Goal: Contribute content: Contribute content

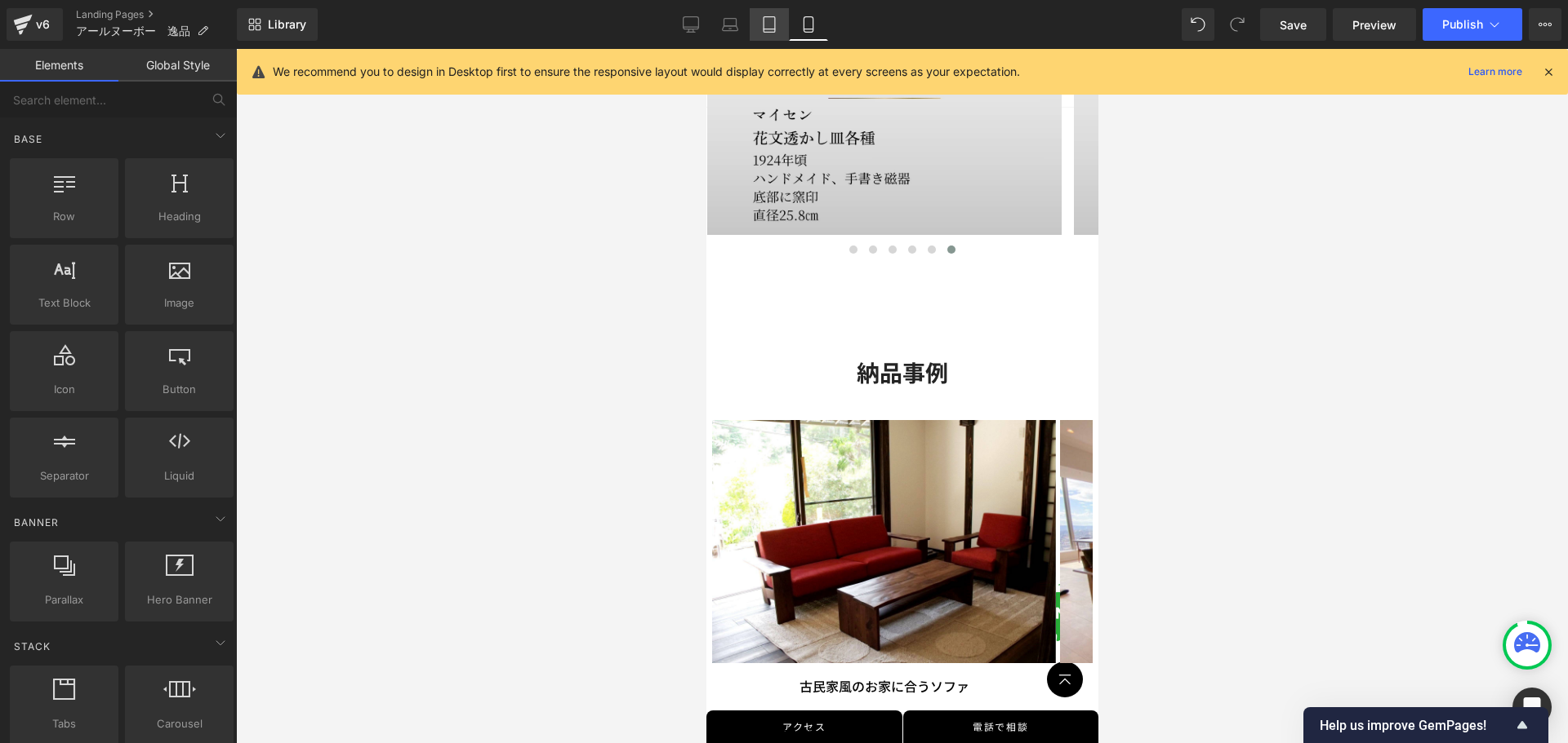
scroll to position [2413, 0]
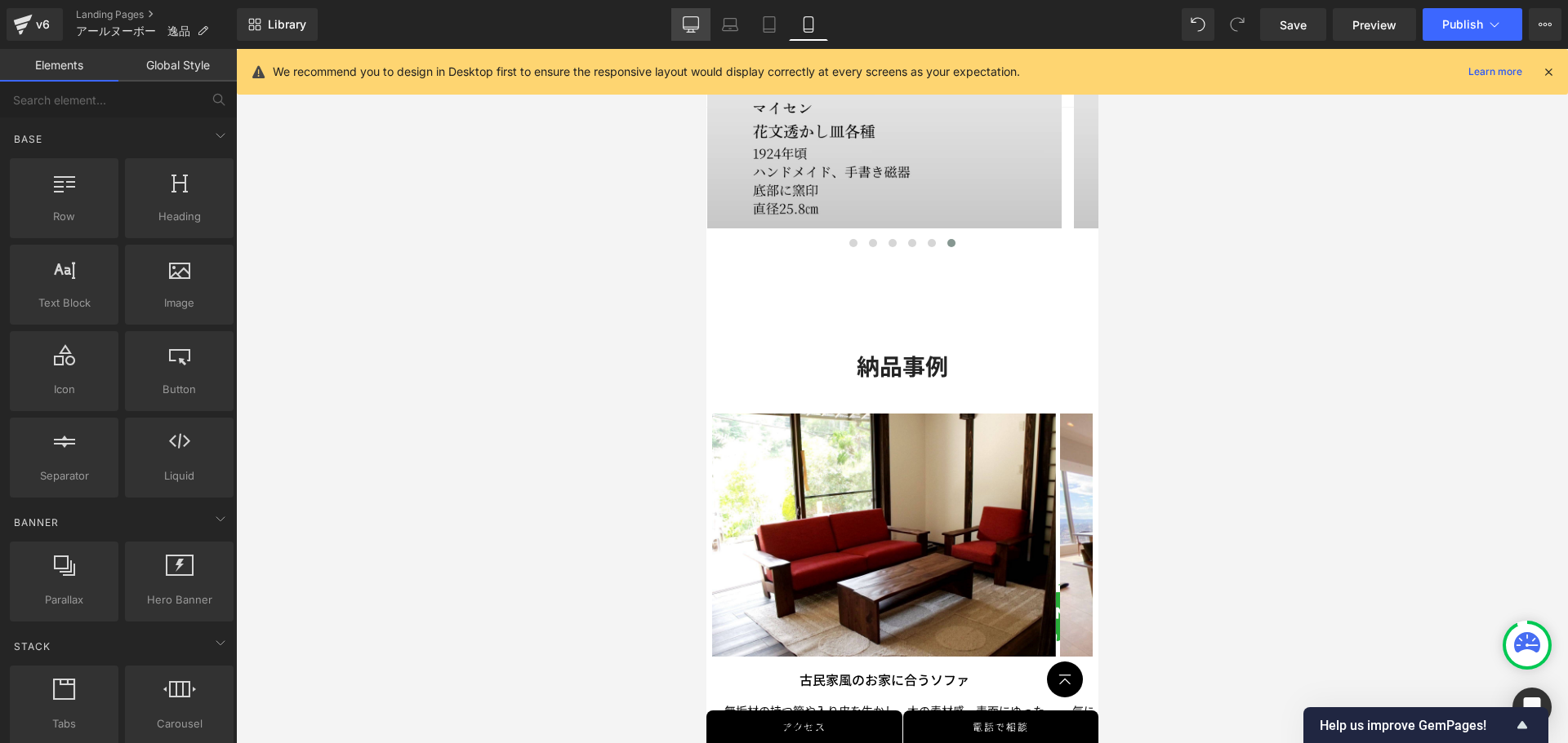
click at [686, 28] on icon at bounding box center [692, 23] width 16 height 13
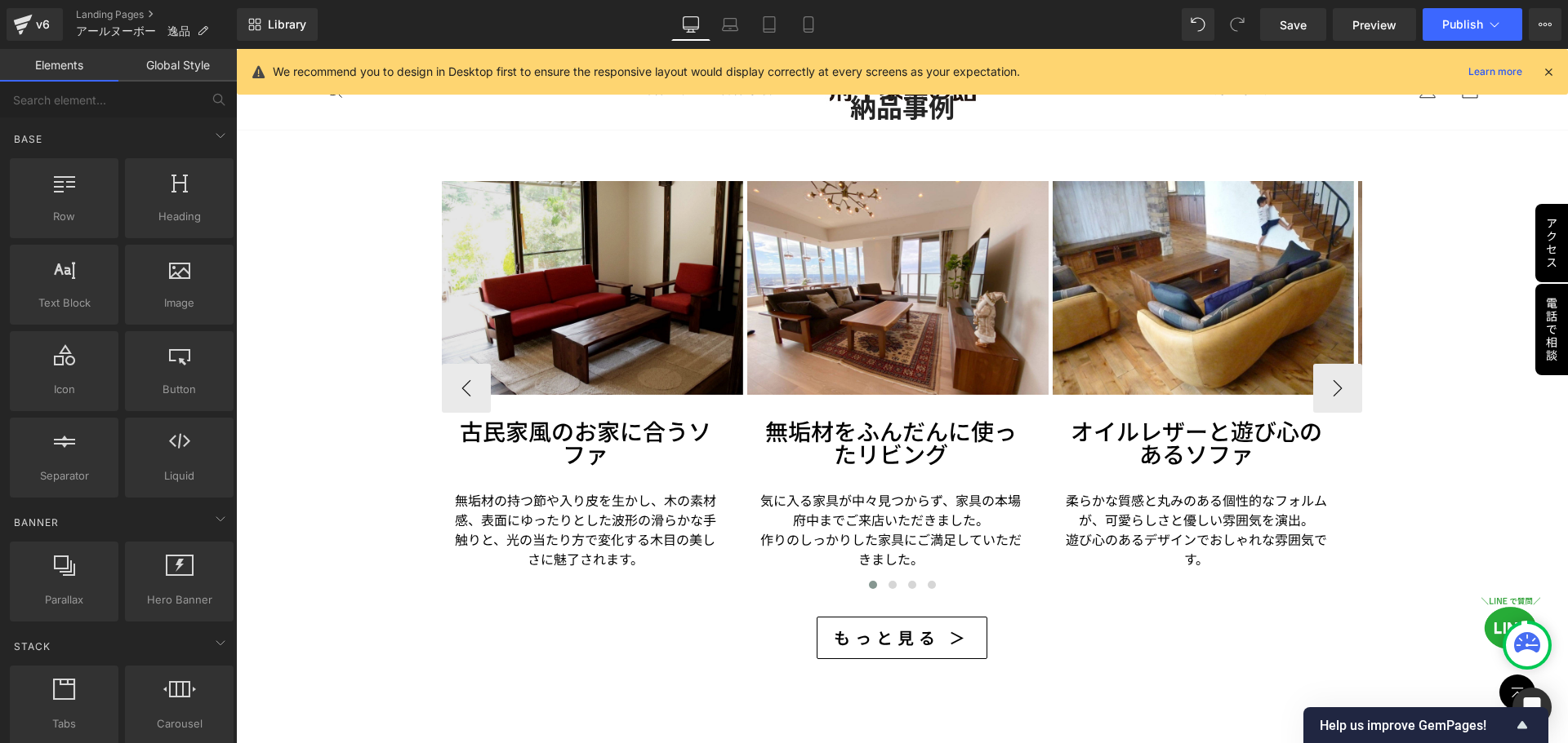
scroll to position [2527, 0]
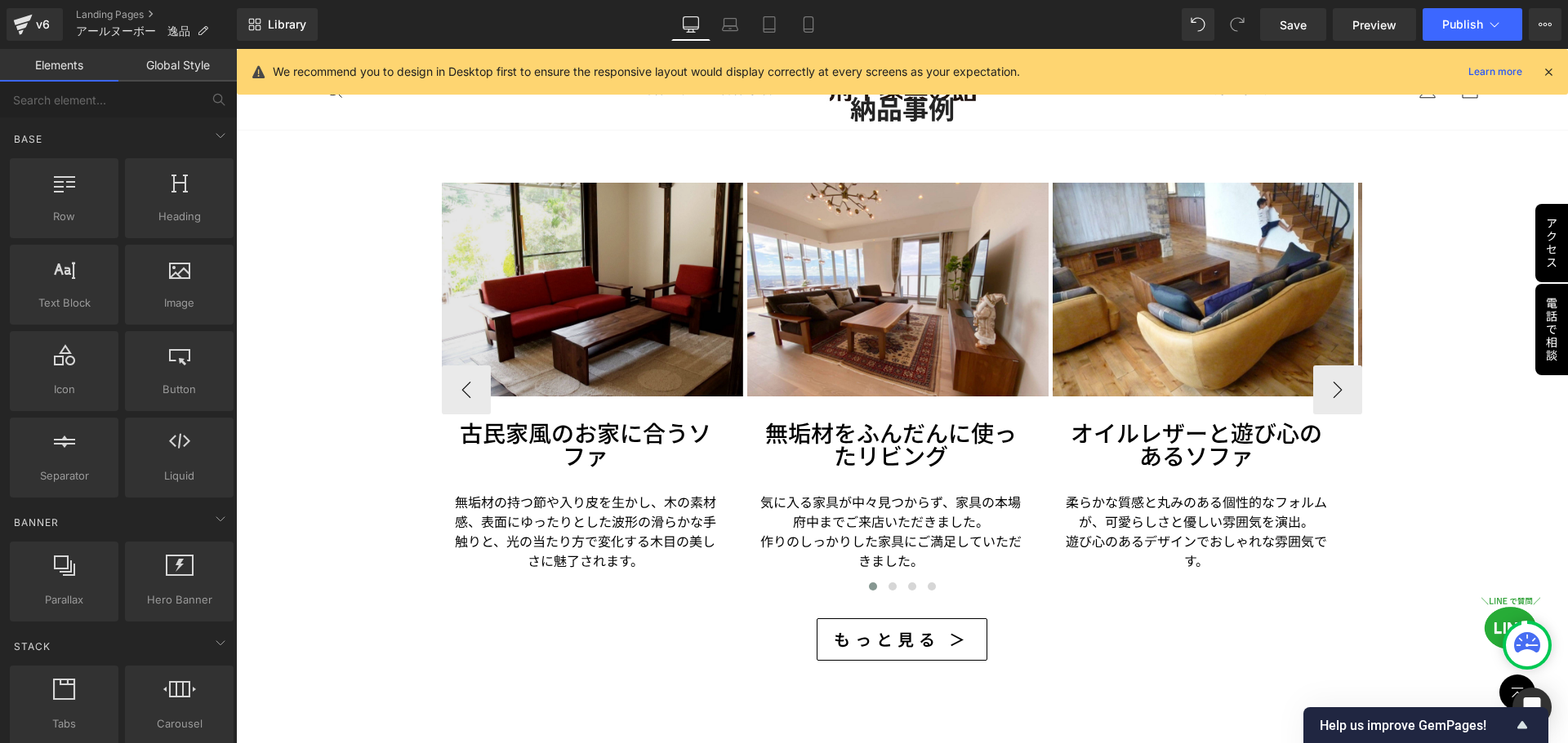
click at [554, 328] on img at bounding box center [593, 289] width 301 height 214
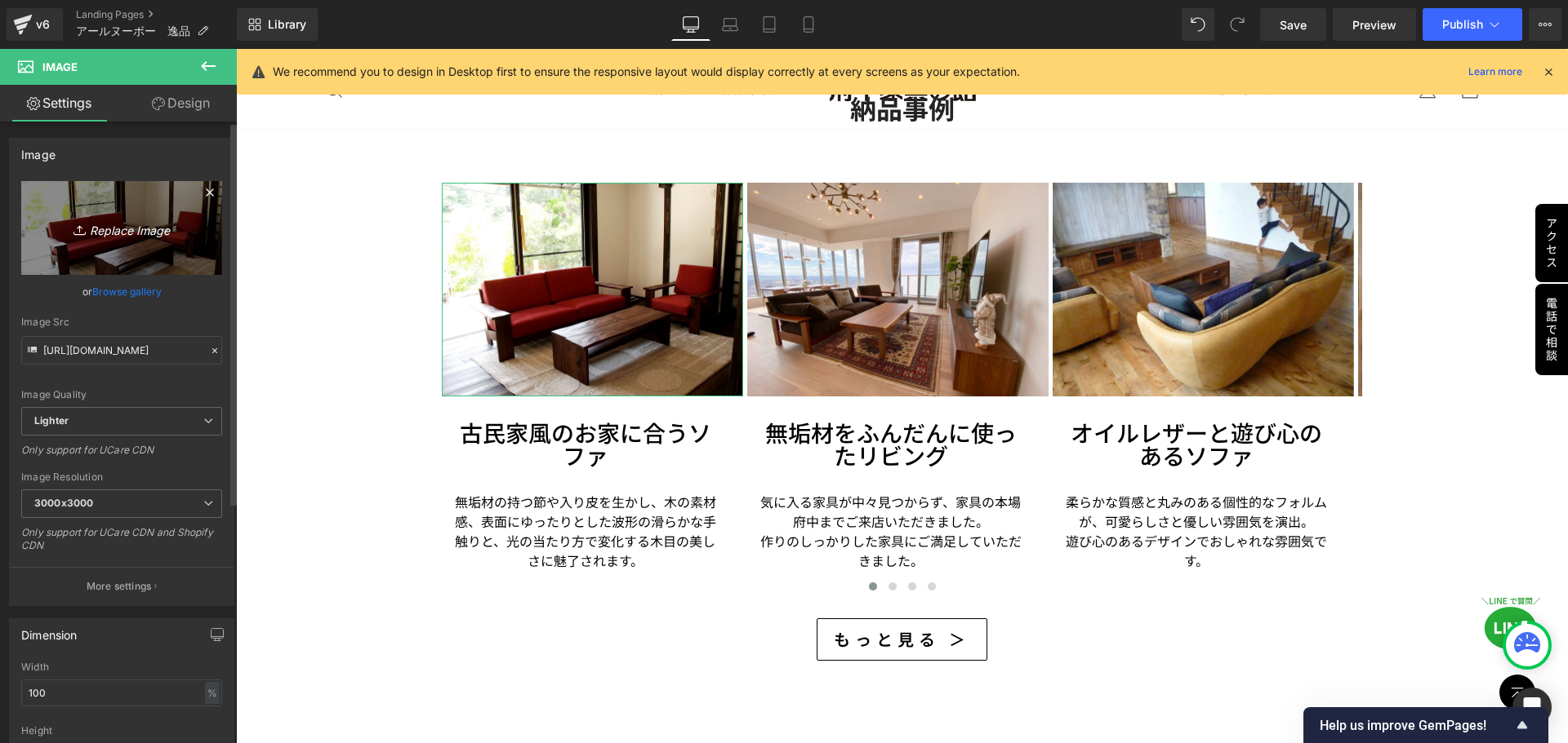
click at [107, 225] on icon "Replace Image" at bounding box center [122, 228] width 131 height 21
type input "C:\fakepath\納品事例　マイセン.jpg"
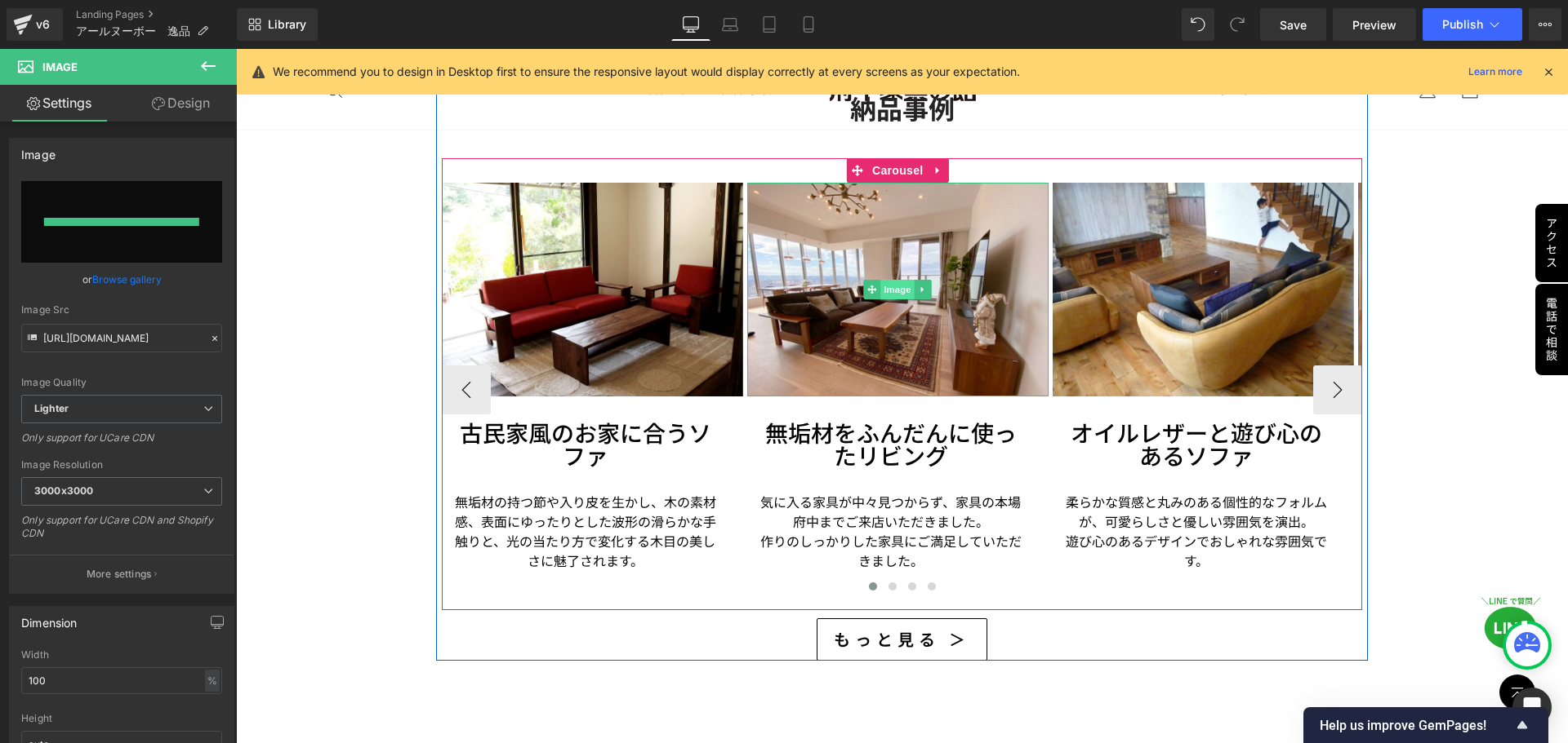
type input "[URL][DOMAIN_NAME]"
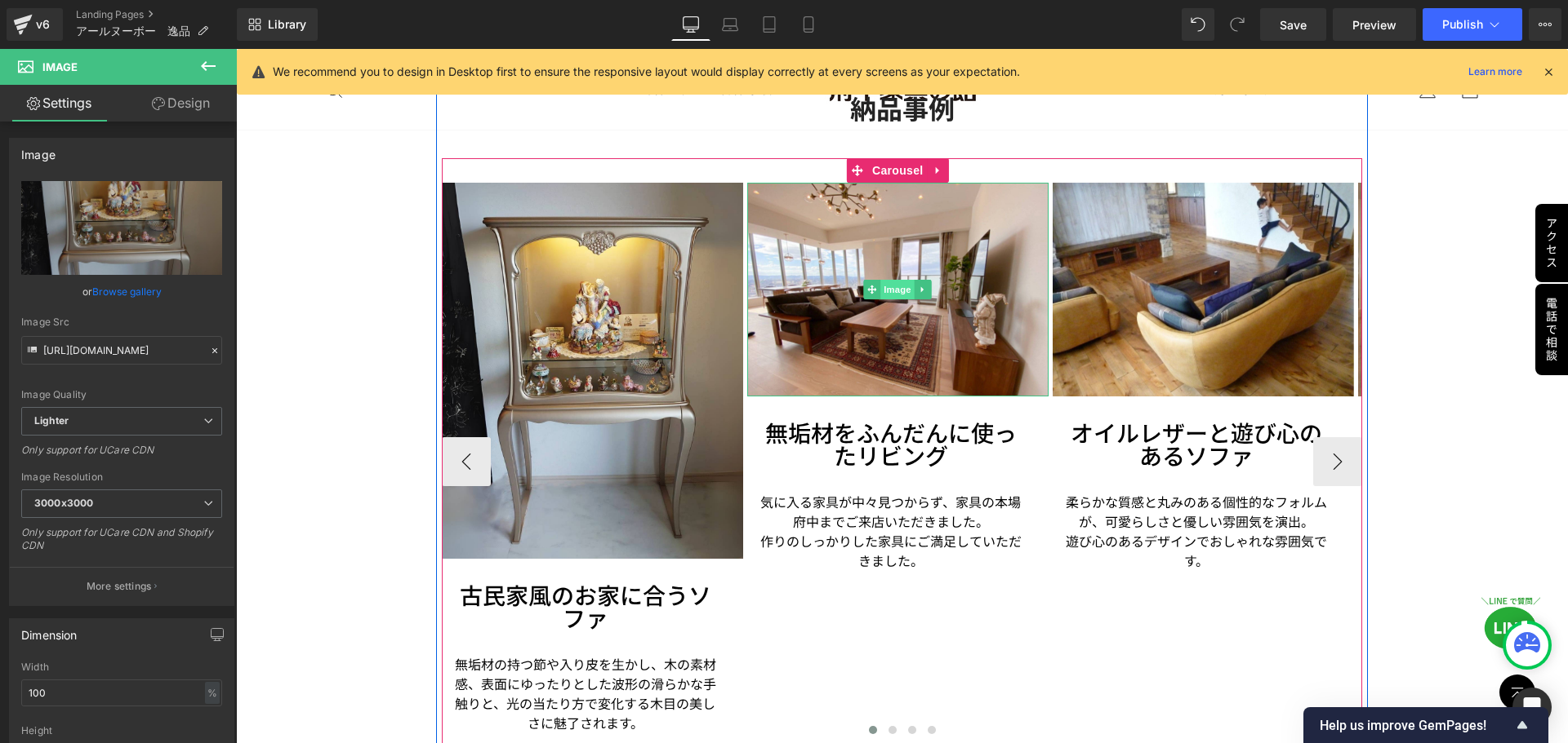
click at [898, 286] on span "Image" at bounding box center [897, 289] width 34 height 20
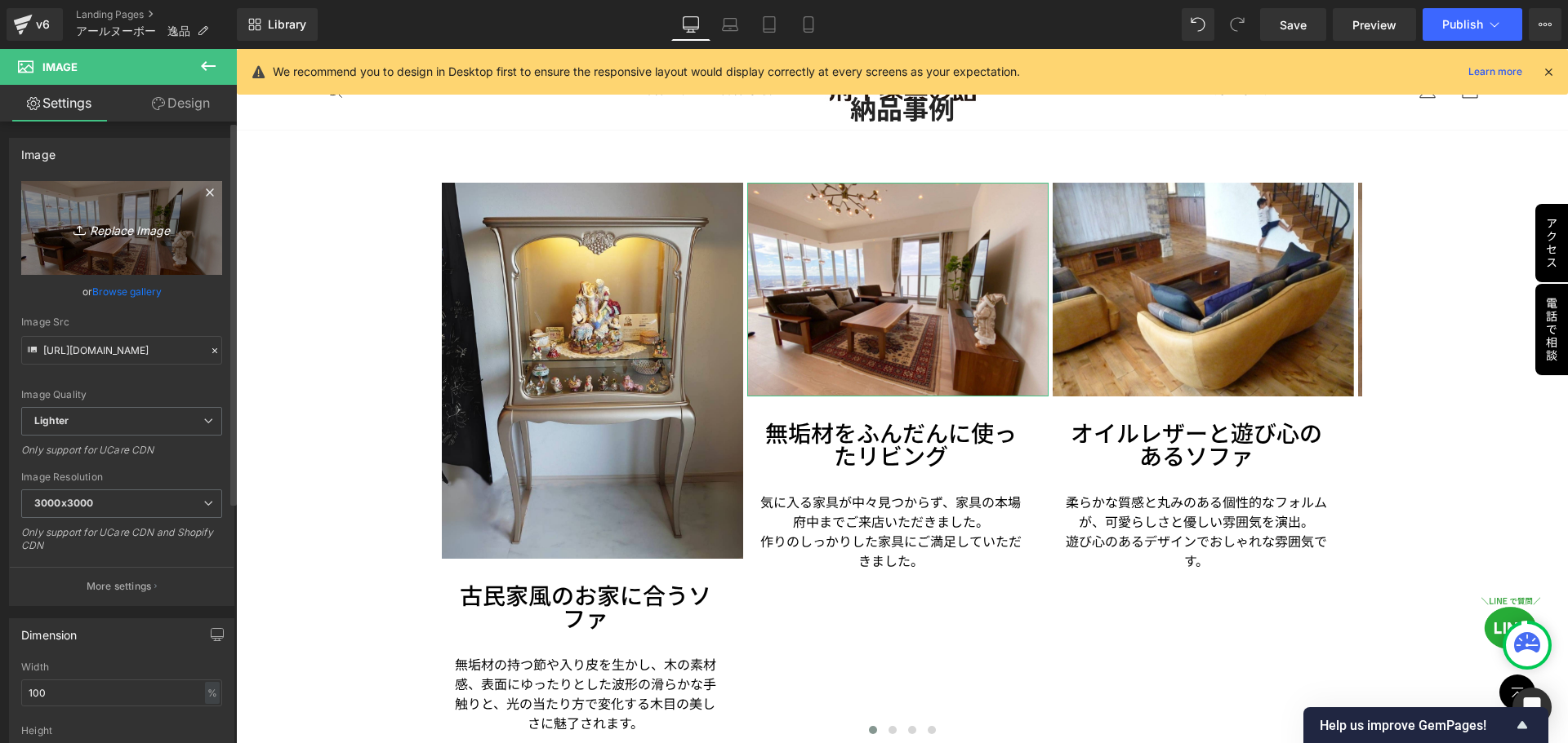
click at [121, 227] on icon "Replace Image" at bounding box center [122, 228] width 131 height 21
type input "C:\fakepath\納品事例　ガレ.jpg"
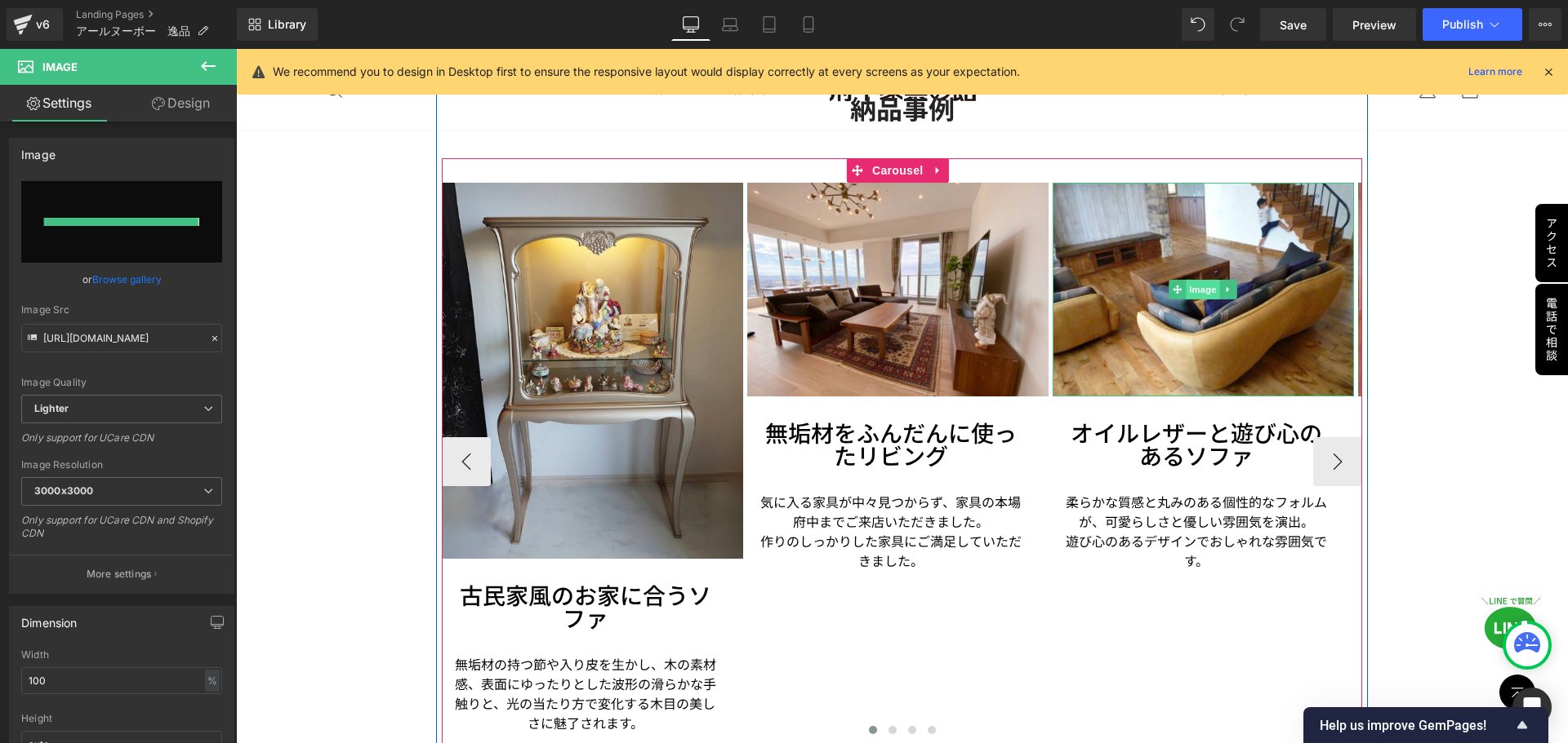
type input "[URL][DOMAIN_NAME]"
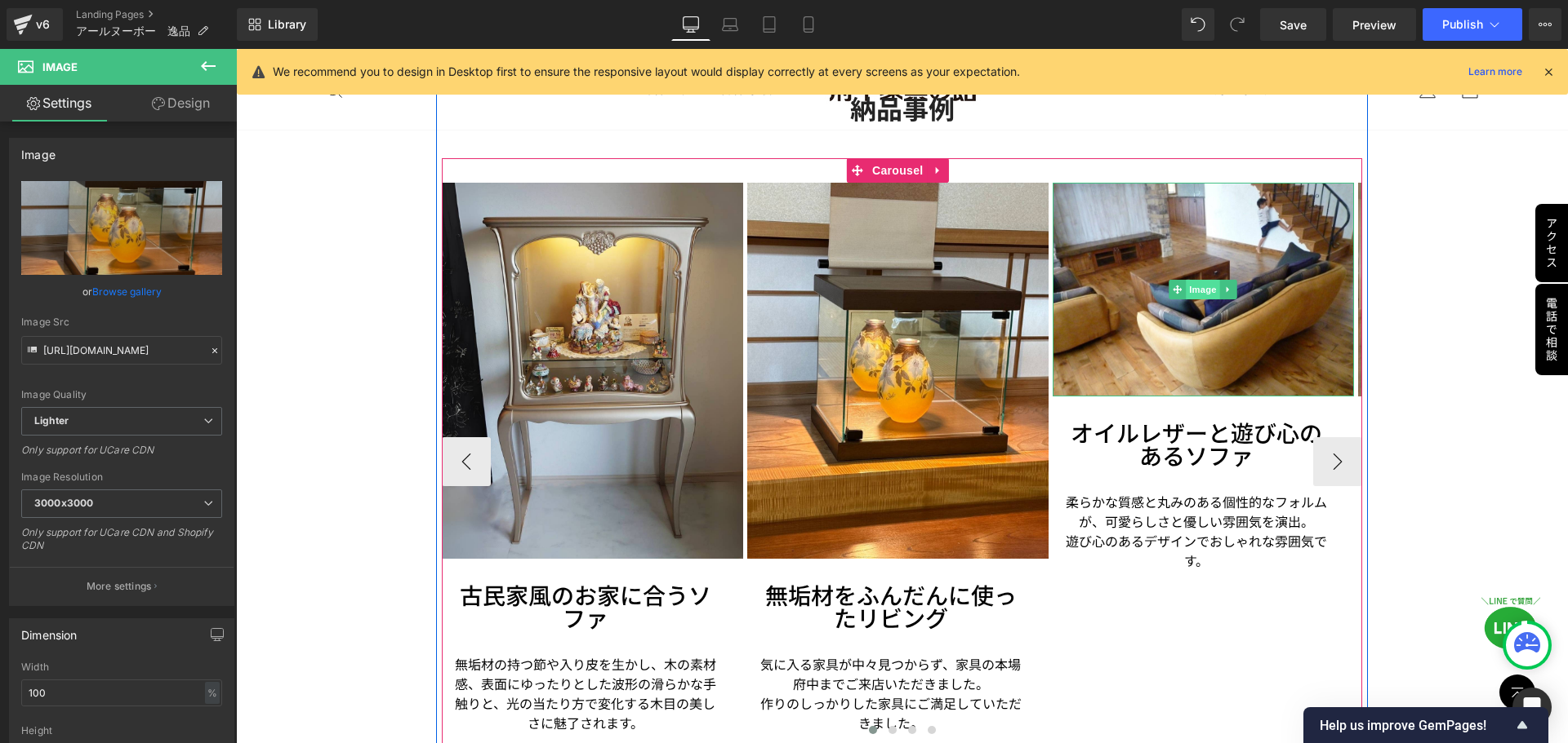
click at [1208, 285] on span "Image" at bounding box center [1202, 289] width 34 height 20
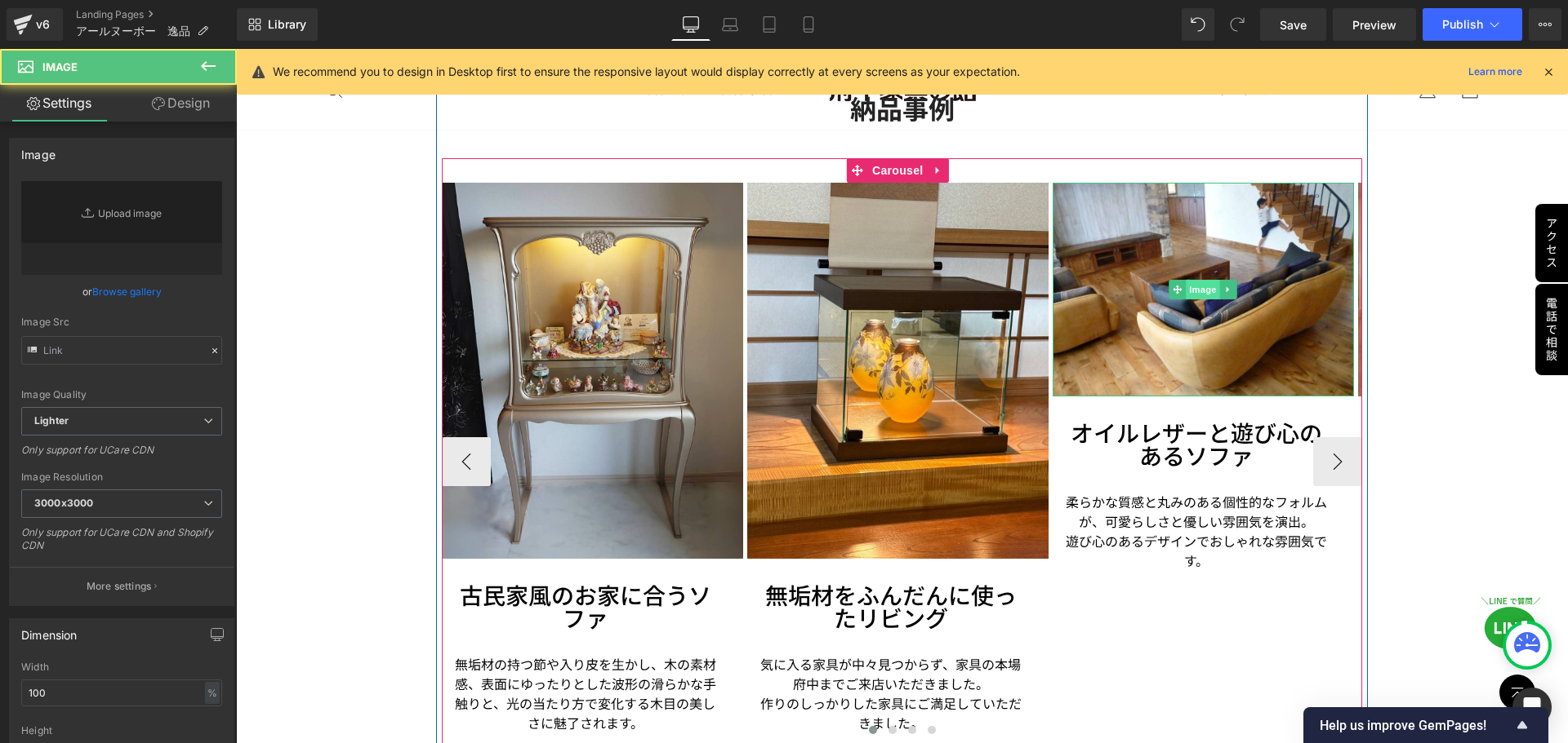
type input "[URL][DOMAIN_NAME]"
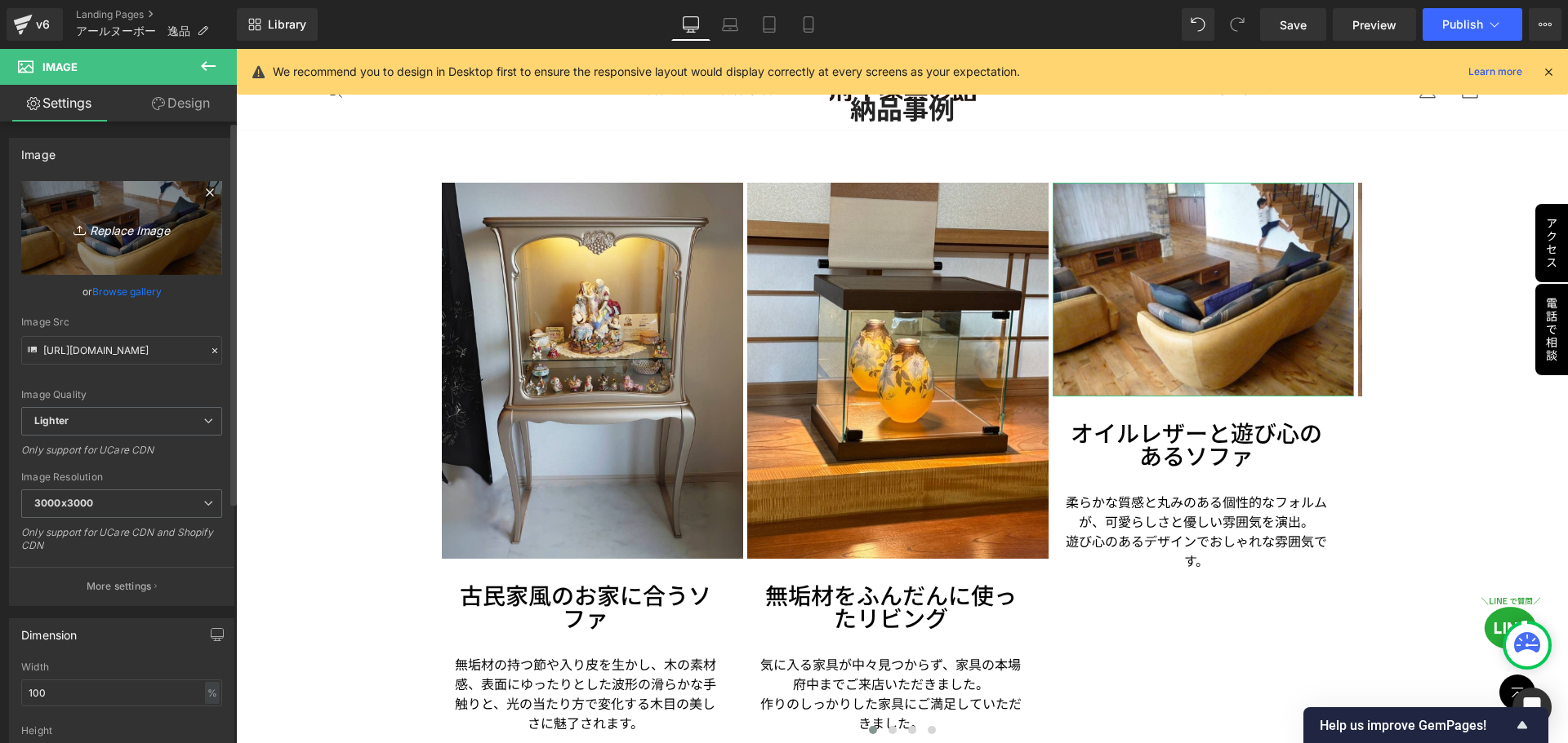
click at [113, 230] on icon "Replace Image" at bounding box center [122, 228] width 131 height 21
type input "C:\fakepath\納品事例　ガレ　ドーム (2).jpg"
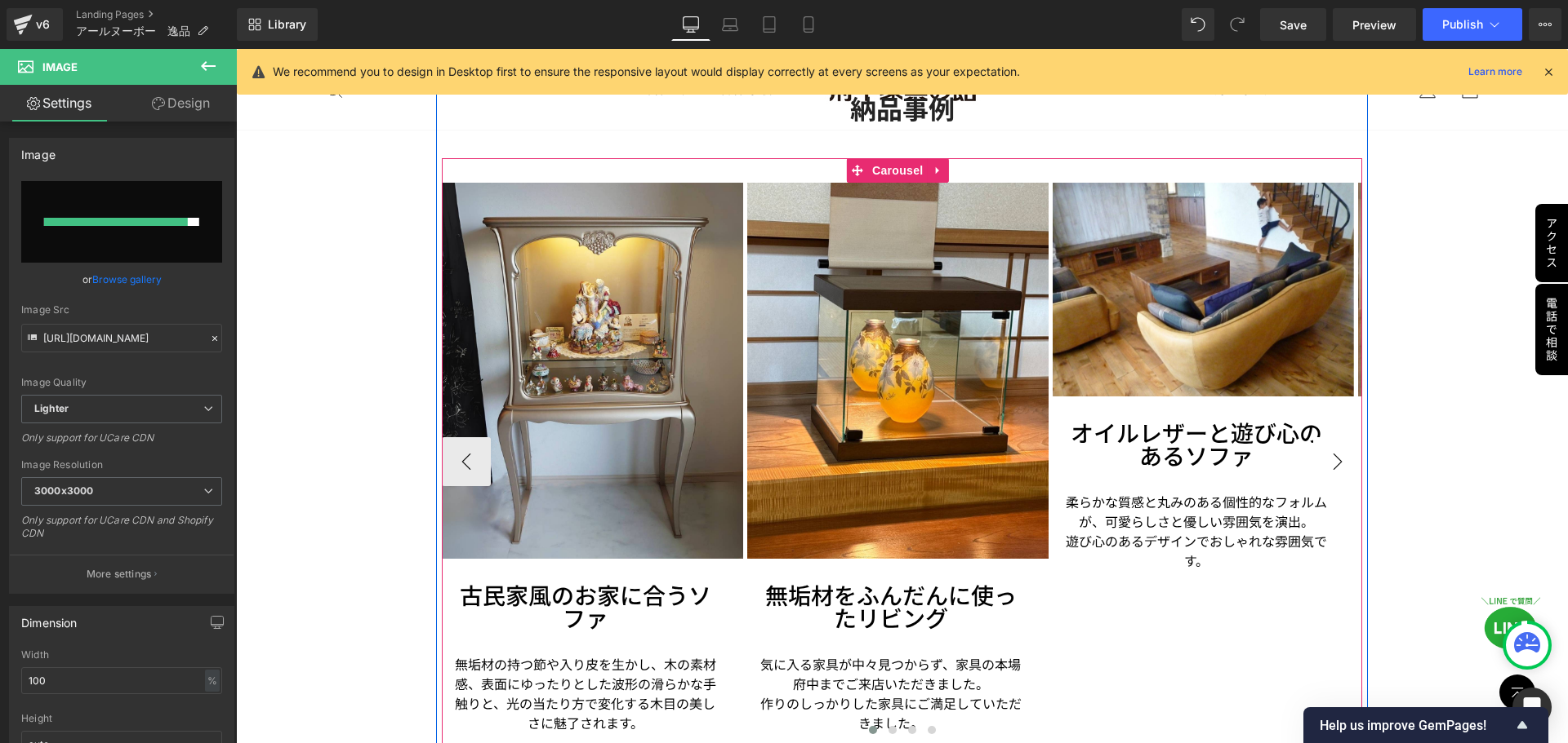
type input "[URL][DOMAIN_NAME]"
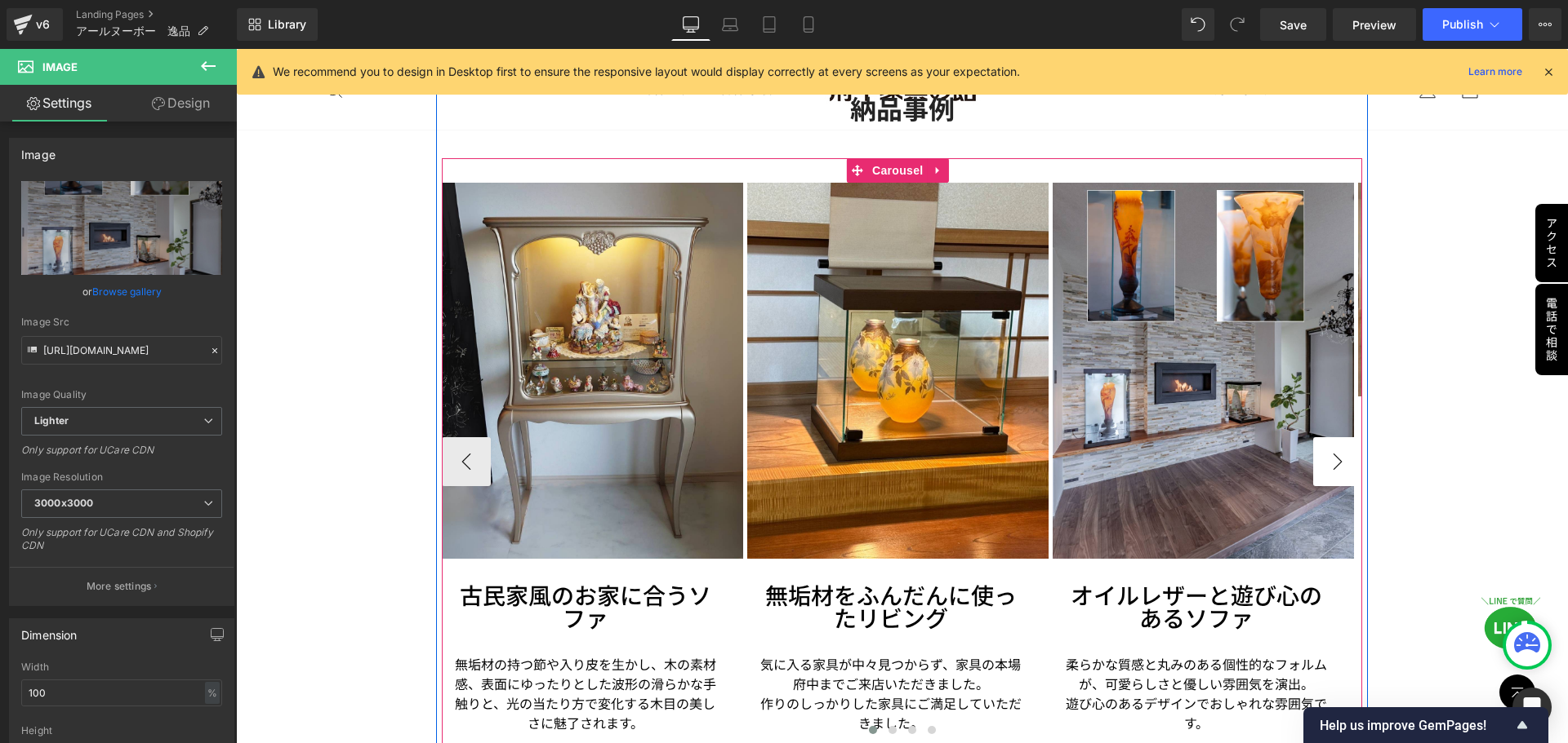
click at [1326, 466] on button "›" at bounding box center [1337, 461] width 49 height 49
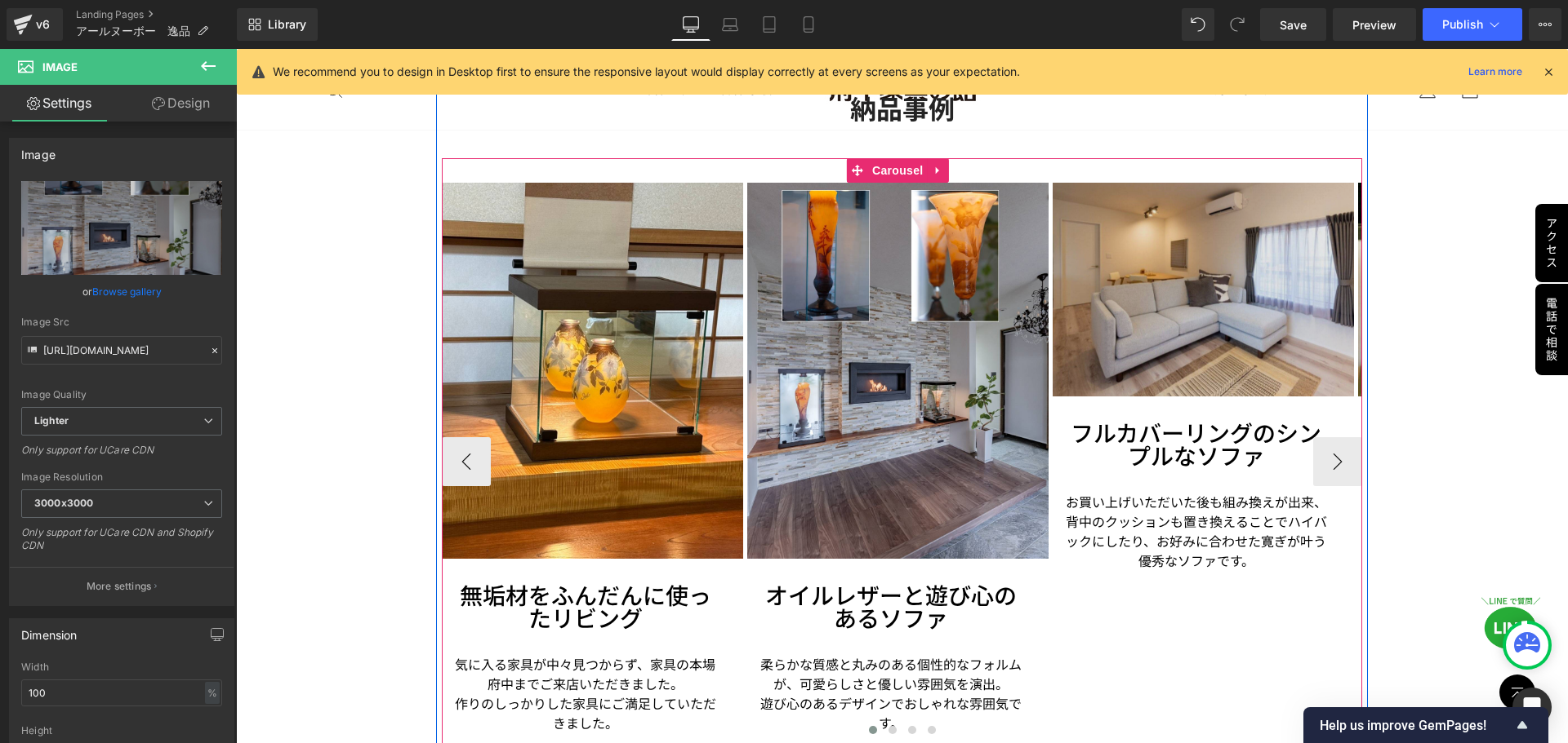
click at [1165, 315] on img at bounding box center [1203, 289] width 301 height 214
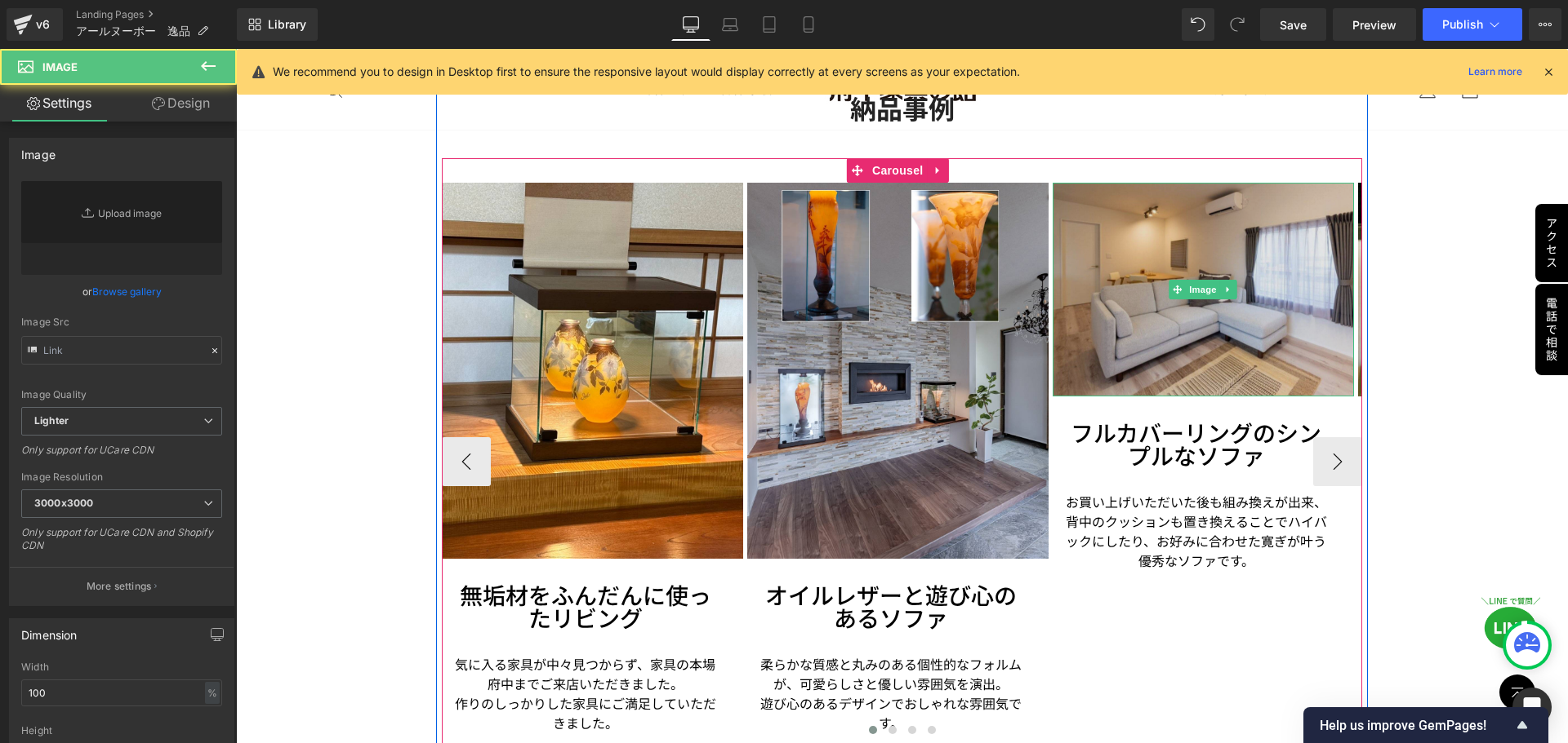
type input "[URL][DOMAIN_NAME]"
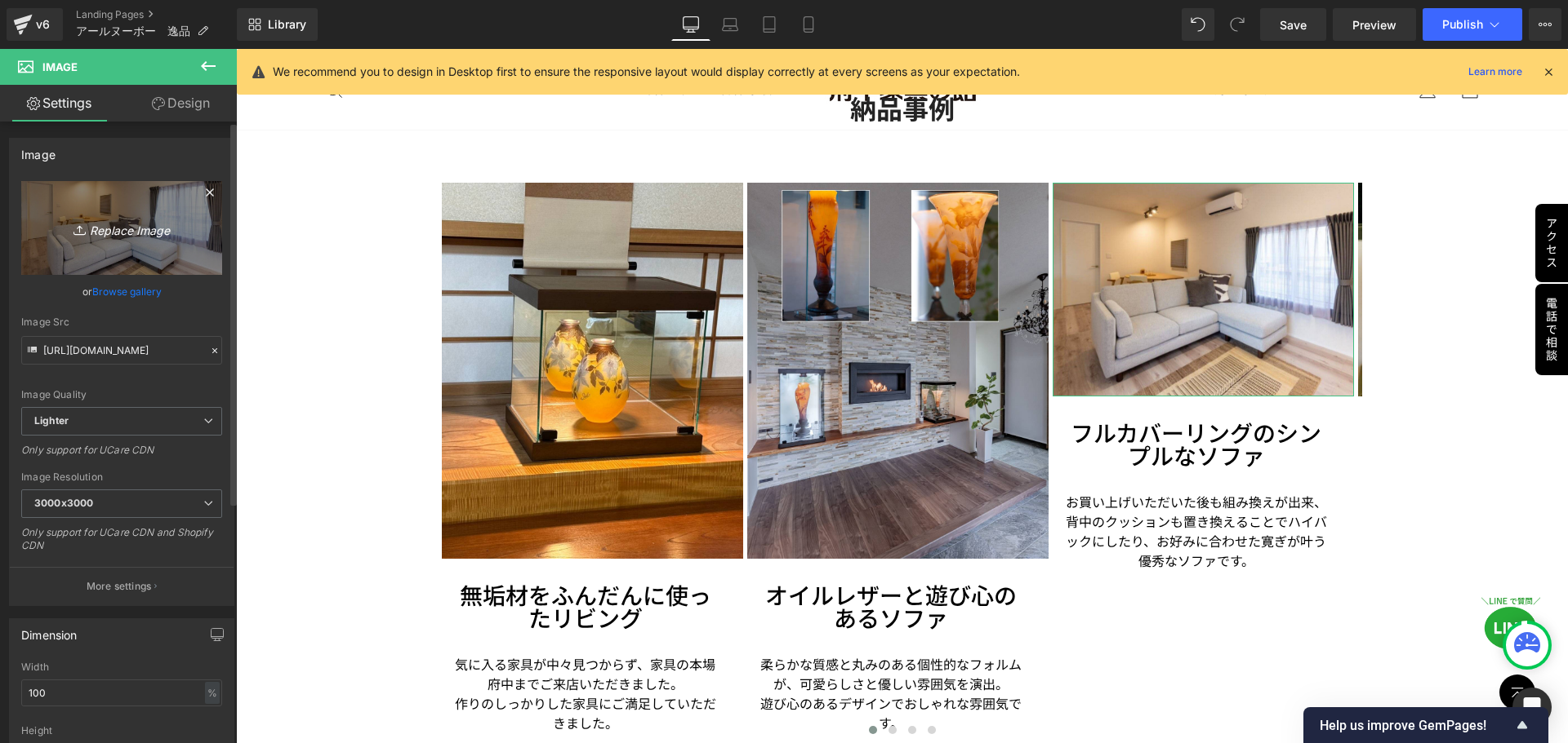
click at [139, 230] on icon "Replace Image" at bounding box center [122, 228] width 131 height 21
type input "C:\fakepath\納品事例　ガレ　ドーム.jpg"
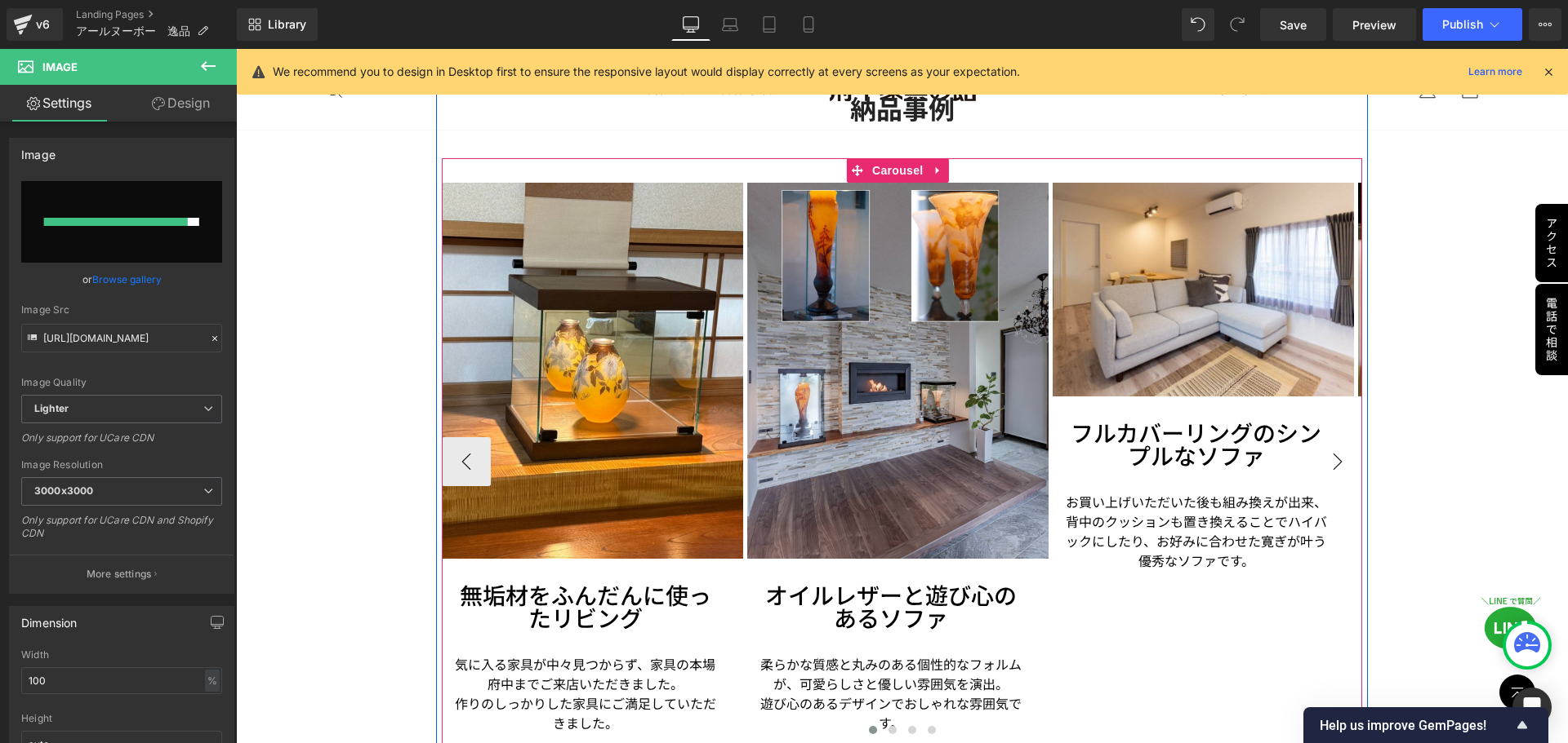
type input "[URL][DOMAIN_NAME]"
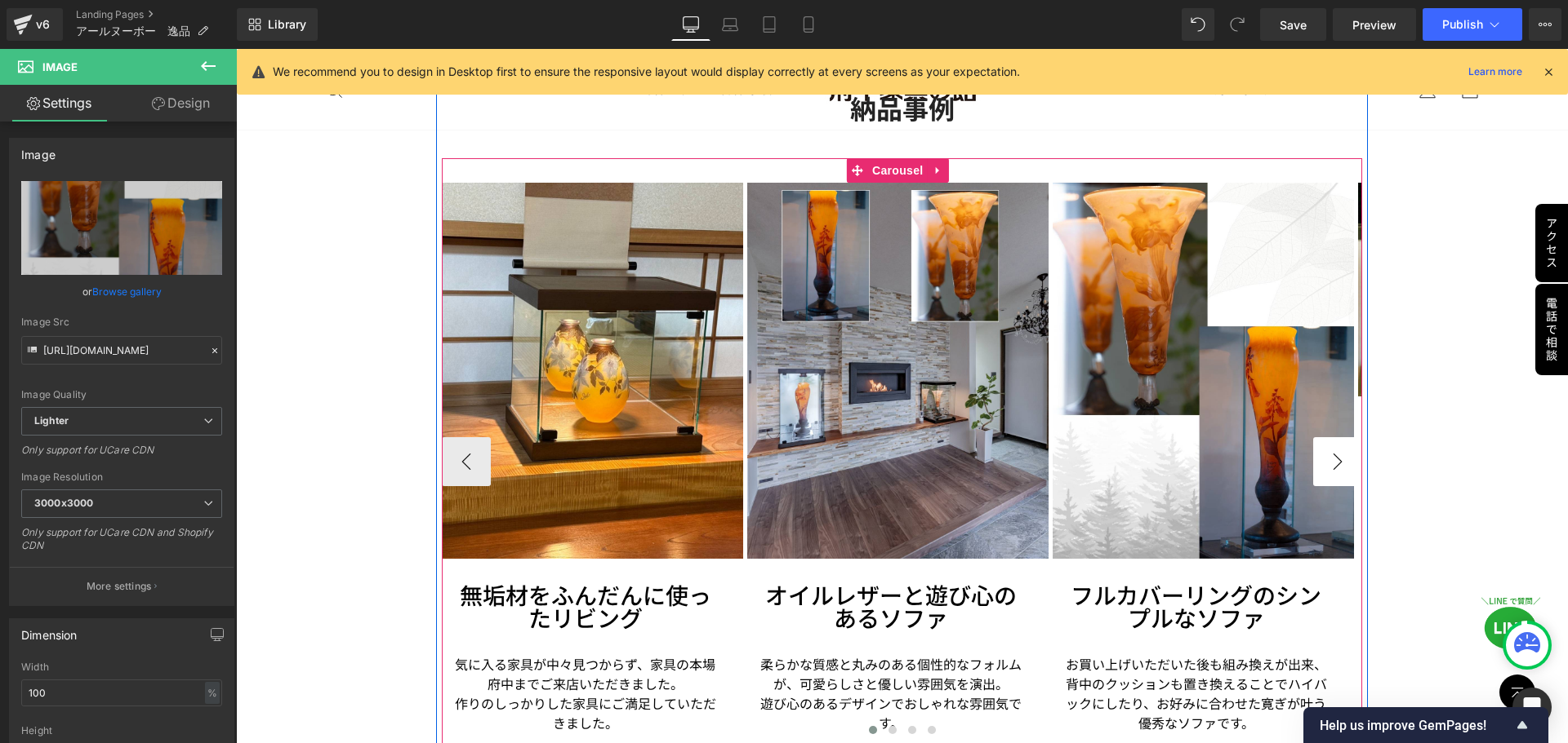
click at [1319, 456] on button "›" at bounding box center [1337, 461] width 49 height 49
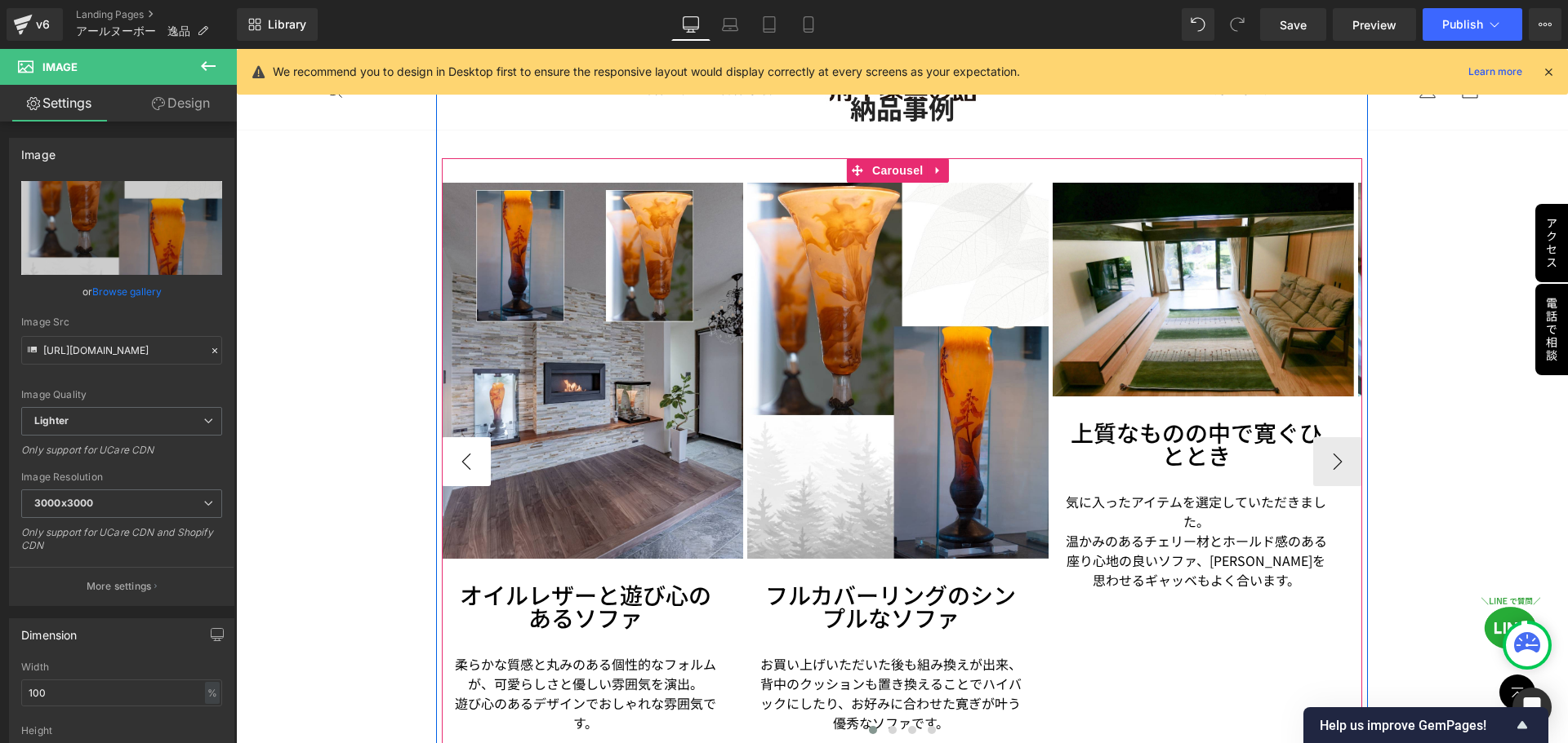
click at [461, 451] on button "‹" at bounding box center [467, 461] width 49 height 49
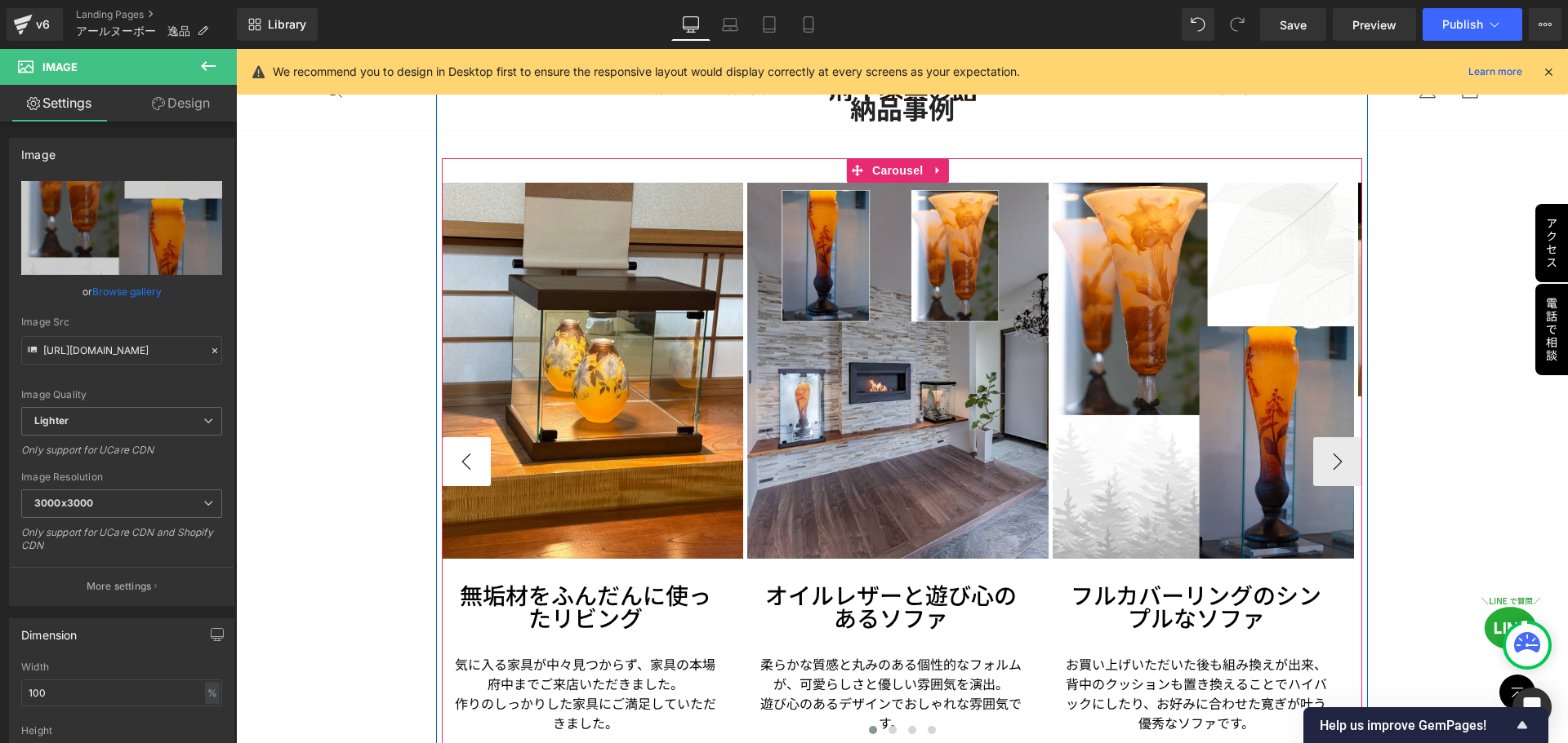
click at [461, 451] on button "‹" at bounding box center [467, 461] width 49 height 49
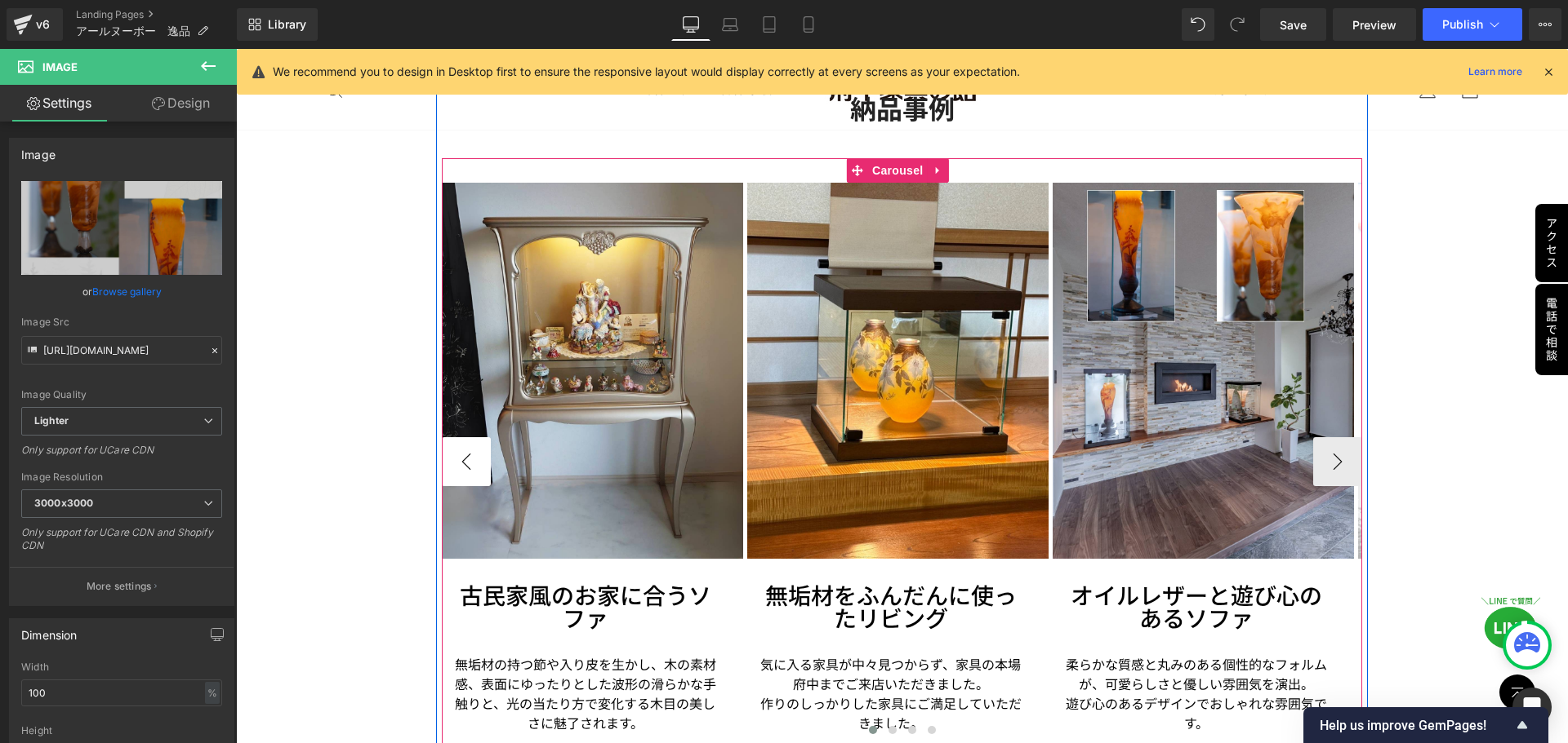
click at [461, 451] on button "‹" at bounding box center [467, 461] width 49 height 49
click at [1334, 458] on button "›" at bounding box center [1337, 461] width 49 height 49
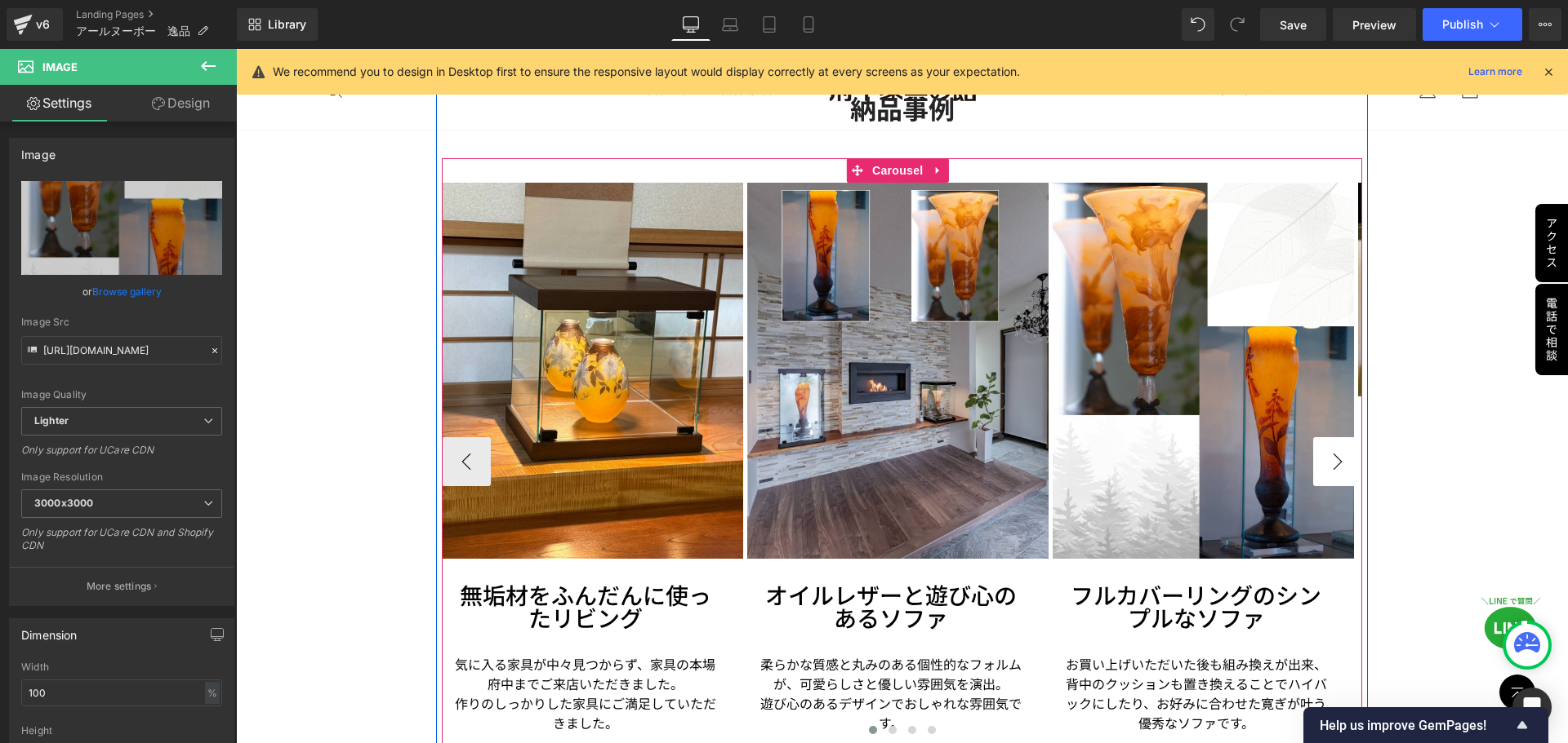
click at [1318, 466] on button "›" at bounding box center [1337, 461] width 49 height 49
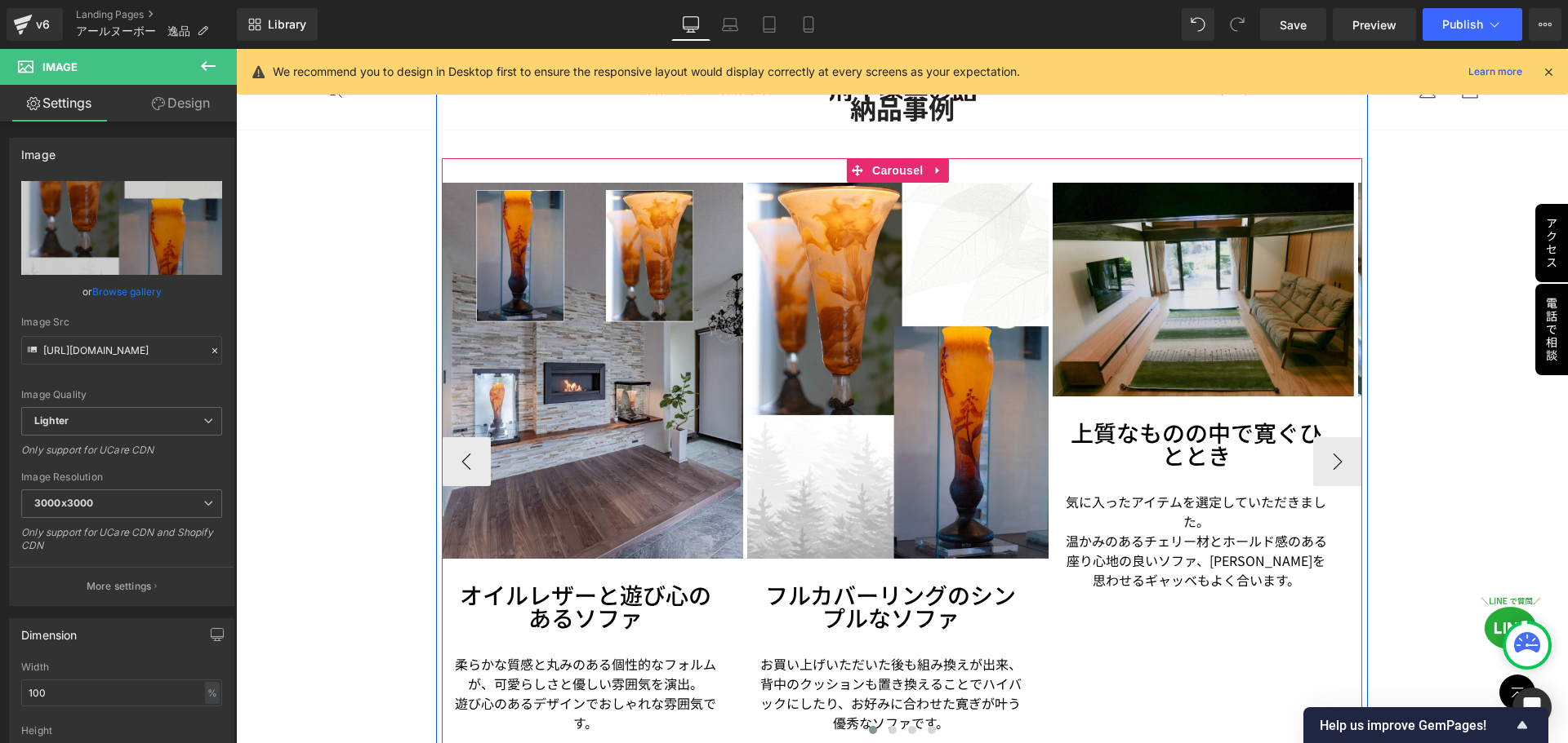
click at [1229, 336] on img at bounding box center [1203, 289] width 301 height 214
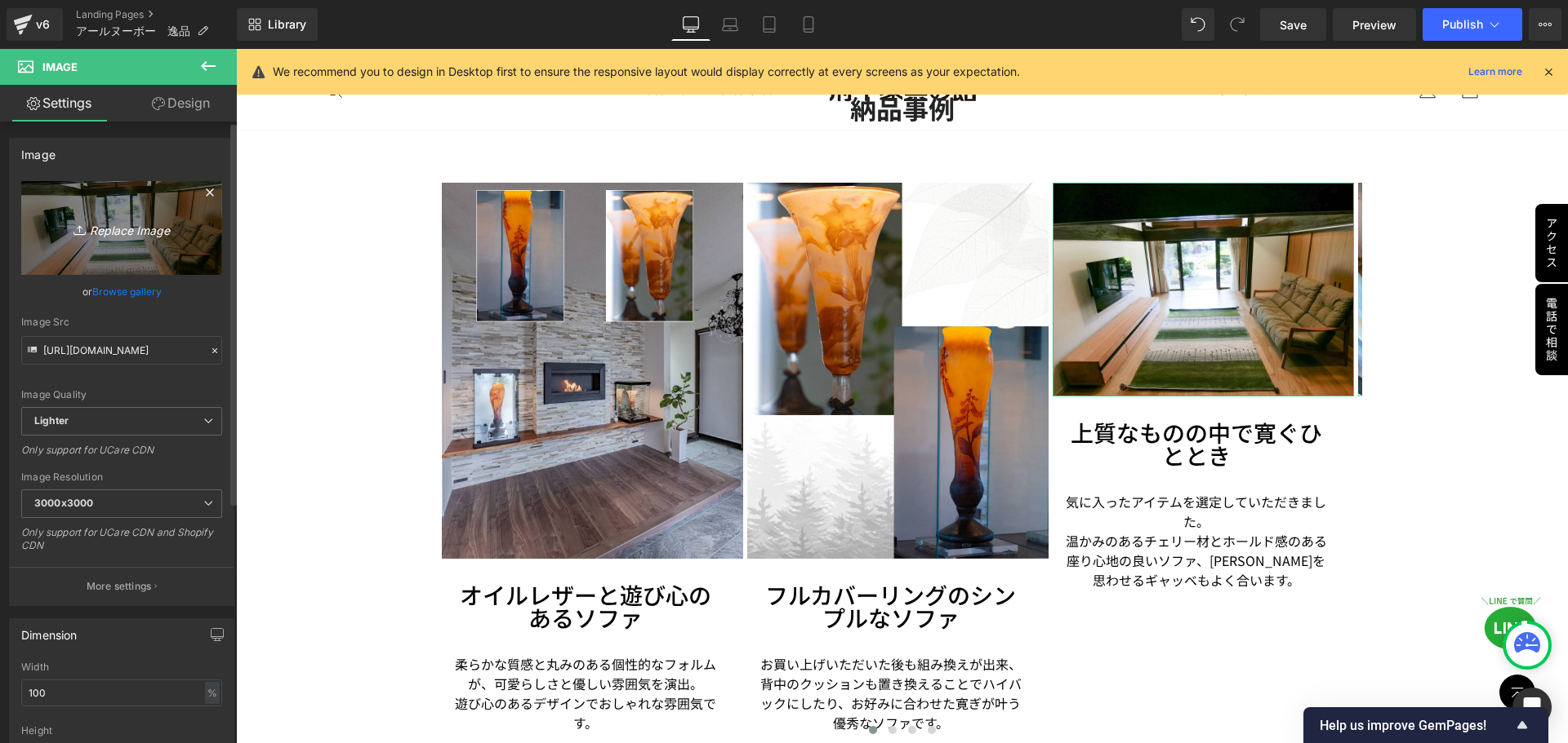
click at [138, 233] on icon "Replace Image" at bounding box center [122, 228] width 131 height 21
type input "C:\fakepath\納品事例　ポプリポット.jpg"
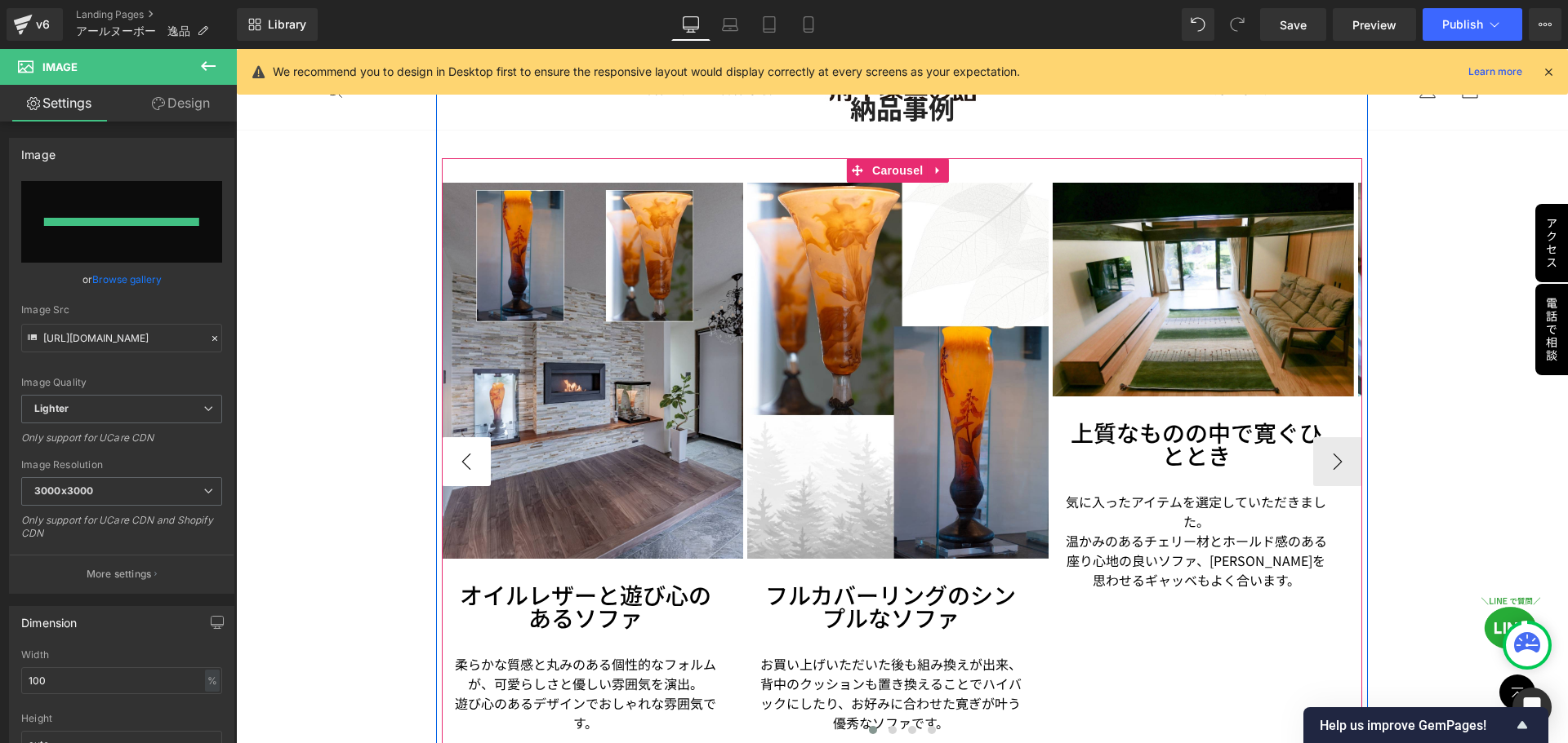
type input "[URL][DOMAIN_NAME]"
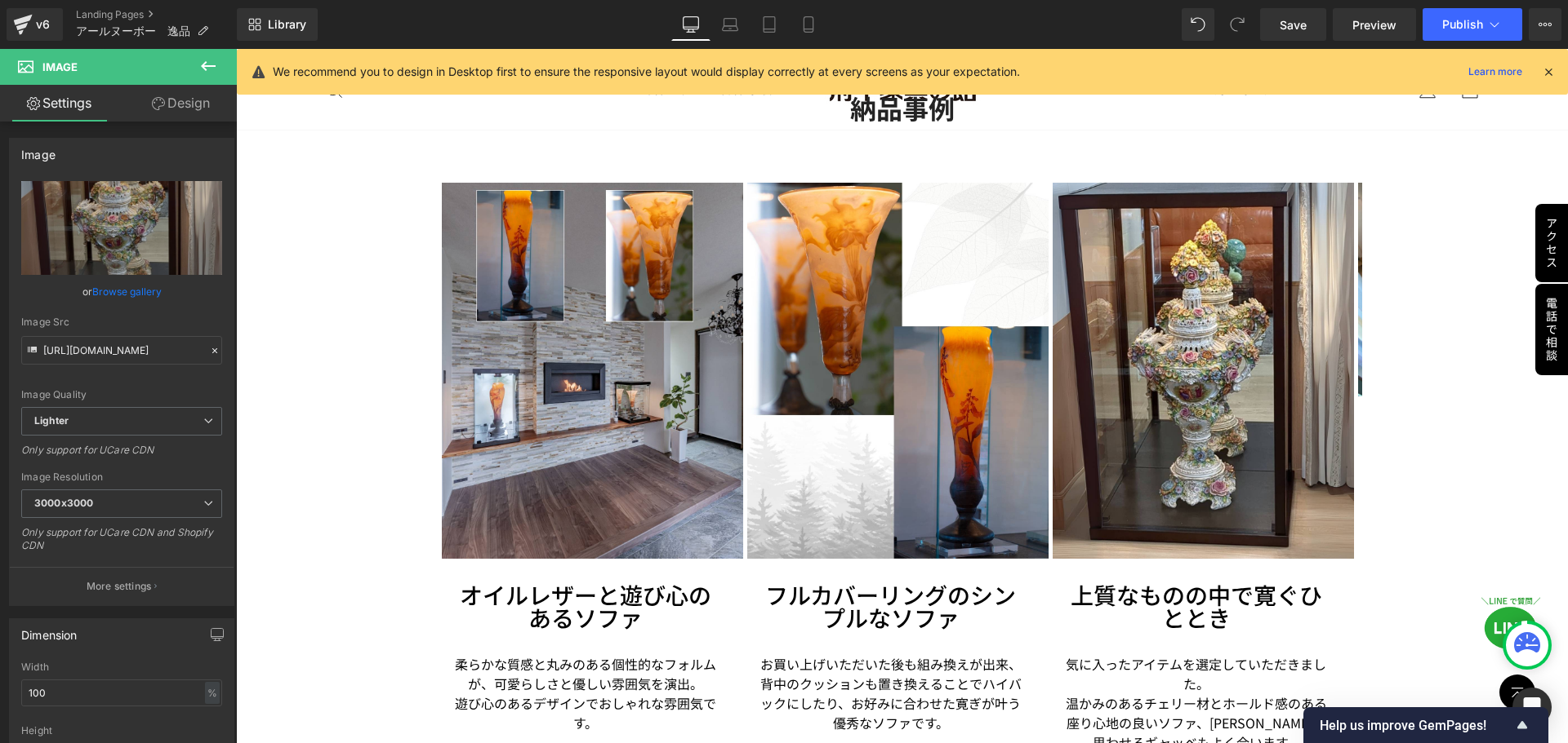
click at [1466, 403] on div "[GEOGRAPHIC_DATA]/Daum Heading 9世紀後半から20世紀前半にかけて[GEOGRAPHIC_DATA]で活躍したアール・ヌーヴォー…" at bounding box center [902, 463] width 1332 height 5608
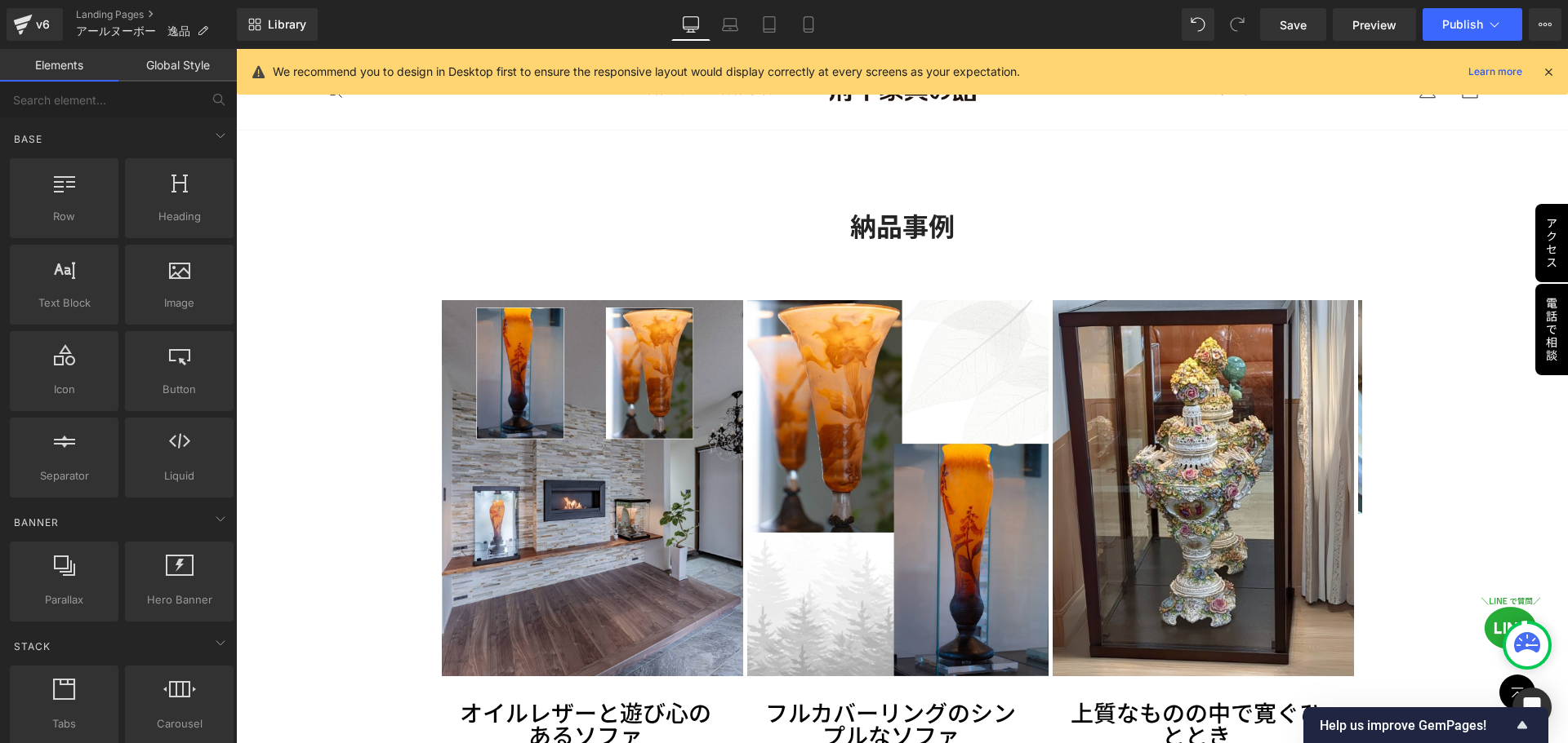
scroll to position [2119, 0]
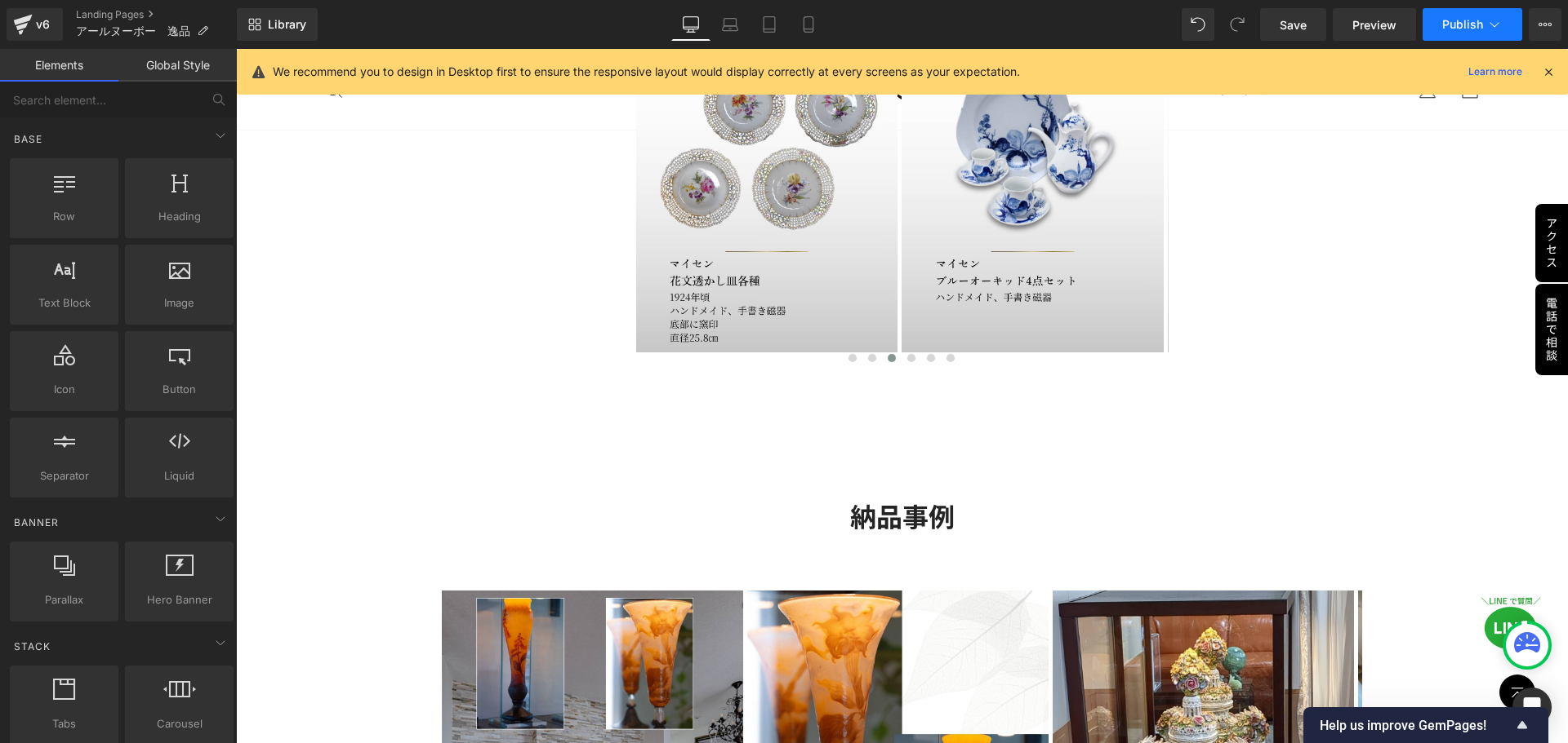
click at [1464, 22] on span "Publish" at bounding box center [1462, 23] width 41 height 13
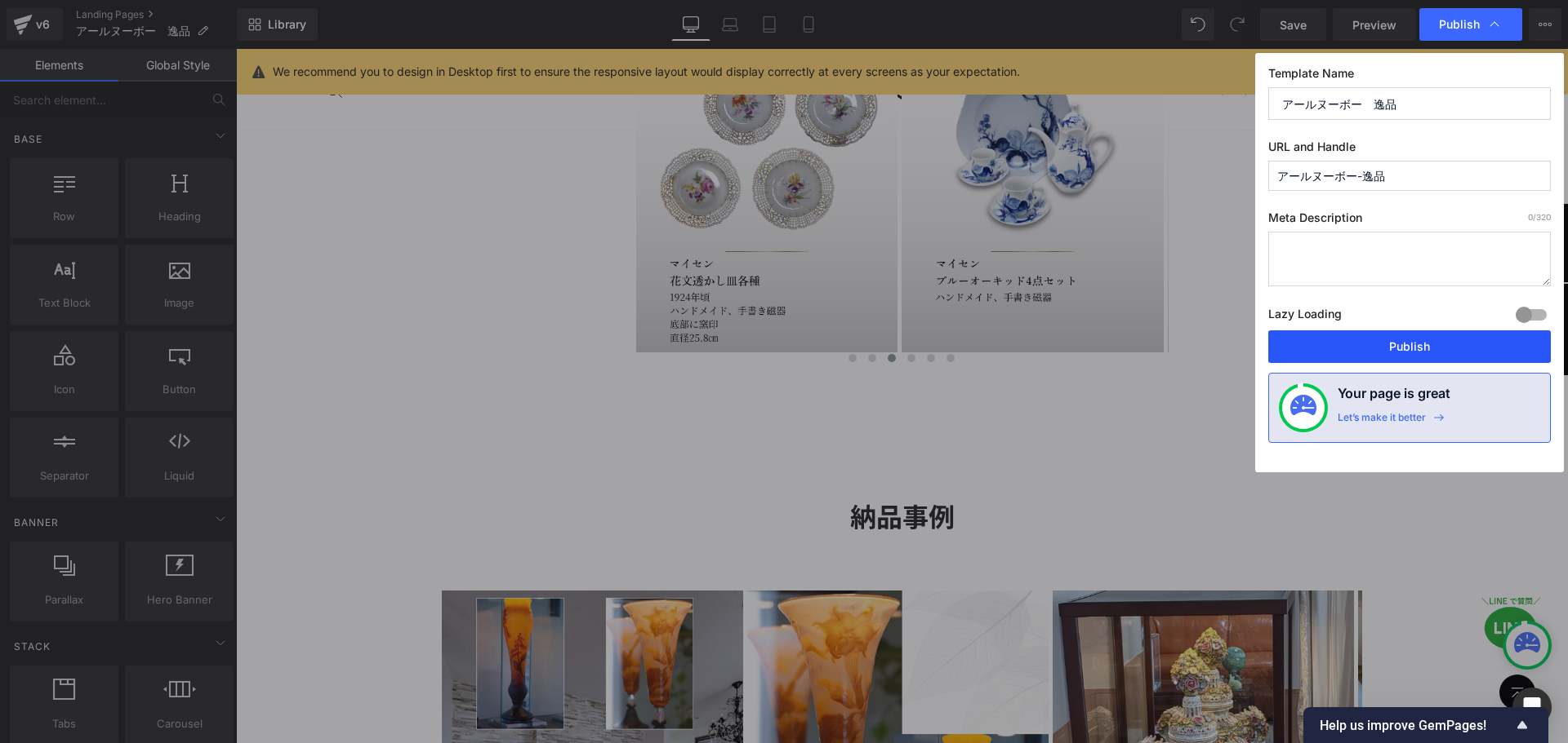
click at [1387, 347] on button "Publish" at bounding box center [1409, 346] width 283 height 32
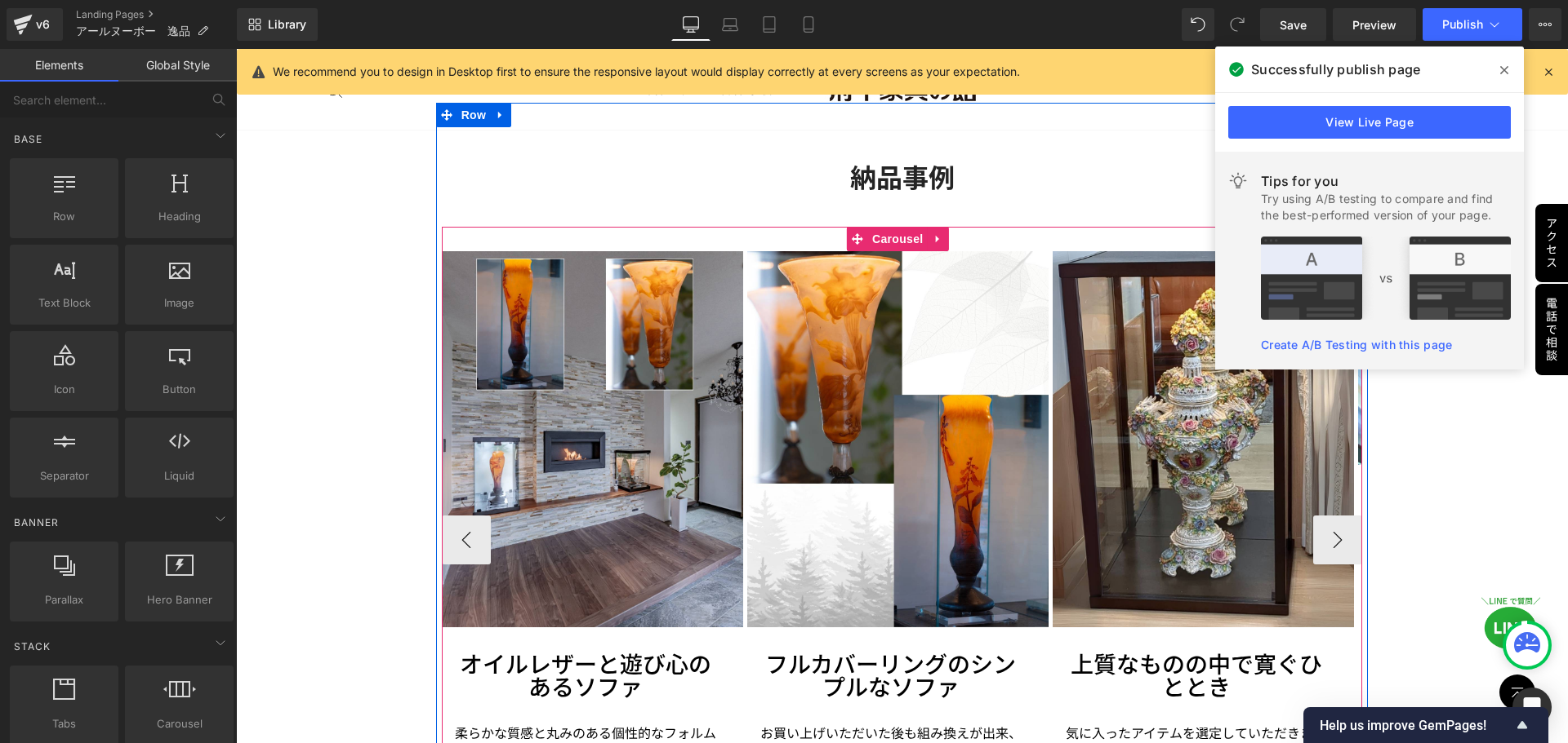
scroll to position [2608, 0]
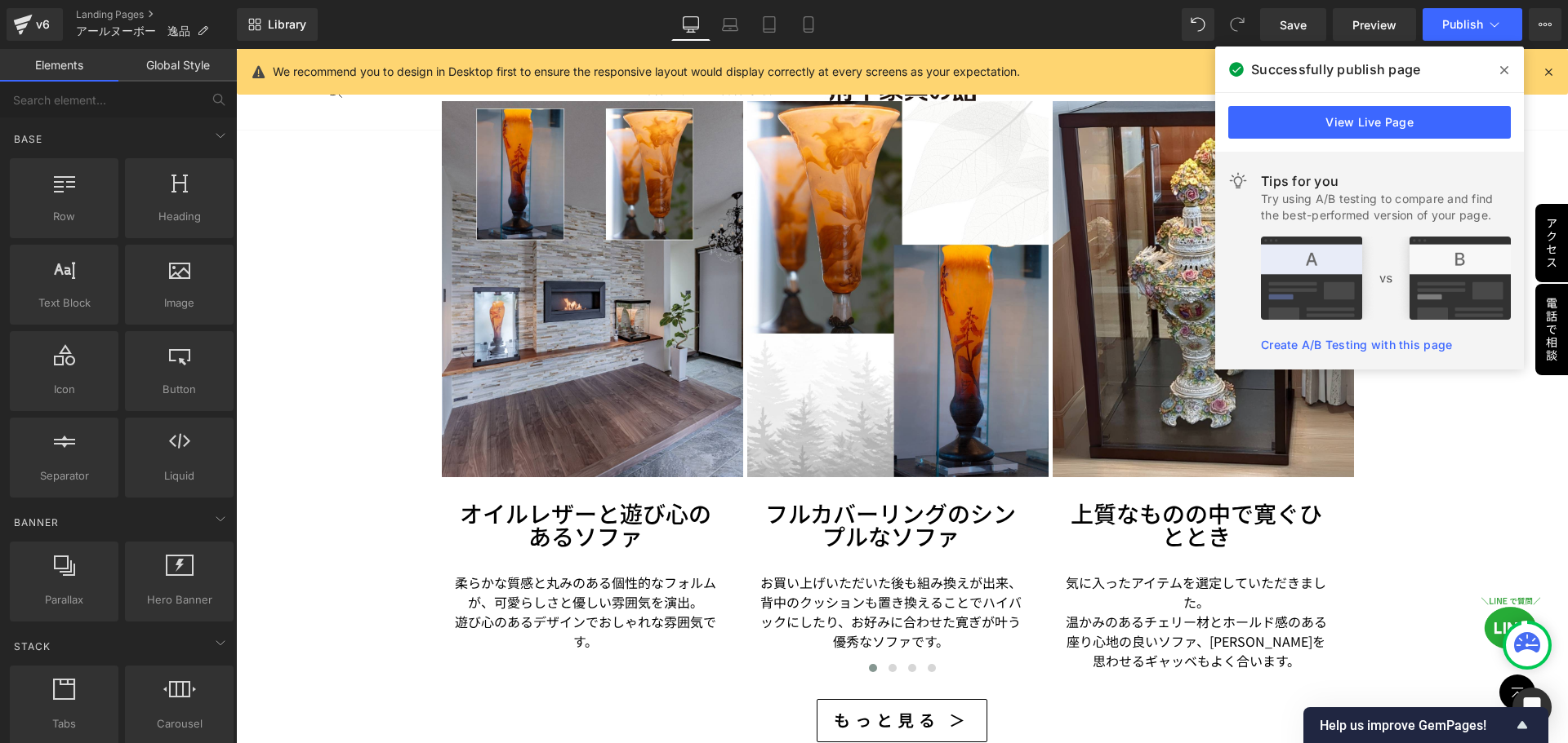
click at [323, 309] on div "[GEOGRAPHIC_DATA]/Daum Heading 9世紀後半から20世紀前半にかけて[GEOGRAPHIC_DATA]で活躍したアール・ヌーヴォー…" at bounding box center [902, 381] width 1332 height 5608
click at [333, 316] on div "[GEOGRAPHIC_DATA]/Daum Heading 9世紀後半から20世紀前半にかけて[GEOGRAPHIC_DATA]で活躍したアール・ヌーヴォー…" at bounding box center [902, 381] width 1332 height 5608
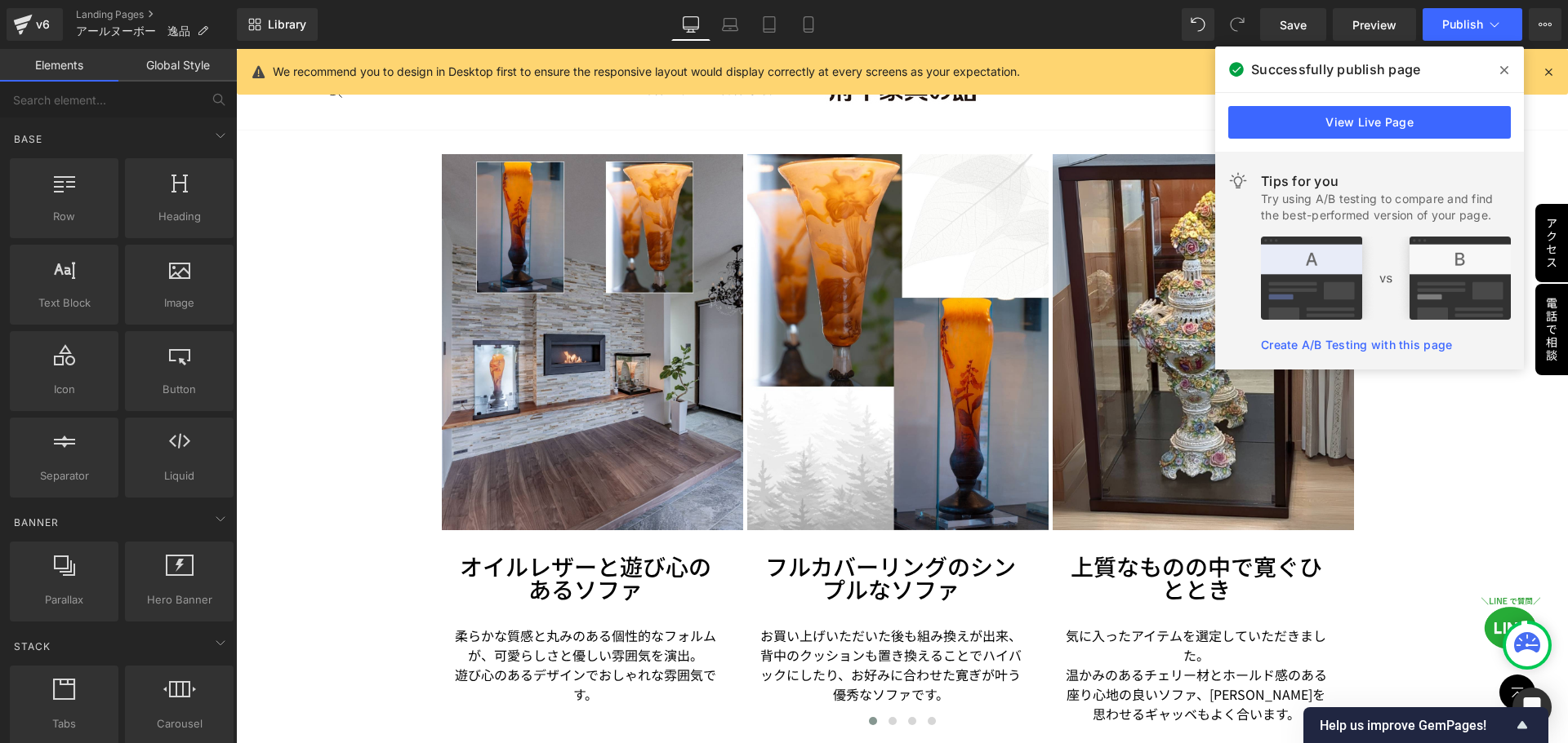
scroll to position [2527, 0]
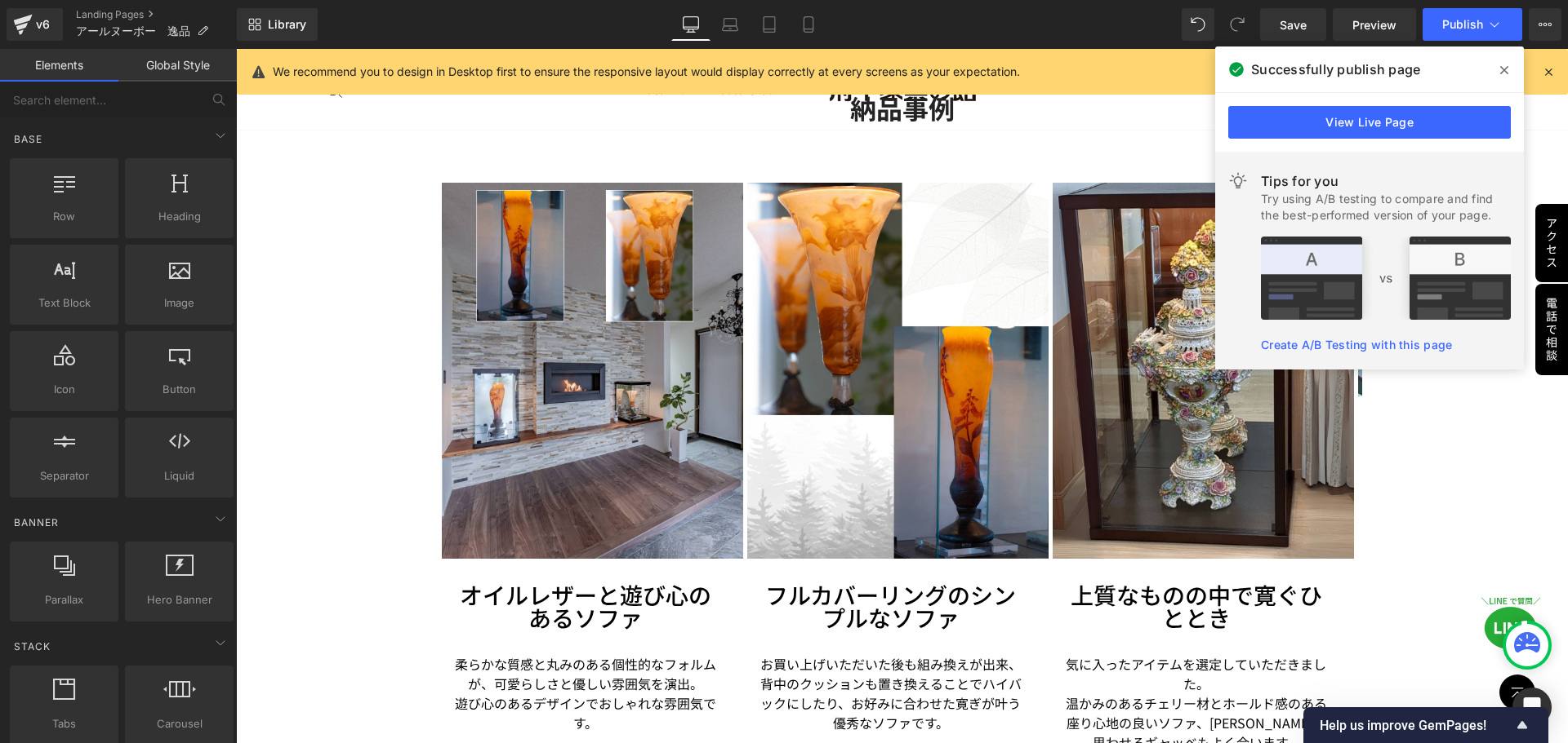
click at [1504, 68] on icon at bounding box center [1504, 69] width 8 height 13
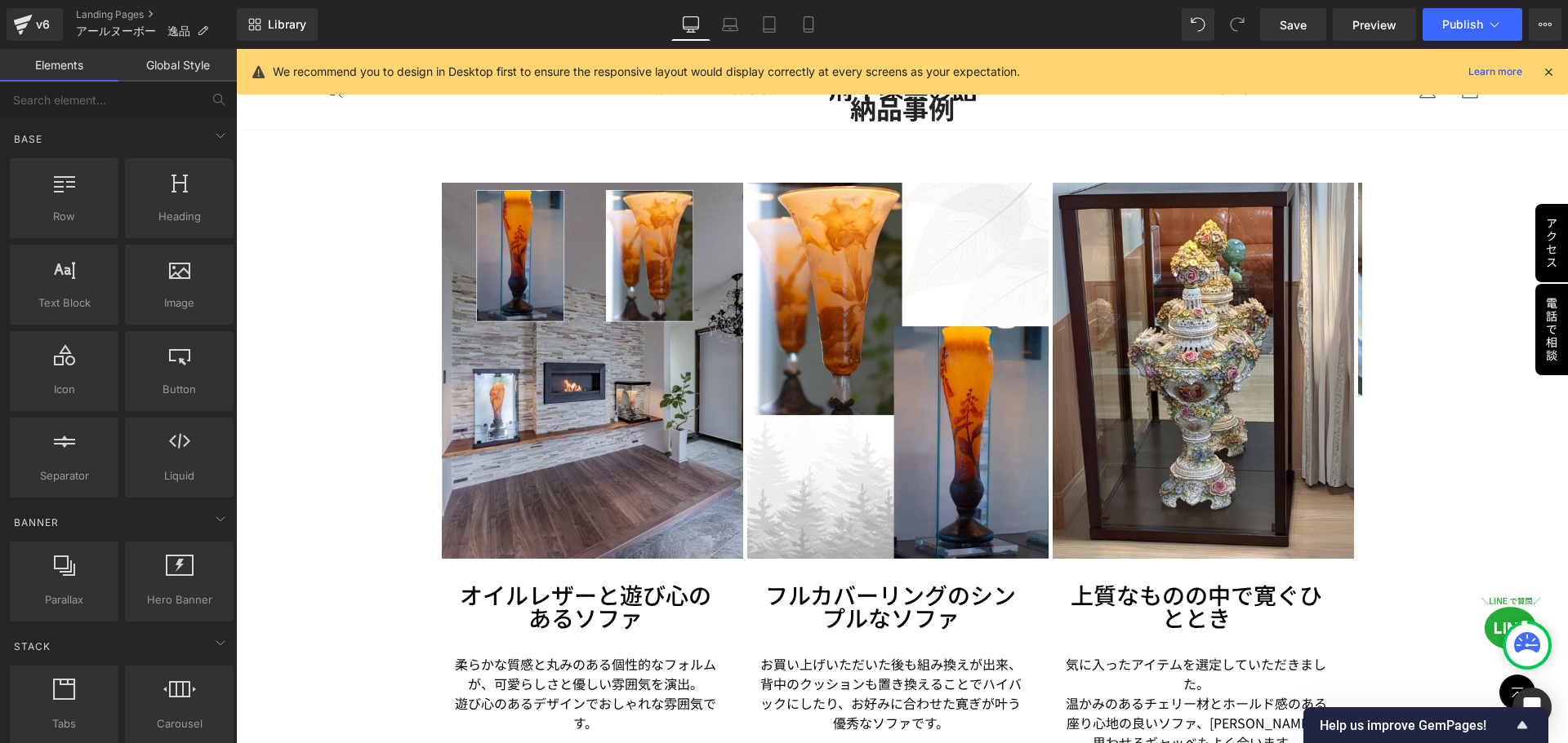
click at [1471, 395] on div "[GEOGRAPHIC_DATA]/Daum Heading 9世紀後半から20世紀前半にかけて[GEOGRAPHIC_DATA]で活躍したアール・ヌーヴォー…" at bounding box center [902, 463] width 1332 height 5608
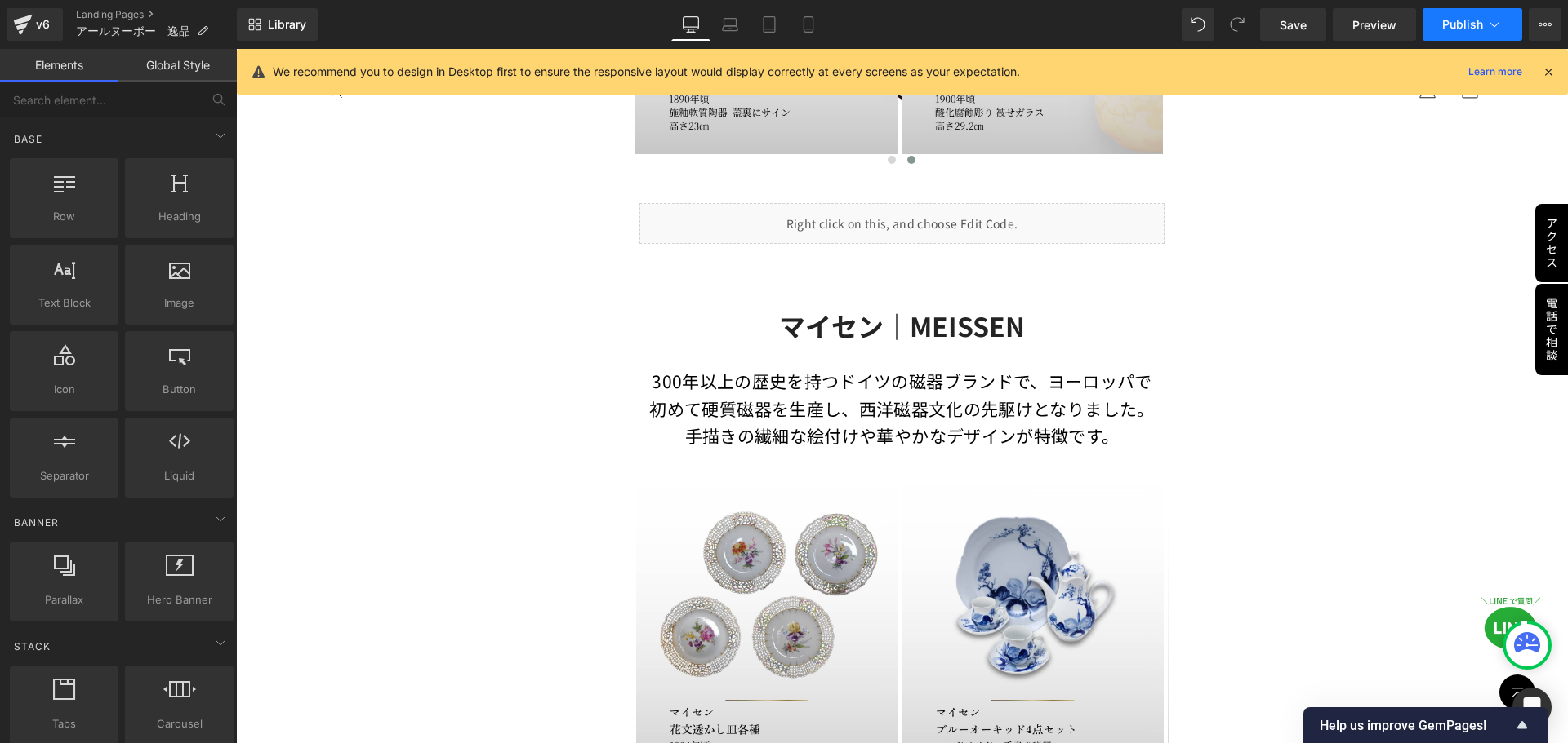
scroll to position [1629, 0]
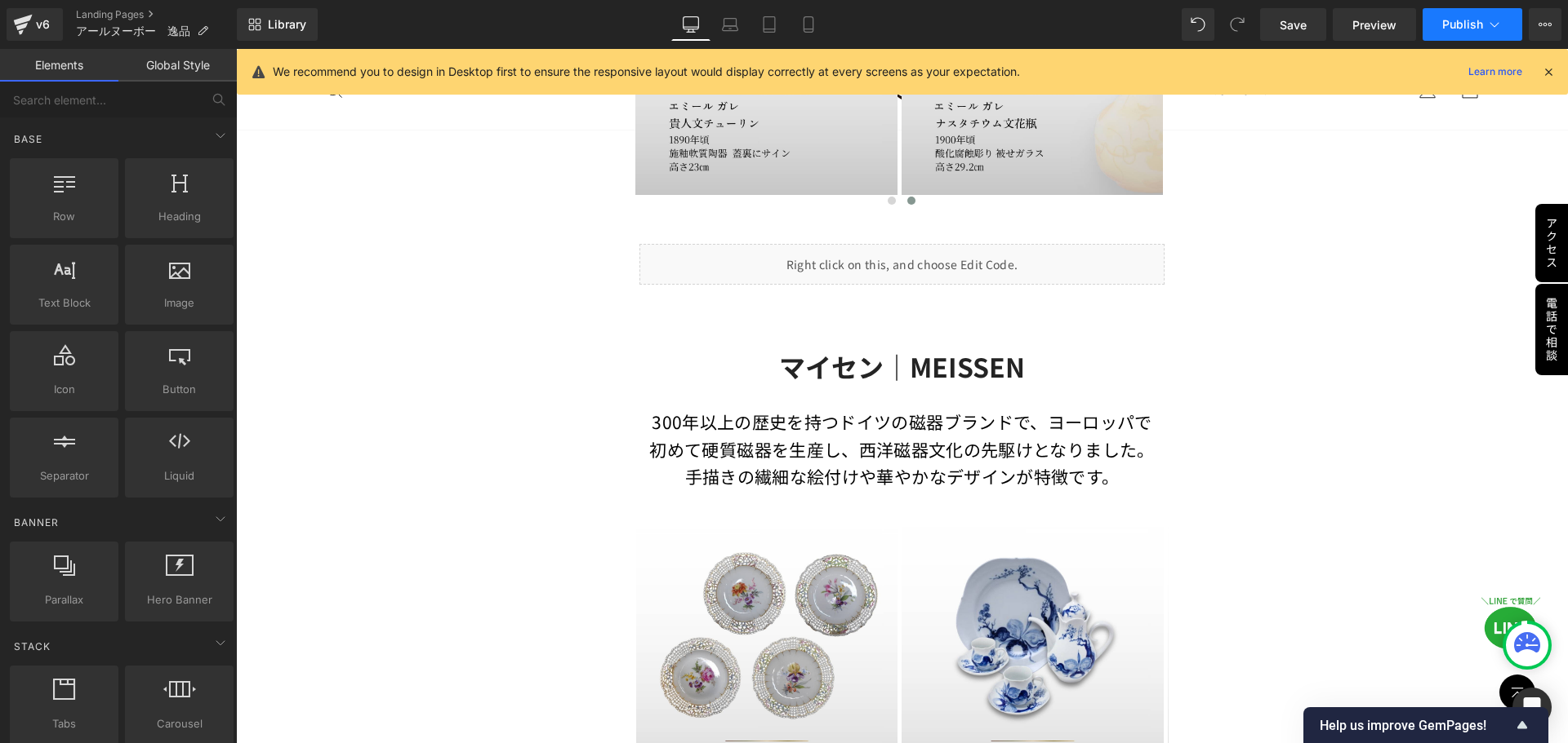
click at [1457, 25] on span "Publish" at bounding box center [1462, 23] width 41 height 13
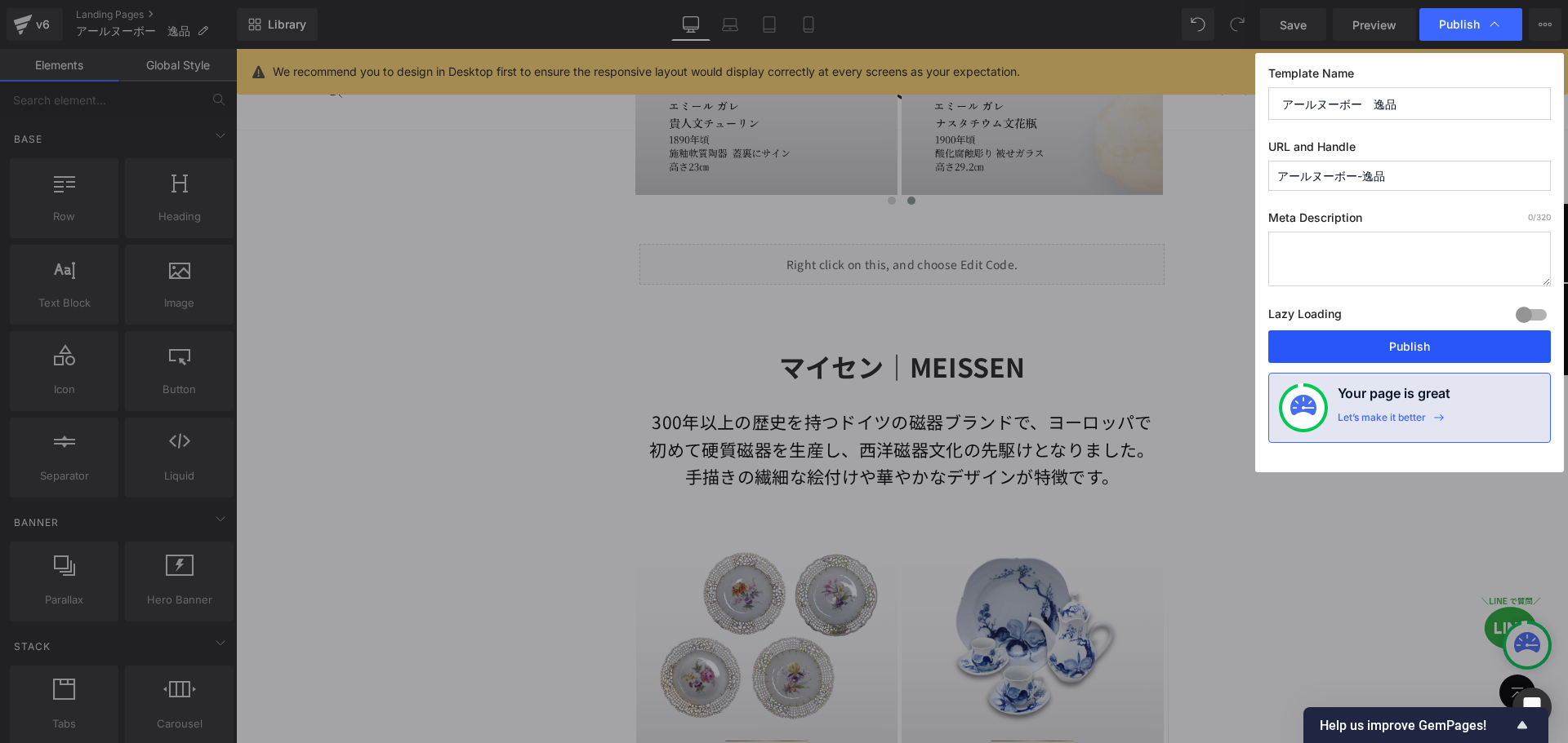
click at [1398, 353] on button "Publish" at bounding box center [1409, 346] width 283 height 32
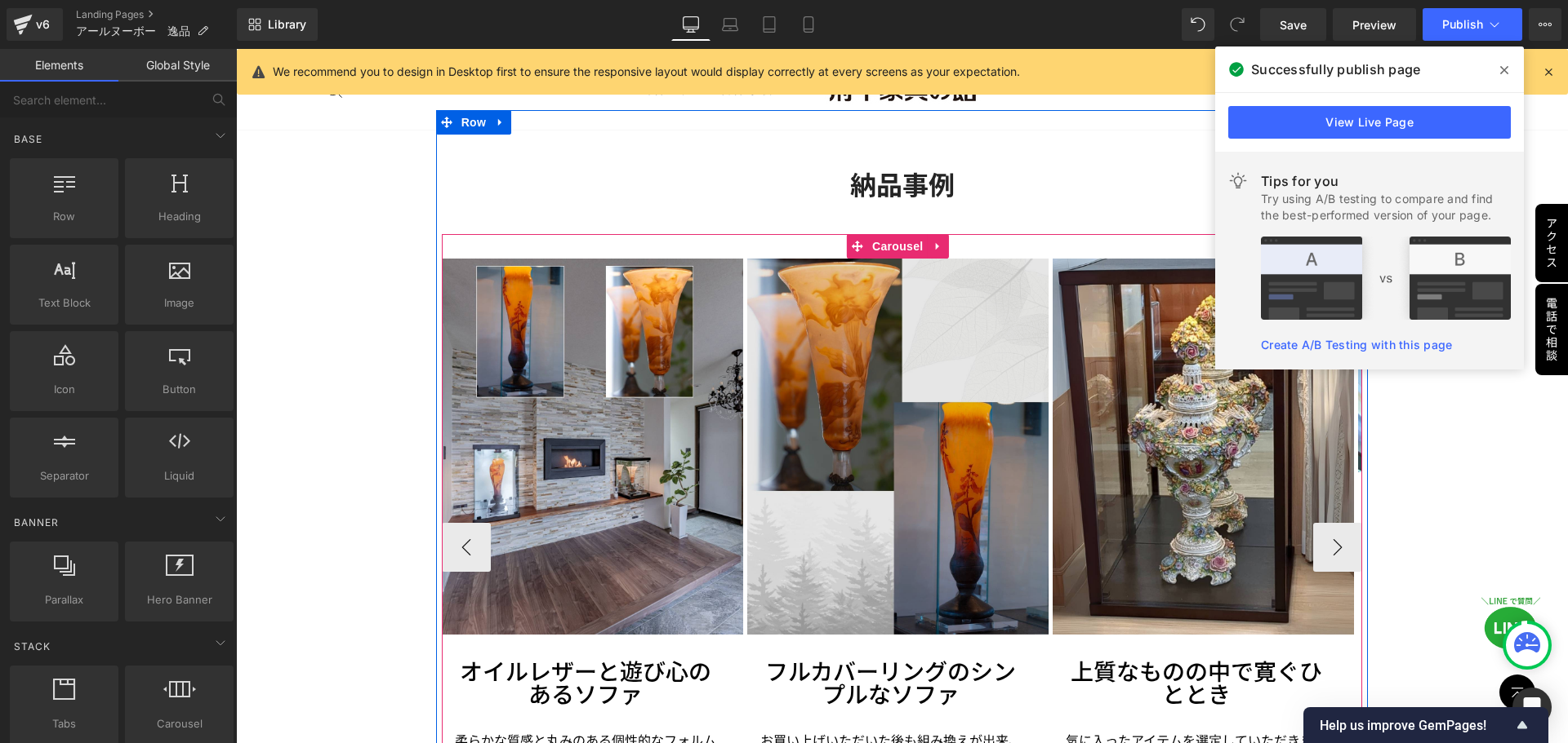
scroll to position [2448, 0]
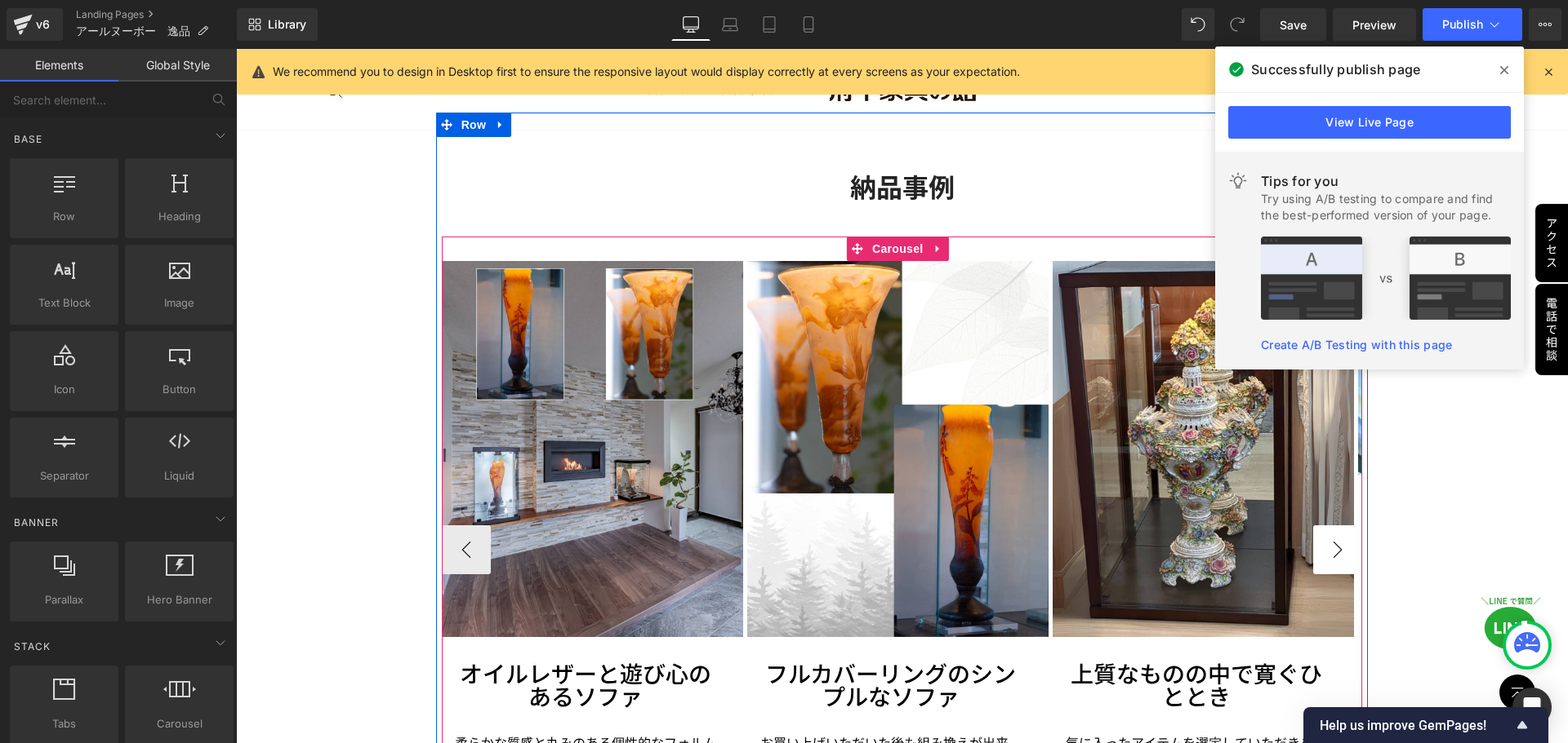
click at [1336, 549] on button "›" at bounding box center [1337, 550] width 49 height 49
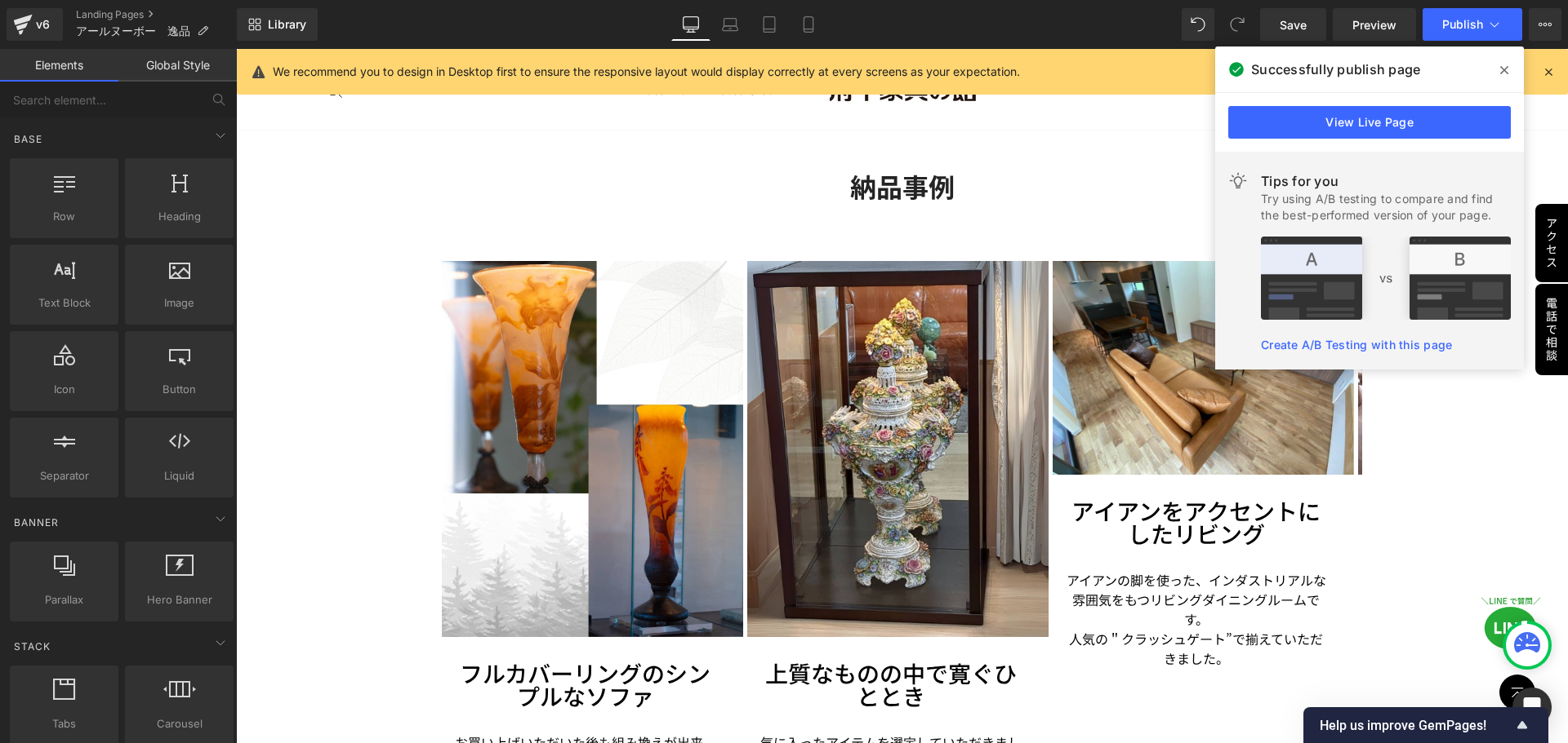
click at [411, 205] on div "[GEOGRAPHIC_DATA]/Daum Heading 9世紀後半から20世紀前半にかけて[GEOGRAPHIC_DATA]で活躍したアール・ヌーヴォー…" at bounding box center [902, 542] width 1332 height 5608
click at [316, 260] on div "[GEOGRAPHIC_DATA]/Daum Heading 9世紀後半から20世紀前半にかけて[GEOGRAPHIC_DATA]で活躍したアール・ヌーヴォー…" at bounding box center [902, 542] width 1332 height 5608
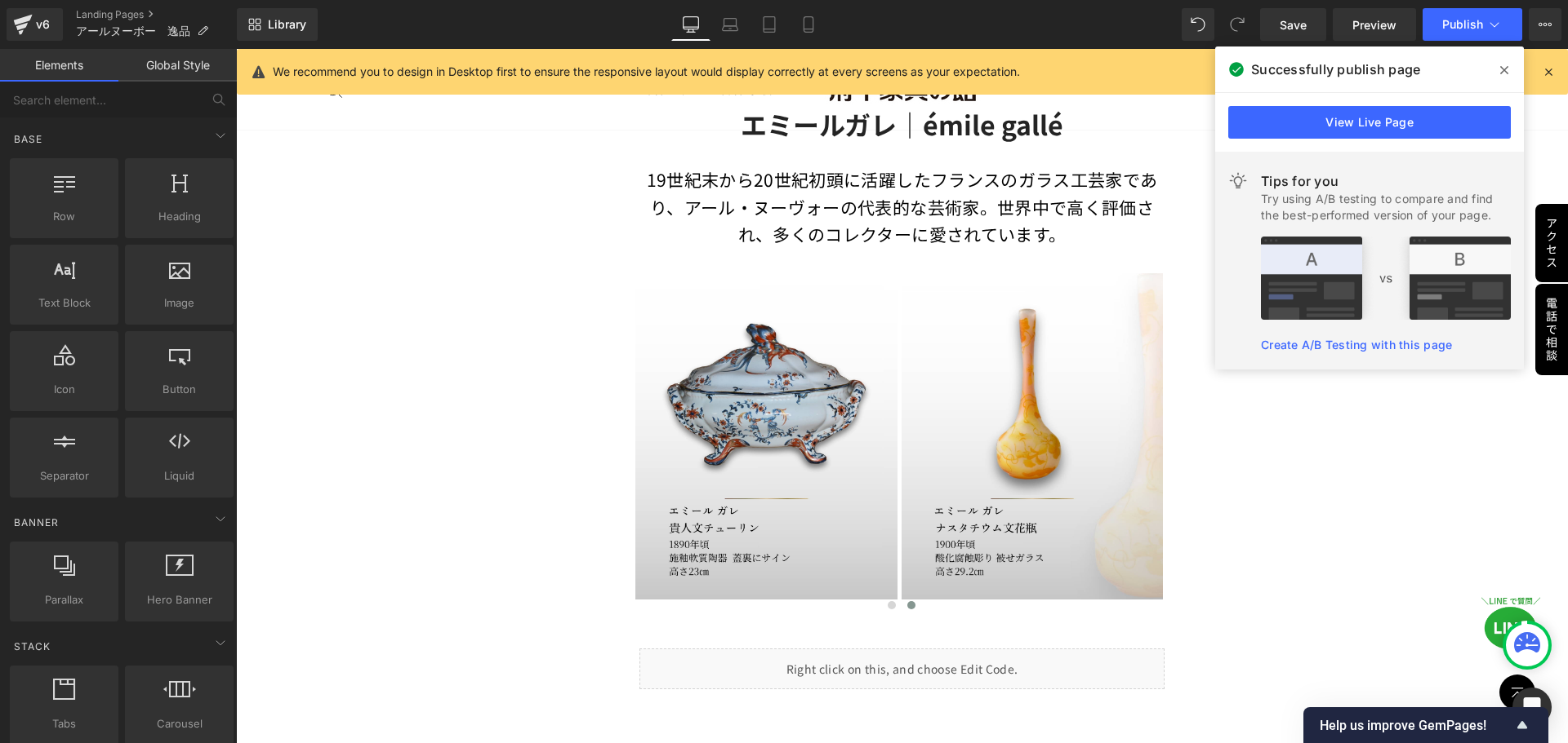
scroll to position [1551, 0]
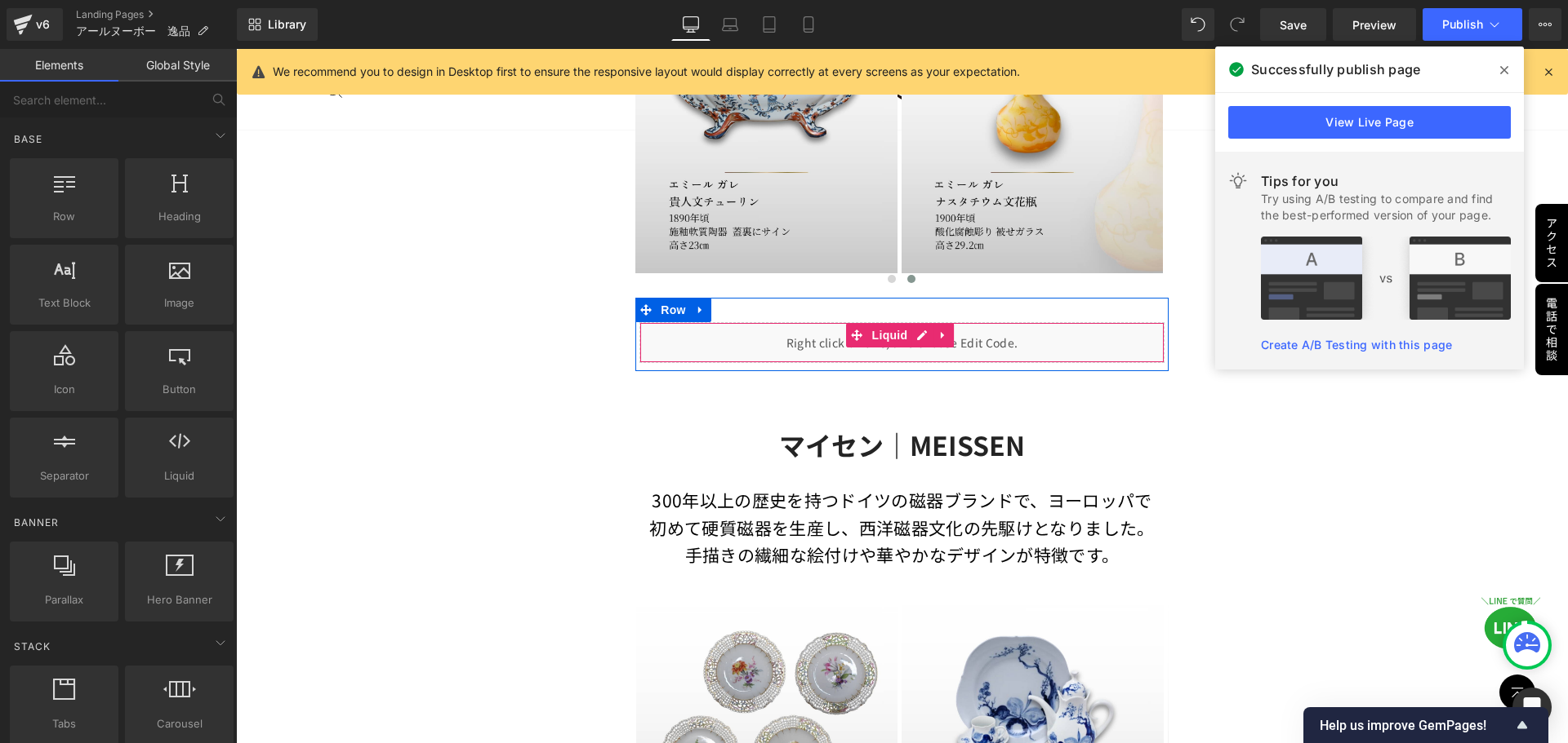
click at [936, 333] on div "Liquid" at bounding box center [902, 343] width 524 height 41
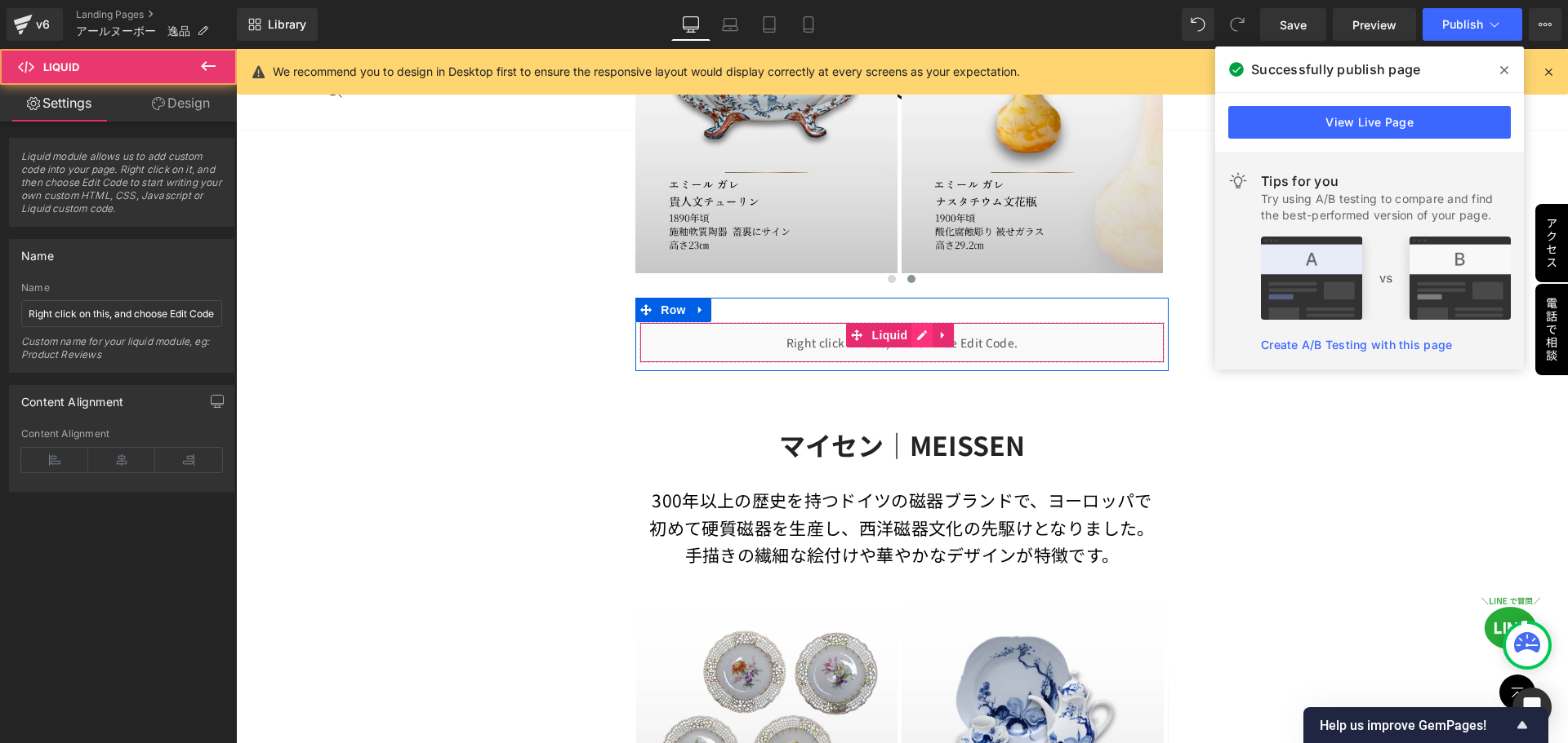
click at [919, 330] on div "Liquid" at bounding box center [902, 343] width 524 height 41
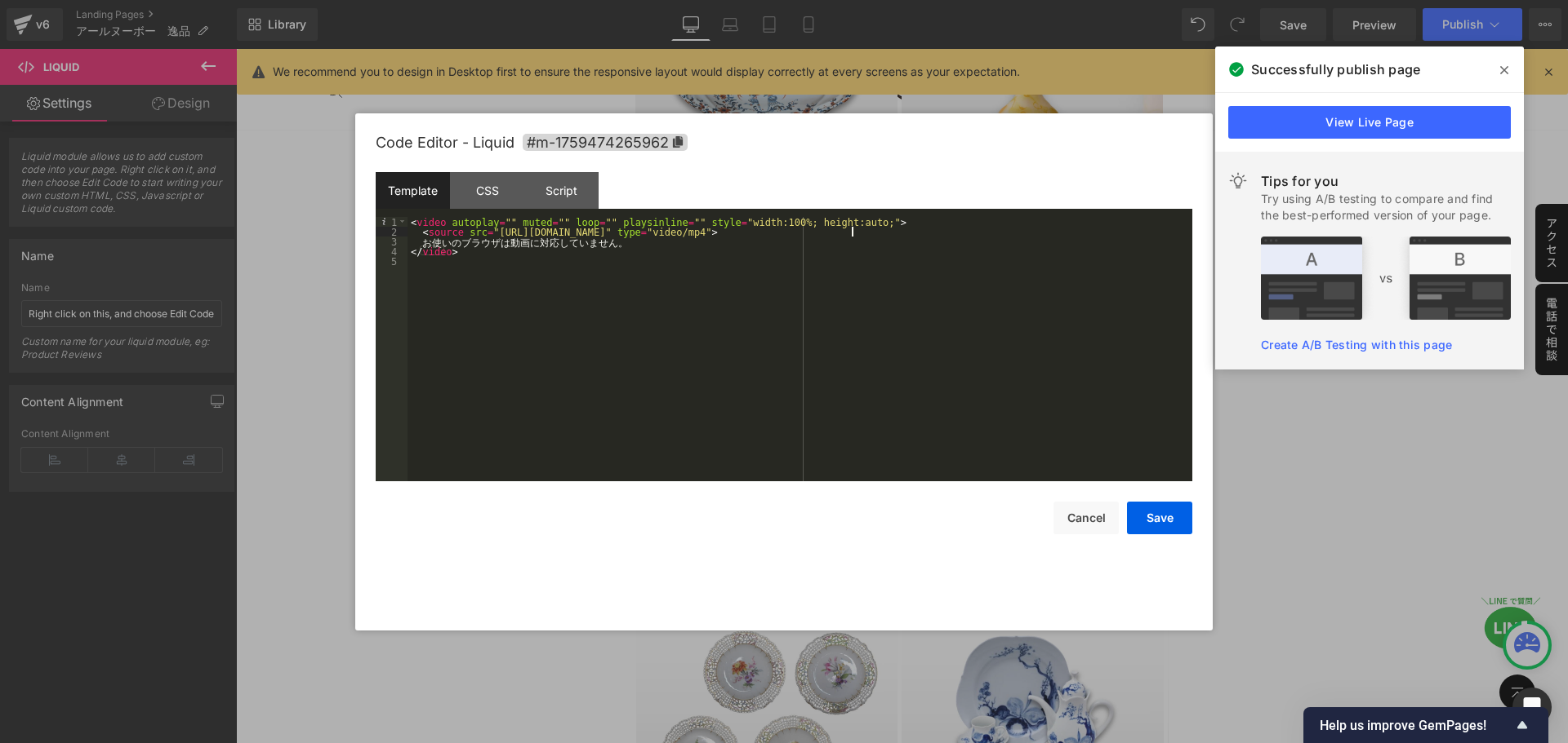
click at [850, 236] on div "< video autoplay = "" muted = "" loop = "" playsinline = "" style = "width:100%…" at bounding box center [800, 359] width 784 height 284
drag, startPoint x: 841, startPoint y: 230, endPoint x: 485, endPoint y: 234, distance: 356.0
click at [485, 234] on div "< video autoplay = "" muted = "" loop = "" playsinline = "" style = "width:100%…" at bounding box center [800, 359] width 784 height 284
click at [1160, 522] on button "Save" at bounding box center [1159, 517] width 66 height 32
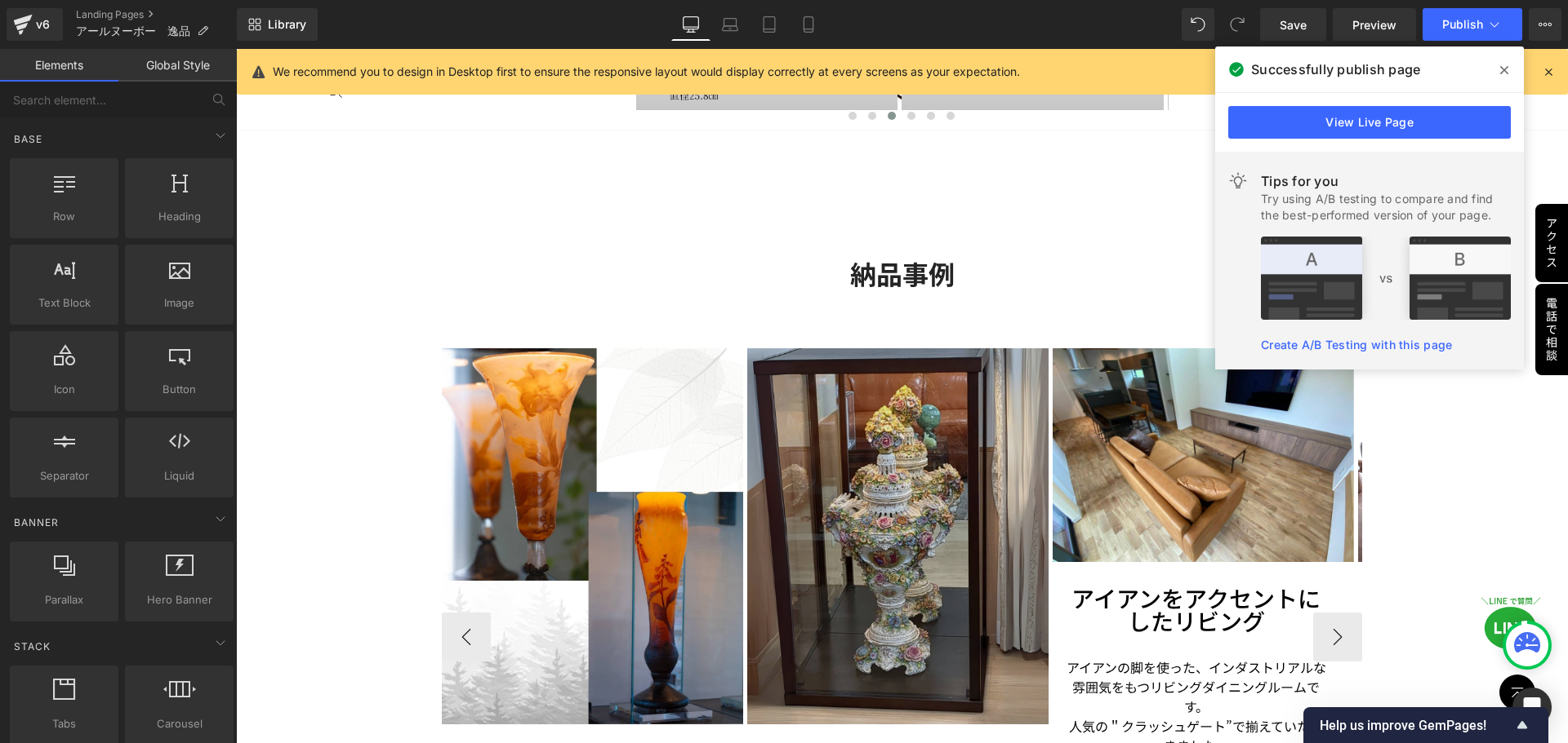
scroll to position [2367, 0]
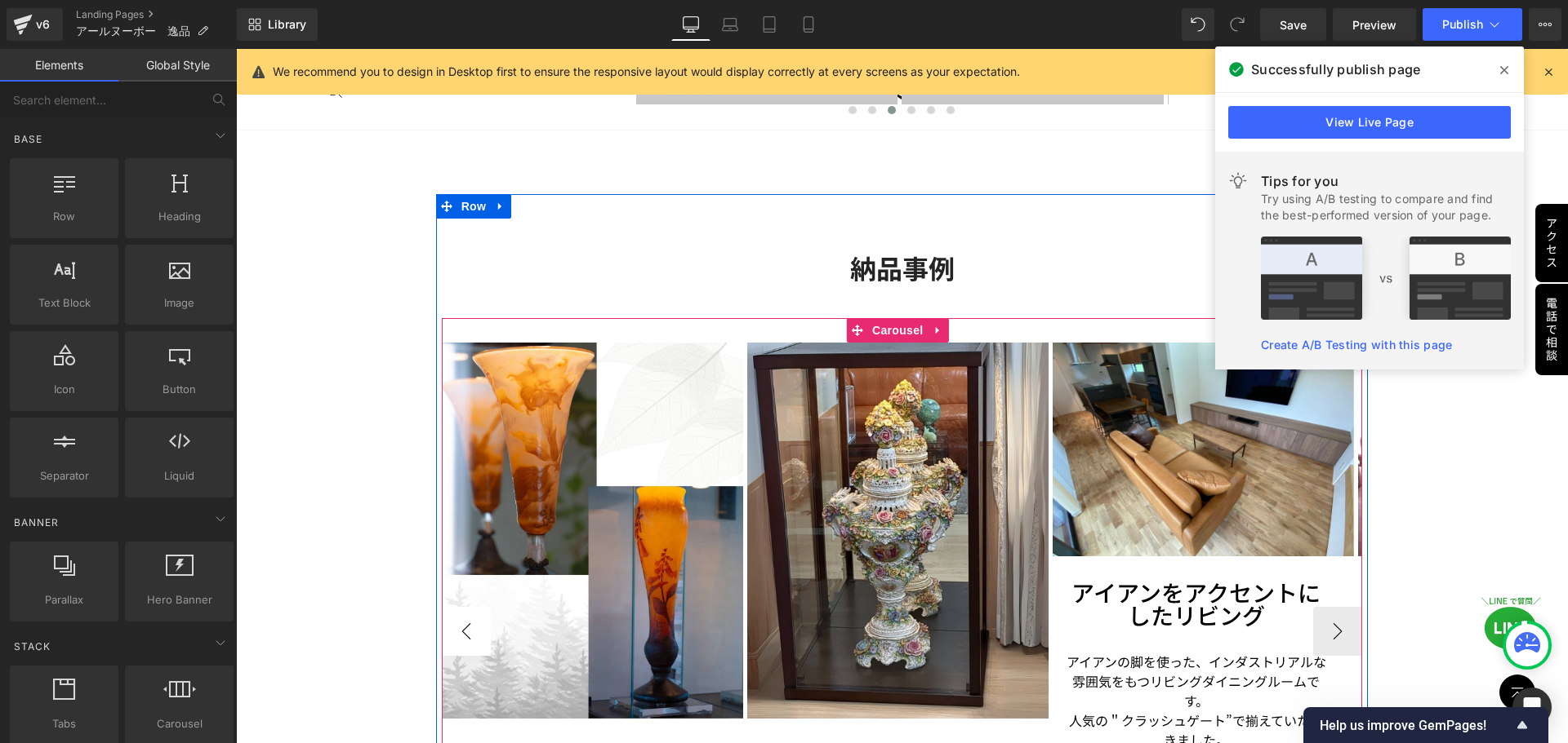
click at [453, 634] on button "‹" at bounding box center [467, 632] width 49 height 49
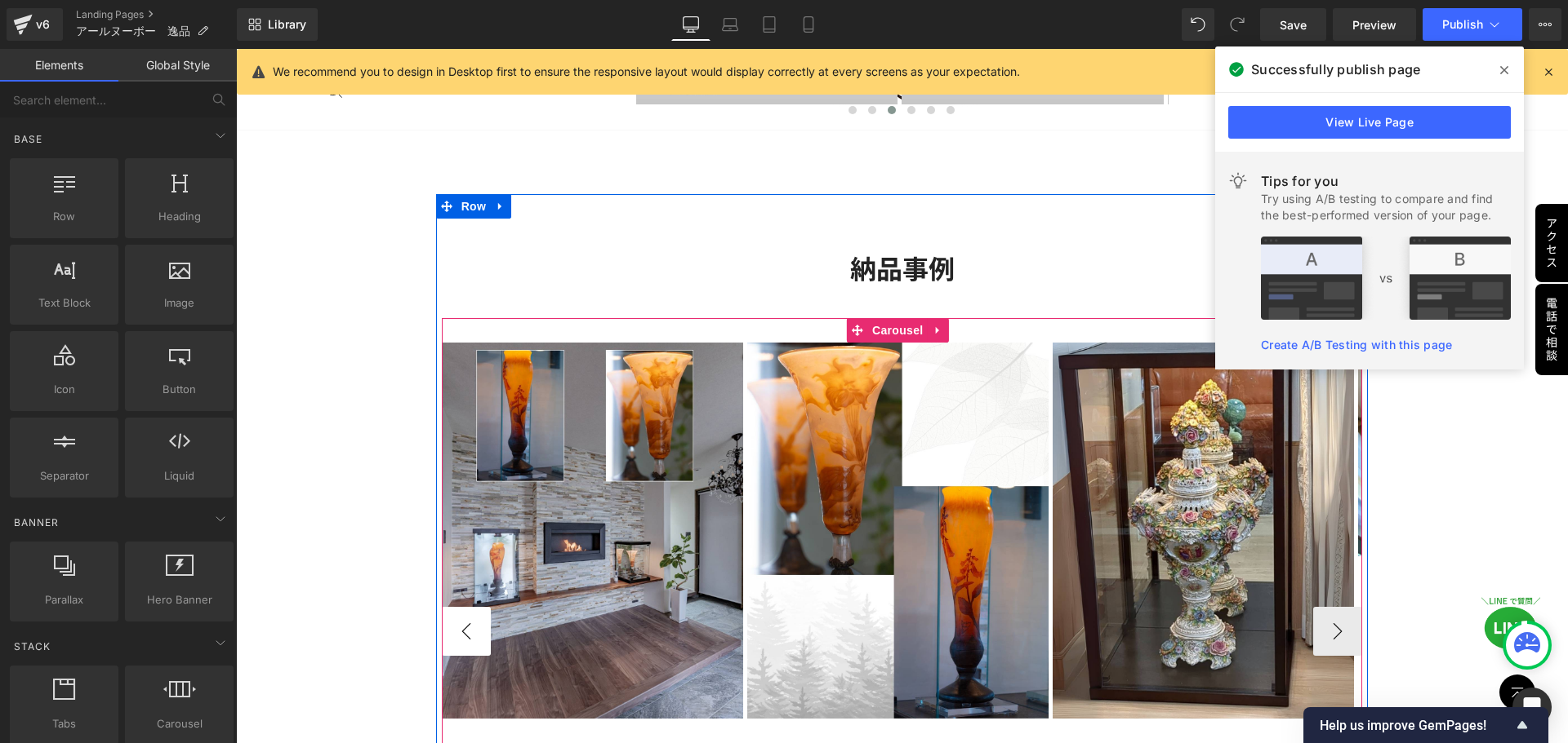
click at [454, 629] on button "‹" at bounding box center [467, 632] width 49 height 49
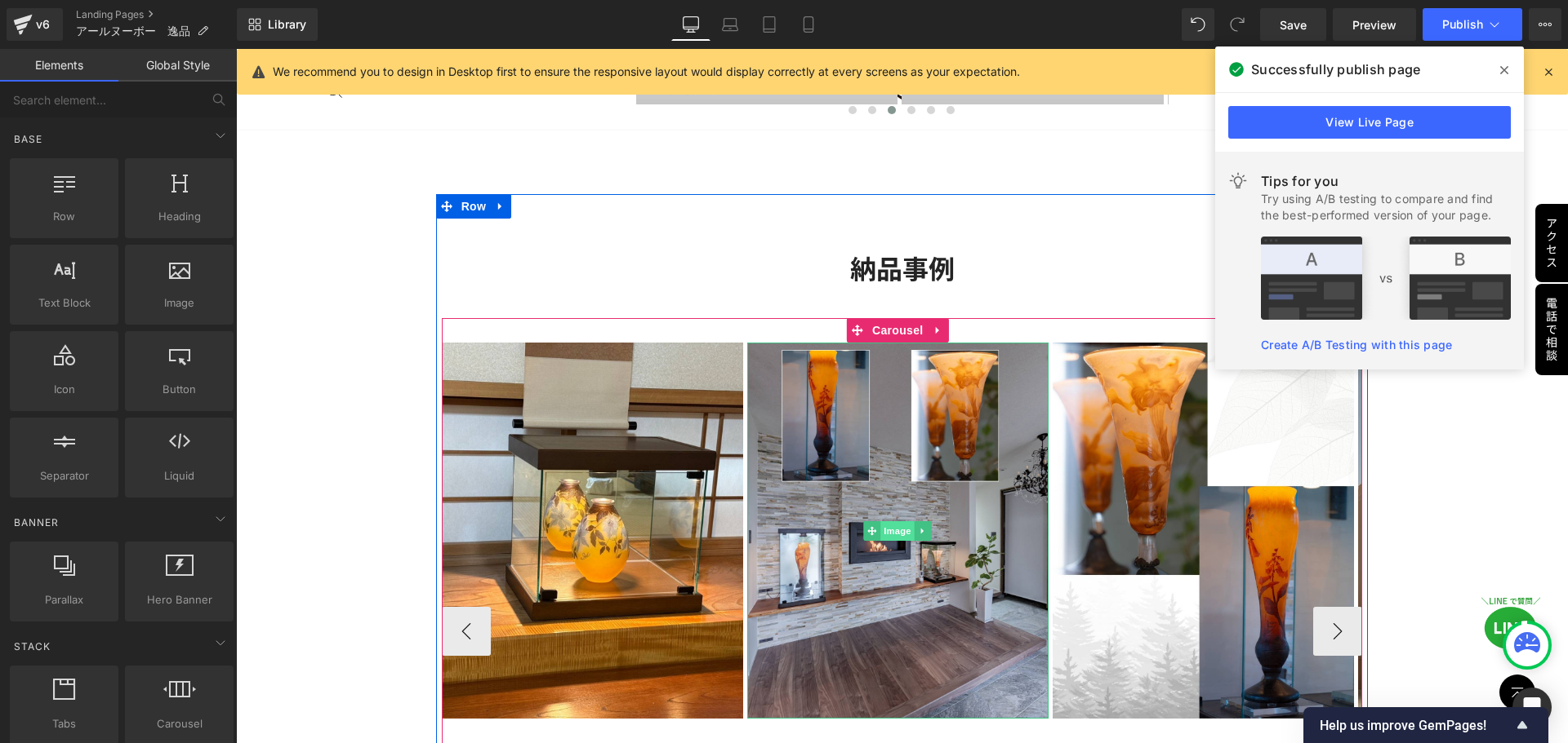
click at [897, 525] on span "Image" at bounding box center [897, 531] width 34 height 20
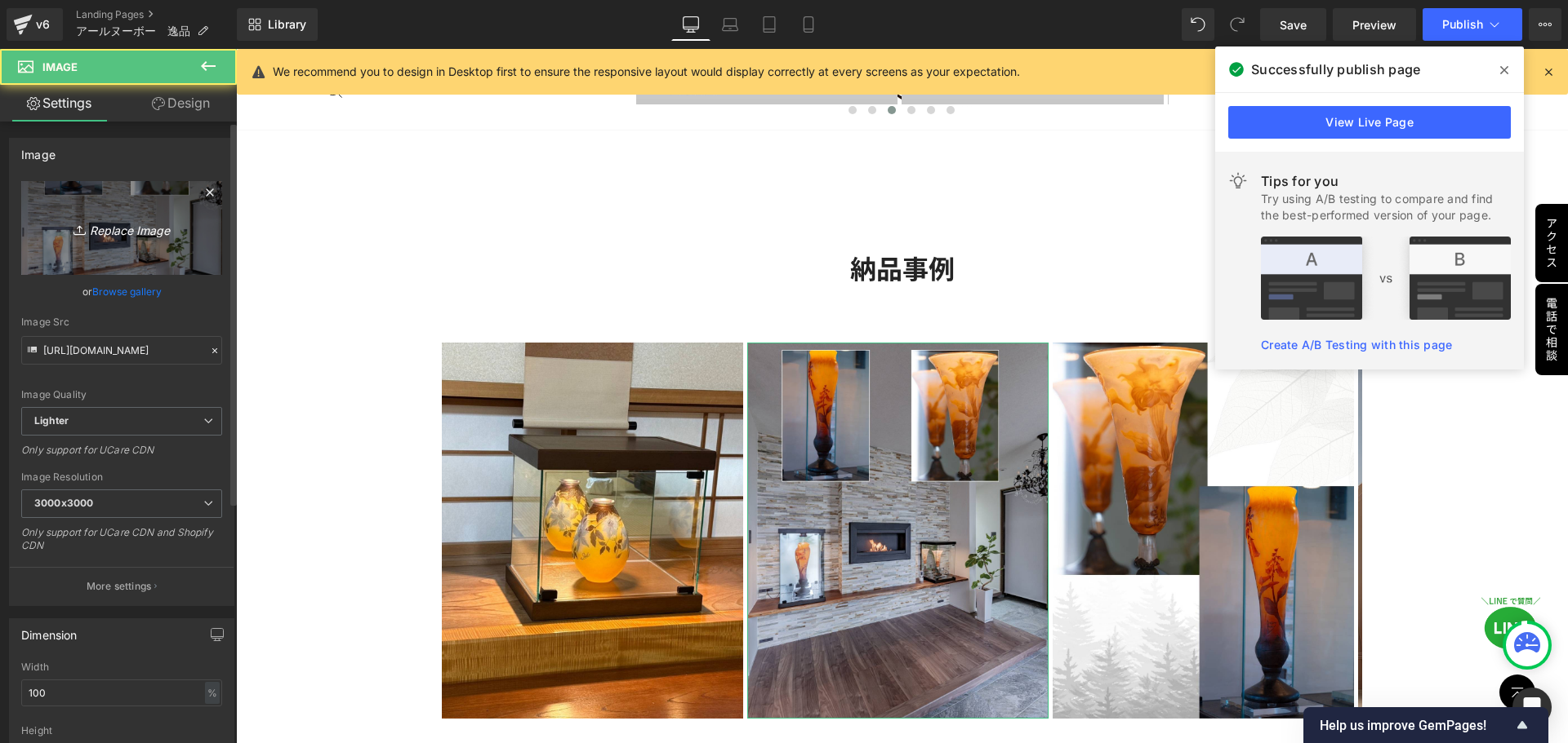
click at [84, 240] on link "Replace Image" at bounding box center [121, 228] width 201 height 94
click at [111, 237] on icon "Replace Image" at bounding box center [122, 228] width 131 height 21
type input "C:\fakepath\納品事例　ガレ　ドーム (3).jpg"
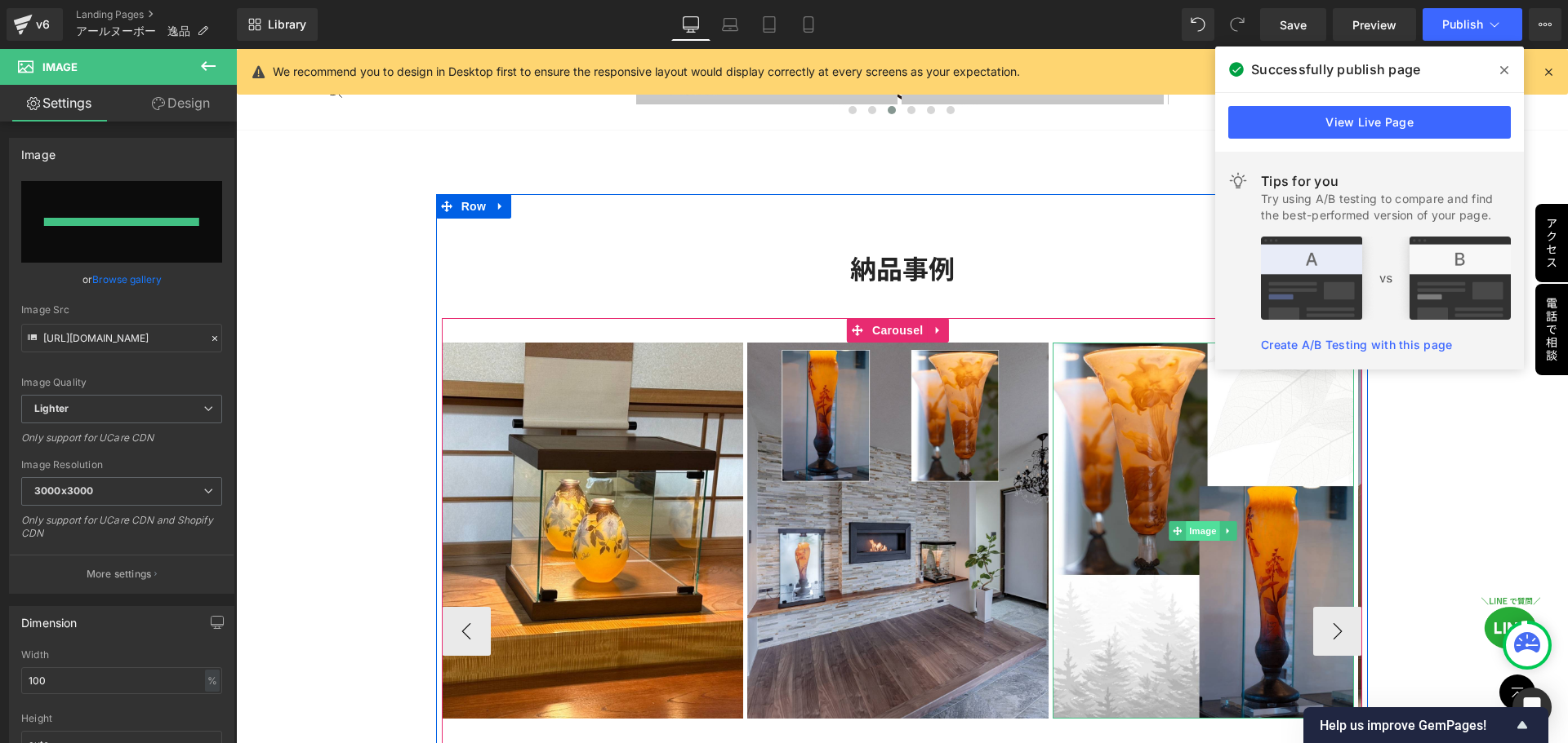
type input "[URL][DOMAIN_NAME]"
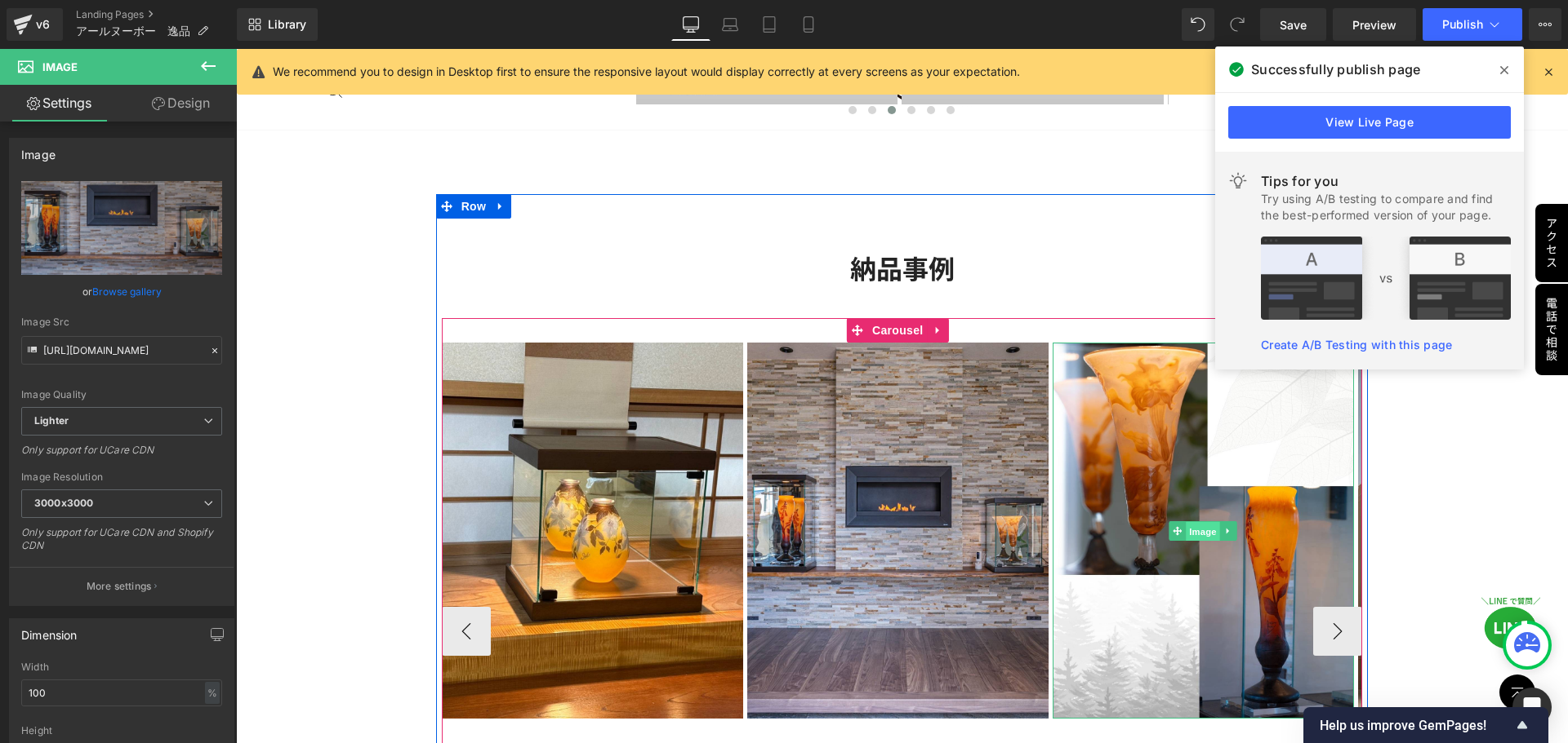
click at [1206, 531] on span "Image" at bounding box center [1202, 531] width 34 height 20
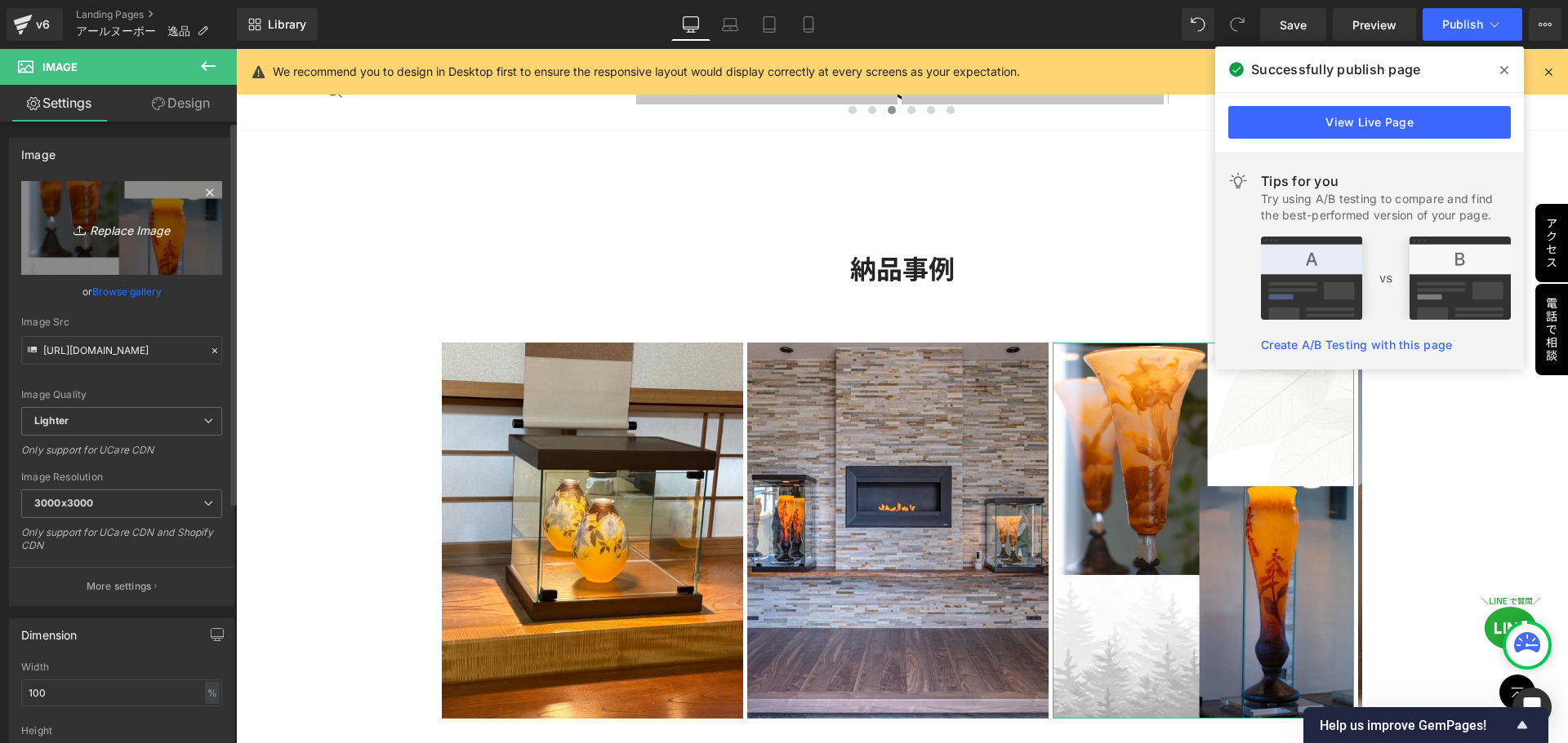
click at [116, 233] on icon "Replace Image" at bounding box center [122, 228] width 131 height 21
type input "C:\fakepath\納品事例　ドーム.jpg"
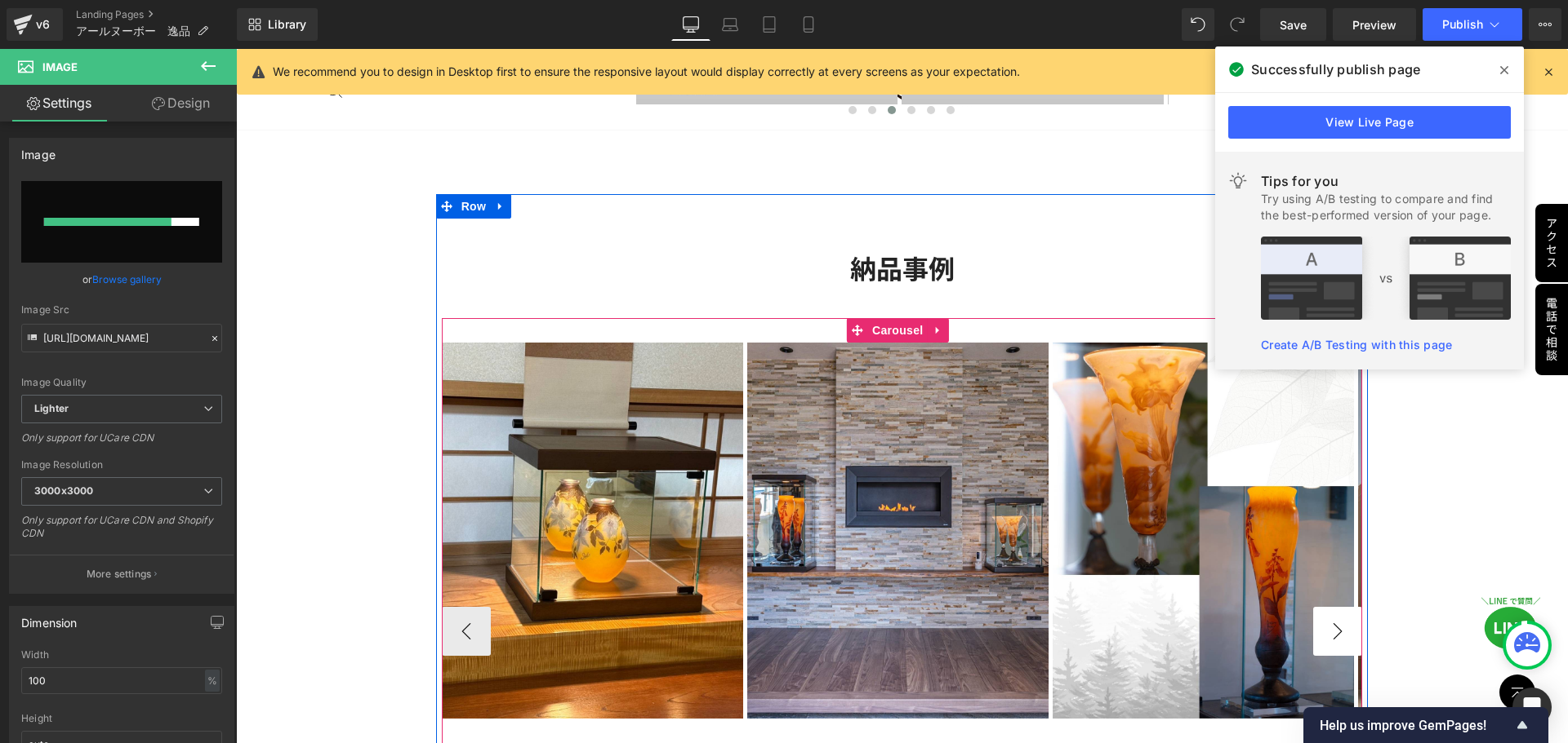
click at [1333, 632] on button "›" at bounding box center [1337, 632] width 49 height 49
type input "[URL][DOMAIN_NAME]"
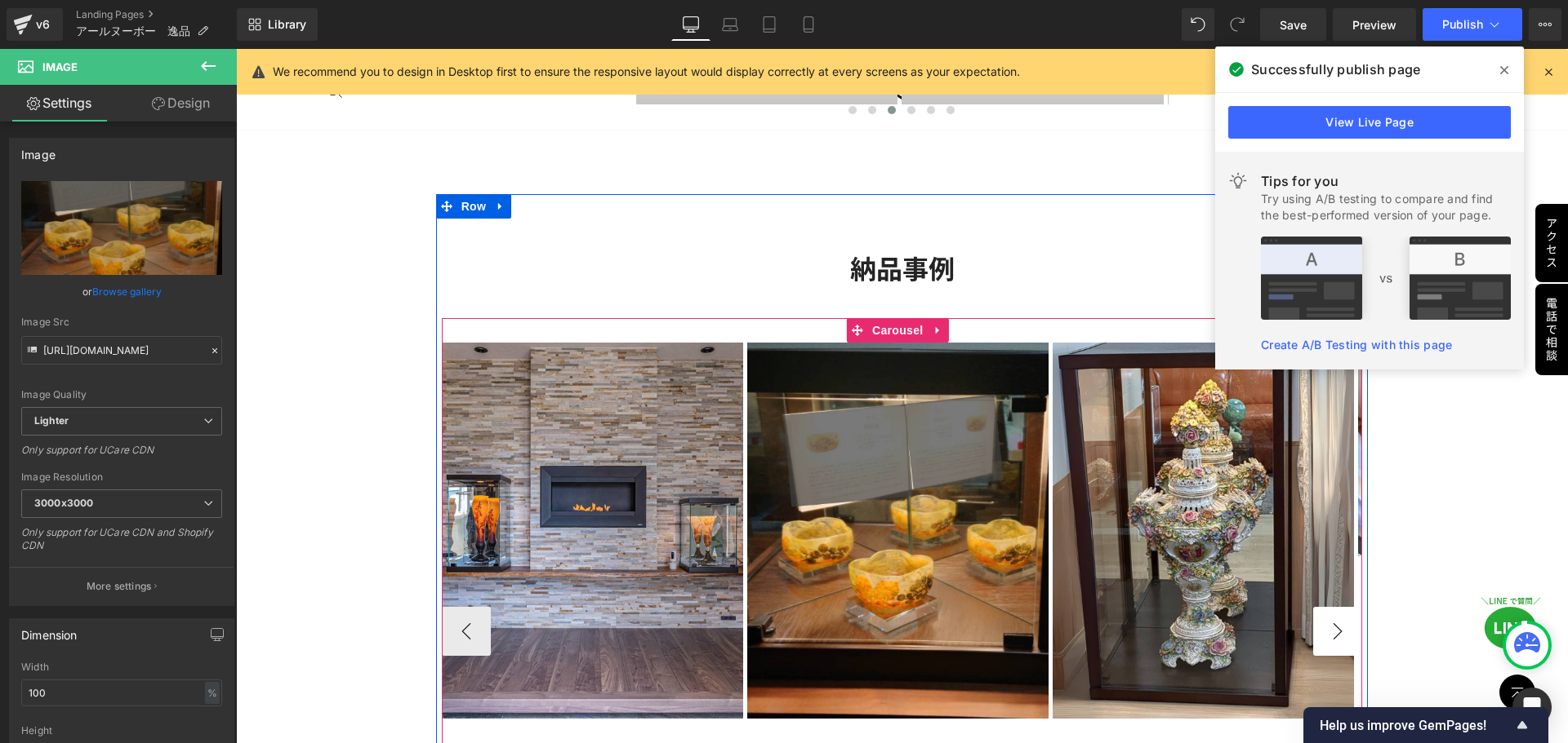
click at [1333, 632] on button "›" at bounding box center [1337, 632] width 49 height 49
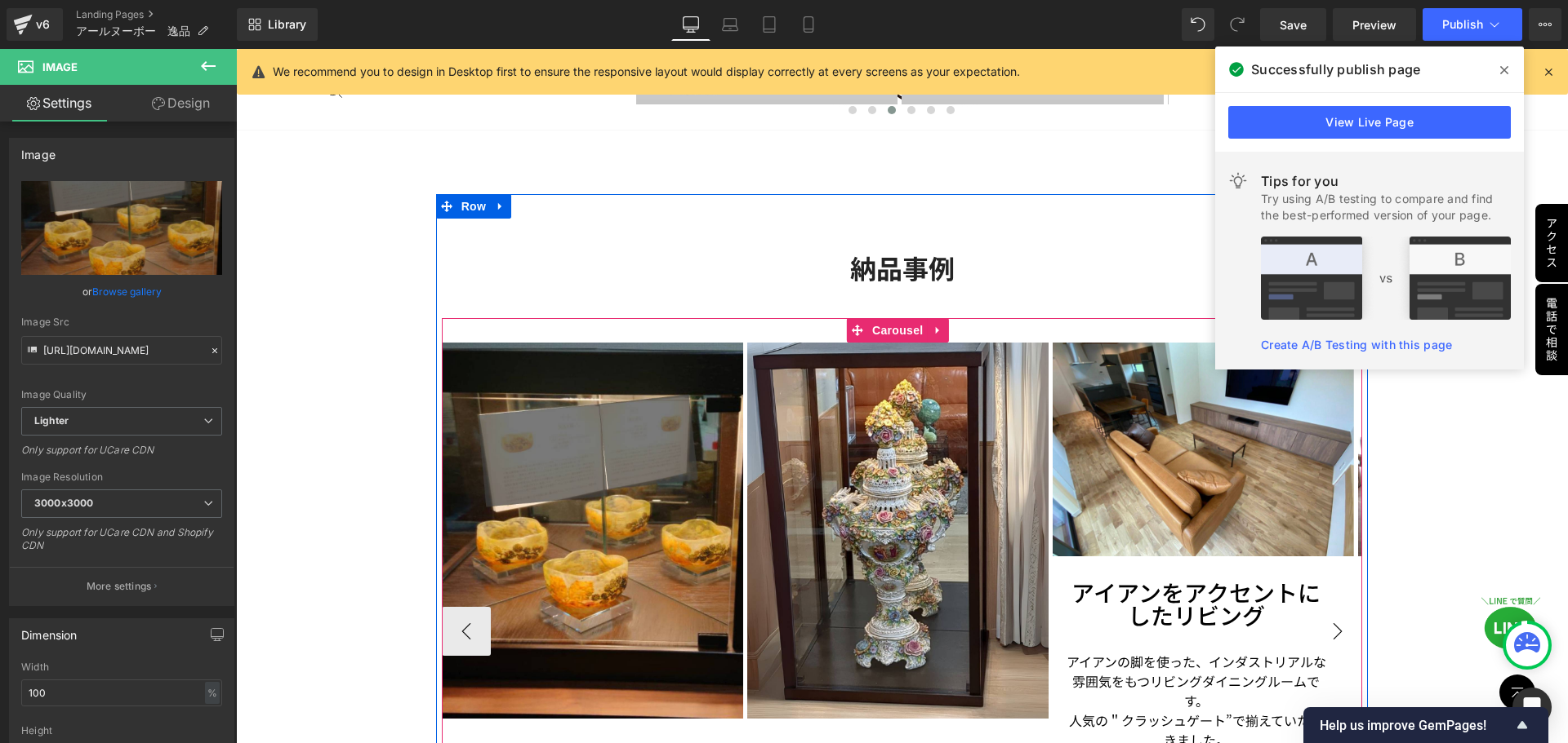
click at [1327, 625] on button "›" at bounding box center [1337, 632] width 49 height 49
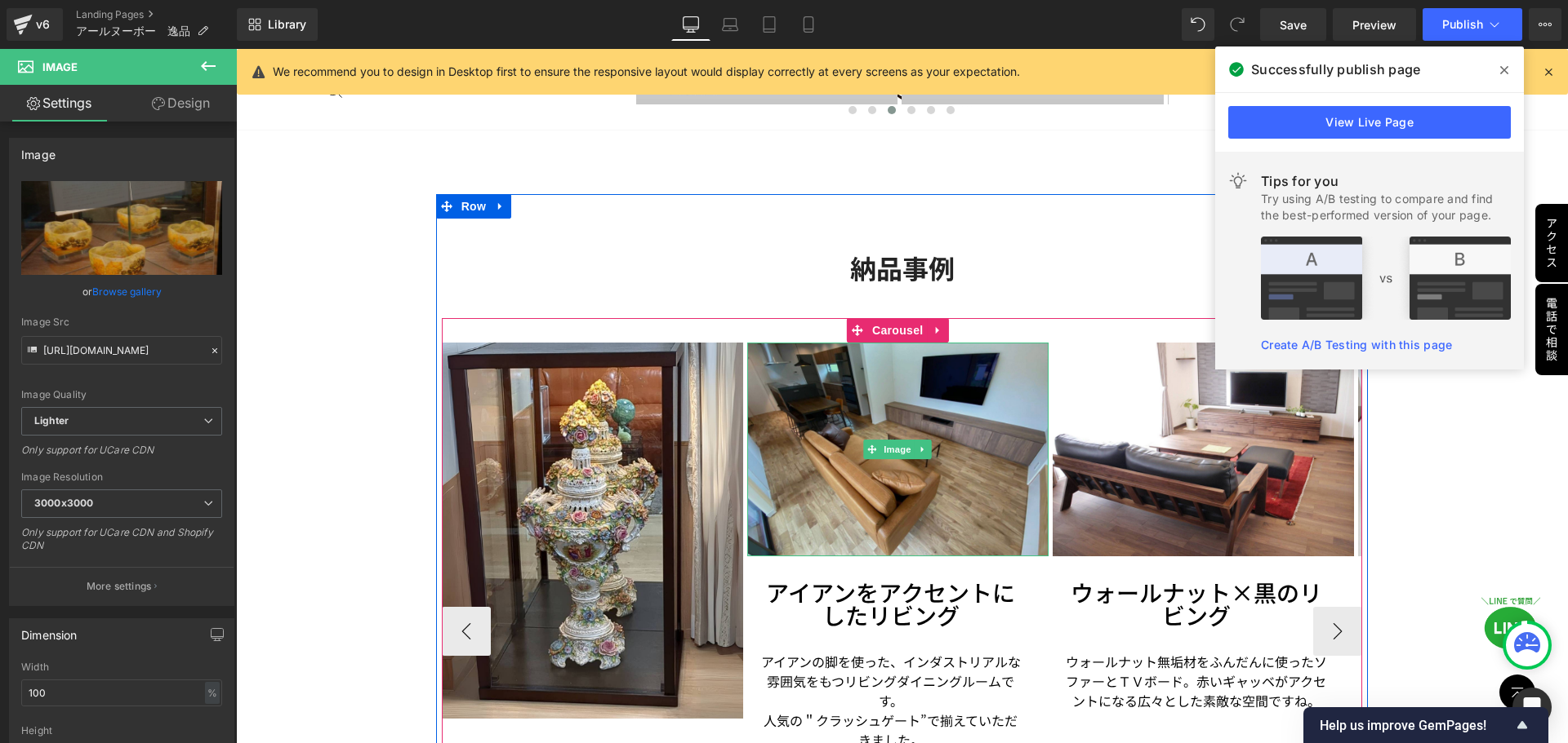
click at [906, 491] on img at bounding box center [898, 450] width 301 height 214
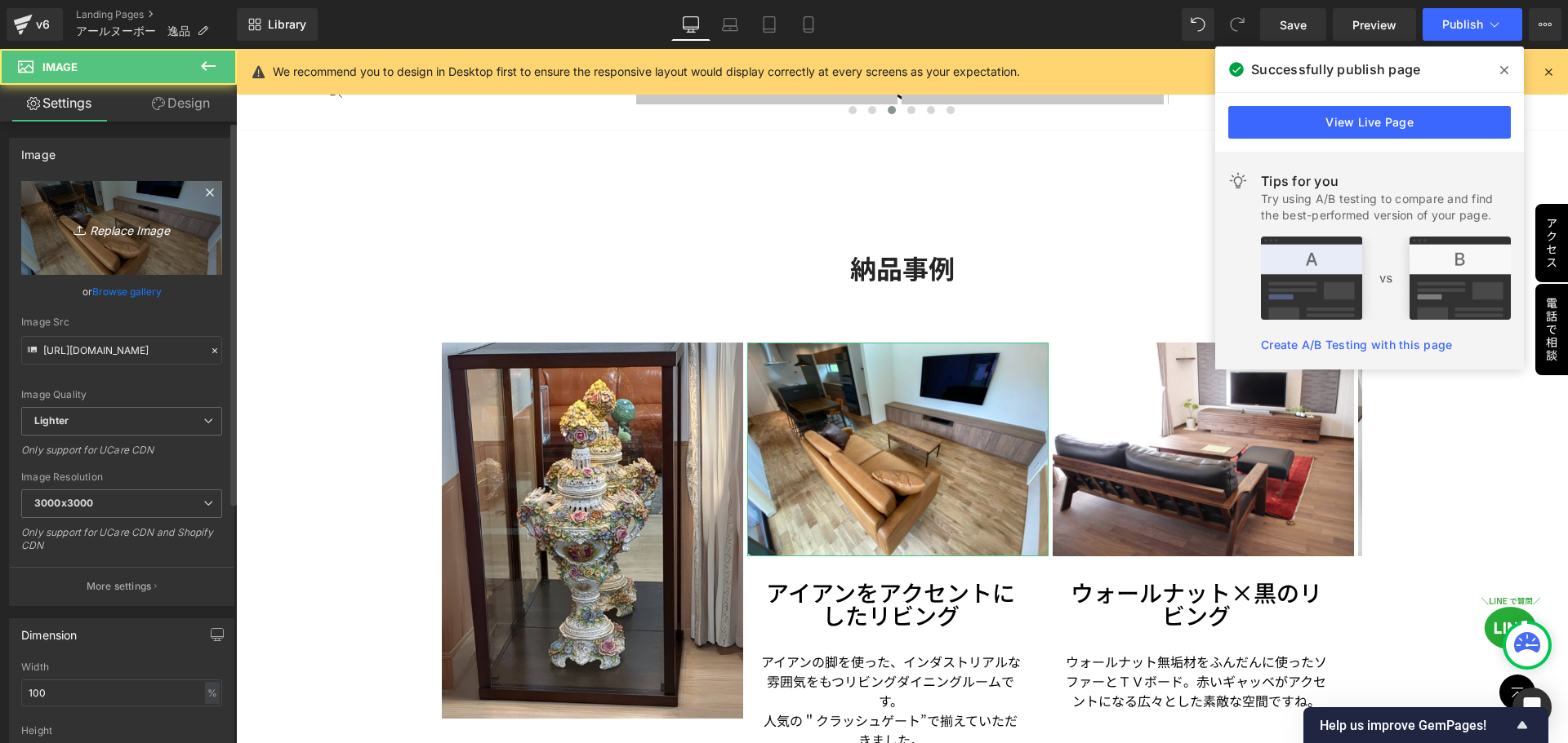
click at [141, 214] on link "Replace Image" at bounding box center [121, 228] width 201 height 94
type input "C:\fakepath\納品事例　ガレ (2).jpg"
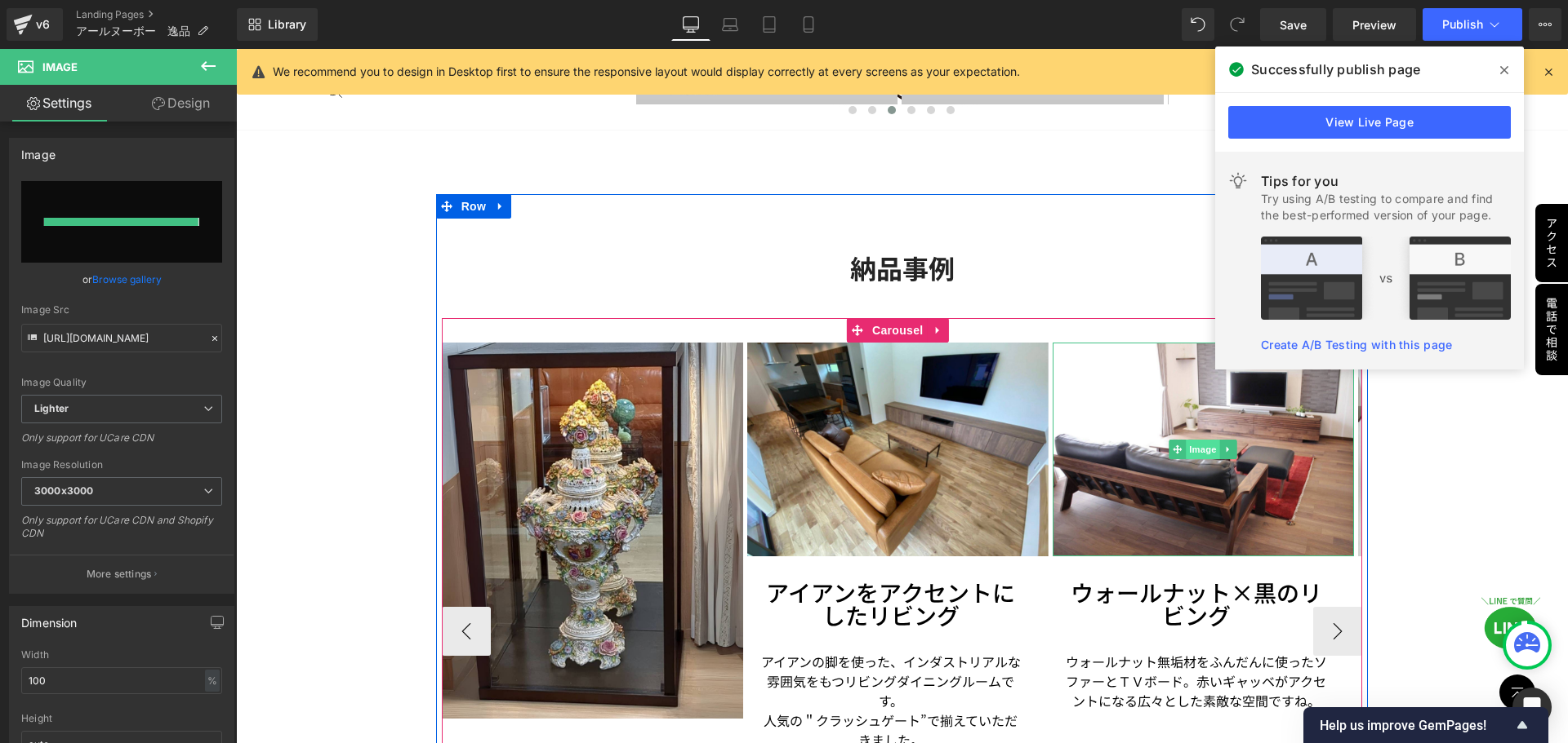
type input "[URL][DOMAIN_NAME]"
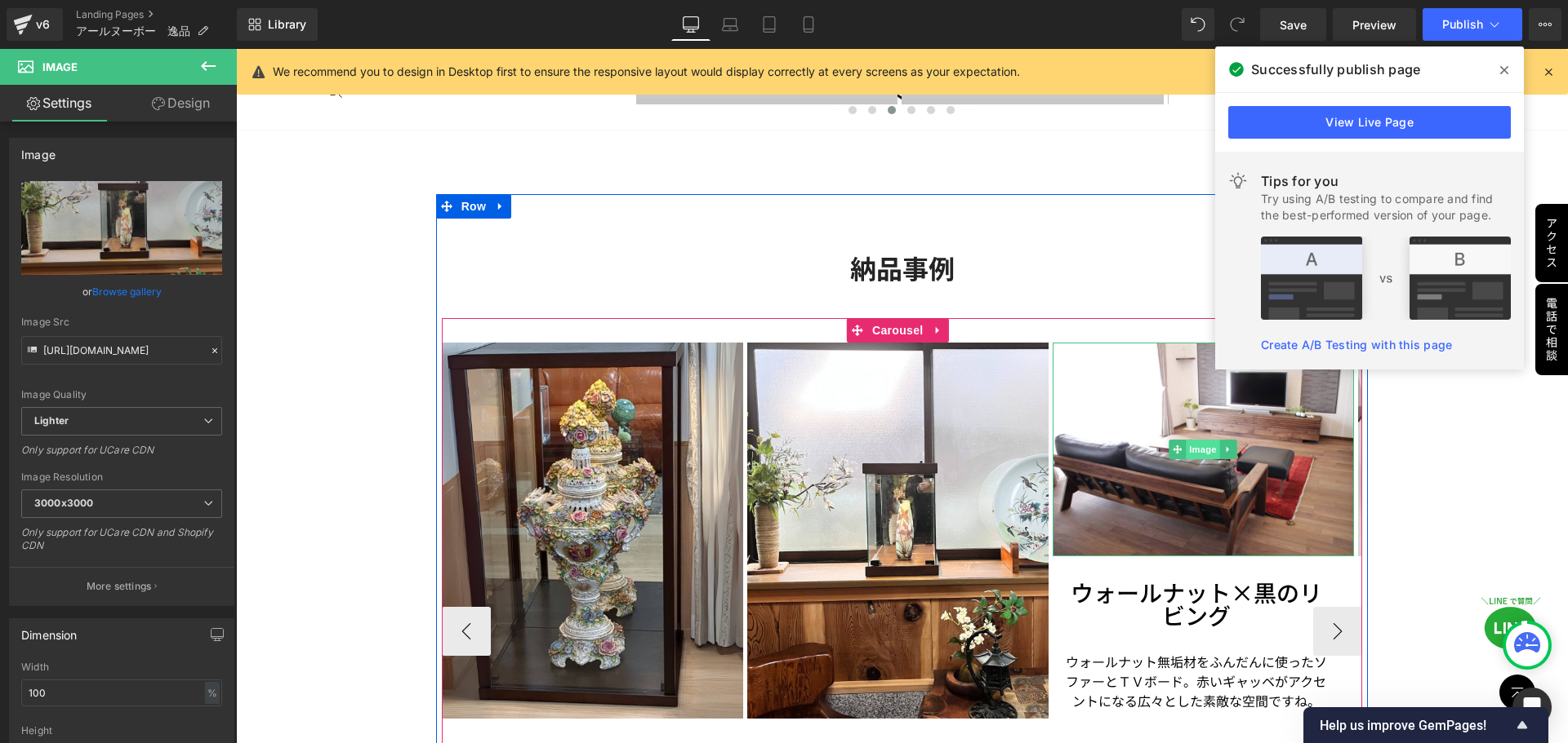
click at [1196, 454] on span "Image" at bounding box center [1202, 450] width 34 height 20
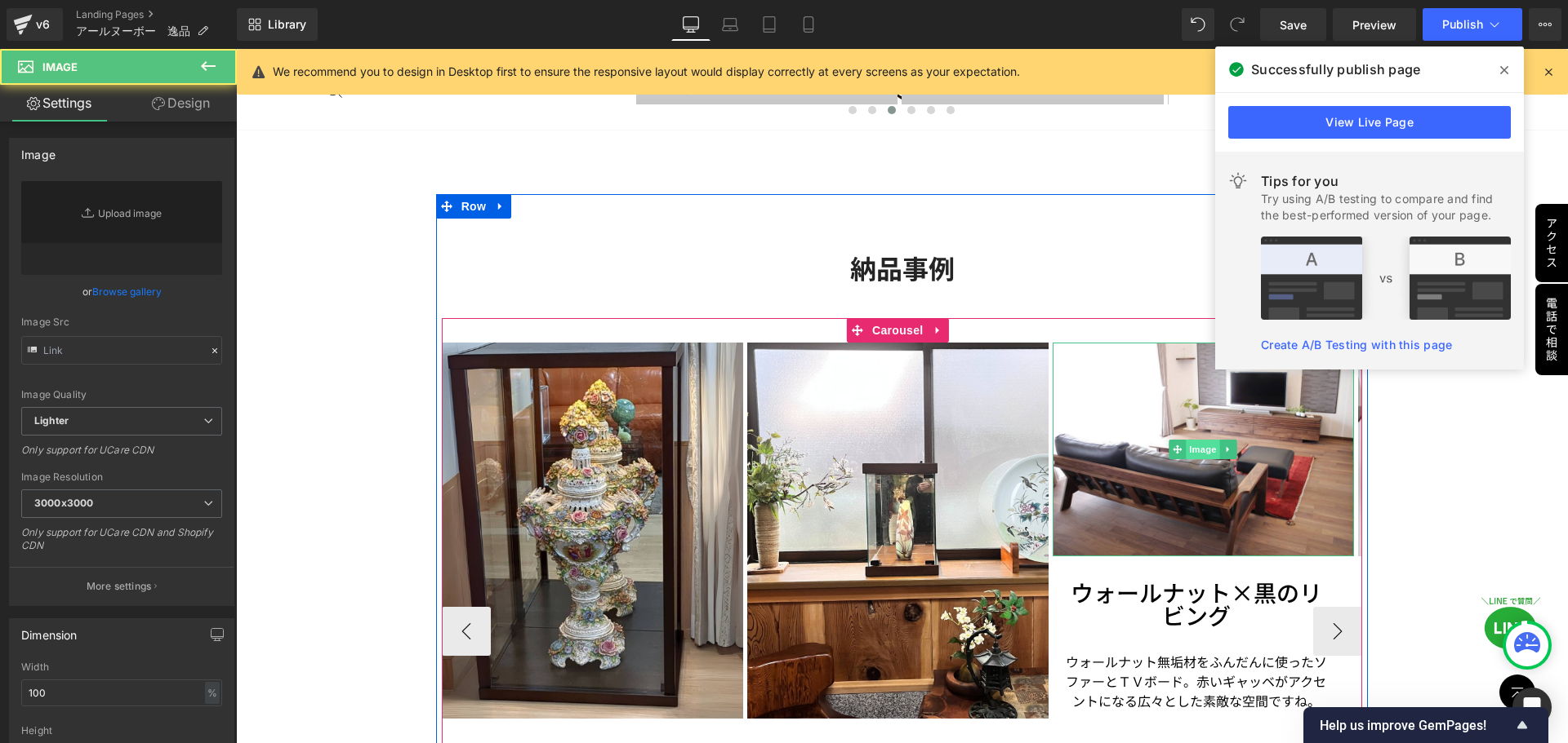
type input "[URL][DOMAIN_NAME]"
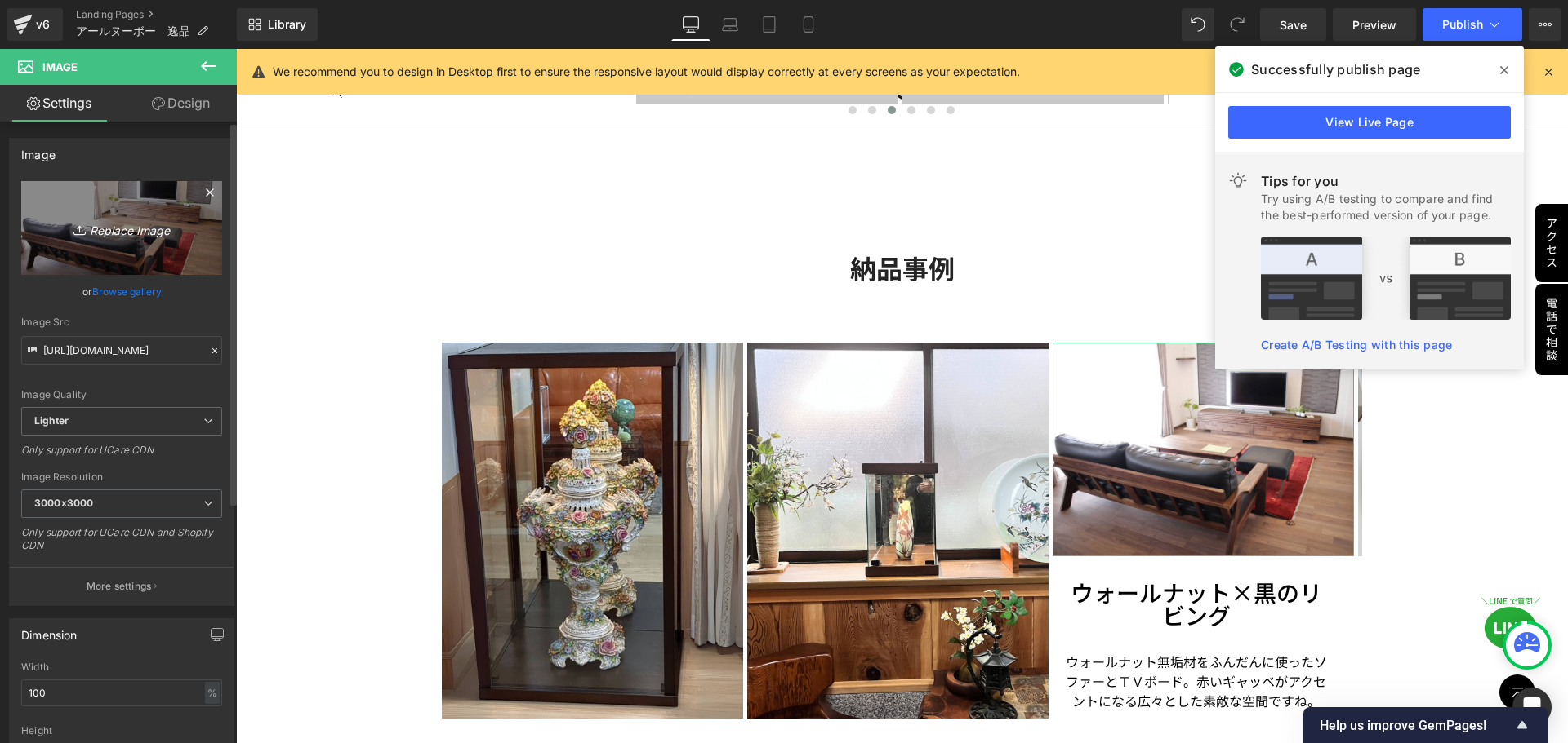
click at [102, 234] on icon "Replace Image" at bounding box center [122, 228] width 131 height 21
type input "C:\fakepath\納品事例　ドーム (2).jpg"
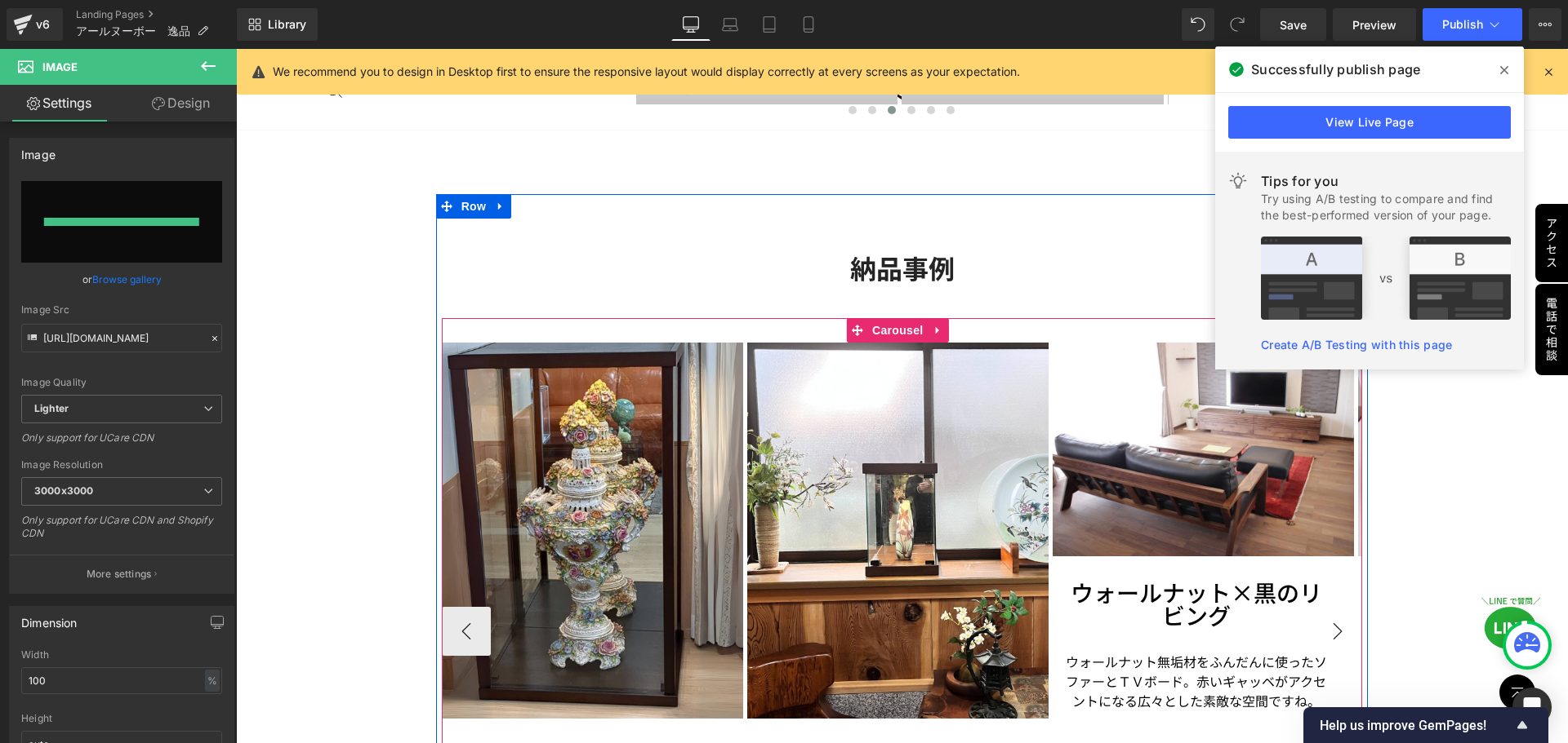
type input "[URL][DOMAIN_NAME]"
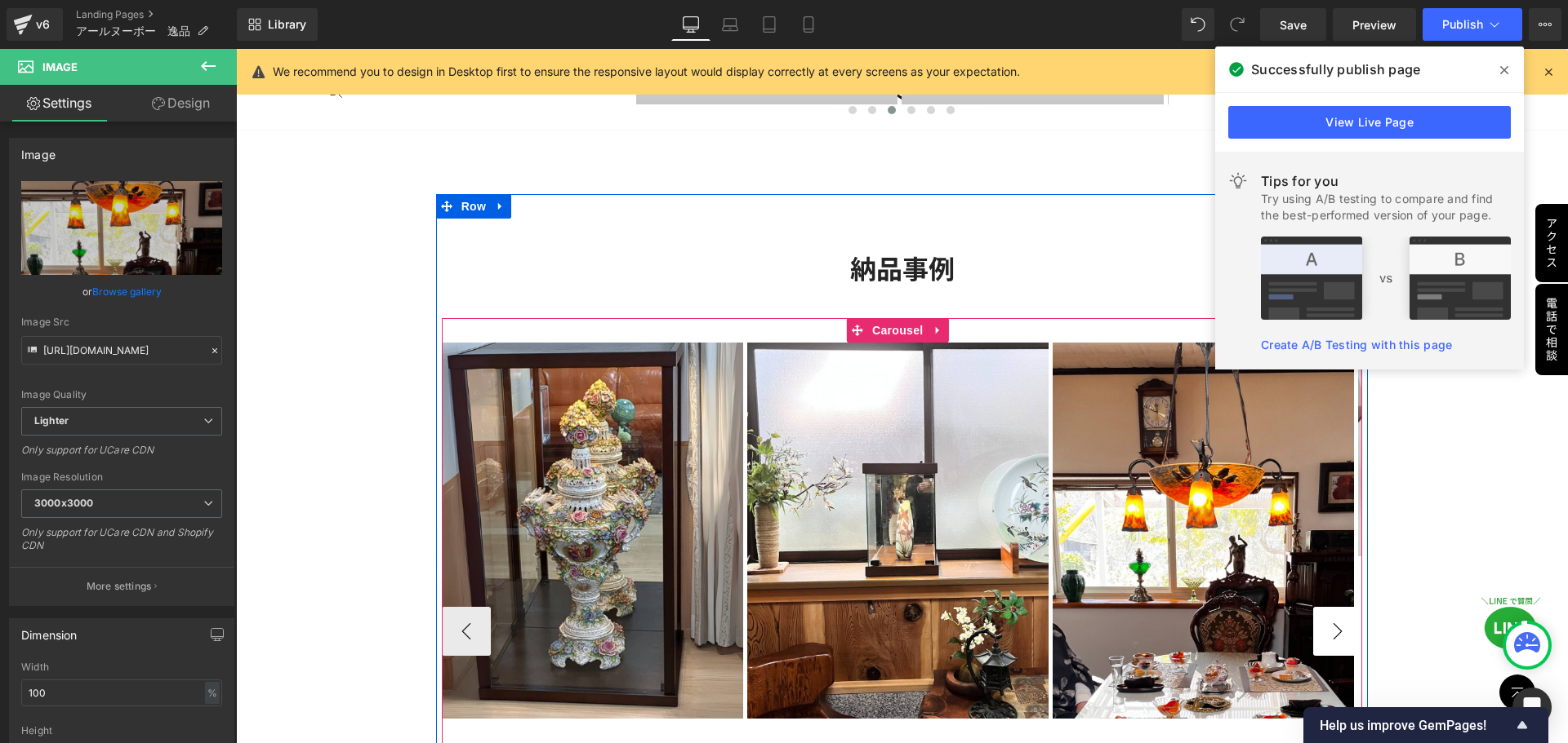
click at [1316, 629] on button "›" at bounding box center [1337, 632] width 49 height 49
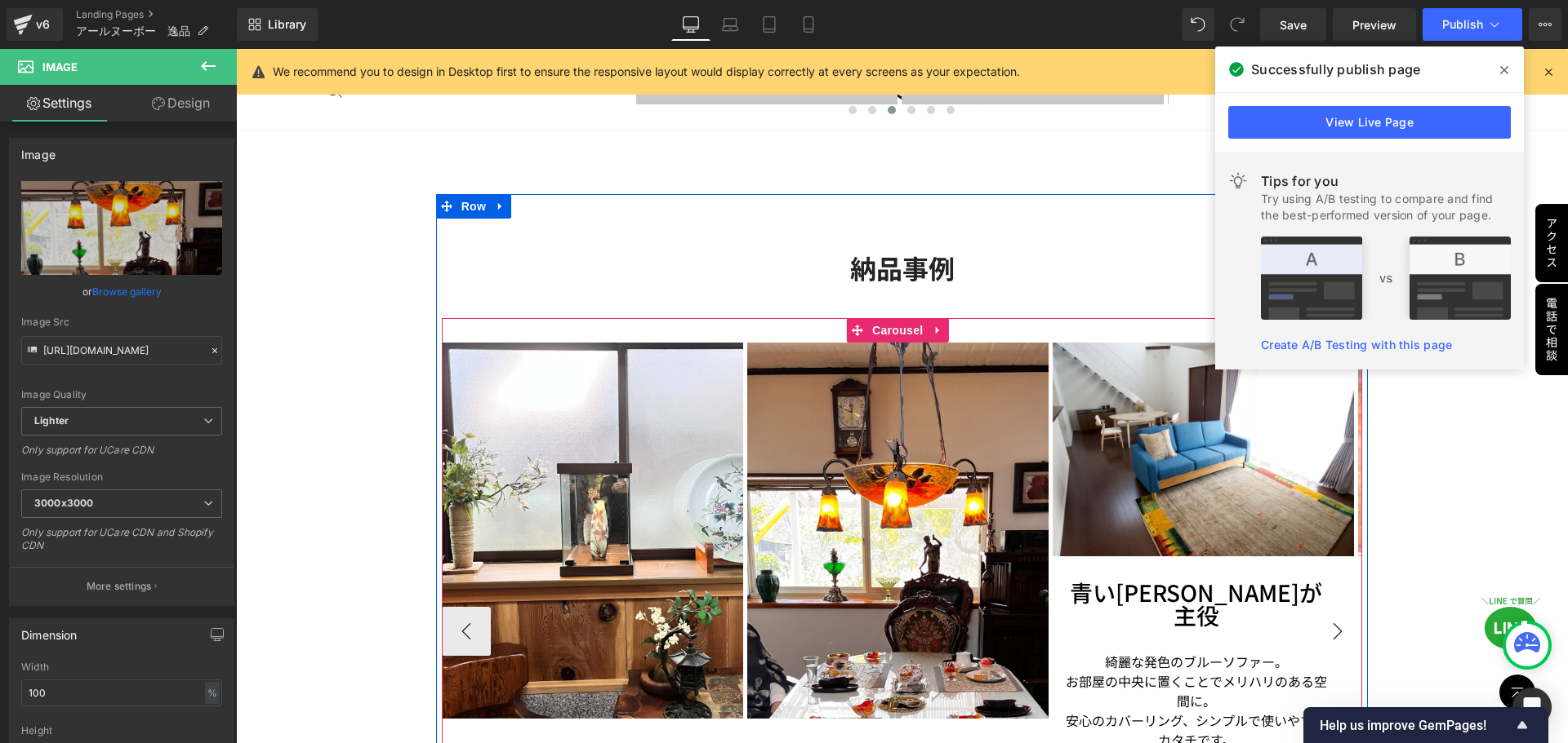
click at [1322, 634] on button "›" at bounding box center [1337, 632] width 49 height 49
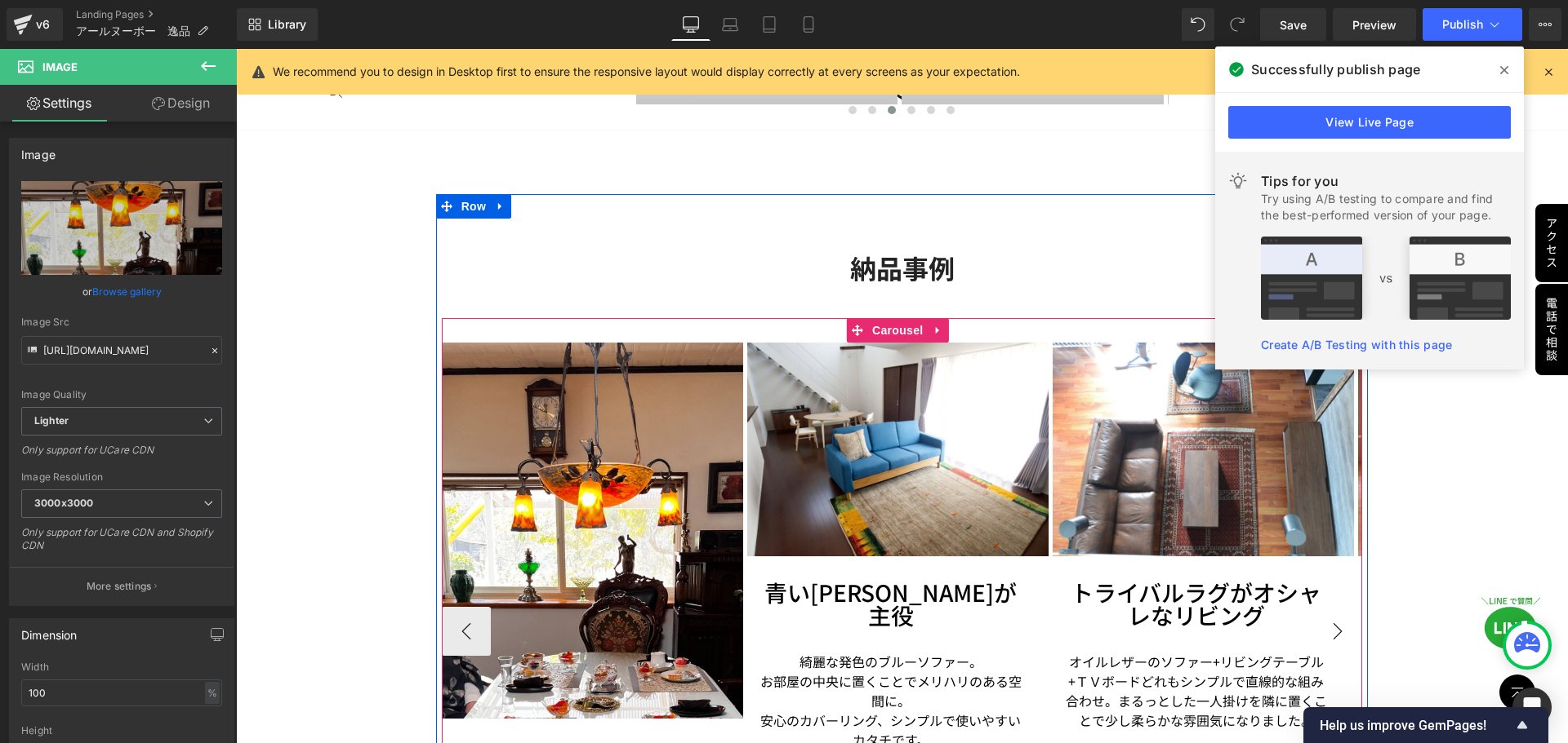
click at [1333, 638] on button "›" at bounding box center [1337, 632] width 49 height 49
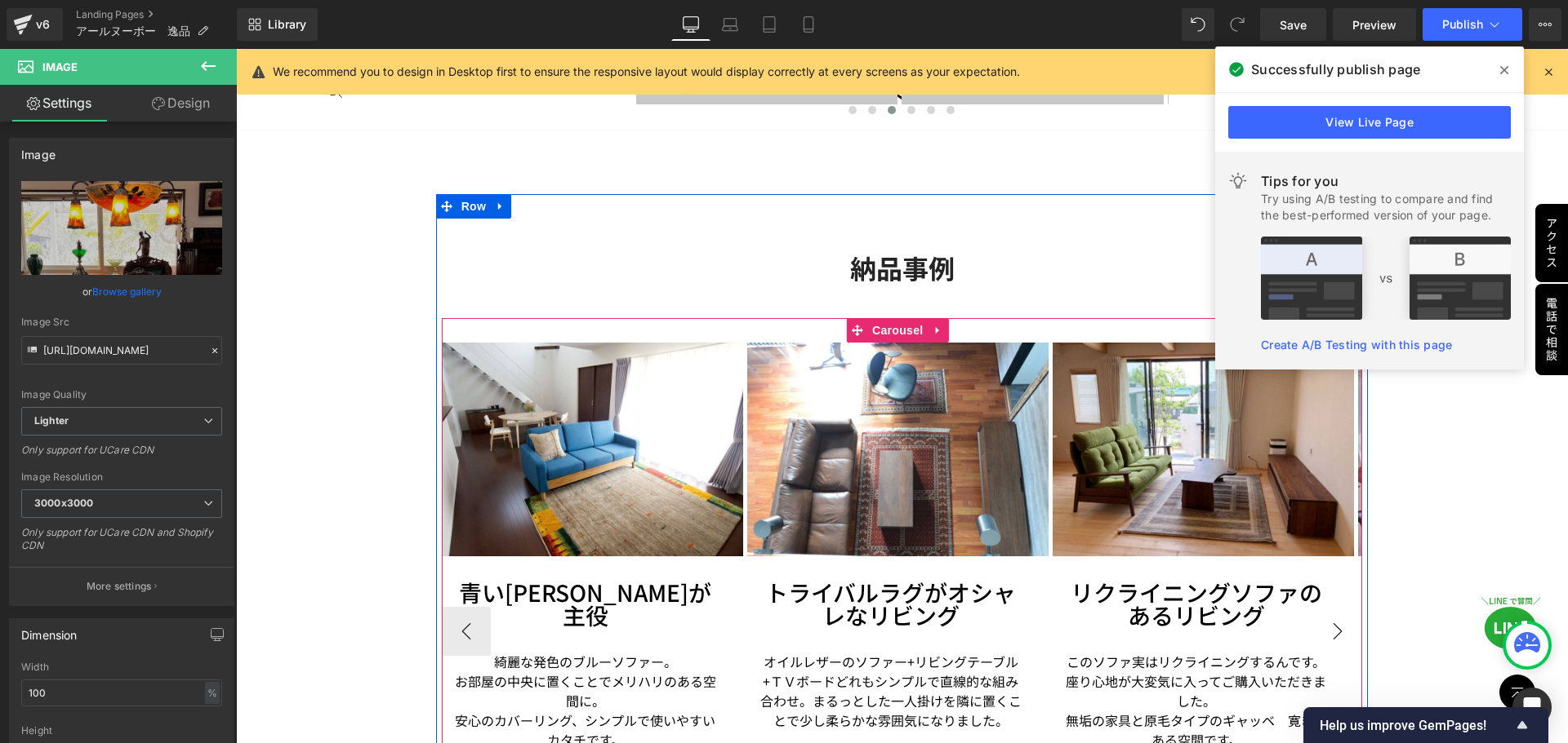
click at [1324, 631] on button "›" at bounding box center [1337, 632] width 49 height 49
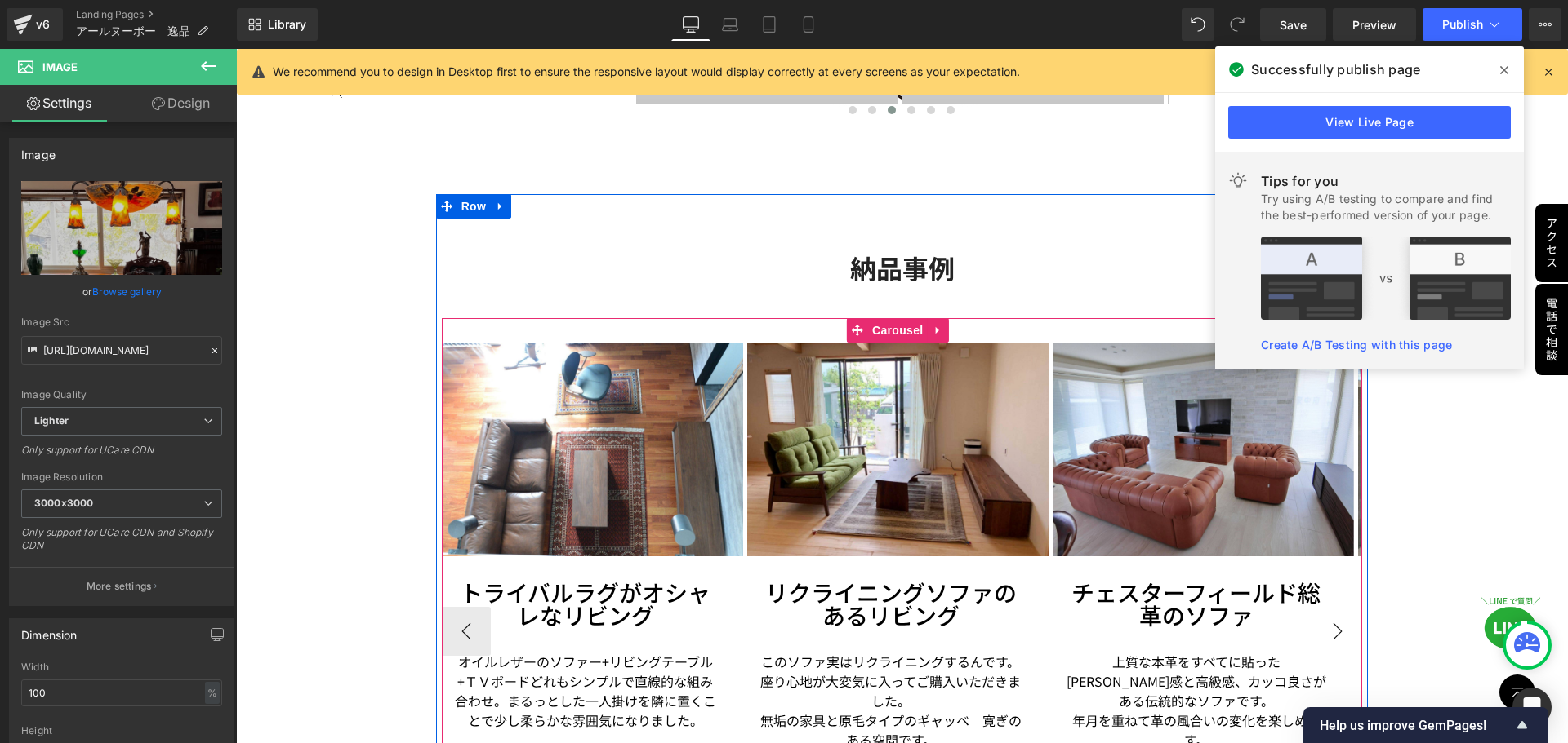
click at [1324, 631] on button "›" at bounding box center [1337, 632] width 49 height 49
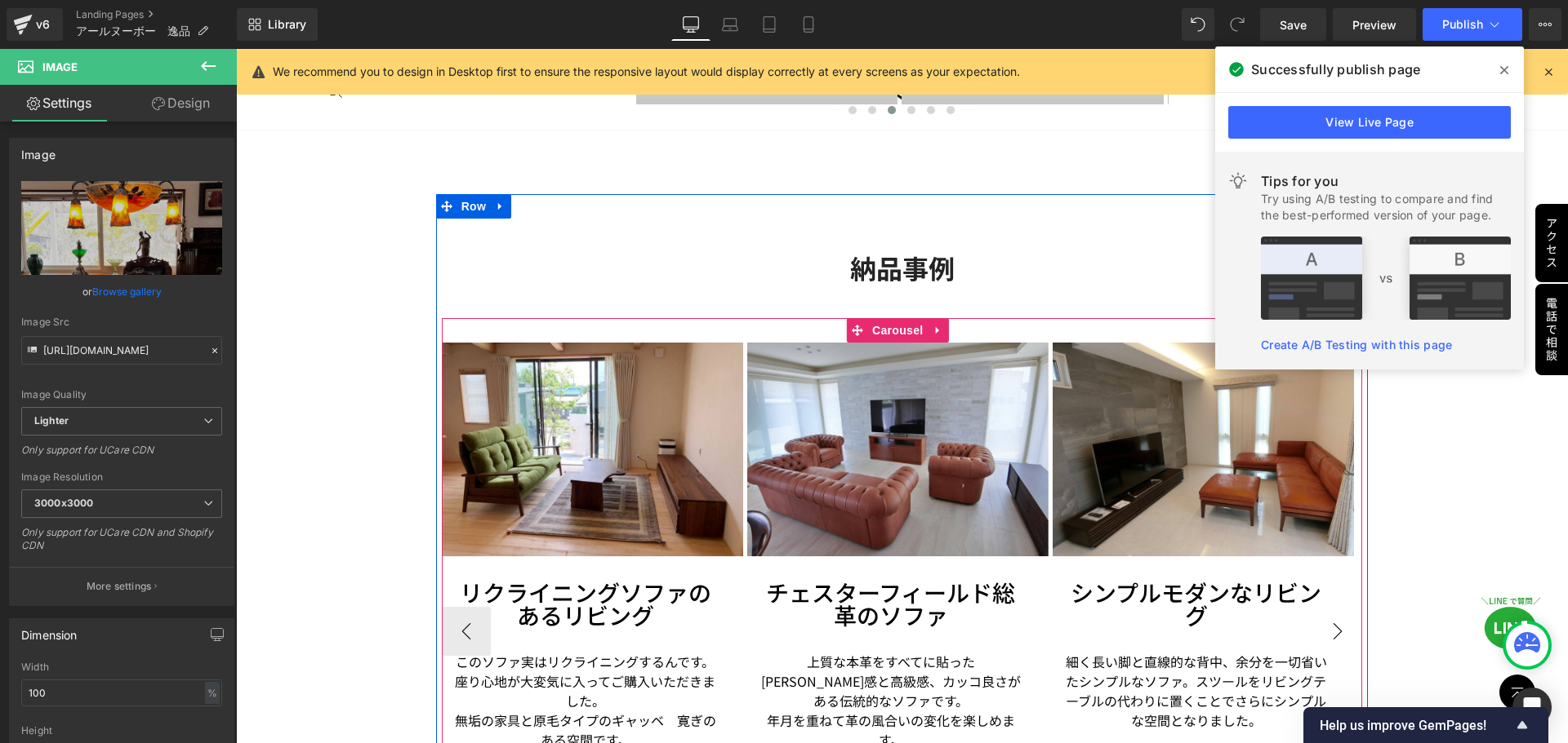
click at [1324, 631] on button "›" at bounding box center [1337, 632] width 49 height 49
click at [898, 328] on span "Carousel" at bounding box center [897, 330] width 59 height 24
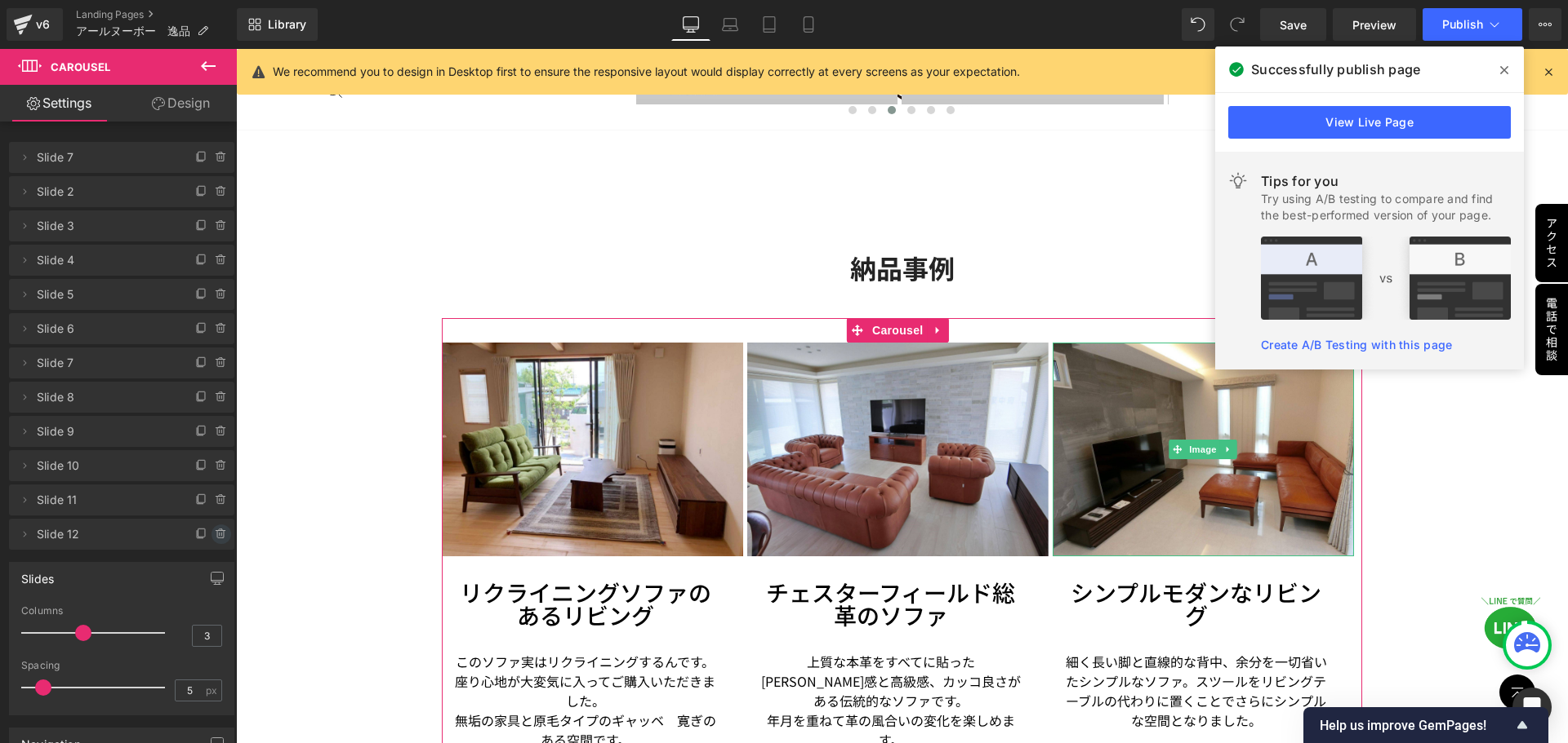
click at [215, 537] on icon at bounding box center [221, 534] width 13 height 13
click at [215, 536] on button "Delete" at bounding box center [203, 536] width 52 height 22
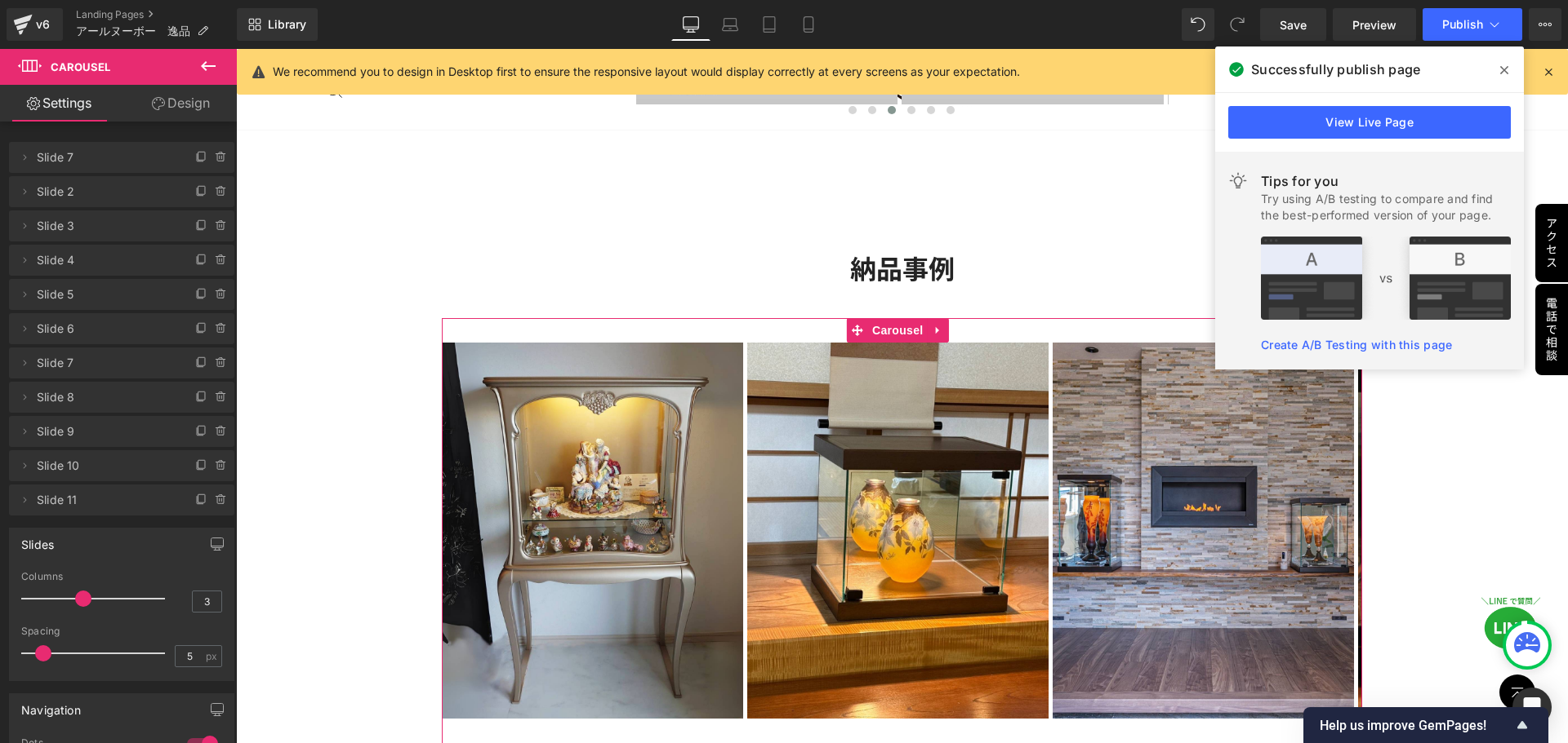
click at [215, 499] on icon at bounding box center [221, 500] width 13 height 13
click at [215, 499] on button "Delete" at bounding box center [203, 502] width 52 height 22
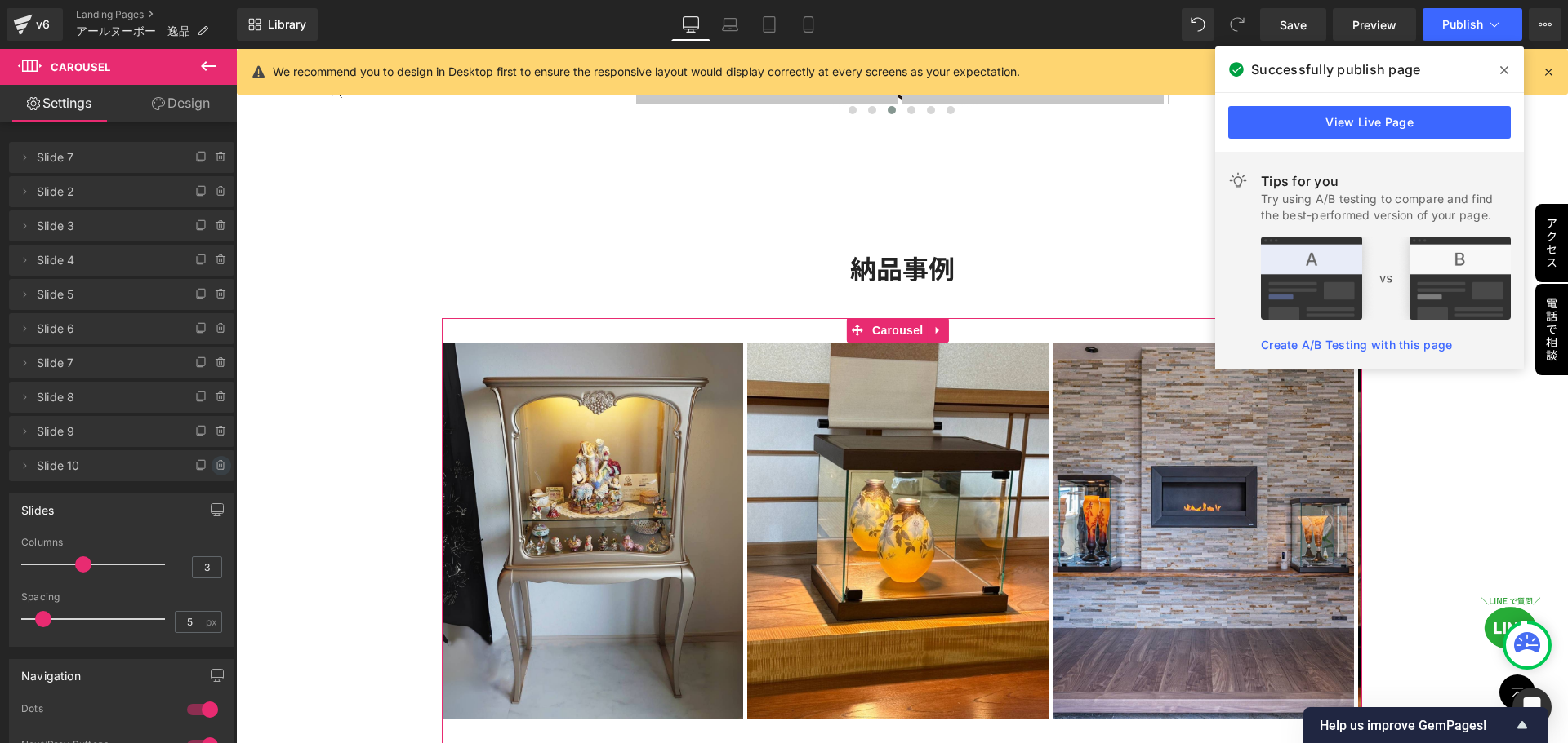
click at [218, 468] on icon at bounding box center [221, 465] width 13 height 13
click at [216, 468] on button "Delete" at bounding box center [203, 467] width 52 height 22
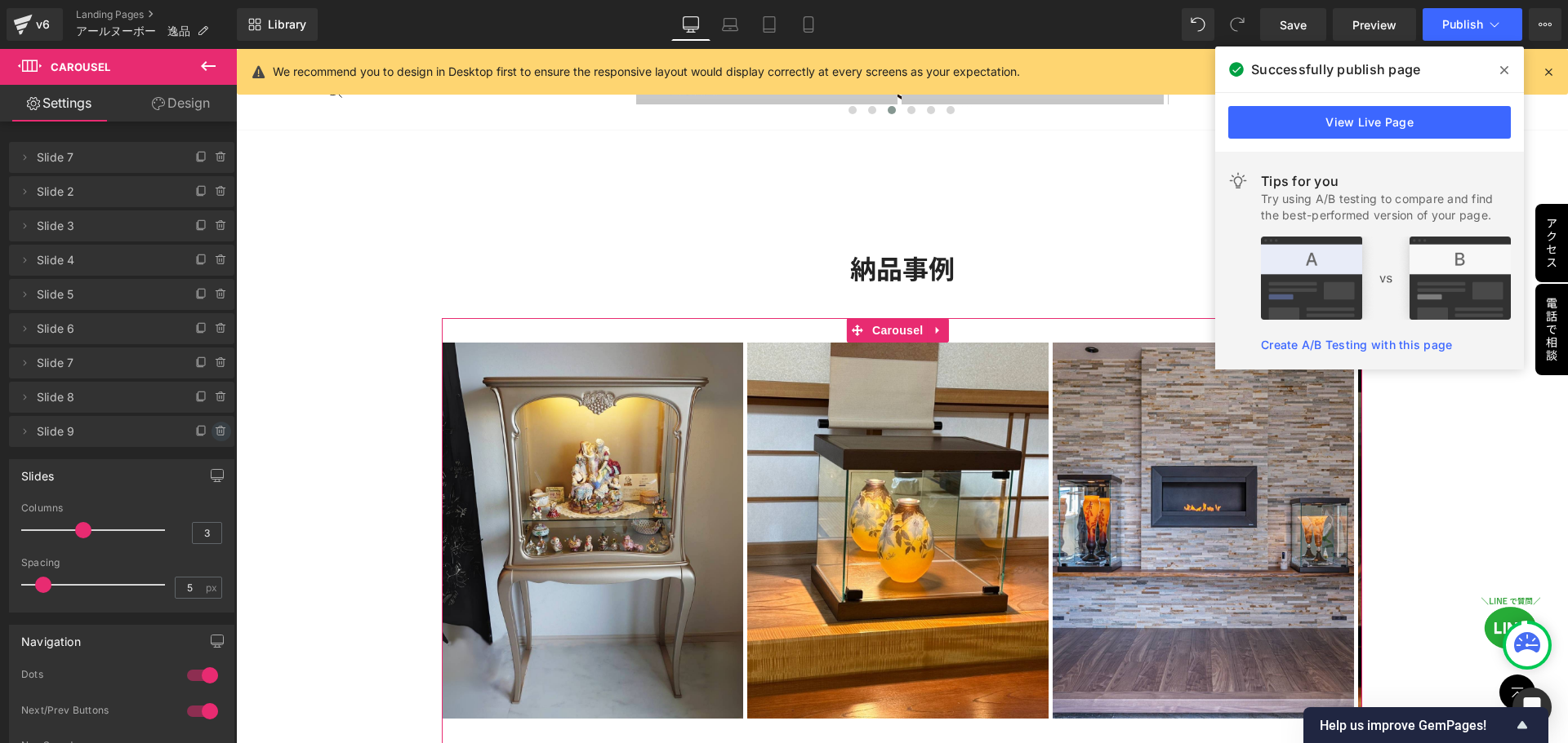
click at [215, 429] on icon at bounding box center [221, 431] width 13 height 13
click at [213, 429] on button "Delete" at bounding box center [203, 433] width 52 height 22
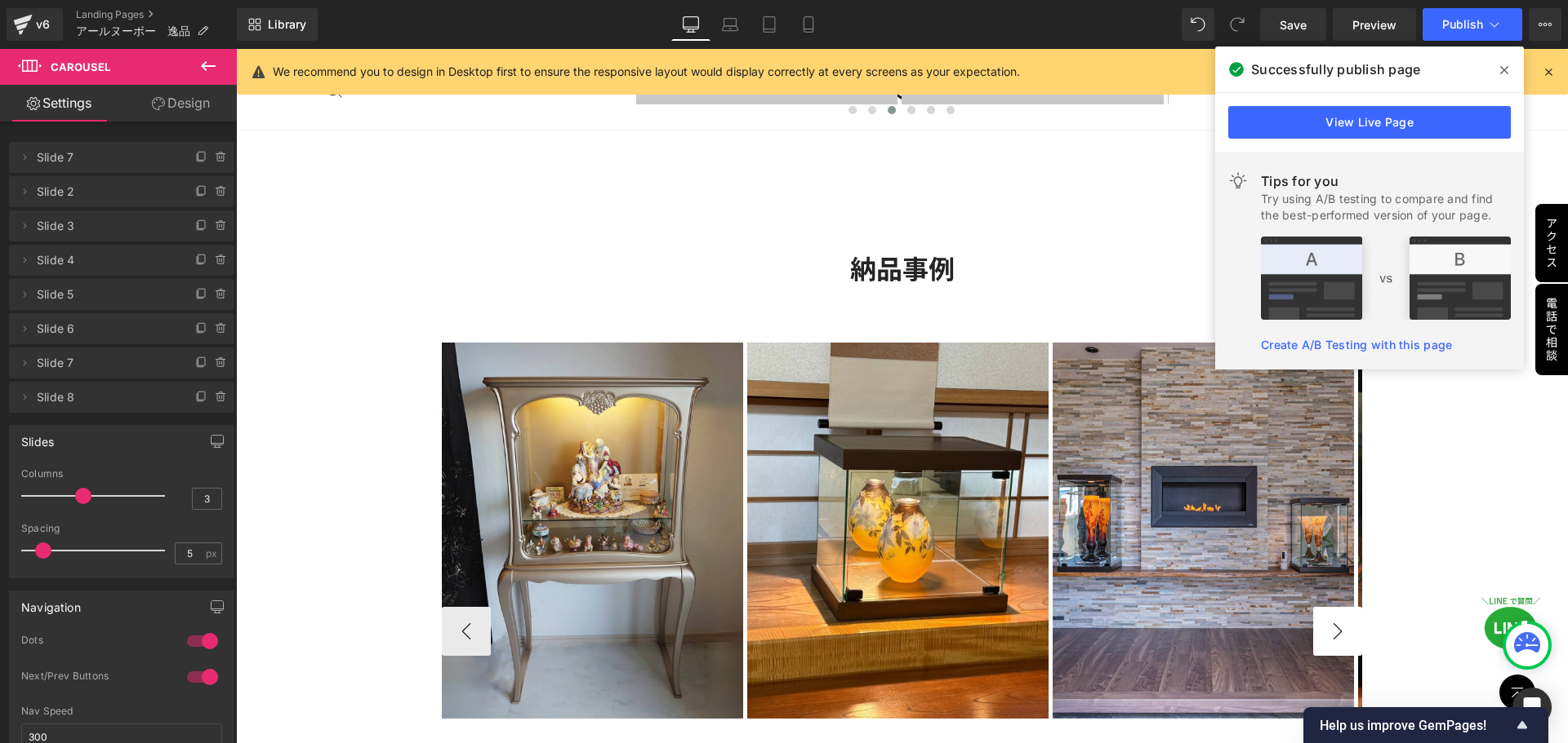
click at [1366, 628] on div "[GEOGRAPHIC_DATA]/Daum Heading 9世紀後半から20世紀前半にかけて[GEOGRAPHIC_DATA]で活躍したアール・ヌーヴォー…" at bounding box center [902, 623] width 1332 height 5608
click at [1334, 634] on button "›" at bounding box center [1337, 632] width 49 height 49
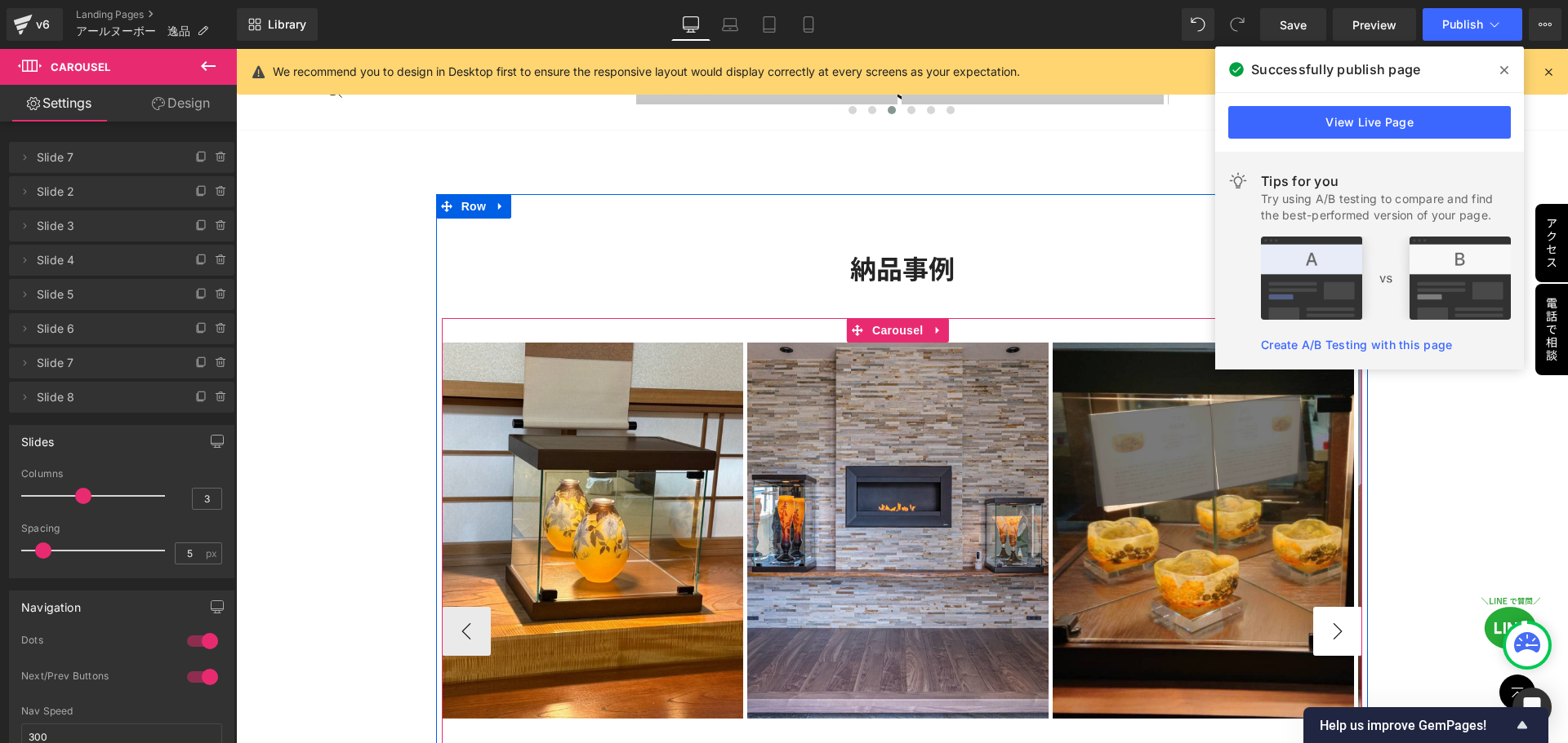
click at [1334, 634] on button "›" at bounding box center [1337, 632] width 49 height 49
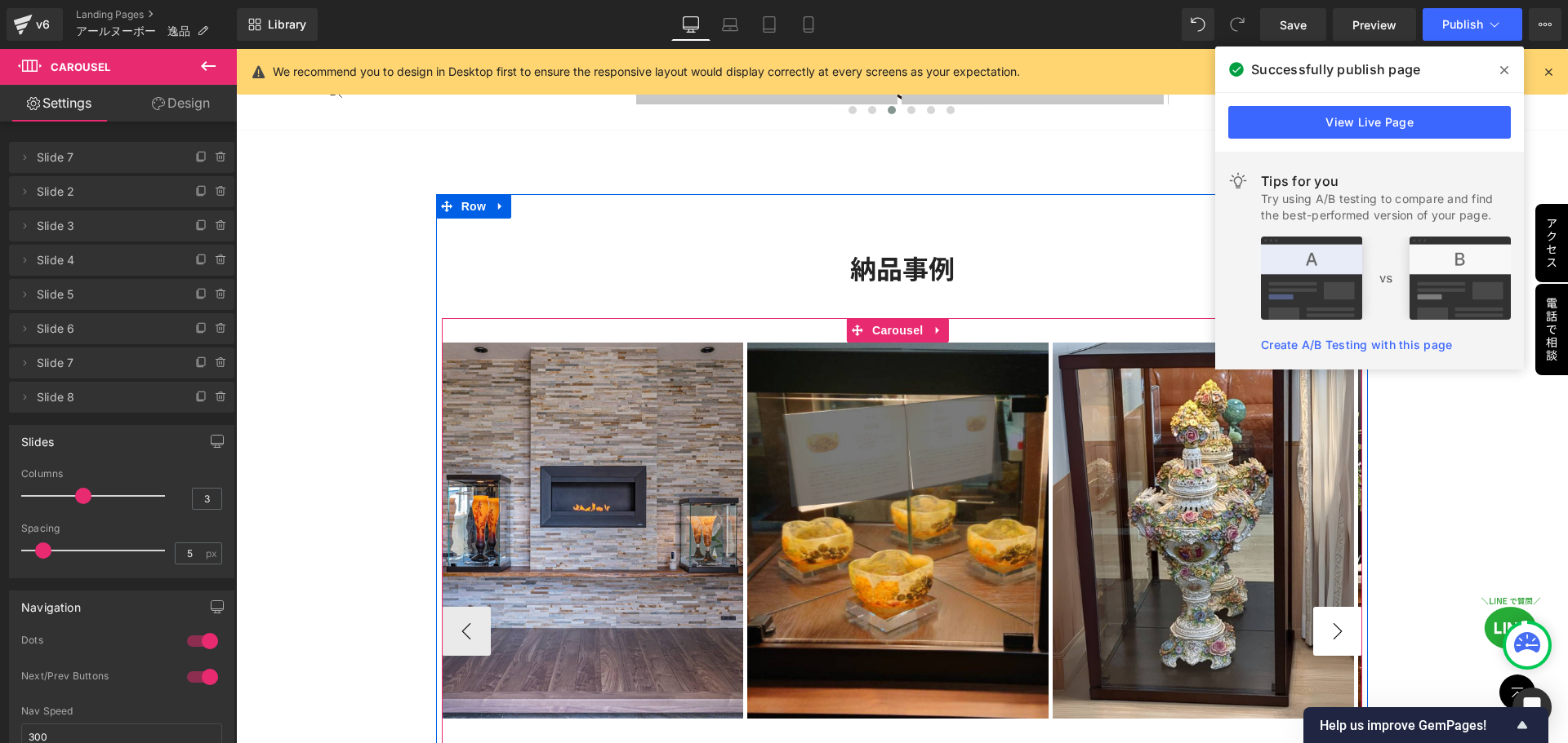
click at [1334, 634] on button "›" at bounding box center [1337, 632] width 49 height 49
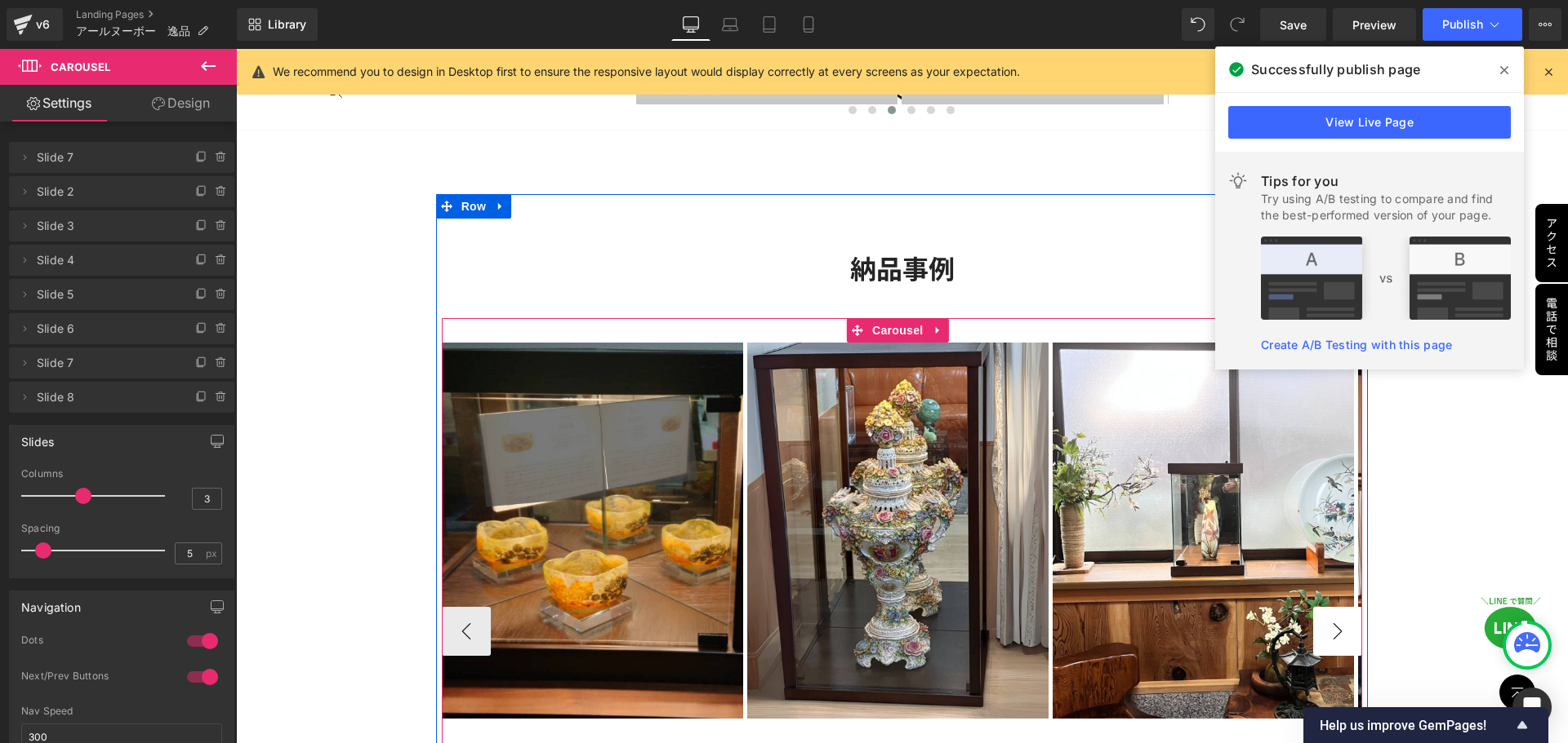
click at [1331, 634] on button "›" at bounding box center [1337, 632] width 49 height 49
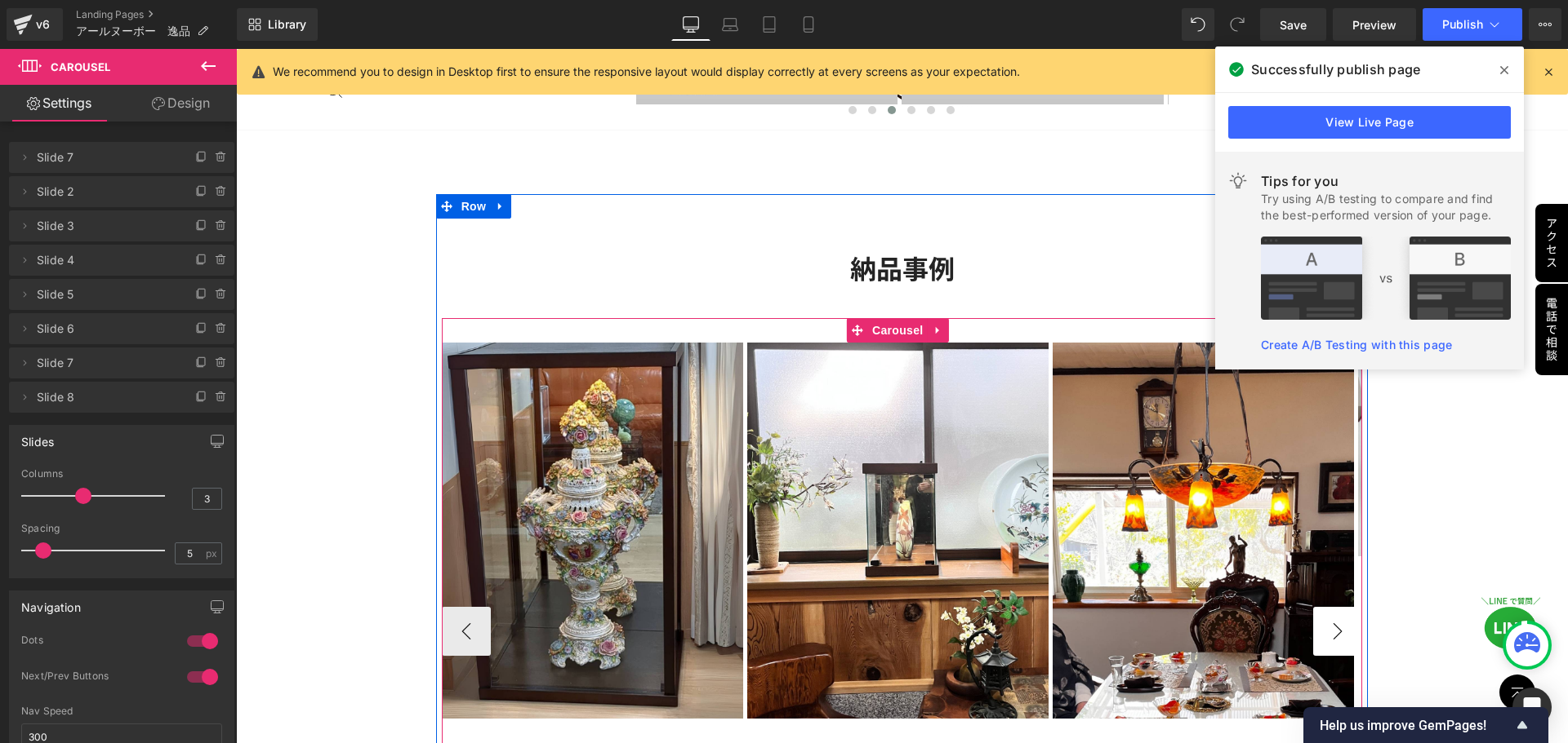
click at [1330, 634] on button "›" at bounding box center [1337, 632] width 49 height 49
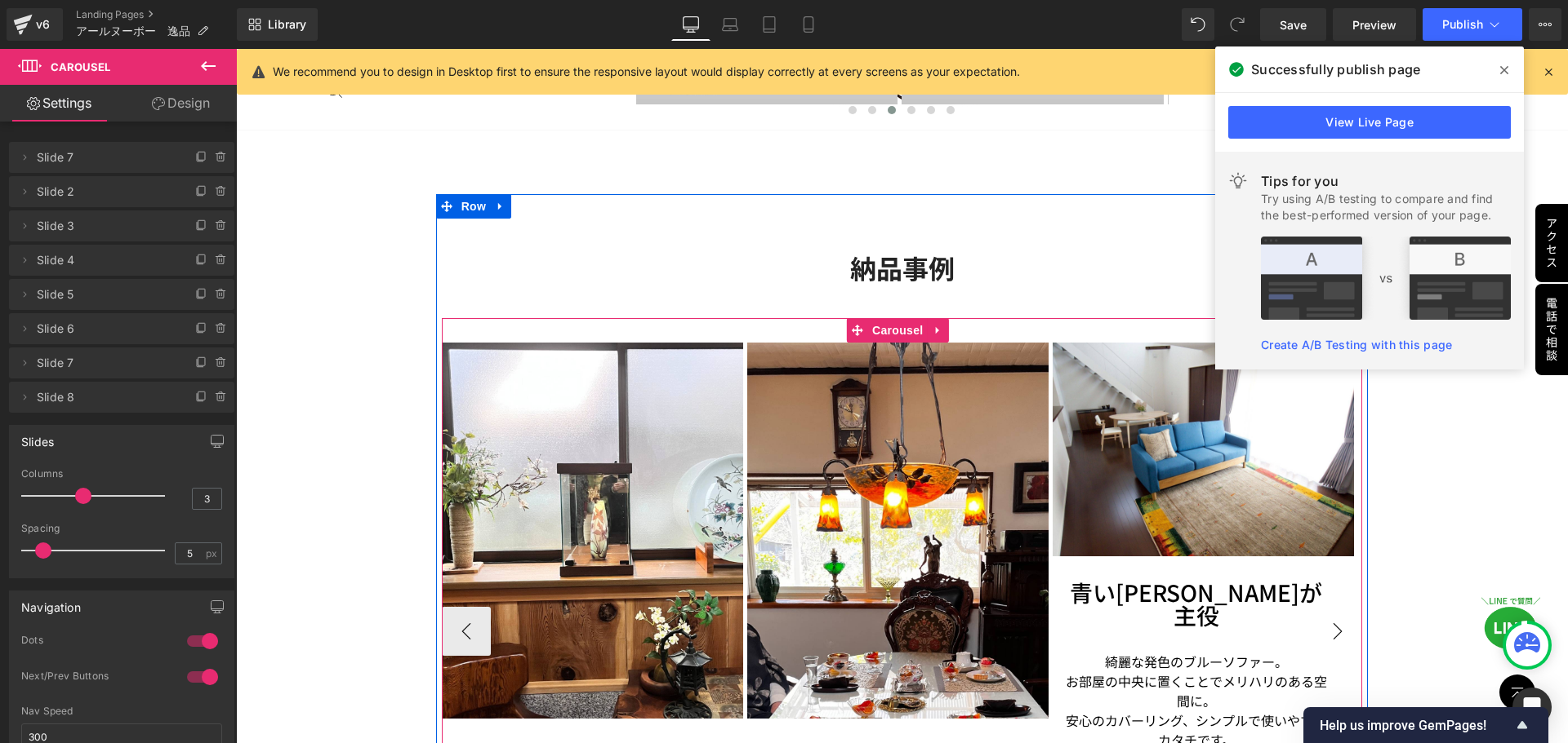
click at [1330, 634] on button "›" at bounding box center [1337, 632] width 49 height 49
click at [1330, 634] on button "›" at bounding box center [1337, 632] width 49 height 49
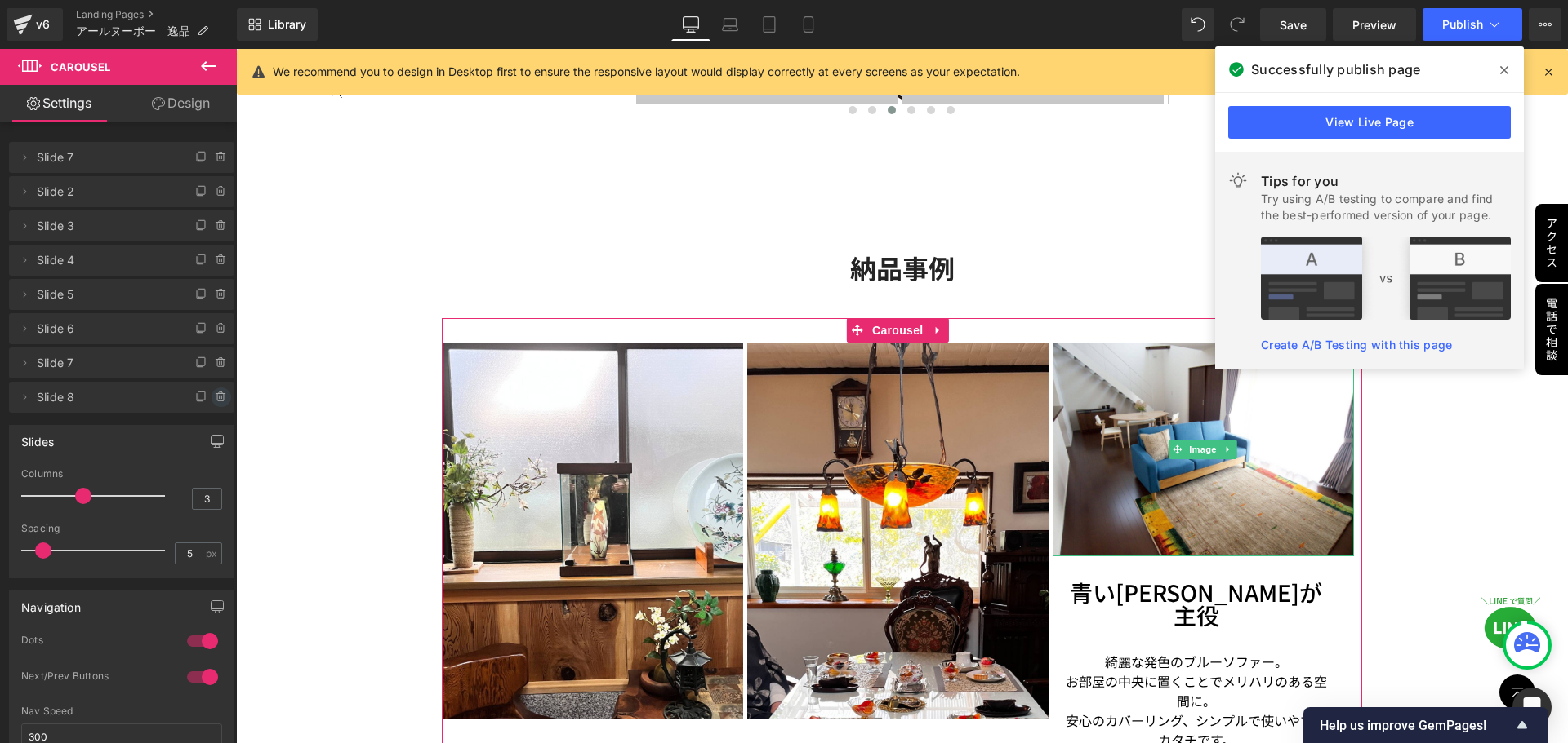
click at [217, 401] on icon at bounding box center [220, 398] width 7 height 8
click at [212, 398] on button "Delete" at bounding box center [203, 399] width 52 height 22
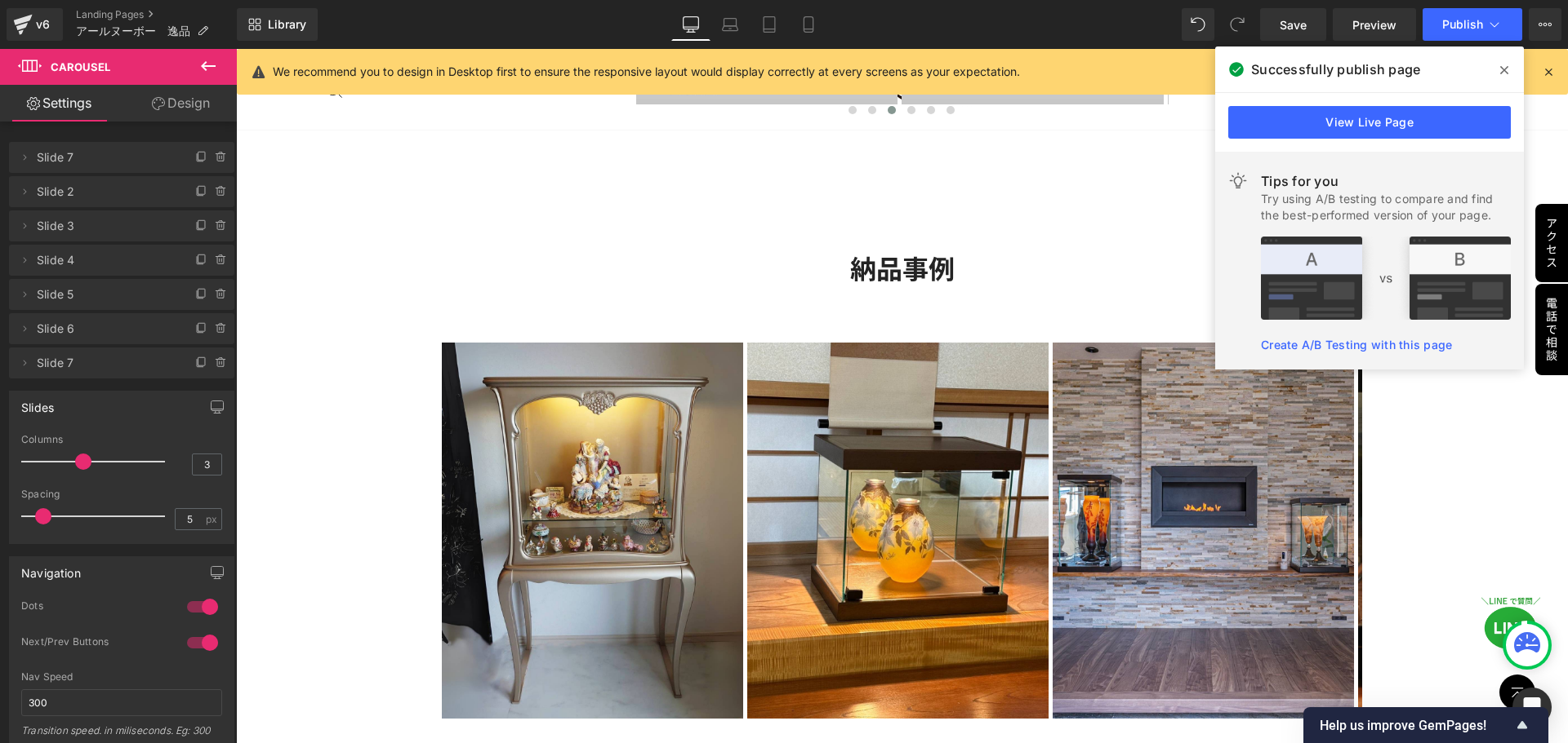
click at [1087, 158] on div "[GEOGRAPHIC_DATA]/Daum Heading 9世紀後半から20世紀前半にかけて[GEOGRAPHIC_DATA]で活躍したアール・ヌーヴォー…" at bounding box center [902, 623] width 1332 height 5608
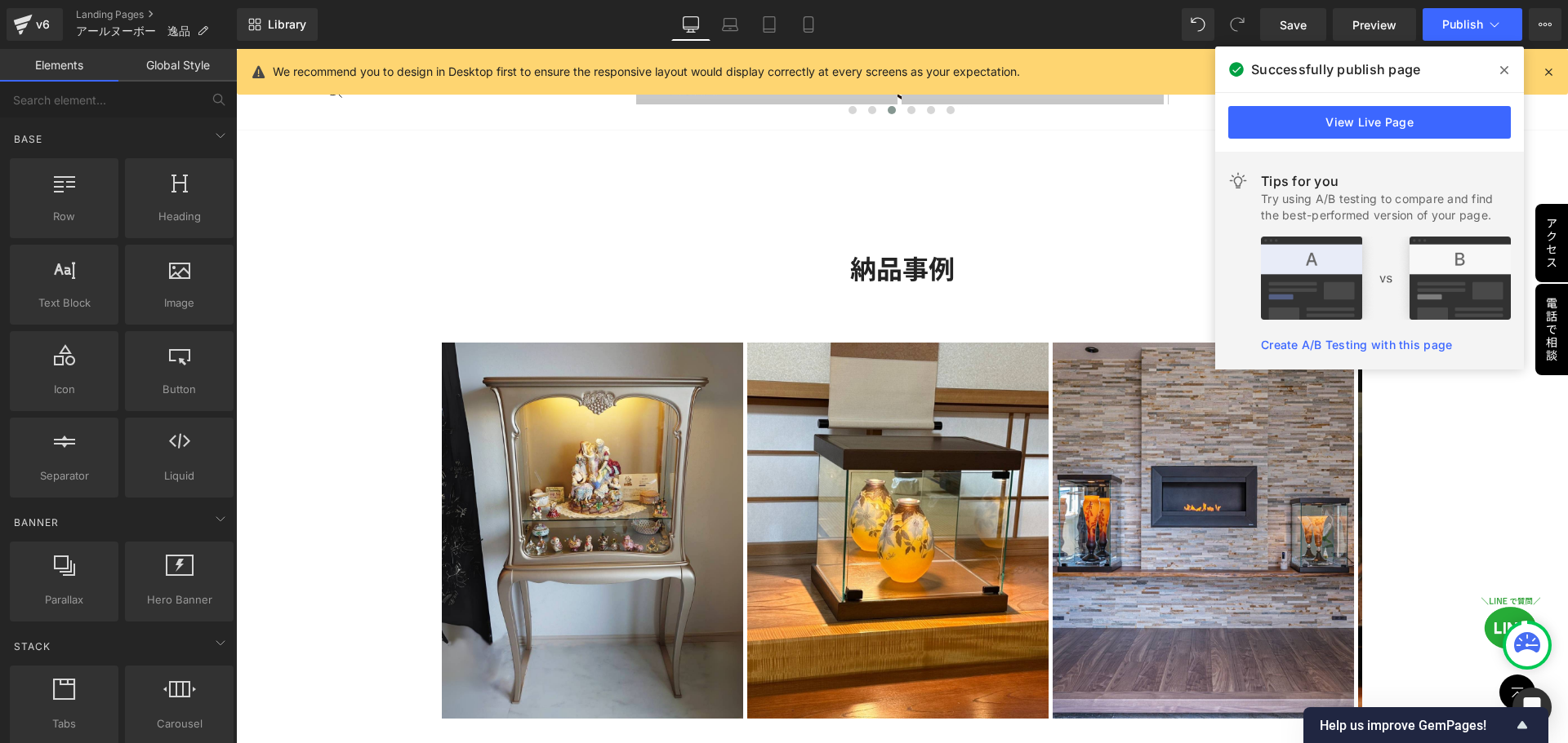
click at [1505, 71] on icon at bounding box center [1504, 70] width 8 height 8
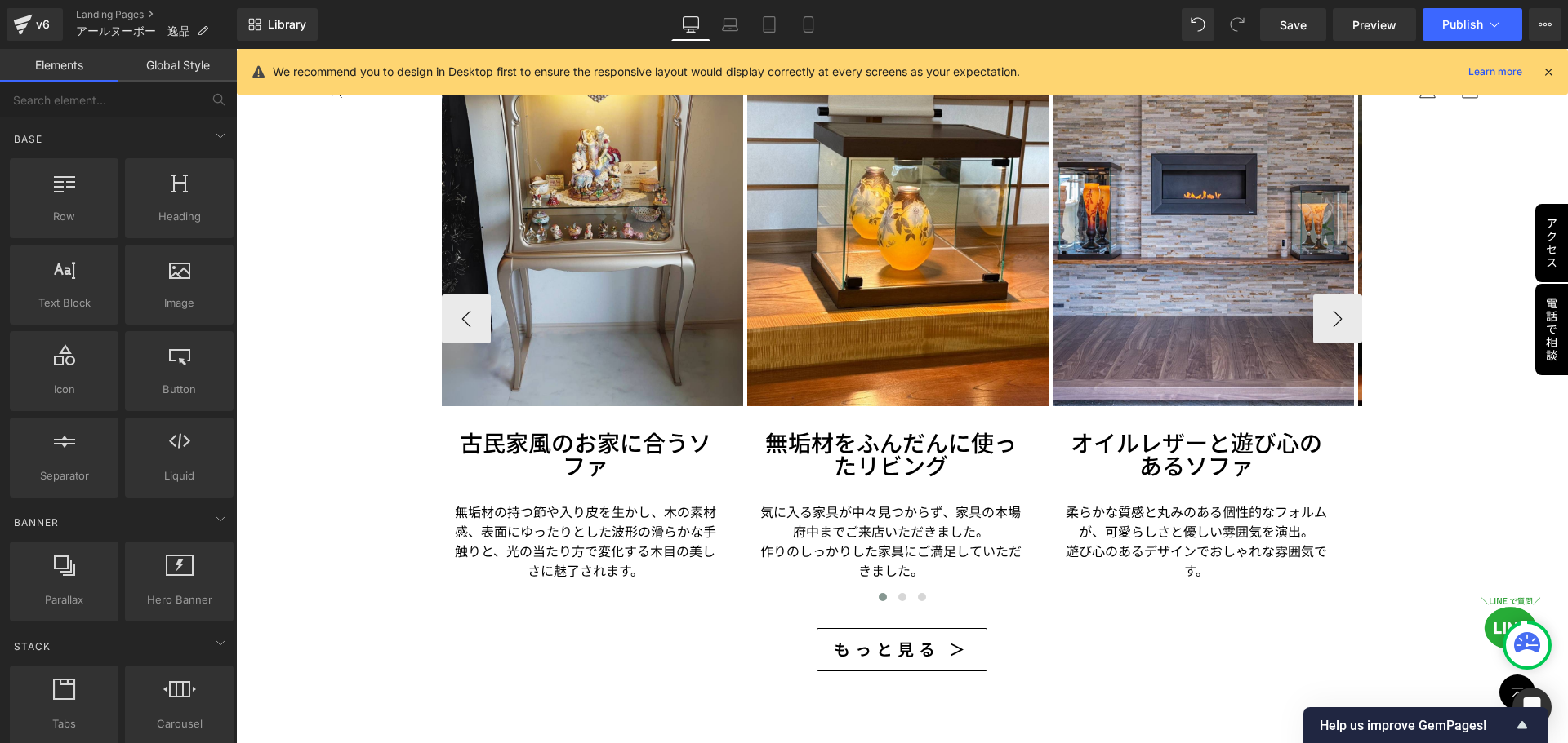
scroll to position [2693, 0]
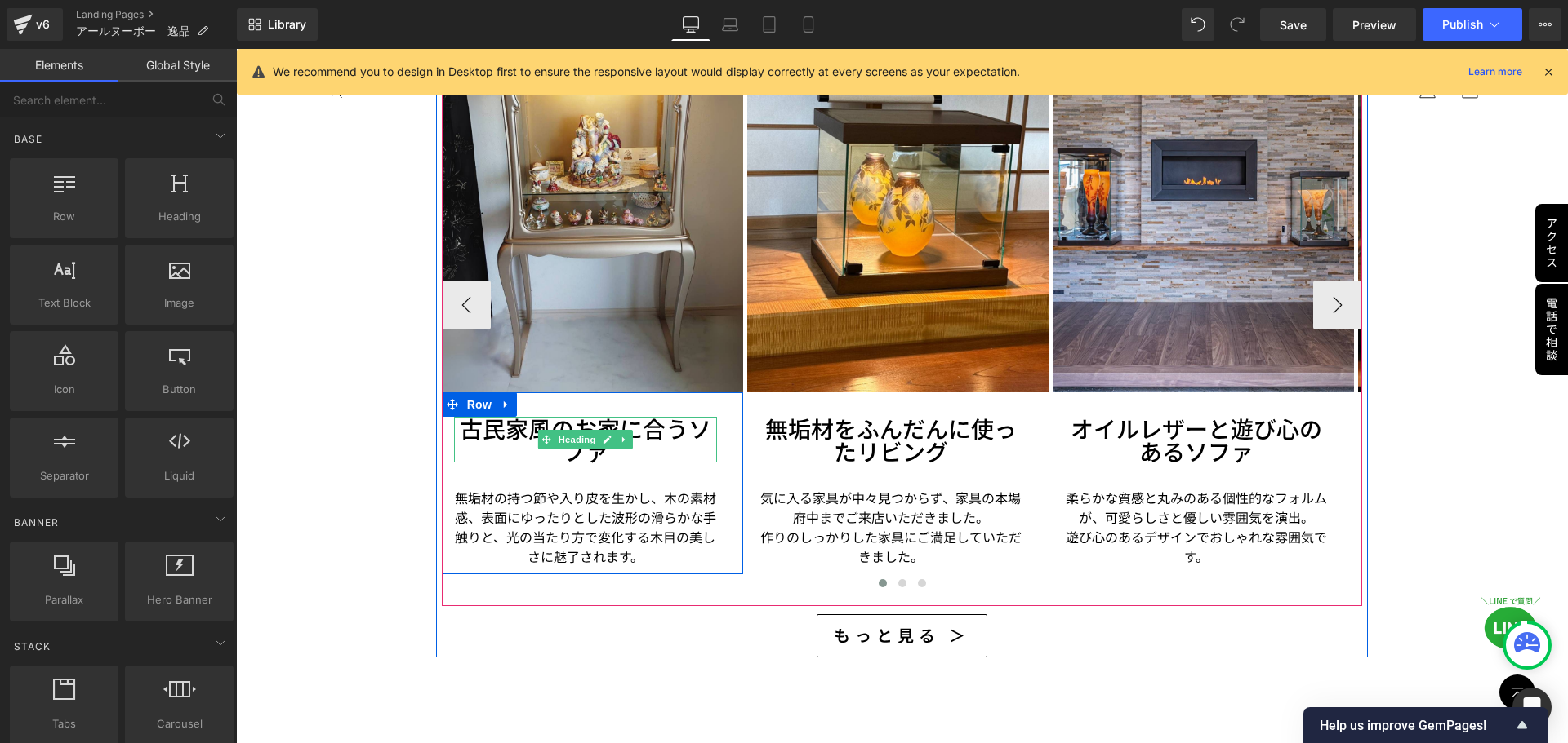
drag, startPoint x: 487, startPoint y: 436, endPoint x: 412, endPoint y: 453, distance: 76.9
click at [487, 435] on h3 "古民家風のお家に合うソファ" at bounding box center [585, 440] width 263 height 46
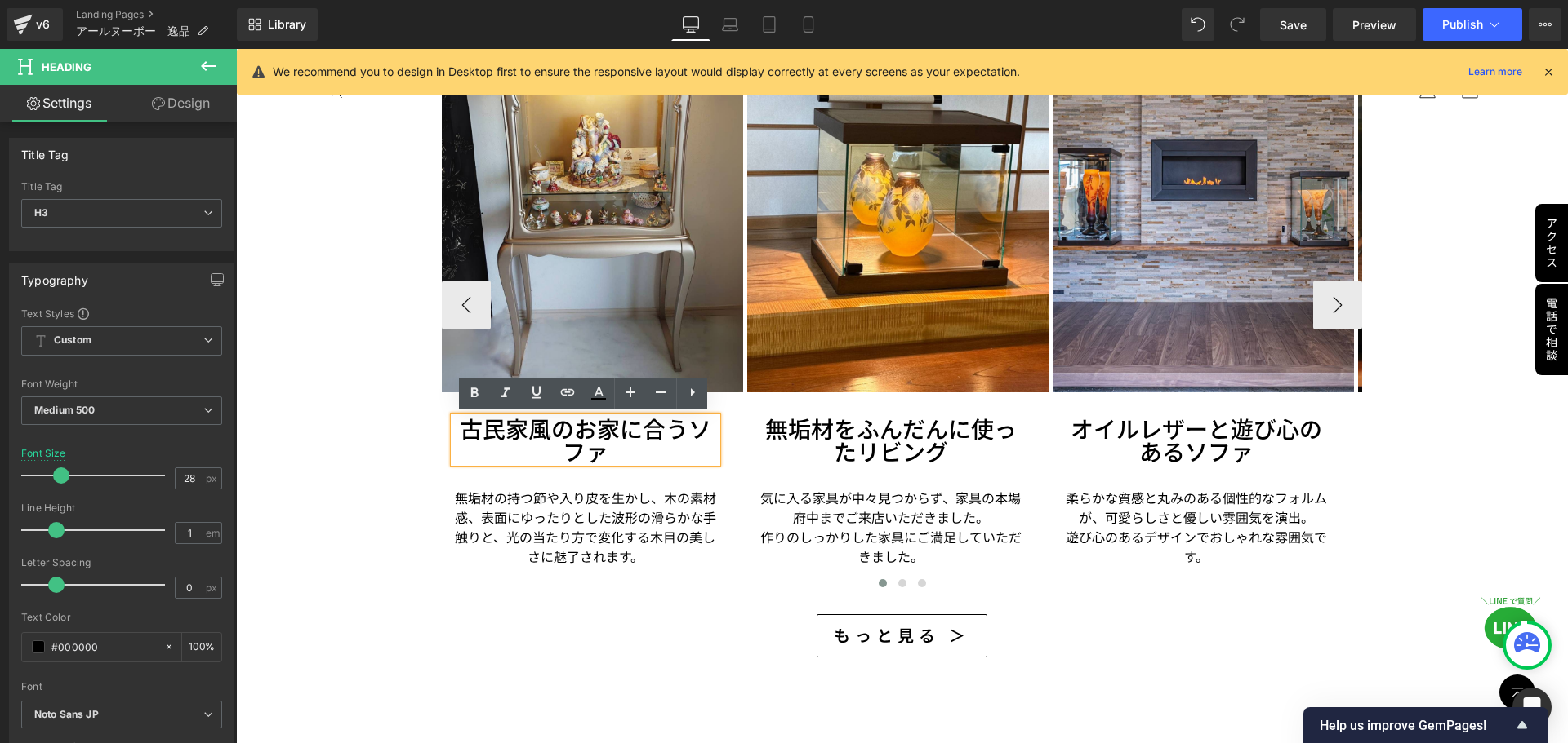
click at [548, 423] on h3 "古民家風のお家に合うソファ" at bounding box center [585, 440] width 263 height 46
click at [570, 417] on h3 "古民家風のお家に合うソファ" at bounding box center [585, 440] width 263 height 46
drag, startPoint x: 470, startPoint y: 424, endPoint x: 647, endPoint y: 448, distance: 178.6
click at [647, 448] on h3 "古民家風のお家に合うソファ" at bounding box center [585, 440] width 263 height 46
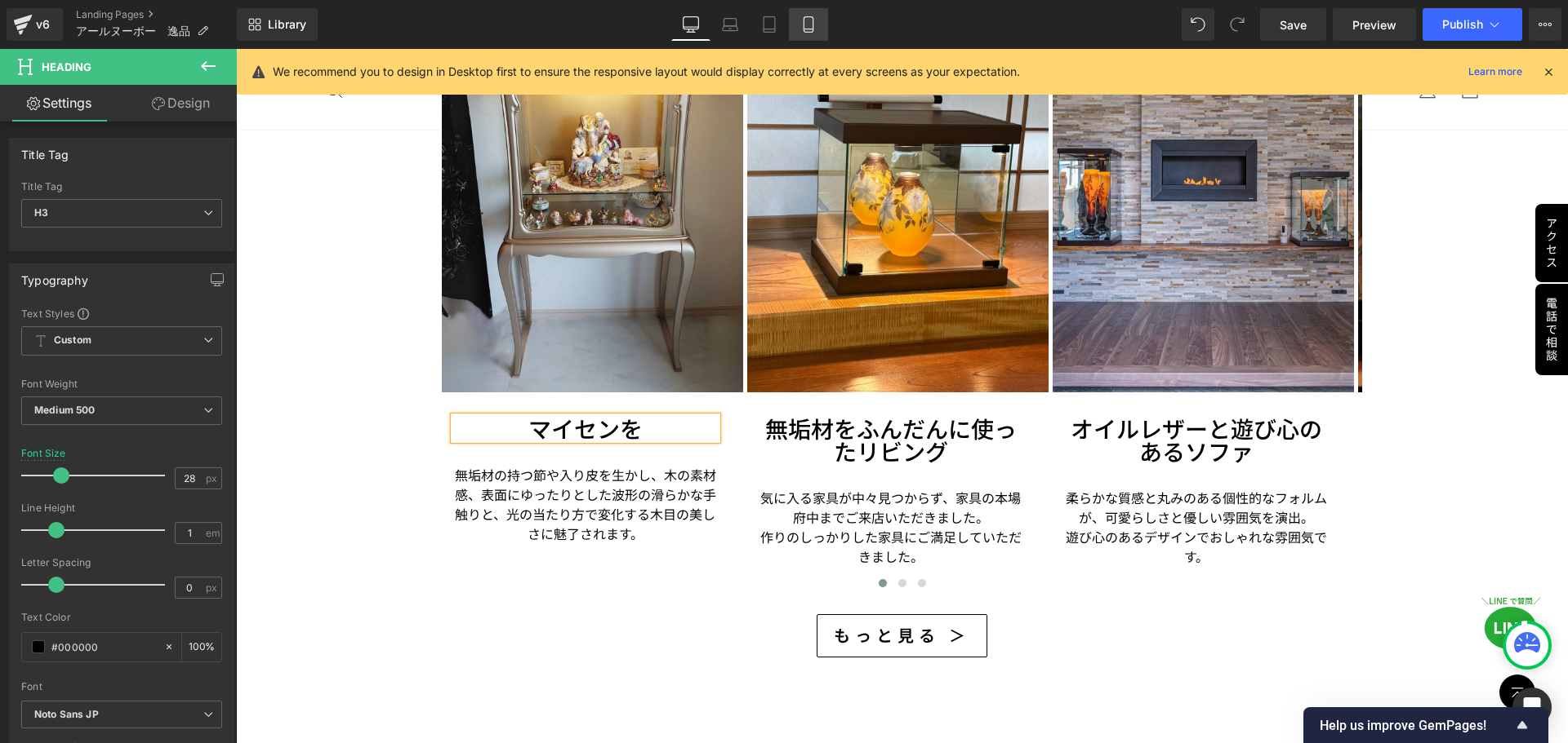
click at [803, 30] on icon at bounding box center [808, 24] width 17 height 17
type input "16"
type input "100"
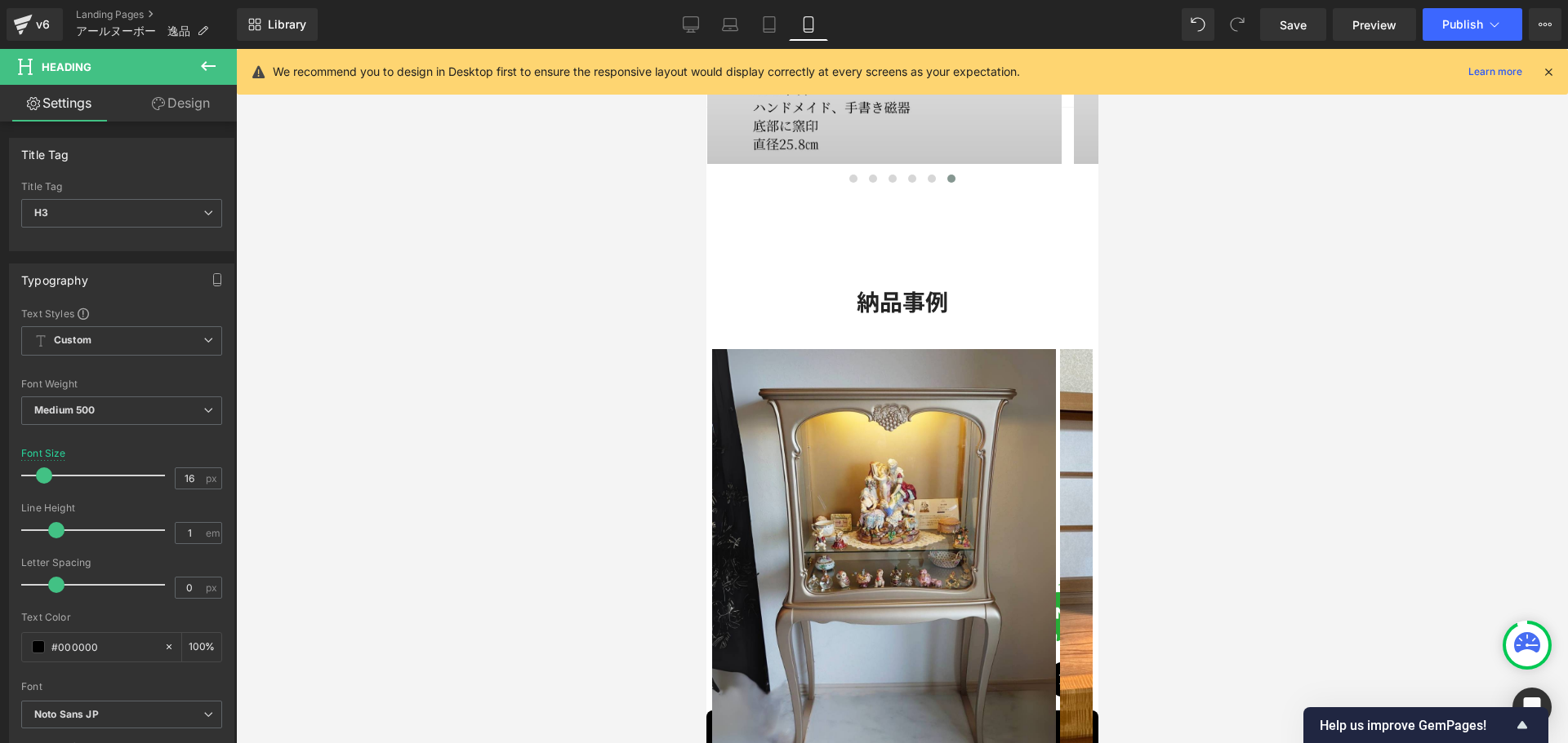
scroll to position [2823, 0]
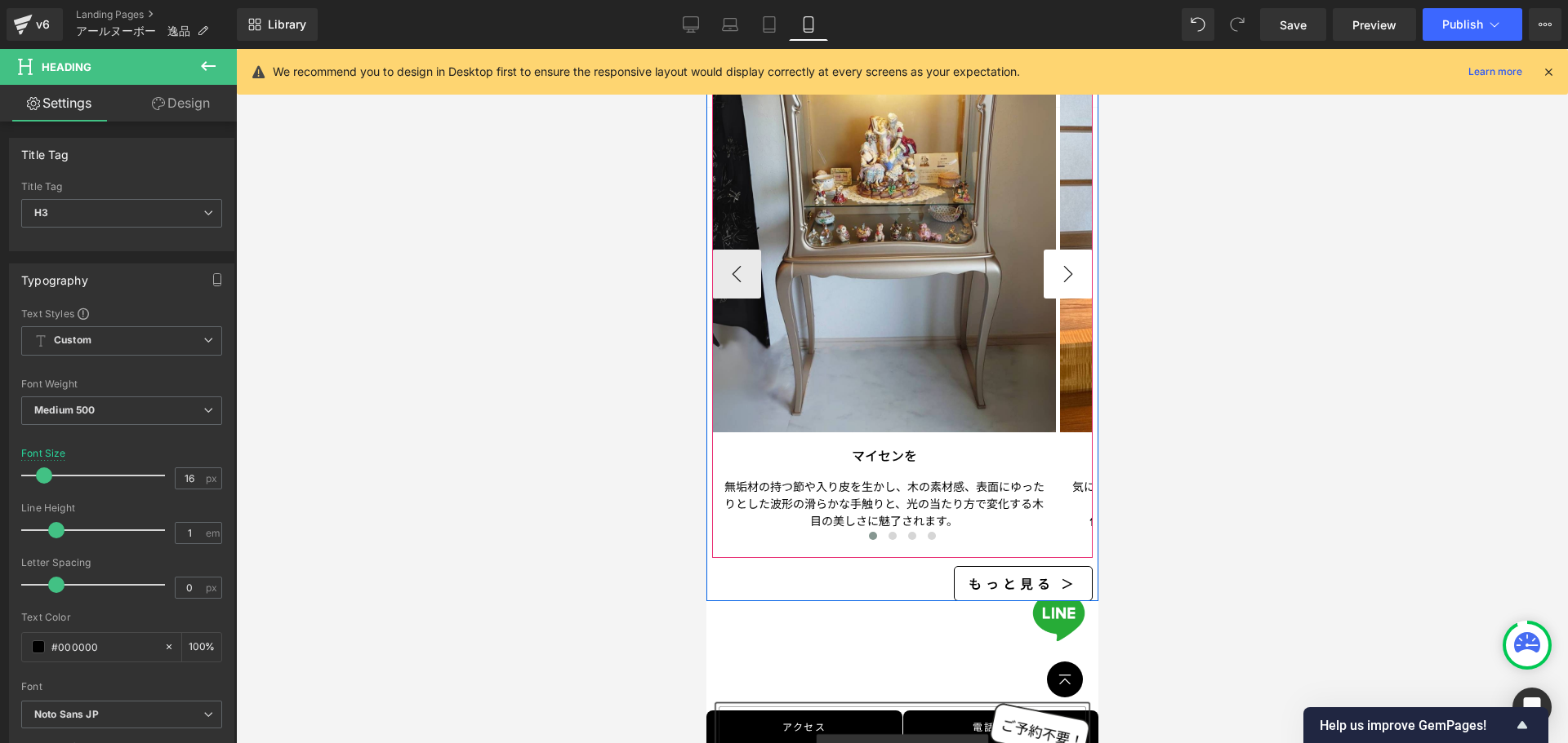
click at [1059, 280] on button "›" at bounding box center [1067, 274] width 49 height 49
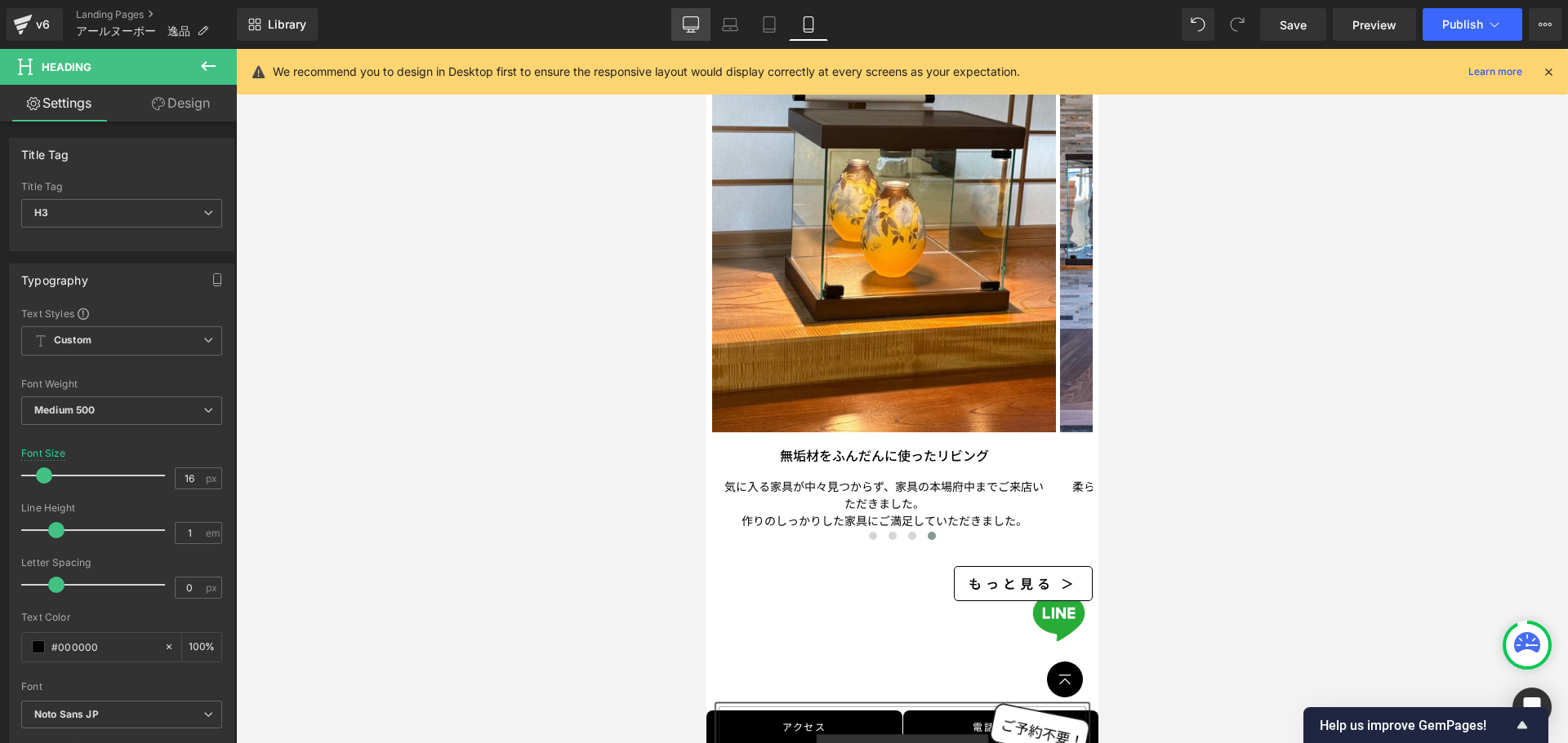
click at [701, 29] on link "Desktop" at bounding box center [691, 23] width 39 height 32
type input "28"
type input "100"
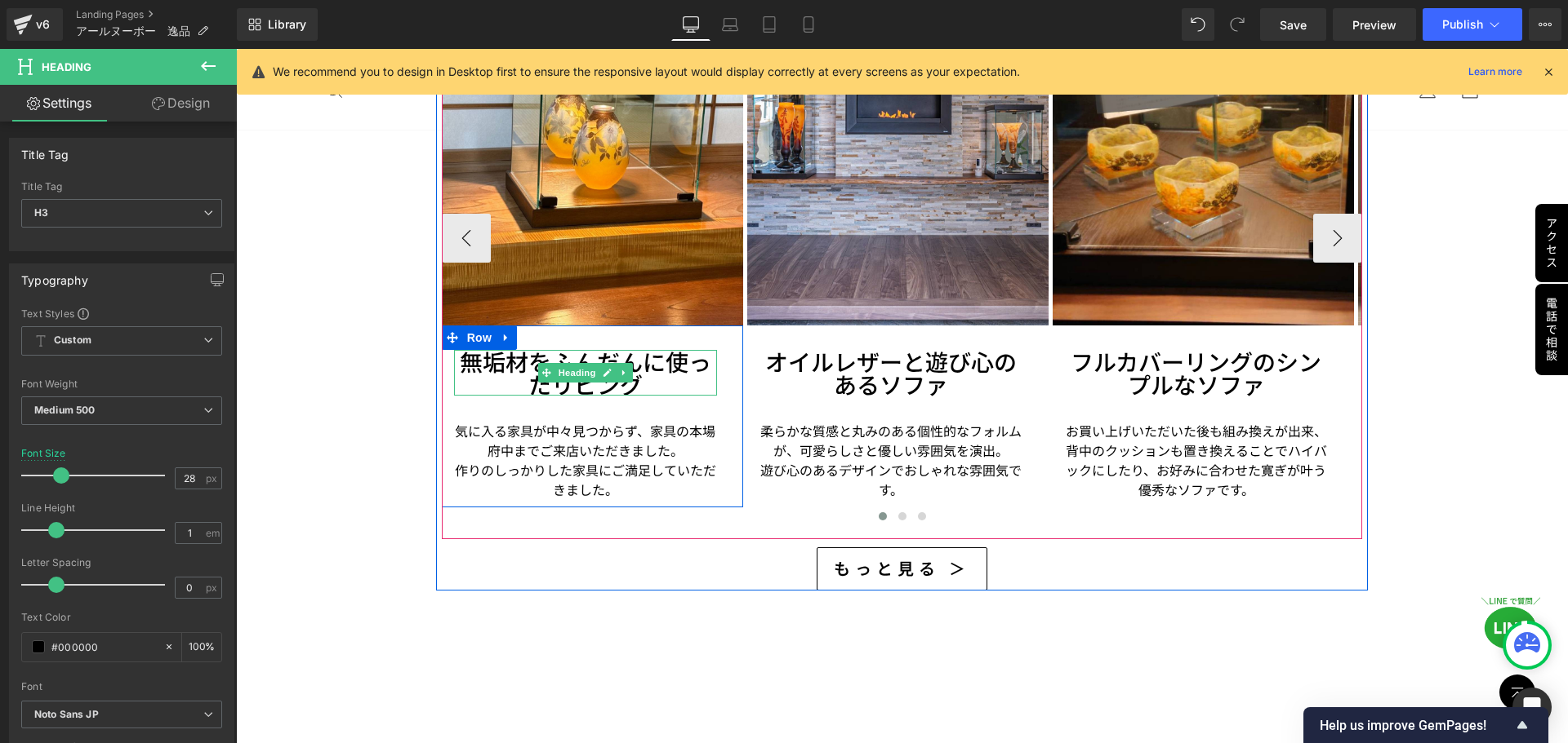
scroll to position [2732, 0]
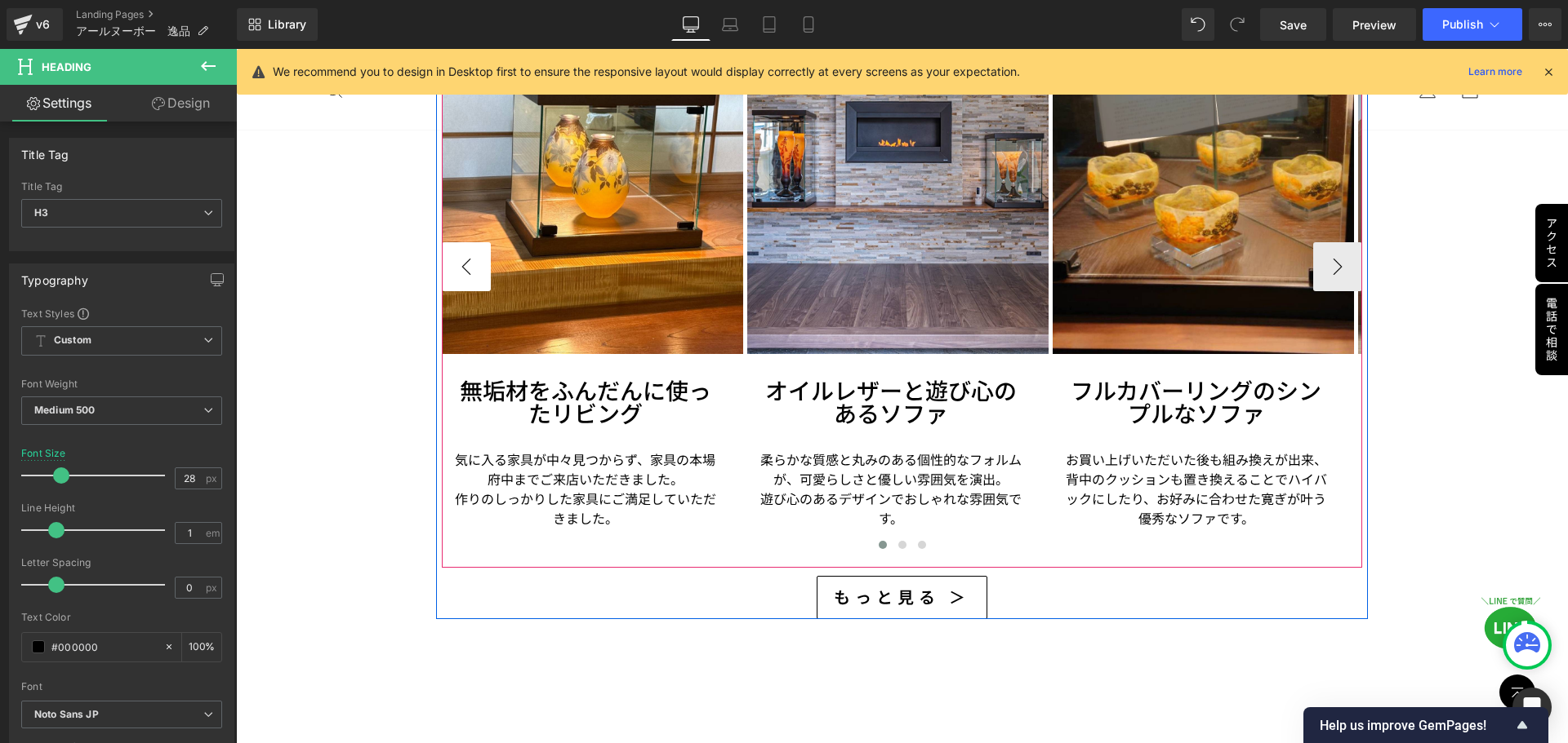
click at [460, 257] on button "‹" at bounding box center [467, 267] width 49 height 49
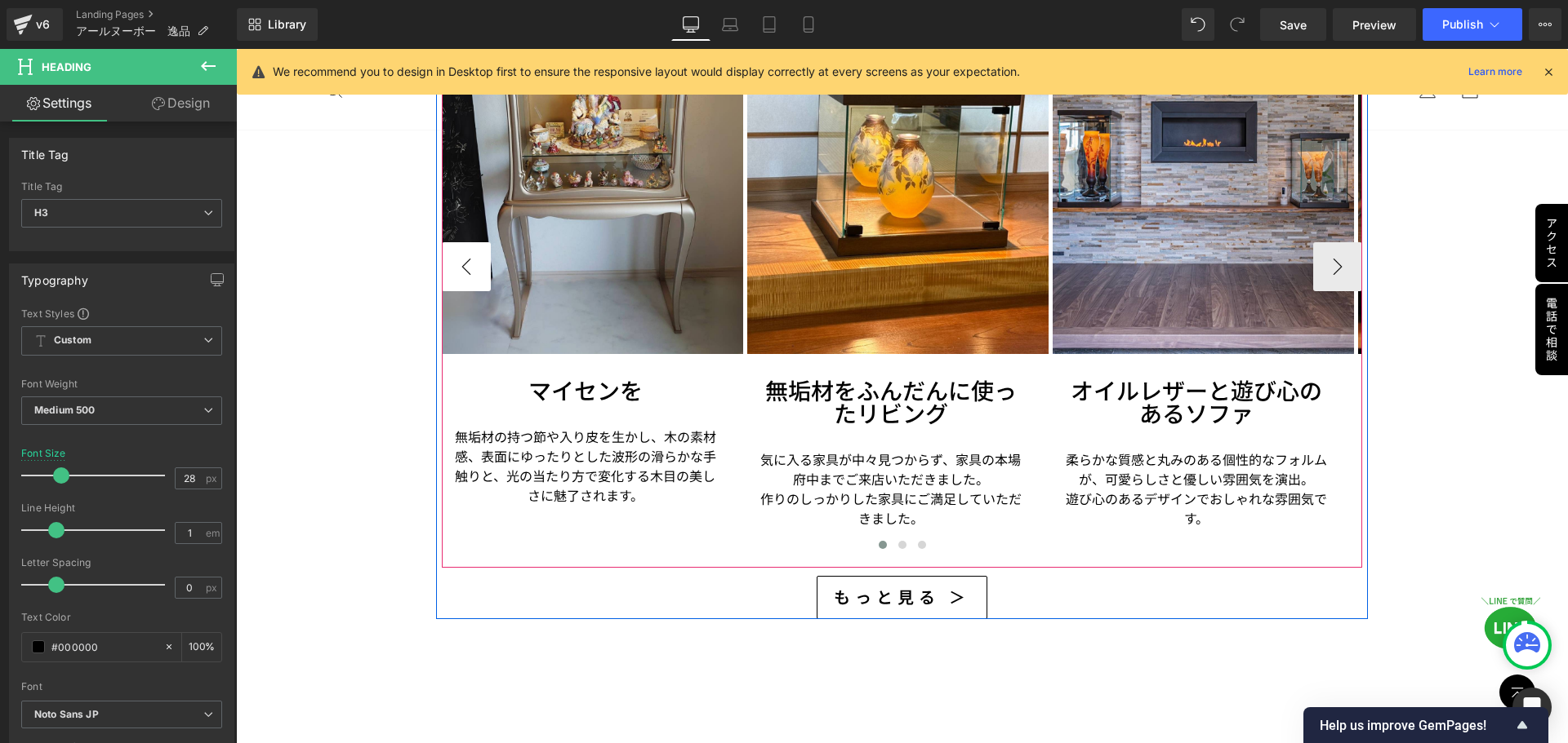
click at [459, 260] on button "‹" at bounding box center [467, 267] width 49 height 49
click at [615, 388] on link at bounding box center [624, 390] width 18 height 20
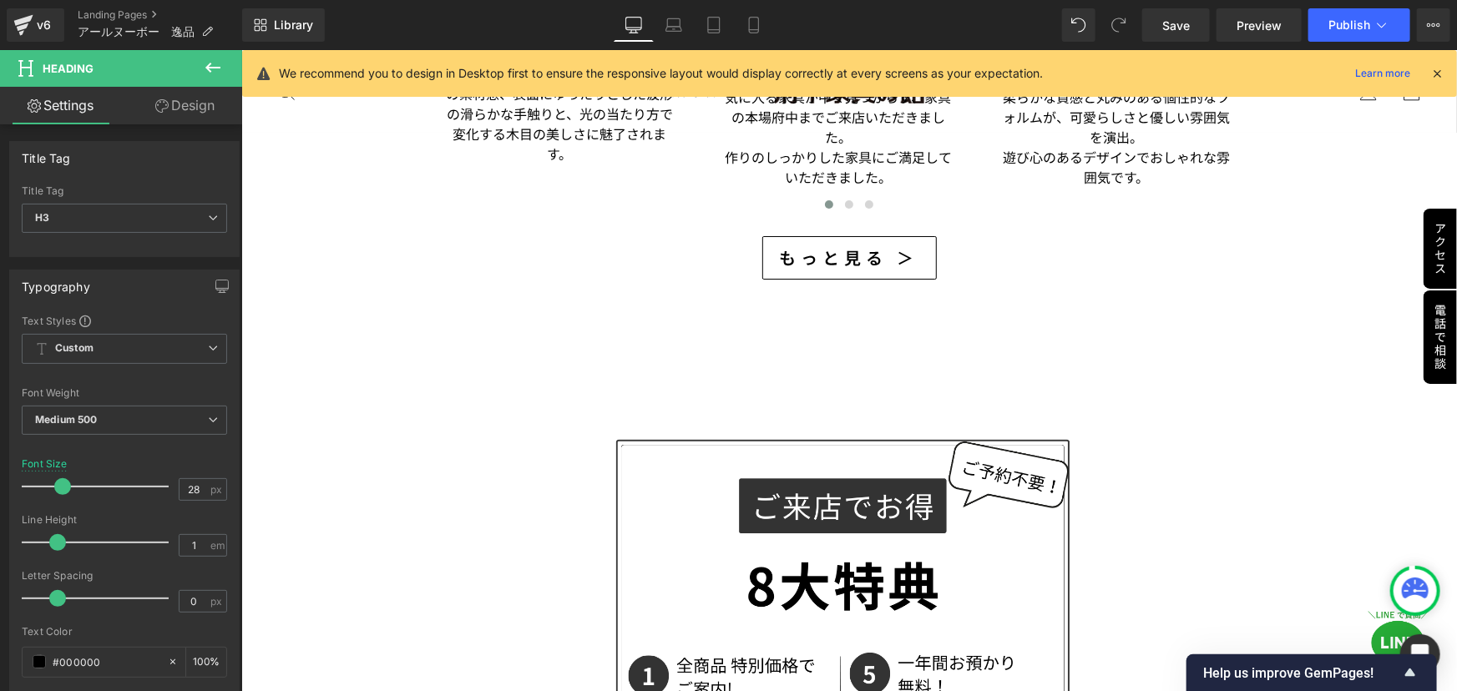
scroll to position [2488, 0]
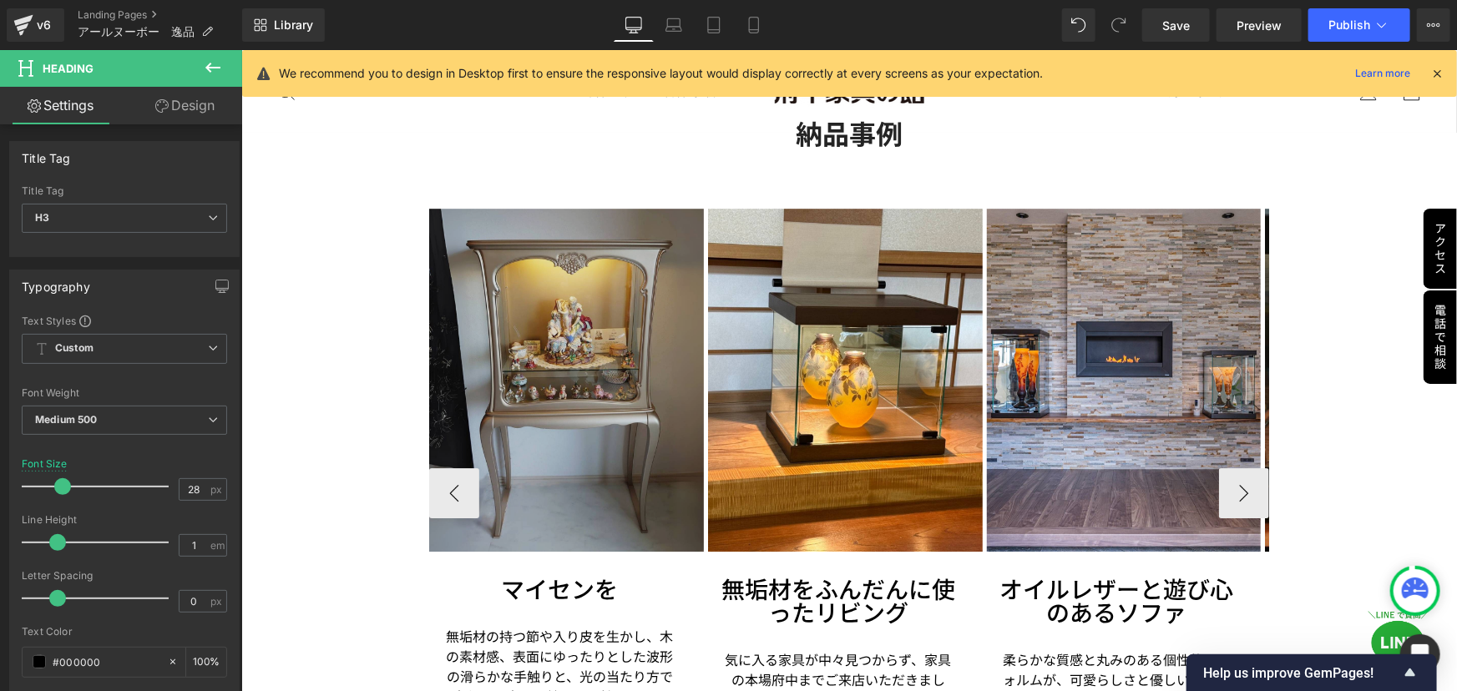
click at [568, 313] on img at bounding box center [565, 379] width 275 height 343
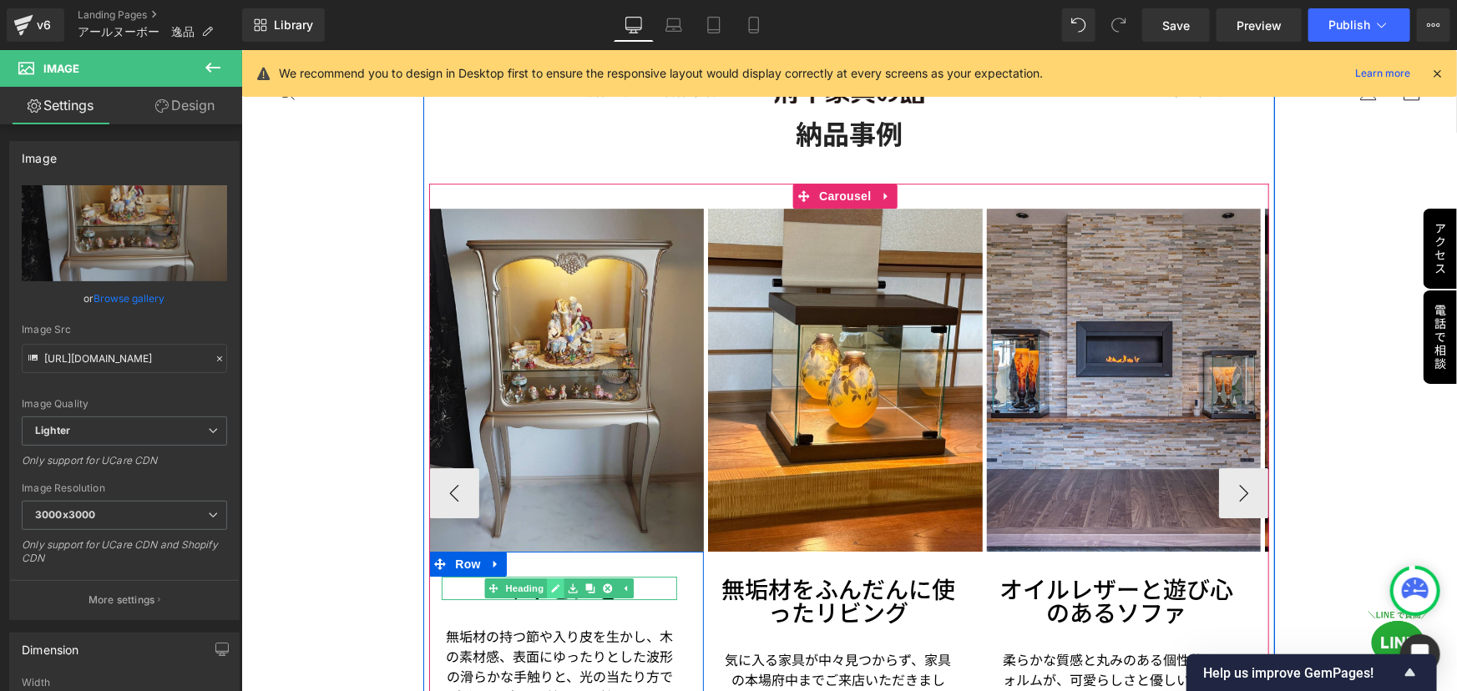
click at [562, 578] on link at bounding box center [556, 588] width 18 height 20
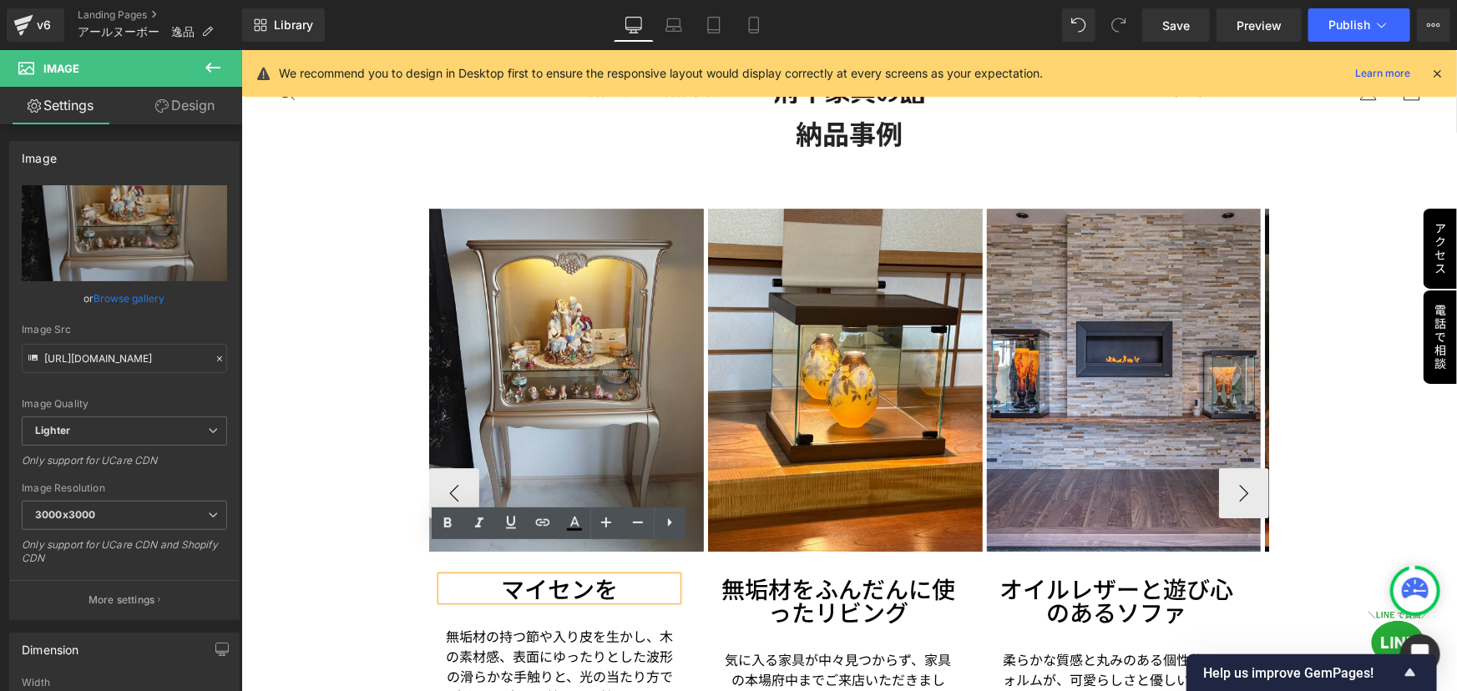
click at [538, 576] on h3 "マイセンを" at bounding box center [558, 587] width 235 height 23
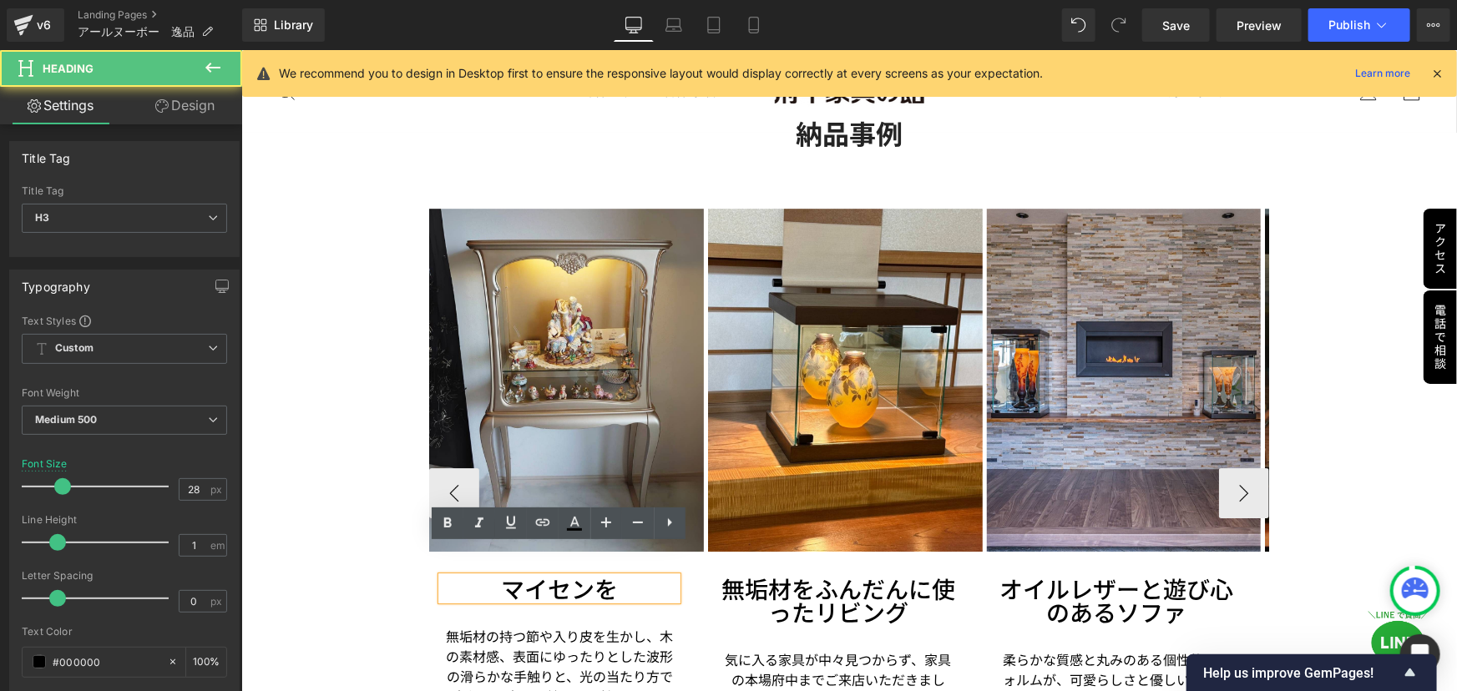
click at [610, 576] on h3 "マイセンを" at bounding box center [558, 587] width 235 height 23
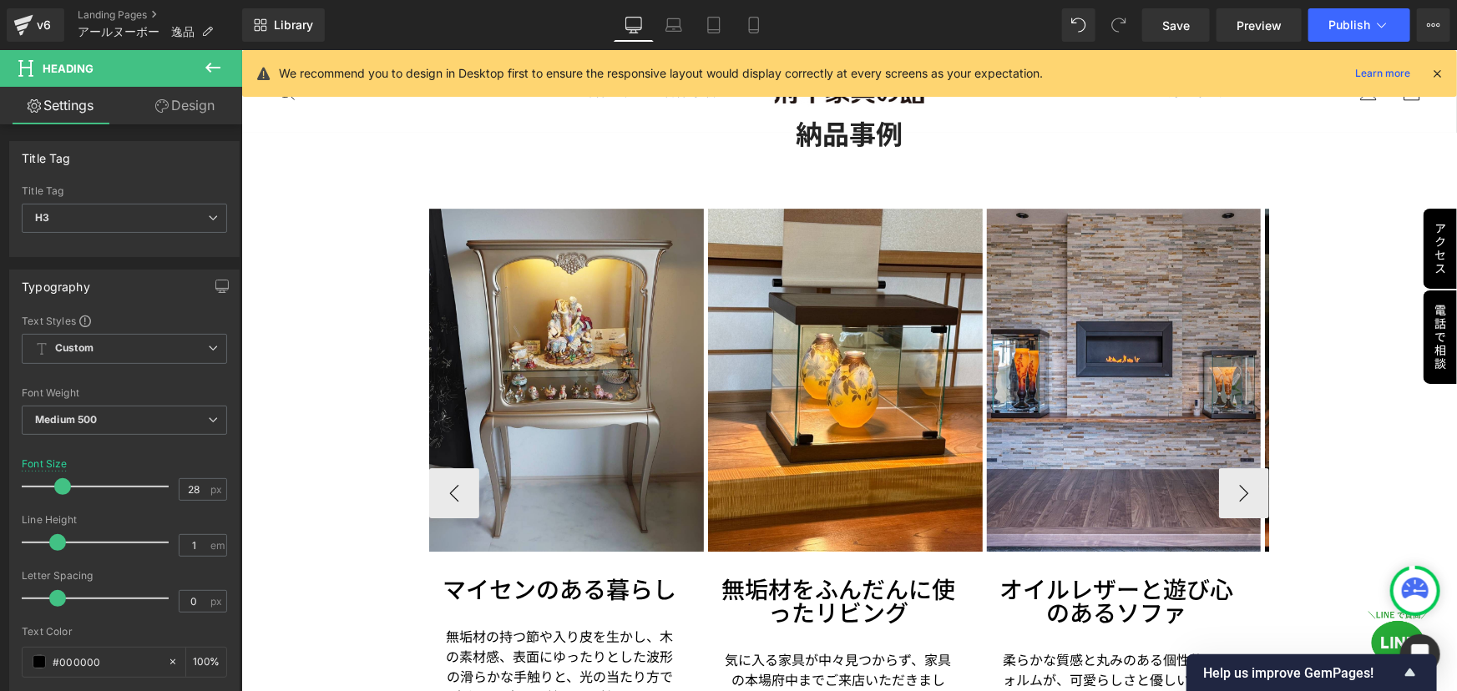
click at [516, 625] on p "無垢材の持つ節や入り皮を生かし、木の素材感、表面にゆったりとした波形の滑らかな手触りと、光の当たり方で変化する木目の美しさに魅了されます。" at bounding box center [558, 675] width 235 height 100
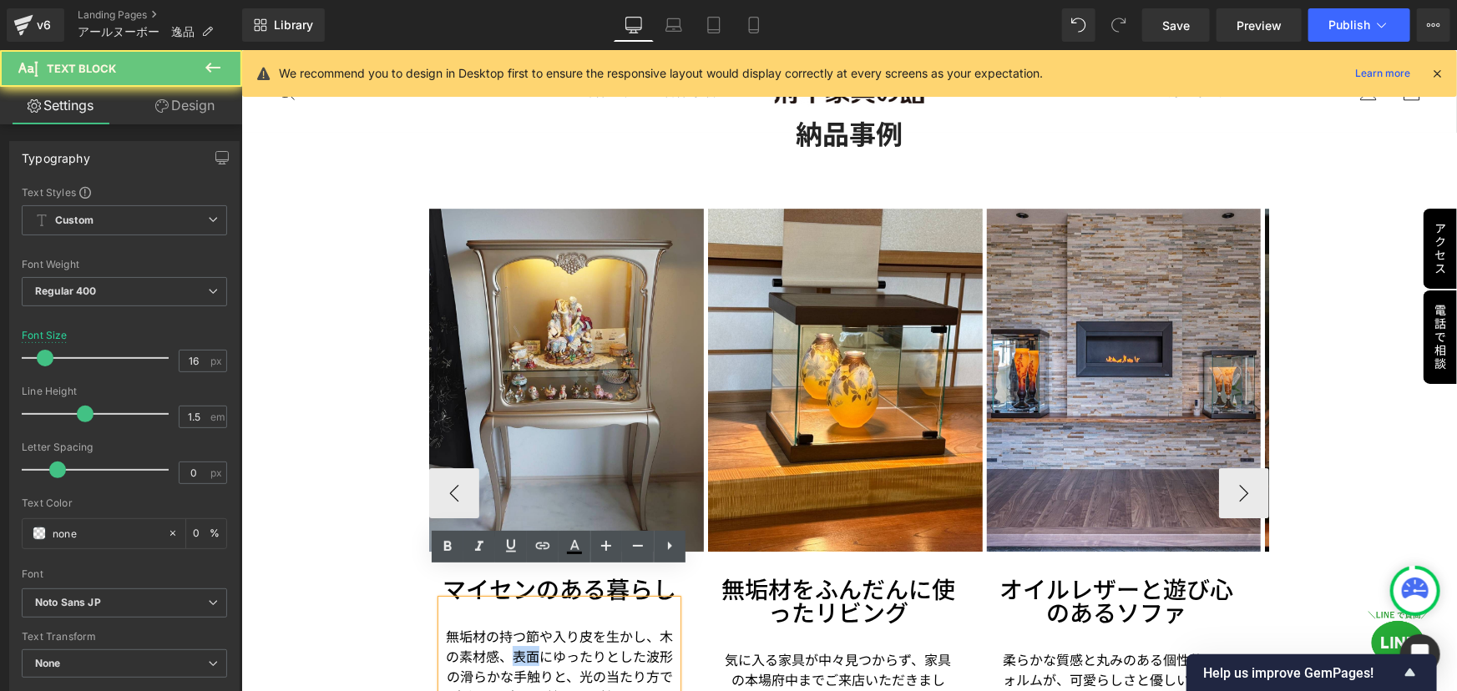
click at [517, 625] on p "無垢材の持つ節や入り皮を生かし、木の素材感、表面にゆったりとした波形の滑らかな手触りと、光の当たり方で変化する木目の美しさに魅了されます。" at bounding box center [558, 675] width 235 height 100
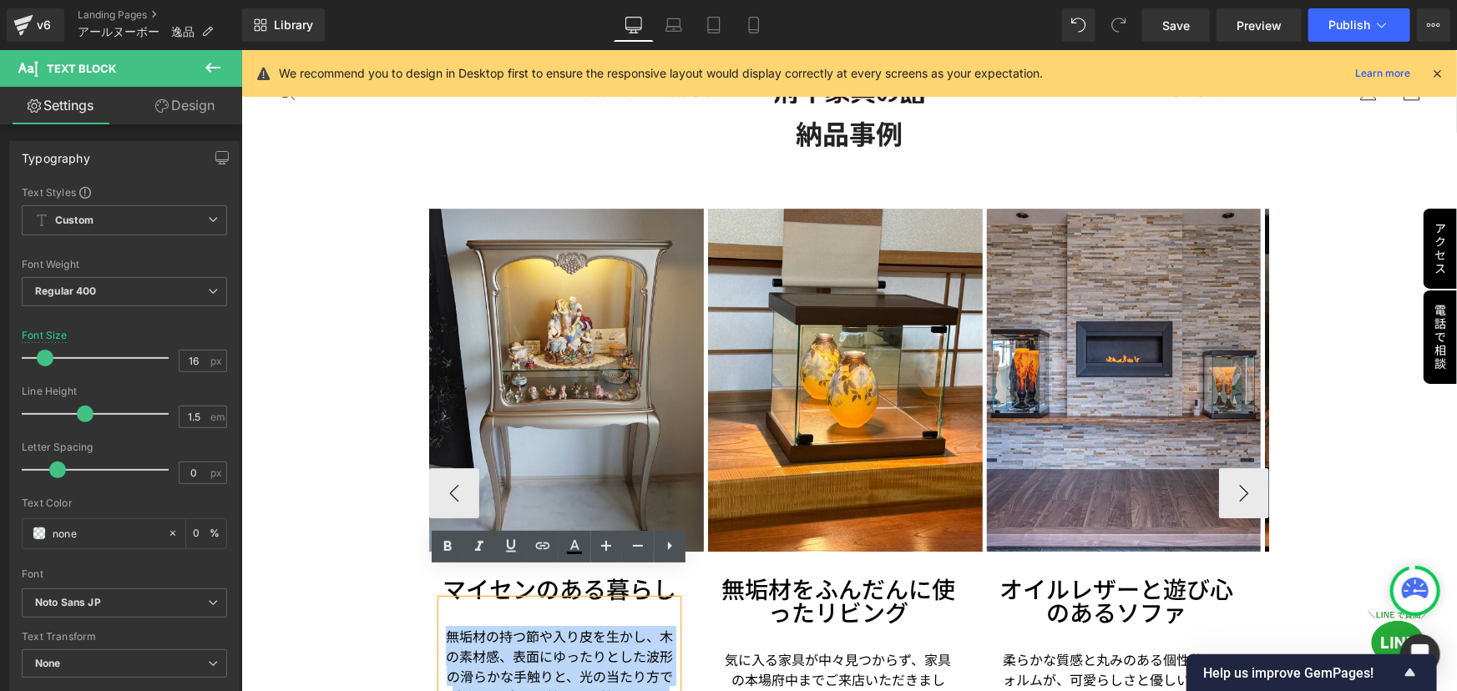
drag, startPoint x: 443, startPoint y: 599, endPoint x: 585, endPoint y: 675, distance: 161.0
click at [585, 675] on p "無垢材の持つ節や入り皮を生かし、木の素材感、表面にゆったりとした波形の滑らかな手触りと、光の当たり方で変化する木目の美しさに魅了されます。" at bounding box center [558, 675] width 235 height 100
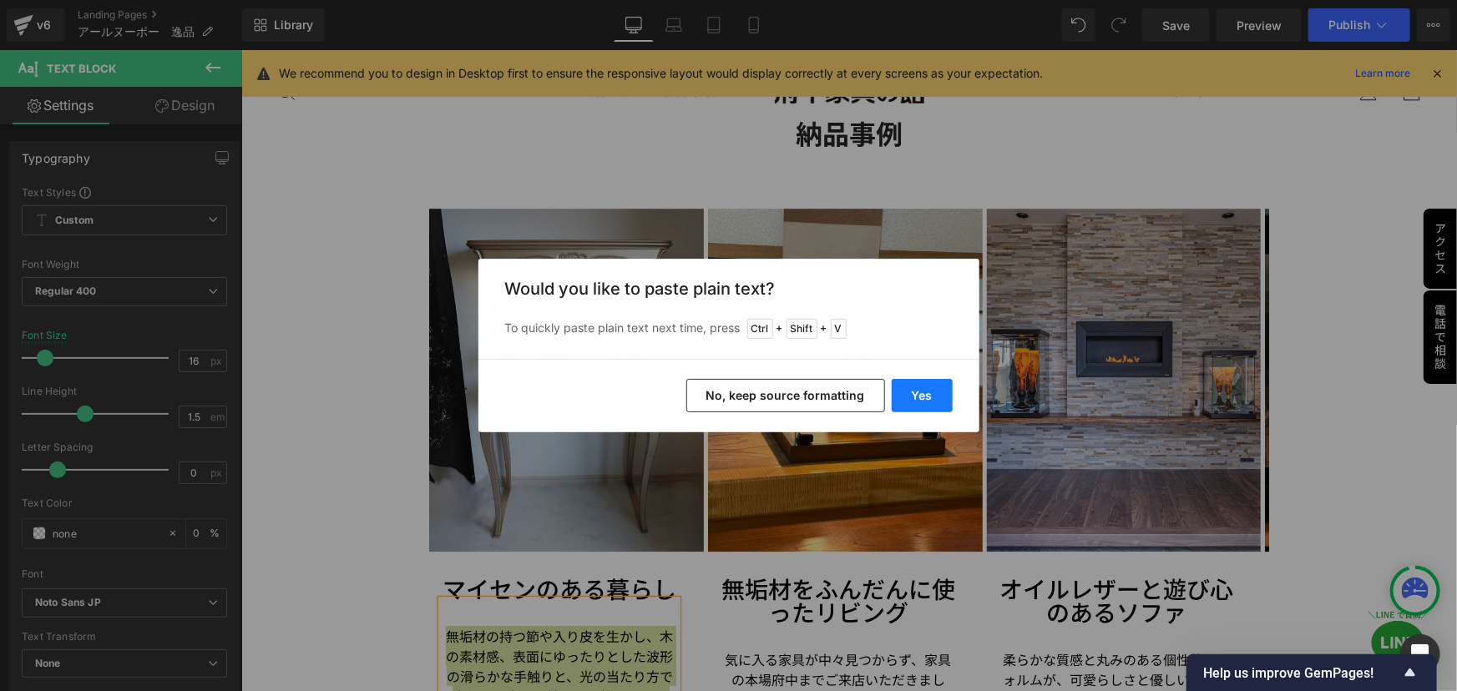
click at [914, 392] on button "Yes" at bounding box center [922, 395] width 61 height 33
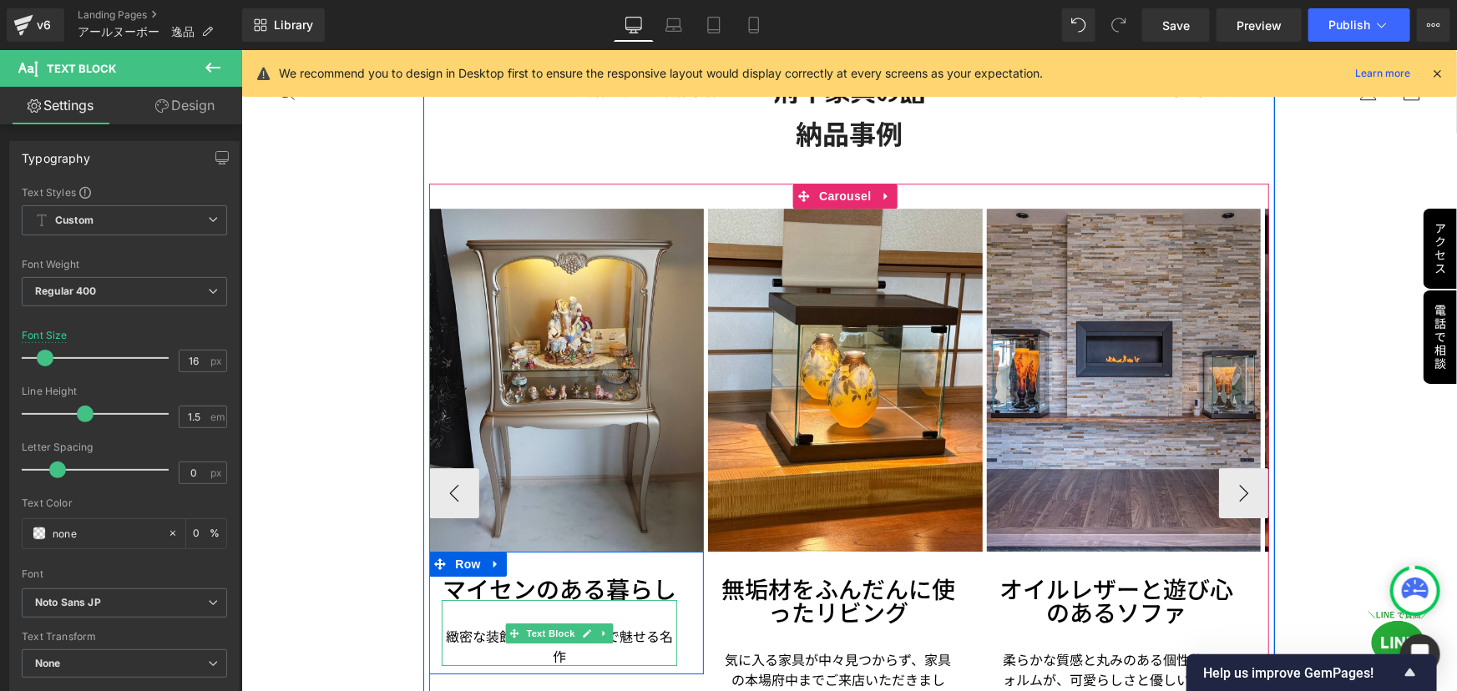
click at [579, 625] on p "緻密な装飾と気品ある彩色で魅せる名作" at bounding box center [558, 645] width 235 height 40
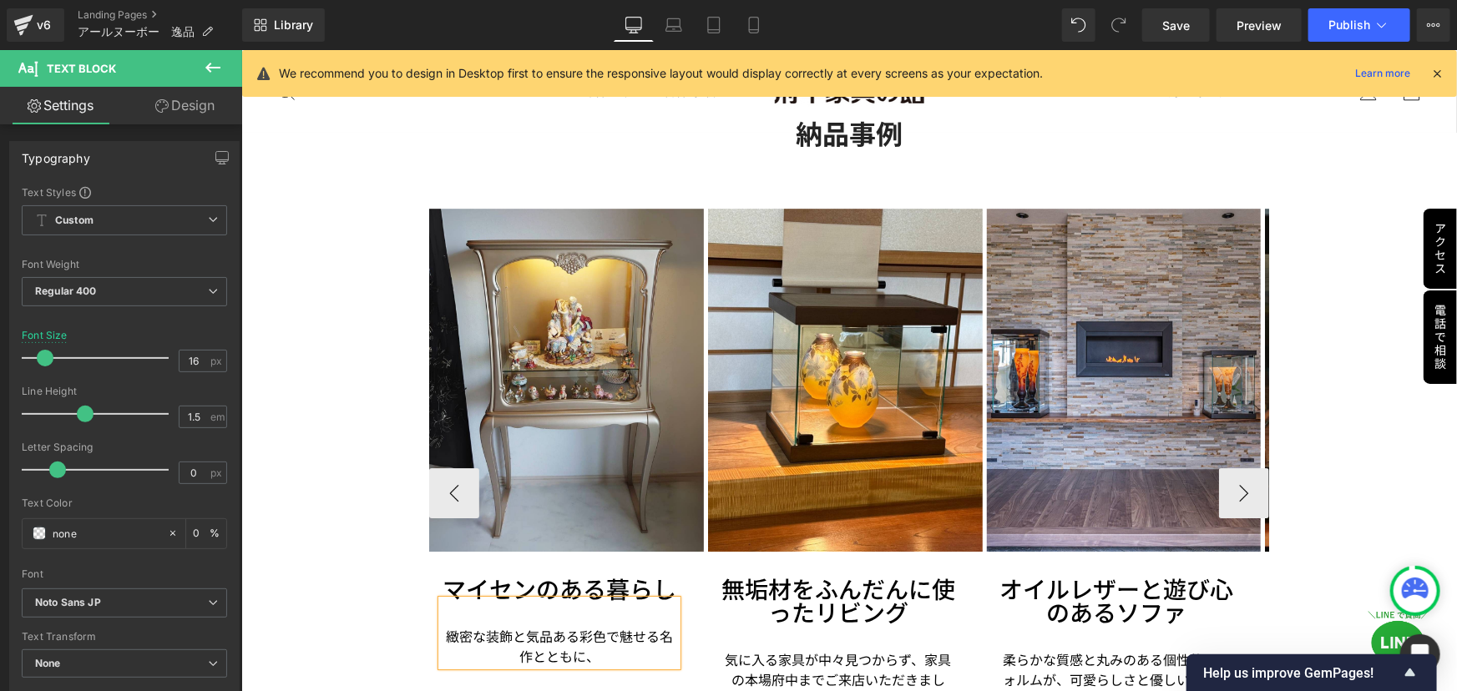
click at [447, 625] on p "緻密な装飾と気品ある彩色で魅せる名作とともに、" at bounding box center [558, 645] width 235 height 40
click at [595, 625] on p "緻密な装飾と気品ある彩色で魅せる名作とともに、" at bounding box center [558, 645] width 235 height 40
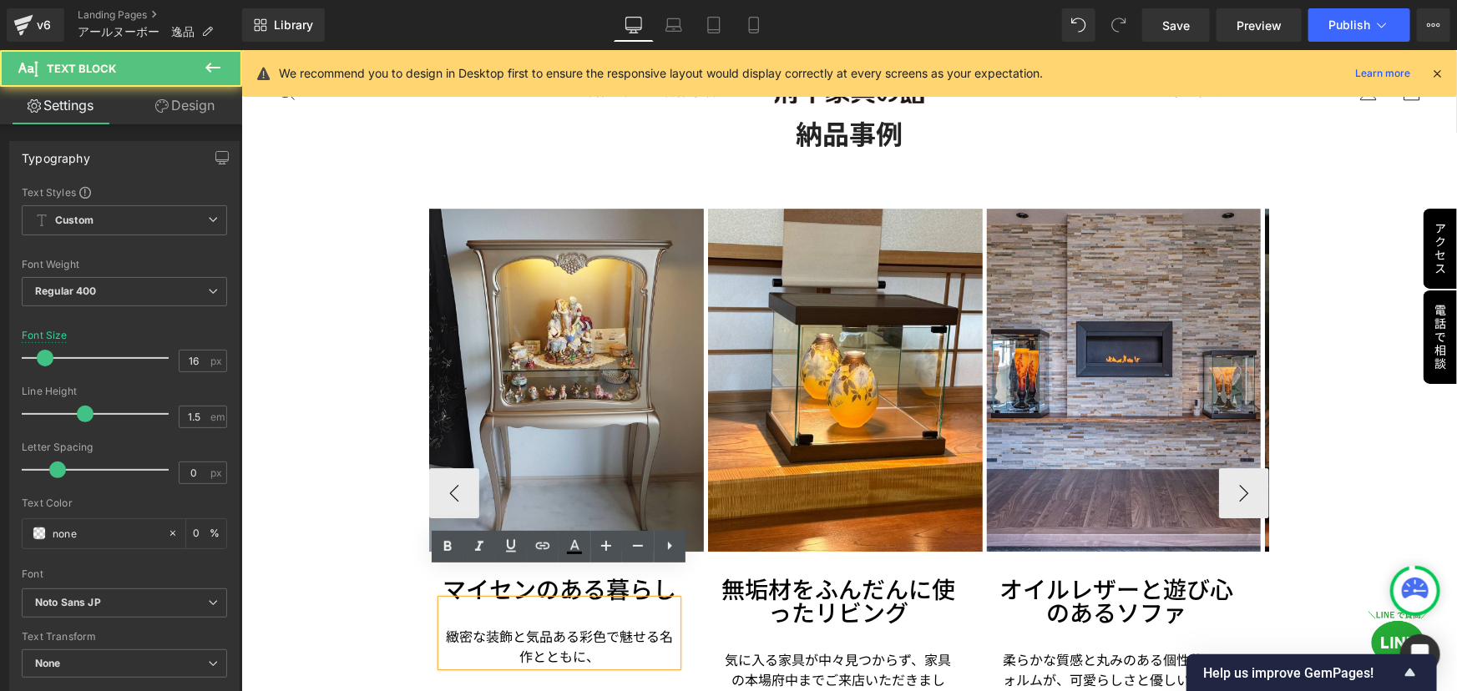
click at [590, 630] on p "緻密な装飾と気品ある彩色で魅せる名作とともに、" at bounding box center [558, 645] width 235 height 40
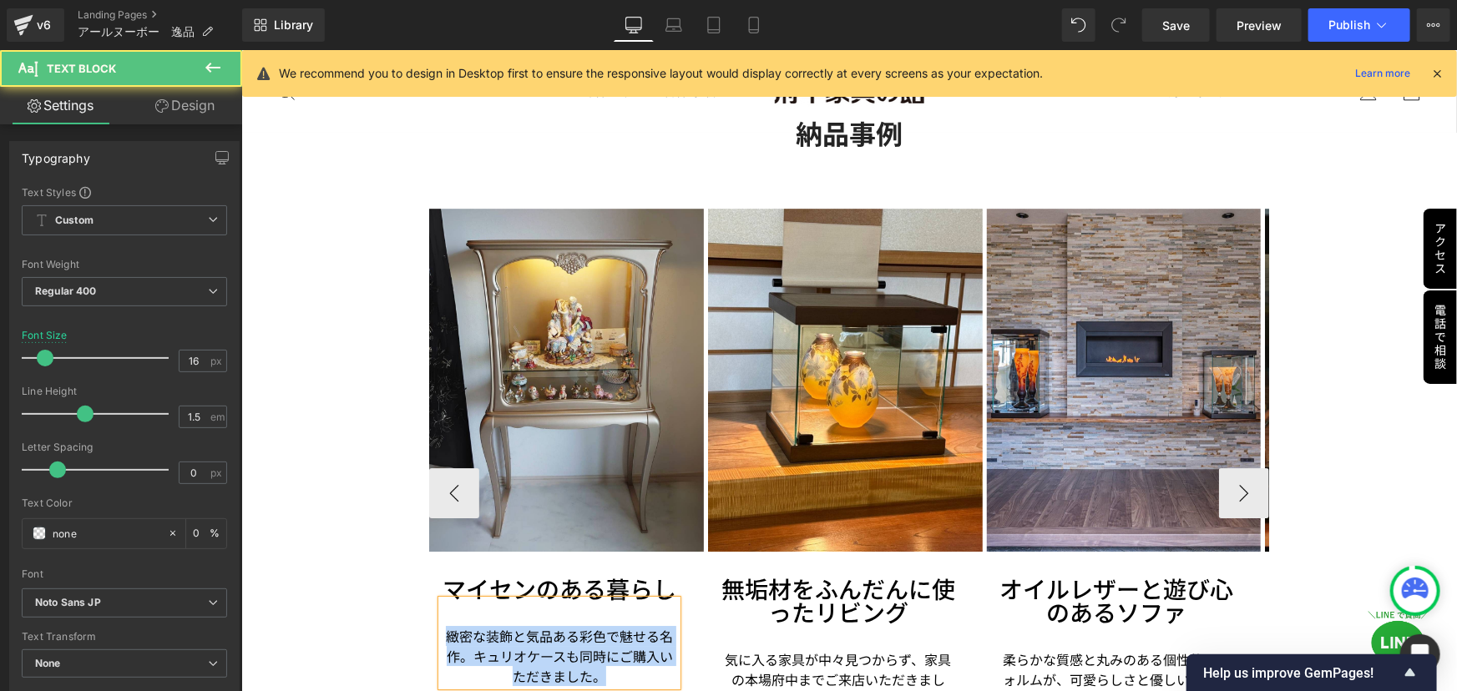
drag, startPoint x: 631, startPoint y: 644, endPoint x: 445, endPoint y: 605, distance: 190.2
click at [445, 625] on p "緻密な装飾と気品ある彩色で魅せる名作。キュリオケースも同時にご購入いただきました。" at bounding box center [558, 655] width 235 height 60
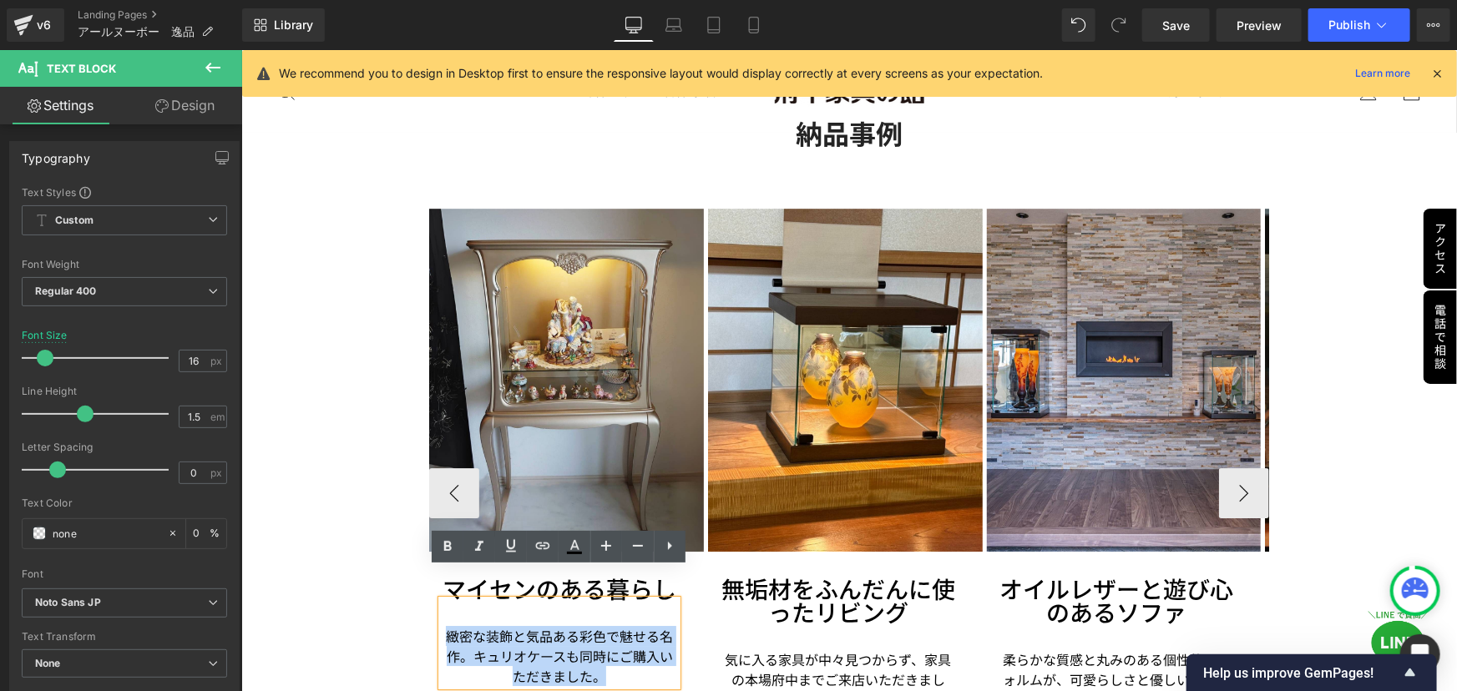
copy p "緻密な装飾と気品ある彩色で魅せる名作。キュリオケースも同時にご購入いただきました。"
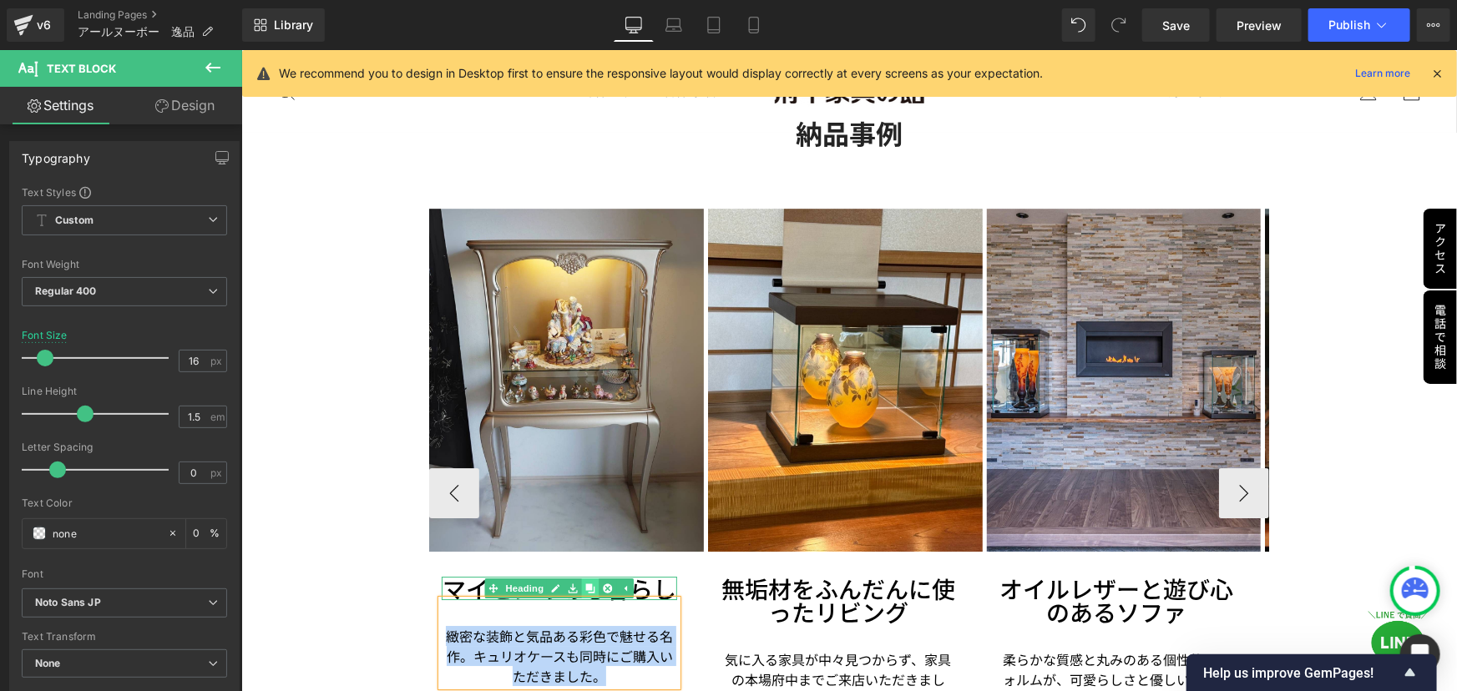
click at [587, 583] on icon at bounding box center [589, 587] width 9 height 9
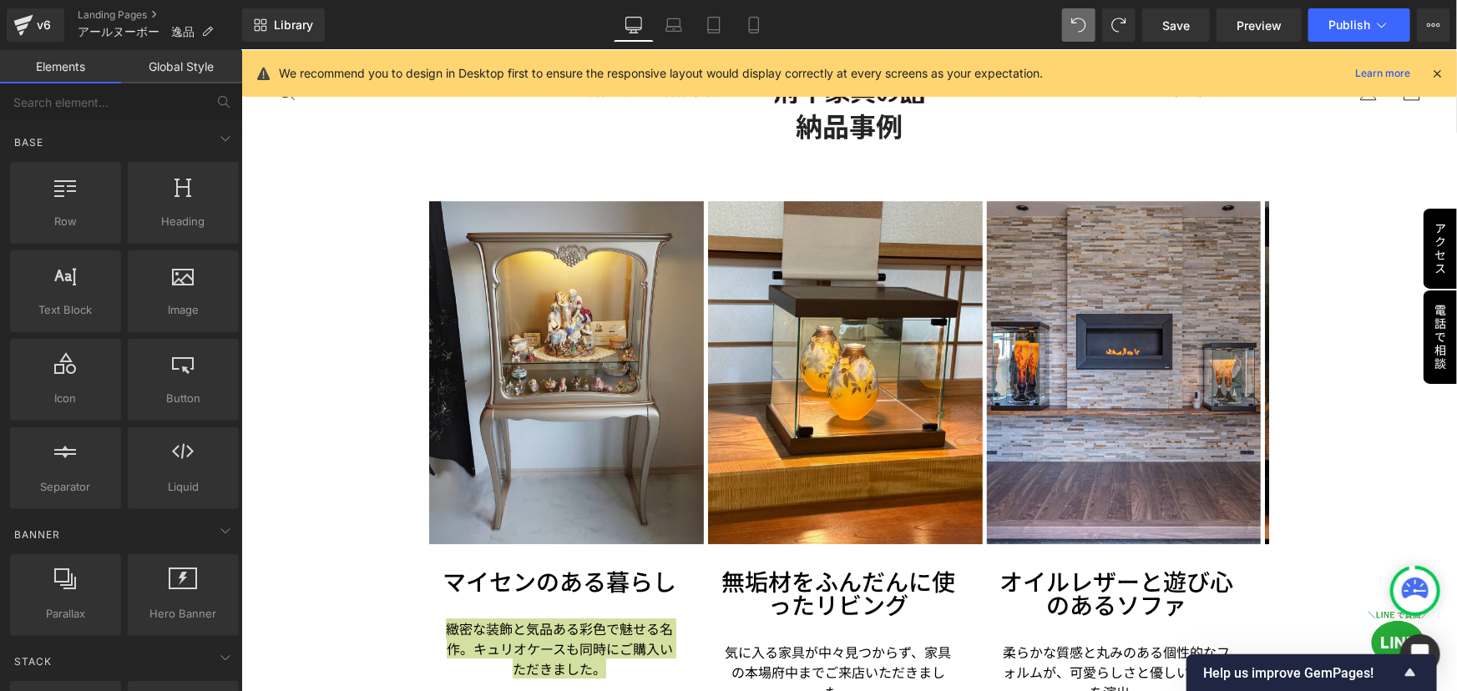
scroll to position [2485, 0]
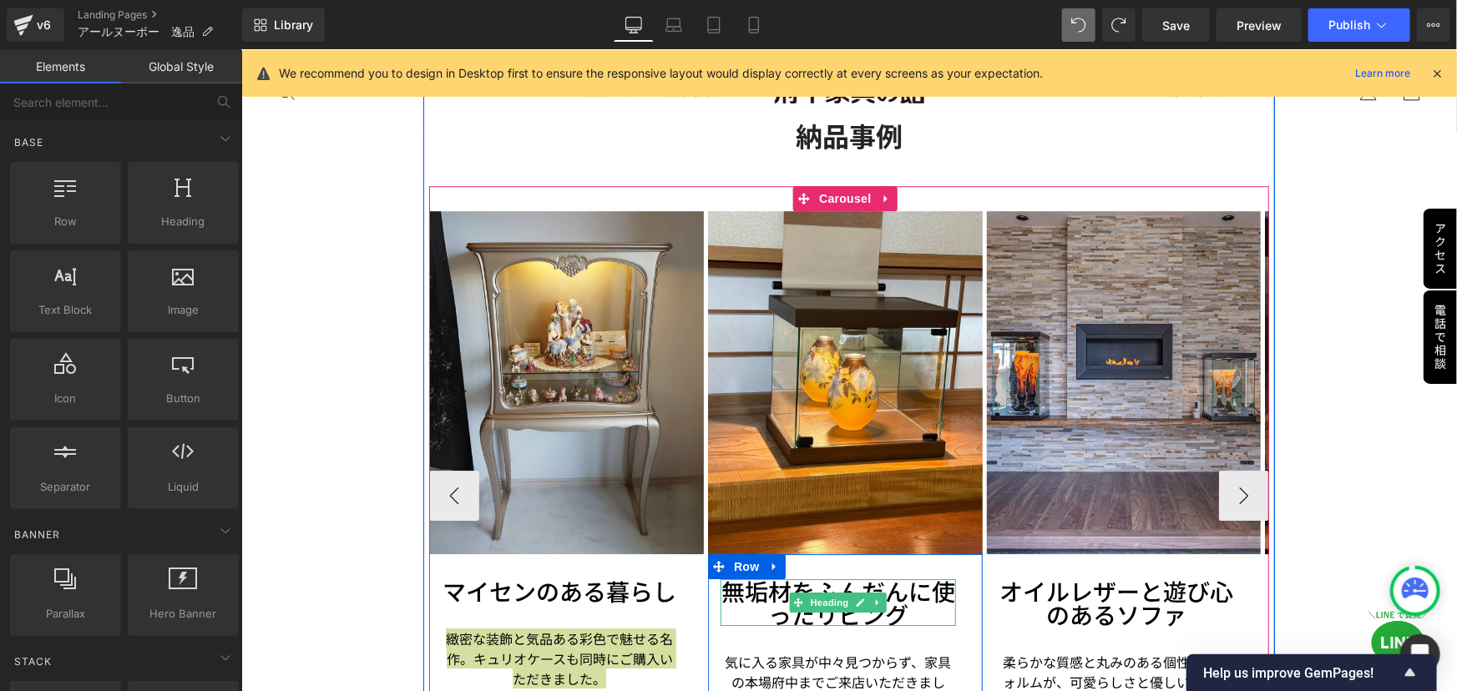
drag, startPoint x: 790, startPoint y: 563, endPoint x: 776, endPoint y: 566, distance: 14.6
click at [790, 592] on span at bounding box center [798, 602] width 18 height 20
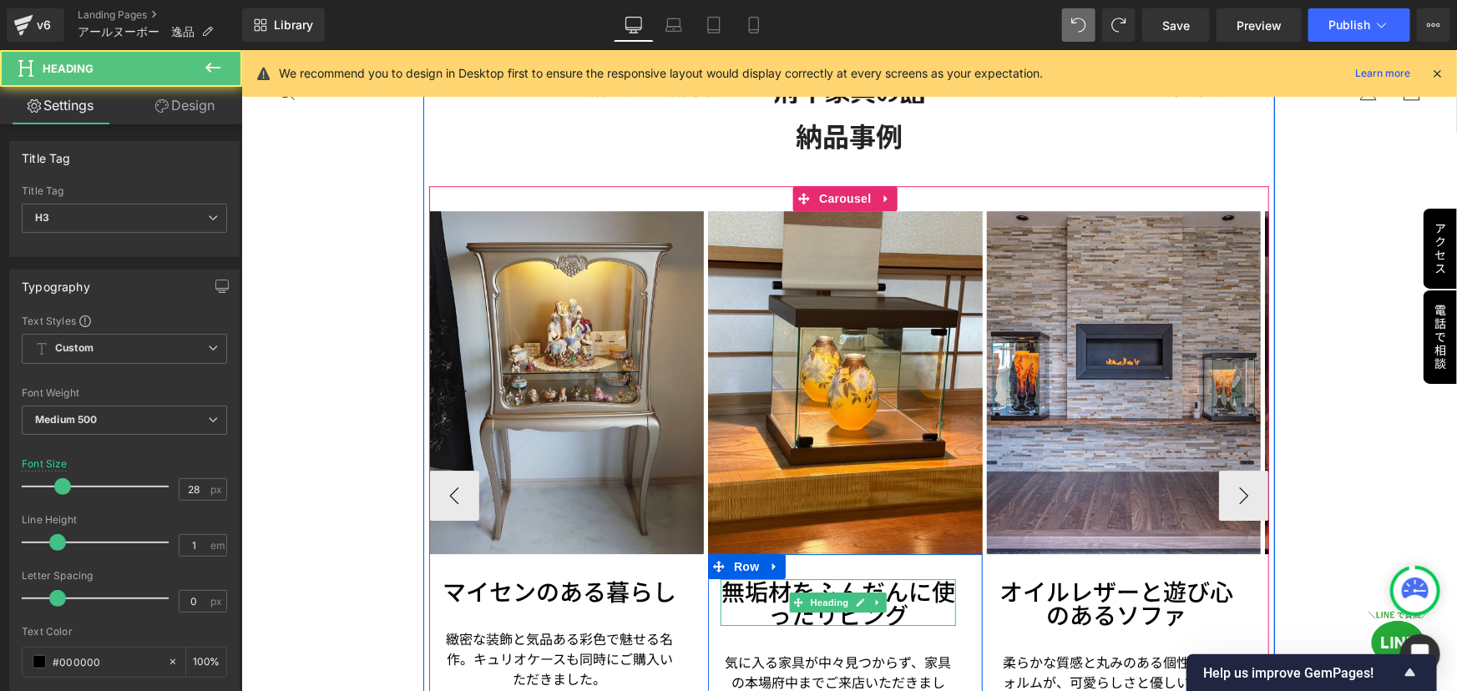
click at [753, 579] on h3 "無垢材をふんだんに使ったリビング" at bounding box center [837, 602] width 235 height 47
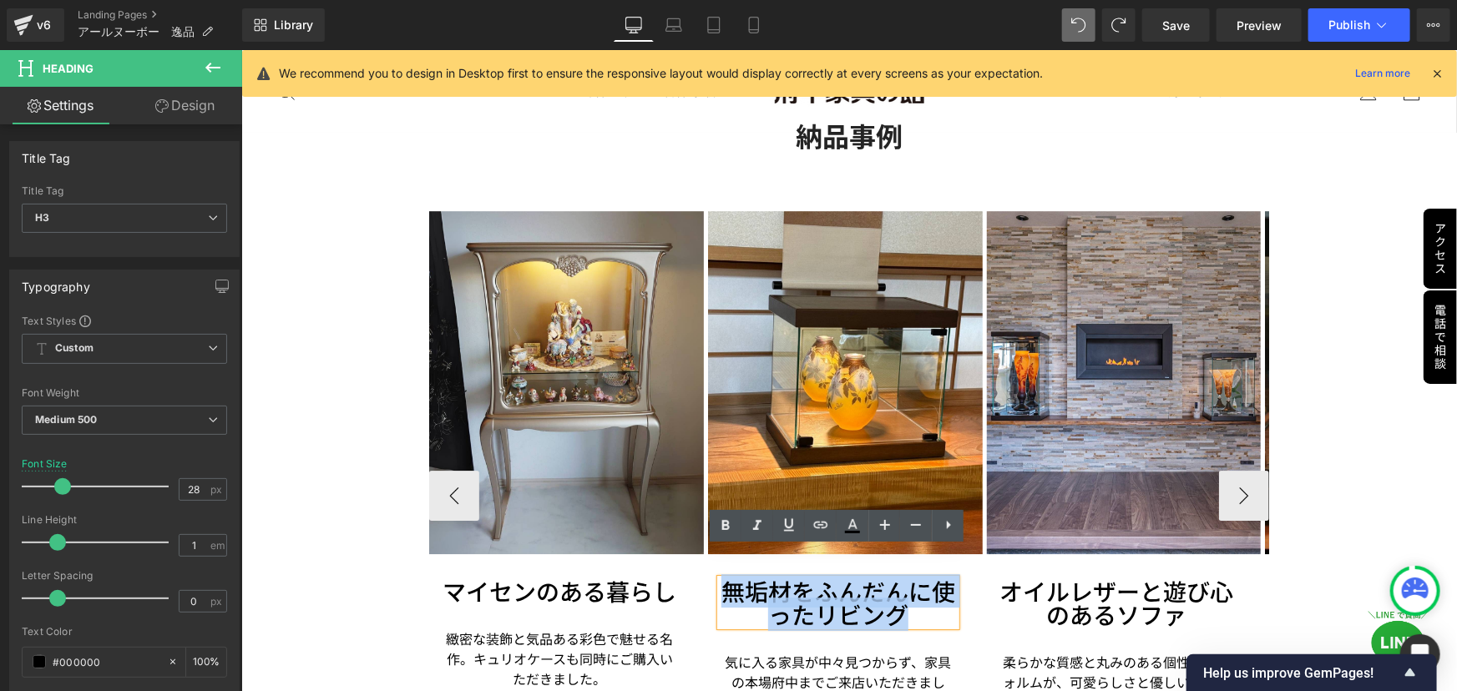
drag, startPoint x: 720, startPoint y: 558, endPoint x: 919, endPoint y: 585, distance: 201.3
click at [919, 585] on h3 "無垢材をふんだんに使ったリビング" at bounding box center [837, 602] width 235 height 47
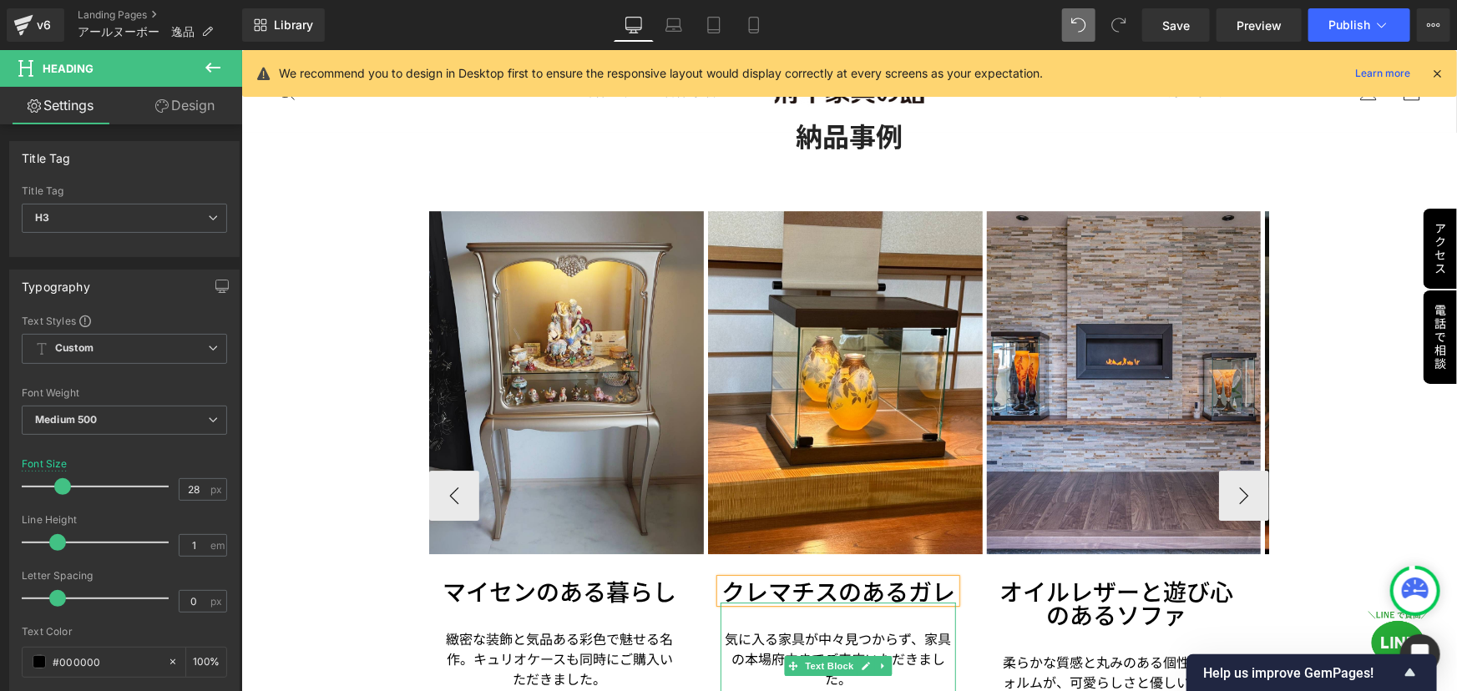
click at [885, 628] on p "気に入る家具が中々見つからず、家具の本場府中までご来店いただきました。" at bounding box center [837, 658] width 235 height 60
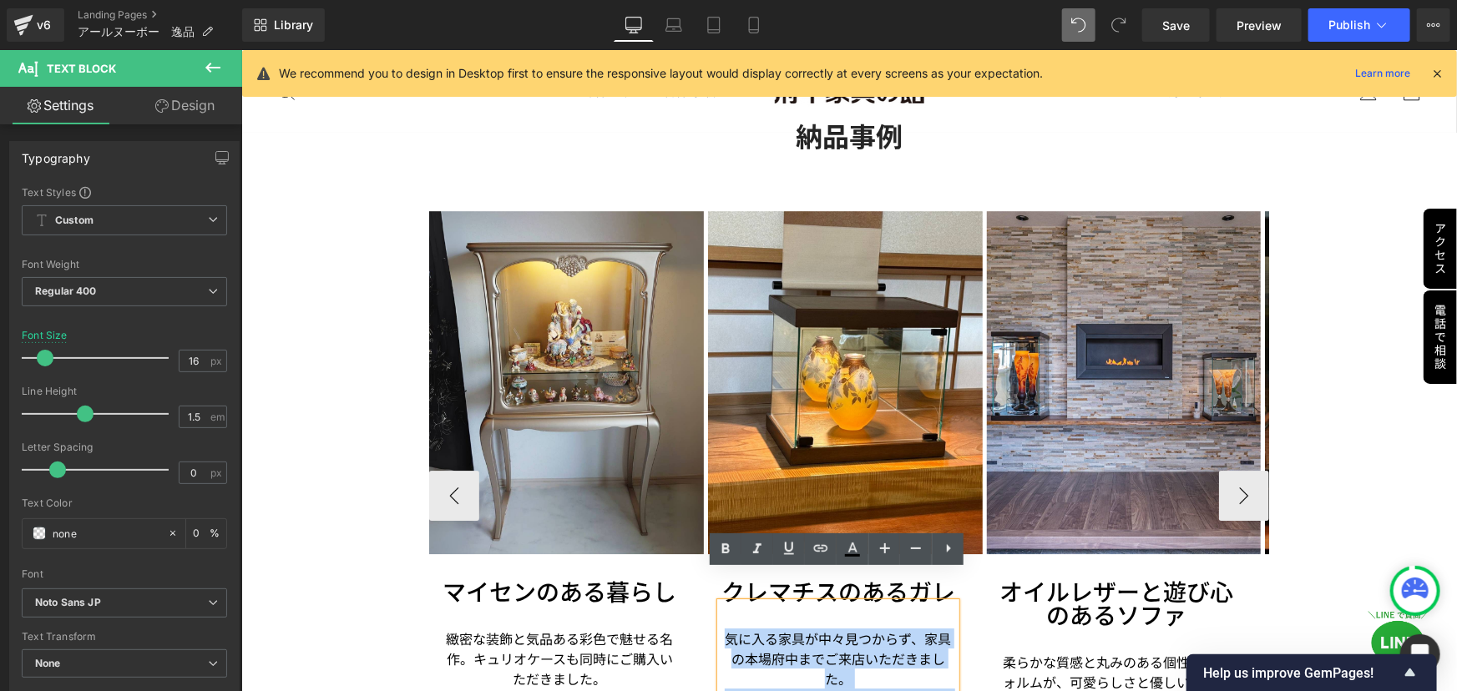
drag, startPoint x: 723, startPoint y: 602, endPoint x: 930, endPoint y: 677, distance: 220.2
click at [930, 677] on div "気に入る家具が中々見つからず、家具の本場府中までご来店いただきました。 作りのしっかりした家具にご満足していただきました。" at bounding box center [837, 665] width 235 height 126
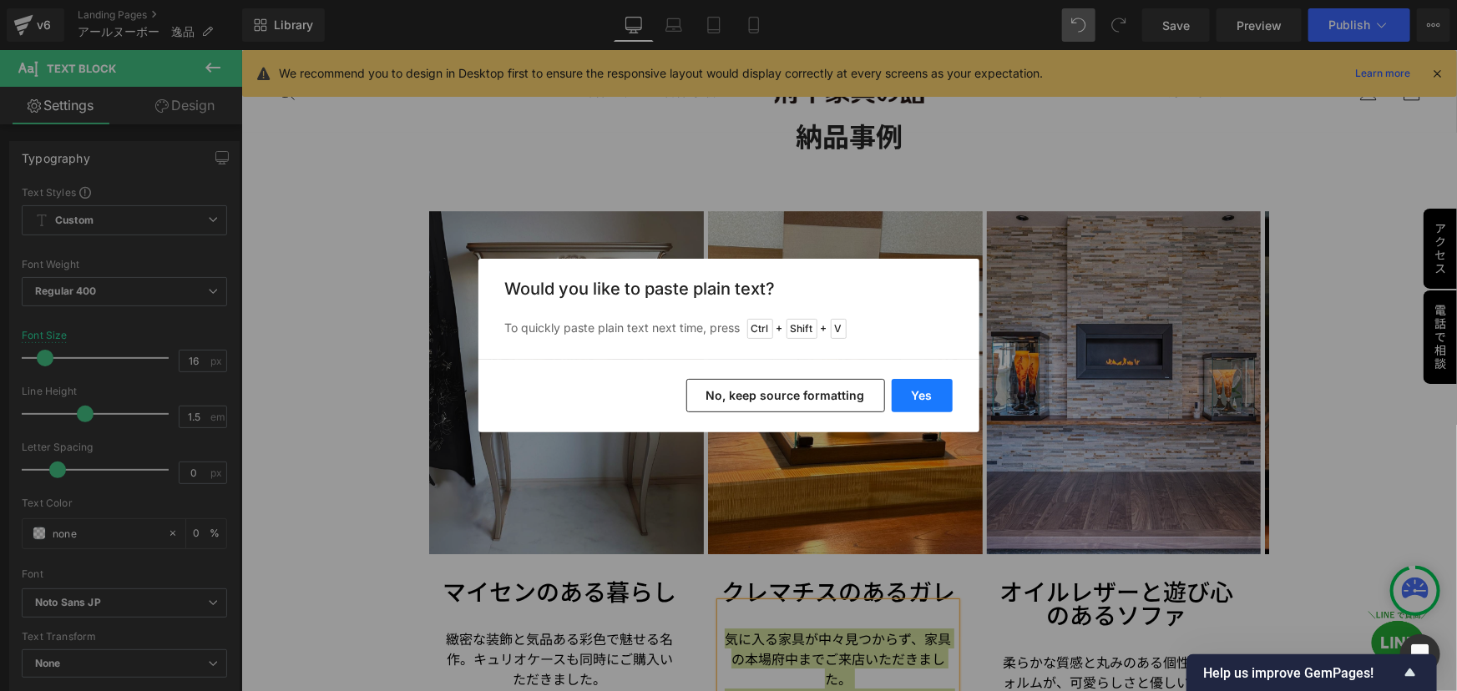
click at [913, 394] on button "Yes" at bounding box center [922, 395] width 61 height 33
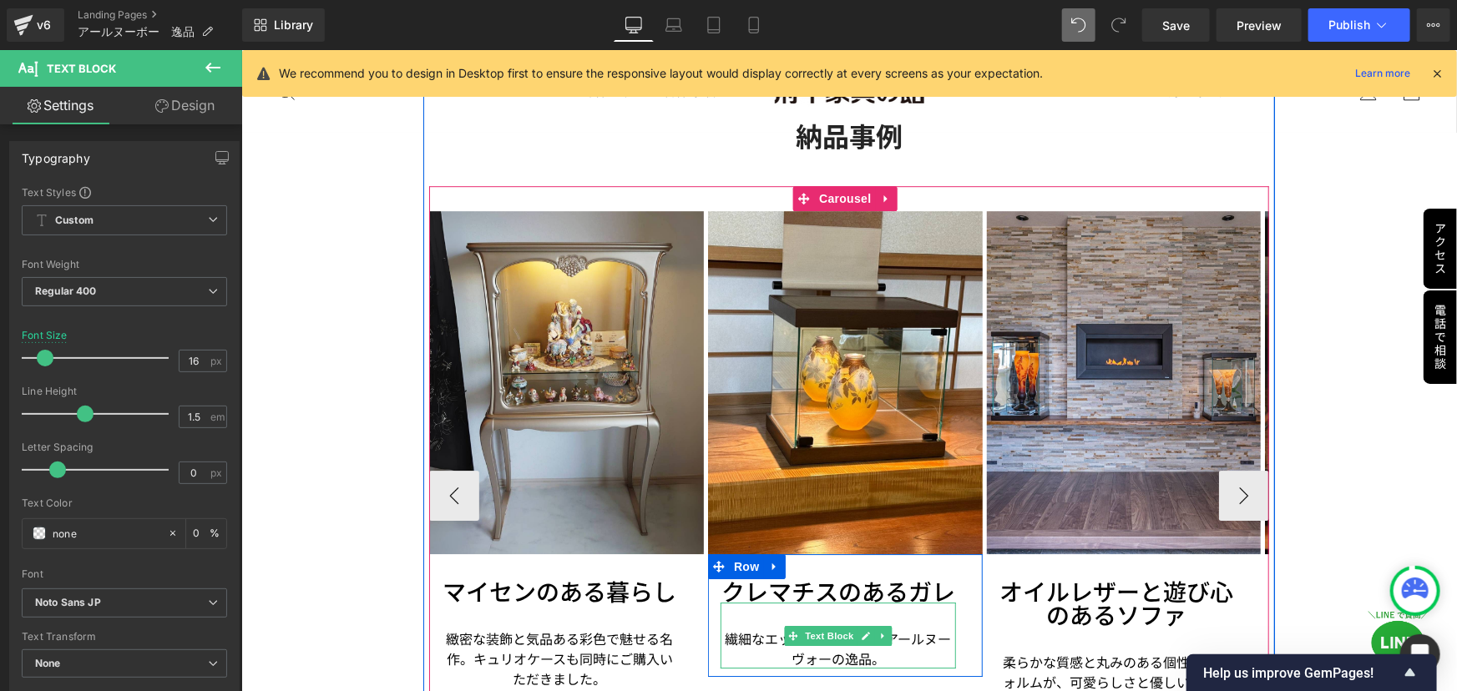
click at [836, 628] on p "繊細なエッチングが映えるアールヌーヴォーの逸品。" at bounding box center [837, 648] width 235 height 40
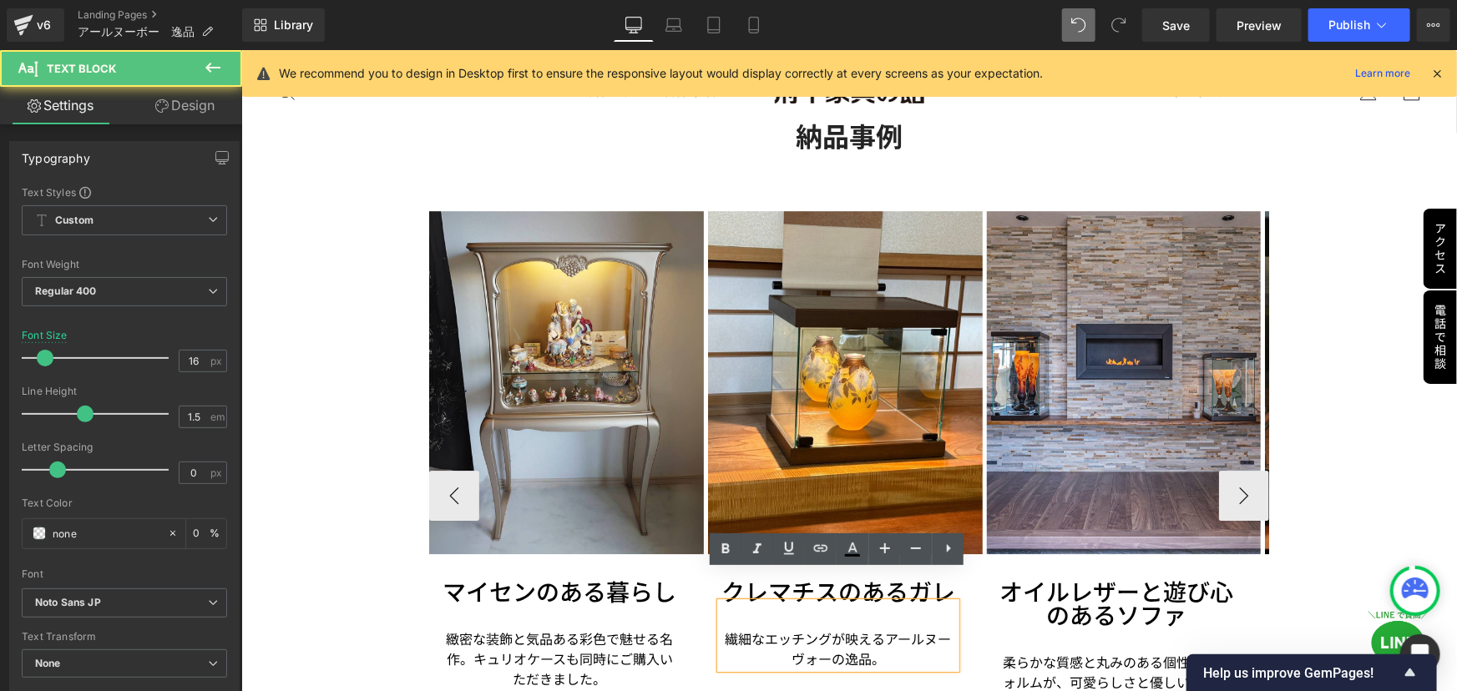
click at [892, 631] on p "繊細なエッチングが映えるアールヌーヴォーの逸品。" at bounding box center [837, 648] width 235 height 40
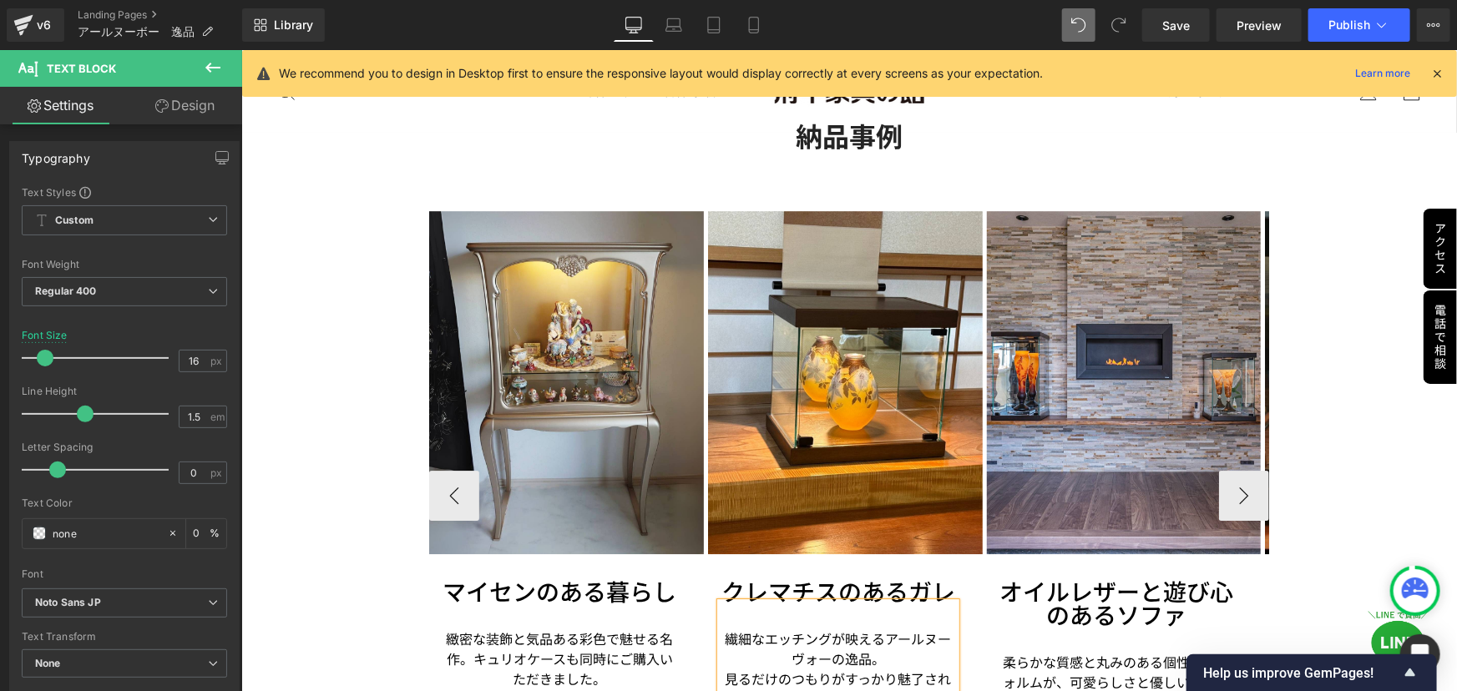
click at [891, 628] on p "繊細なエッチングが映えるアールヌーヴォーの逸品。 見るだけのつもりがすっかり魅了されました。" at bounding box center [837, 668] width 235 height 80
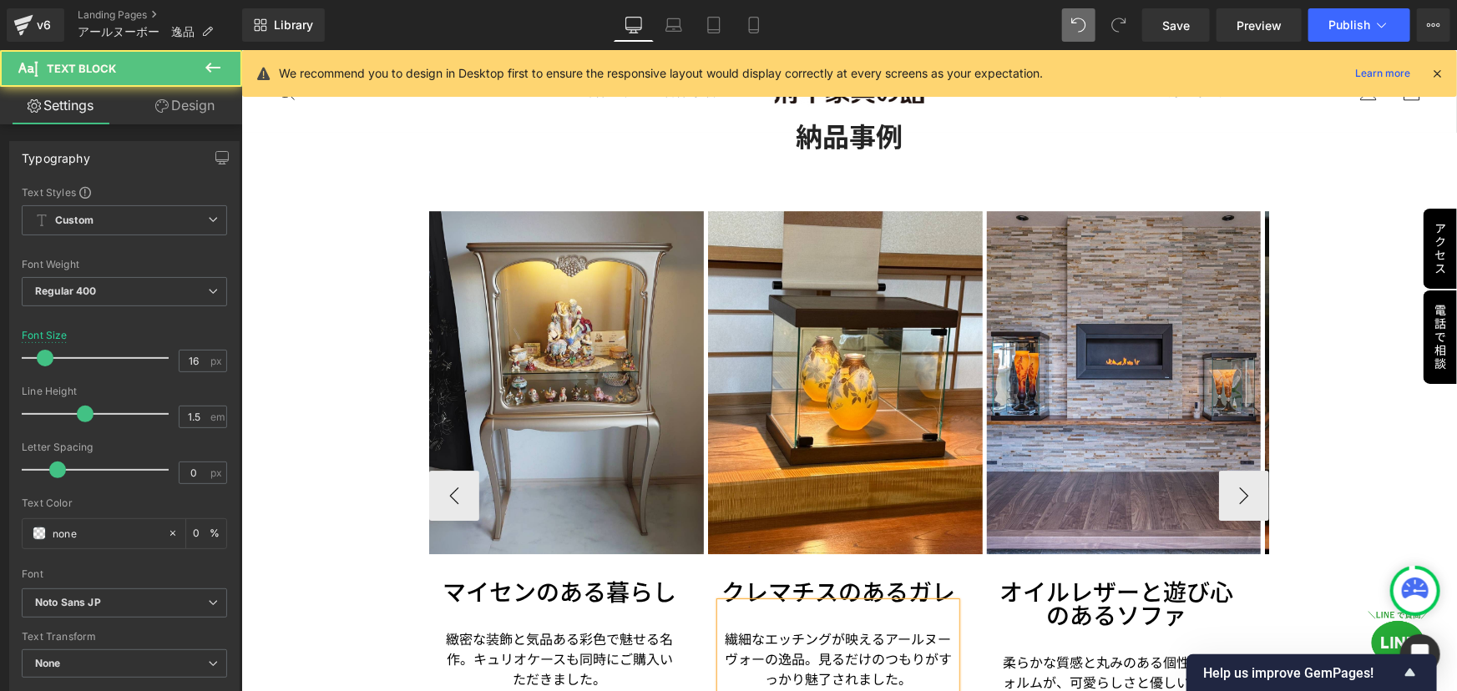
click at [920, 644] on p "繊細なエッチングが映えるアールヌーヴォーの逸品。 見るだけのつもりがすっかり魅了されました。" at bounding box center [837, 658] width 235 height 60
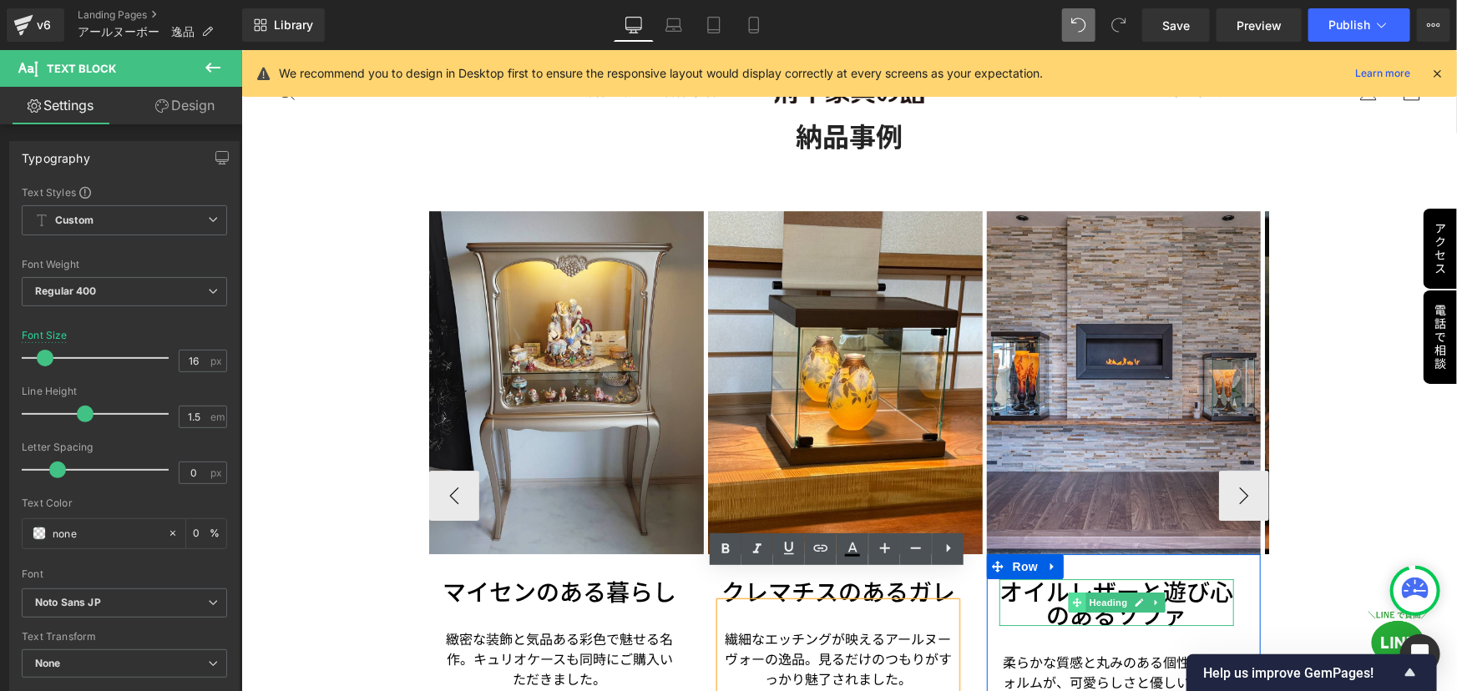
click at [1067, 592] on span at bounding box center [1076, 602] width 18 height 20
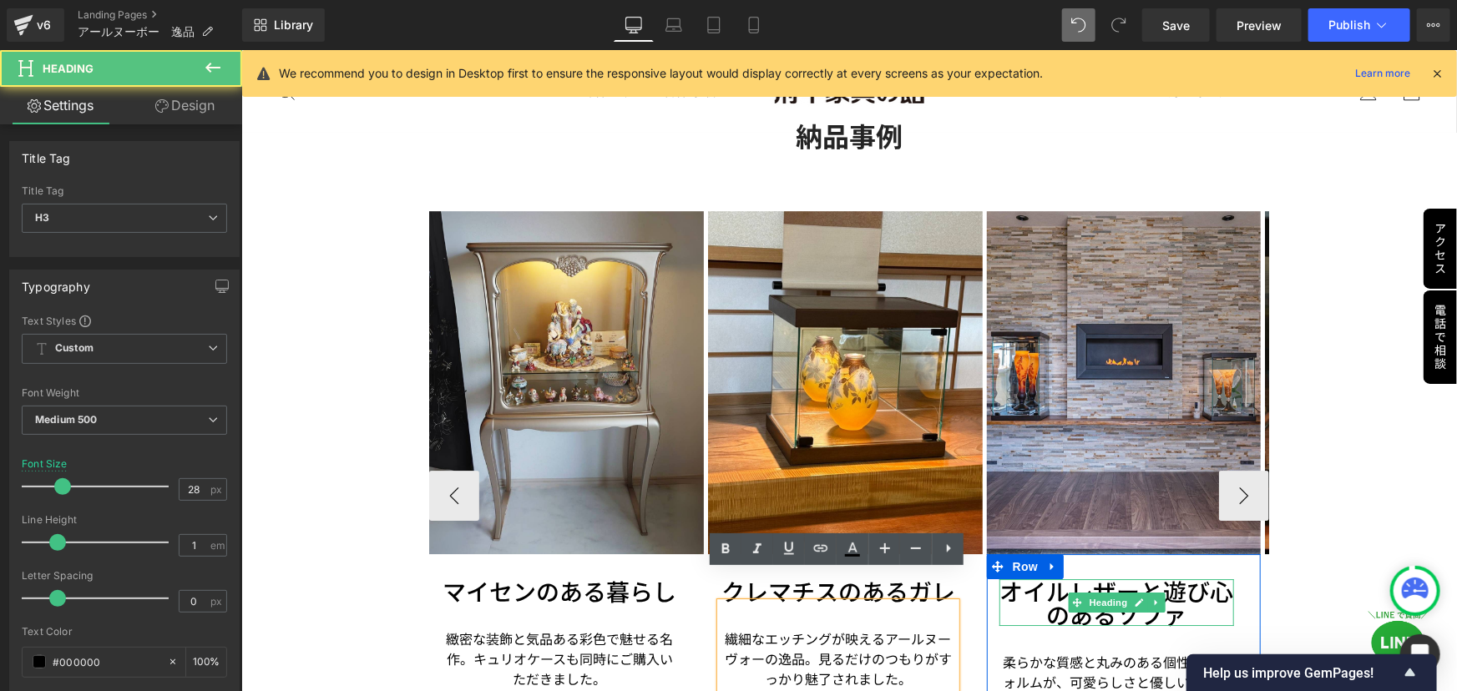
click at [1019, 579] on h3 "オイルレザーと遊び心のあるソファ" at bounding box center [1115, 602] width 235 height 47
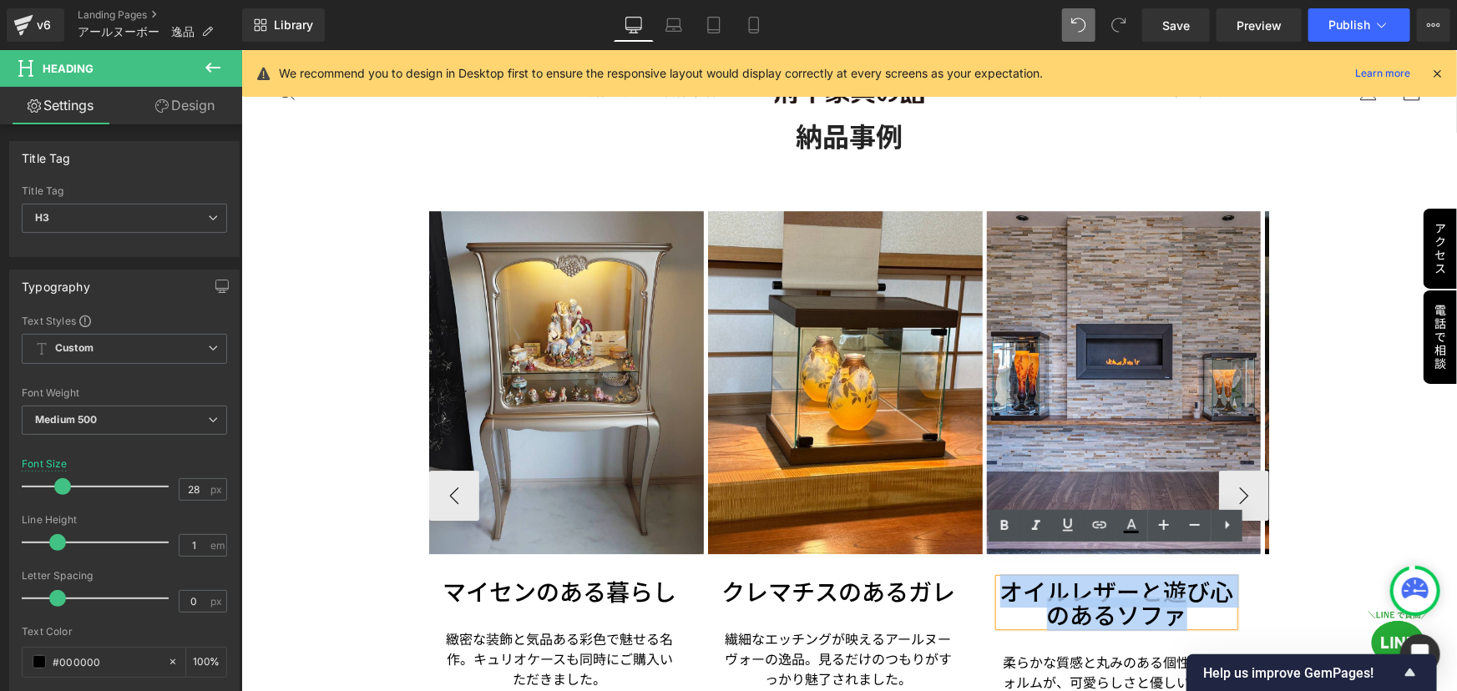
drag, startPoint x: 1002, startPoint y: 559, endPoint x: 1175, endPoint y: 588, distance: 175.9
click at [1175, 588] on h3 "オイルレザーと遊び心のあるソファ" at bounding box center [1115, 602] width 235 height 47
paste div
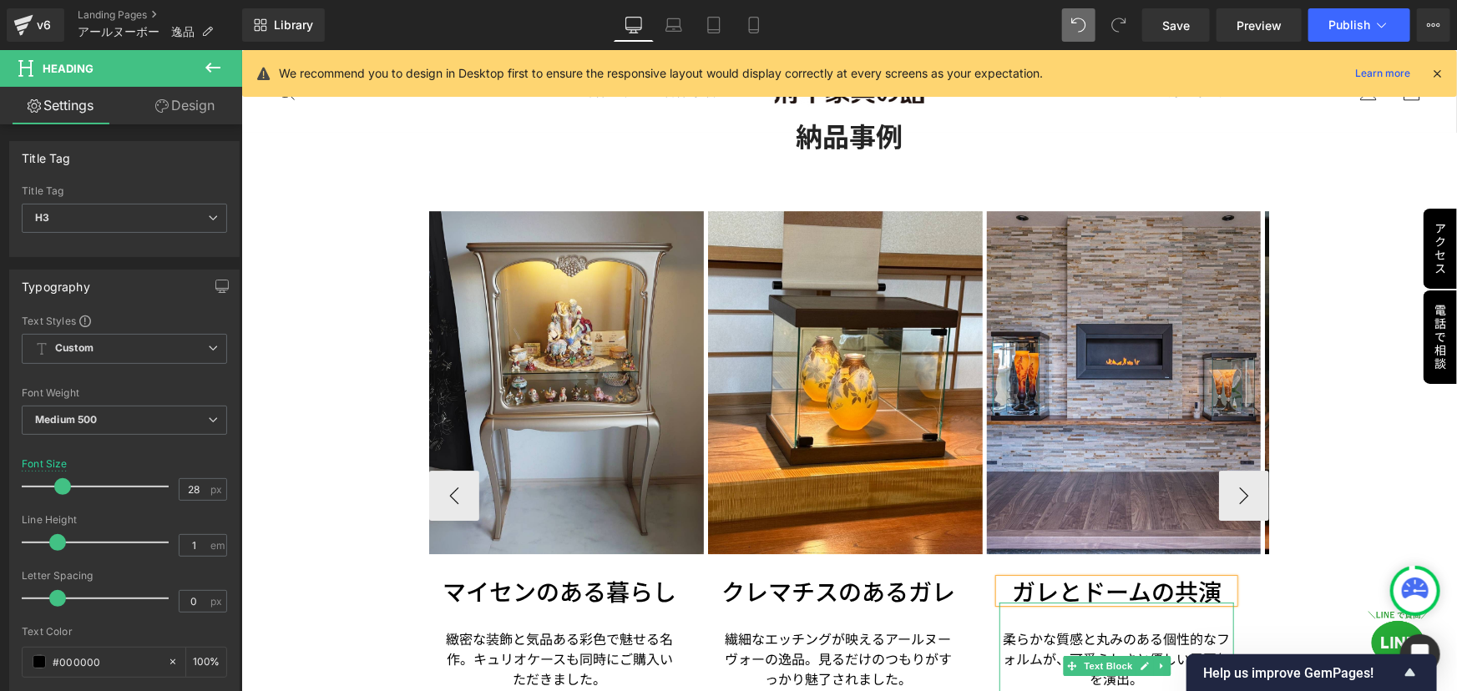
click at [1053, 628] on p "柔らかな質感と丸みのある個性的なフォルムが、可愛らしさと優しい雰囲気を演出。" at bounding box center [1115, 658] width 235 height 60
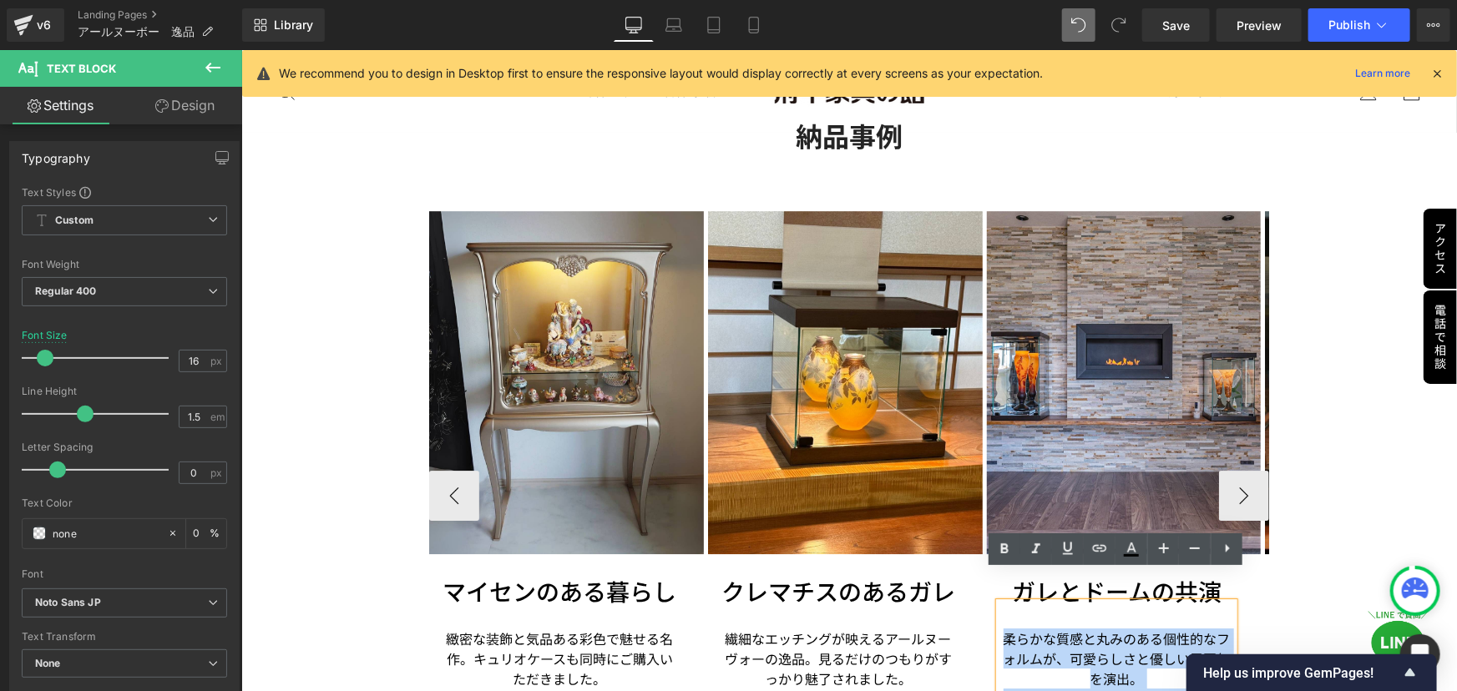
drag, startPoint x: 1003, startPoint y: 606, endPoint x: 1162, endPoint y: 685, distance: 177.7
click at [1162, 685] on div "柔らかな質感と丸みのある個性的なフォルムが、可愛らしさと優しい雰囲気を演出。 遊び心のあるデザインでおしゃれな雰囲気です。" at bounding box center [1115, 665] width 235 height 126
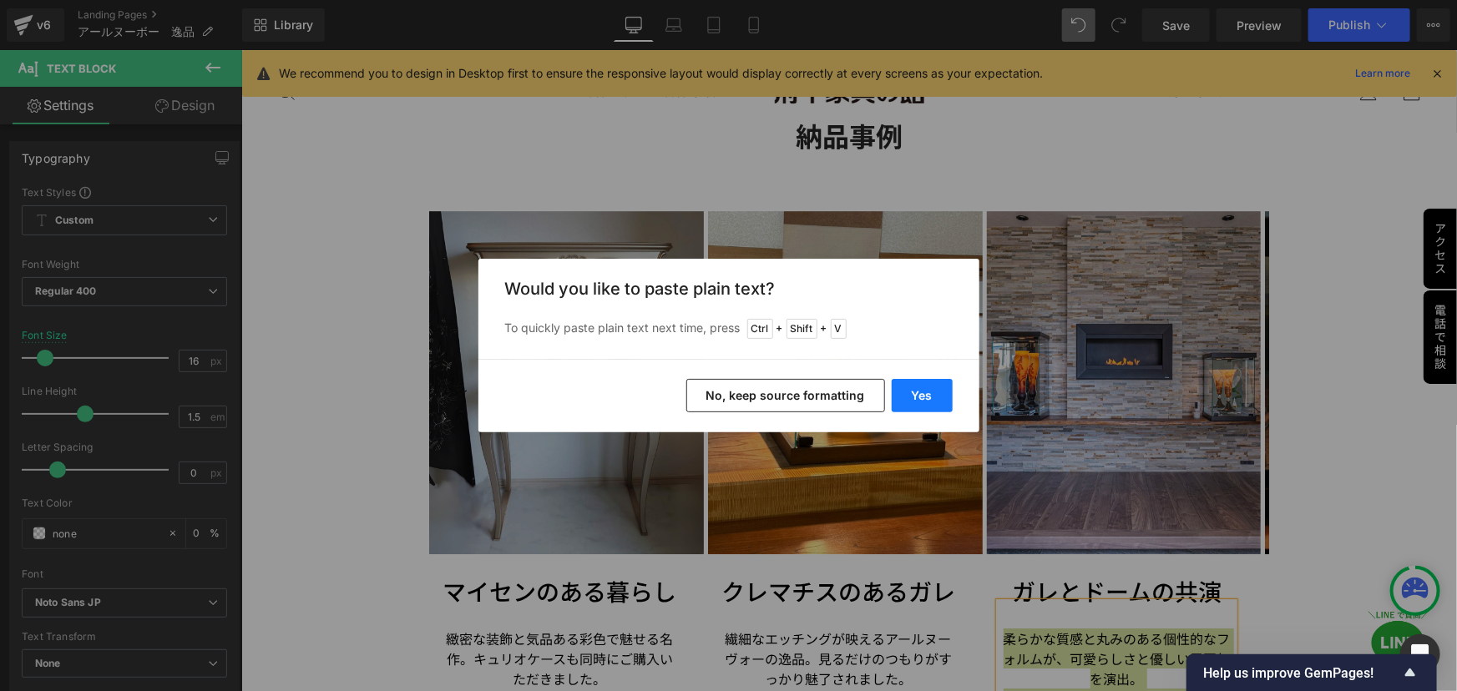
click at [937, 397] on button "Yes" at bounding box center [922, 395] width 61 height 33
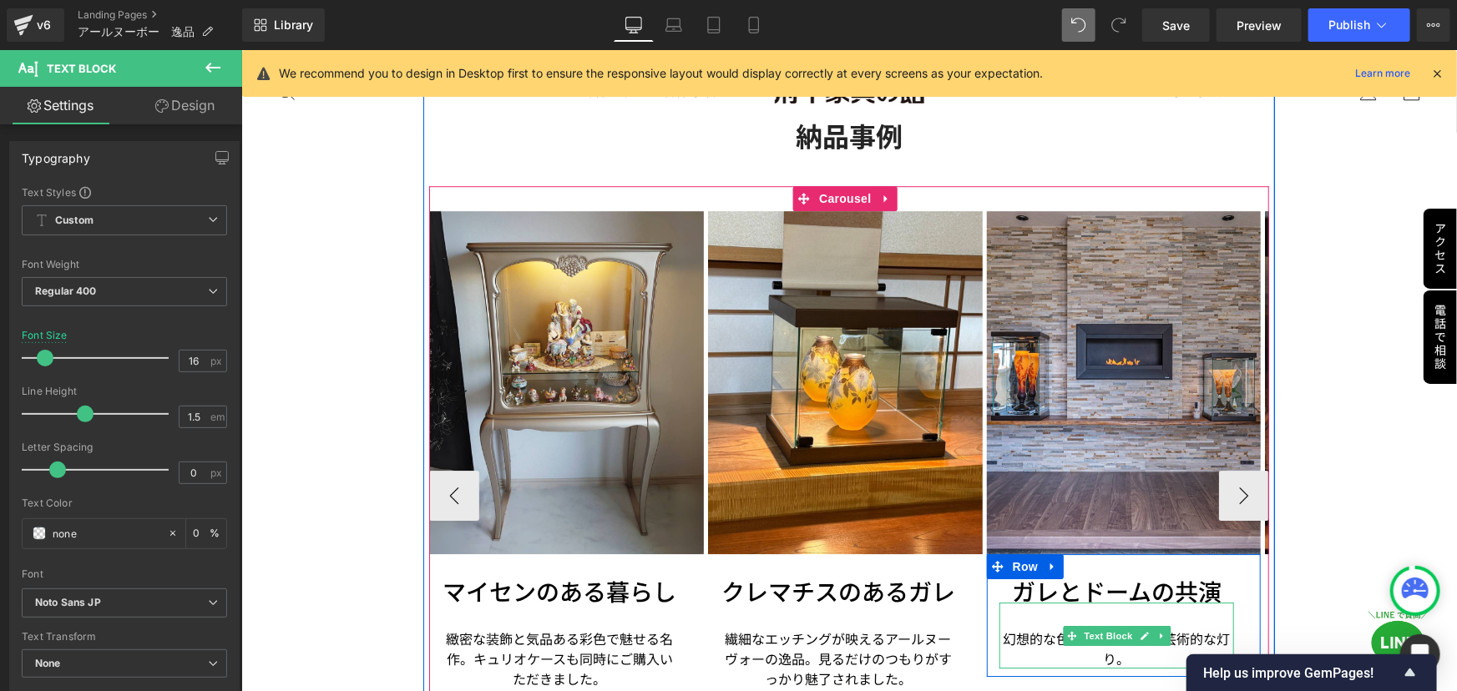
click at [1134, 628] on p "幻想的な色彩が調和する、芸術的な灯り。" at bounding box center [1115, 648] width 235 height 40
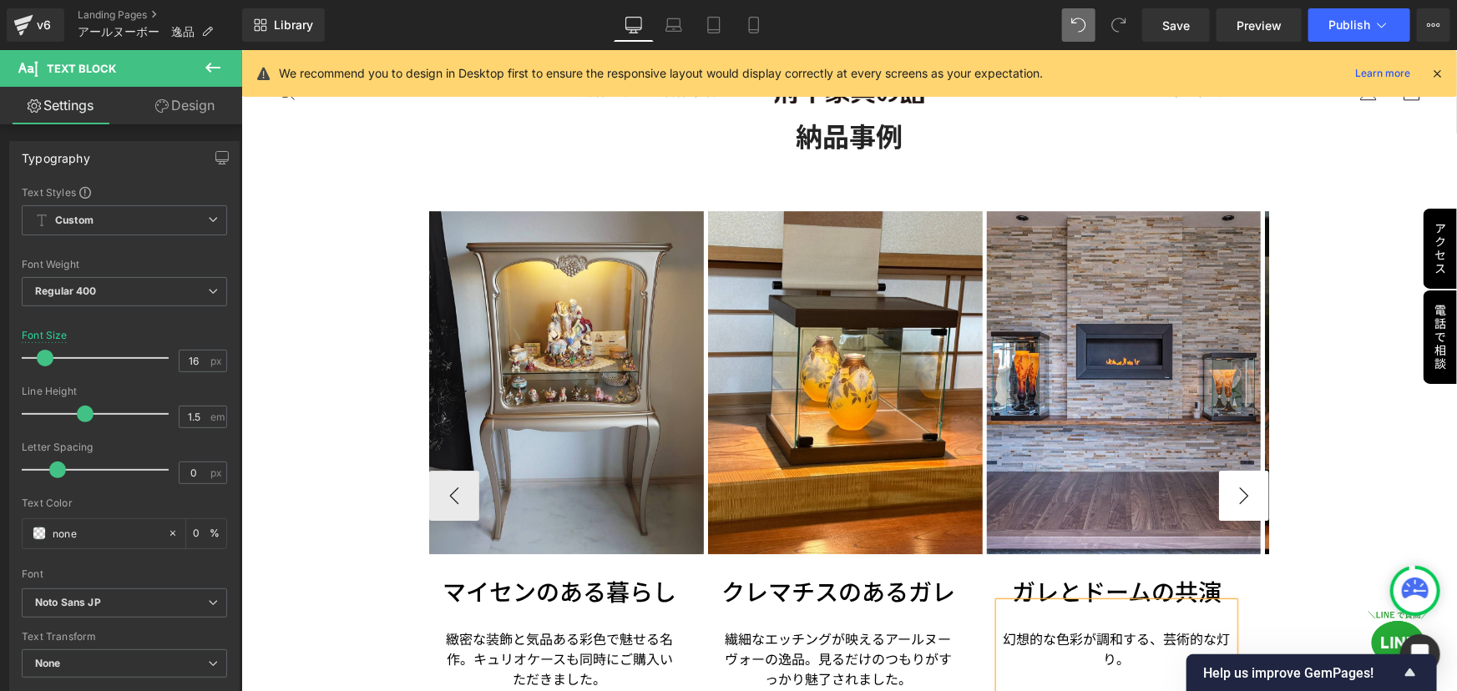
click at [1226, 470] on button "›" at bounding box center [1243, 495] width 50 height 50
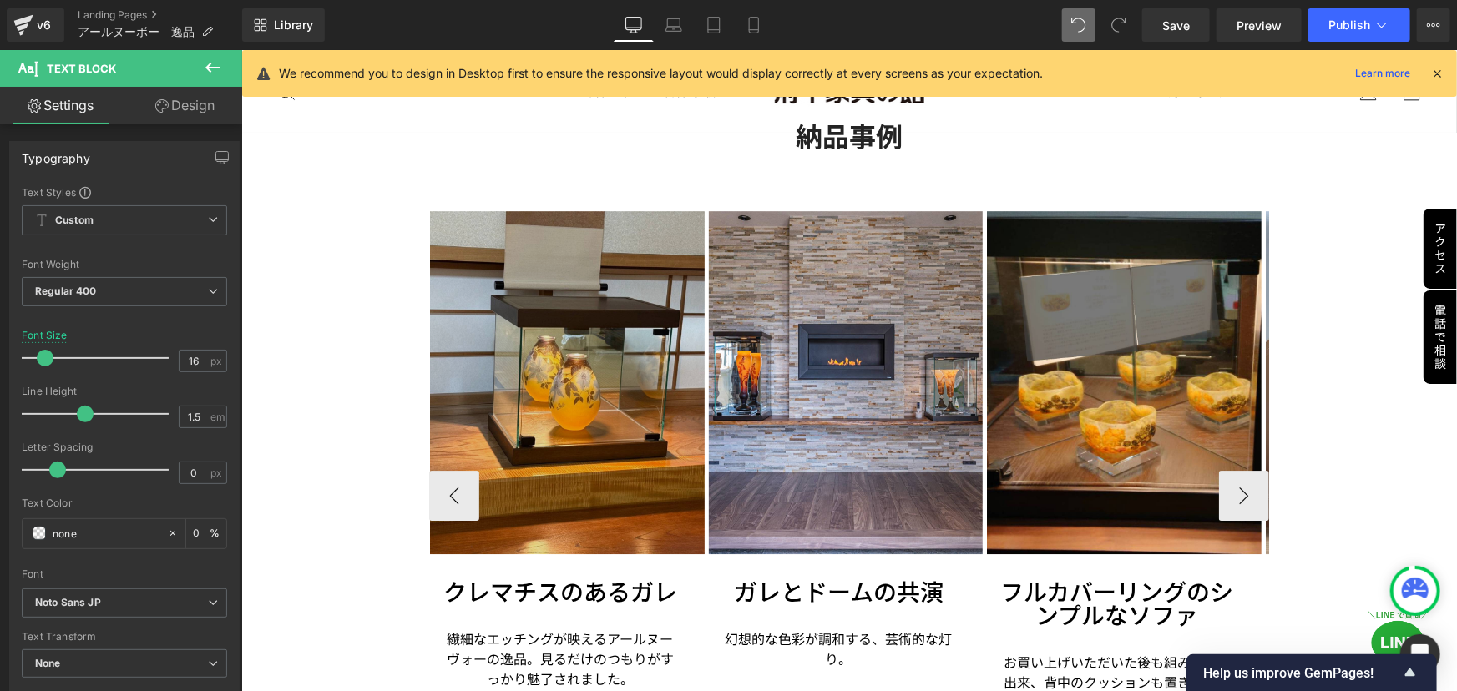
click at [522, 634] on p "繊細なエッチングが映えるアールヌーヴォーの逸品。 見るだけのつもりがすっかり魅了されました。" at bounding box center [559, 658] width 235 height 60
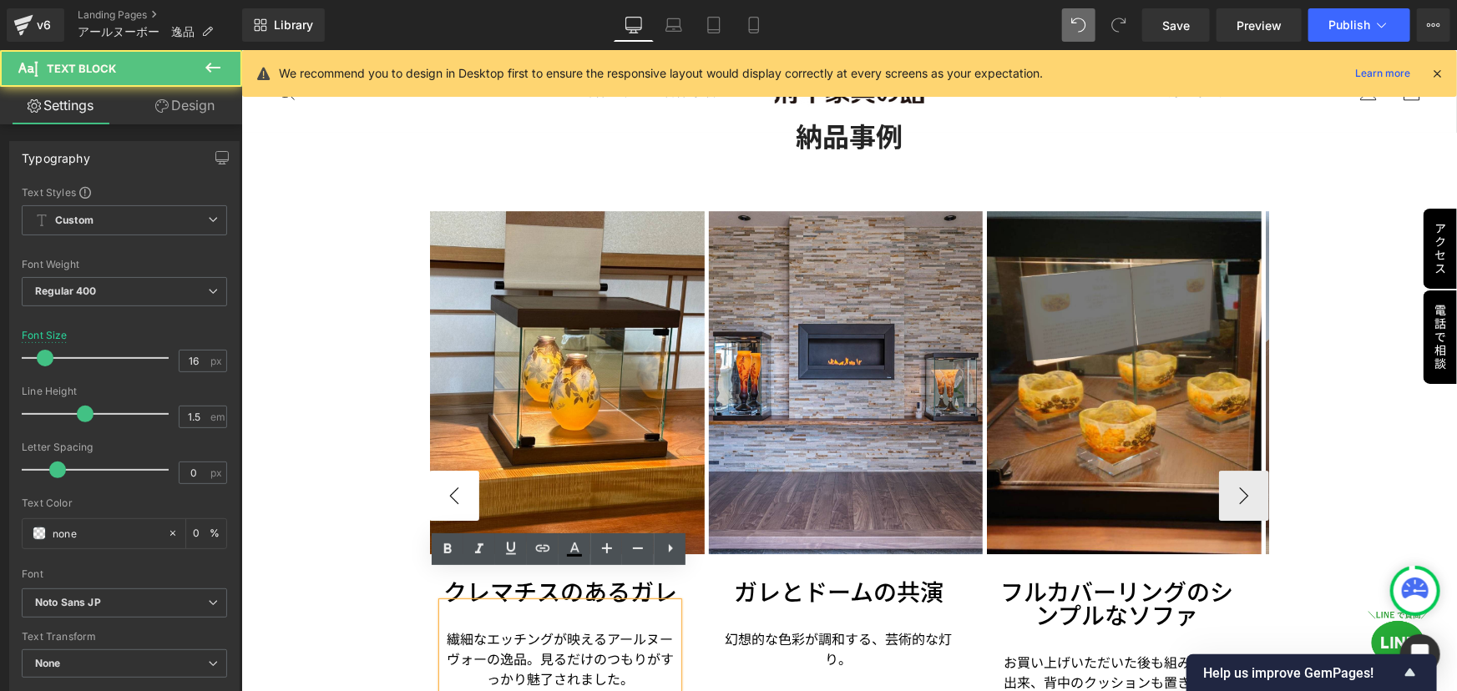
click at [447, 470] on button "‹" at bounding box center [453, 495] width 50 height 50
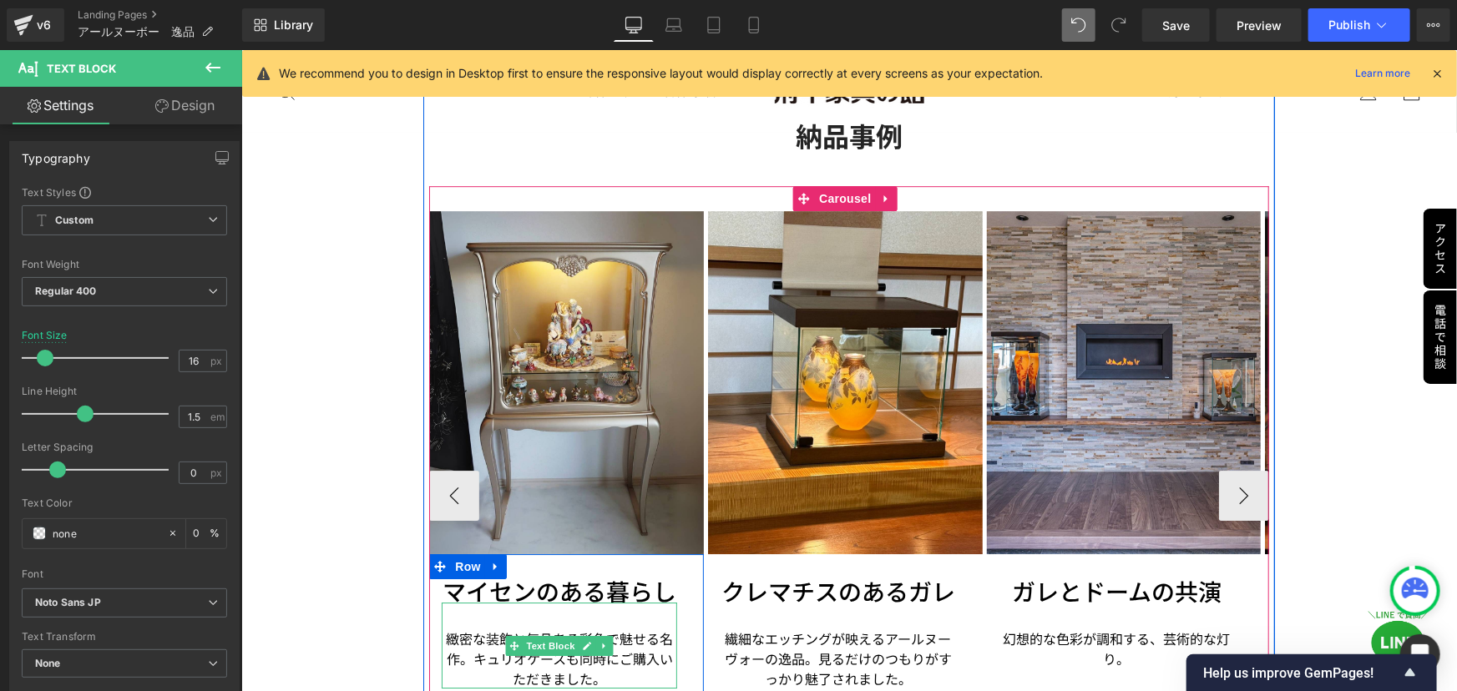
click at [525, 629] on p "緻密な装飾と気品ある彩色で魅せる名作。キュリオケースも同時にご購入いただきました。" at bounding box center [558, 658] width 235 height 60
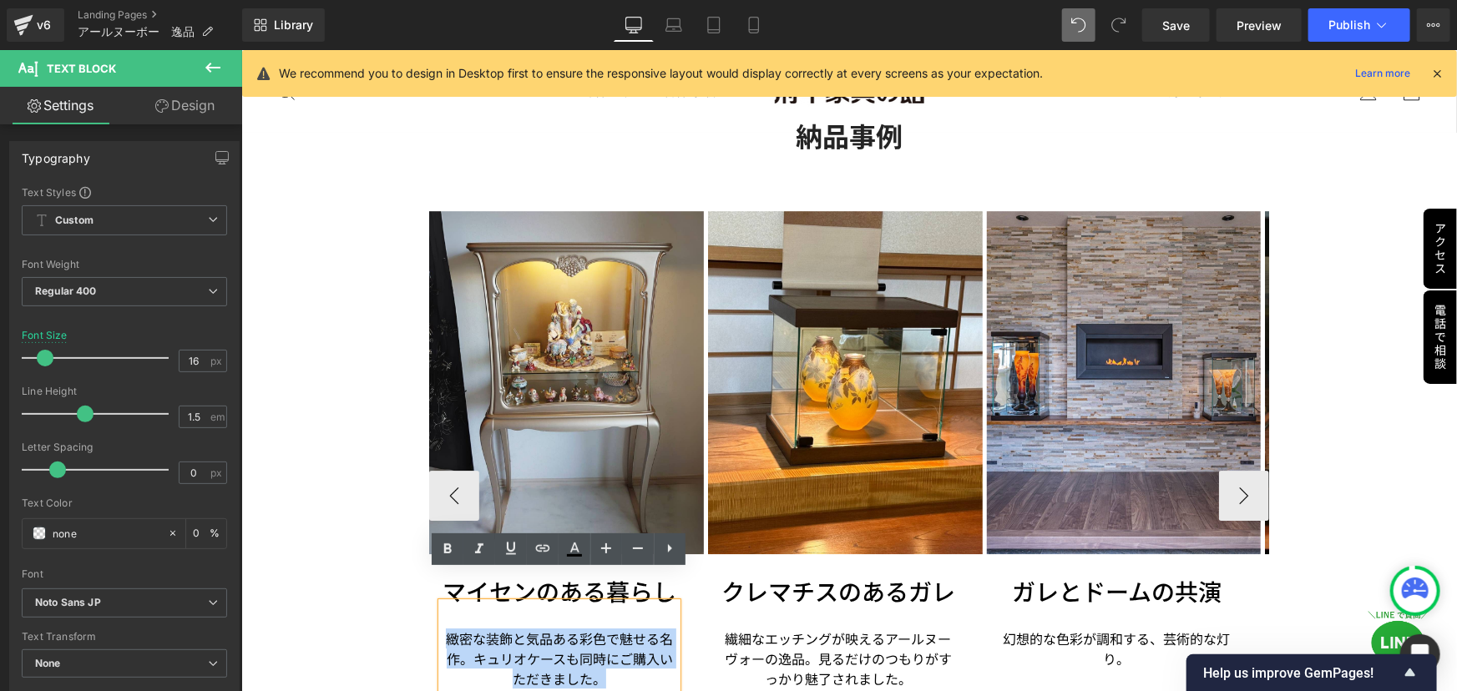
drag, startPoint x: 440, startPoint y: 606, endPoint x: 625, endPoint y: 644, distance: 189.3
click at [625, 644] on p "緻密な装飾と気品ある彩色で魅せる名作。キュリオケースも同時にご購入いただきました。" at bounding box center [558, 658] width 235 height 60
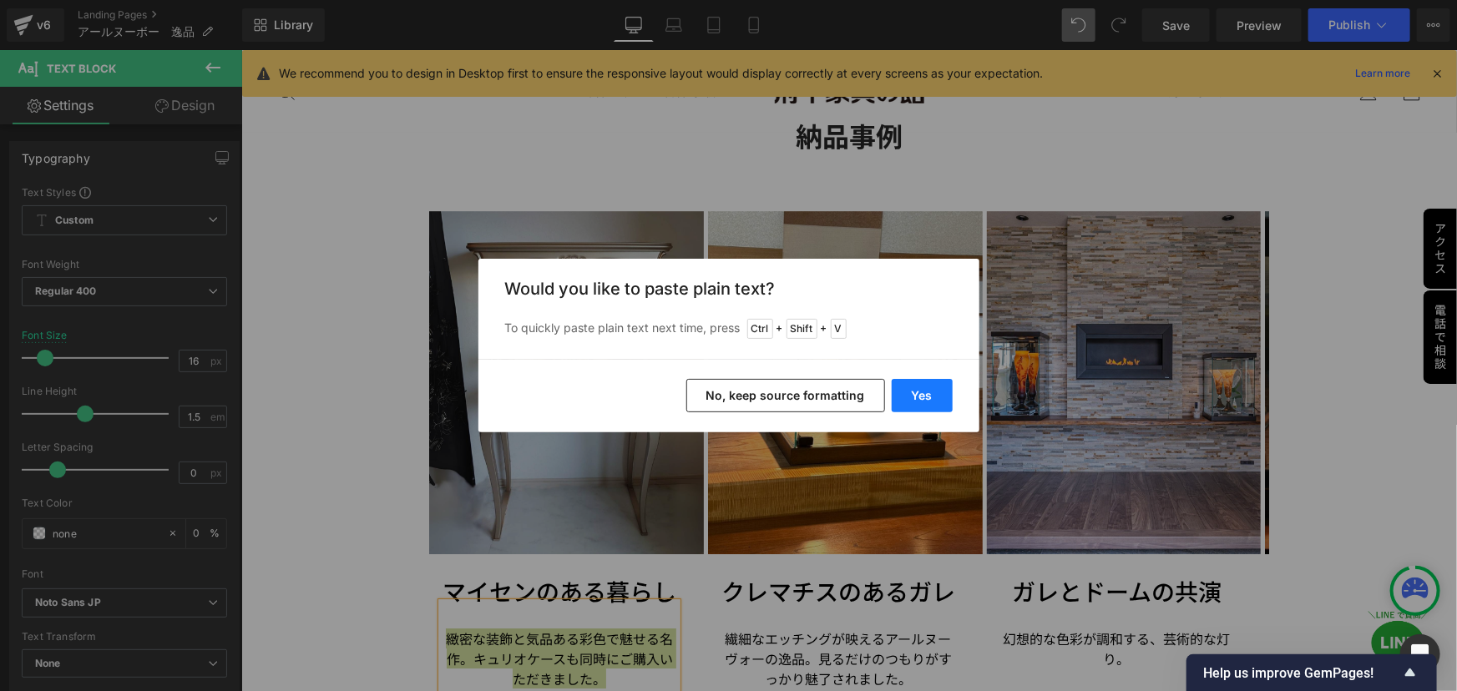
click at [917, 389] on button "Yes" at bounding box center [922, 395] width 61 height 33
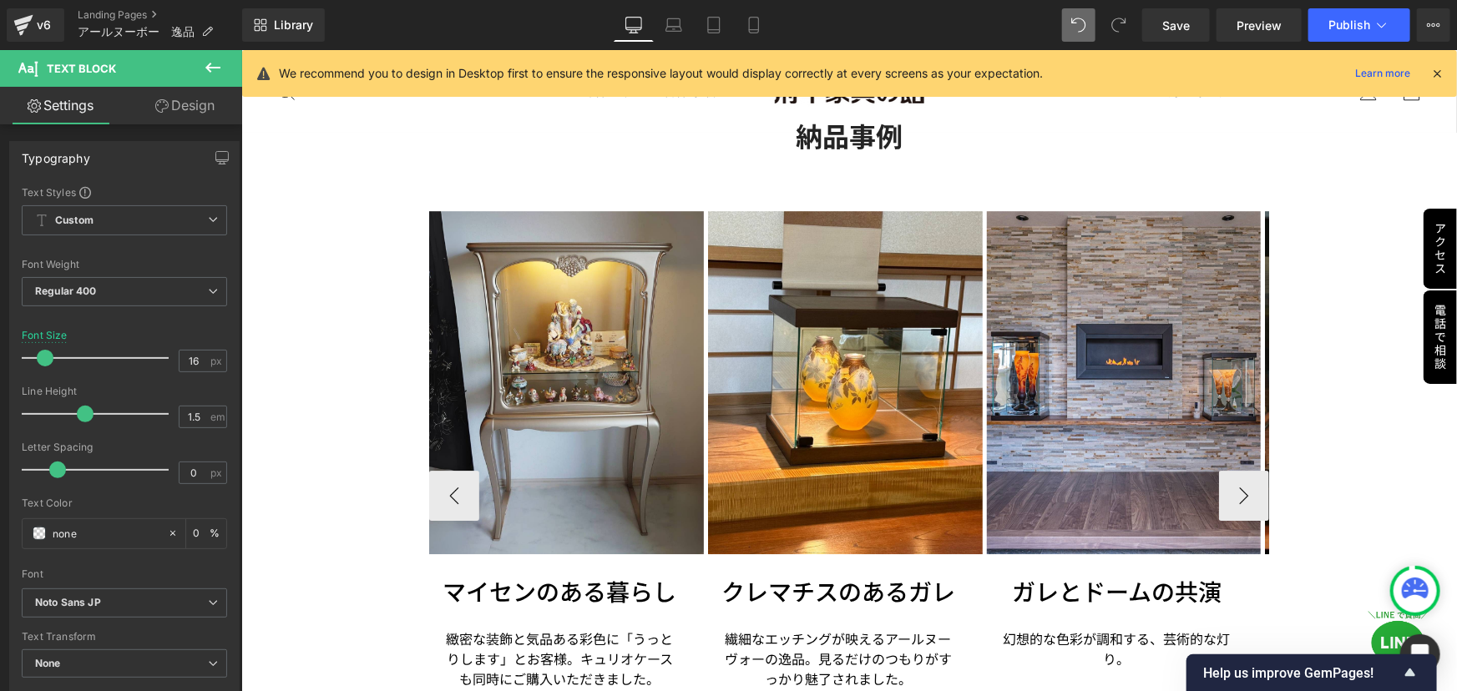
click at [728, 628] on p "繊細なエッチングが映えるアールヌーヴォーの逸品。 見るだけのつもりがすっかり魅了されました。" at bounding box center [837, 658] width 235 height 60
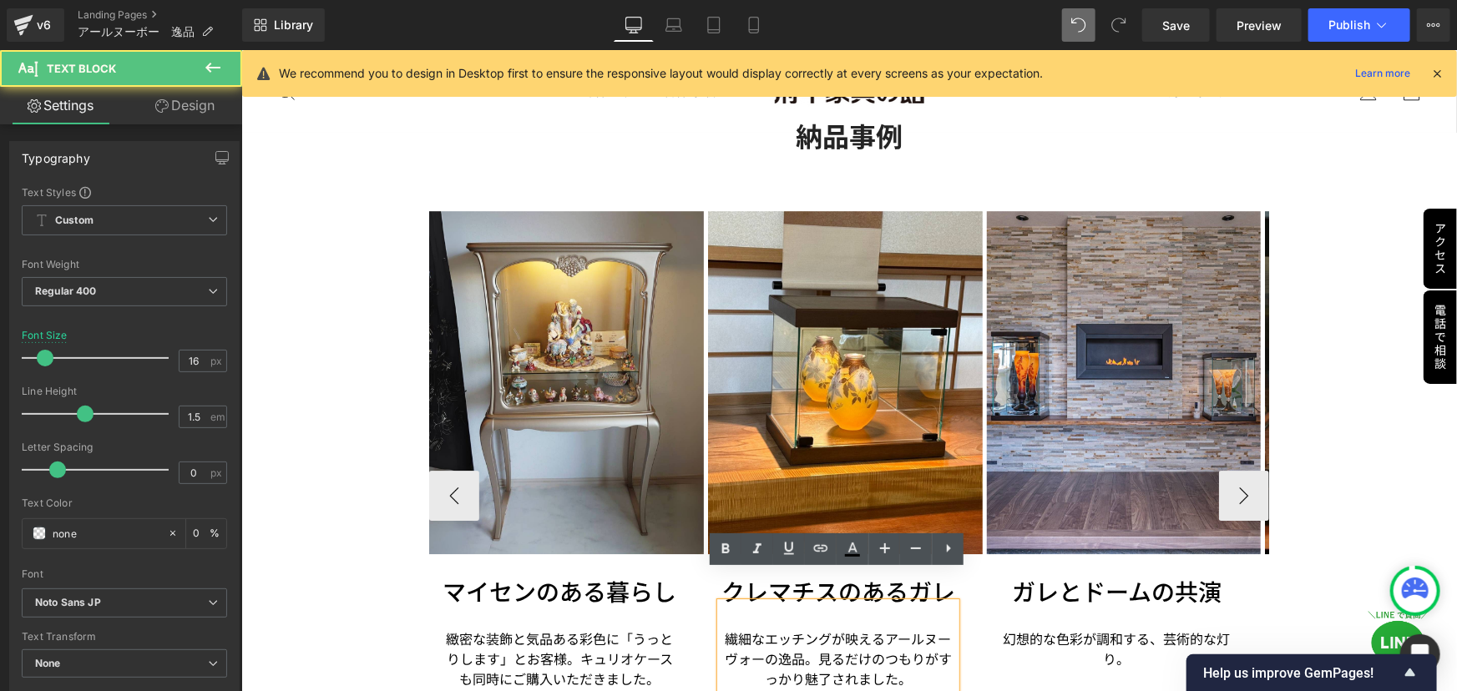
click at [720, 628] on p "繊細なエッチングが映えるアールヌーヴォーの逸品。 見るだけのつもりがすっかり魅了されました。" at bounding box center [837, 658] width 235 height 60
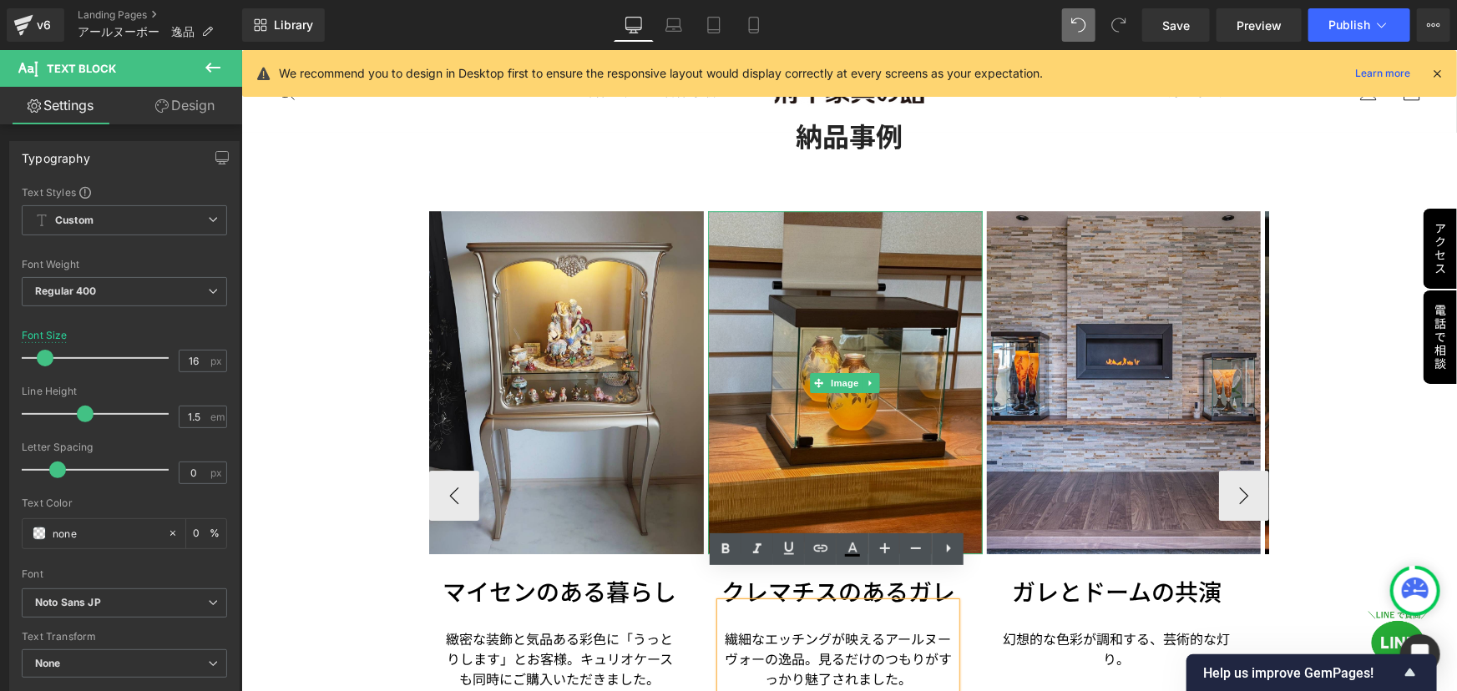
click at [917, 473] on img at bounding box center [844, 381] width 275 height 343
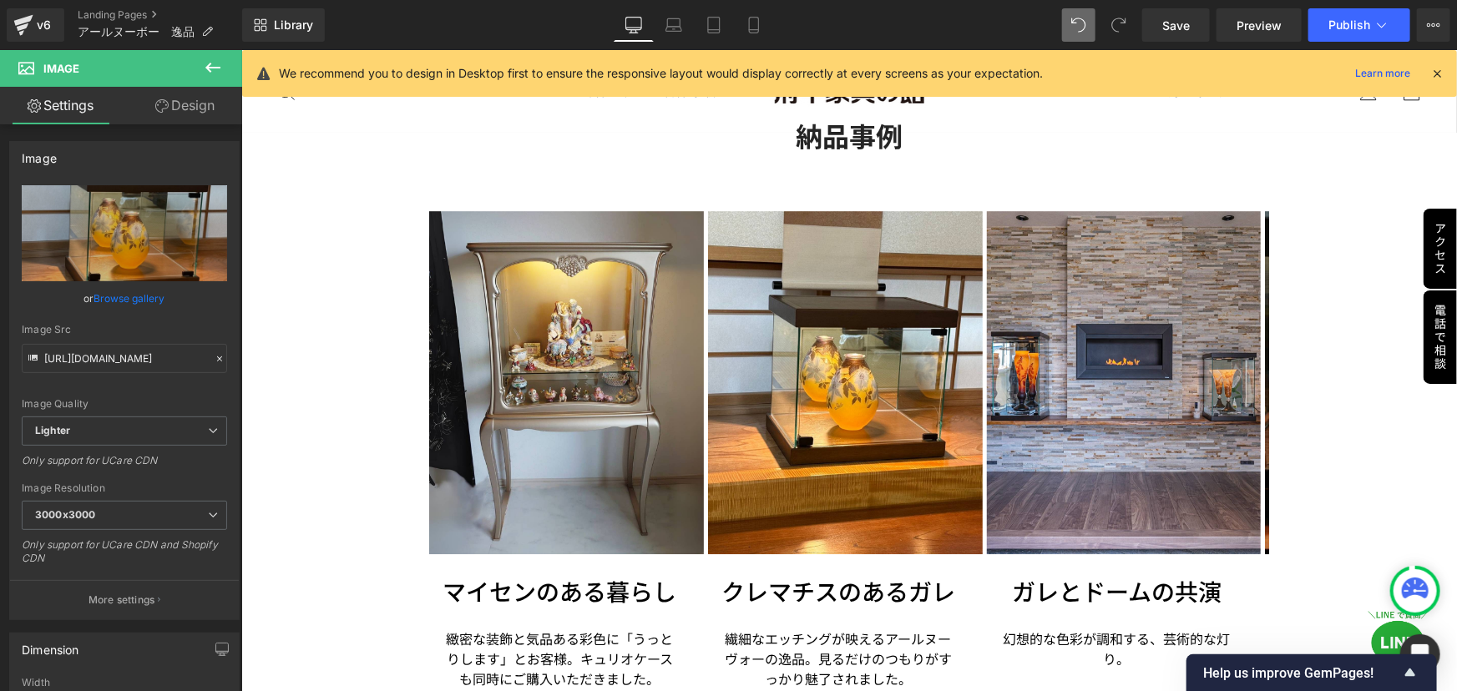
click at [733, 617] on div "Rendering Content" at bounding box center [728, 625] width 103 height 18
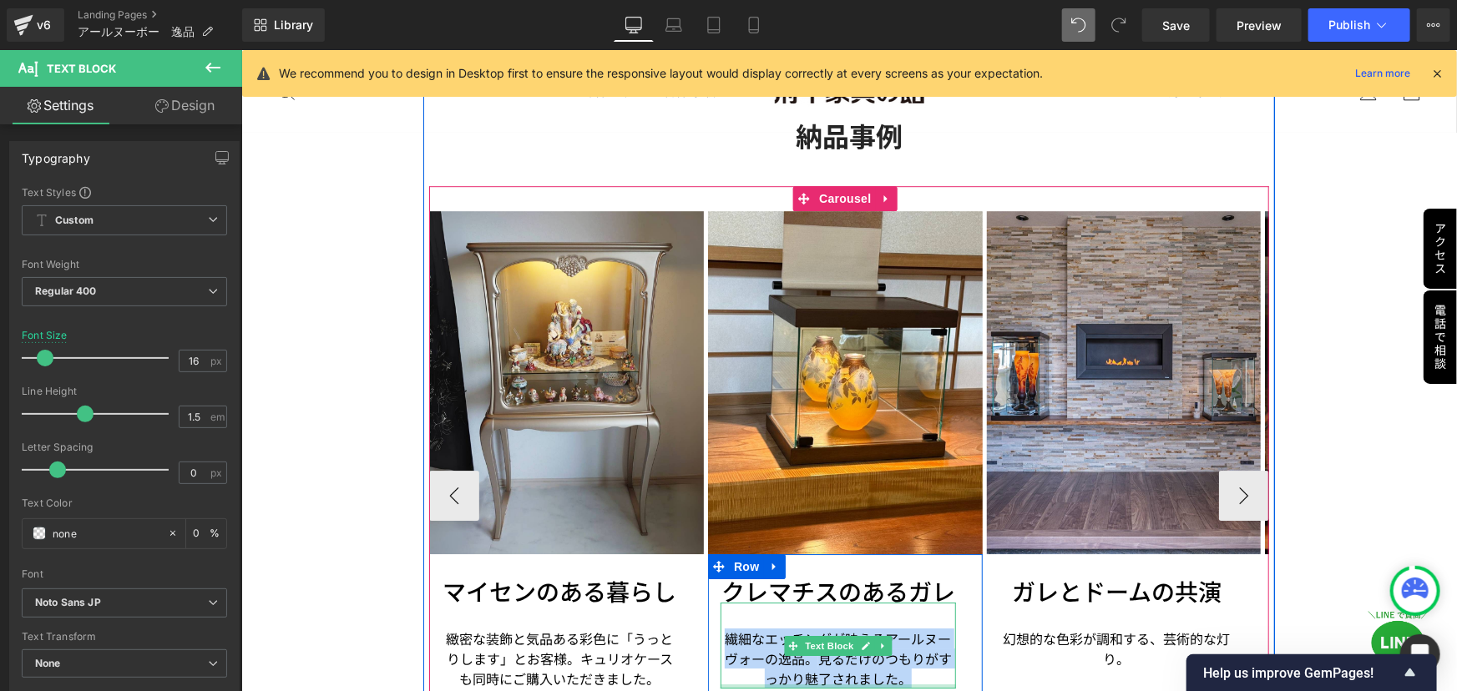
drag, startPoint x: 726, startPoint y: 604, endPoint x: 907, endPoint y: 652, distance: 186.5
click at [907, 652] on div "繊細なエッチングが映えるアールヌーヴォーの逸品。 見るだけのつもりがすっかり魅了されました。 Text Block" at bounding box center [837, 645] width 235 height 86
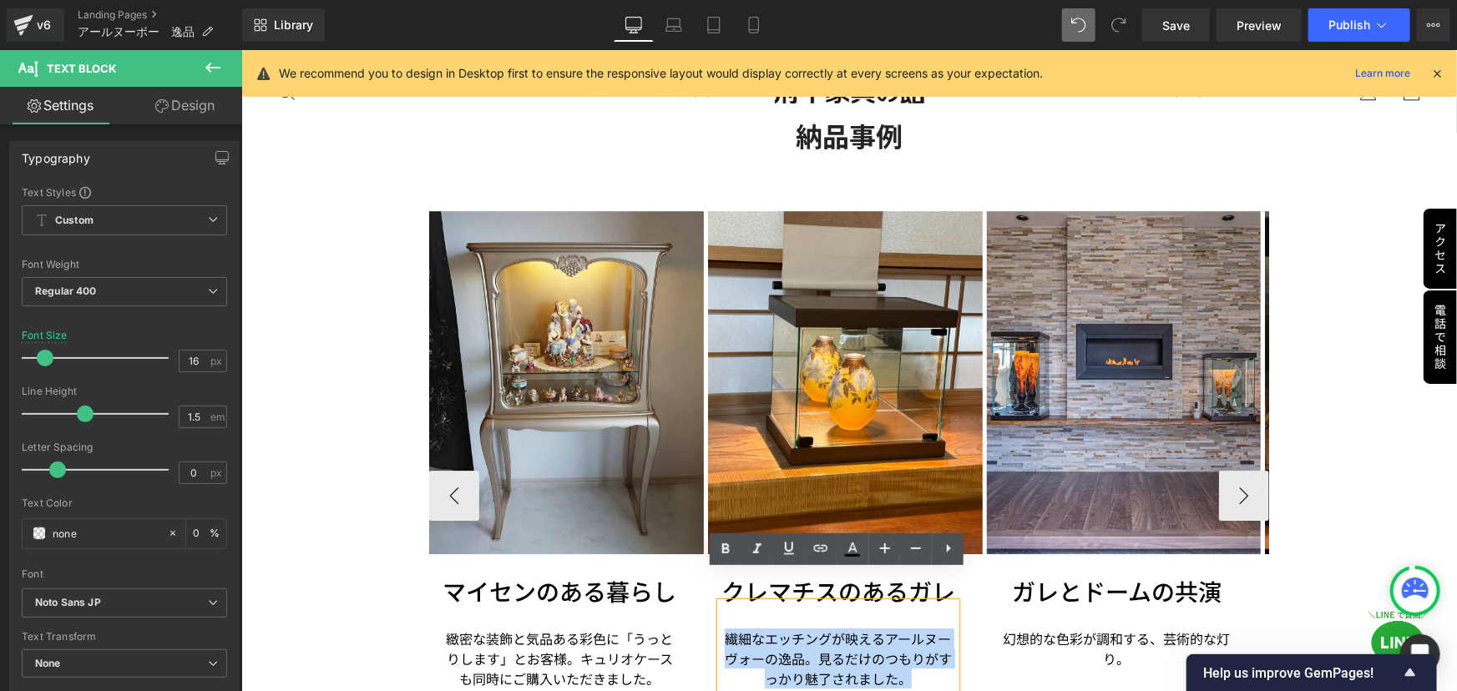
copy p "繊細なエッチングが映えるアールヌーヴォーの逸品。 見るだけのつもりがすっかり魅了されました。"
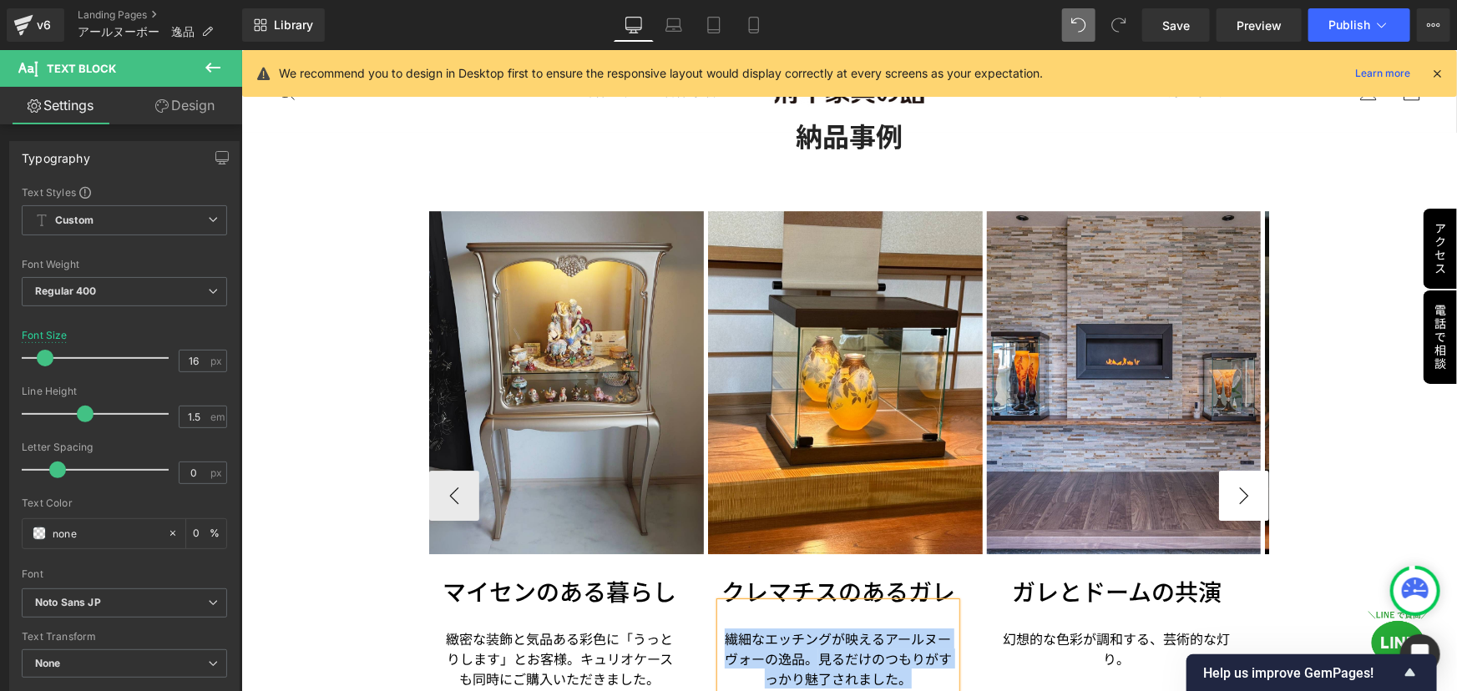
click at [1230, 470] on button "›" at bounding box center [1243, 495] width 50 height 50
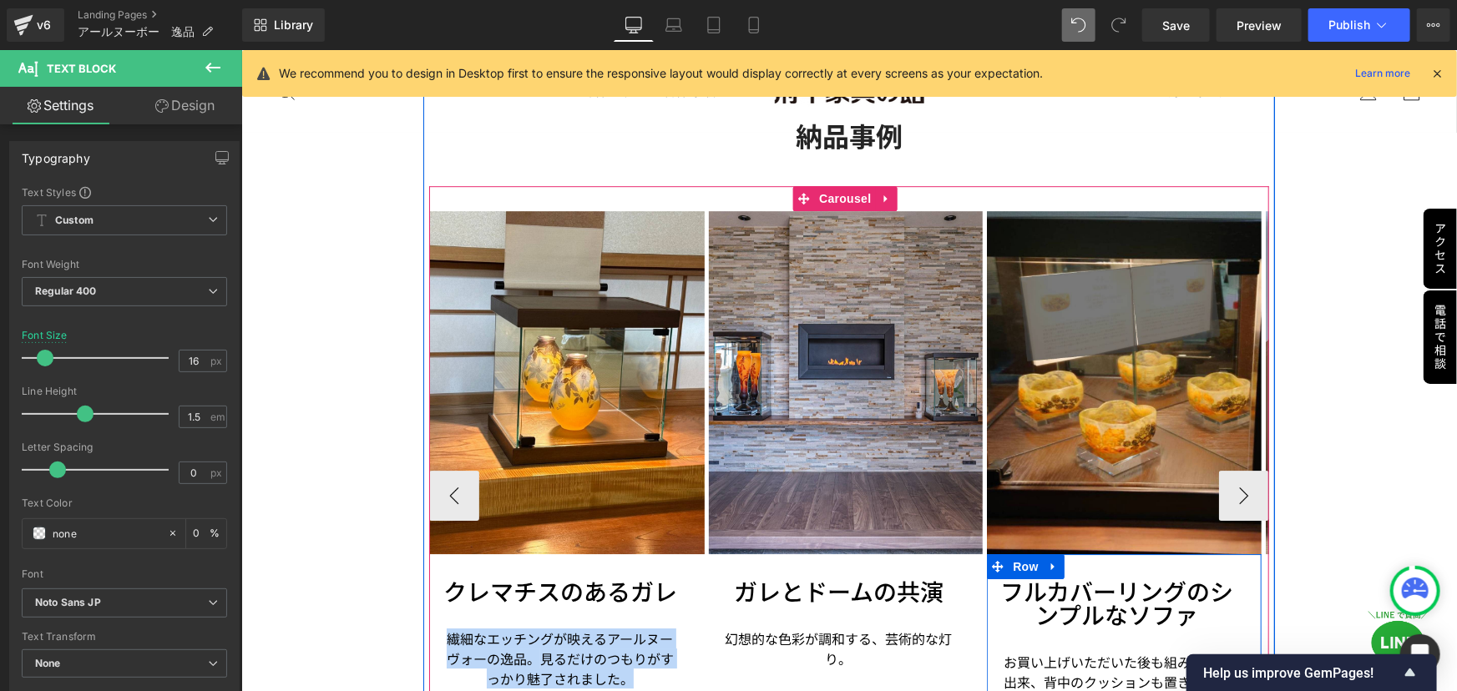
click at [1123, 579] on h3 "フルカバーリングのシンプルなソファ" at bounding box center [1115, 602] width 235 height 47
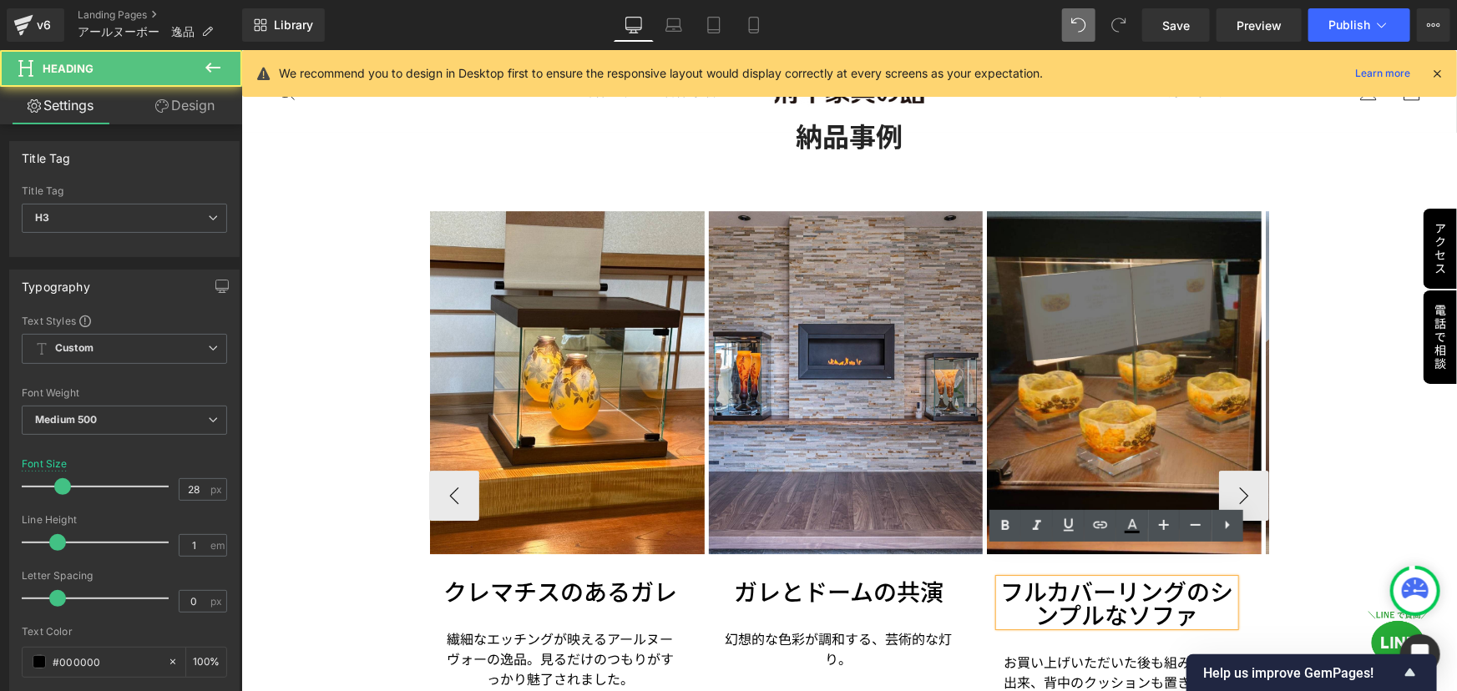
click at [1041, 579] on h3 "フルカバーリングのシンプルなソファ" at bounding box center [1115, 602] width 235 height 47
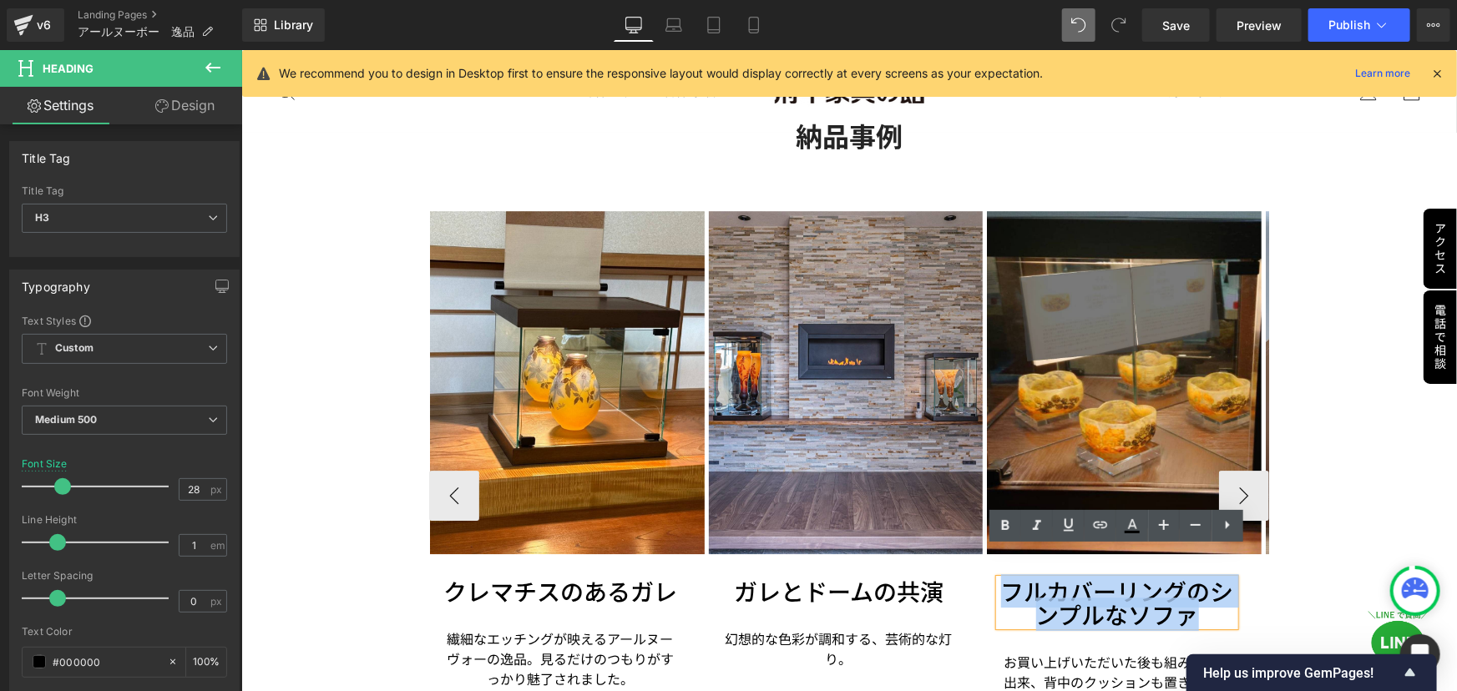
drag, startPoint x: 1004, startPoint y: 560, endPoint x: 1197, endPoint y: 592, distance: 195.4
click at [1197, 592] on h3 "フルカバーリングのシンプルなソファ" at bounding box center [1115, 602] width 235 height 47
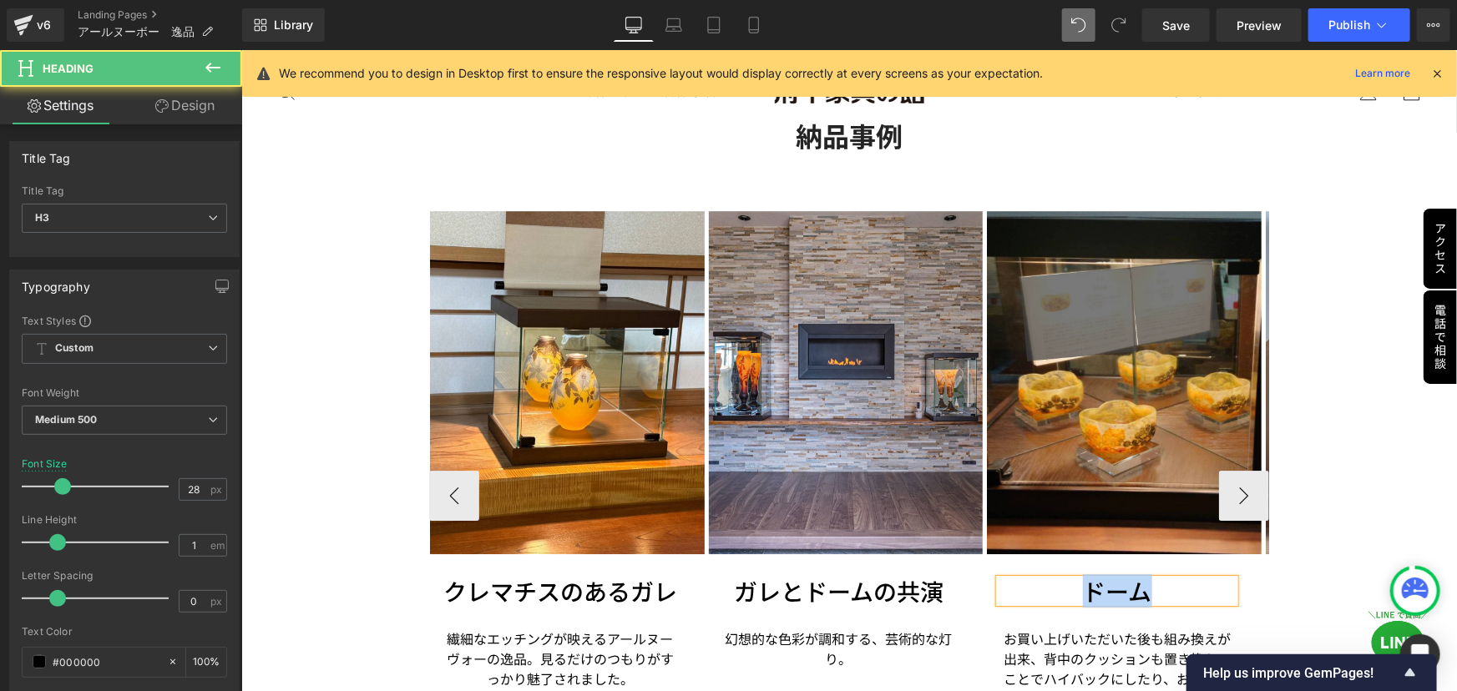
drag, startPoint x: 1170, startPoint y: 558, endPoint x: 1063, endPoint y: 562, distance: 107.7
click at [1063, 579] on h3 "ドーム" at bounding box center [1115, 590] width 235 height 23
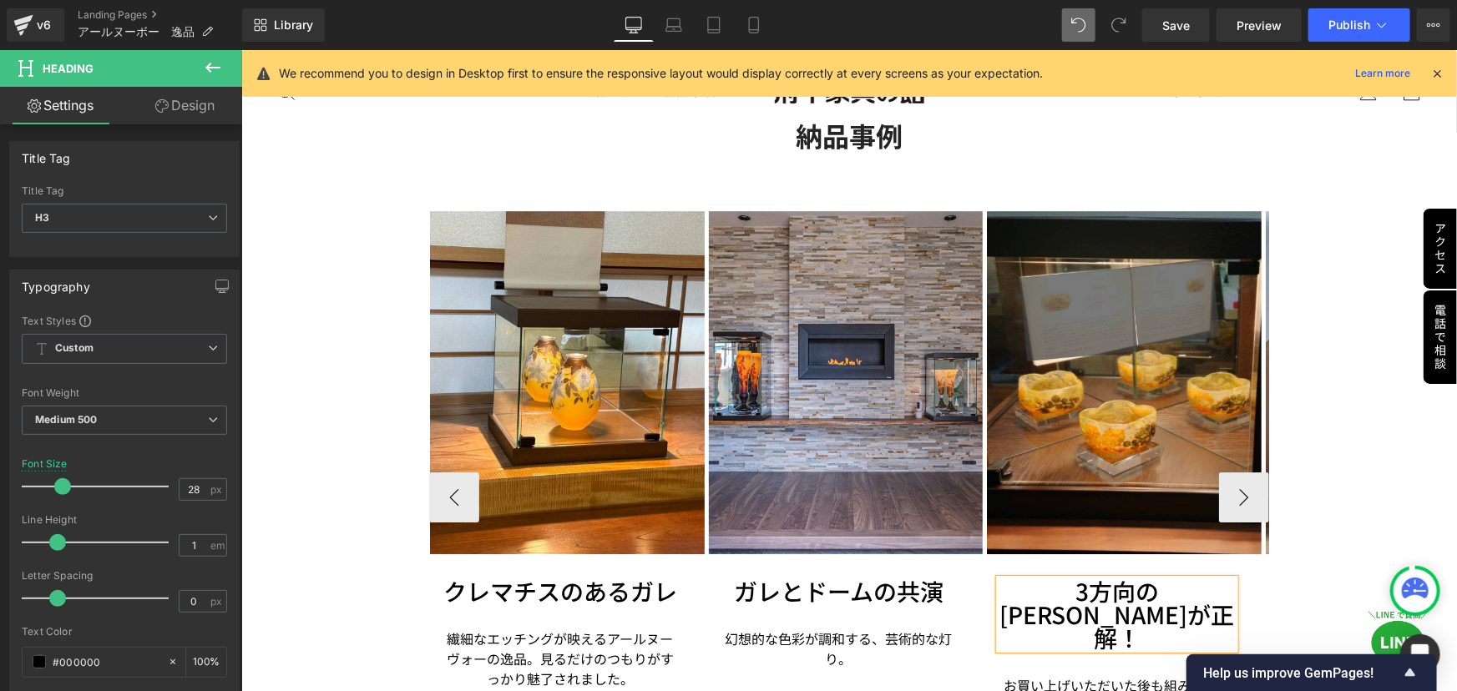
drag, startPoint x: 1079, startPoint y: 563, endPoint x: 1116, endPoint y: 561, distance: 37.6
click at [1079, 579] on h3 "3方向の[PERSON_NAME]が正解！" at bounding box center [1115, 614] width 235 height 70
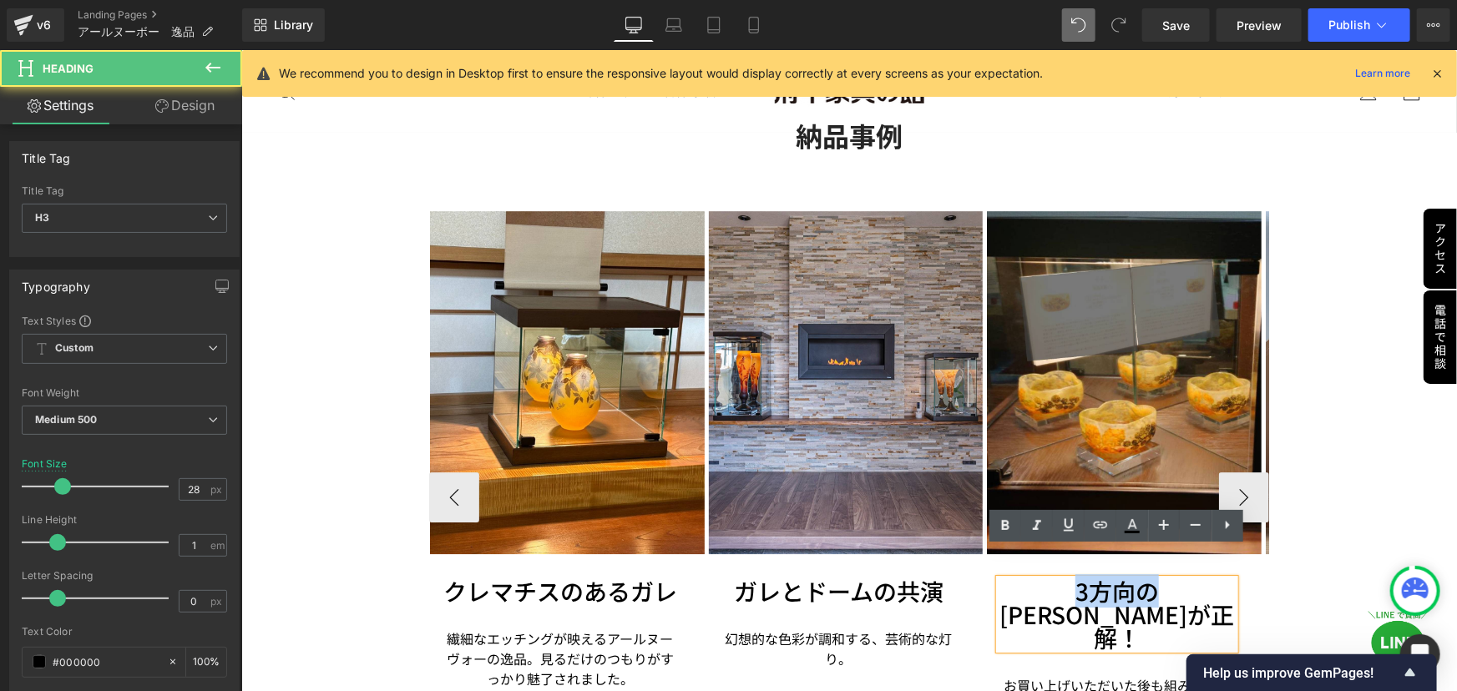
drag, startPoint x: 1083, startPoint y: 560, endPoint x: 1007, endPoint y: 559, distance: 76.0
click at [1007, 579] on h3 "3方向の[PERSON_NAME]が正解！" at bounding box center [1115, 614] width 235 height 70
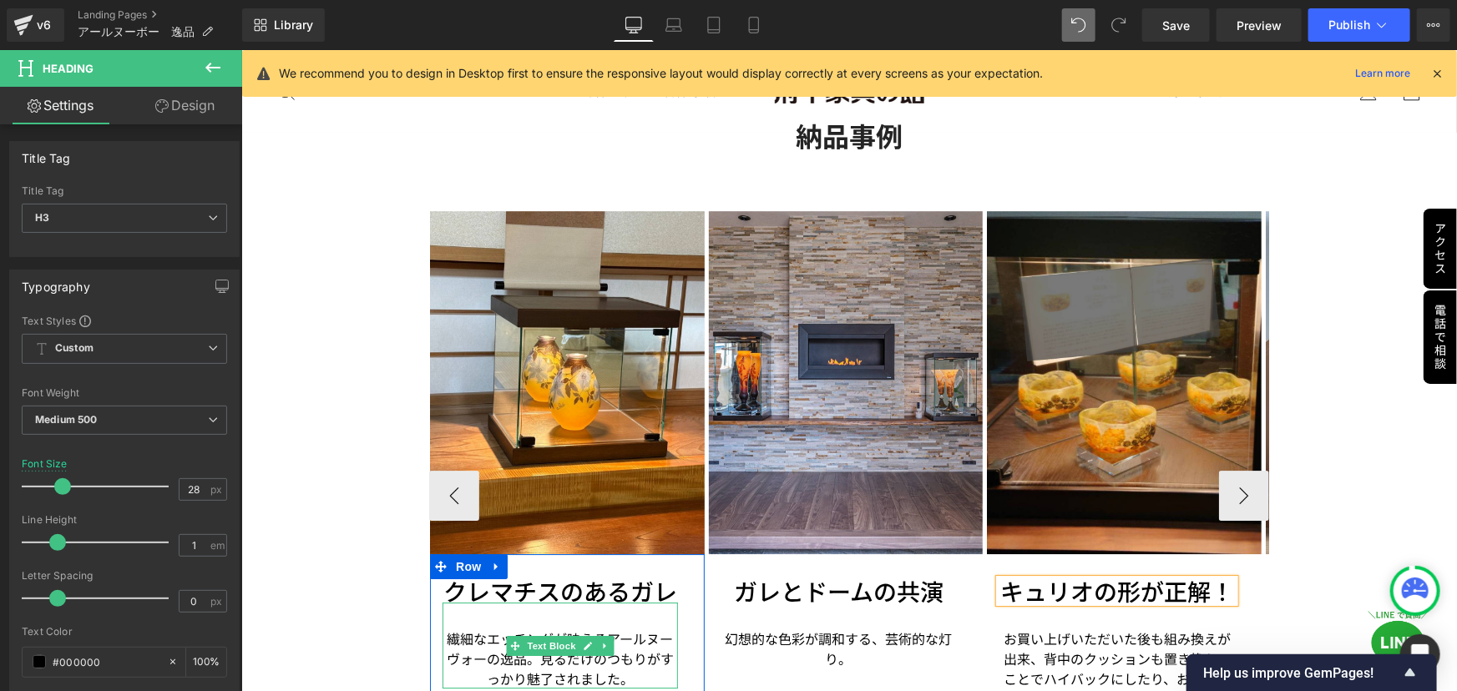
click at [452, 628] on p "繊細なエッチングが映えるアールヌーヴォーの逸品。 見るだけのつもりがすっかり魅了されました。" at bounding box center [559, 658] width 235 height 60
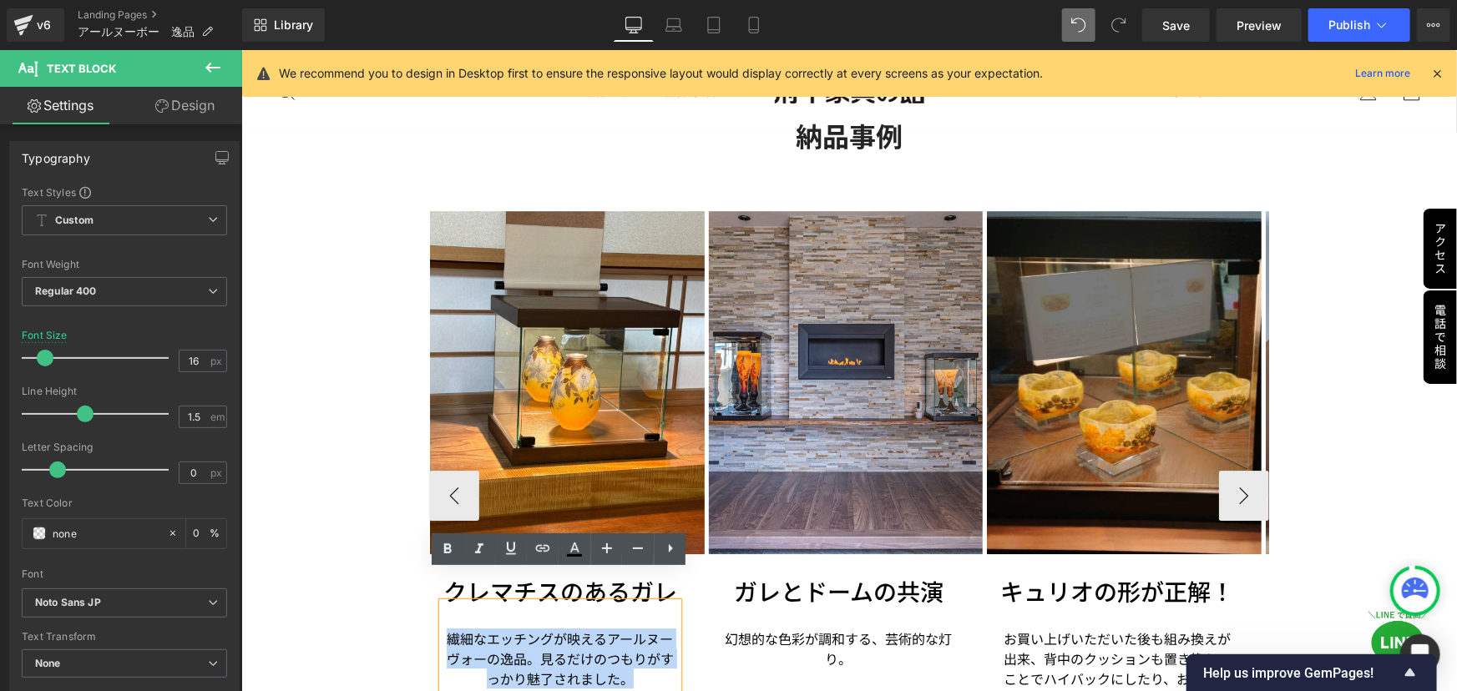
drag, startPoint x: 442, startPoint y: 604, endPoint x: 627, endPoint y: 641, distance: 189.1
click at [627, 641] on p "繊細なエッチングが映えるアールヌーヴォーの逸品。 見るだけのつもりがすっかり魅了されました。" at bounding box center [559, 658] width 235 height 60
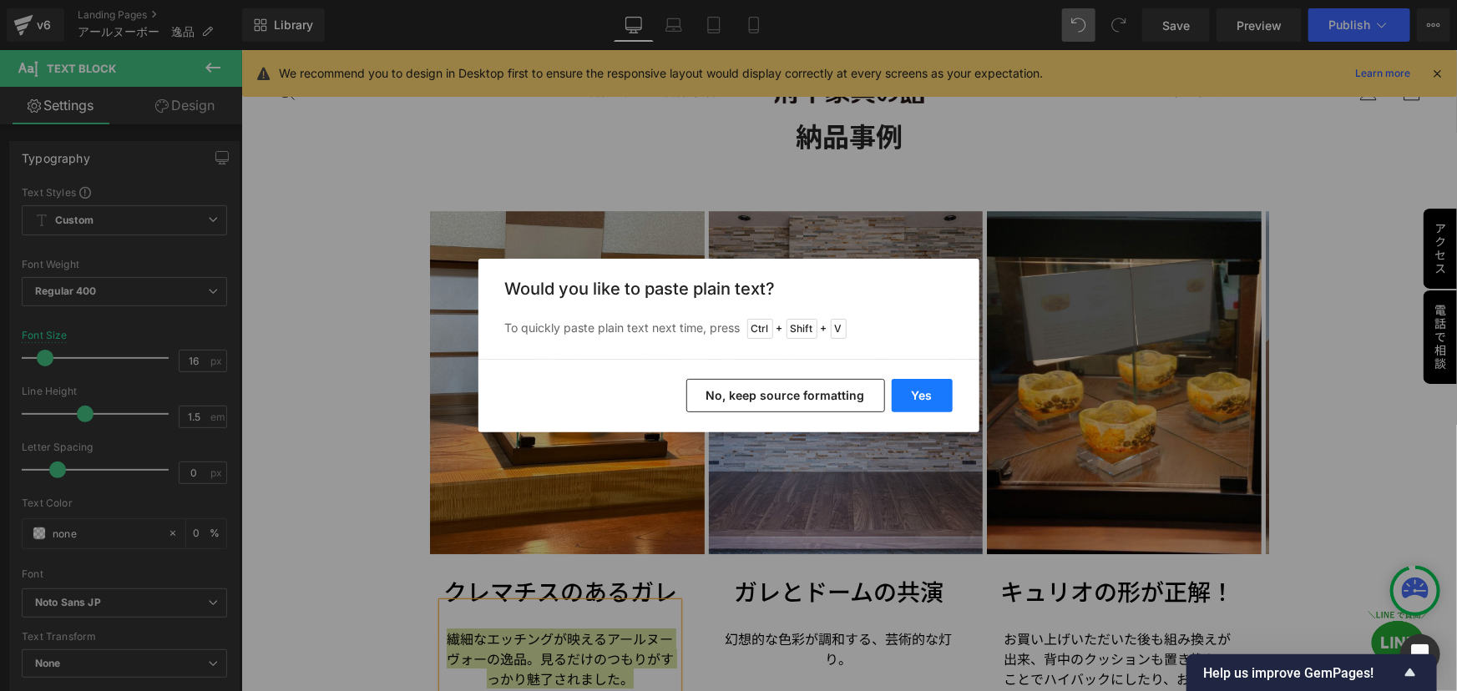
drag, startPoint x: 926, startPoint y: 393, endPoint x: 688, endPoint y: 370, distance: 239.1
click at [926, 393] on button "Yes" at bounding box center [922, 395] width 61 height 33
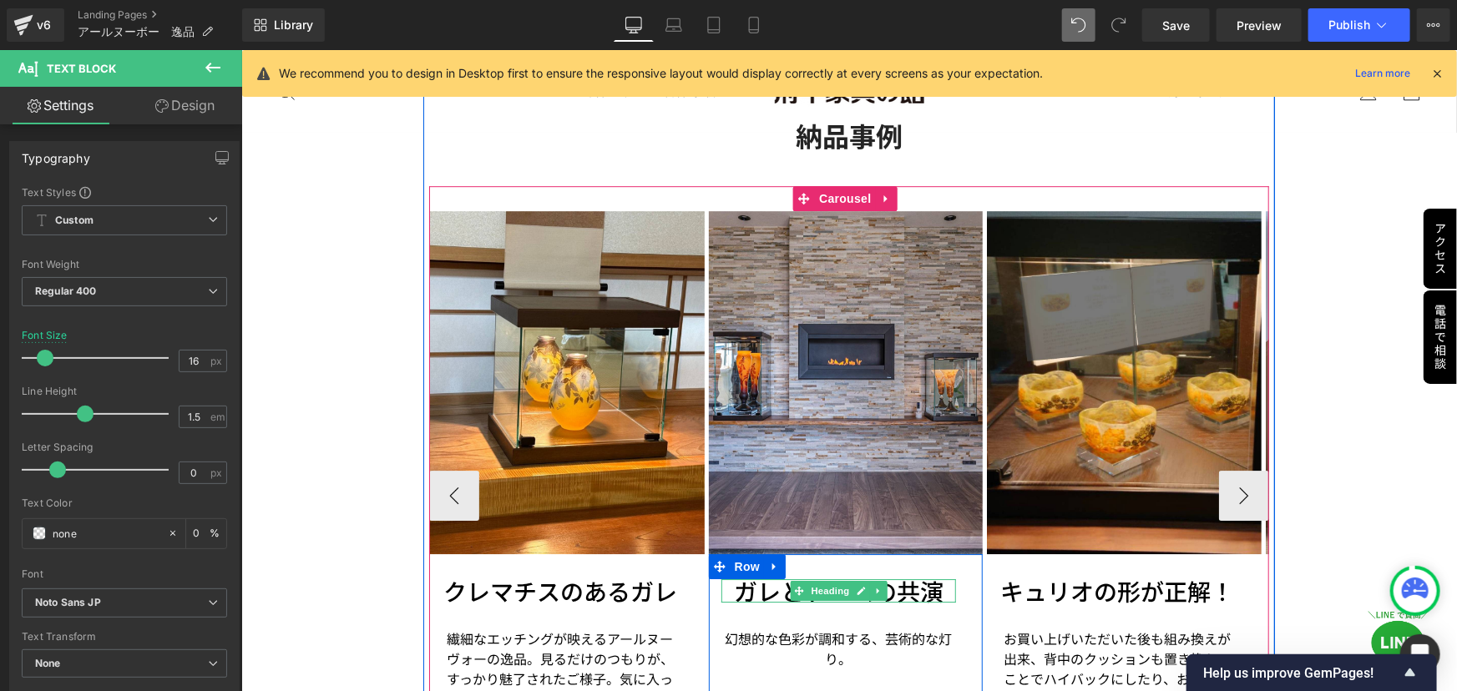
click at [742, 579] on h3 "ガレとドームの共演" at bounding box center [837, 590] width 235 height 23
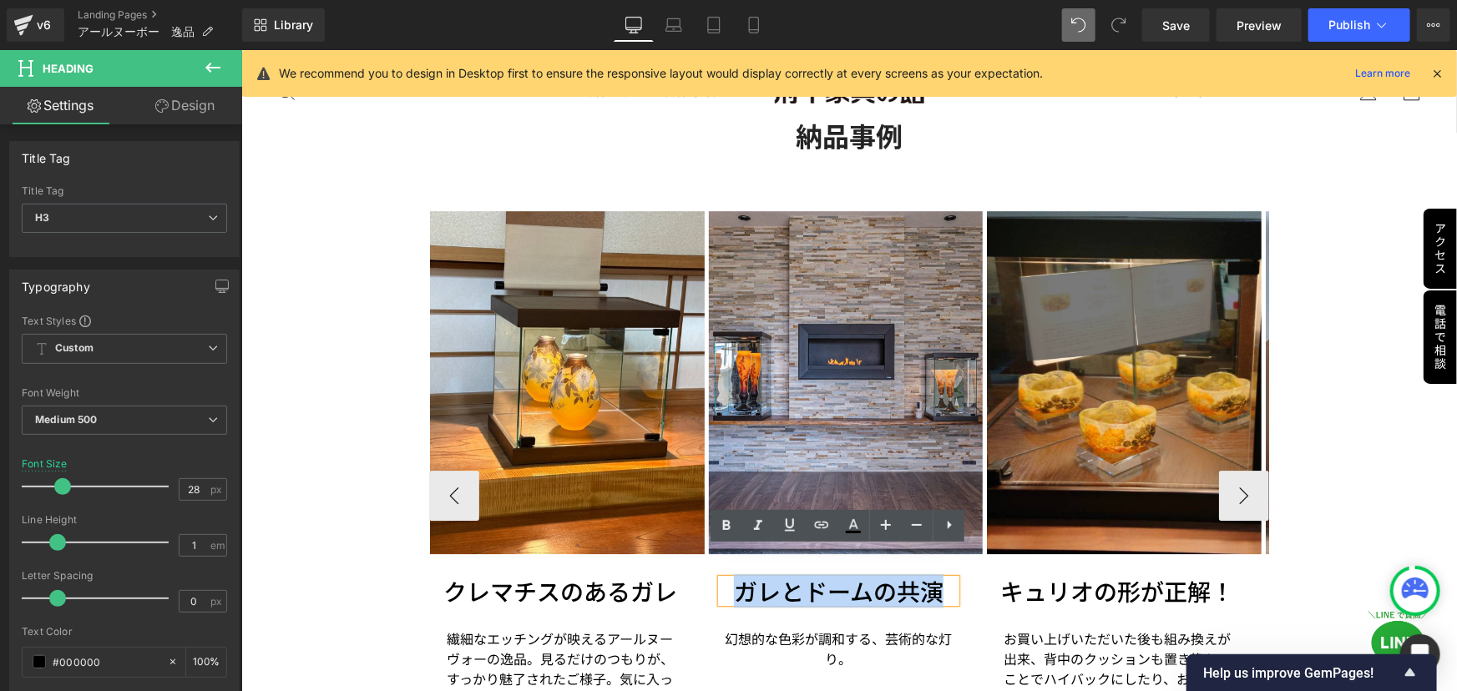
drag, startPoint x: 737, startPoint y: 560, endPoint x: 938, endPoint y: 558, distance: 201.2
click at [938, 579] on h3 "ガレとドームの共演" at bounding box center [837, 590] width 235 height 23
copy h3 "ガレとドームの共演"
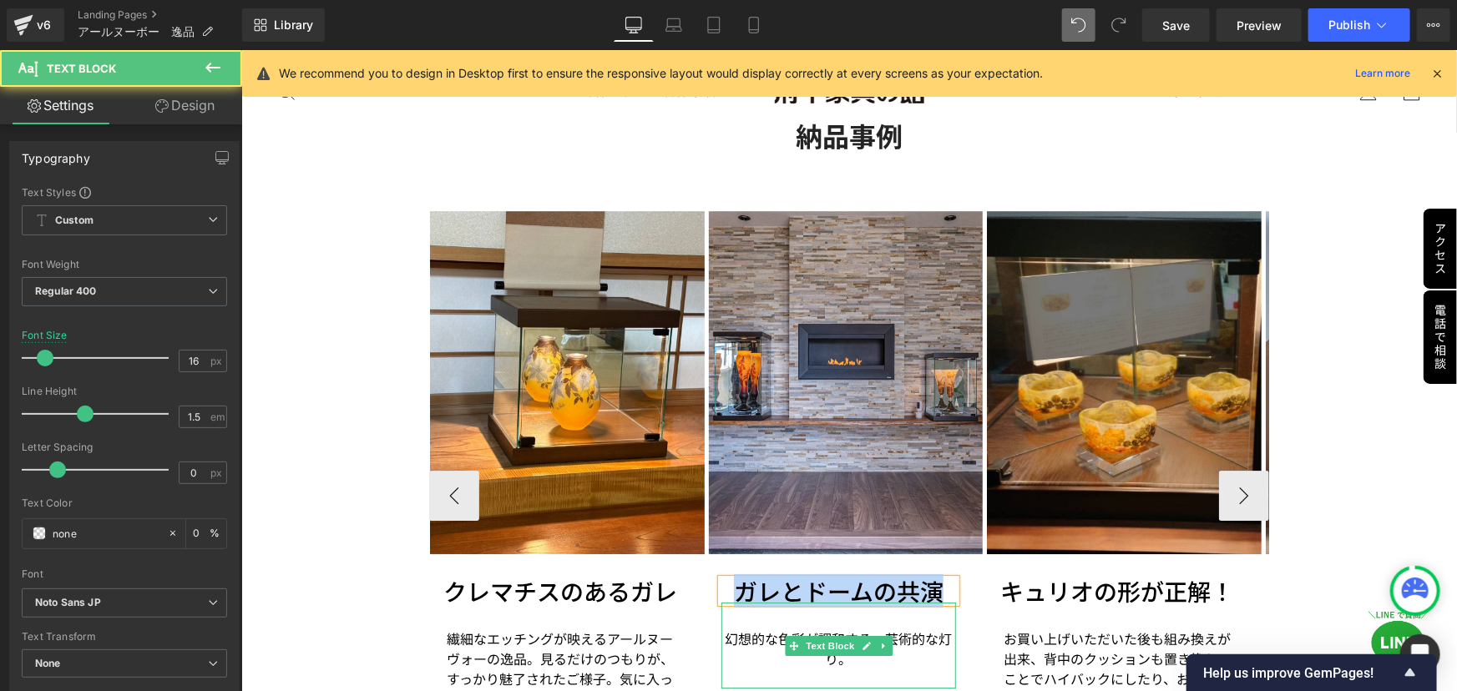
click at [852, 634] on p "幻想的な色彩が調和する、芸術的な灯り。" at bounding box center [837, 648] width 235 height 40
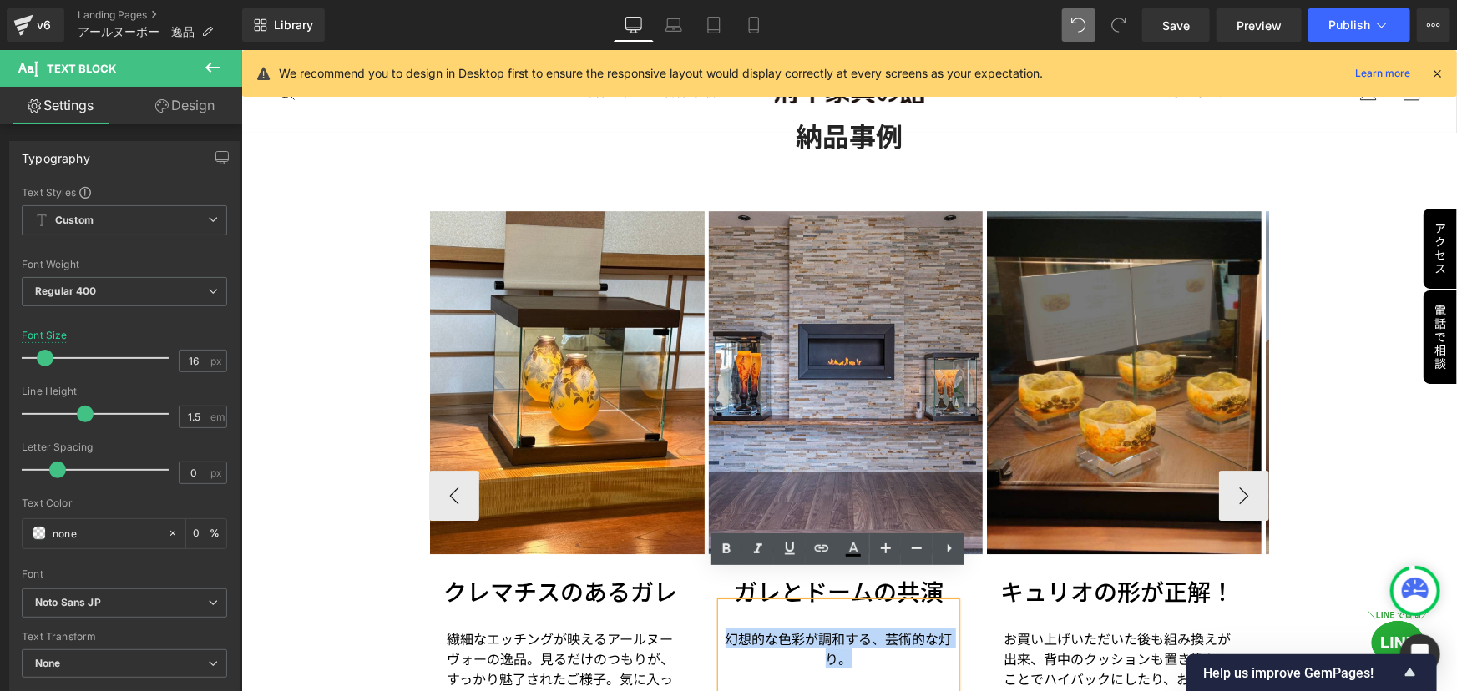
drag, startPoint x: 852, startPoint y: 633, endPoint x: 720, endPoint y: 609, distance: 134.1
click at [720, 628] on p "幻想的な色彩が調和する、芸術的な灯り。" at bounding box center [837, 648] width 235 height 40
copy p "幻想的な色彩が調和する、芸術的な灯り。"
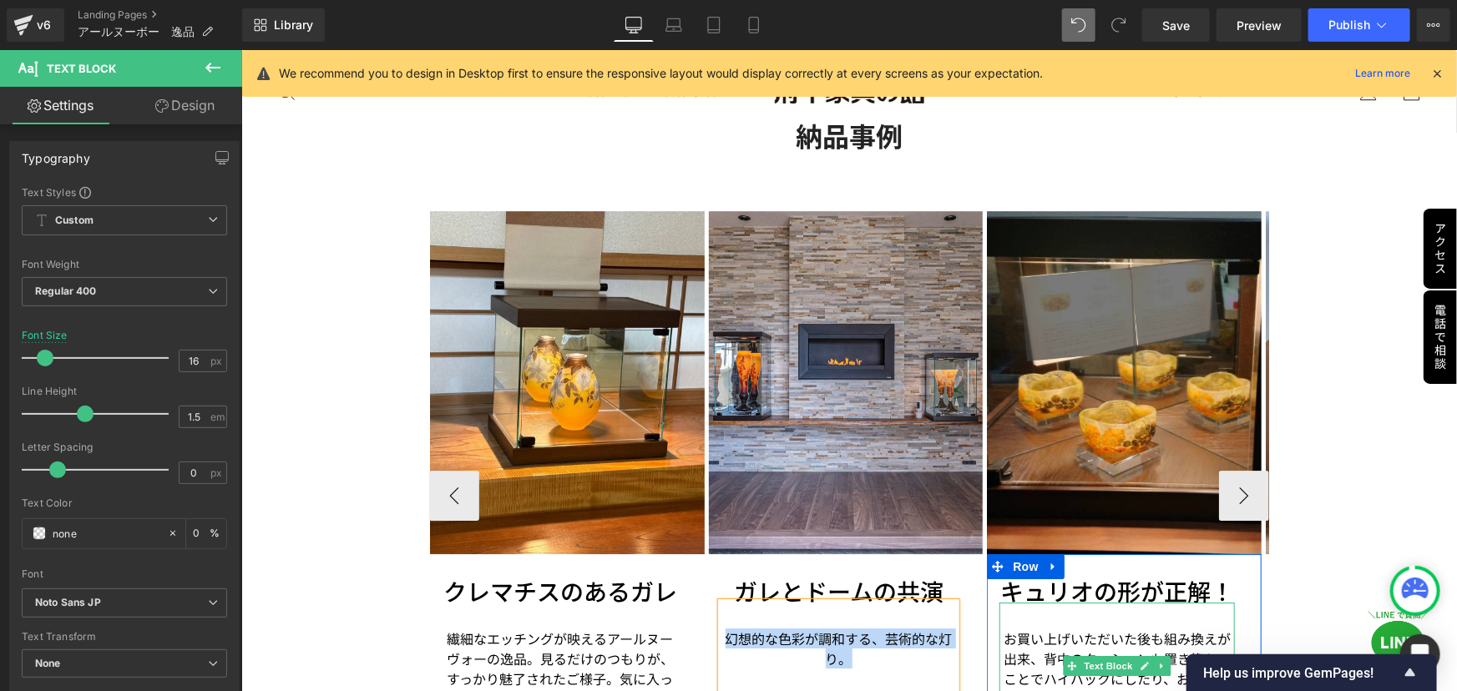
drag, startPoint x: 1014, startPoint y: 607, endPoint x: 1001, endPoint y: 601, distance: 14.6
click at [1014, 628] on p "お買い上げいただいた後も組み換えが出来、背中のクッションも置き換えることでハイバックにしたり、お好みに合わせた寛ぎが叶う優秀なソファです。" at bounding box center [1115, 678] width 235 height 100
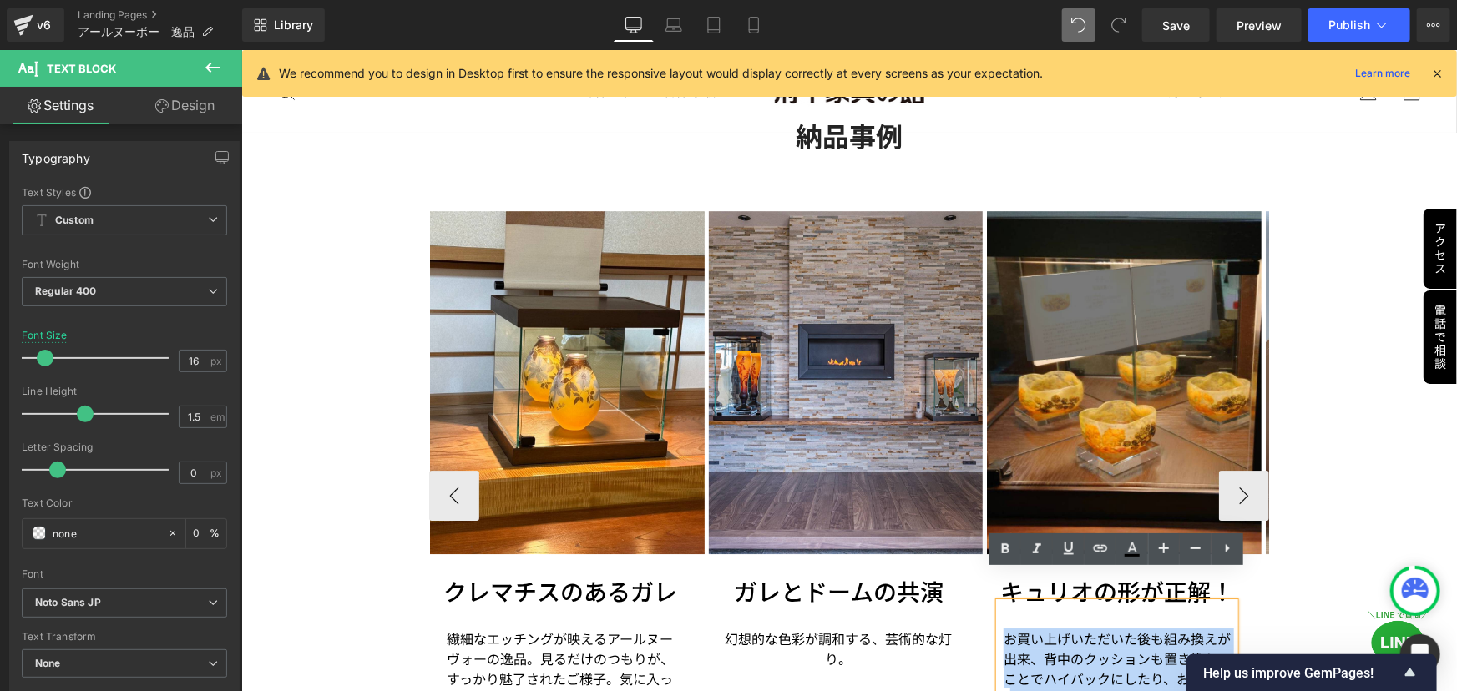
drag, startPoint x: 999, startPoint y: 604, endPoint x: 1124, endPoint y: 683, distance: 148.2
click at [1124, 683] on p "お買い上げいただいた後も組み換えが出来、背中のクッションも置き換えることでハイバックにしたり、お好みに合わせた寛ぎが叶う優秀なソファです。" at bounding box center [1115, 678] width 235 height 100
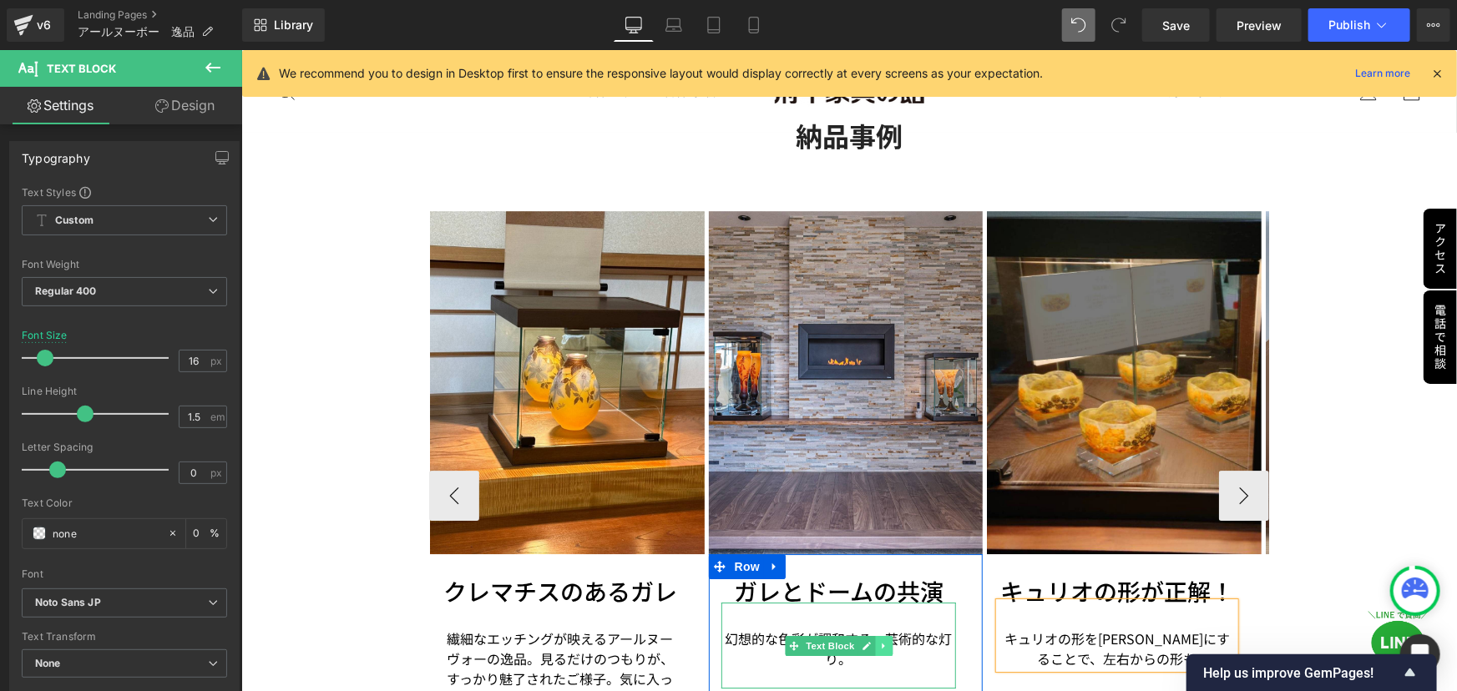
click at [874, 635] on link at bounding box center [883, 645] width 18 height 20
click at [852, 633] on p "幻想的な色彩が調和する、芸術的な灯り。" at bounding box center [837, 648] width 235 height 40
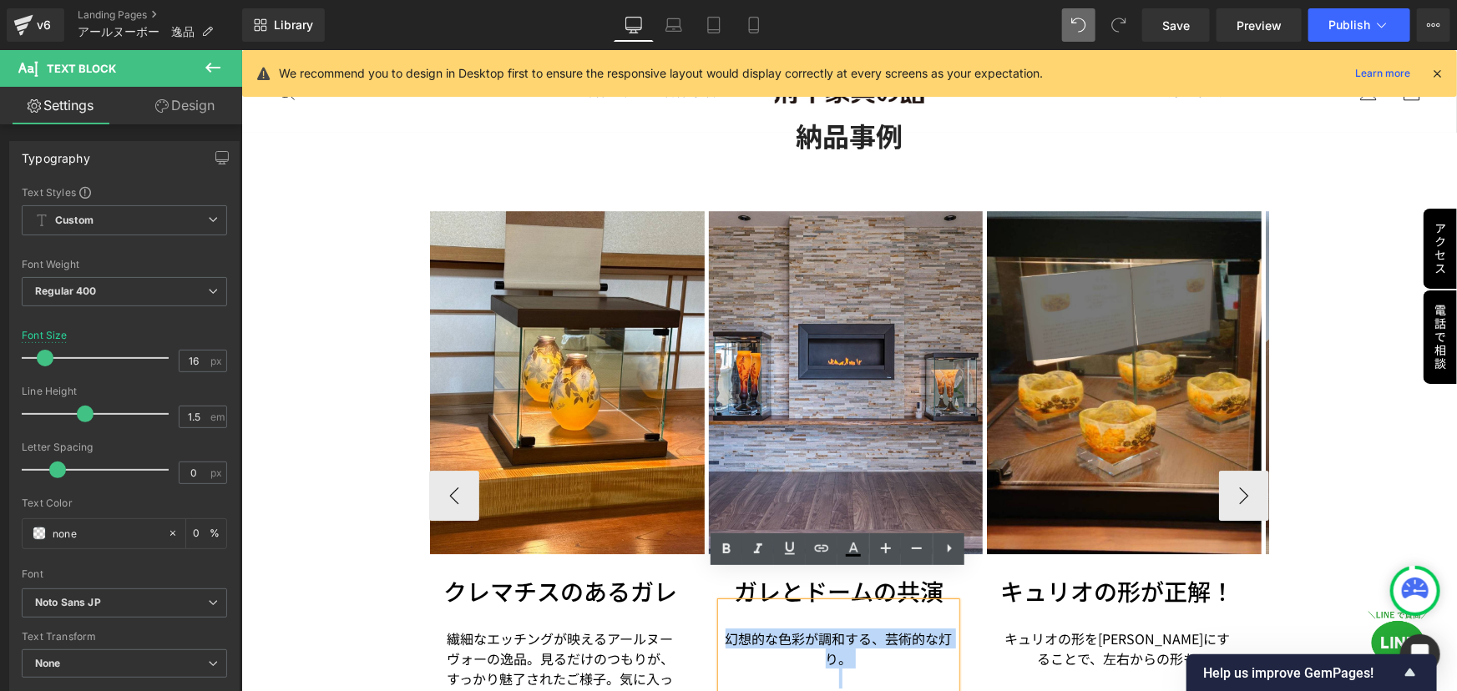
drag, startPoint x: 851, startPoint y: 633, endPoint x: 726, endPoint y: 610, distance: 126.4
click at [726, 628] on p "幻想的な色彩が調和する、芸術的な灯り。" at bounding box center [837, 648] width 235 height 40
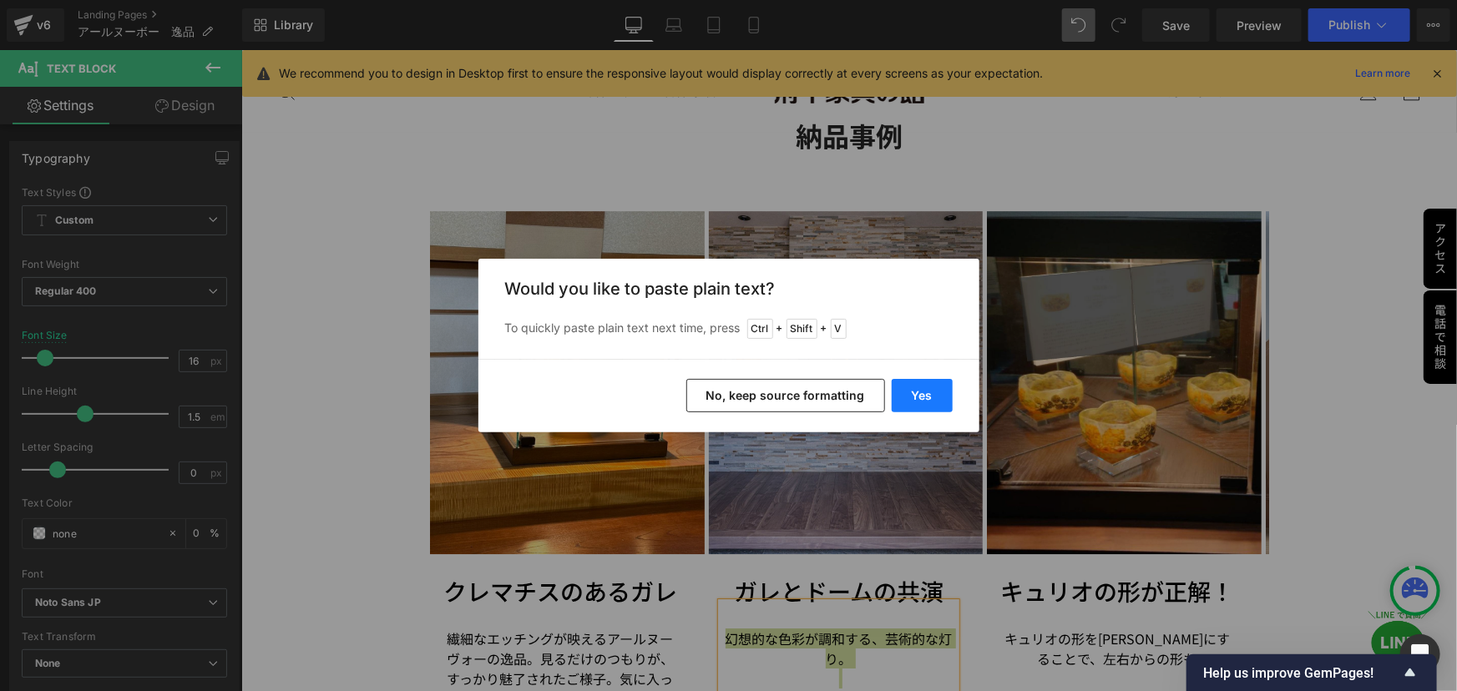
click at [913, 400] on button "Yes" at bounding box center [922, 395] width 61 height 33
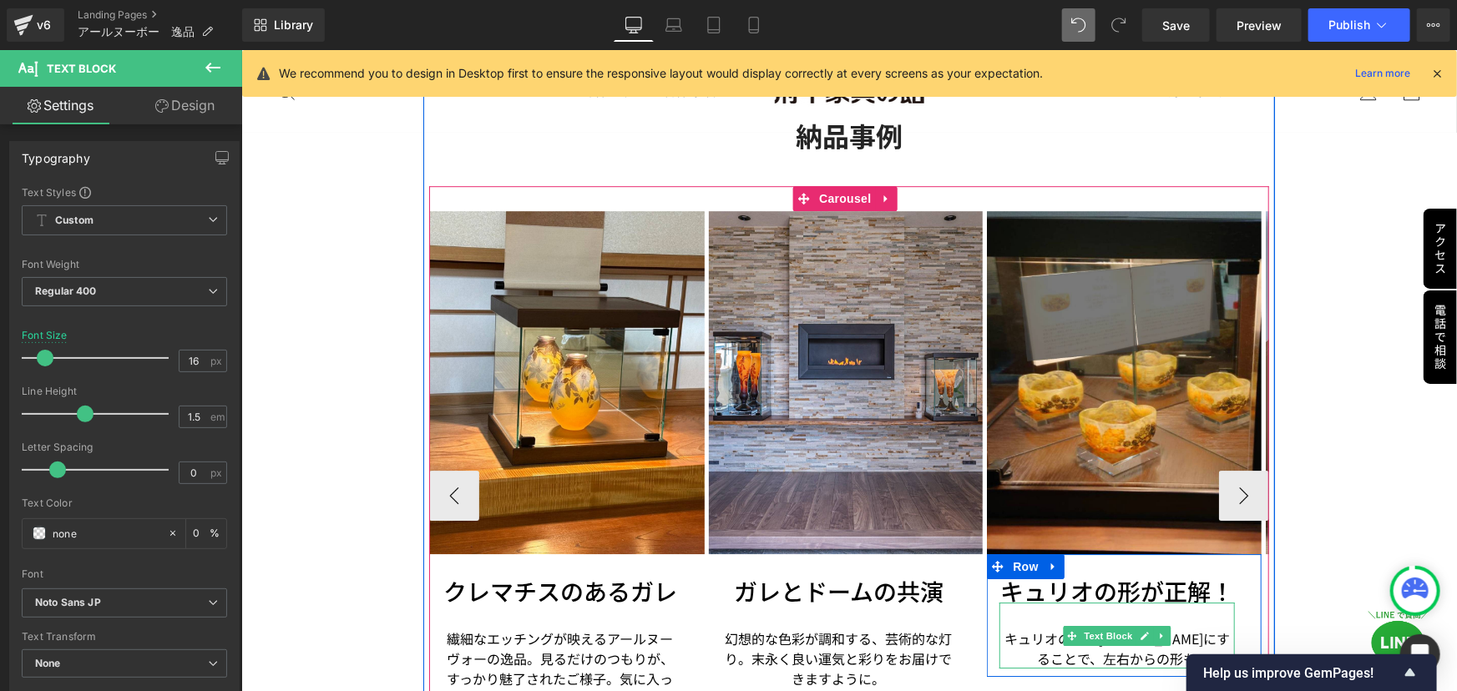
click at [1012, 628] on p "キュリオの形を[PERSON_NAME]にすることで、左右からの形も" at bounding box center [1115, 648] width 235 height 40
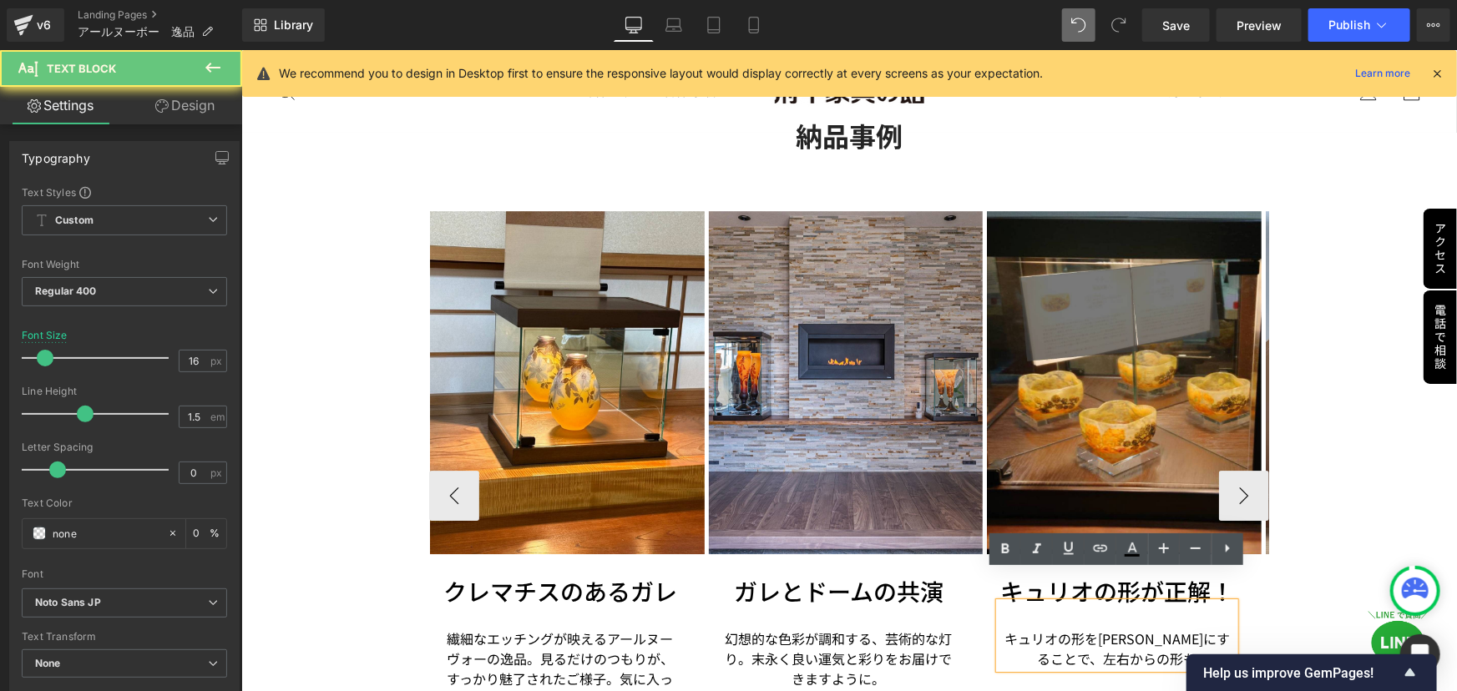
click at [1160, 628] on p "キュリオの形を[PERSON_NAME]にすることで、左右からの形も" at bounding box center [1115, 648] width 235 height 40
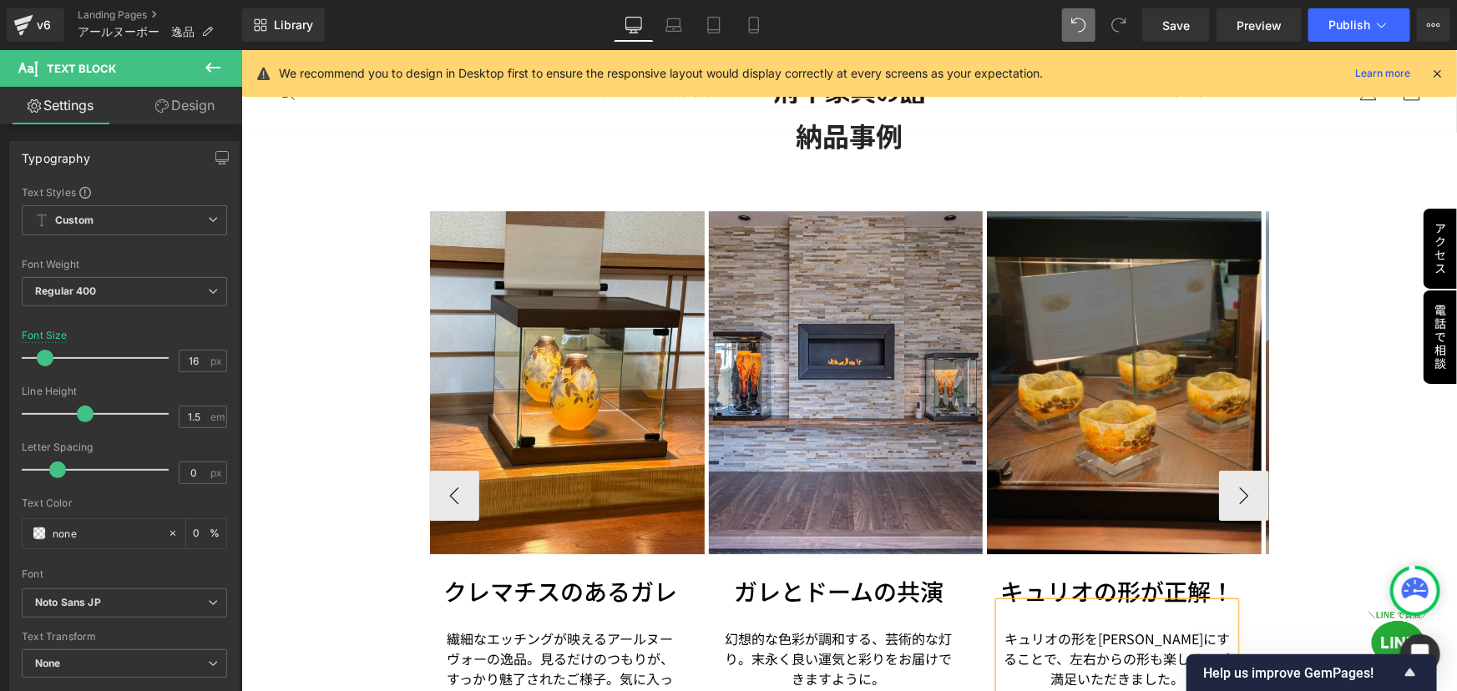
click at [1073, 628] on p "キュリオの形を[PERSON_NAME]にすることで、左右からの形も楽しめてご満足いただきました。" at bounding box center [1115, 658] width 235 height 60
copy p "キュリオの形を[PERSON_NAME]にすることで、左右からの形も楽しめてご満足いただきました。"
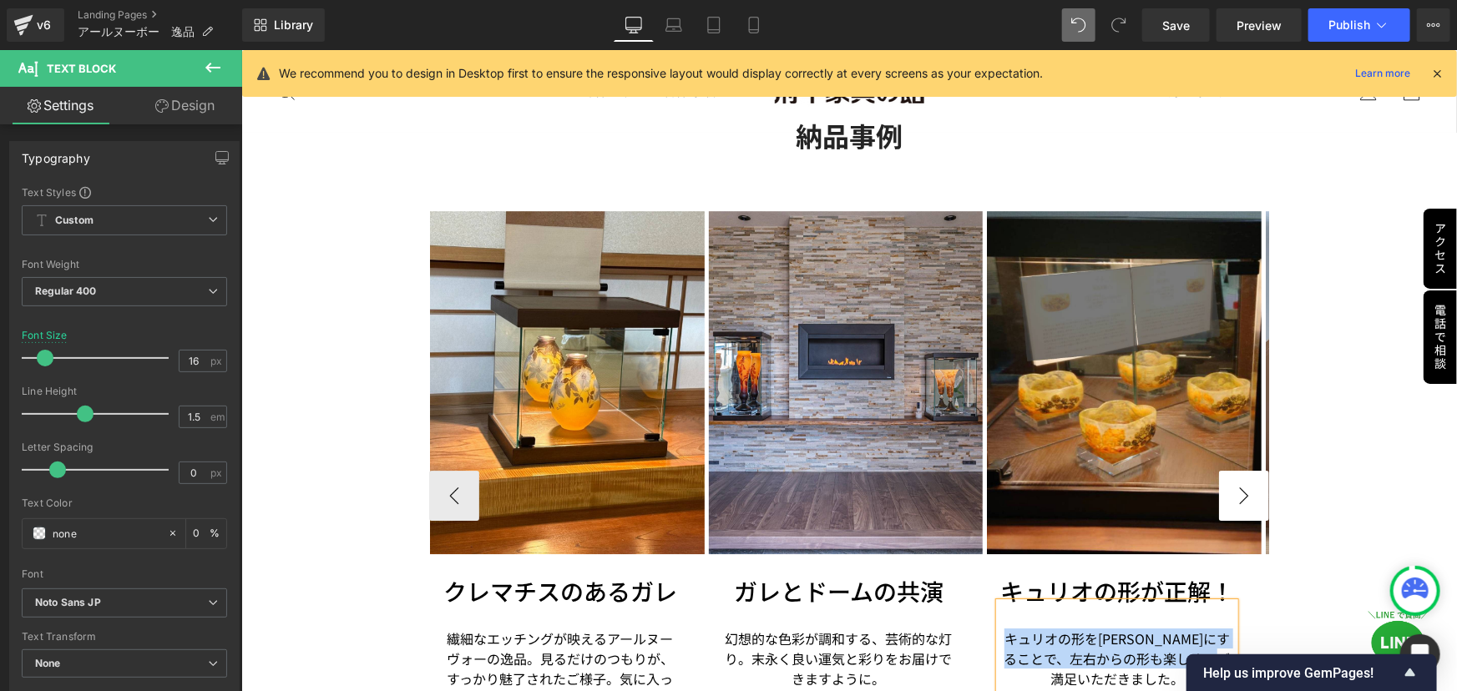
click at [1229, 470] on button "›" at bounding box center [1243, 495] width 50 height 50
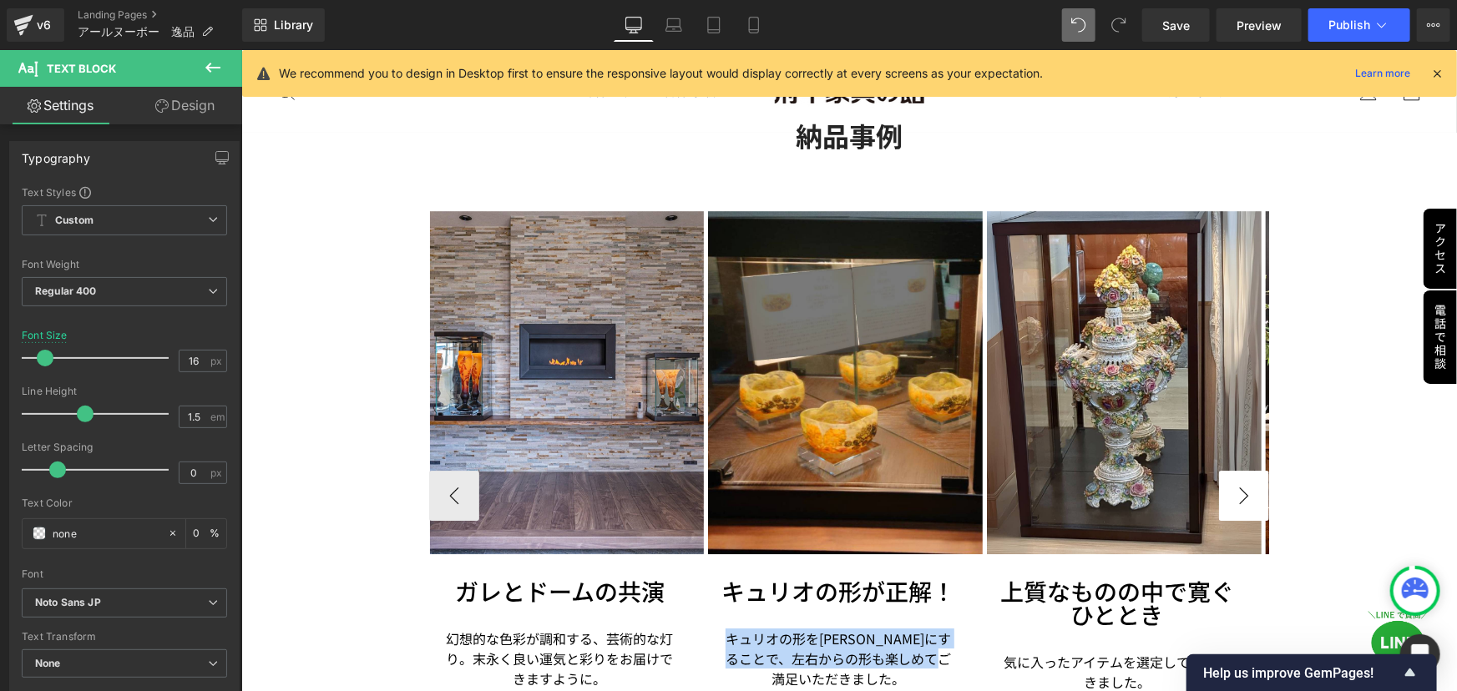
click at [1229, 470] on button "›" at bounding box center [1243, 495] width 50 height 50
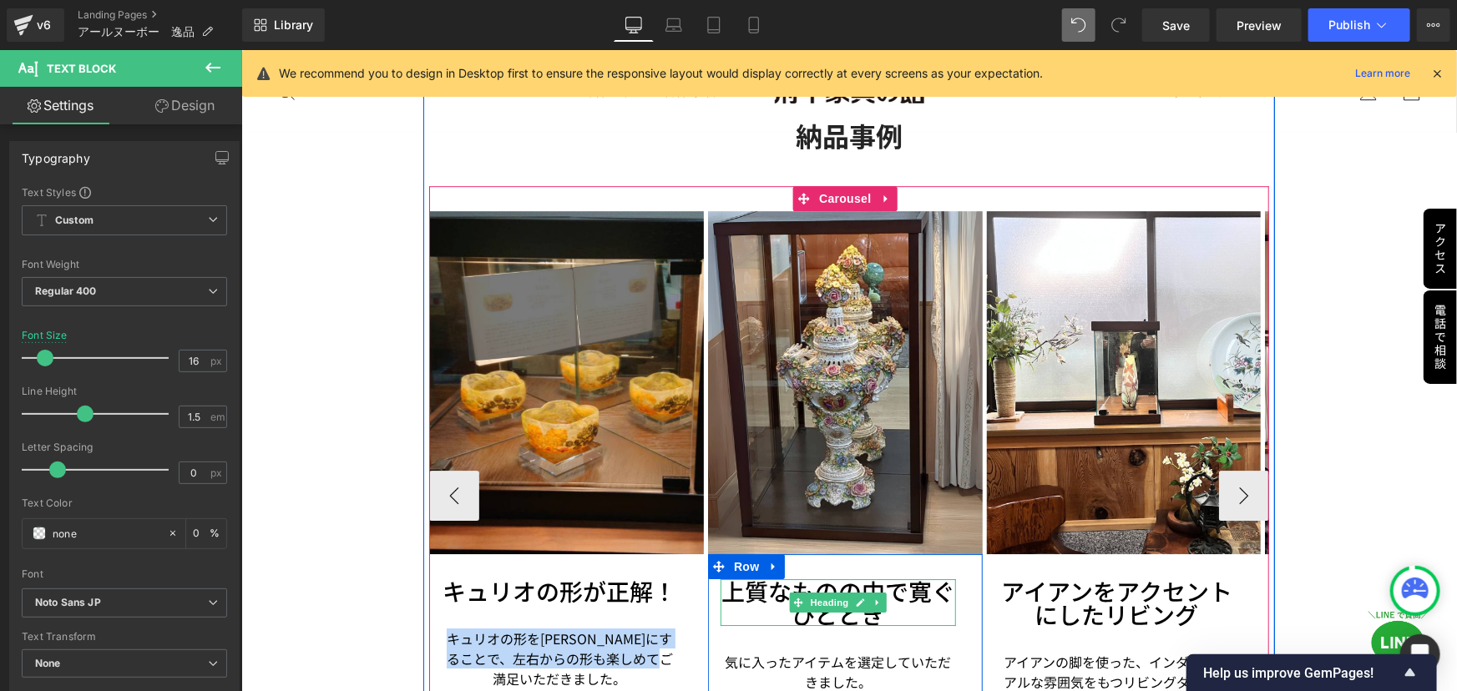
click at [754, 579] on h3 "上質なものの中で寛ぐひととき" at bounding box center [837, 602] width 235 height 47
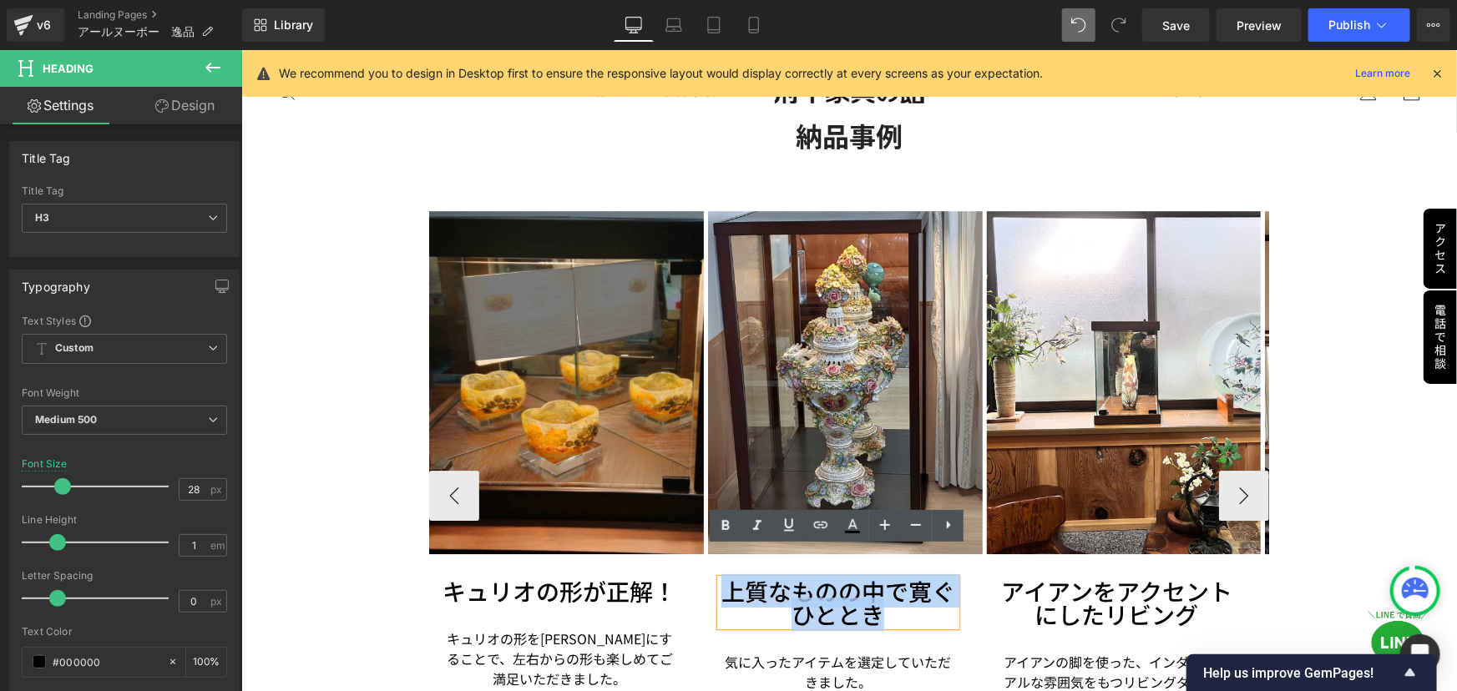
drag, startPoint x: 725, startPoint y: 559, endPoint x: 882, endPoint y: 581, distance: 159.3
click at [882, 581] on h3 "上質なものの中で寛ぐひととき" at bounding box center [837, 602] width 235 height 47
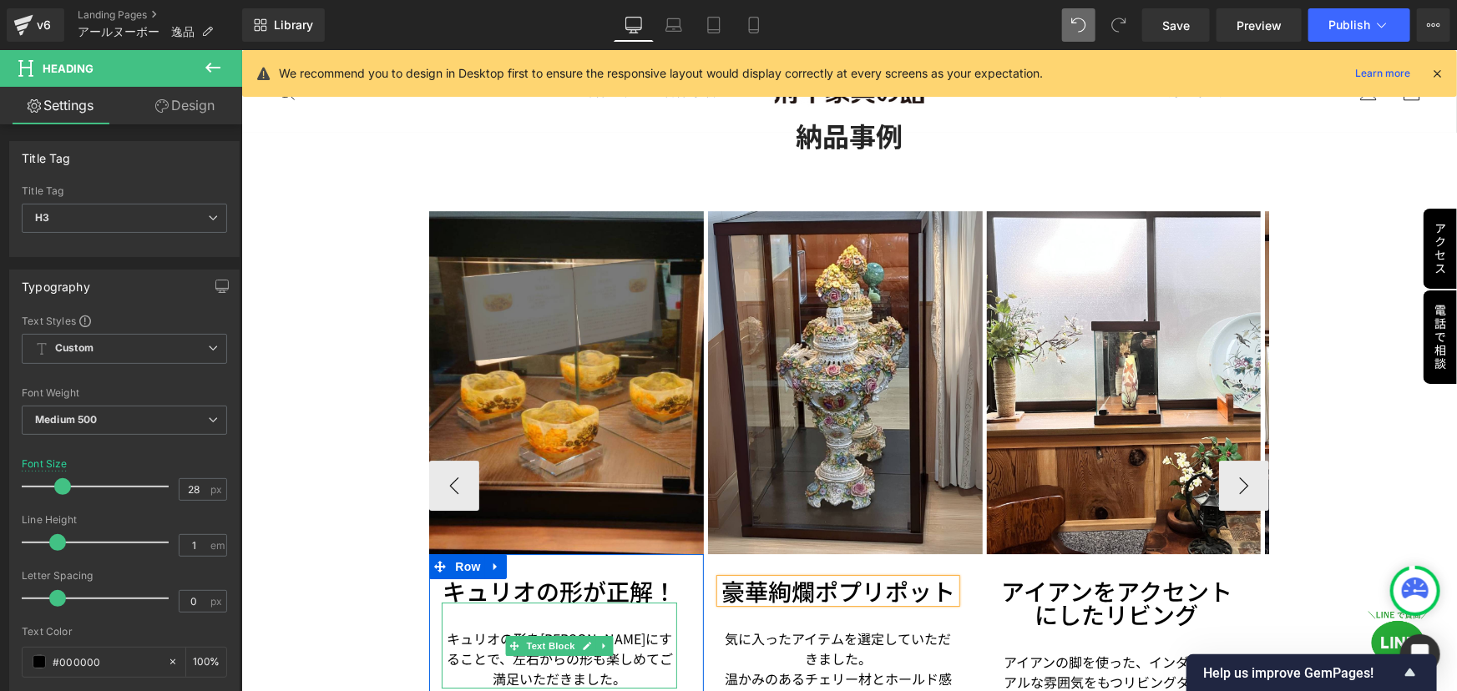
click at [478, 628] on p "キュリオの形を[PERSON_NAME]にすることで、左右からの形も楽しめてご満足いただきました。" at bounding box center [558, 658] width 235 height 60
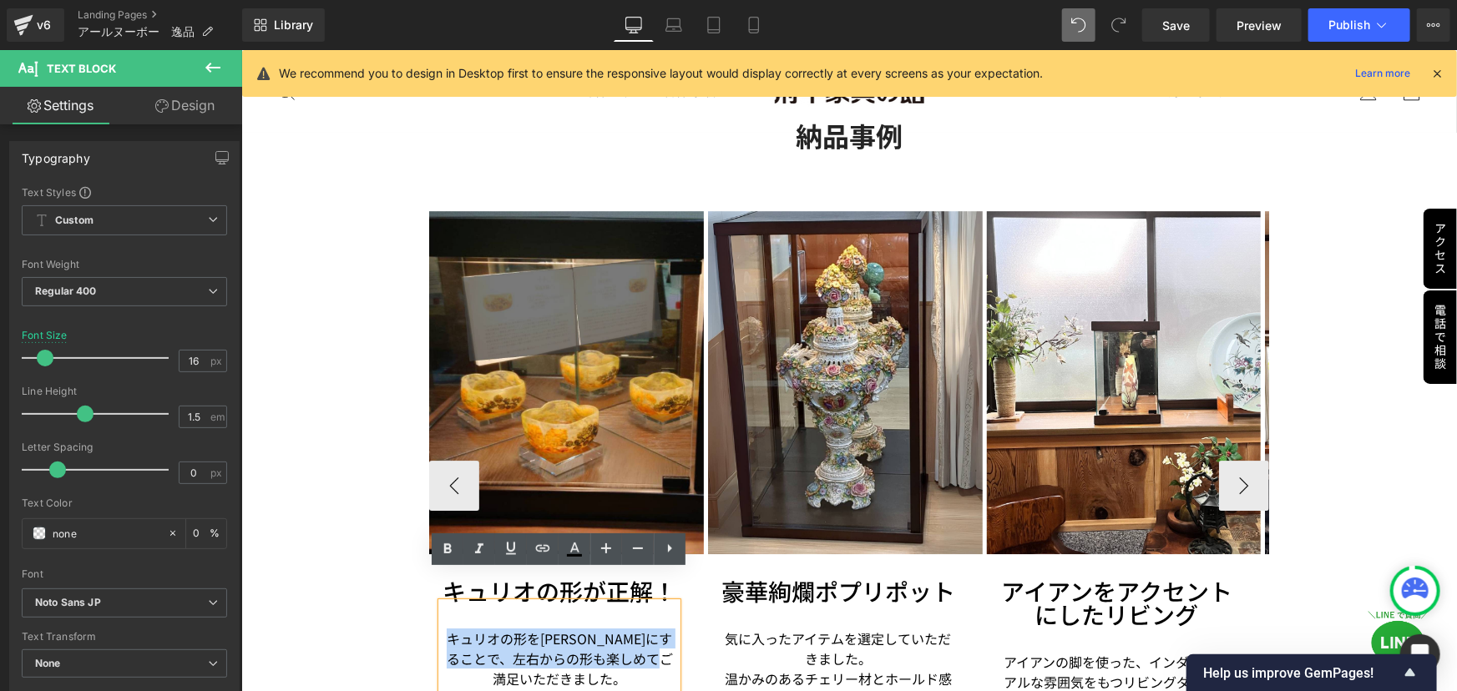
drag, startPoint x: 442, startPoint y: 607, endPoint x: 602, endPoint y: 644, distance: 163.6
click at [602, 644] on p "キュリオの形を[PERSON_NAME]にすることで、左右からの形も楽しめてご満足いただきました。" at bounding box center [558, 658] width 235 height 60
click at [554, 628] on p "キュリオの形を[PERSON_NAME]にすることで、左右からの形も楽しめてご満足いただきました。" at bounding box center [558, 658] width 235 height 60
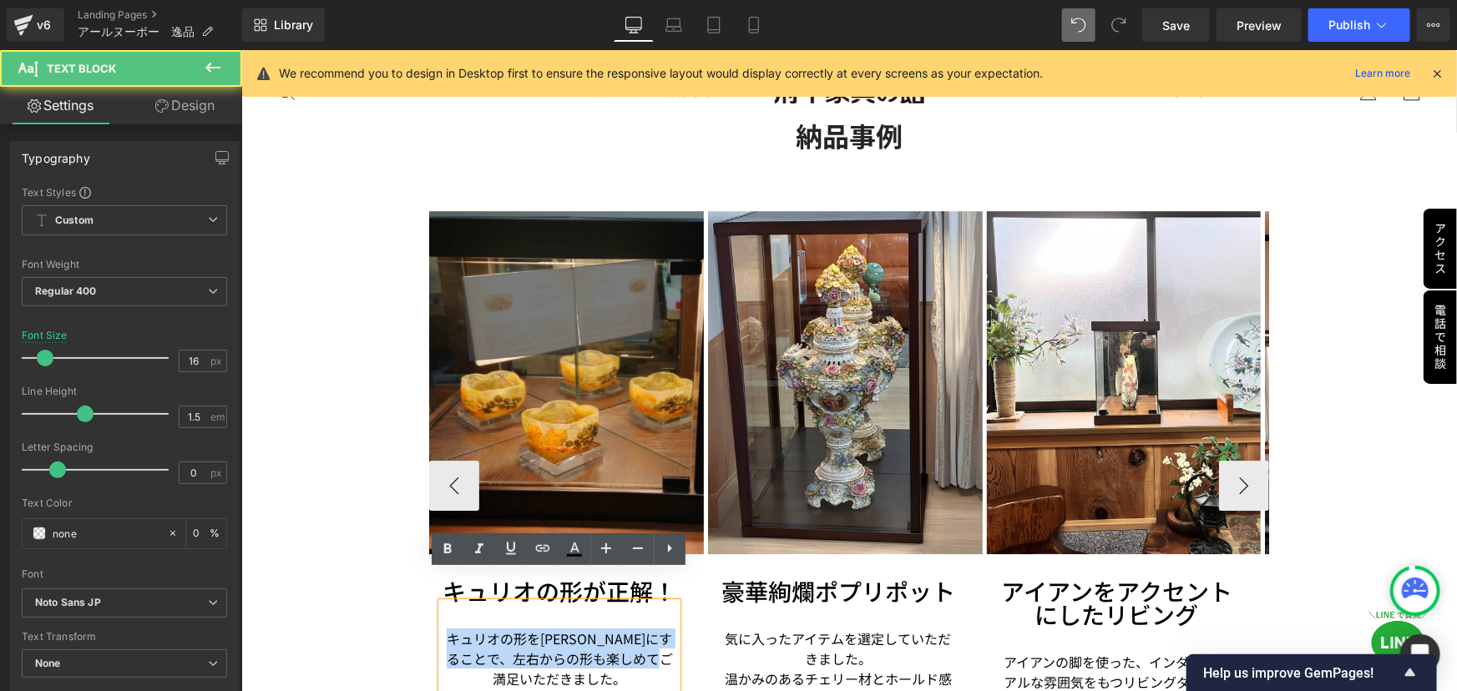
drag, startPoint x: 443, startPoint y: 604, endPoint x: 616, endPoint y: 648, distance: 178.2
click at [616, 648] on p "キュリオの形を[PERSON_NAME]にすることで、左右からの形も楽しめてご満足いただきました。" at bounding box center [558, 658] width 235 height 60
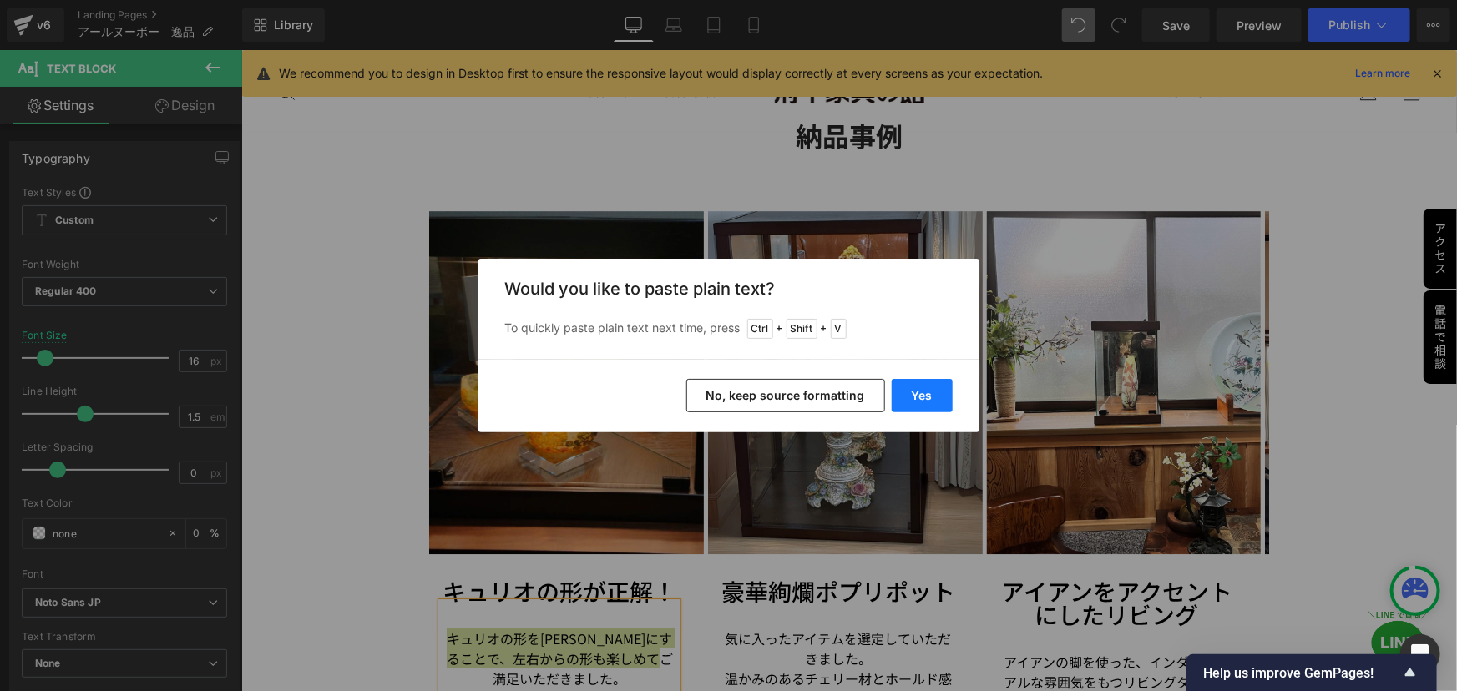
click at [932, 397] on button "Yes" at bounding box center [922, 395] width 61 height 33
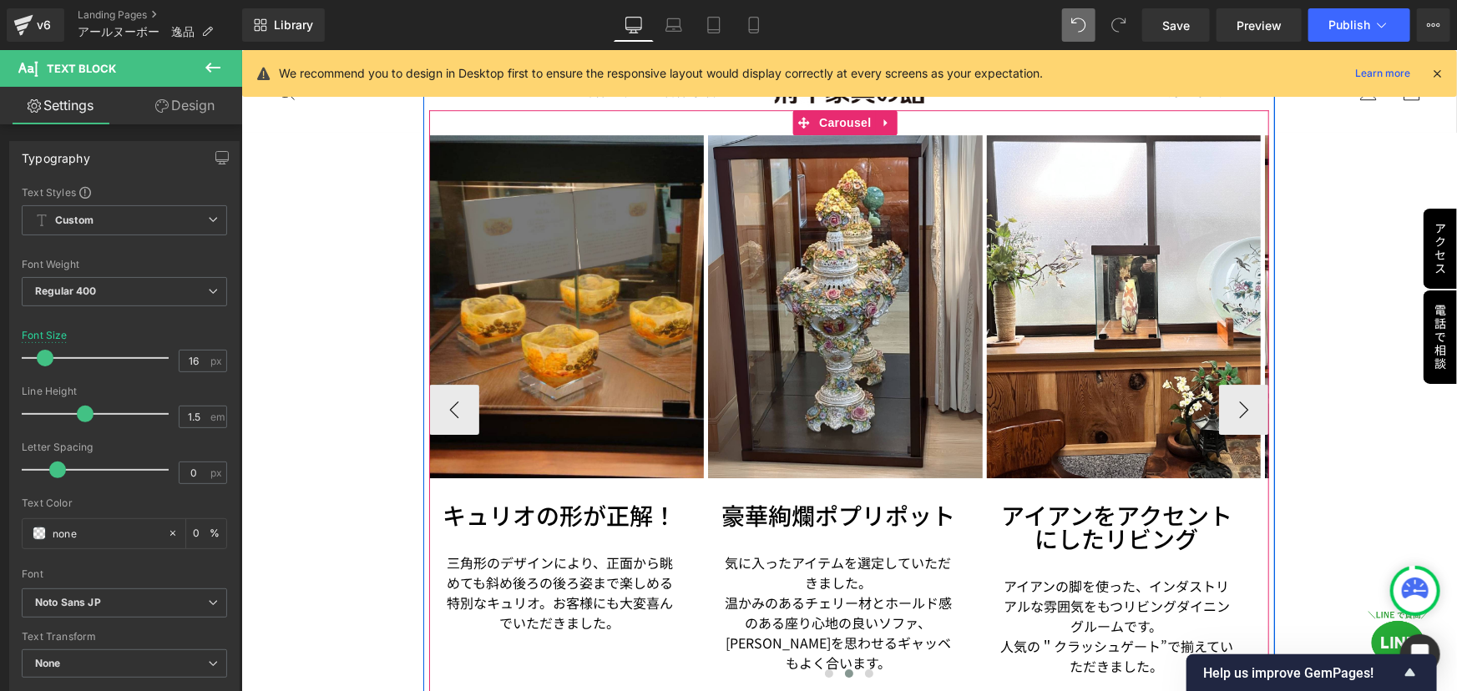
scroll to position [2713, 0]
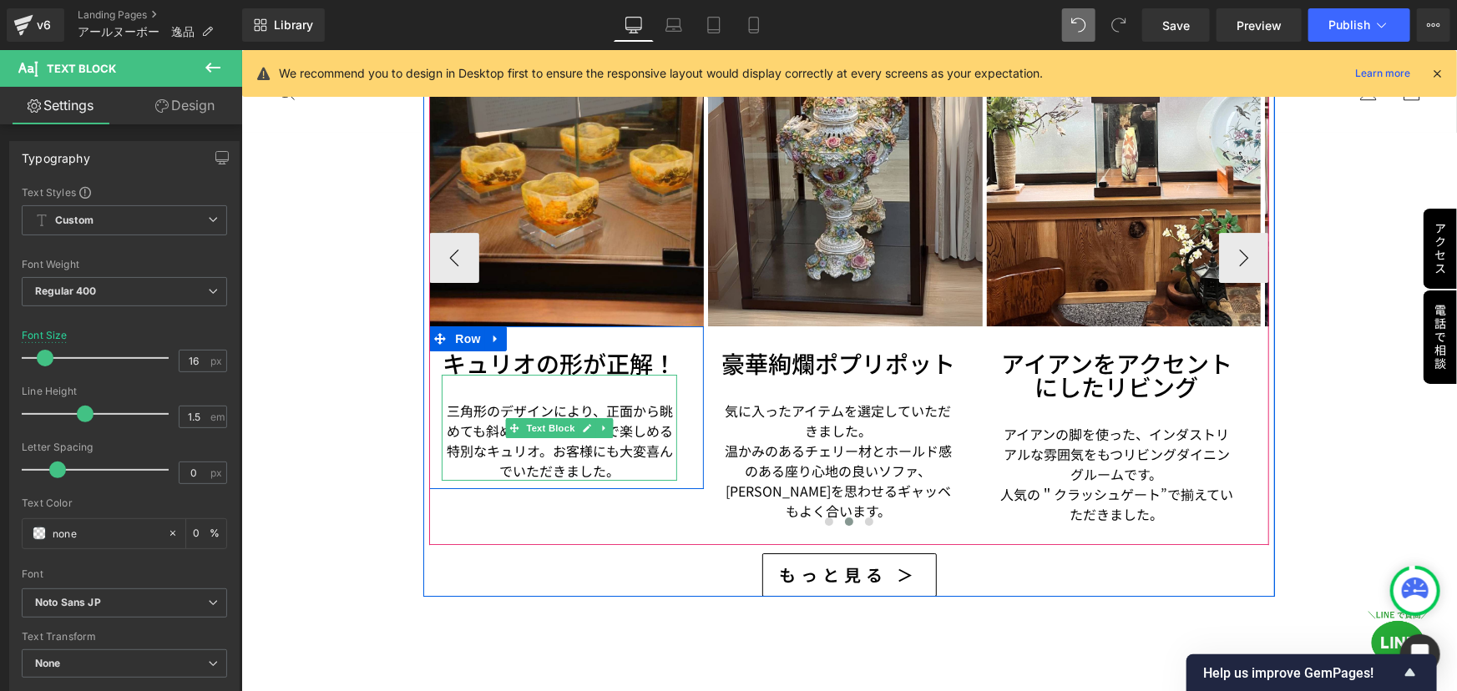
click at [478, 407] on p "三角形のデザインにより、正面から眺めても斜め後ろの後ろ姿まで楽しめる特別なキュリオ。お客様にも大変喜んでいただきました。" at bounding box center [558, 440] width 235 height 80
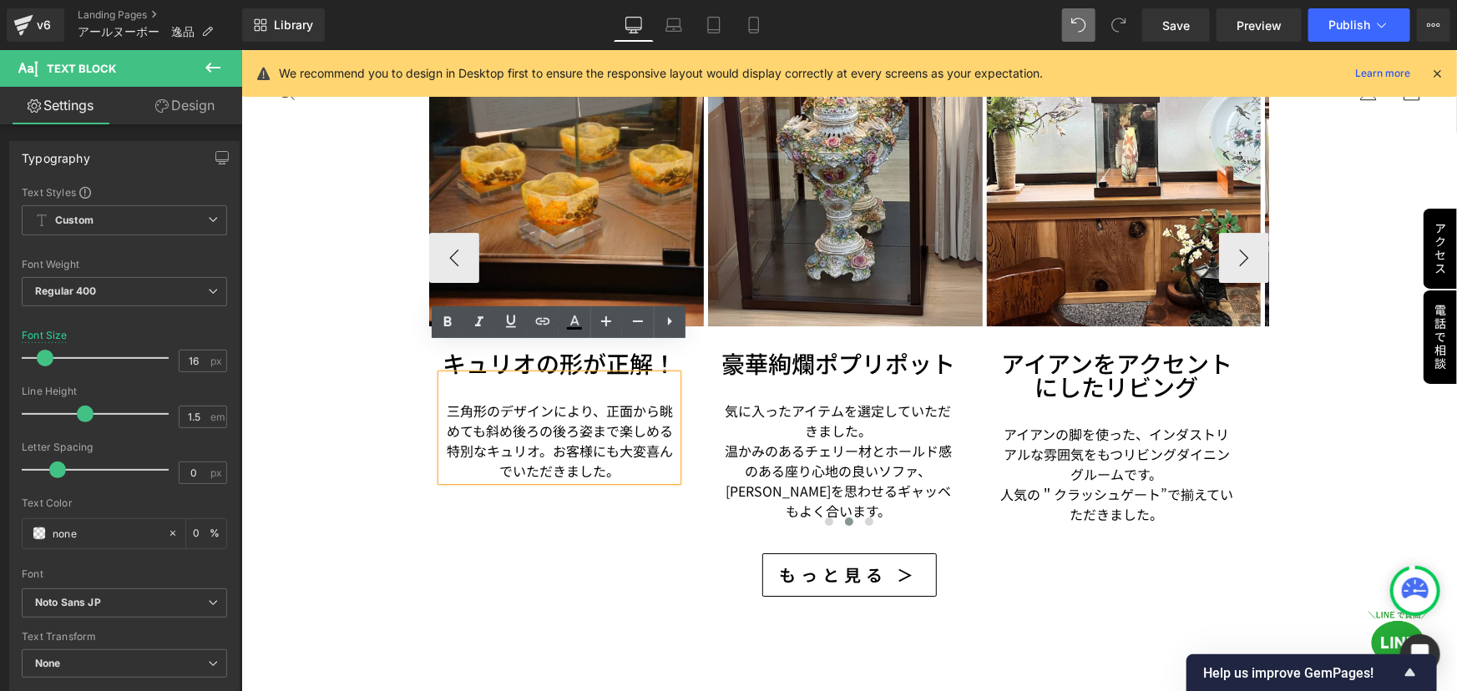
click at [547, 417] on p "三角形のデザインにより、正面から眺めても斜め後ろの後ろ姿まで楽しめる特別なキュリオ。お客様にも大変喜んでいただきました。" at bounding box center [558, 440] width 235 height 80
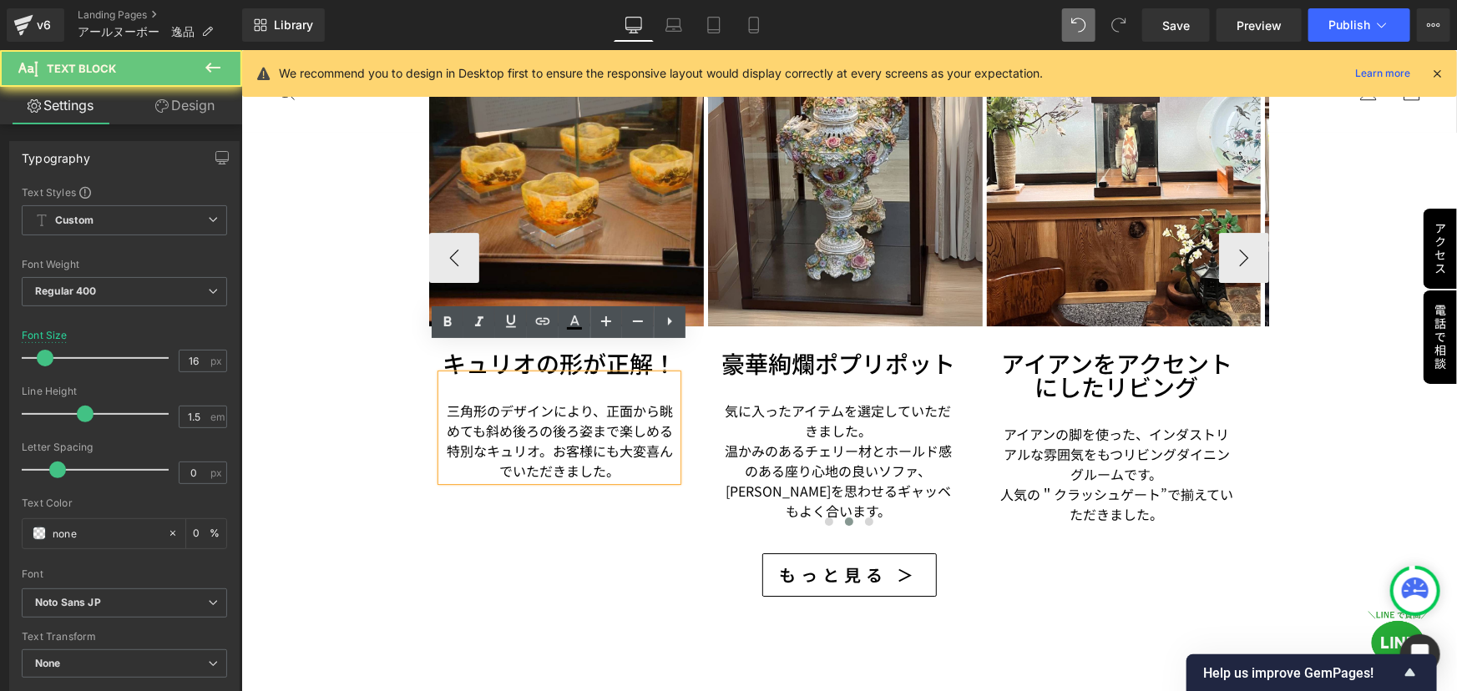
click at [613, 427] on p "三角形のデザインにより、正面から眺めても斜め後ろの後ろ姿まで楽しめる特別なキュリオ。お客様にも大変喜んでいただきました。" at bounding box center [558, 440] width 235 height 80
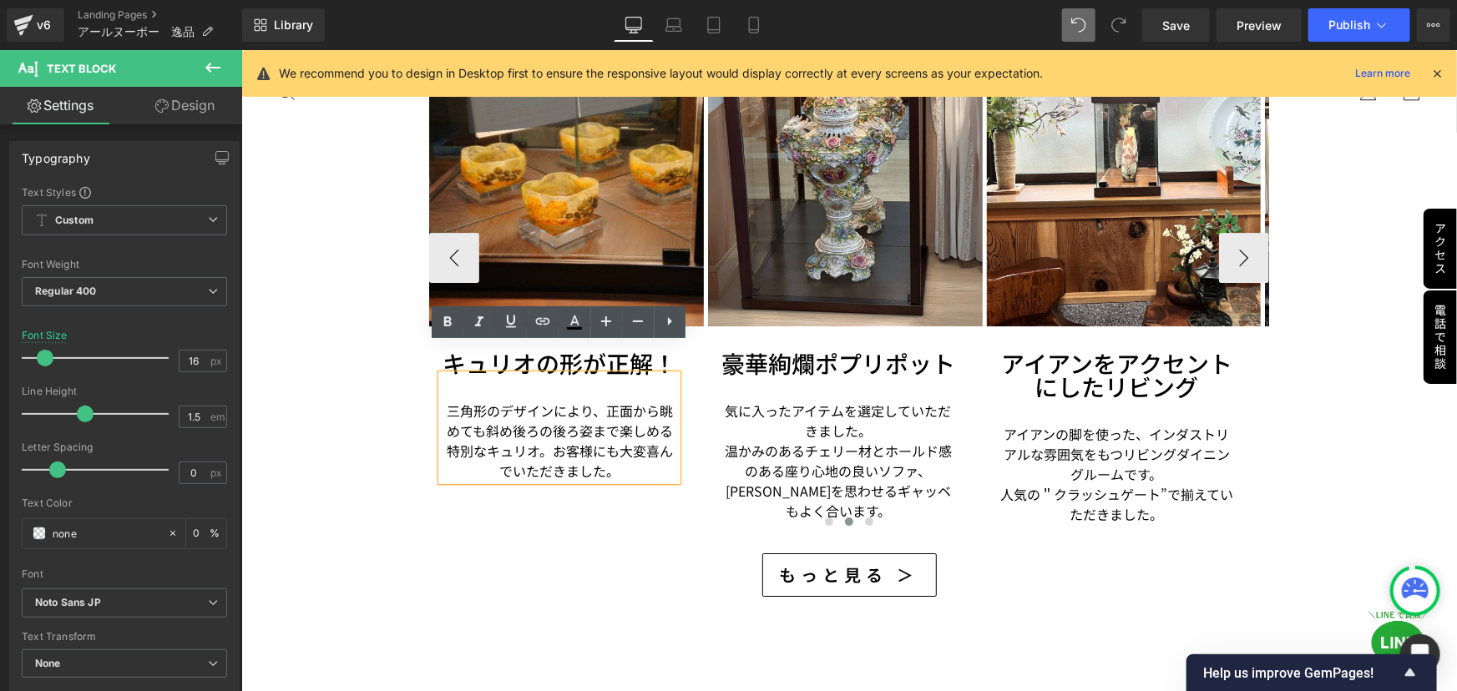
click at [445, 400] on p "三角形のデザインにより、正面から眺めても斜め後ろの後ろ姿まで楽しめる特別なキュリオ。お客様にも大変喜んでいただきました。" at bounding box center [558, 440] width 235 height 80
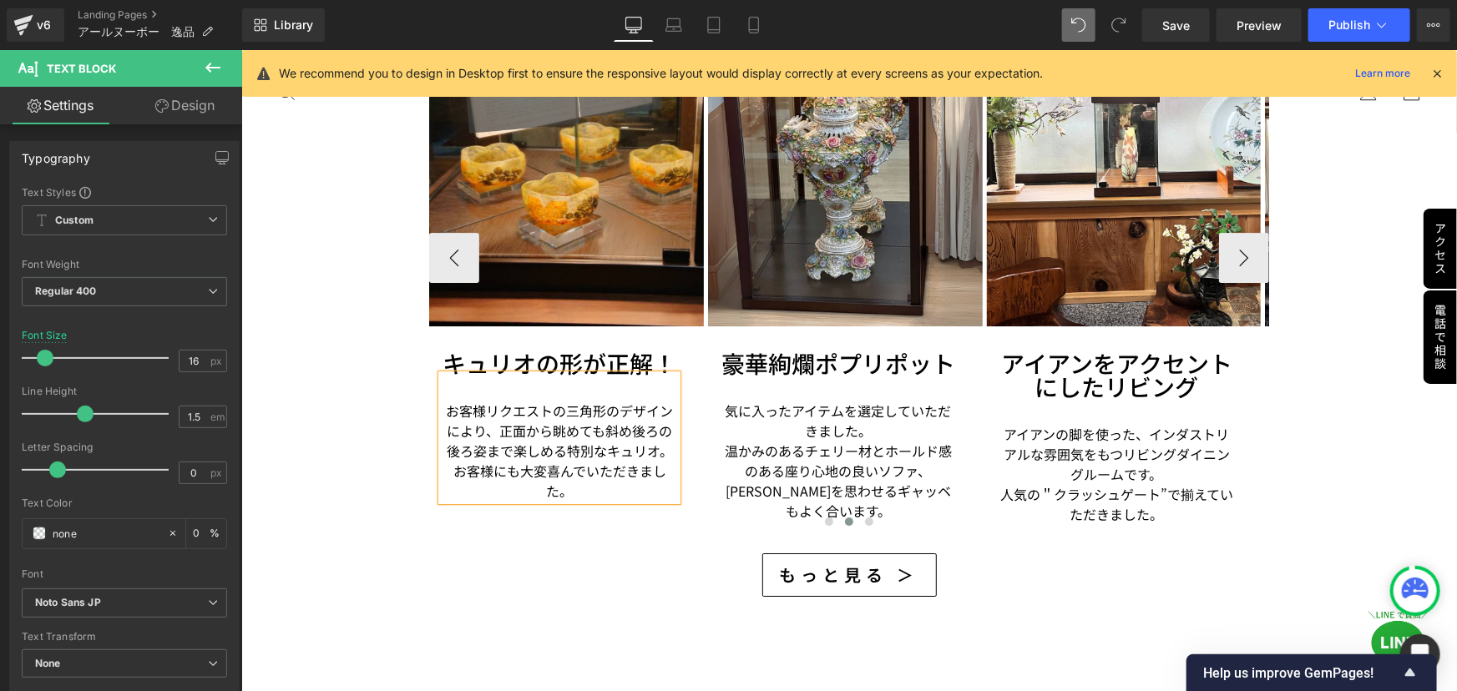
click at [503, 442] on p "お客様リクエストの三角形のデザインにより、正面から眺めても斜め後ろの後ろ姿まで楽しめる特別なキュリオ。お客様にも大変喜んでいただきました。" at bounding box center [558, 450] width 235 height 100
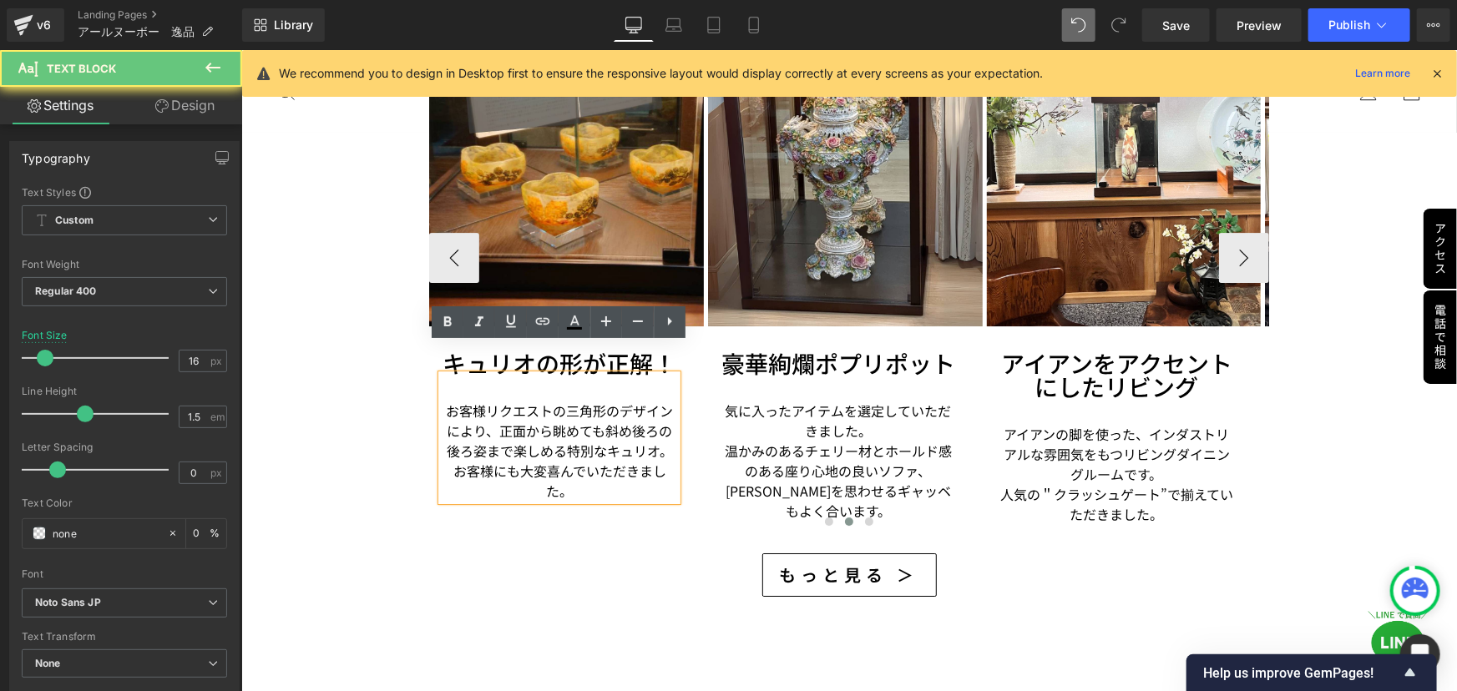
click at [518, 442] on p "お客様リクエストの三角形のデザインにより、正面から眺めても斜め後ろの後ろ姿まで楽しめる特別なキュリオ。お客様にも大変喜んでいただきました。" at bounding box center [558, 450] width 235 height 100
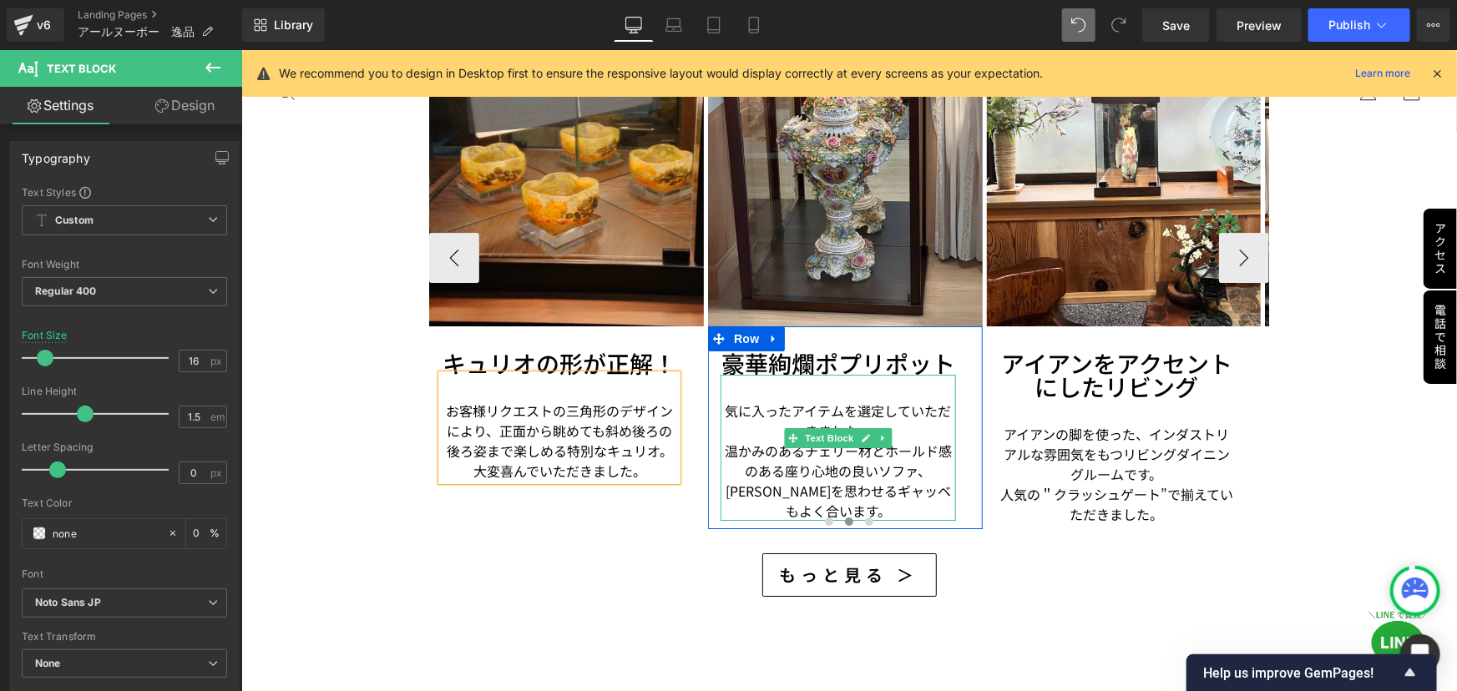
click at [786, 400] on p "気に入ったアイテムを選定していただきました。" at bounding box center [837, 420] width 235 height 40
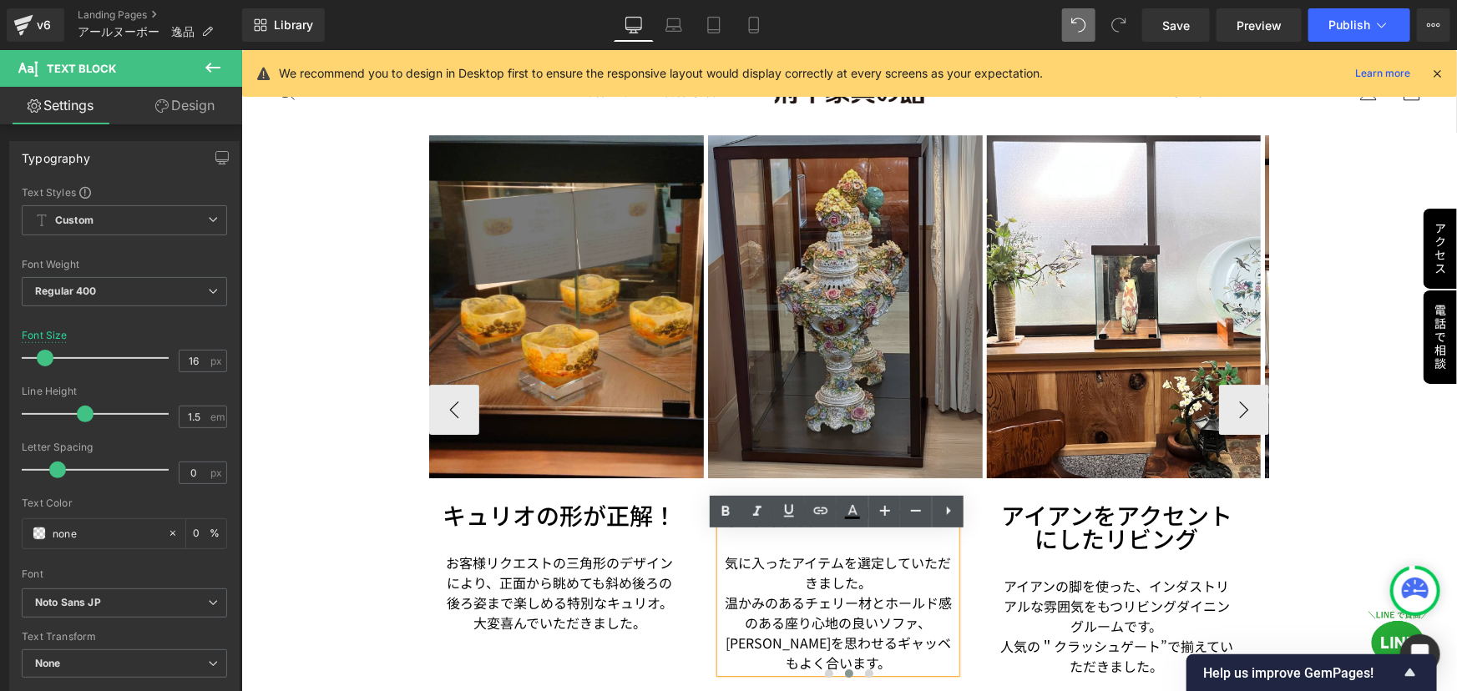
scroll to position [2485, 0]
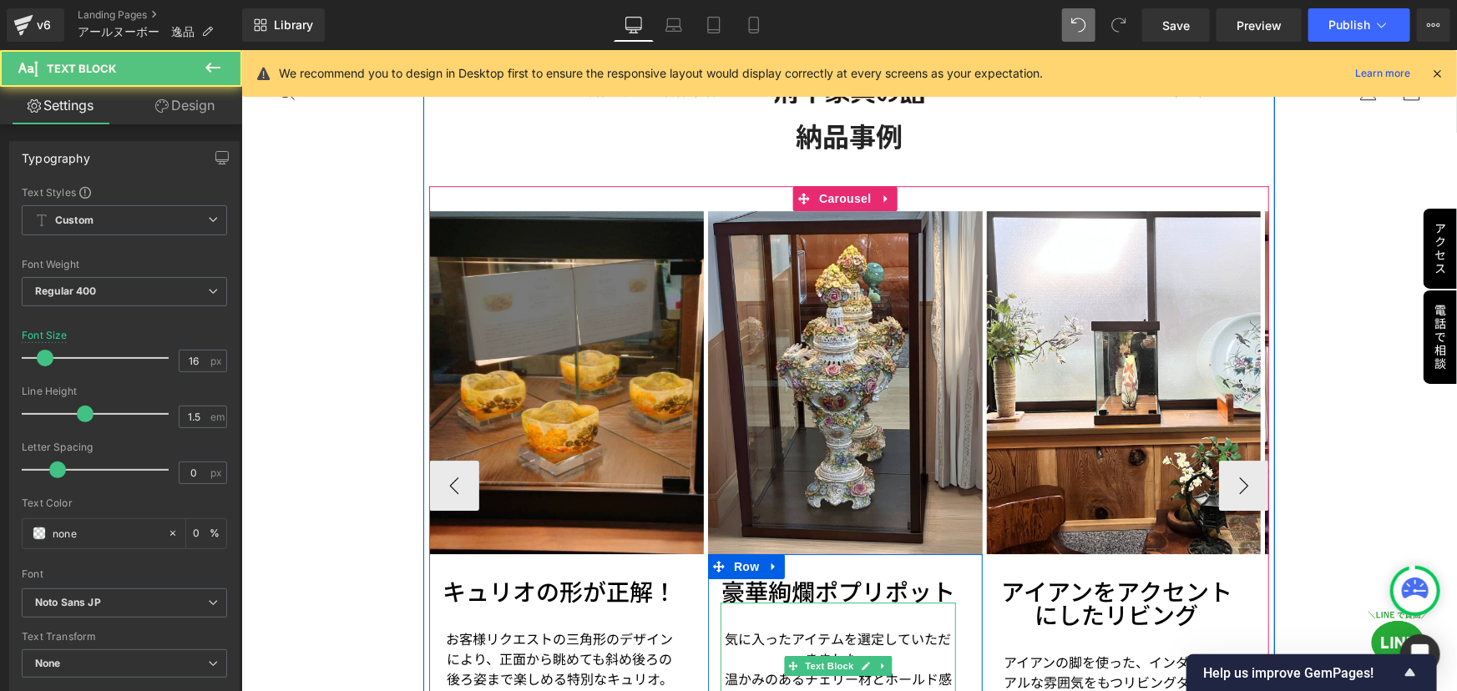
click at [814, 628] on p "気に入ったアイテムを選定していただきました。" at bounding box center [837, 648] width 235 height 40
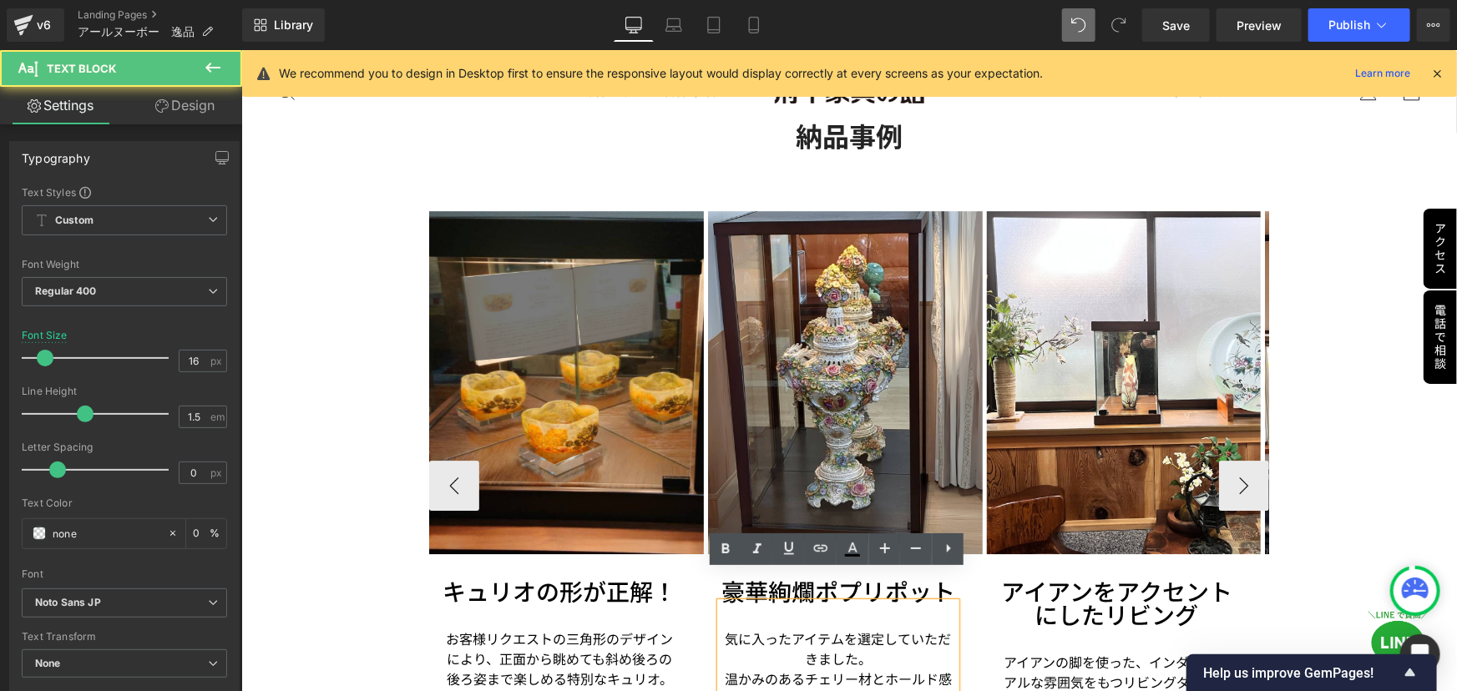
scroll to position [2561, 0]
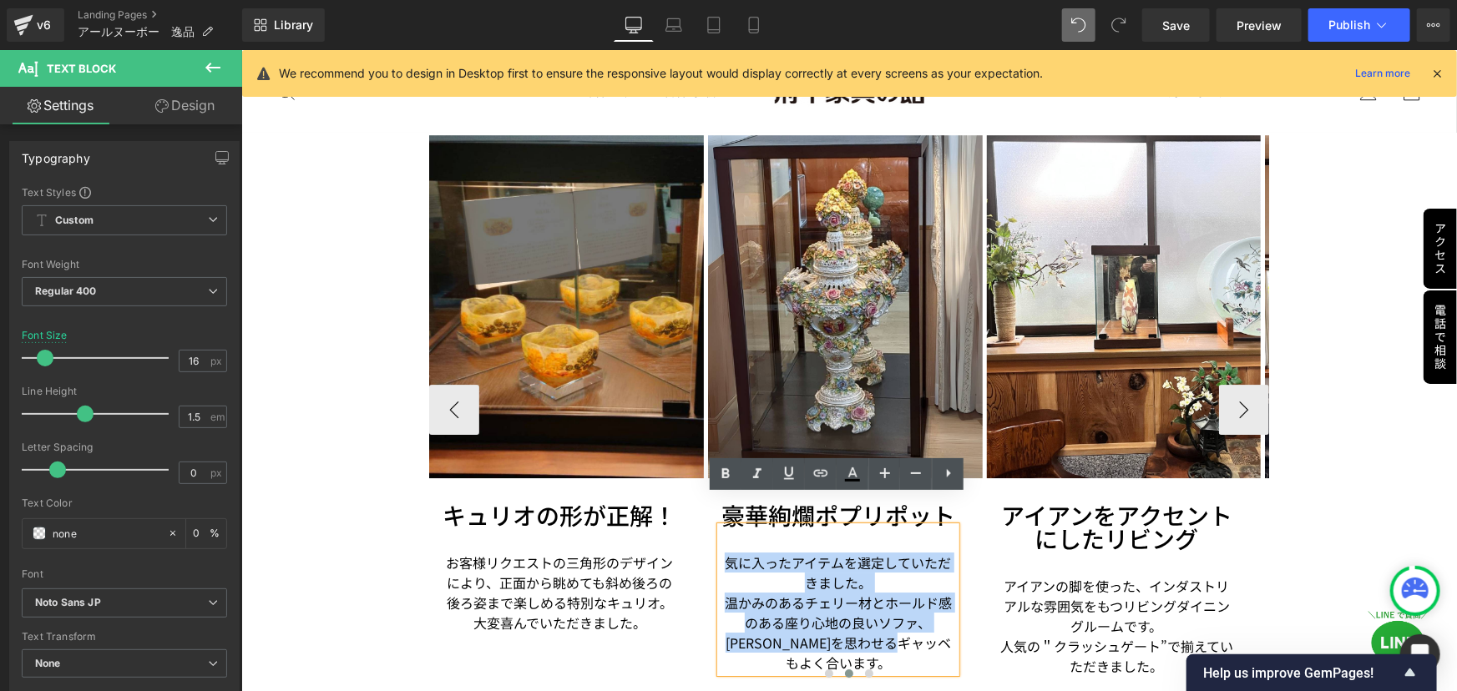
drag, startPoint x: 720, startPoint y: 529, endPoint x: 932, endPoint y: 614, distance: 228.5
click at [932, 614] on div "気に入ったアイテムを選定していただきました。 温かみのあるチェリー材とホールド感のある座り心地の良いソファ、[PERSON_NAME]を思わせるギャッベもよく…" at bounding box center [837, 599] width 235 height 146
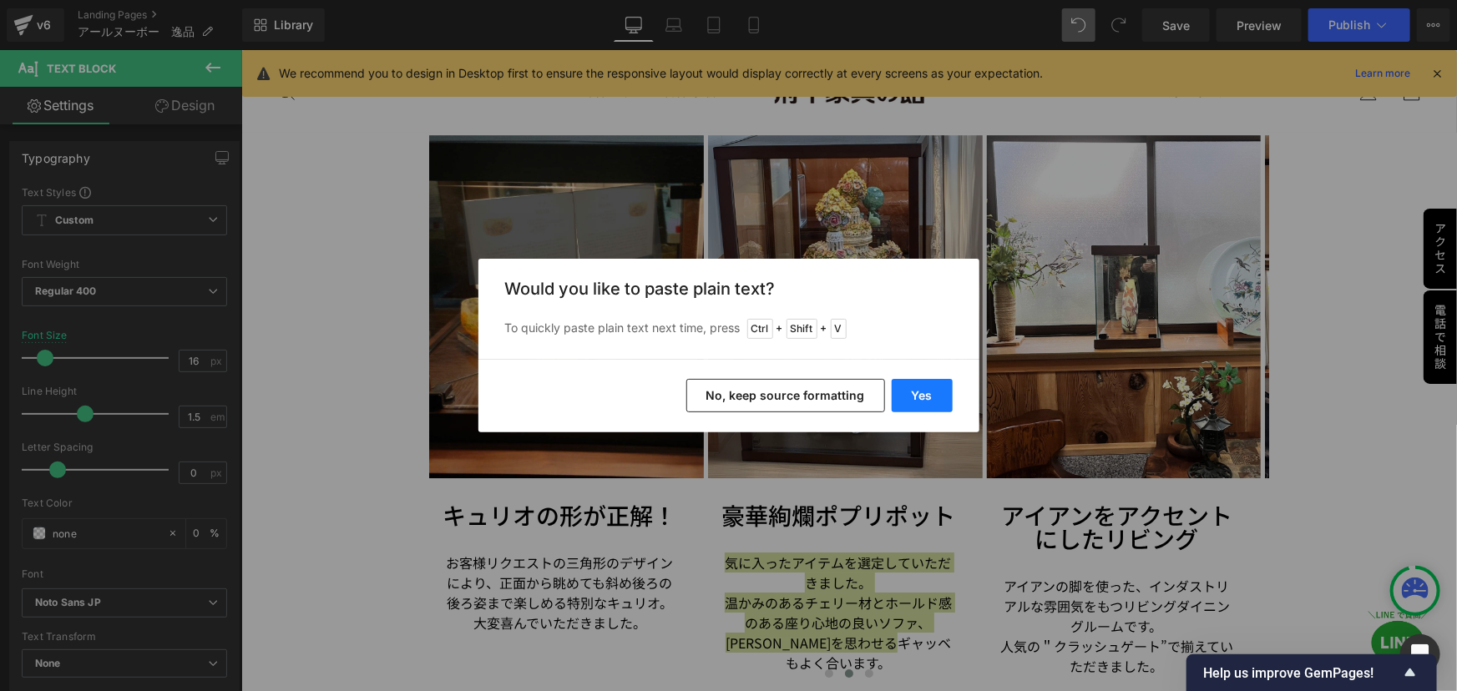
click at [922, 391] on button "Yes" at bounding box center [922, 395] width 61 height 33
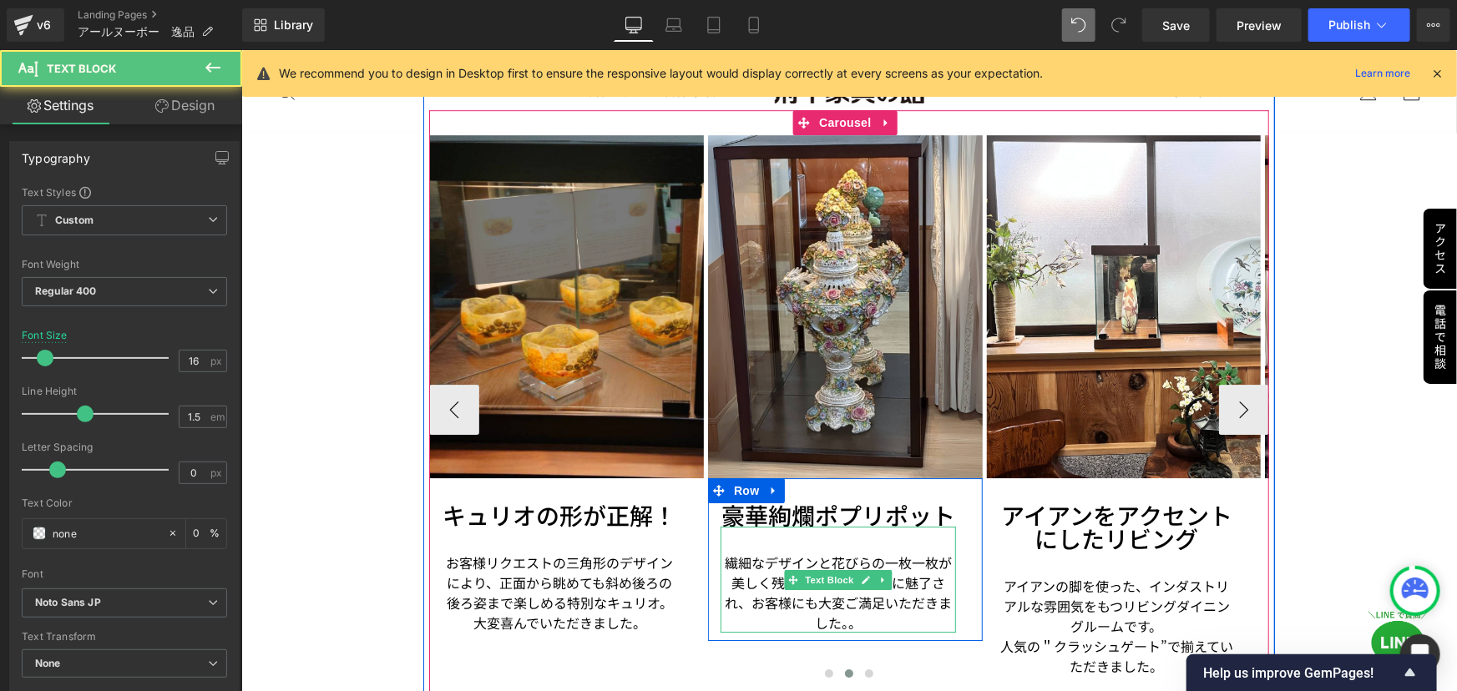
click at [762, 553] on span "繊細なデザインと花びらの一枚一枚が美しく残る逸品。華やかさに魅了され、お客様にも大変ご満足いただきました。。" at bounding box center [837, 592] width 227 height 80
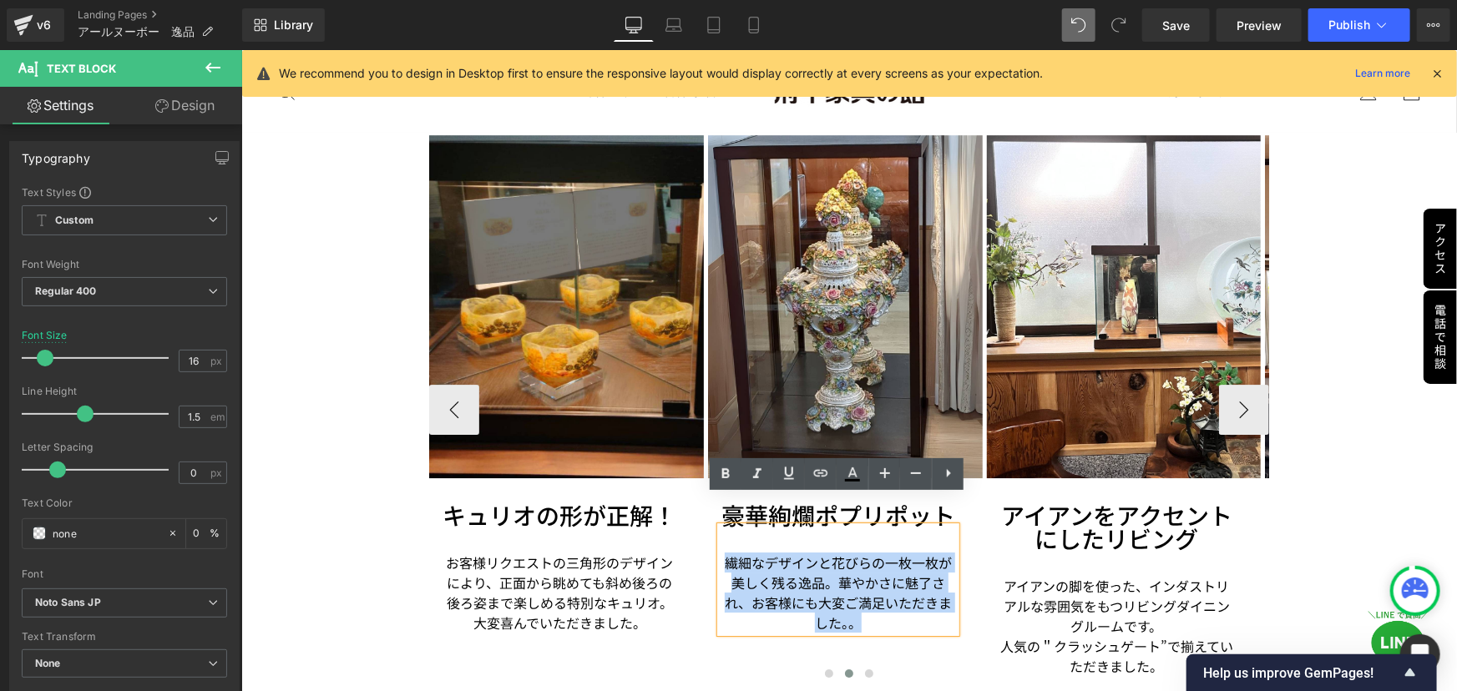
drag, startPoint x: 719, startPoint y: 531, endPoint x: 866, endPoint y: 596, distance: 160.7
click at [866, 596] on p "繊細なデザインと花びらの一枚一枚が美しく残る逸品。華やかさに魅了され、お客様にも大変ご満足いただきました。。" at bounding box center [837, 592] width 235 height 80
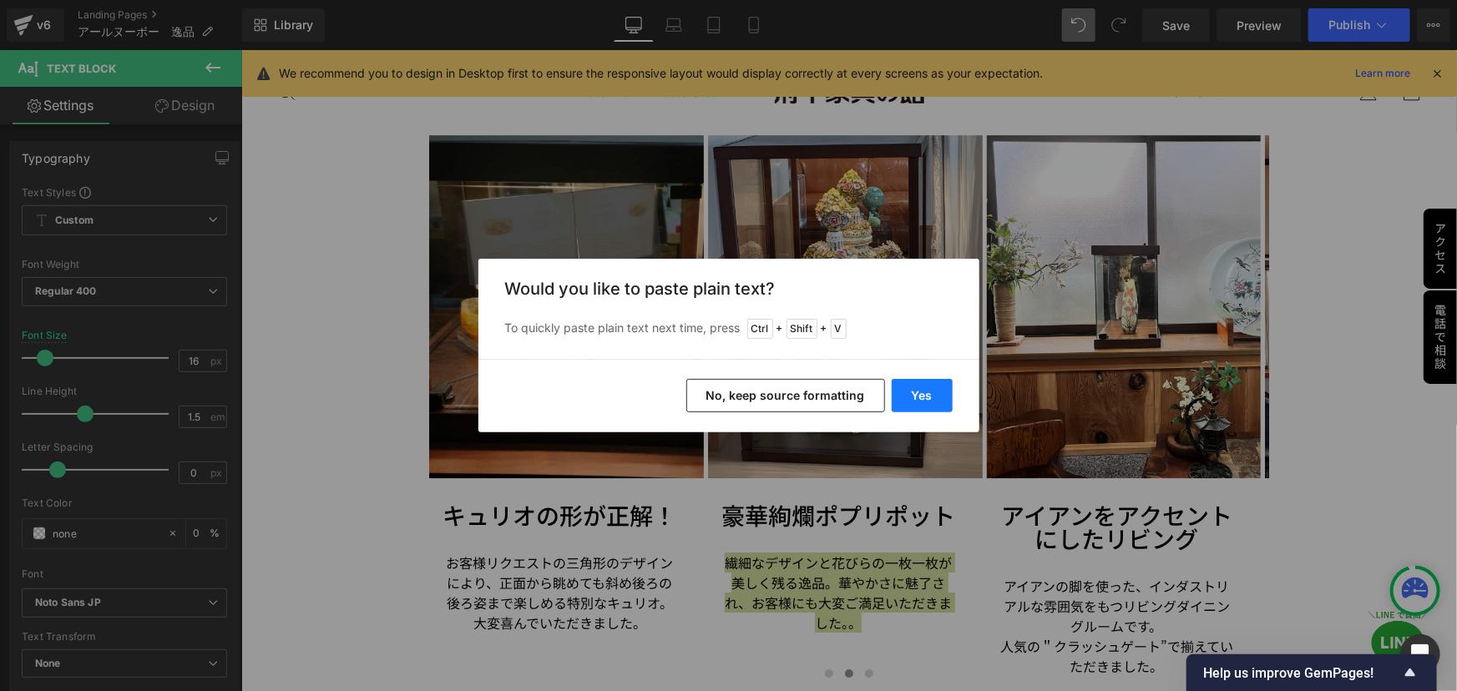
drag, startPoint x: 931, startPoint y: 403, endPoint x: 689, endPoint y: 355, distance: 246.9
click at [931, 403] on button "Yes" at bounding box center [922, 395] width 61 height 33
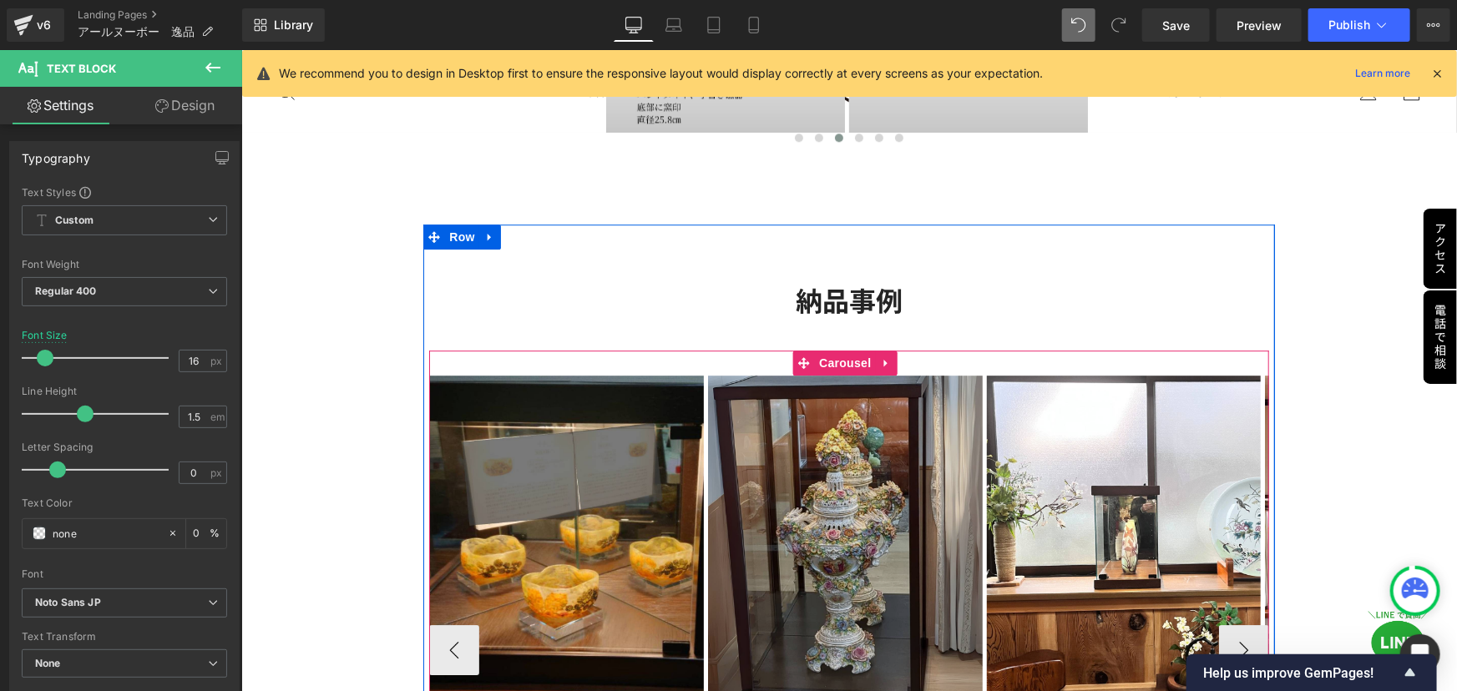
scroll to position [2485, 0]
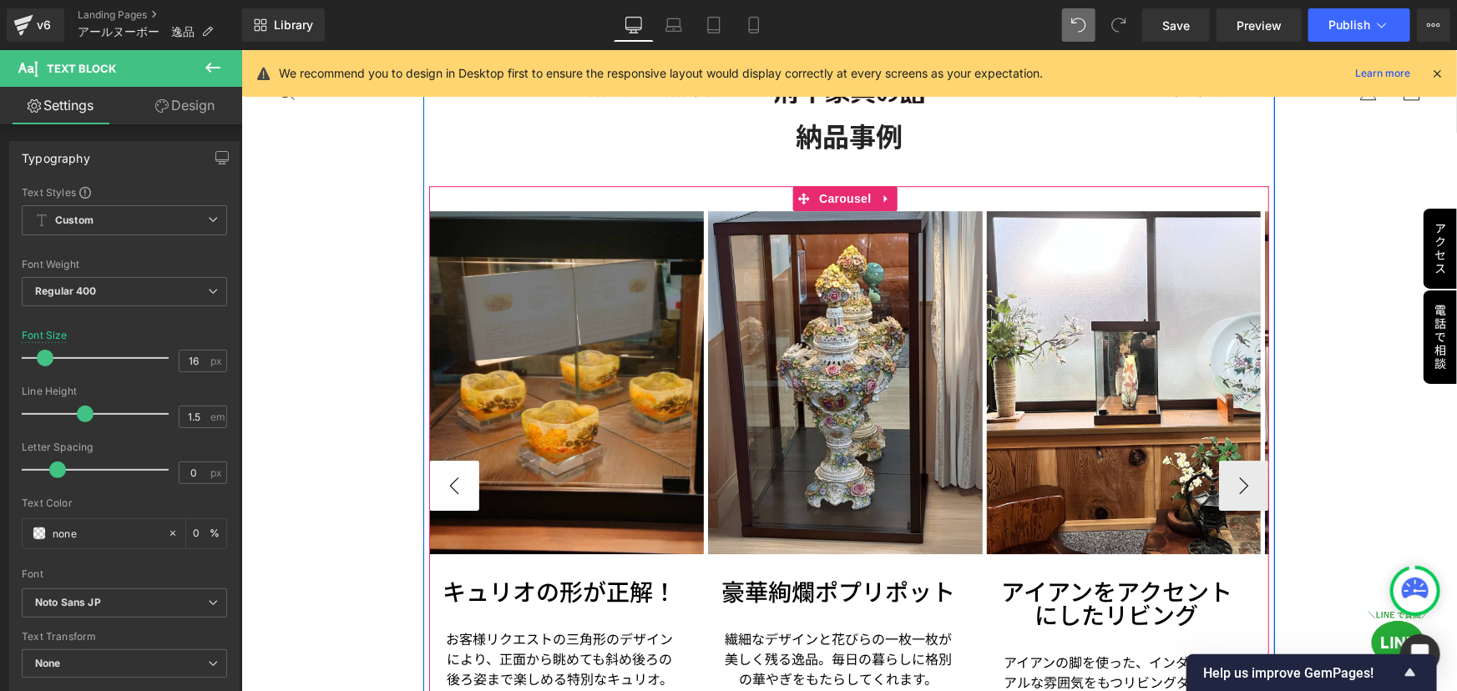
click at [446, 463] on button "‹" at bounding box center [453, 485] width 50 height 50
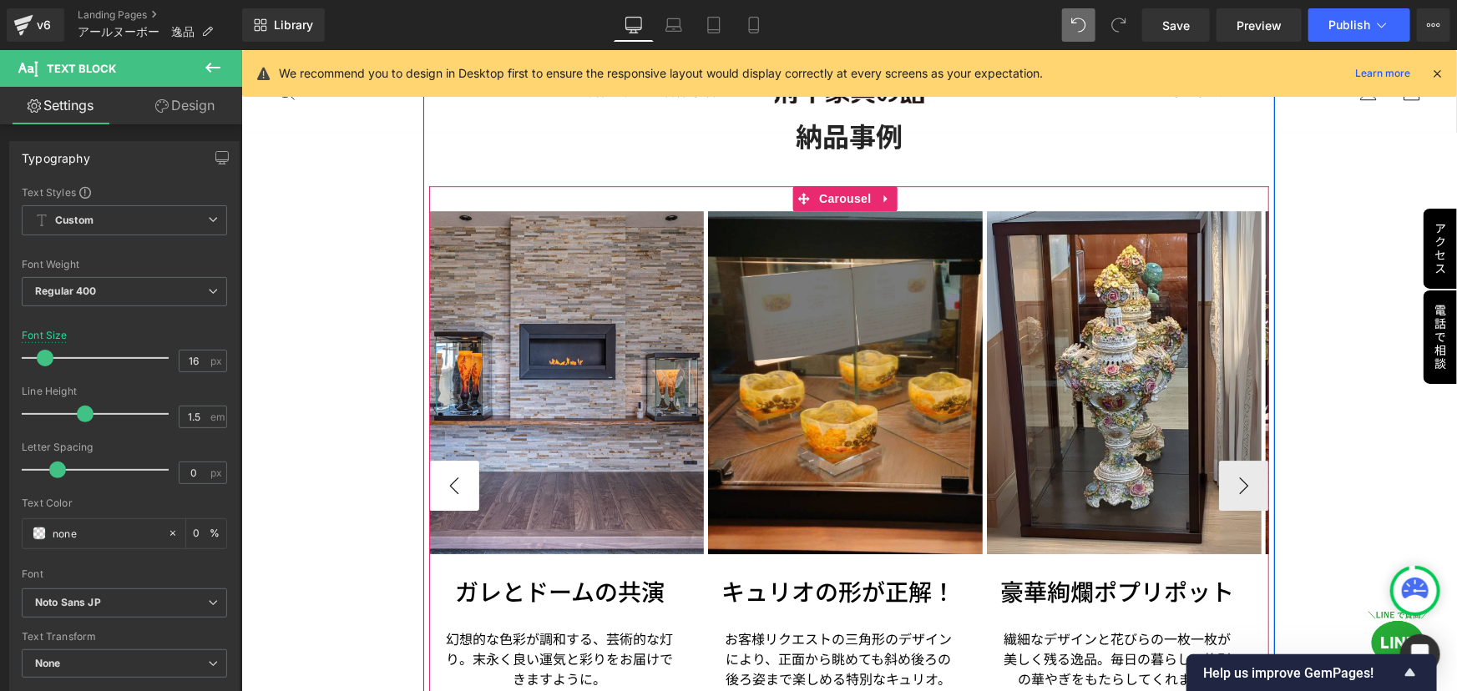
click at [445, 464] on button "‹" at bounding box center [453, 485] width 50 height 50
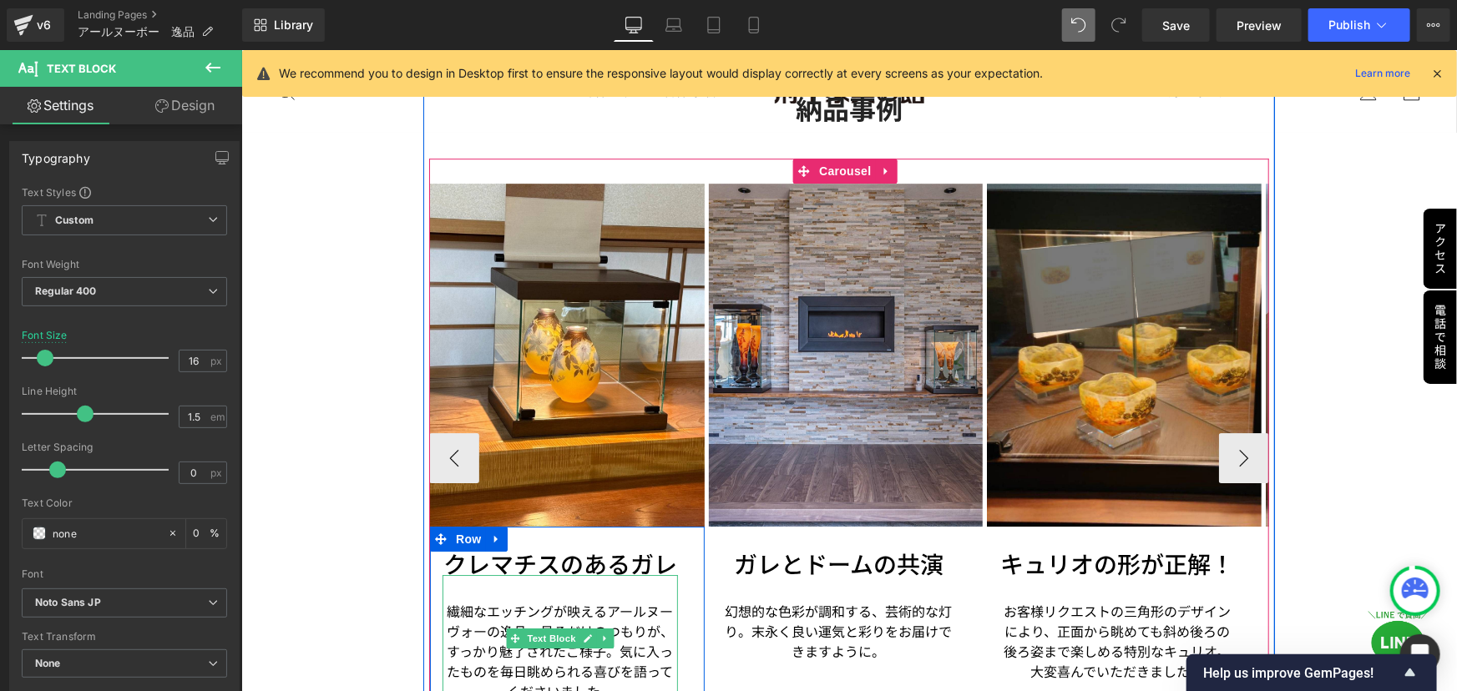
scroll to position [2561, 0]
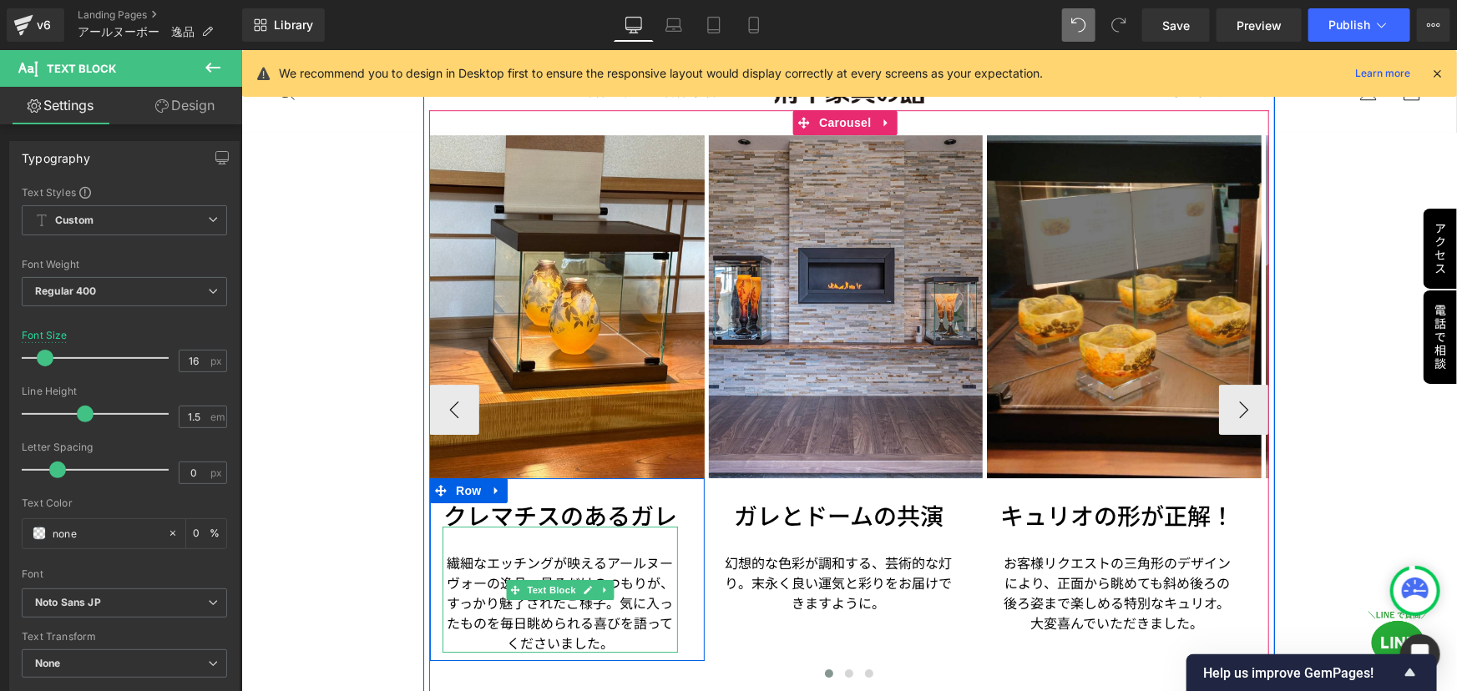
click at [630, 581] on p "繊細なエッチングが映えるアールヌーヴォーの逸品。見るだけのつもりが、すっかり魅了されたご様子。気に入ったものを毎日眺められる喜びを語ってくださいました。" at bounding box center [559, 602] width 235 height 100
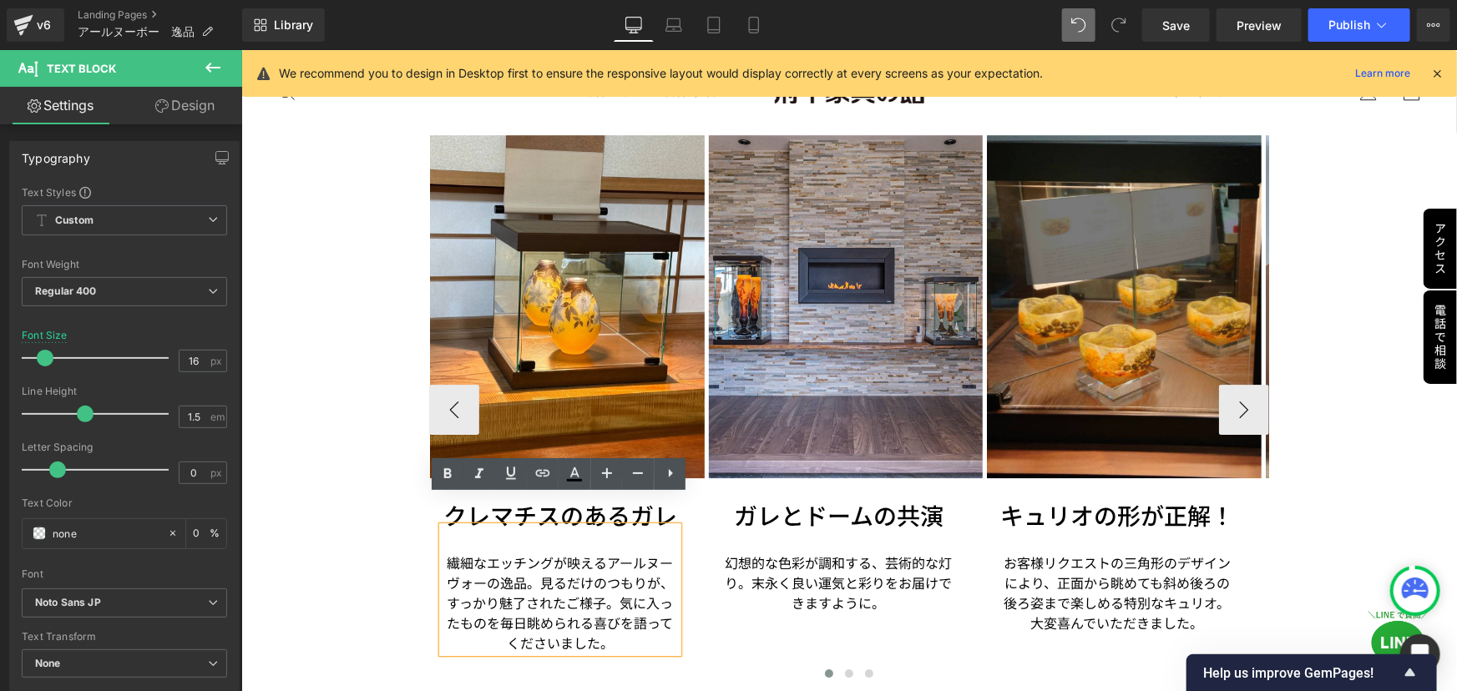
click at [624, 608] on p "繊細なエッチングが映えるアールヌーヴォーの逸品。見るだけのつもりが、すっかり魅了されたご様子。気に入ったものを毎日眺められる喜びを語ってくださいました。" at bounding box center [559, 602] width 235 height 100
click at [1244, 384] on button "›" at bounding box center [1243, 409] width 50 height 50
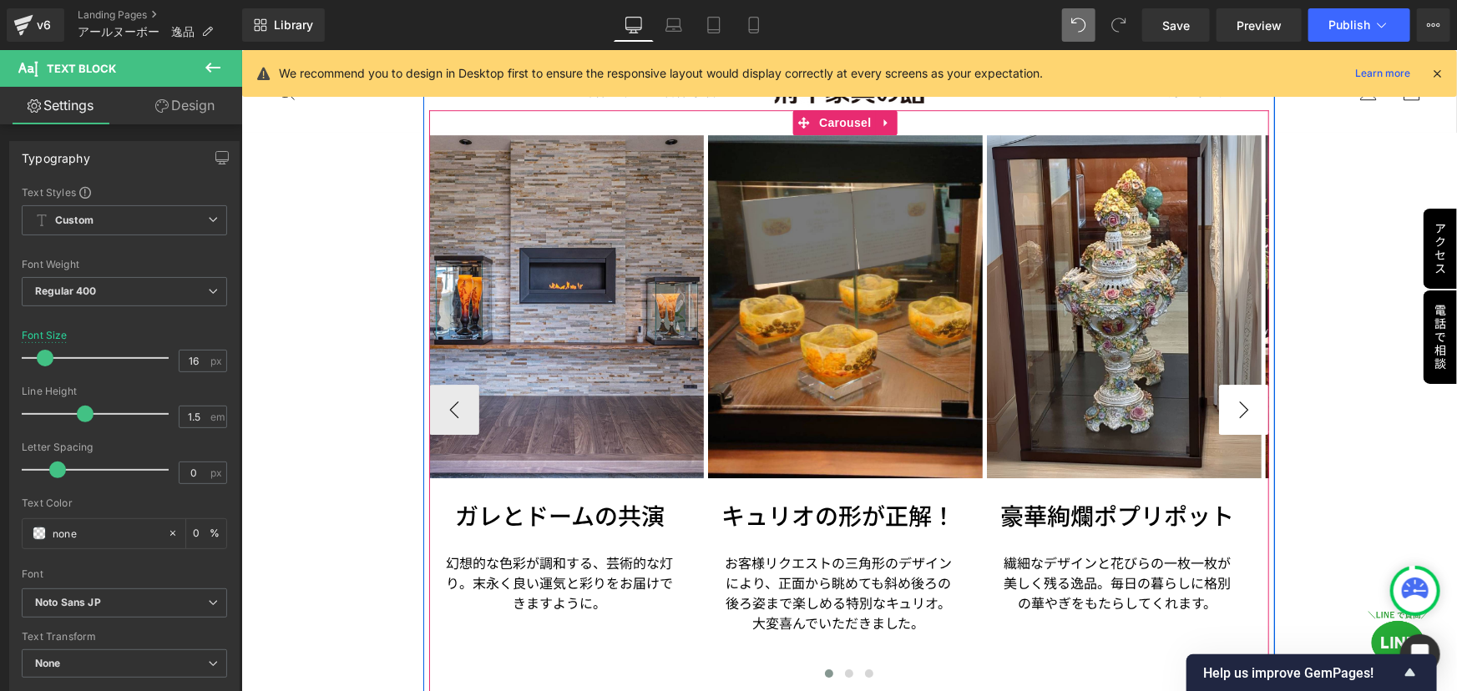
click at [1244, 384] on button "›" at bounding box center [1243, 409] width 50 height 50
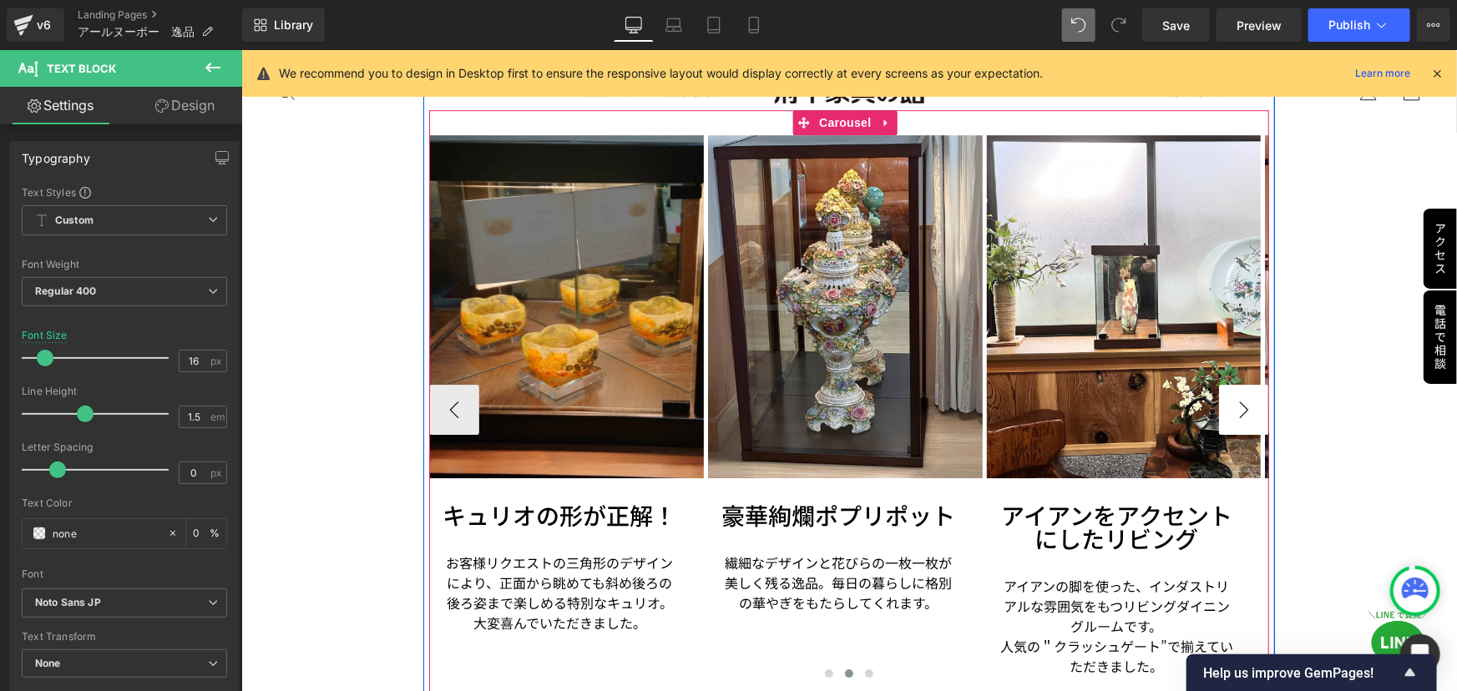
click at [1244, 384] on button "›" at bounding box center [1243, 409] width 50 height 50
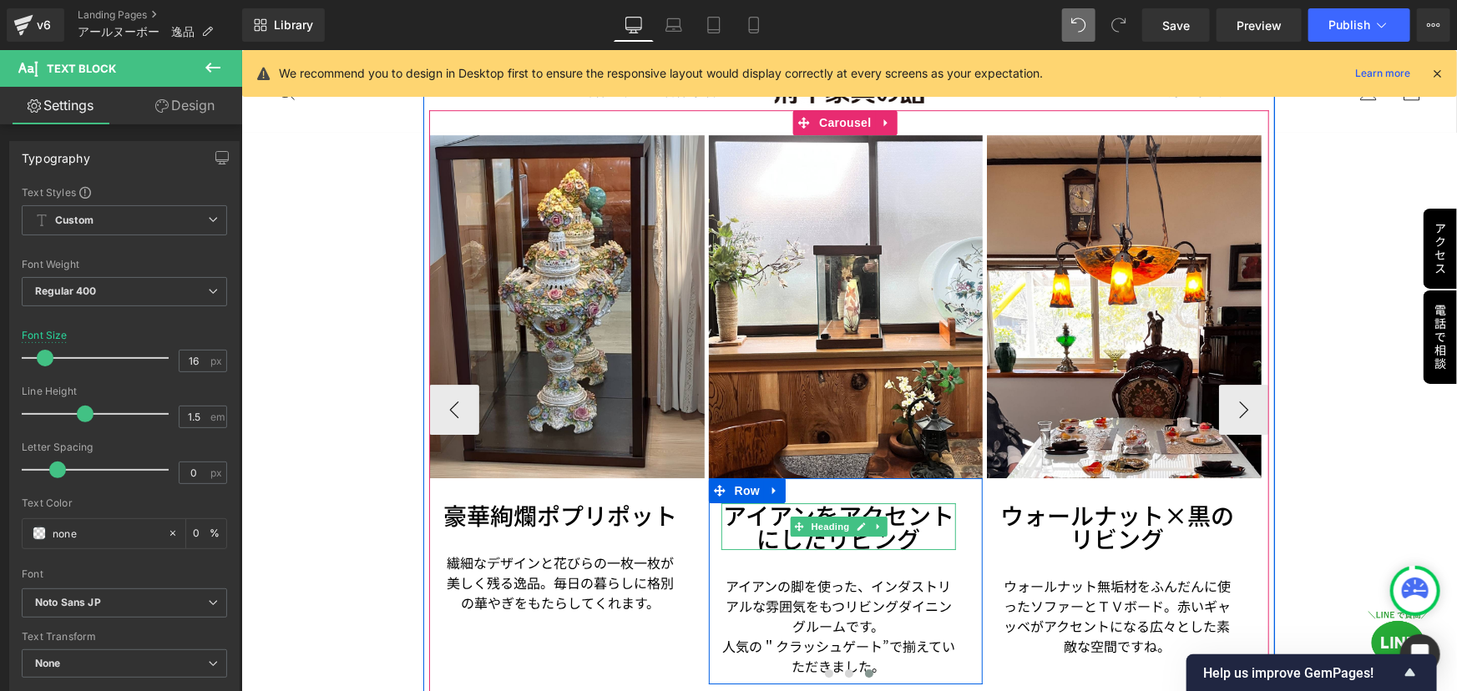
drag, startPoint x: 754, startPoint y: 491, endPoint x: 989, endPoint y: 489, distance: 235.4
click at [754, 503] on h3 "アイアンをアクセントにしたリビング" at bounding box center [837, 526] width 235 height 47
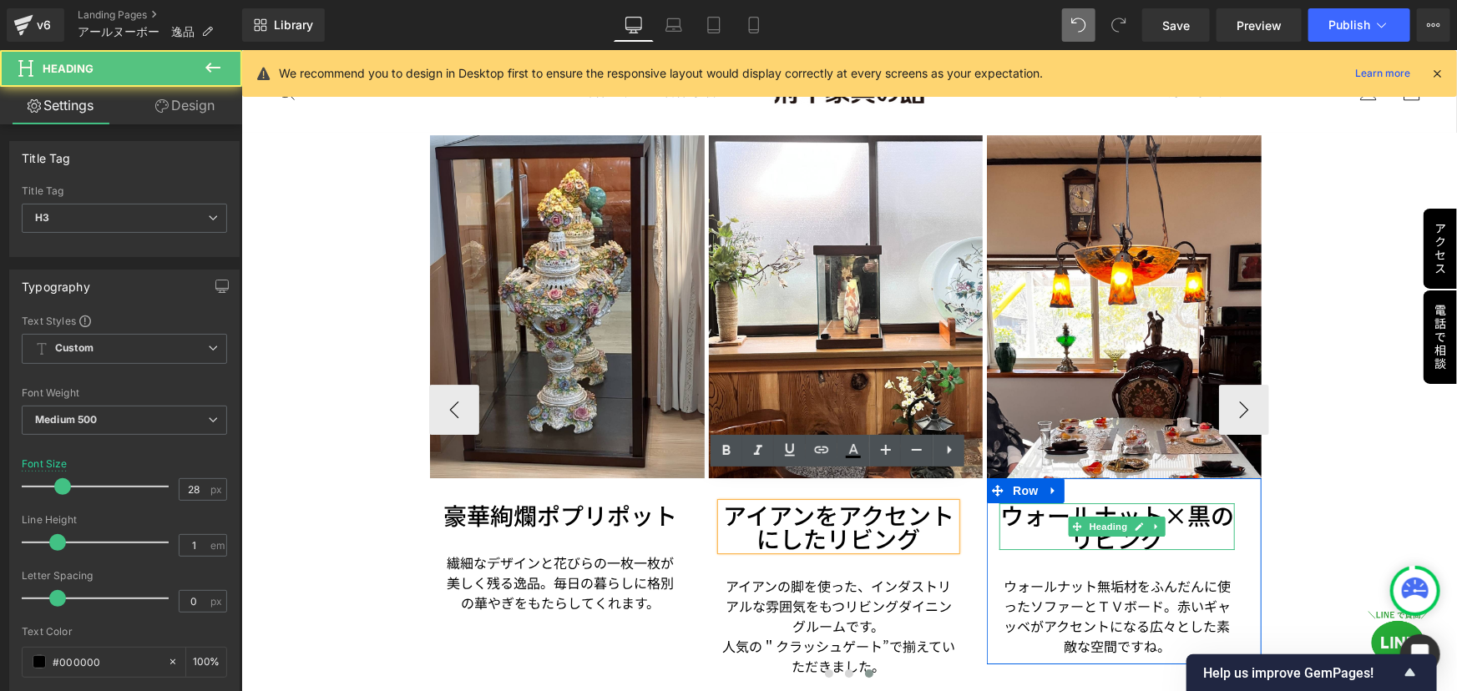
click at [1085, 516] on span "Heading" at bounding box center [1107, 526] width 45 height 20
click at [1028, 503] on h3 "ウォールナット×黒のリビング" at bounding box center [1115, 526] width 235 height 47
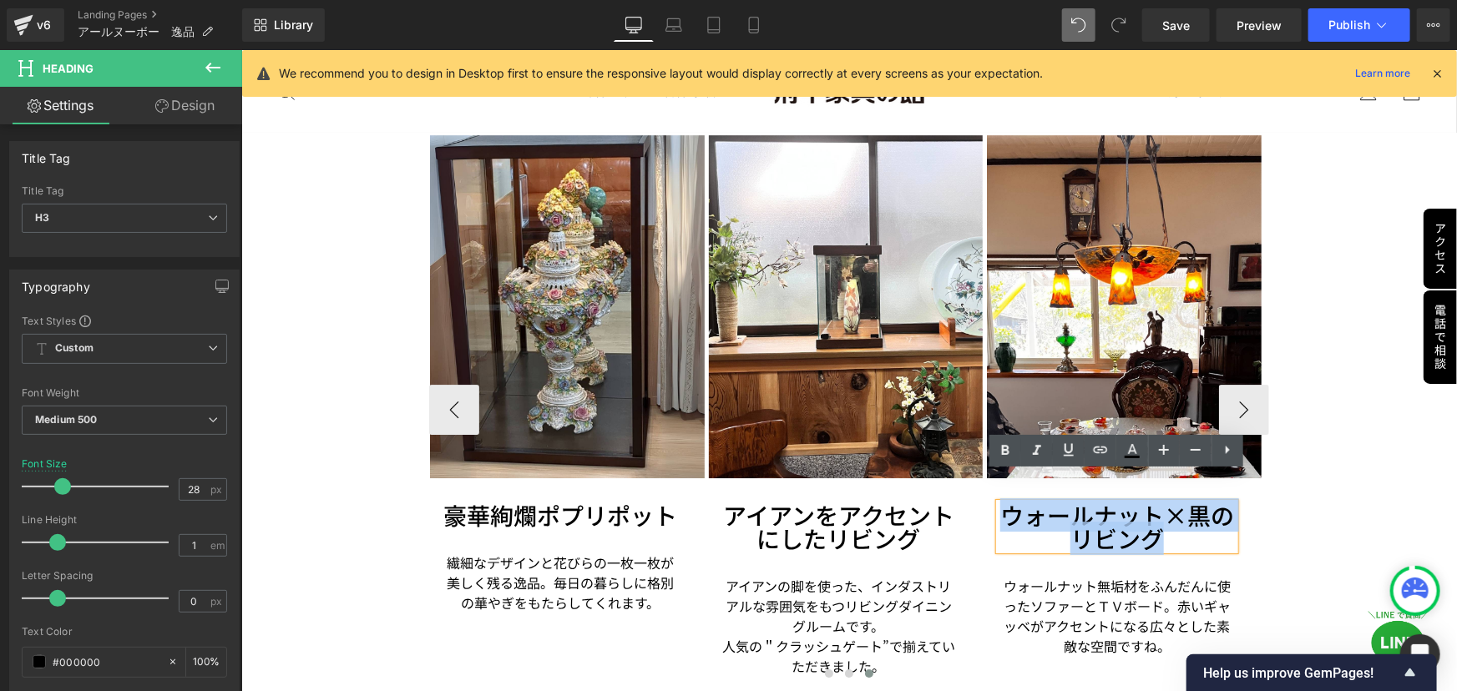
drag, startPoint x: 1007, startPoint y: 483, endPoint x: 1171, endPoint y: 507, distance: 166.1
click at [1171, 507] on h3 "ウォールナット×黒のリビング" at bounding box center [1115, 526] width 235 height 47
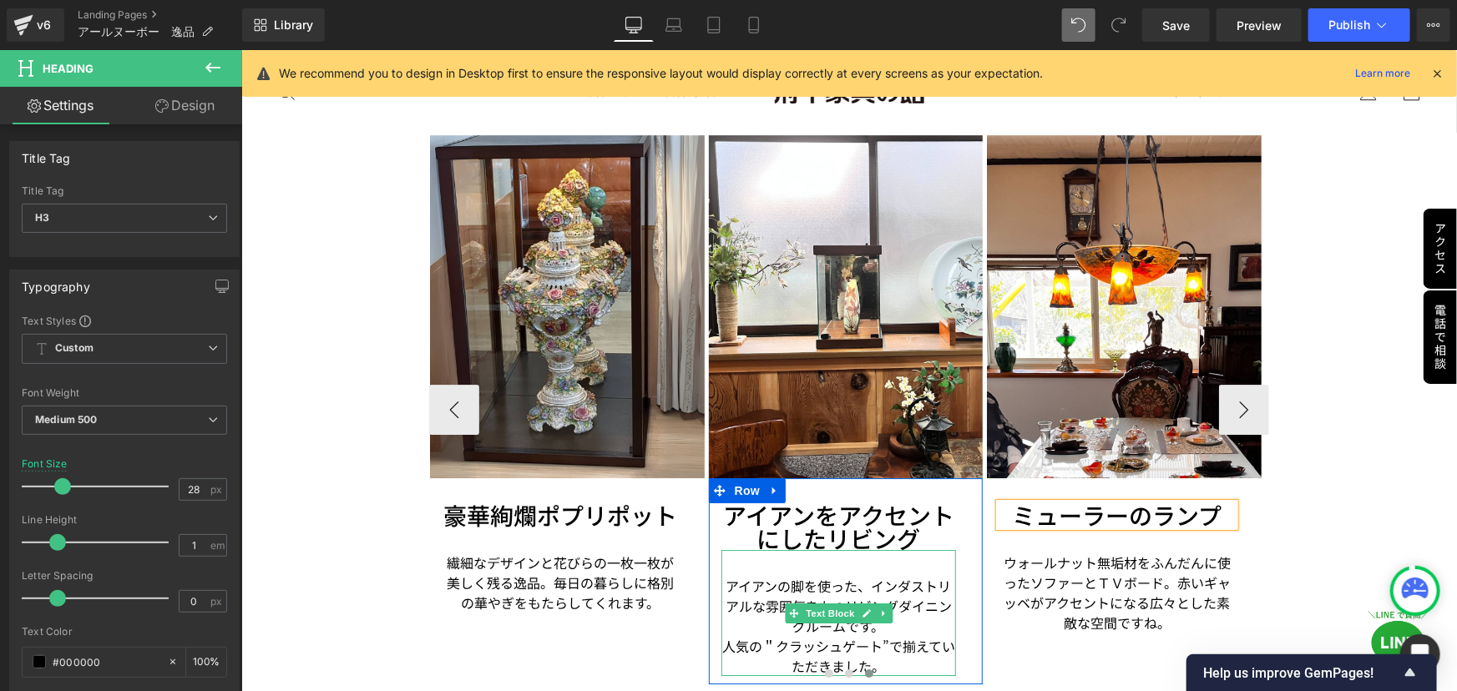
drag, startPoint x: 779, startPoint y: 563, endPoint x: 732, endPoint y: 553, distance: 47.6
click at [779, 575] on p "アイアンの脚を使った、インダストリアルな雰囲気をもつリビングダイニングルームです。" at bounding box center [837, 605] width 235 height 60
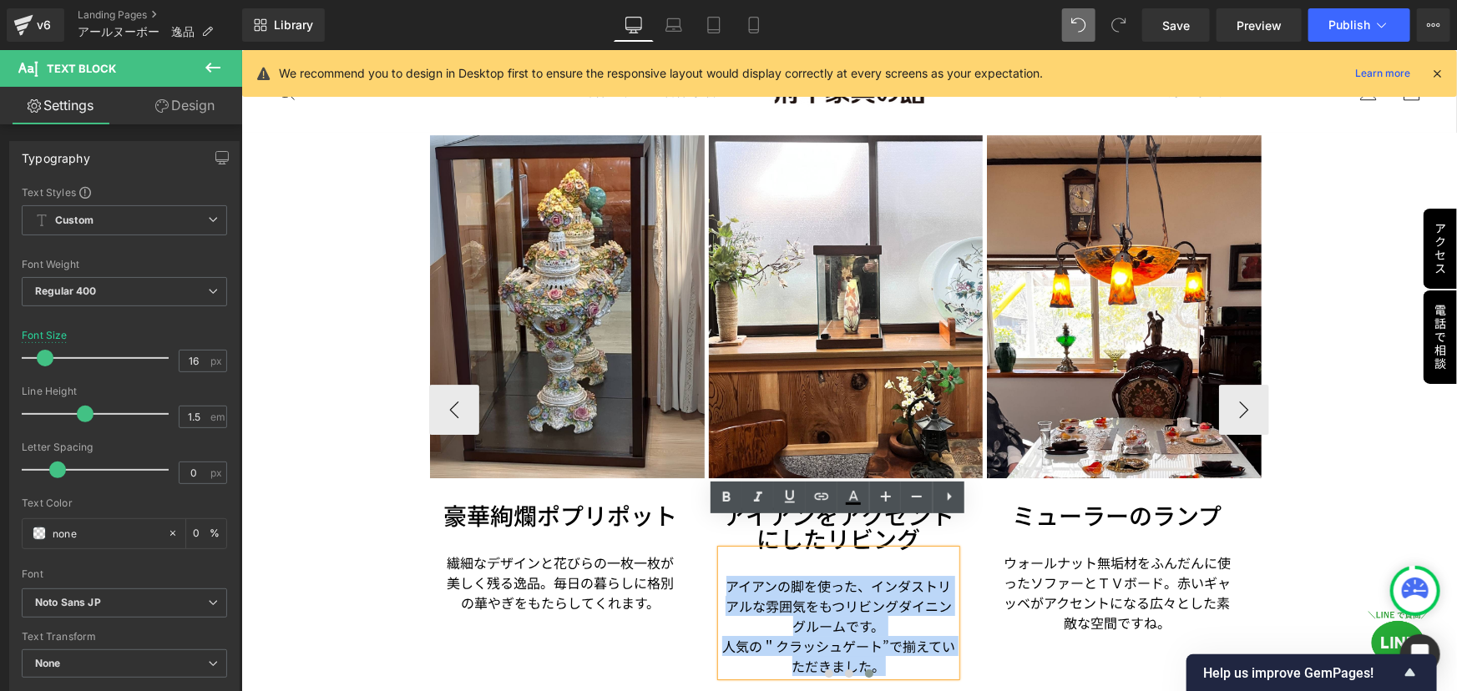
drag, startPoint x: 726, startPoint y: 551, endPoint x: 907, endPoint y: 633, distance: 198.0
click at [907, 633] on div "アイアンの脚を使った、インダストリアルな雰囲気をもつリビングダイニングルームです。 人気の＂クラッシュゲート”で揃えていただきました。" at bounding box center [837, 612] width 235 height 126
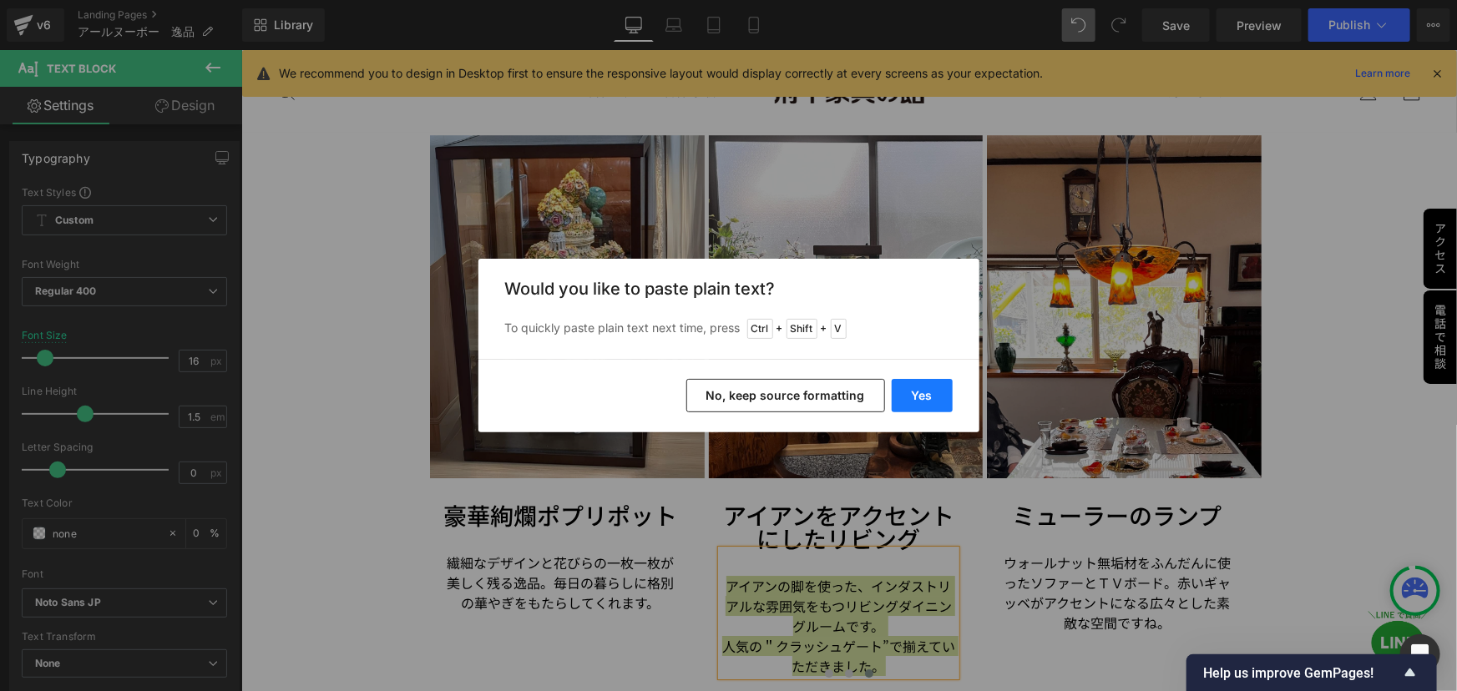
drag, startPoint x: 920, startPoint y: 397, endPoint x: 682, endPoint y: 347, distance: 243.0
click at [920, 397] on button "Yes" at bounding box center [922, 395] width 61 height 33
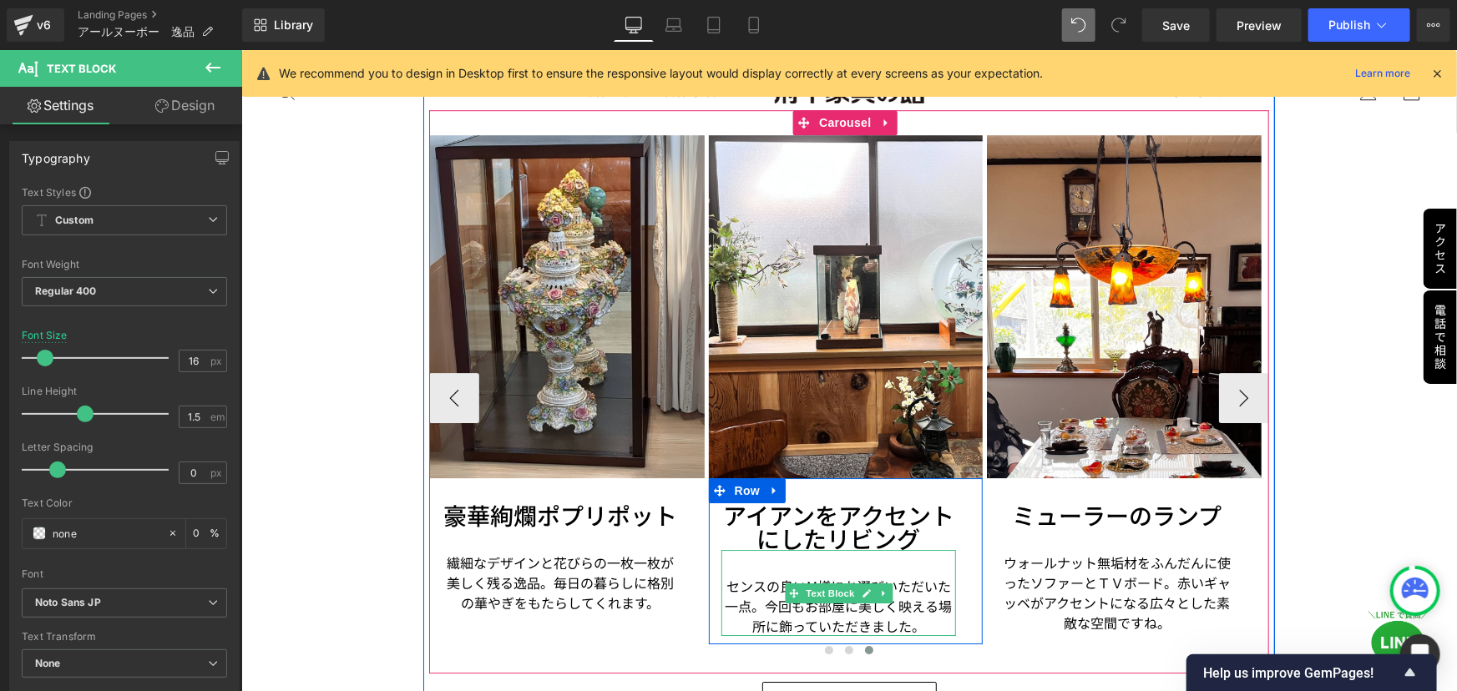
drag, startPoint x: 932, startPoint y: 562, endPoint x: 922, endPoint y: 563, distance: 10.9
click at [933, 575] on p "センスの良いM様にお選びいただいた一点。今回もお部屋に美しく映える場所に飾っていただきました。" at bounding box center [837, 605] width 235 height 60
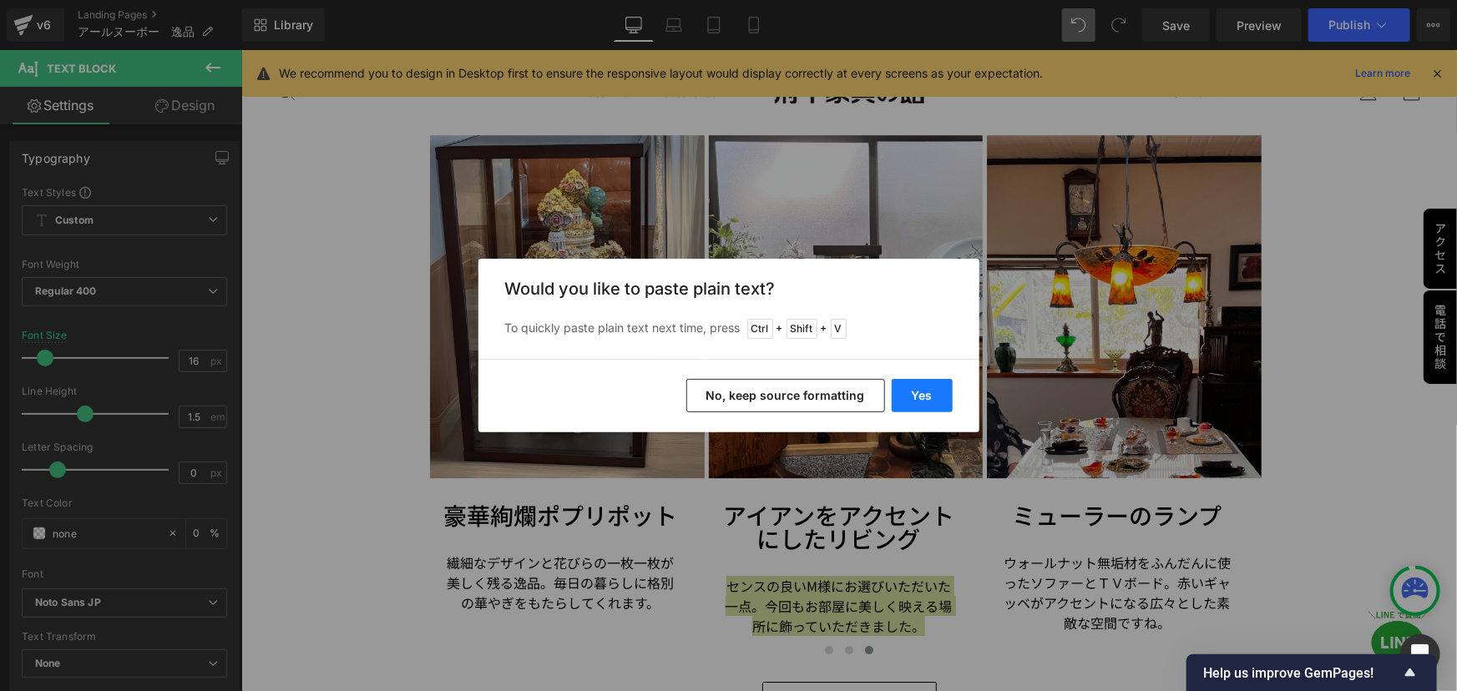
click at [920, 392] on button "Yes" at bounding box center [922, 395] width 61 height 33
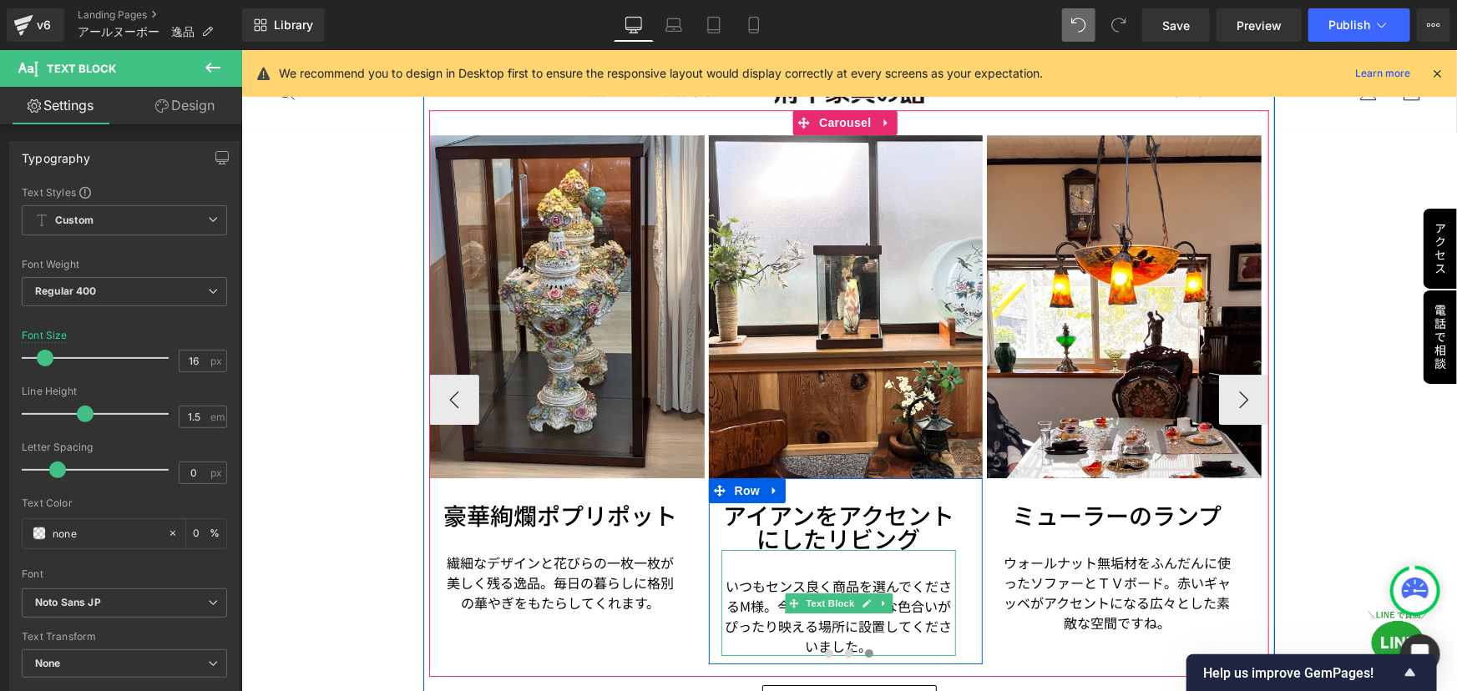
click at [750, 549] on div "いつもセンス良く商品を選んでくださるM様。今回も、この特別な色合いがぴったり映える場所に設置してくださいました。" at bounding box center [837, 602] width 235 height 106
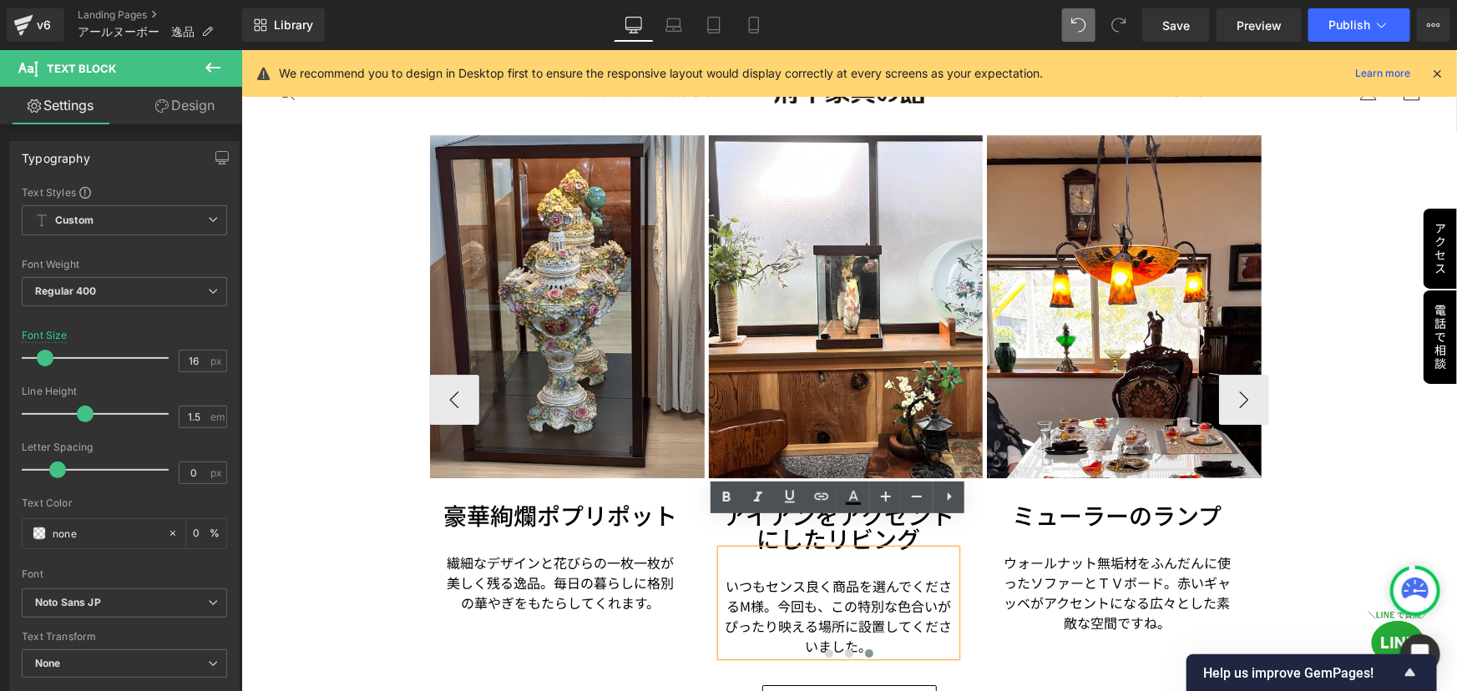
click at [722, 575] on p "いつもセンス良く商品を選んでくださるM様。今回も、この特別な色合いがぴったり映える場所に設置してくださいました。" at bounding box center [837, 615] width 235 height 80
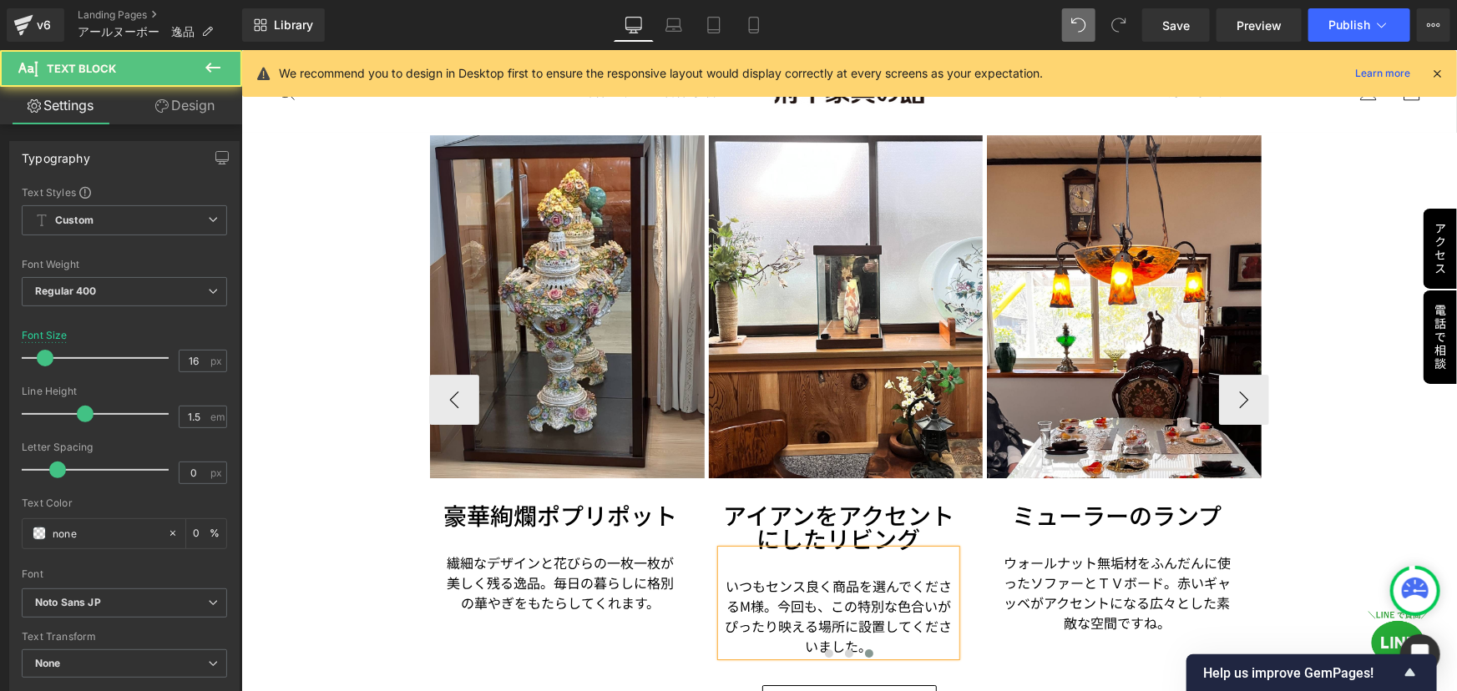
click at [867, 549] on div "いつもセンス良く商品を選んでくださるM様。今回も、この特別な色合いがぴったり映える場所に設置してくださいました。" at bounding box center [837, 602] width 235 height 106
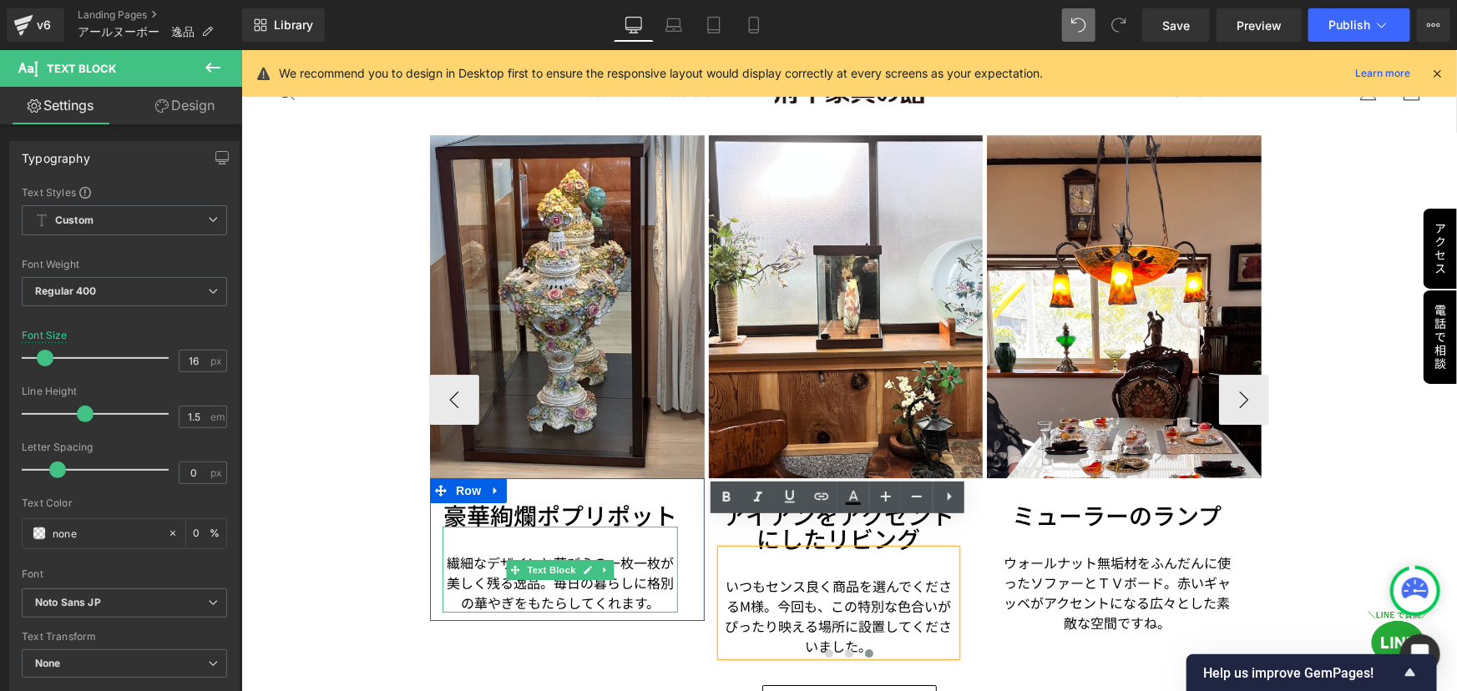
click at [571, 526] on div "繊細なデザインと花びらの一枚一枚が美しく残る逸品。毎日の暮らしに格別の華やぎをもたらしてくれます。" at bounding box center [559, 569] width 235 height 86
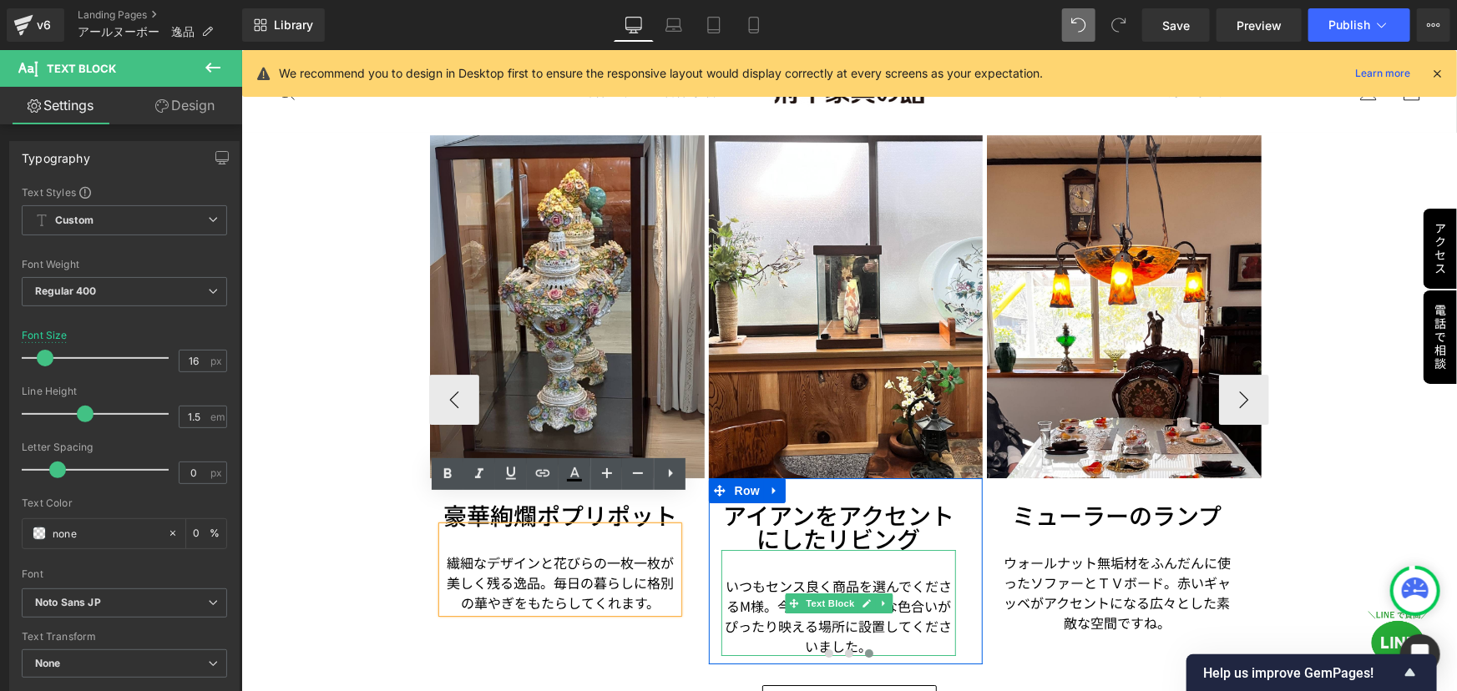
click at [837, 549] on div "いつもセンス良く商品を選んでくださるM様。今回も、この特別な色合いがぴったり映える場所に設置してくださいました。" at bounding box center [837, 602] width 235 height 106
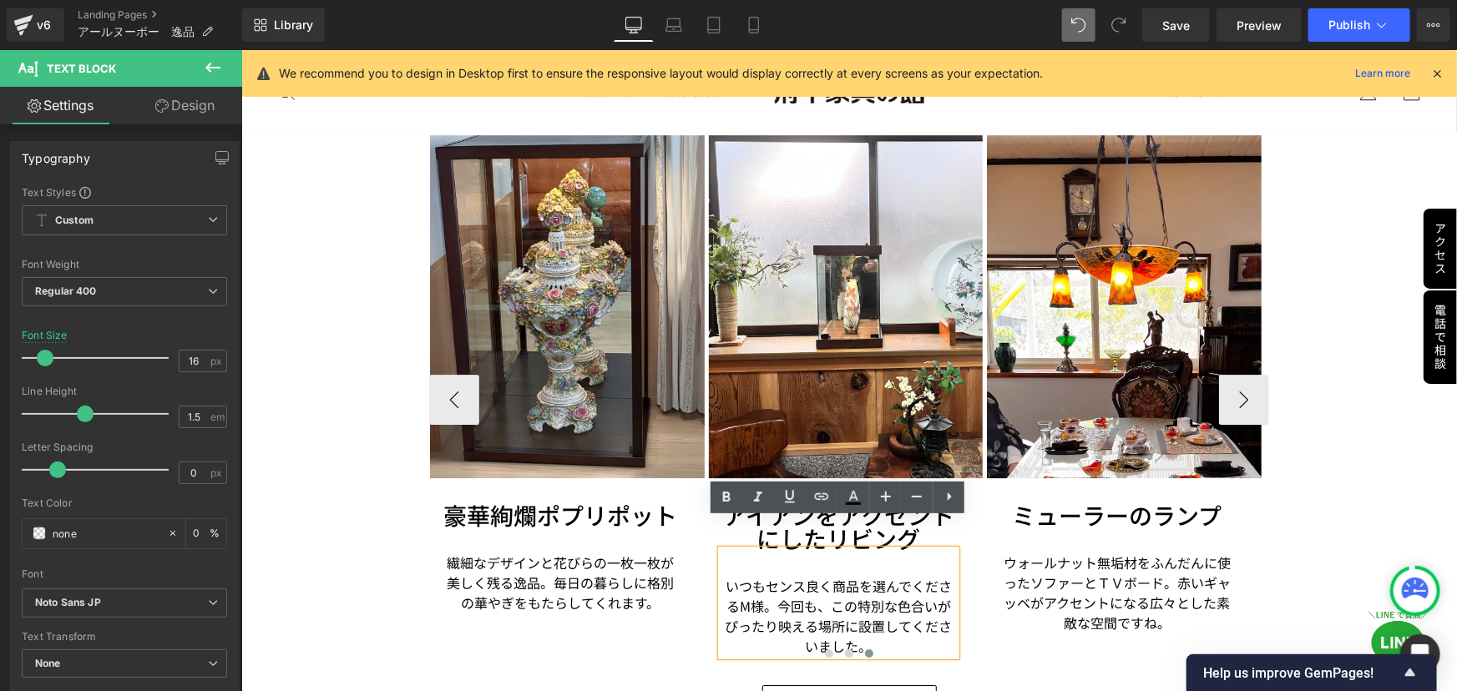
click at [720, 575] on p "いつもセンス良く商品を選んでくださるM様。今回も、この特別な色合いがぴったり映える場所に設置してくださいました。" at bounding box center [837, 615] width 235 height 80
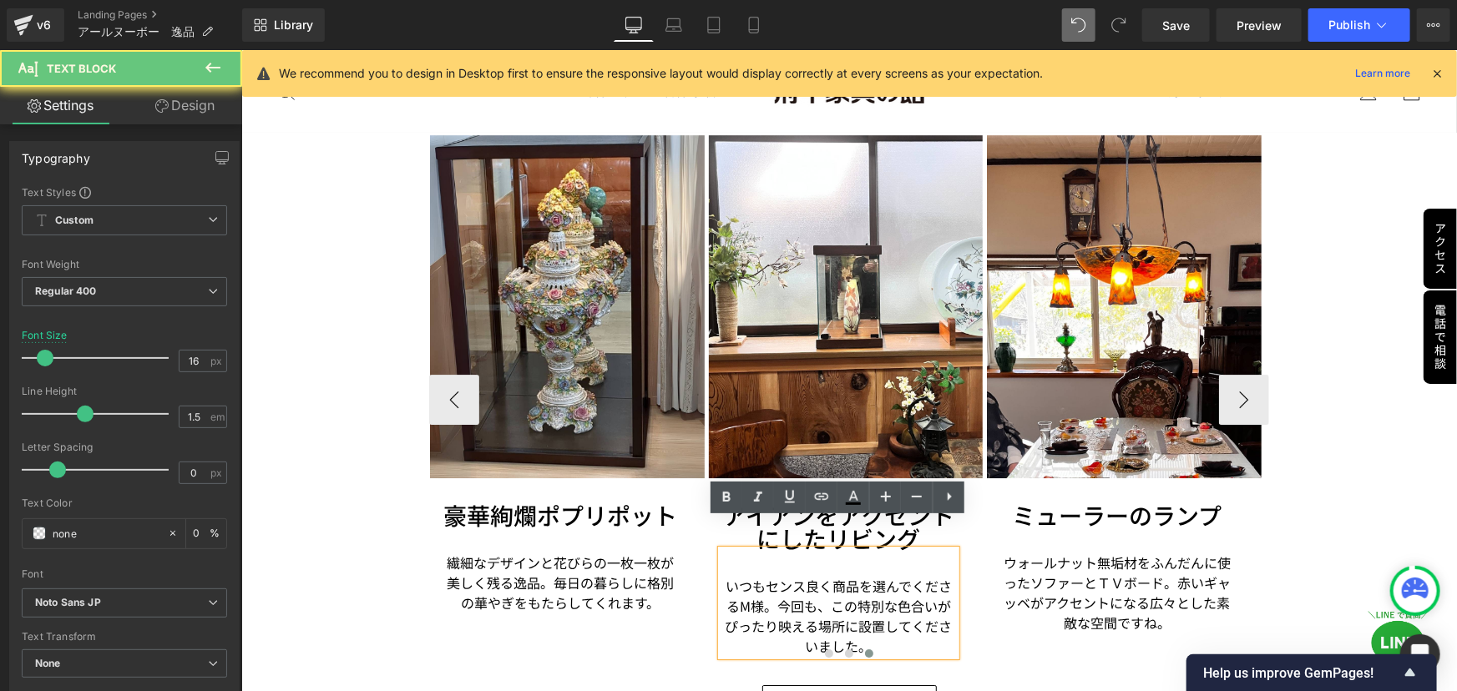
drag, startPoint x: 719, startPoint y: 538, endPoint x: 719, endPoint y: 526, distance: 12.5
click at [720, 549] on div "いつもセンス良く商品を選んでくださるM様。今回も、この特別な色合いがぴったり映える場所に設置してくださいました。" at bounding box center [837, 602] width 235 height 106
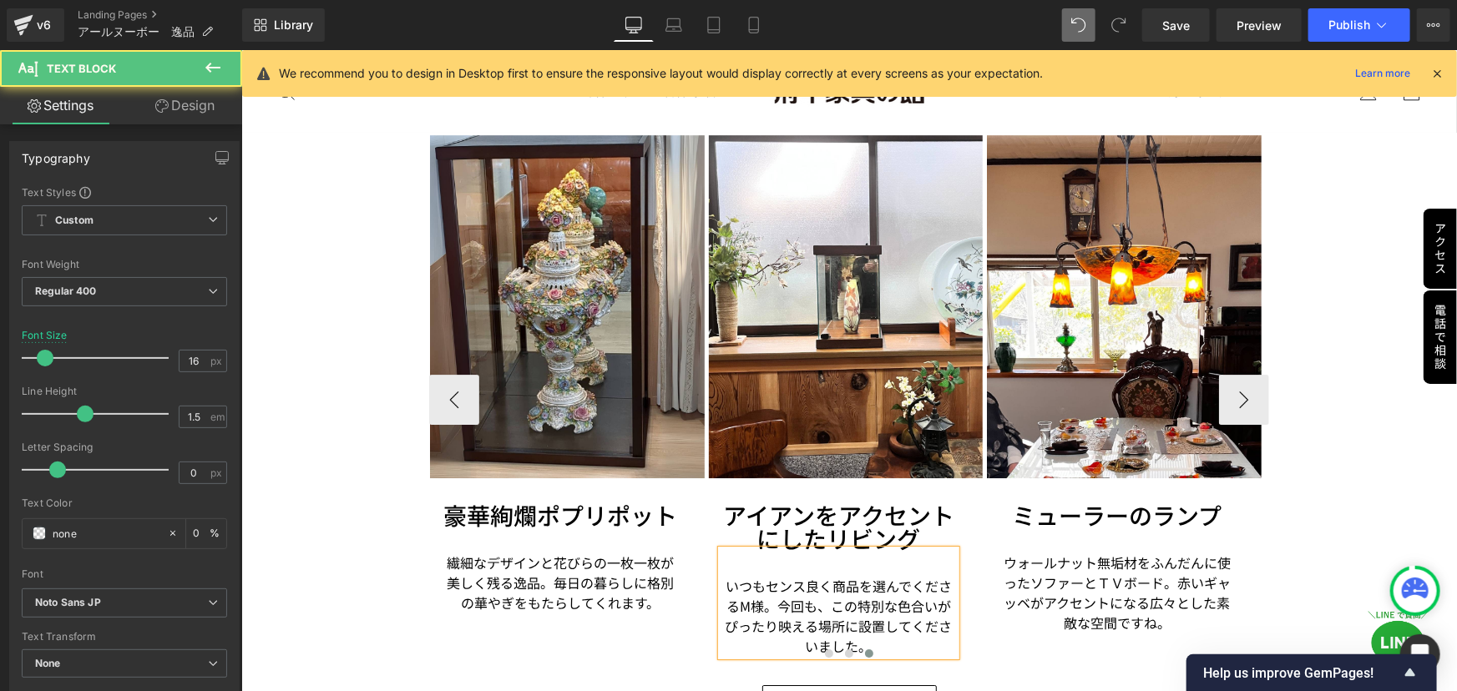
click at [871, 575] on p "いつもセンス良く商品を選んでくださるM様。今回も、この特別な色合いがぴったり映える場所に設置してくださいました。" at bounding box center [837, 615] width 235 height 80
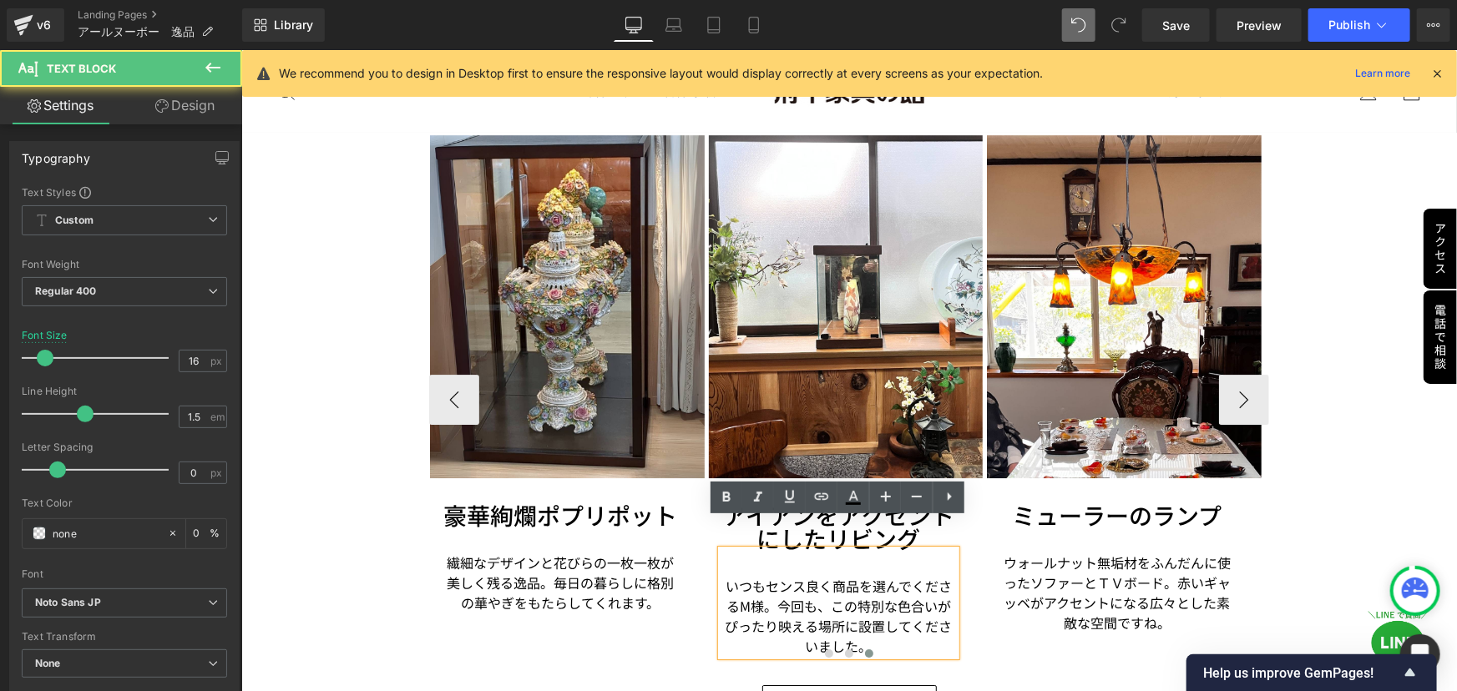
click at [776, 575] on p "いつもセンス良く商品を選んでくださるM様。今回も、この特別な色合いがぴったり映える場所に設置してくださいました。" at bounding box center [837, 615] width 235 height 80
click at [732, 549] on div "いつもセンス良く商品を選んでくださるM様。今回も、この特別な色合いがぴったり映える場所に設置してくださいました。" at bounding box center [837, 602] width 235 height 106
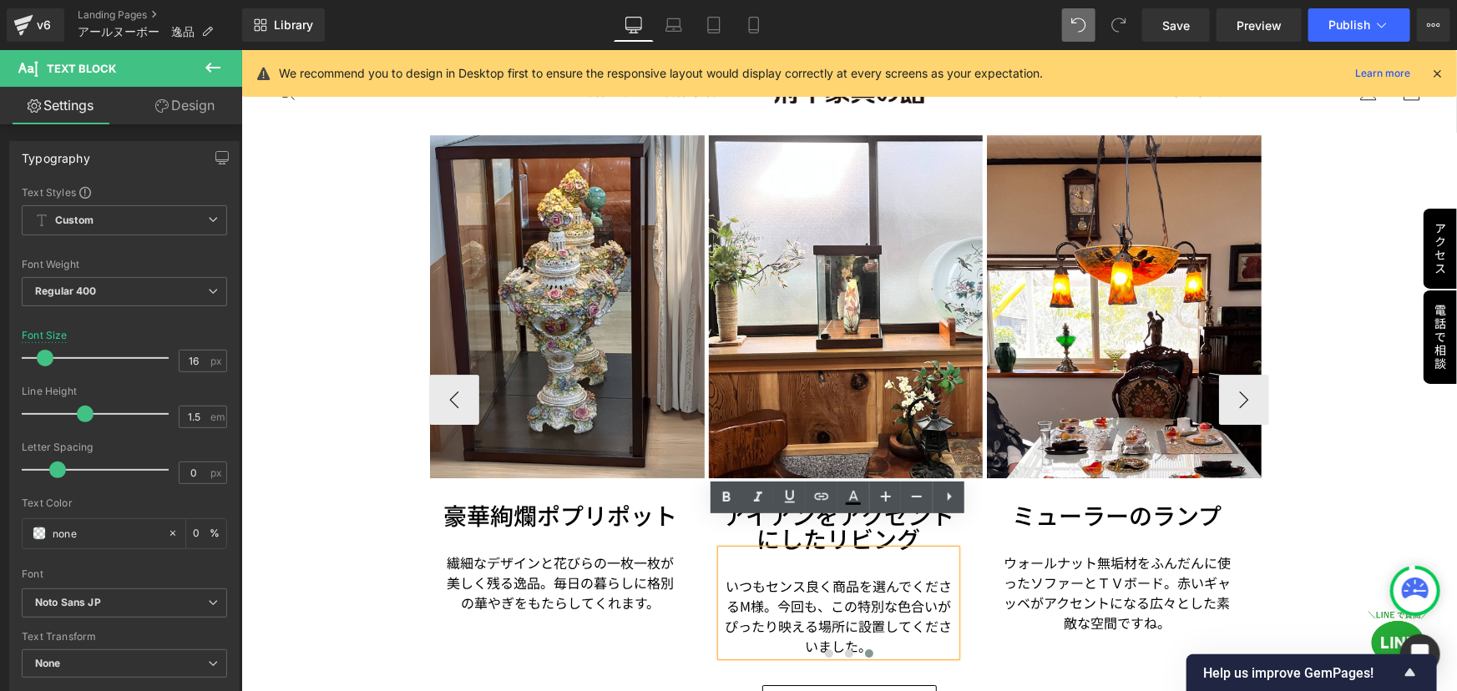
click at [724, 549] on div "いつもセンス良く商品を選んでくださるM様。今回も、この特別な色合いがぴったり映える場所に設置してくださいました。" at bounding box center [837, 602] width 235 height 106
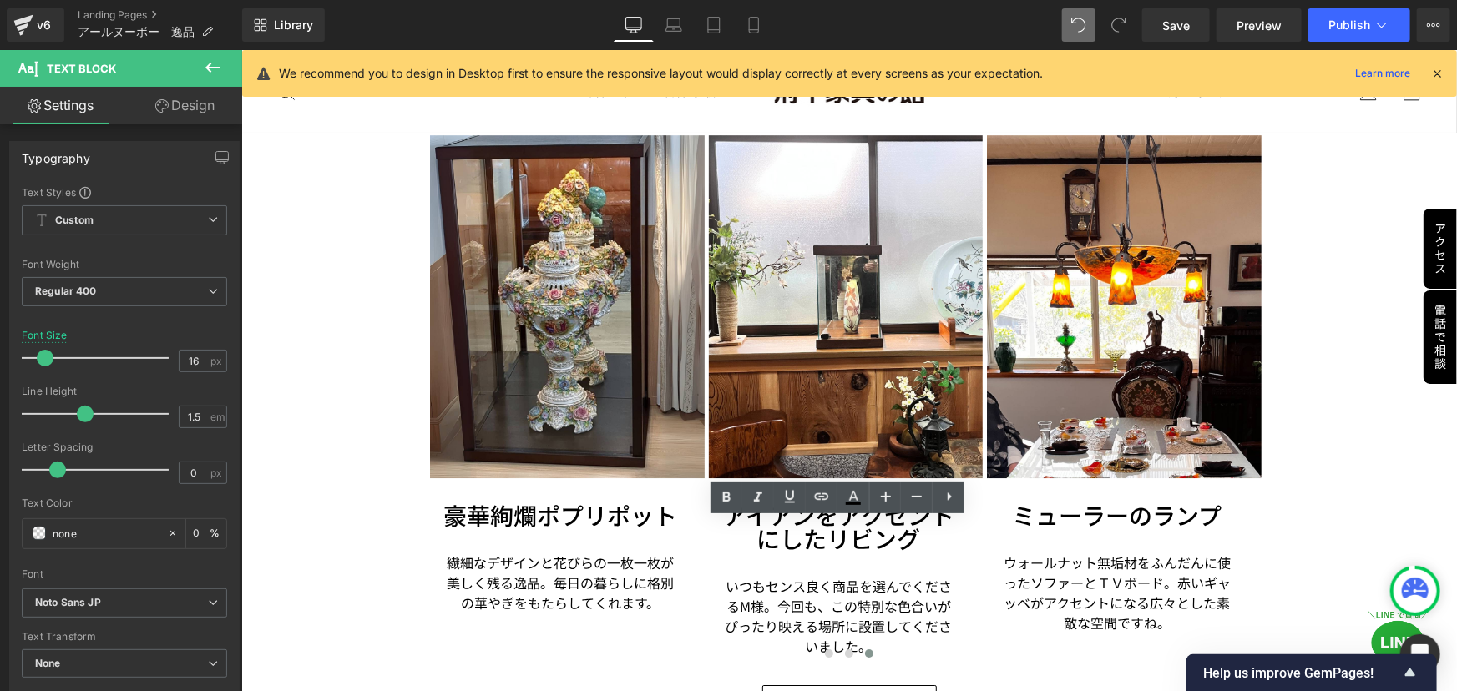
click at [698, 625] on div "Rendering Content" at bounding box center [728, 625] width 103 height 18
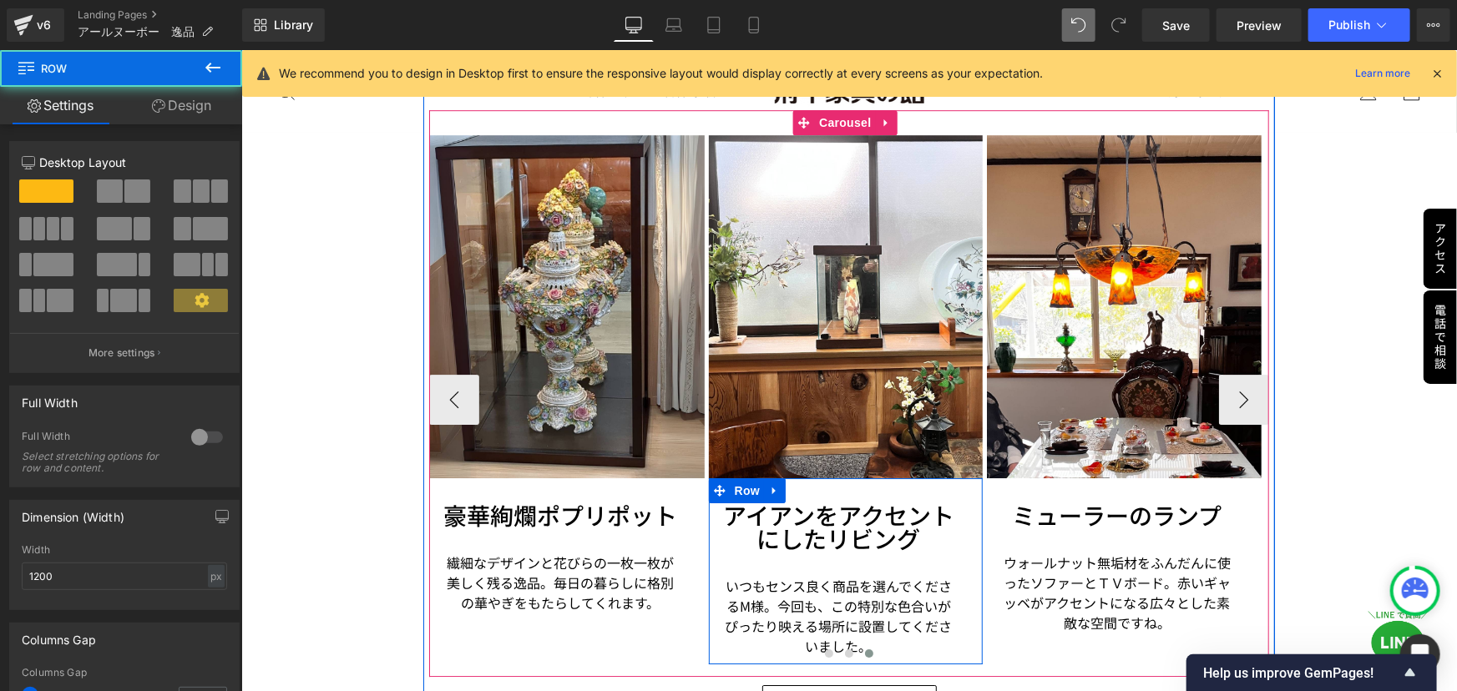
click at [806, 478] on div "アイアンをアクセントにしたリビング Heading いつもセンス良く商品を選んでくださるM様。今回も、この特別な色合いがぴったり映える場所に設置してくださいま…" at bounding box center [845, 571] width 275 height 186
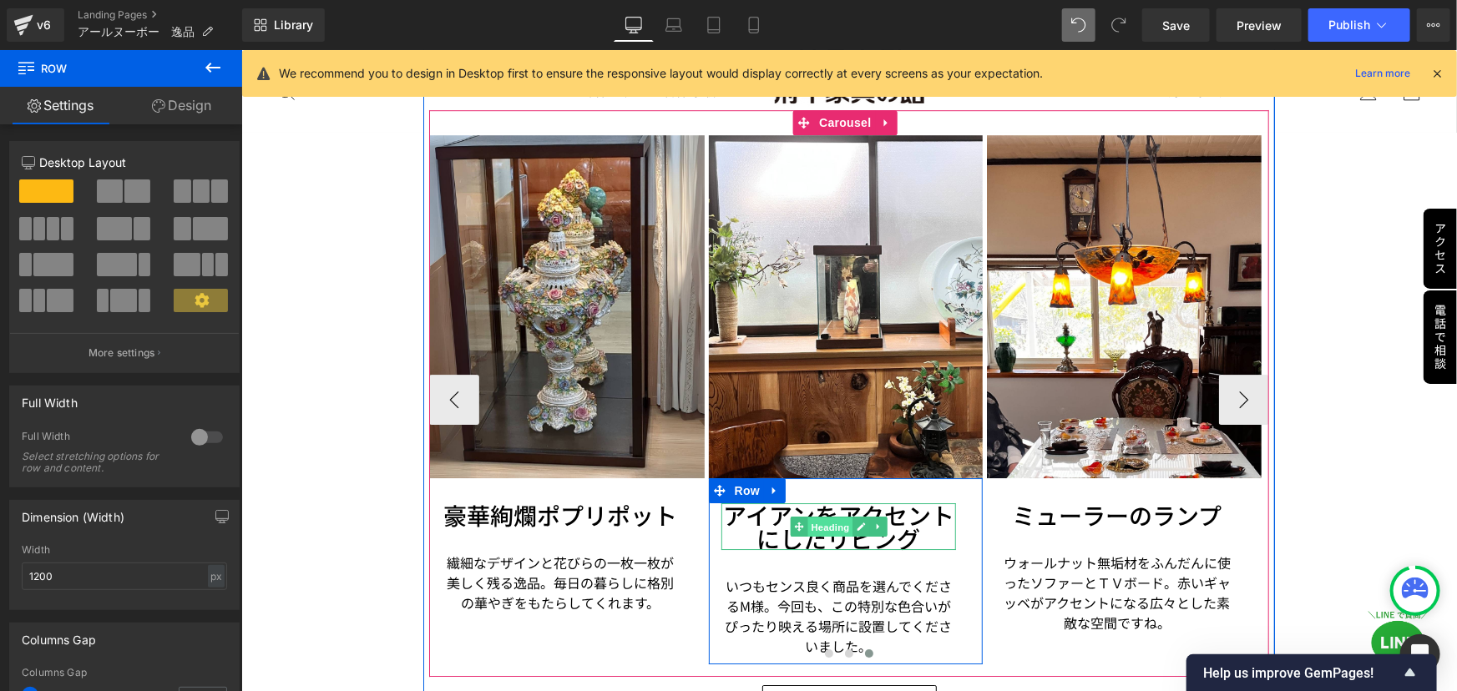
click at [815, 517] on span "Heading" at bounding box center [828, 527] width 45 height 20
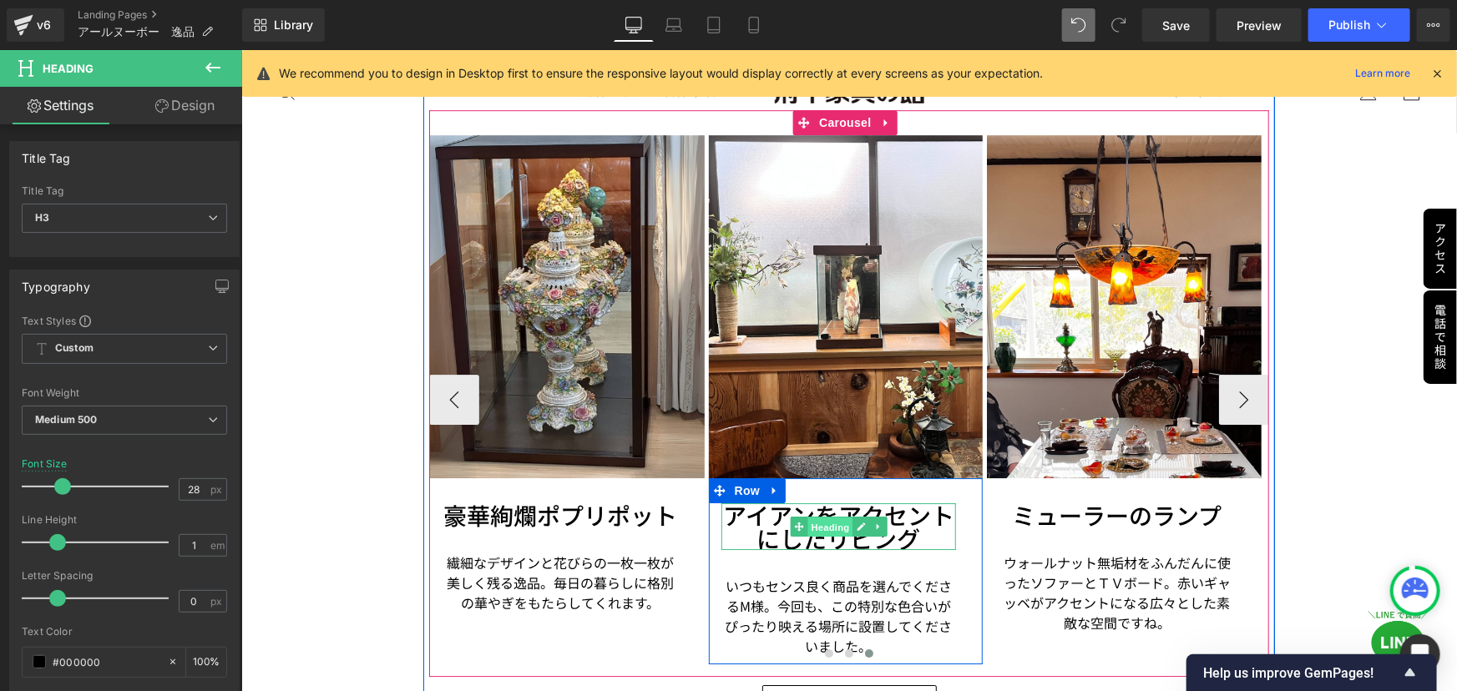
click at [831, 517] on span "Heading" at bounding box center [828, 527] width 45 height 20
drag, startPoint x: 726, startPoint y: 483, endPoint x: 917, endPoint y: 505, distance: 191.6
click at [917, 505] on h3 "アイアンをアクセントにしたリビング" at bounding box center [837, 526] width 235 height 47
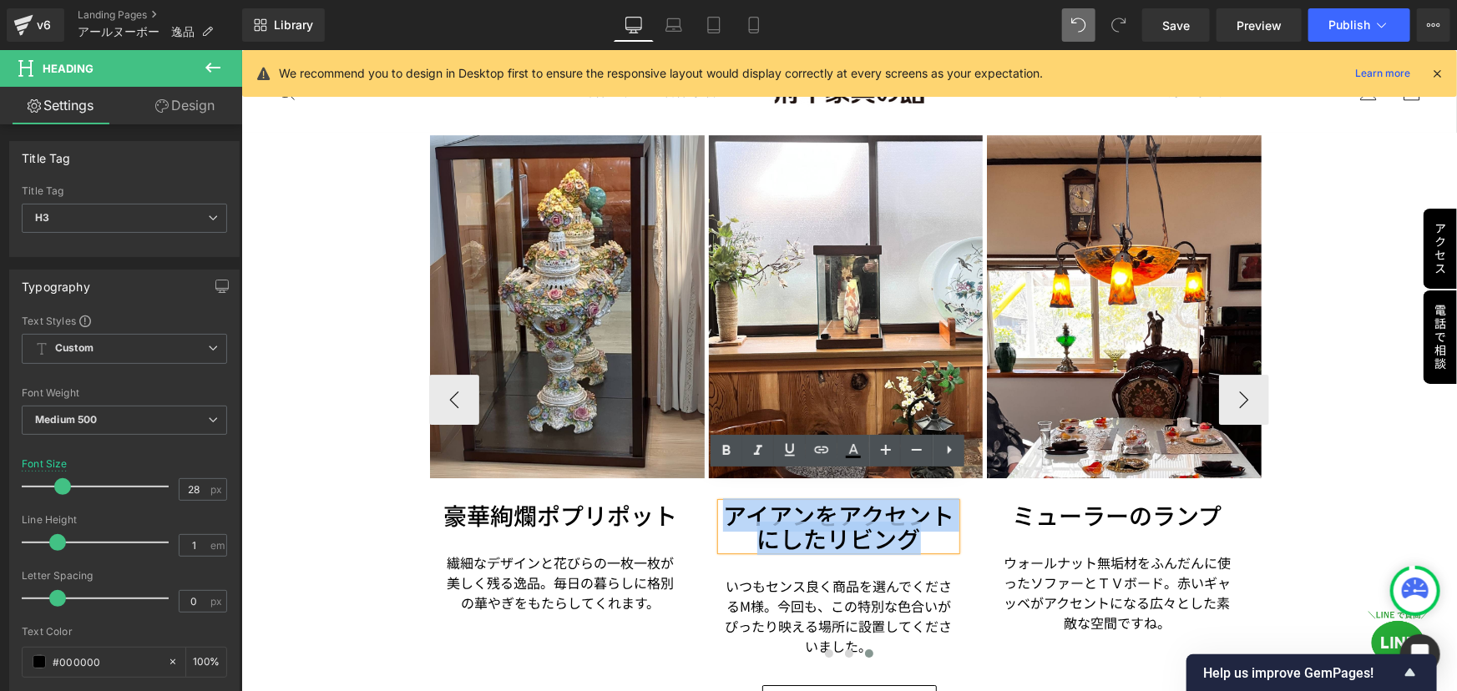
paste div
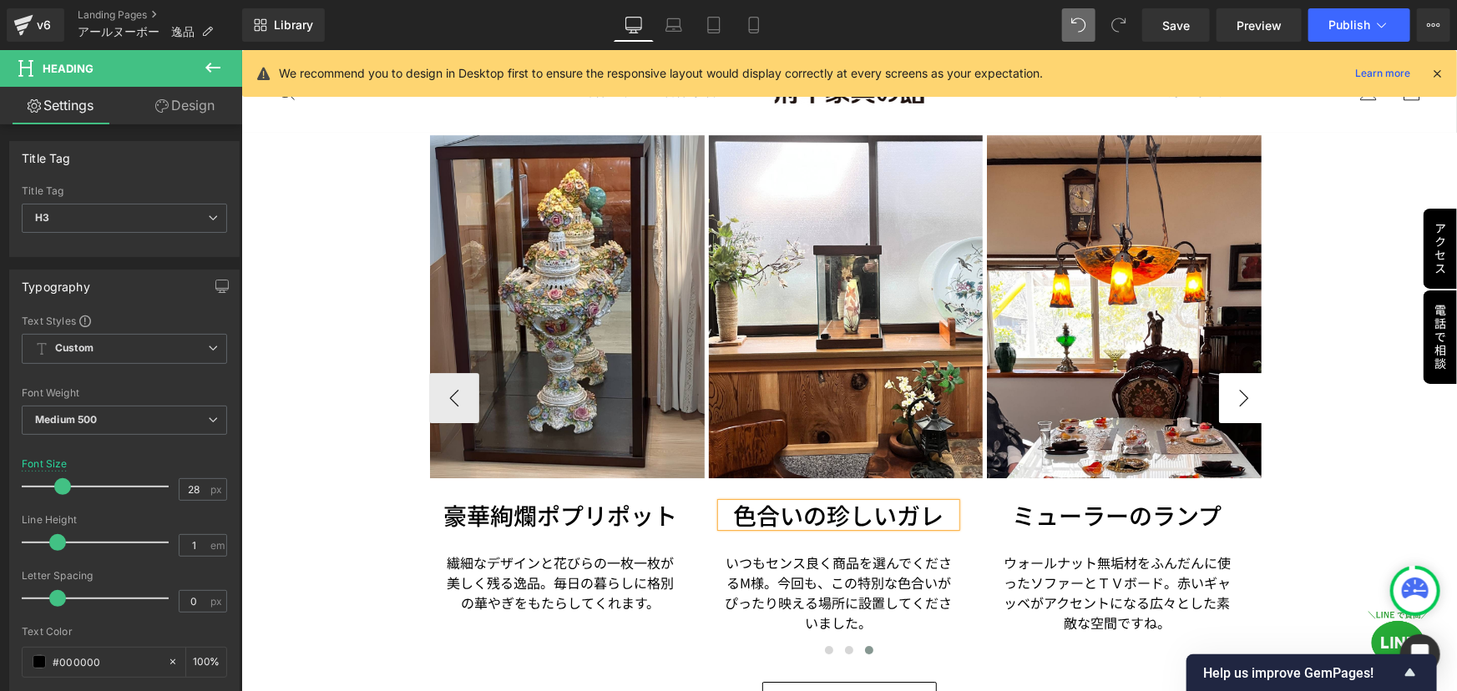
click at [1251, 372] on button "›" at bounding box center [1243, 397] width 50 height 50
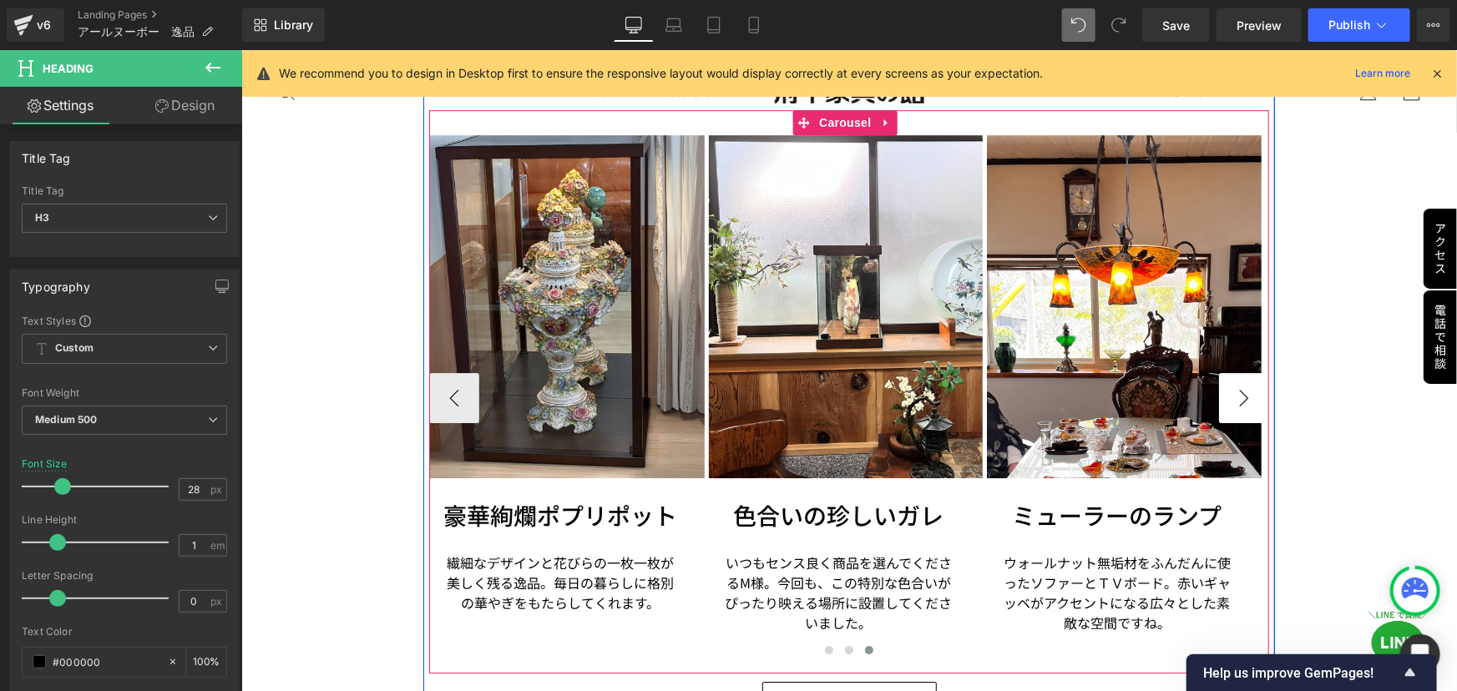
click at [1230, 372] on button "›" at bounding box center [1243, 397] width 50 height 50
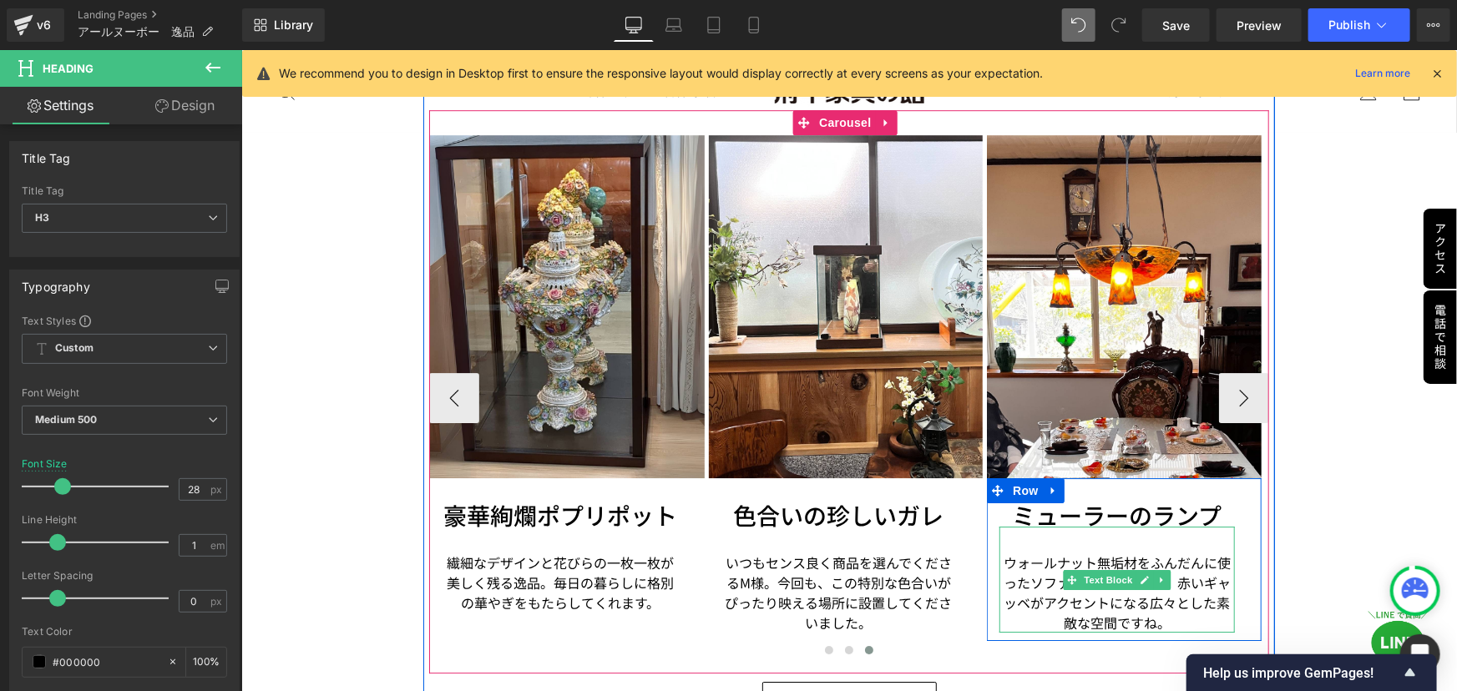
click at [1069, 552] on p "ウォールナット無垢材をふんだんに使ったソファーとＴＶボード。赤いギャッベがアクセントになる広々とした素敵な空間ですね。" at bounding box center [1115, 592] width 235 height 80
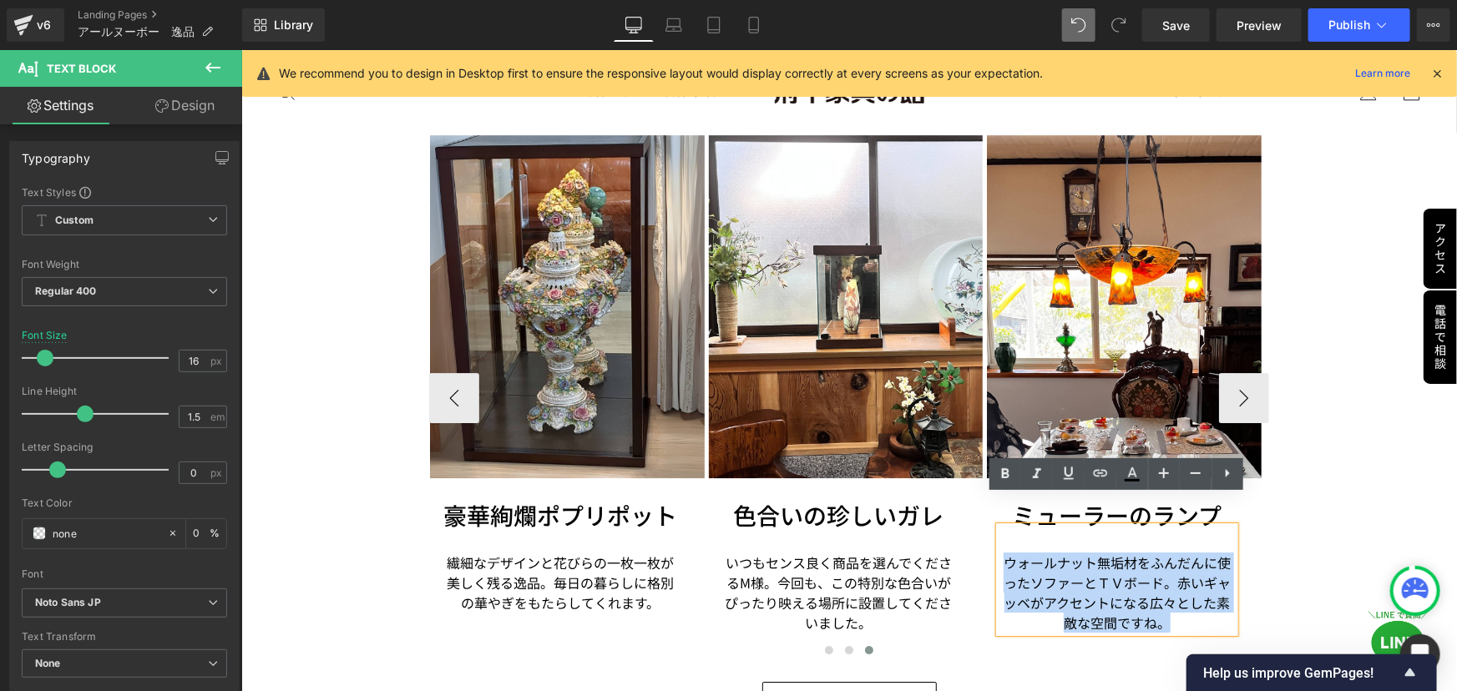
drag, startPoint x: 1004, startPoint y: 528, endPoint x: 1179, endPoint y: 587, distance: 184.0
click at [1179, 587] on p "ウォールナット無垢材をふんだんに使ったソファーとＴＶボード。赤いギャッベがアクセントになる広々とした素敵な空間ですね。" at bounding box center [1115, 592] width 235 height 80
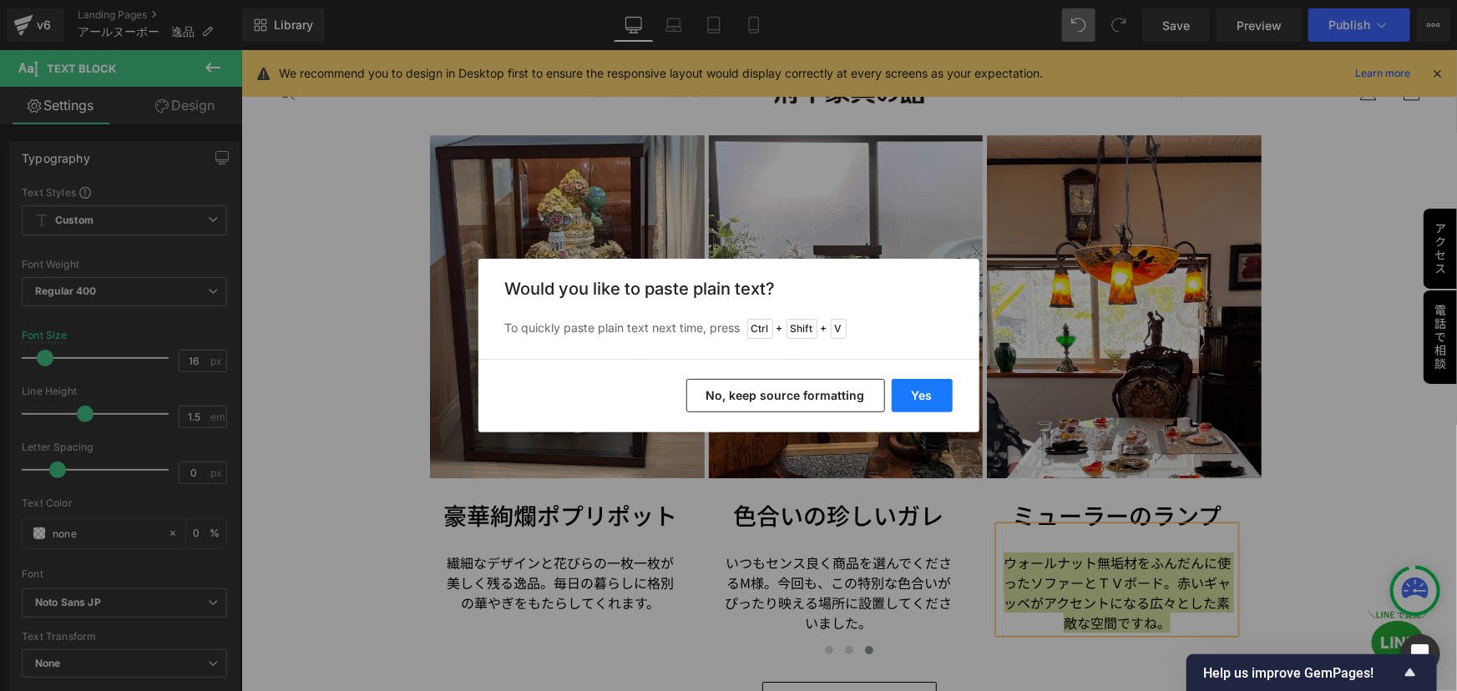
drag, startPoint x: 927, startPoint y: 408, endPoint x: 664, endPoint y: 374, distance: 265.2
click at [927, 408] on button "Yes" at bounding box center [922, 395] width 61 height 33
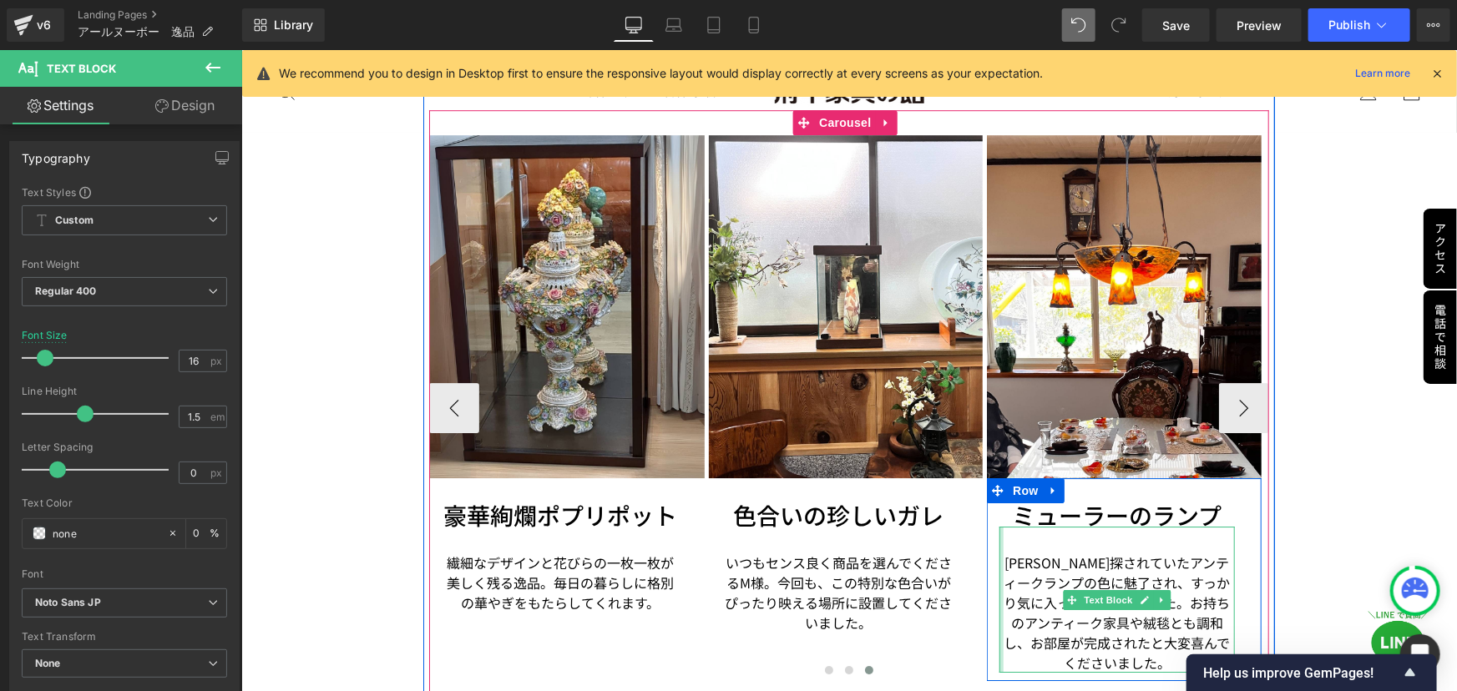
click at [998, 546] on div at bounding box center [1000, 599] width 4 height 146
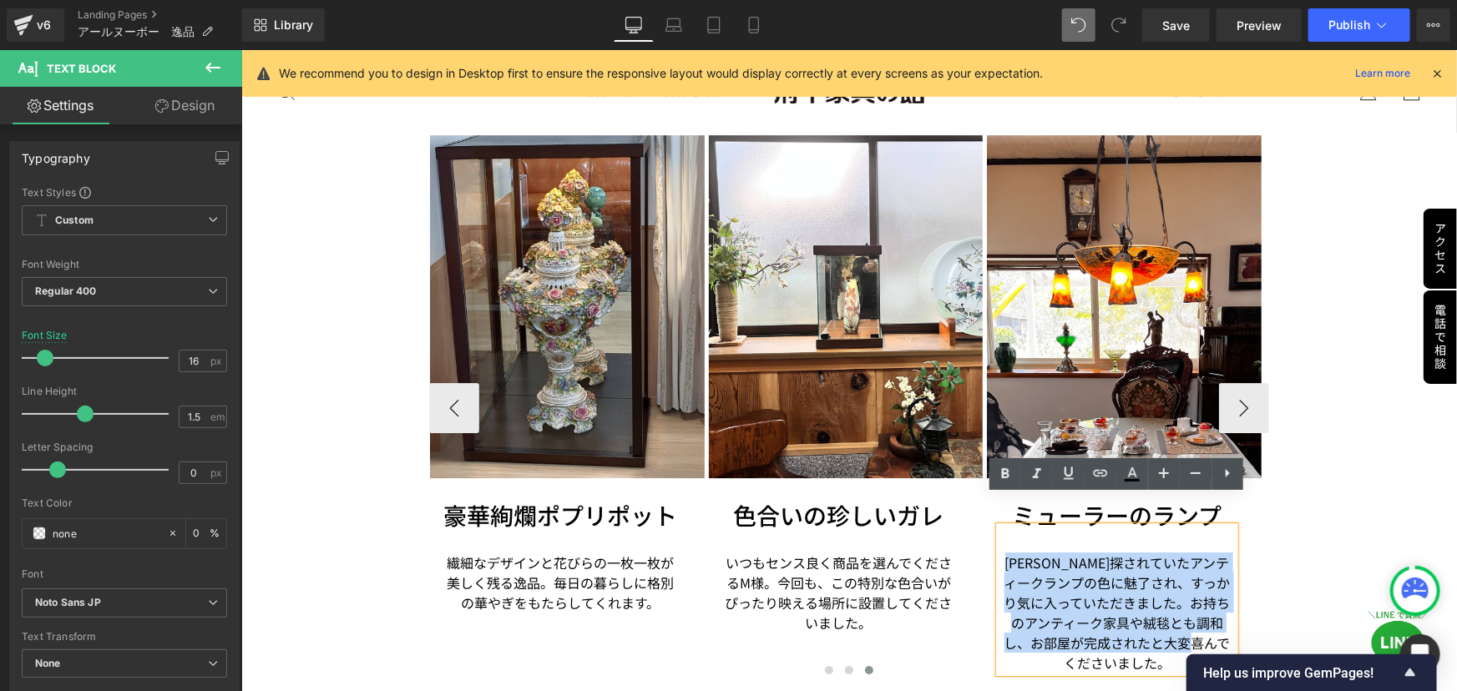
drag, startPoint x: 1012, startPoint y: 530, endPoint x: 1146, endPoint y: 625, distance: 164.7
click at [1146, 625] on p "[PERSON_NAME]探されていたアンティークランプの色に魅了され、すっかり気に入っていただきました。お持ちのアンティーク家具や絨毯とも調和し、お部屋が完…" at bounding box center [1115, 612] width 235 height 120
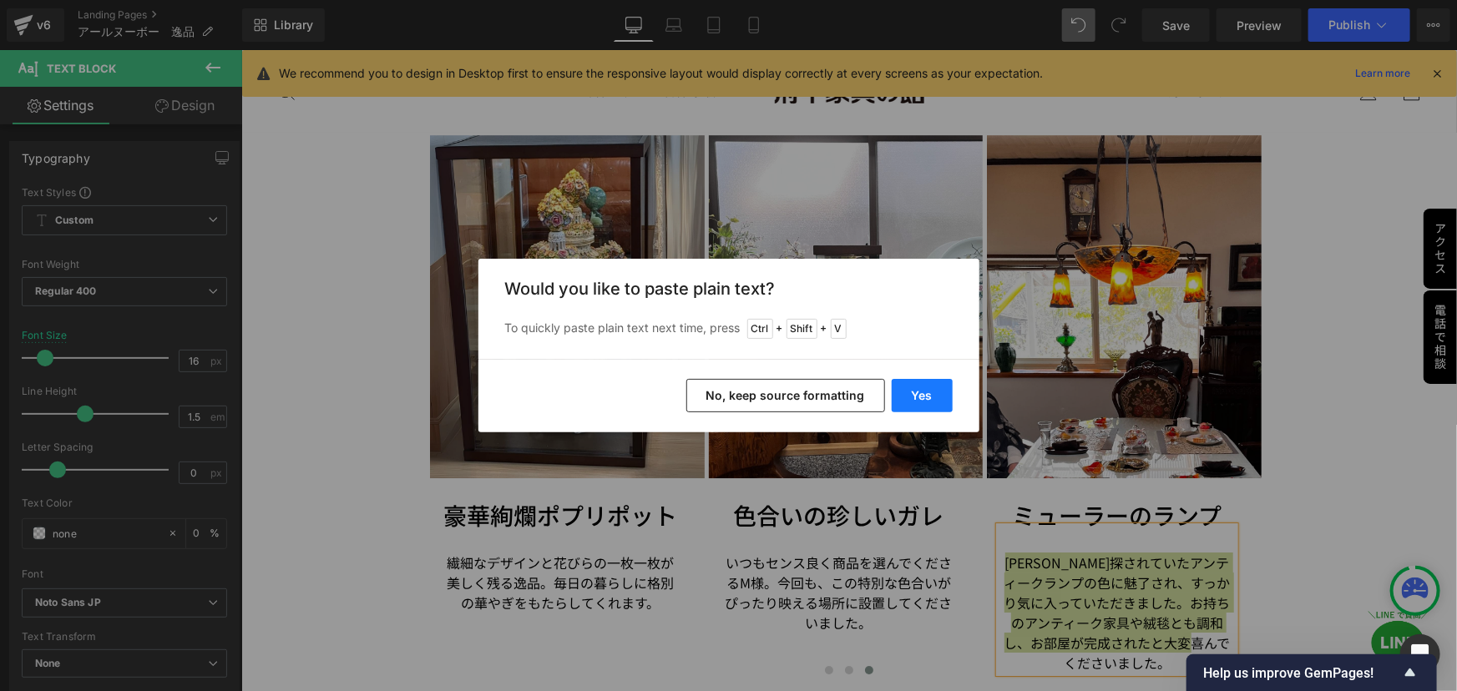
click at [928, 397] on button "Yes" at bounding box center [922, 395] width 61 height 33
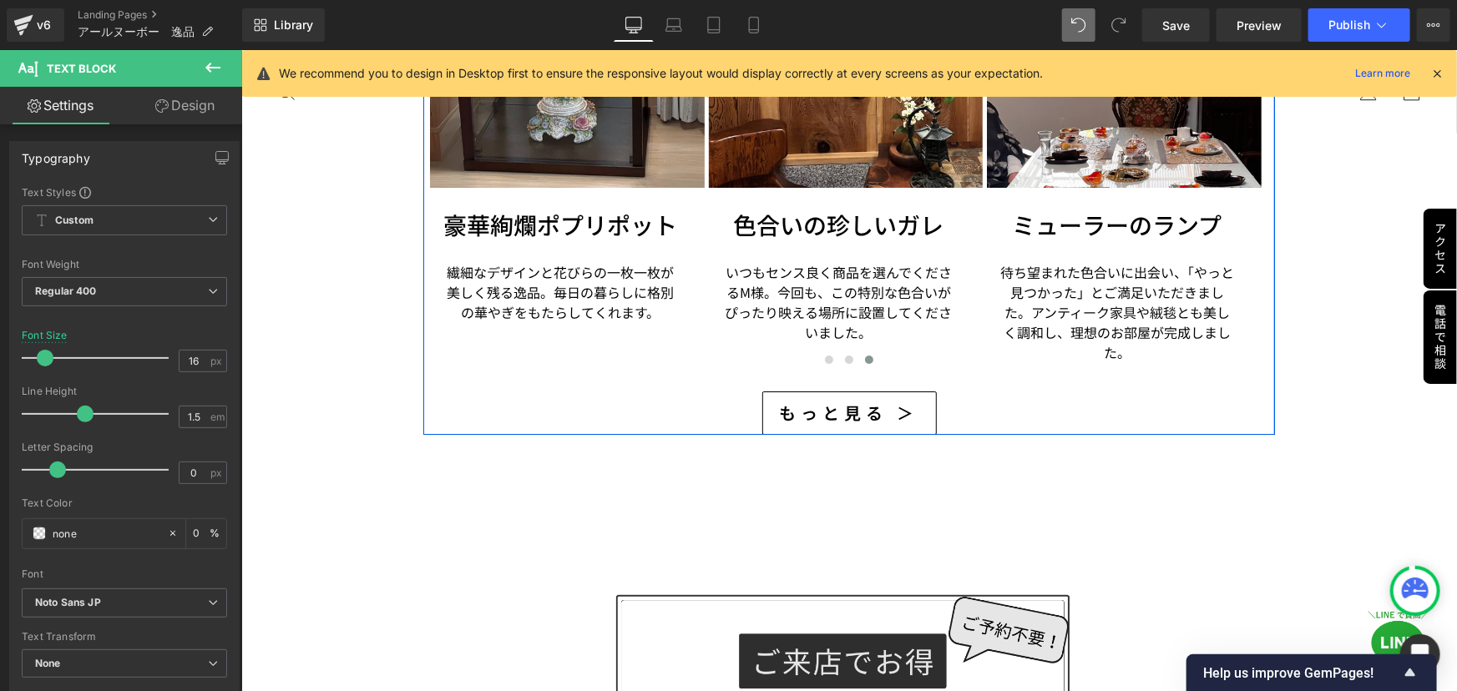
scroll to position [2864, 0]
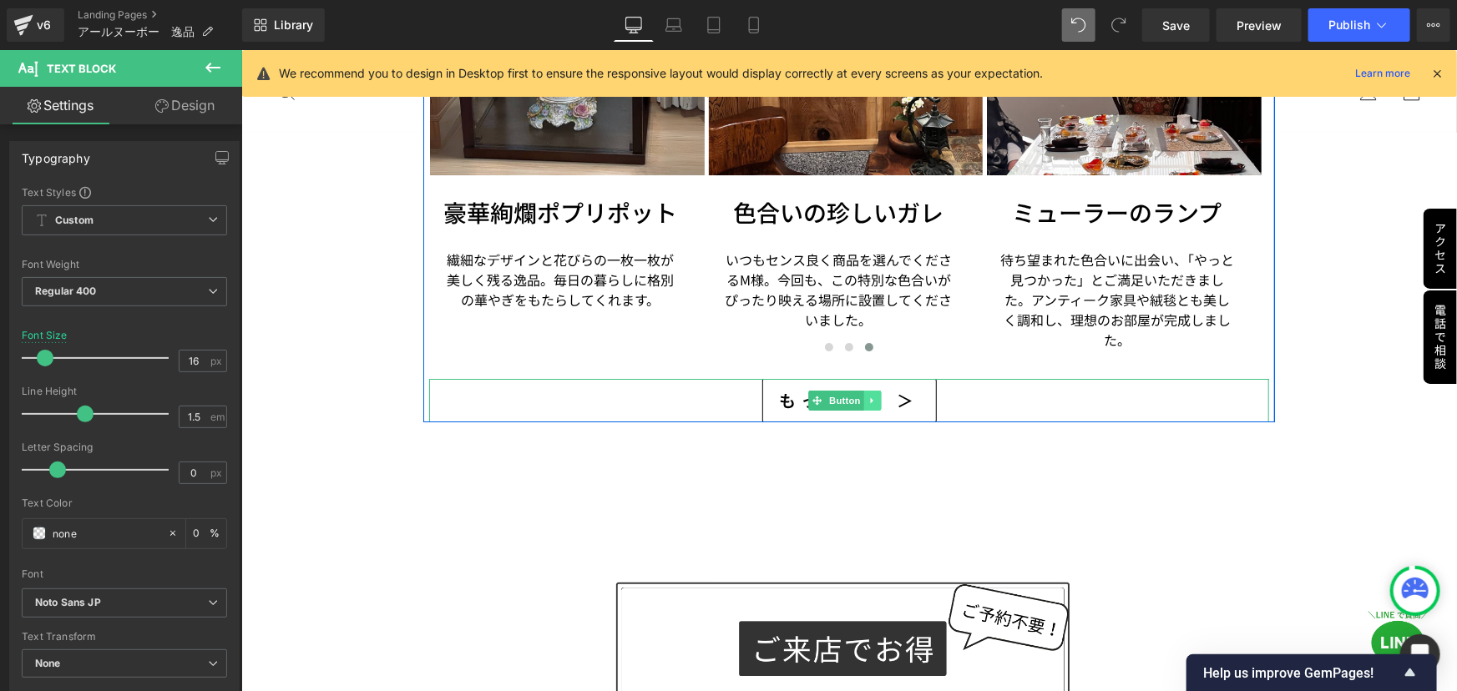
click at [872, 395] on icon at bounding box center [871, 400] width 9 height 10
click at [878, 395] on icon at bounding box center [880, 400] width 9 height 10
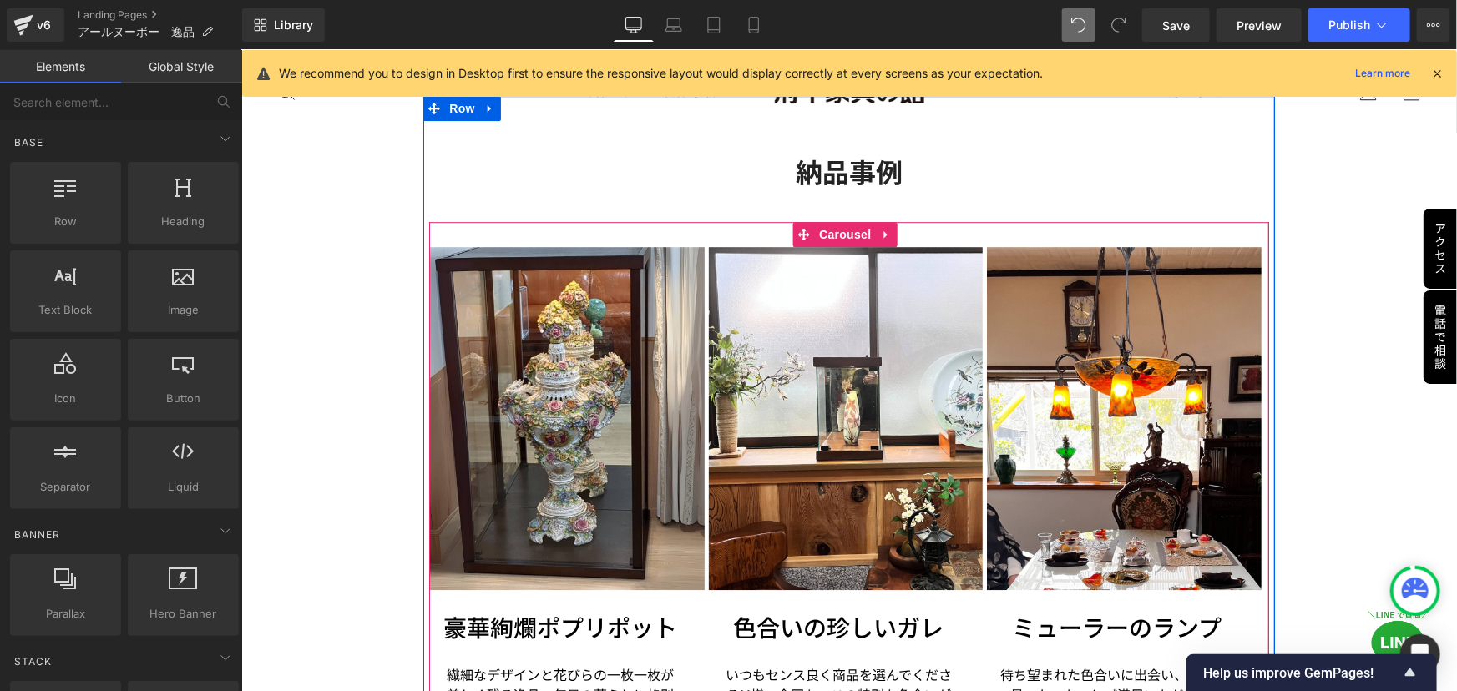
scroll to position [2409, 0]
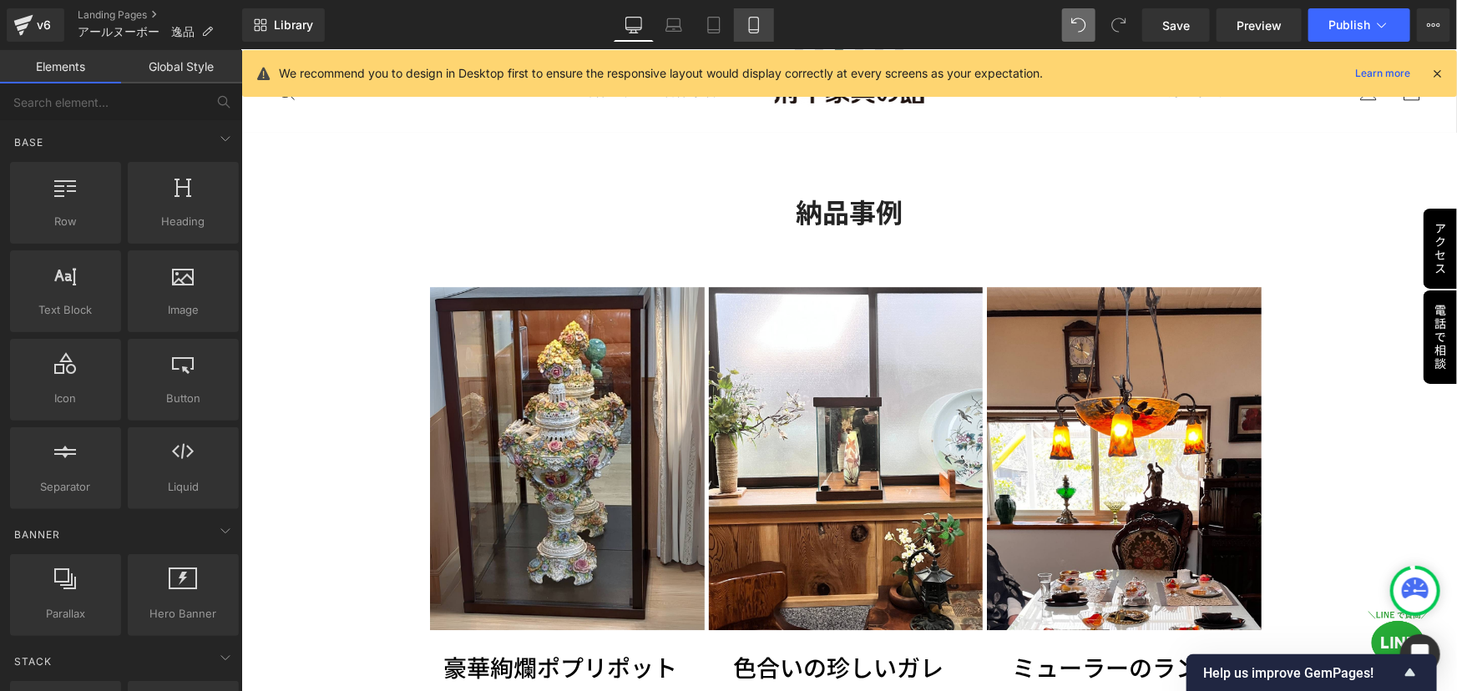
click at [754, 19] on icon at bounding box center [753, 25] width 17 height 17
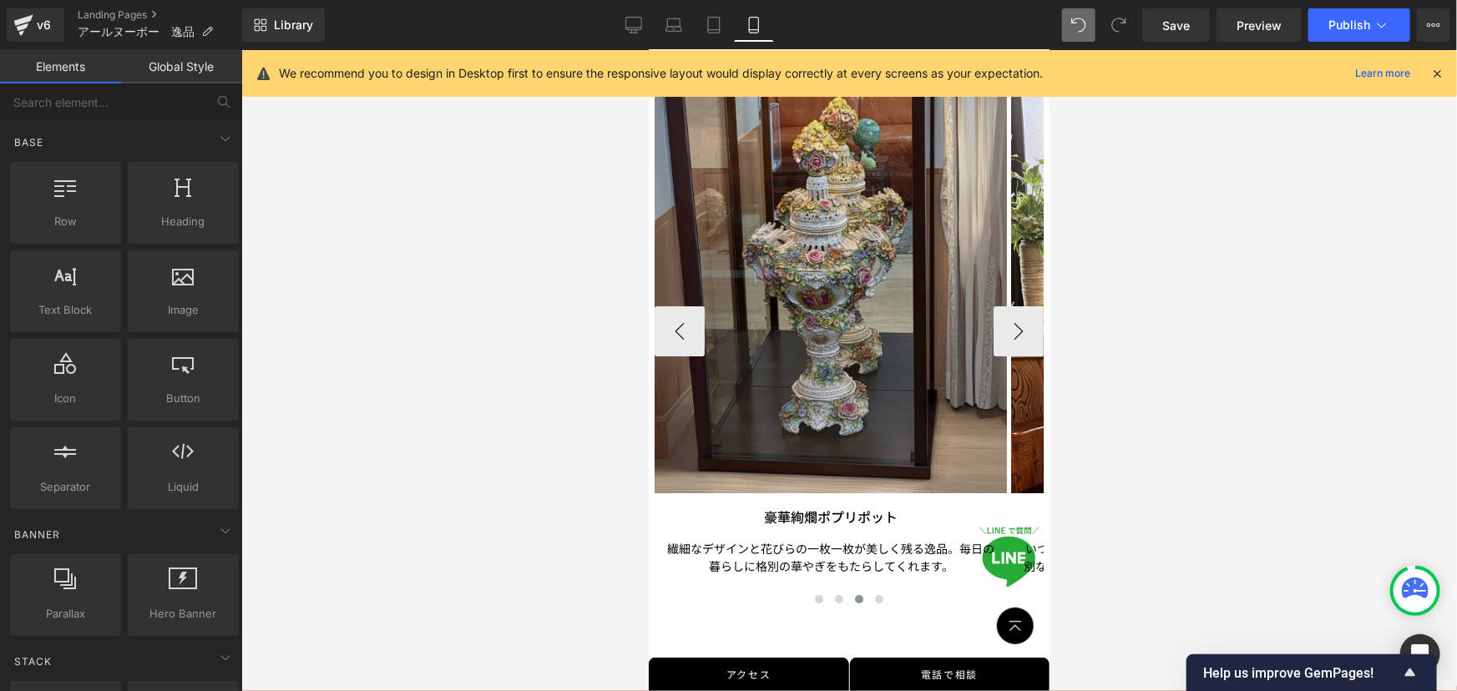
scroll to position [2868, 0]
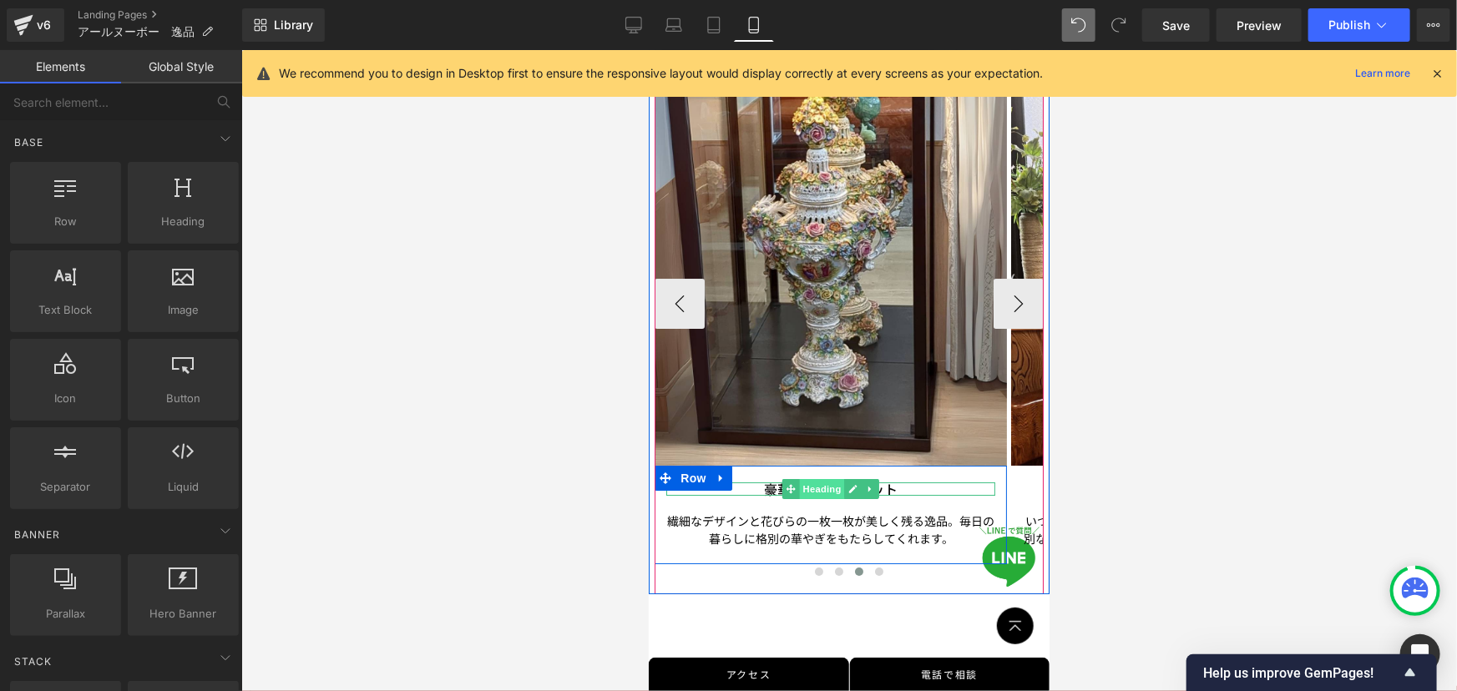
click at [810, 483] on span "Heading" at bounding box center [821, 488] width 45 height 20
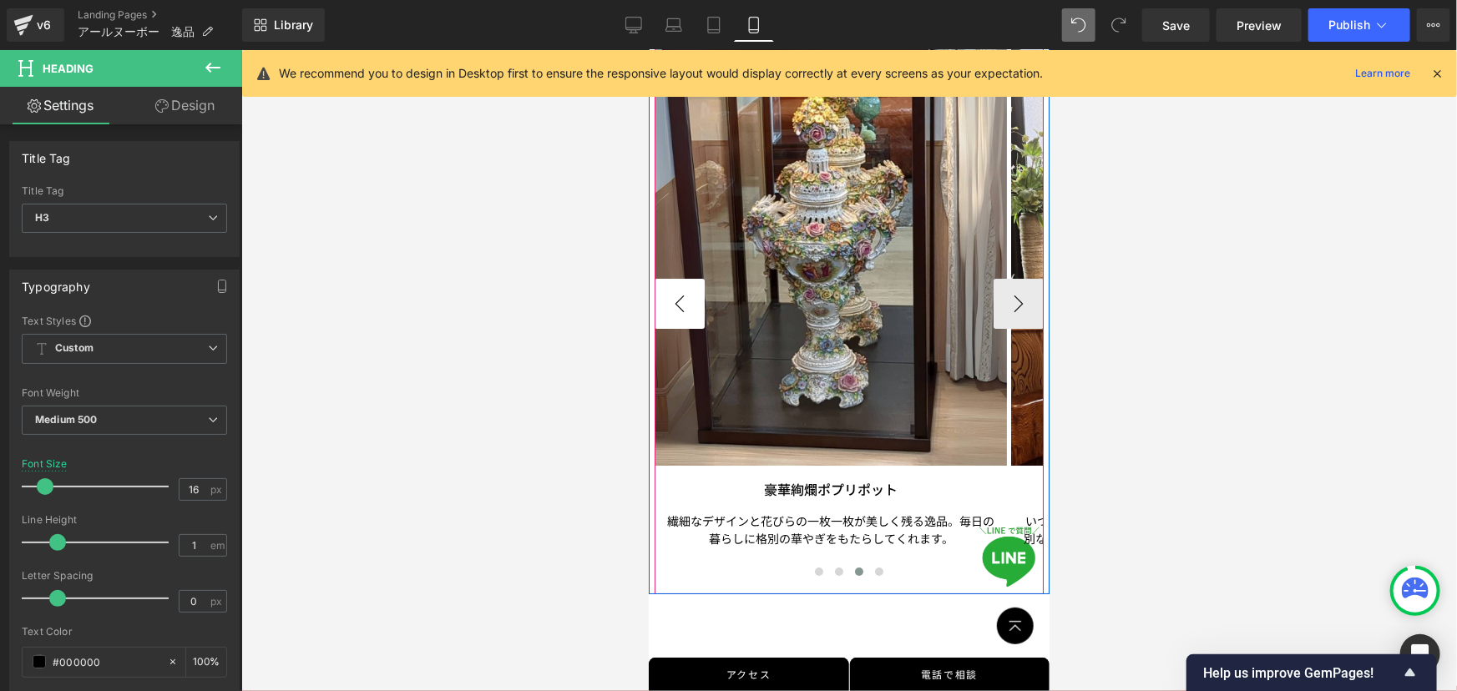
click at [662, 300] on button "‹" at bounding box center [679, 303] width 50 height 50
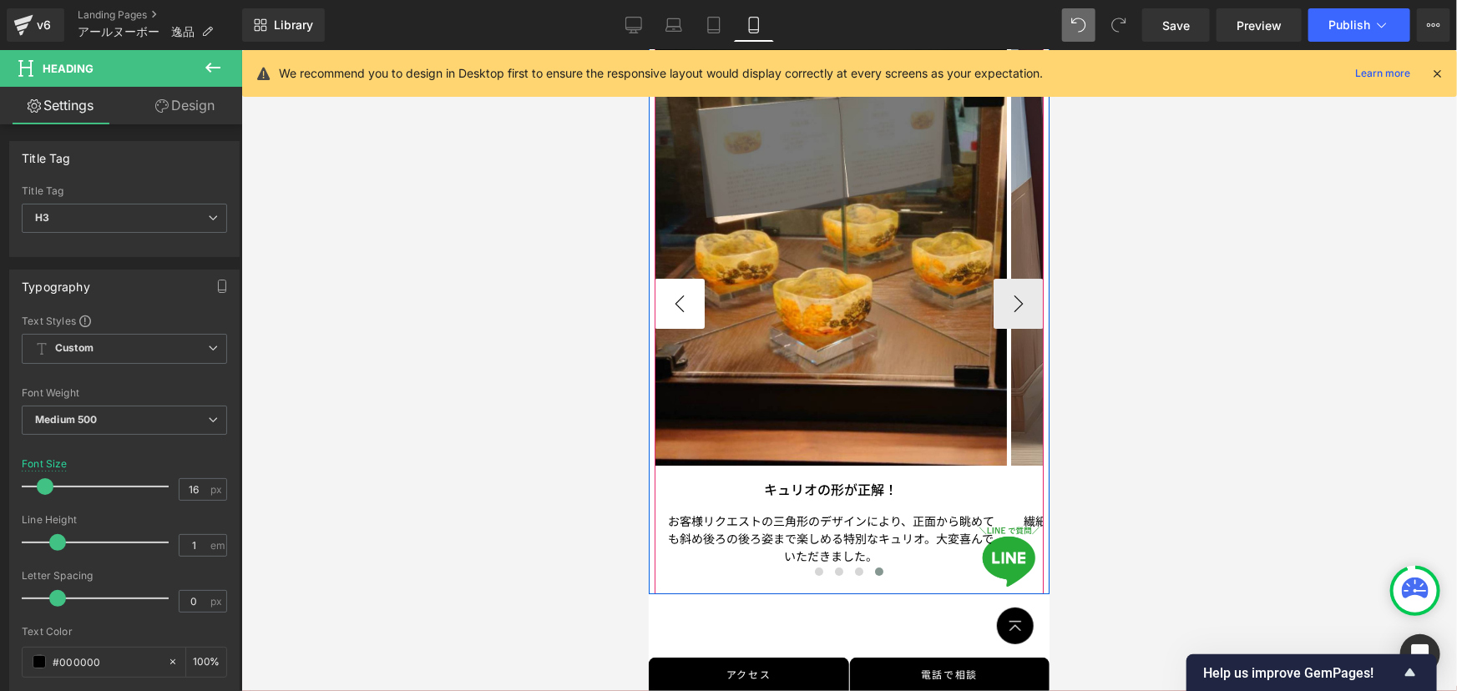
click at [665, 300] on button "‹" at bounding box center [679, 303] width 50 height 50
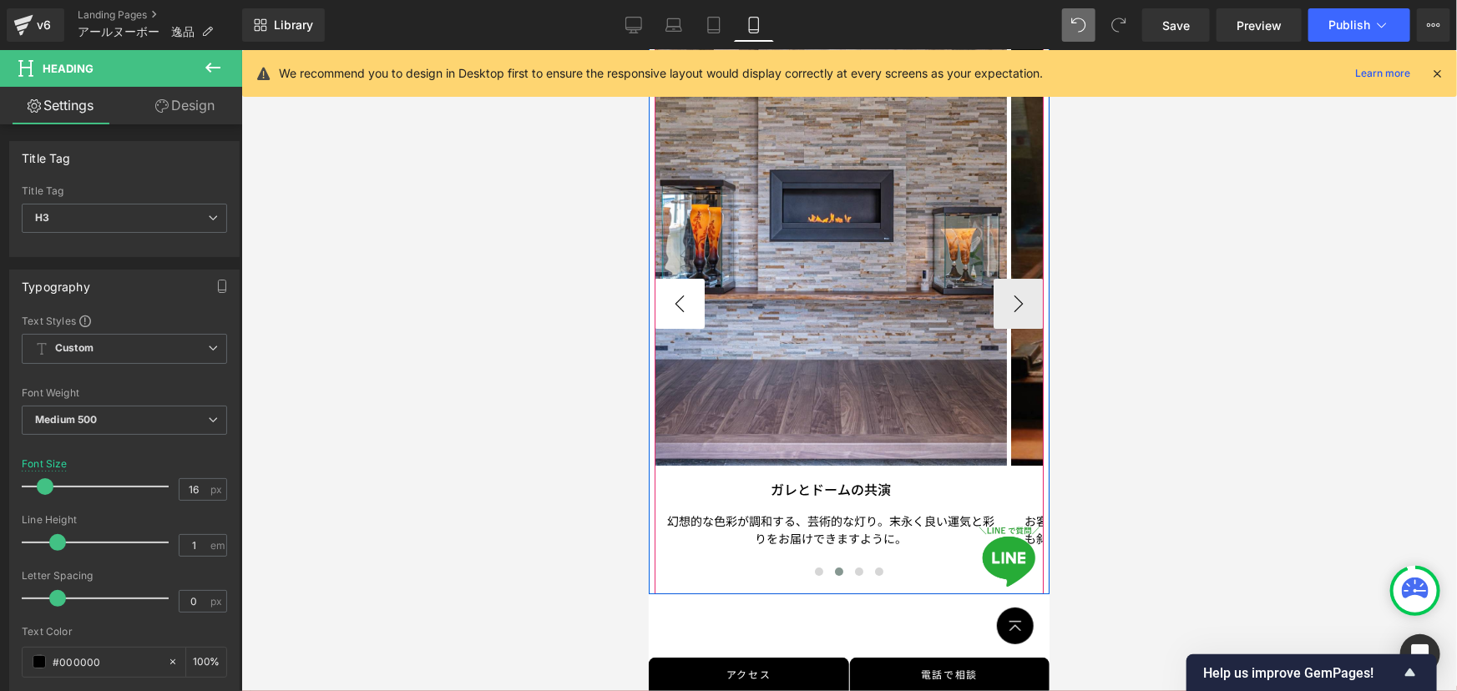
click at [665, 300] on button "‹" at bounding box center [679, 303] width 50 height 50
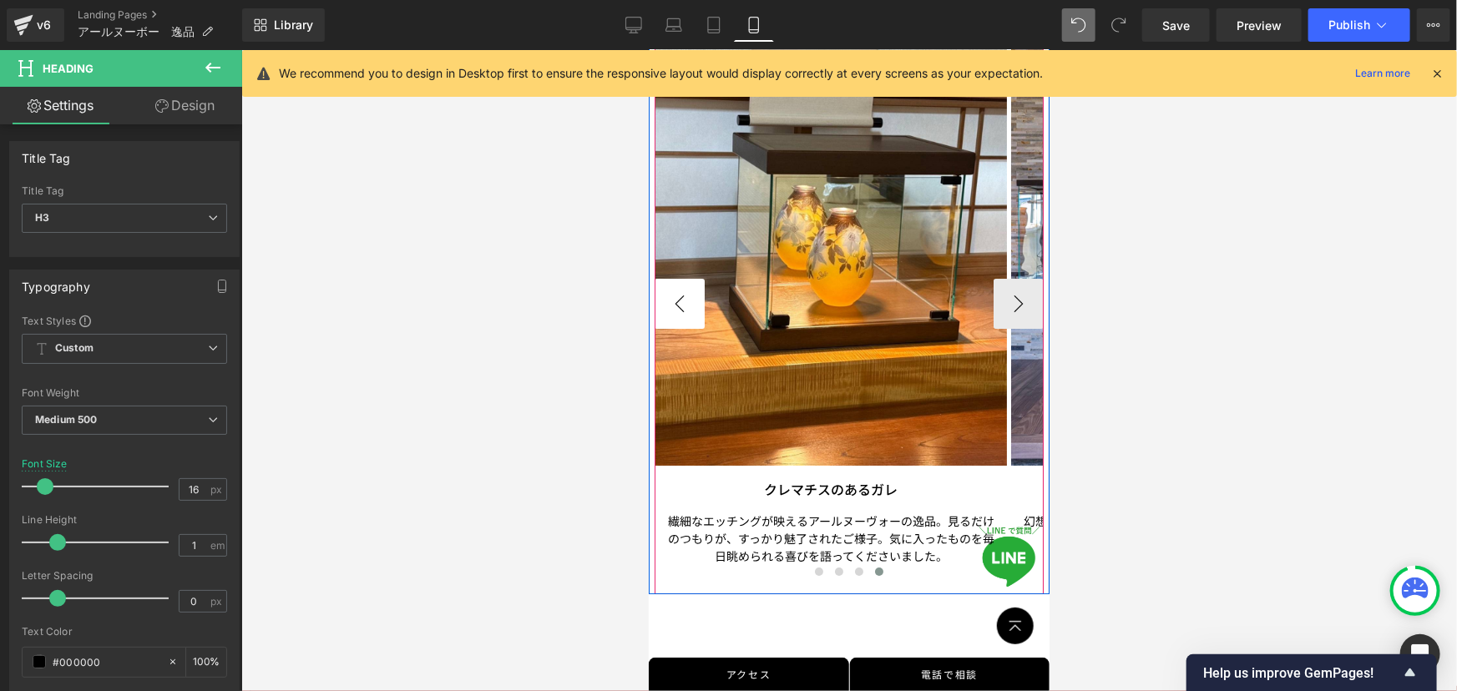
click at [665, 300] on button "‹" at bounding box center [679, 303] width 50 height 50
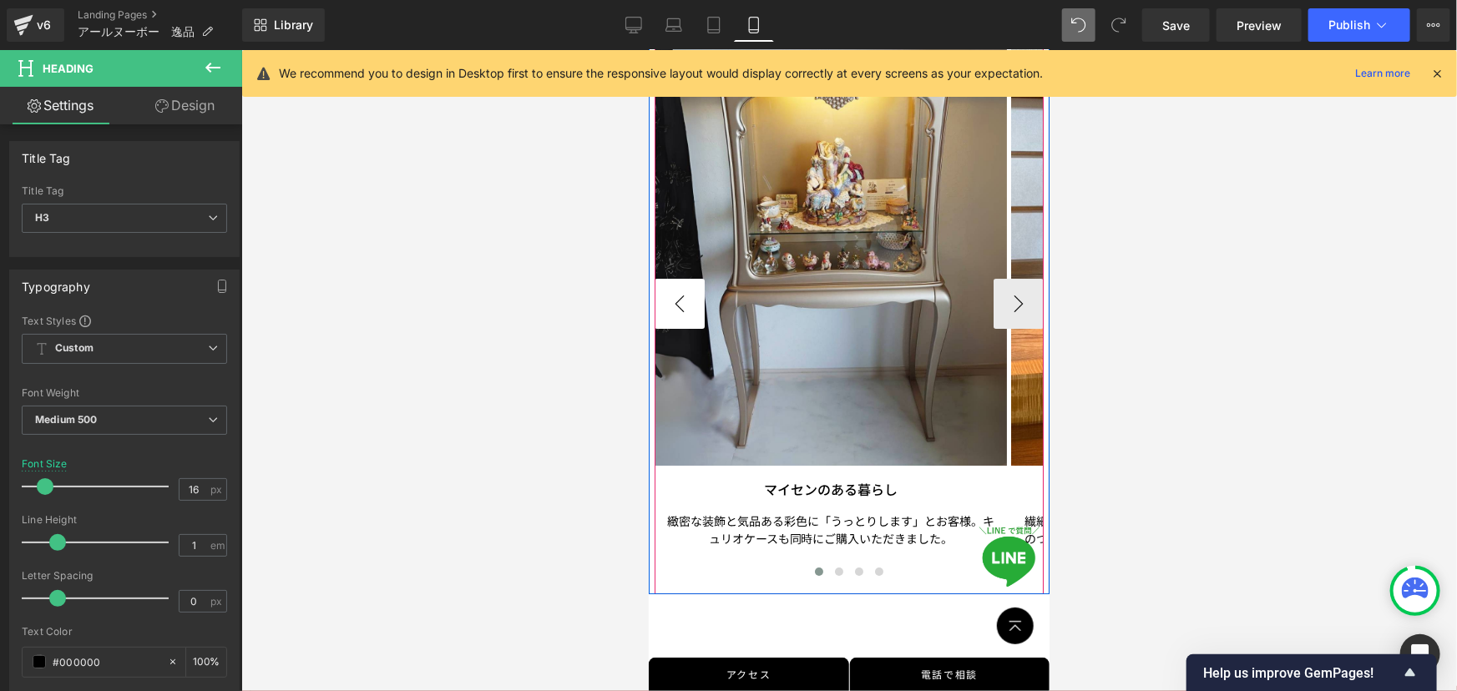
click at [665, 300] on button "‹" at bounding box center [679, 303] width 50 height 50
click at [666, 301] on button "‹" at bounding box center [679, 303] width 50 height 50
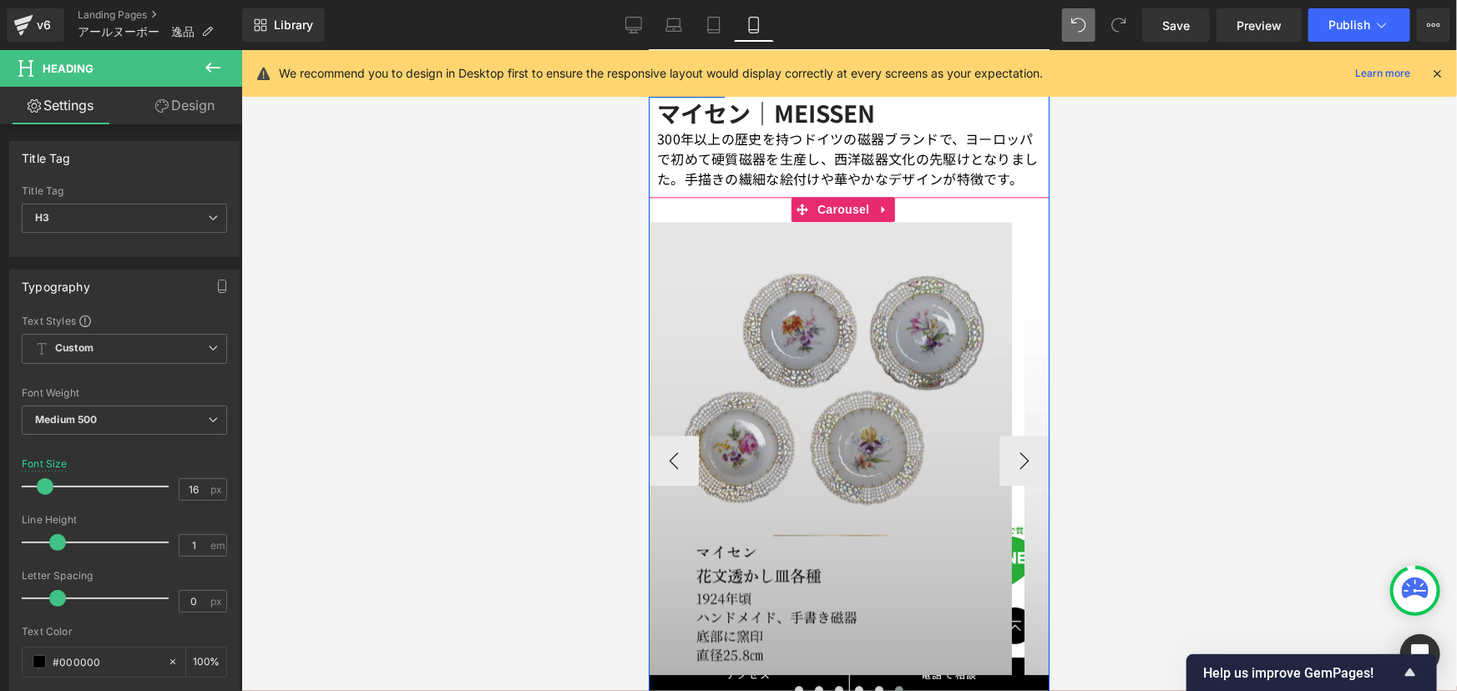
scroll to position [2034, 0]
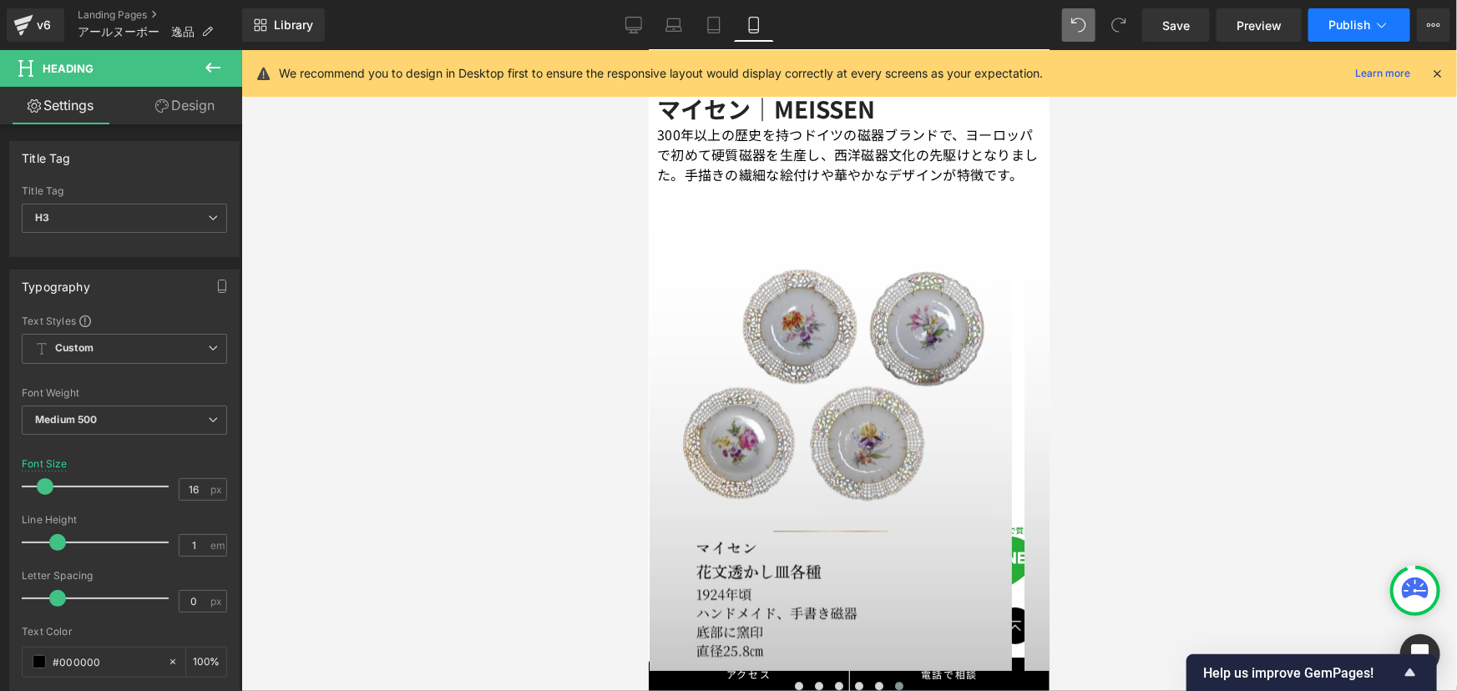
click at [1346, 21] on span "Publish" at bounding box center [1349, 24] width 42 height 13
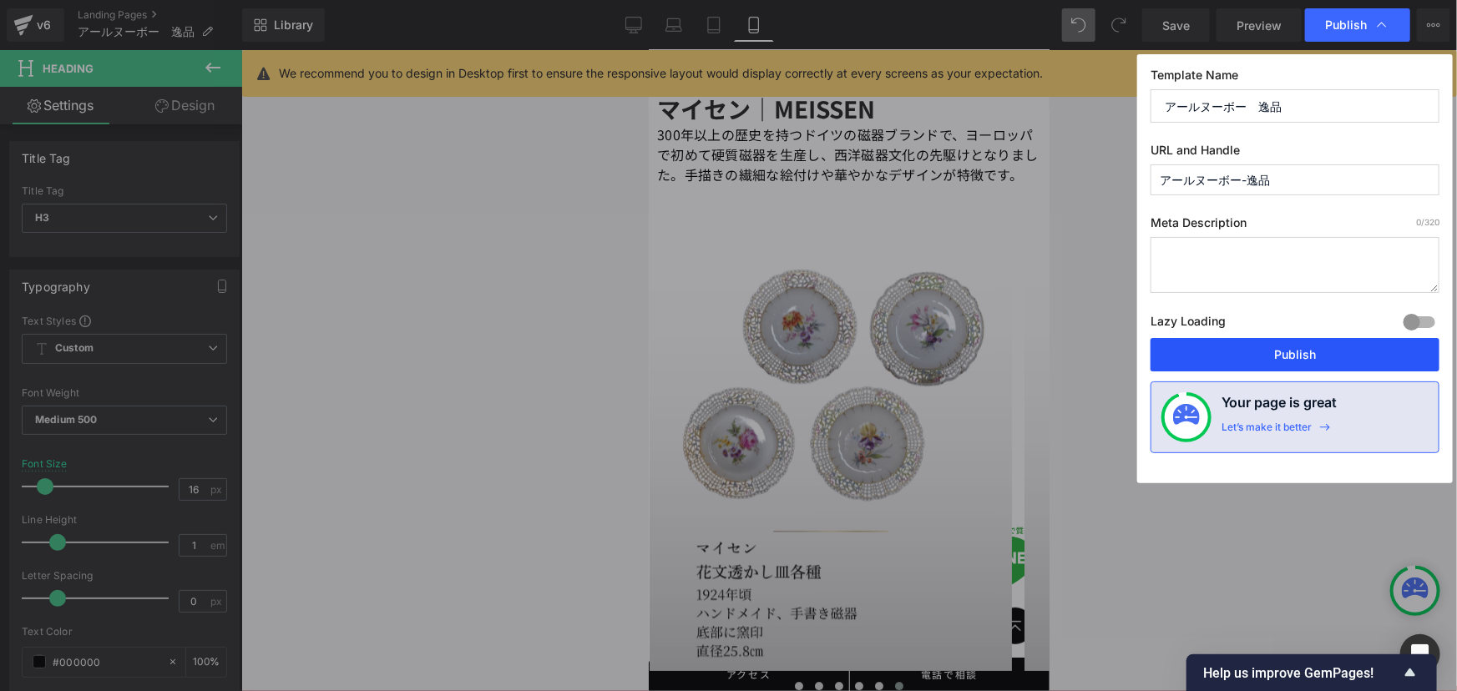
click at [1301, 347] on button "Publish" at bounding box center [1294, 354] width 289 height 33
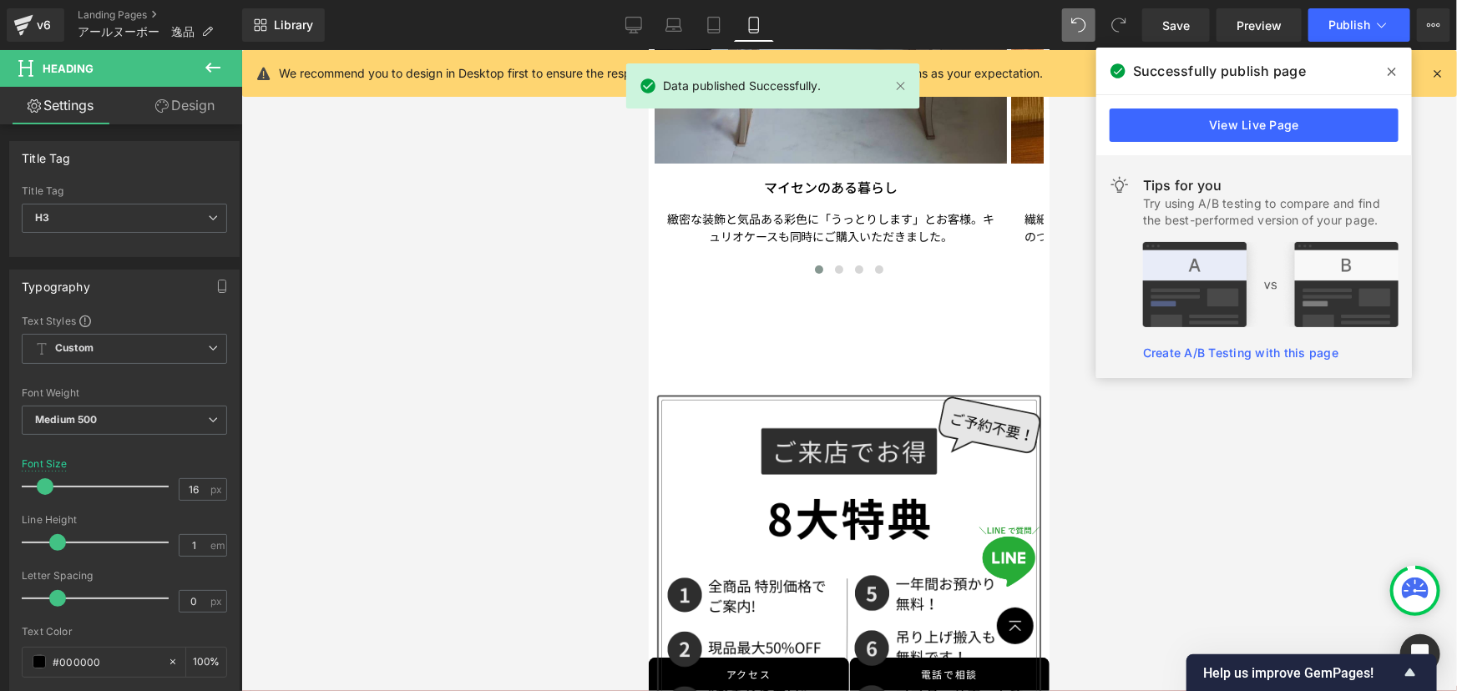
scroll to position [3172, 0]
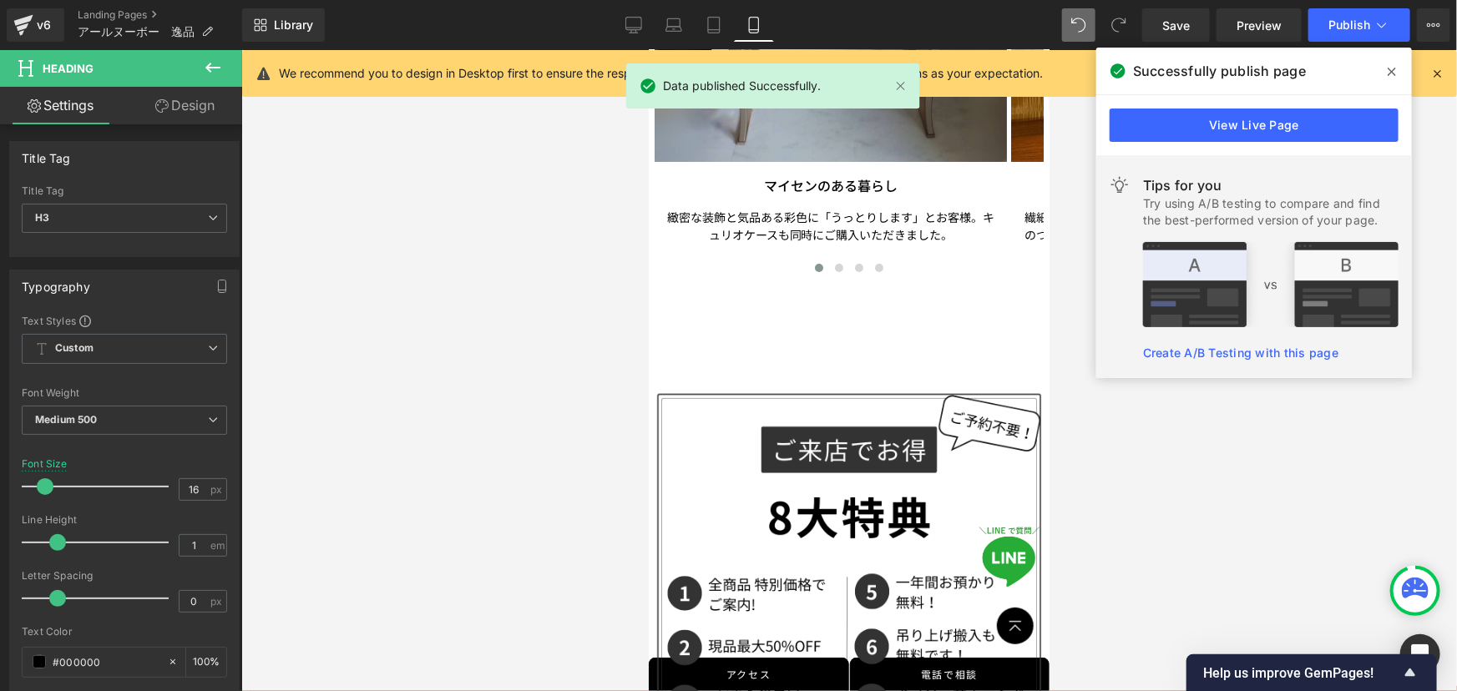
click at [1091, 508] on div at bounding box center [848, 370] width 1215 height 641
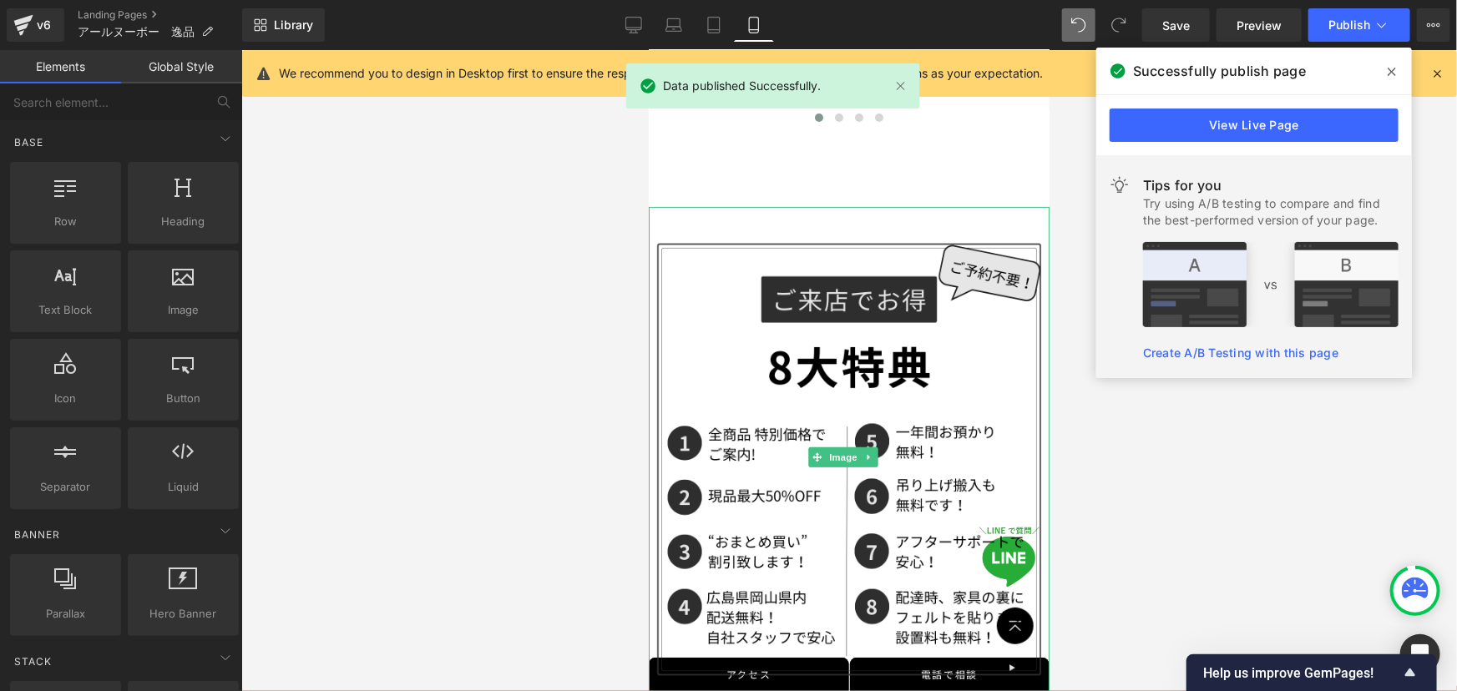
scroll to position [3323, 0]
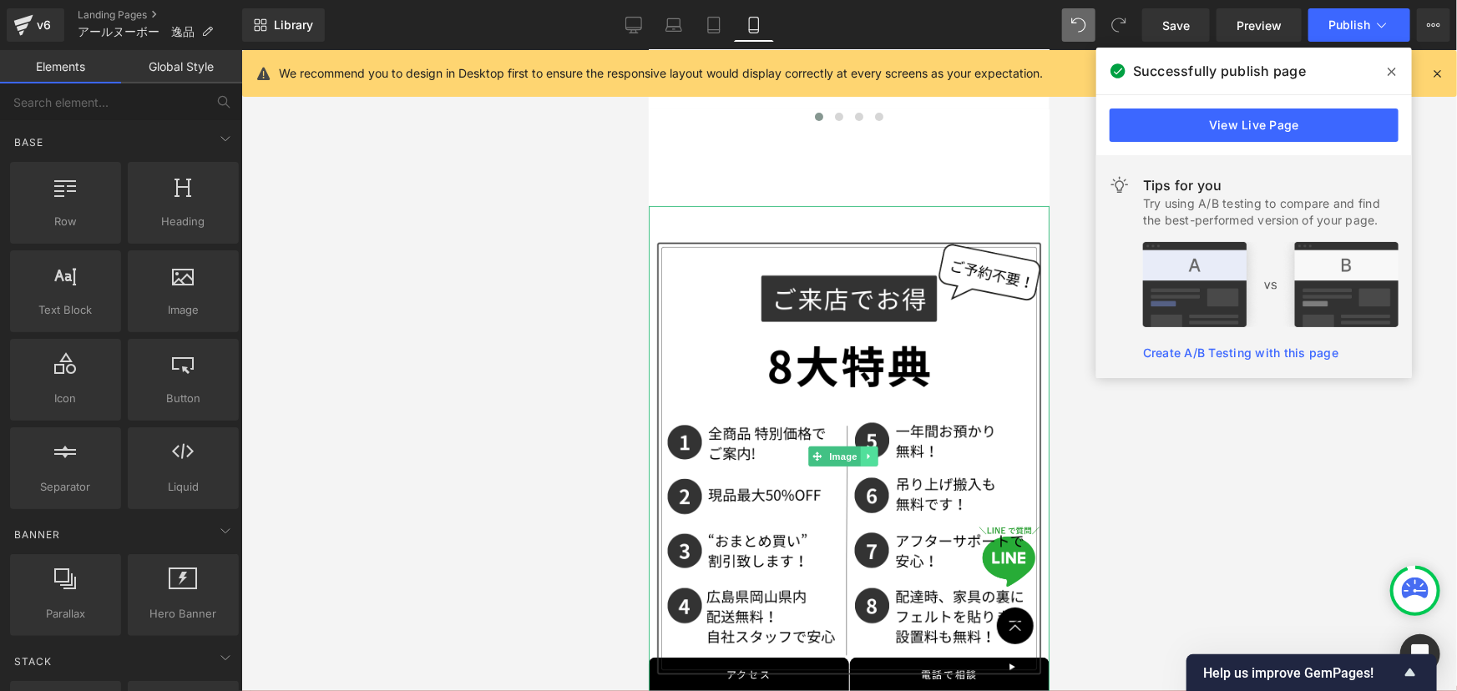
click at [871, 451] on icon at bounding box center [868, 456] width 9 height 10
click at [872, 447] on link at bounding box center [877, 456] width 18 height 20
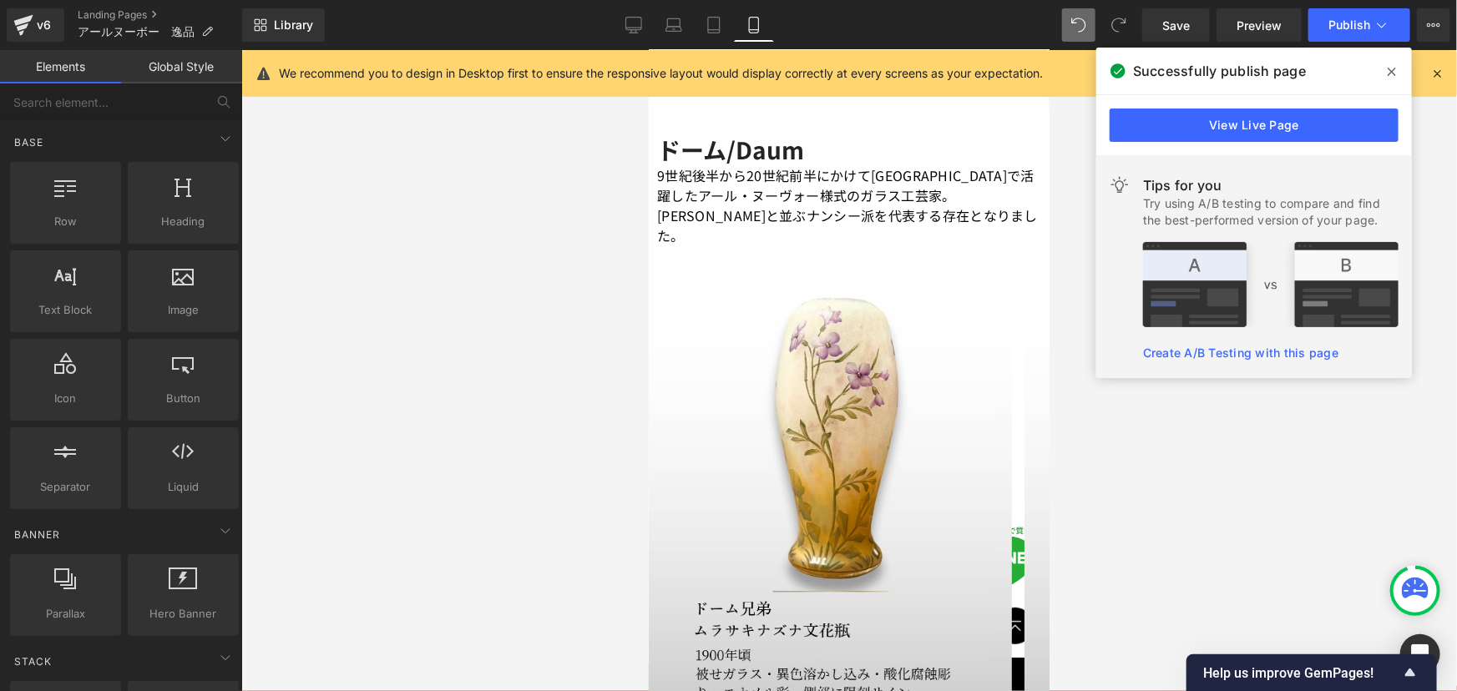
scroll to position [0, 0]
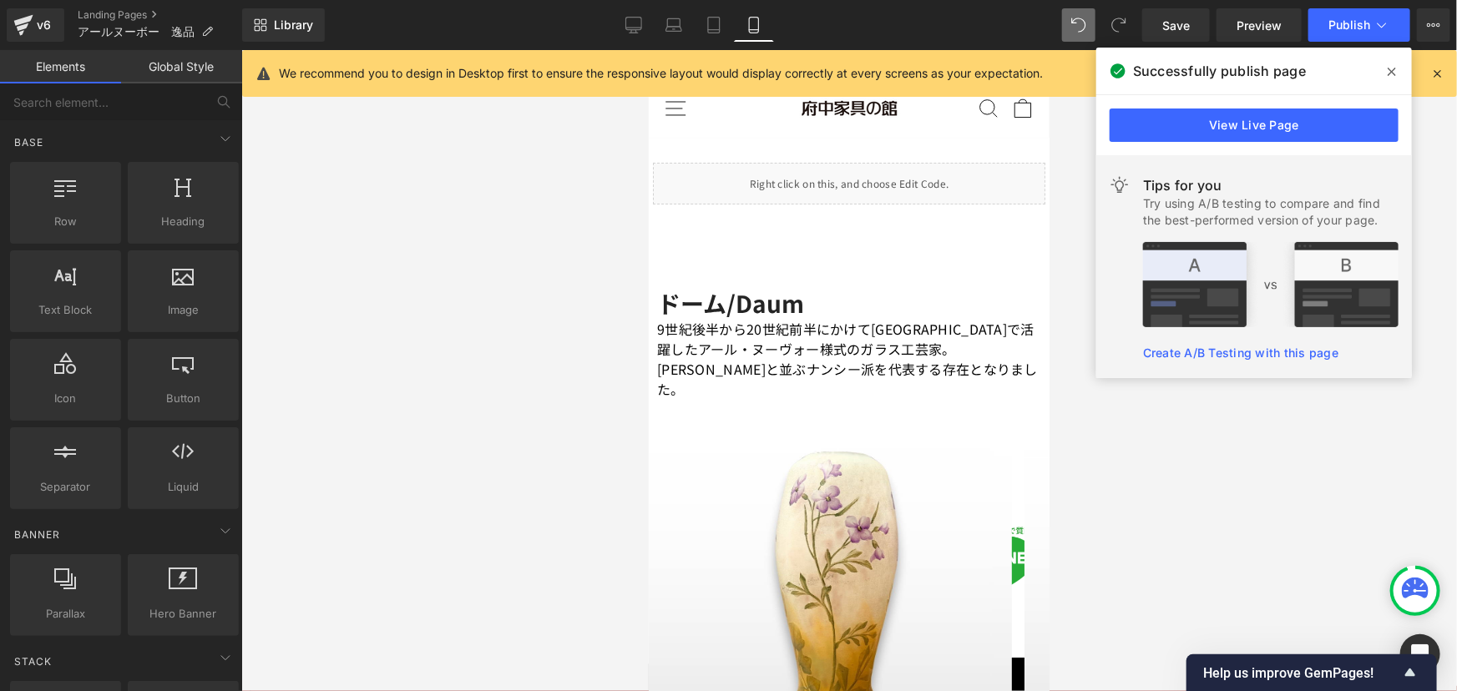
click at [1164, 645] on div at bounding box center [848, 370] width 1215 height 641
click at [1371, 23] on button "Publish" at bounding box center [1359, 24] width 102 height 33
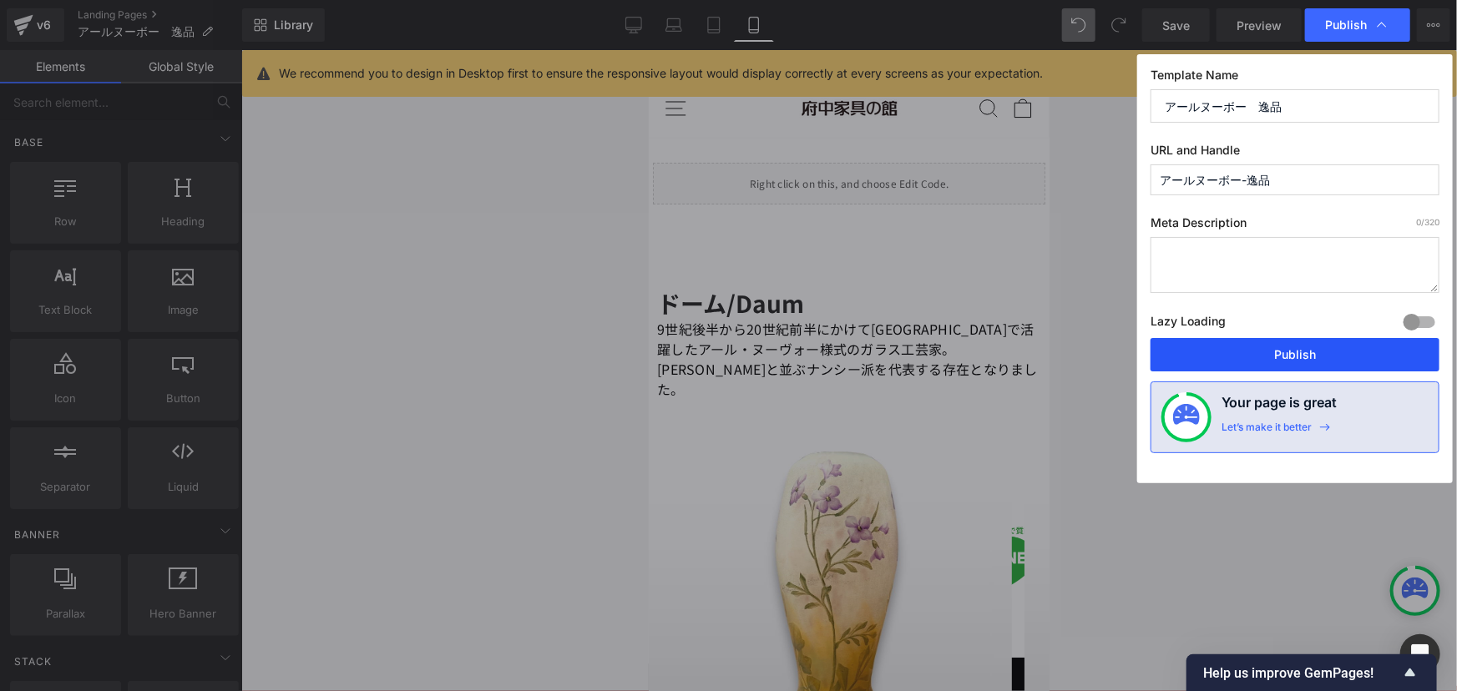
click at [1289, 358] on button "Publish" at bounding box center [1294, 354] width 289 height 33
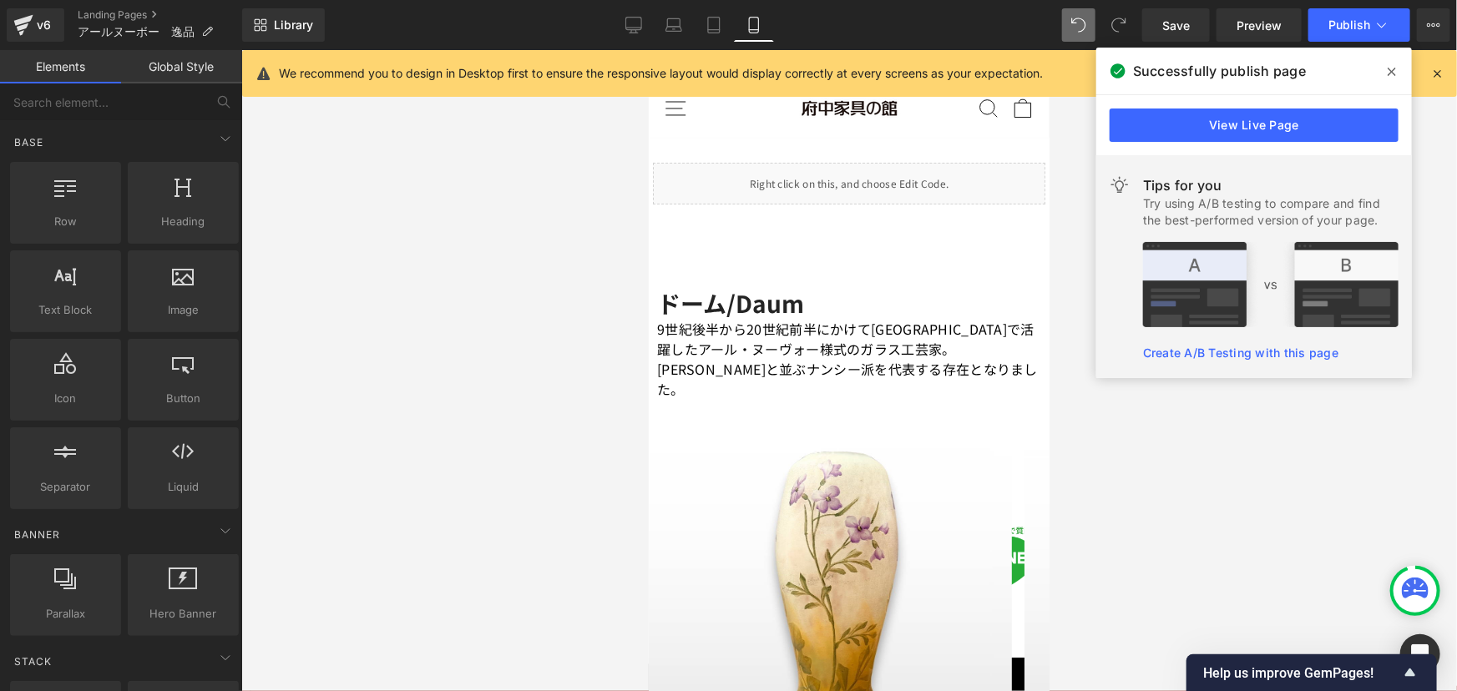
click at [1214, 493] on div at bounding box center [848, 370] width 1215 height 641
click at [1389, 18] on icon at bounding box center [1381, 25] width 17 height 17
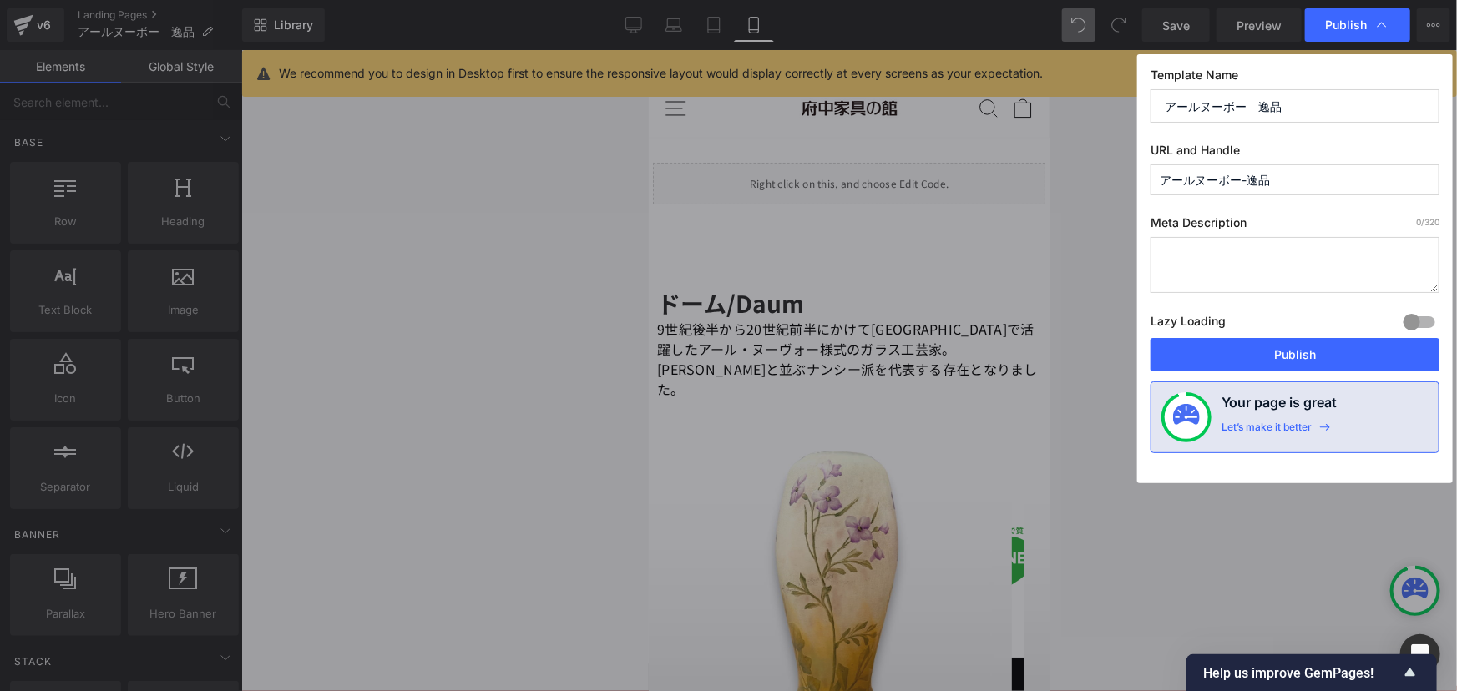
drag, startPoint x: 1282, startPoint y: 184, endPoint x: 1112, endPoint y: 179, distance: 170.4
click at [1114, 179] on div "Publish Template Name アールヌーボー　逸品 URL and Handle アールヌーボー-逸品 Meta Description 0 /…" at bounding box center [728, 345] width 1457 height 691
type input "[DATE]-"
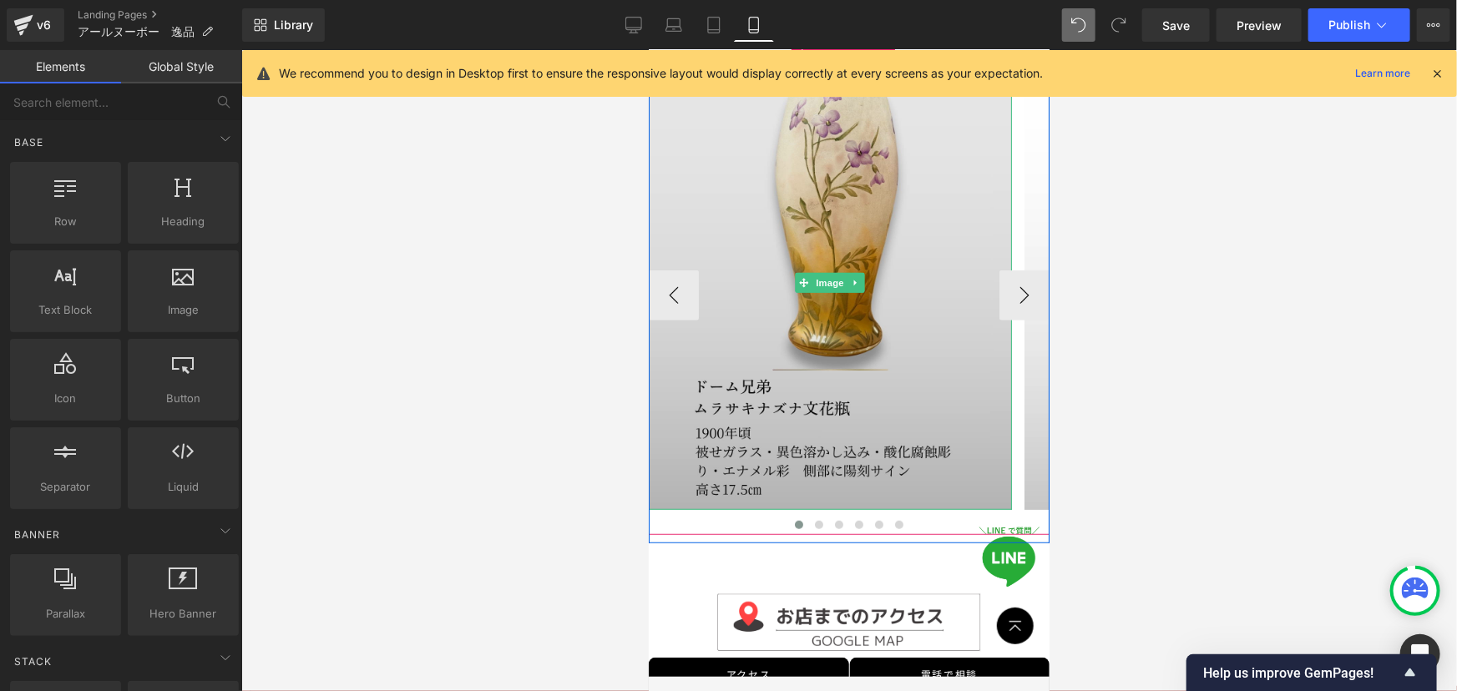
scroll to position [379, 0]
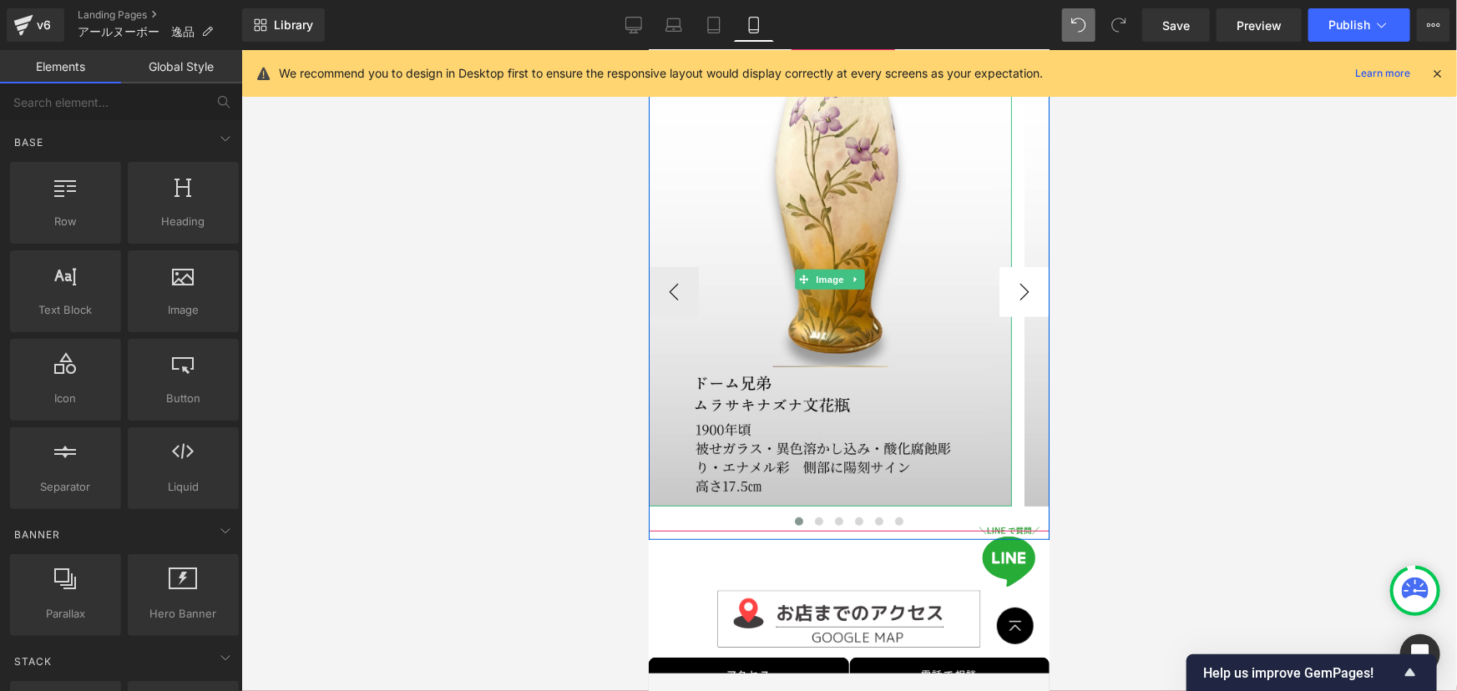
click at [998, 281] on button "›" at bounding box center [1023, 291] width 50 height 50
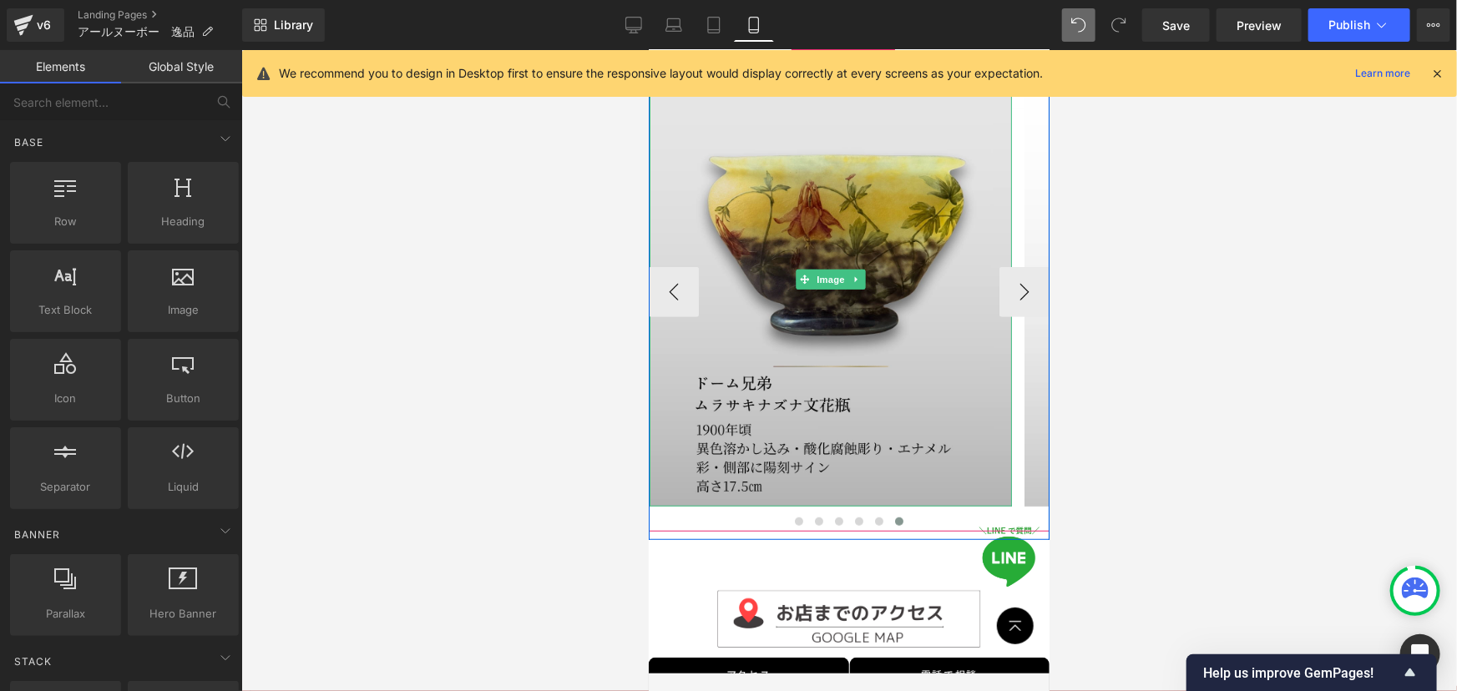
click at [837, 240] on img at bounding box center [830, 279] width 363 height 453
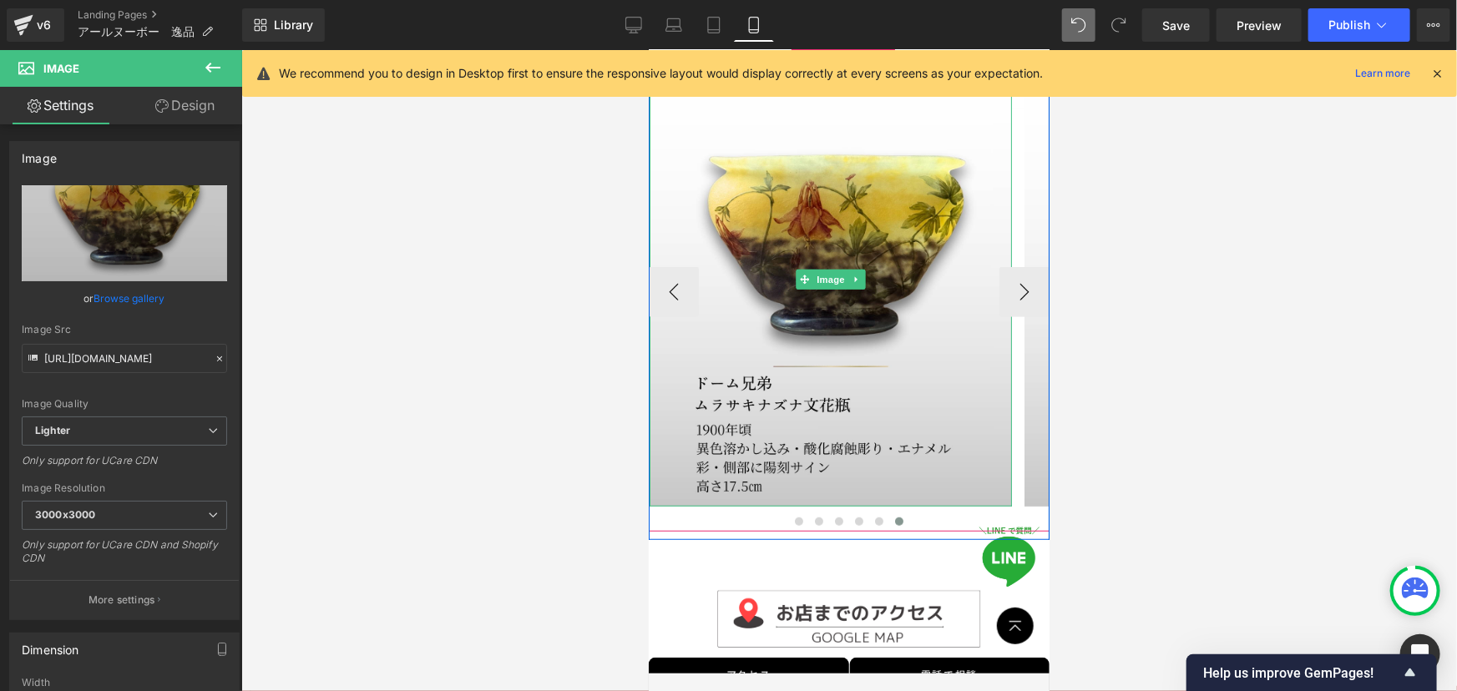
click at [847, 269] on link at bounding box center [856, 279] width 18 height 20
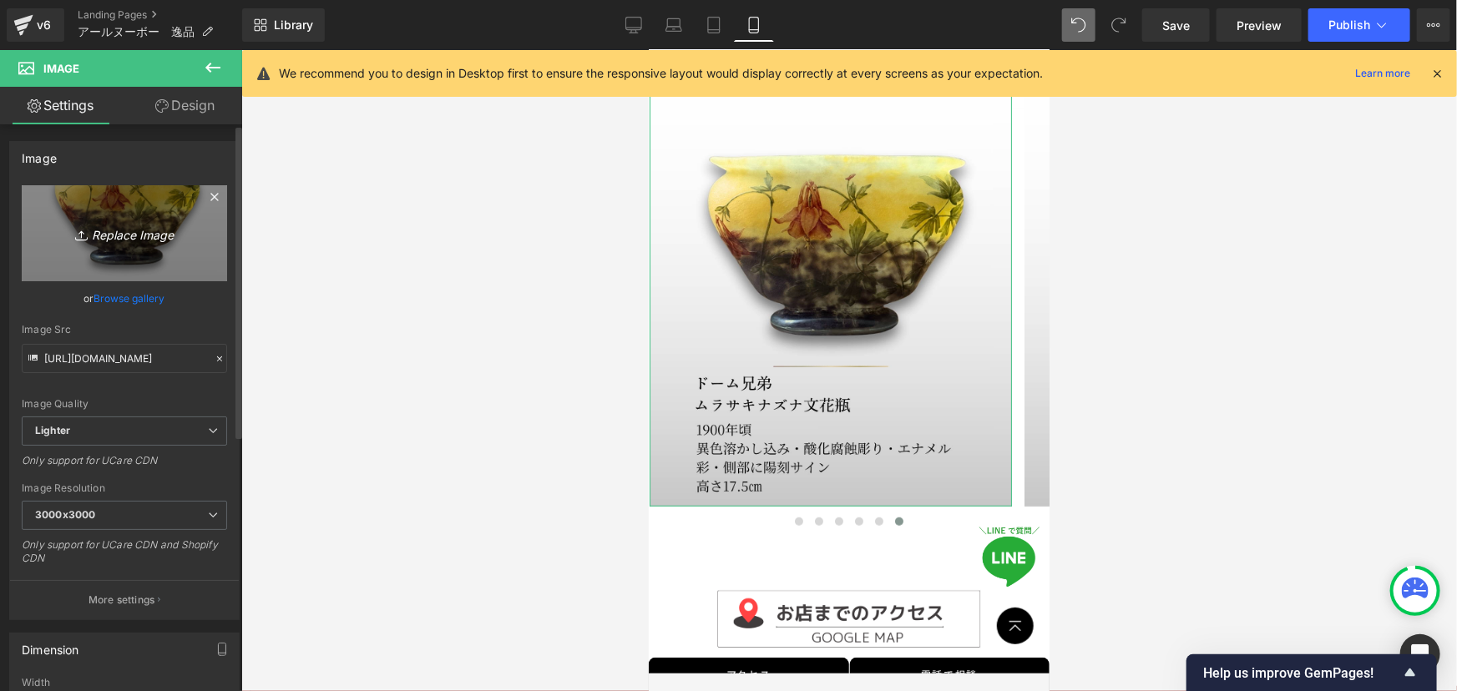
click at [138, 225] on icon "Replace Image" at bounding box center [125, 233] width 134 height 21
type input "C:\fakepath\ドーム.jpg"
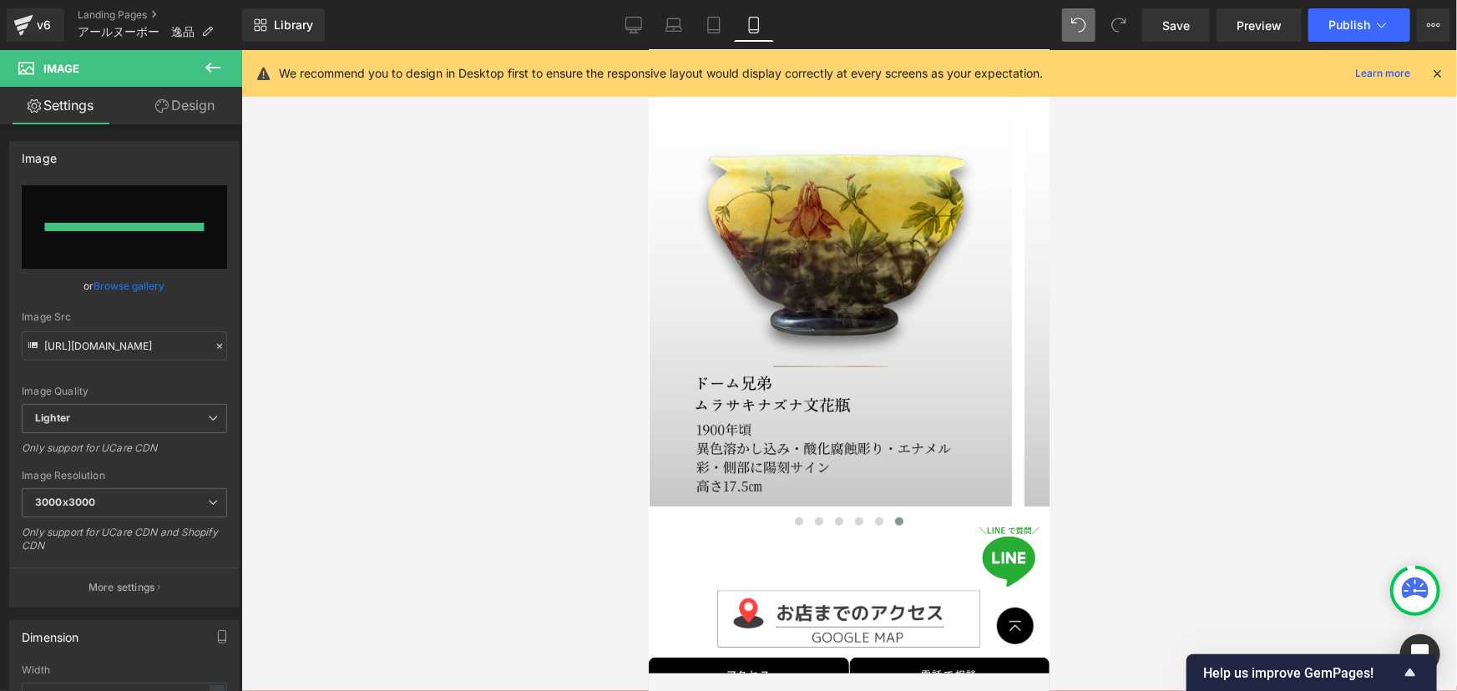
type input "[URL][DOMAIN_NAME]"
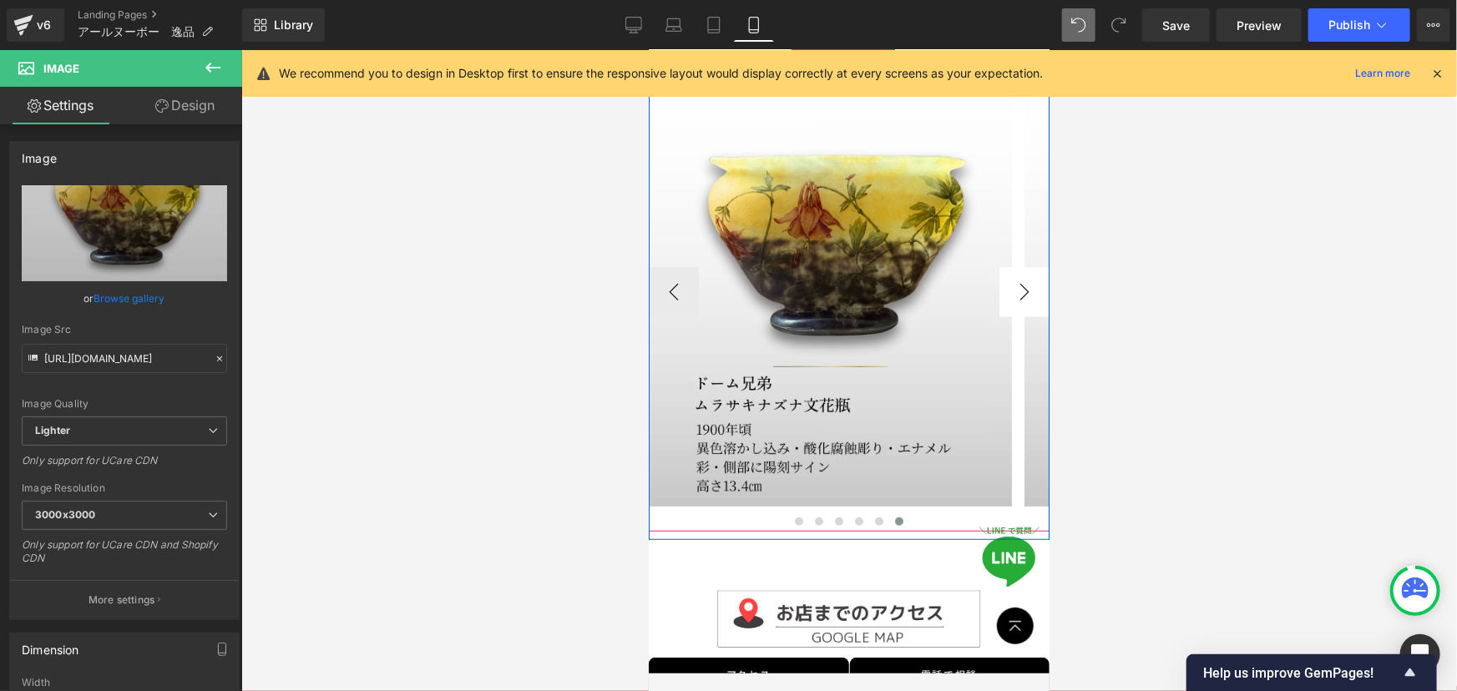
click at [1013, 270] on button "›" at bounding box center [1023, 291] width 50 height 50
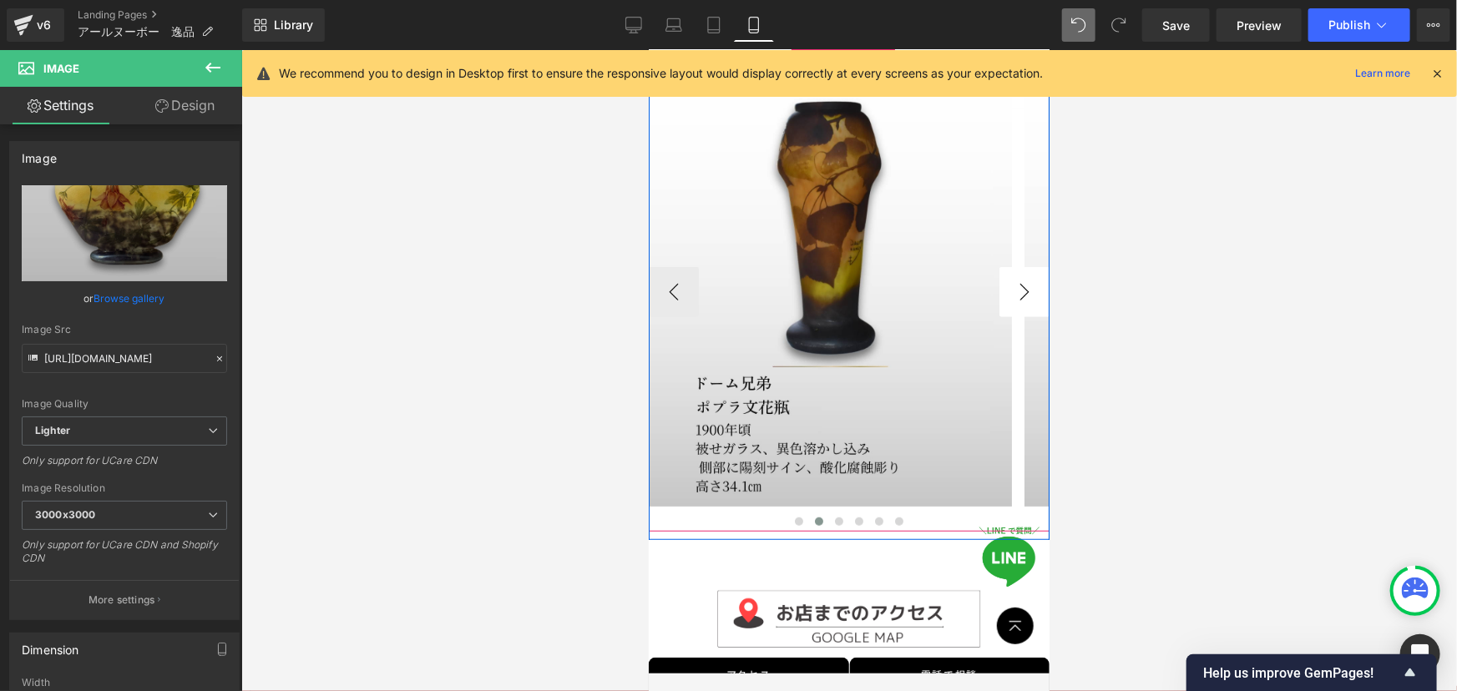
click at [1013, 270] on button "›" at bounding box center [1023, 291] width 50 height 50
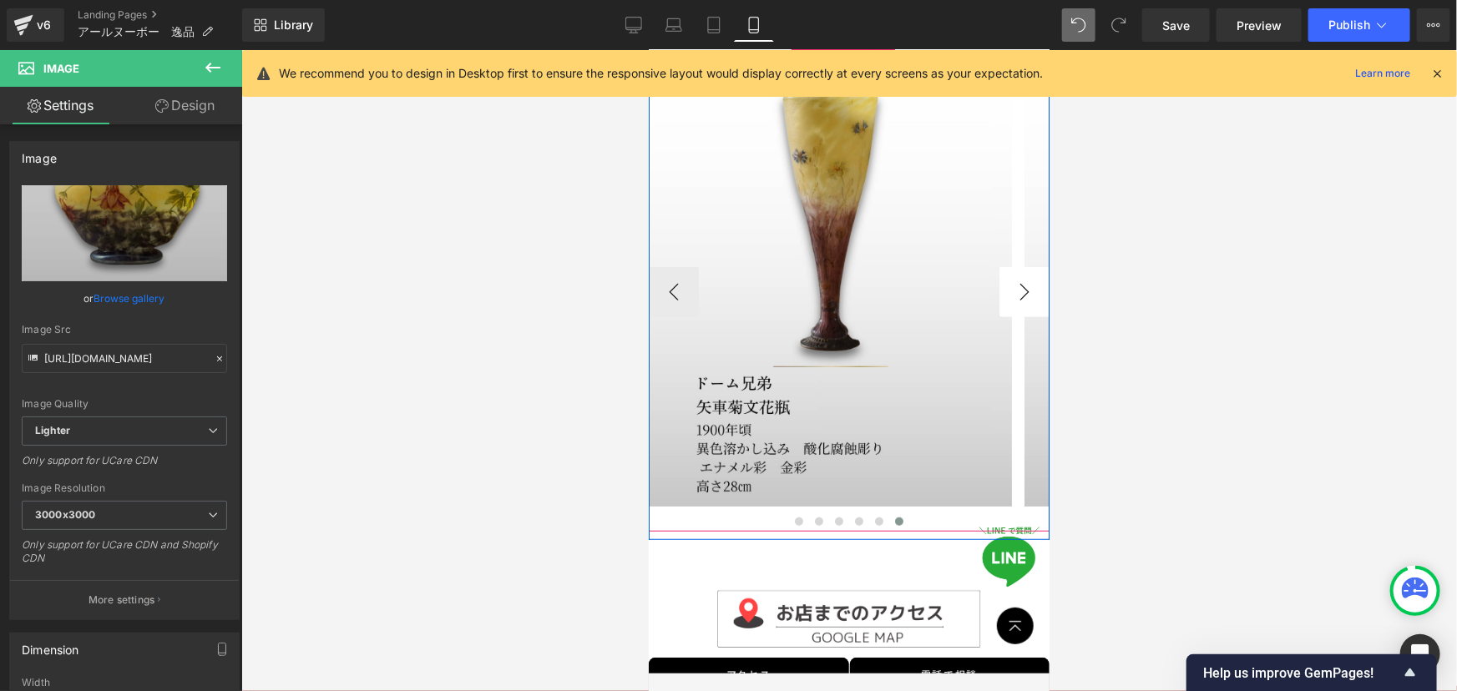
click at [1013, 270] on button "›" at bounding box center [1023, 291] width 50 height 50
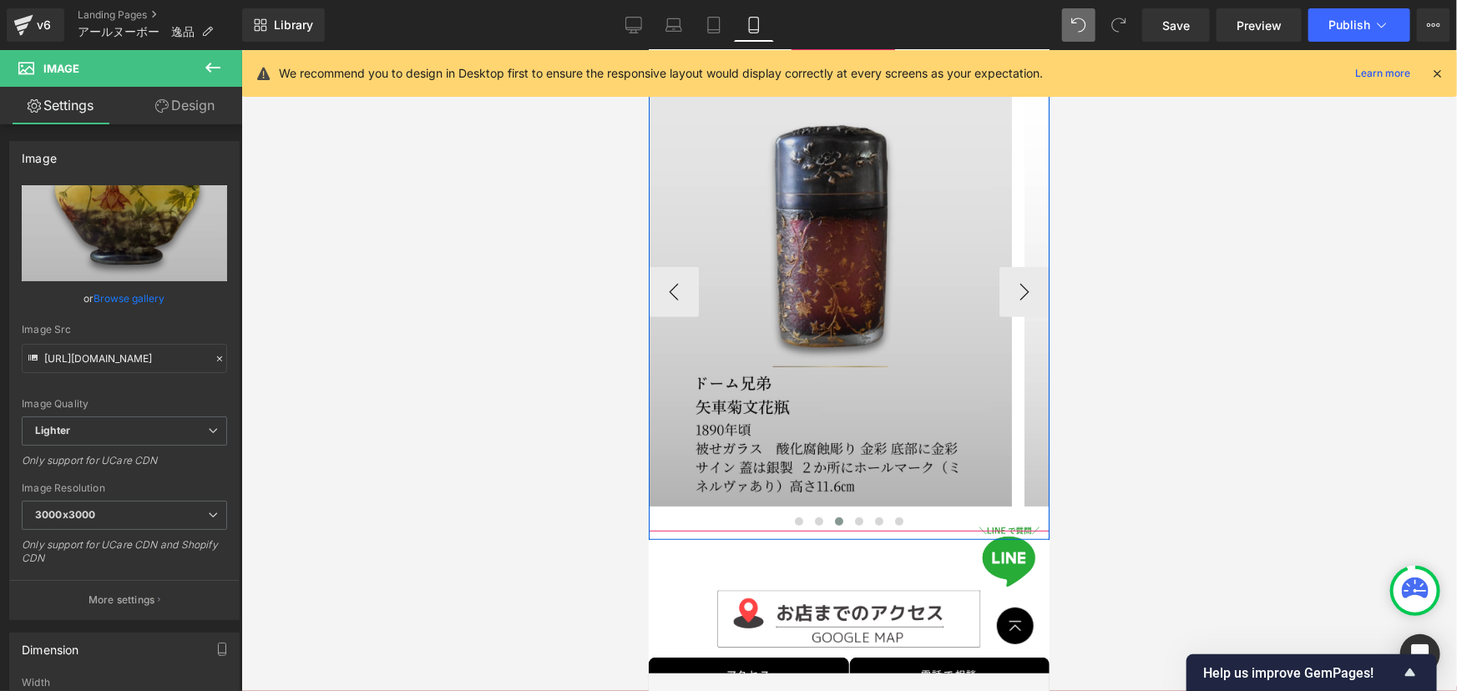
click at [829, 281] on img at bounding box center [829, 279] width 363 height 453
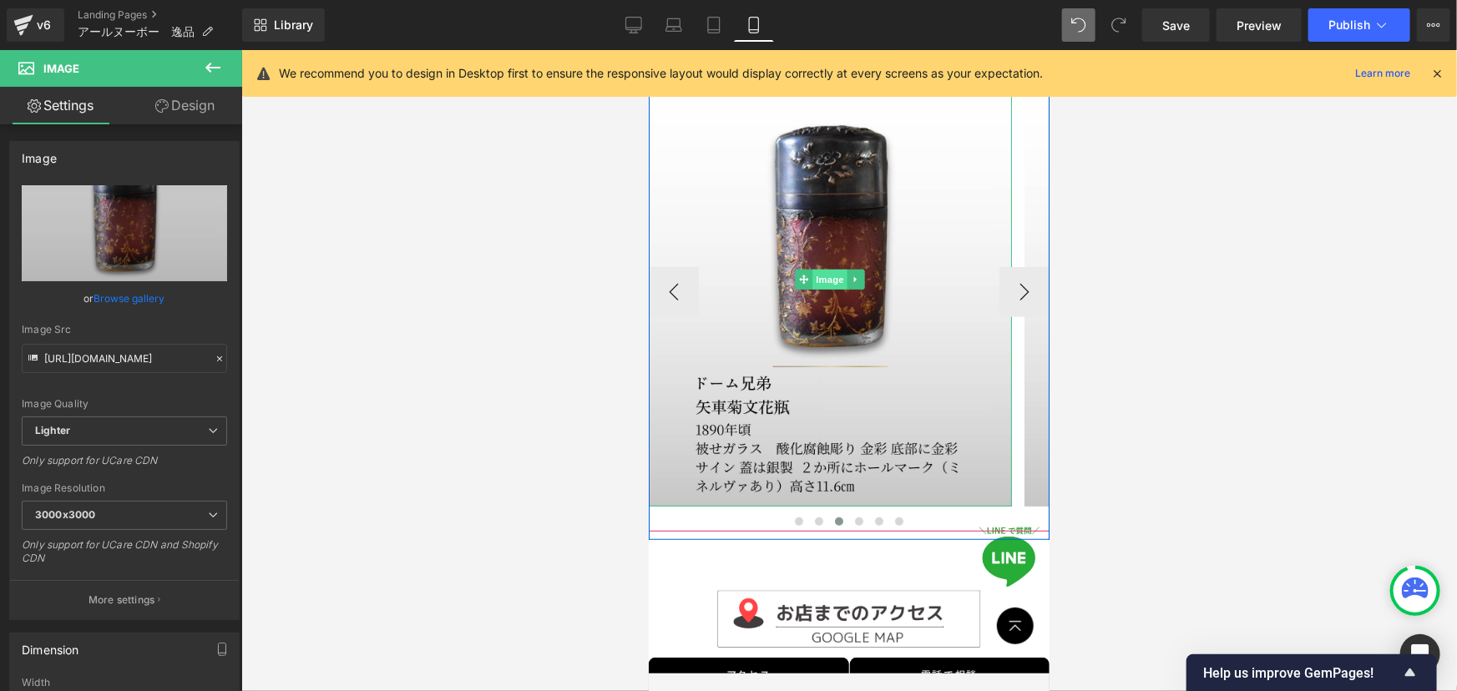
click at [826, 269] on span "Image" at bounding box center [829, 279] width 35 height 20
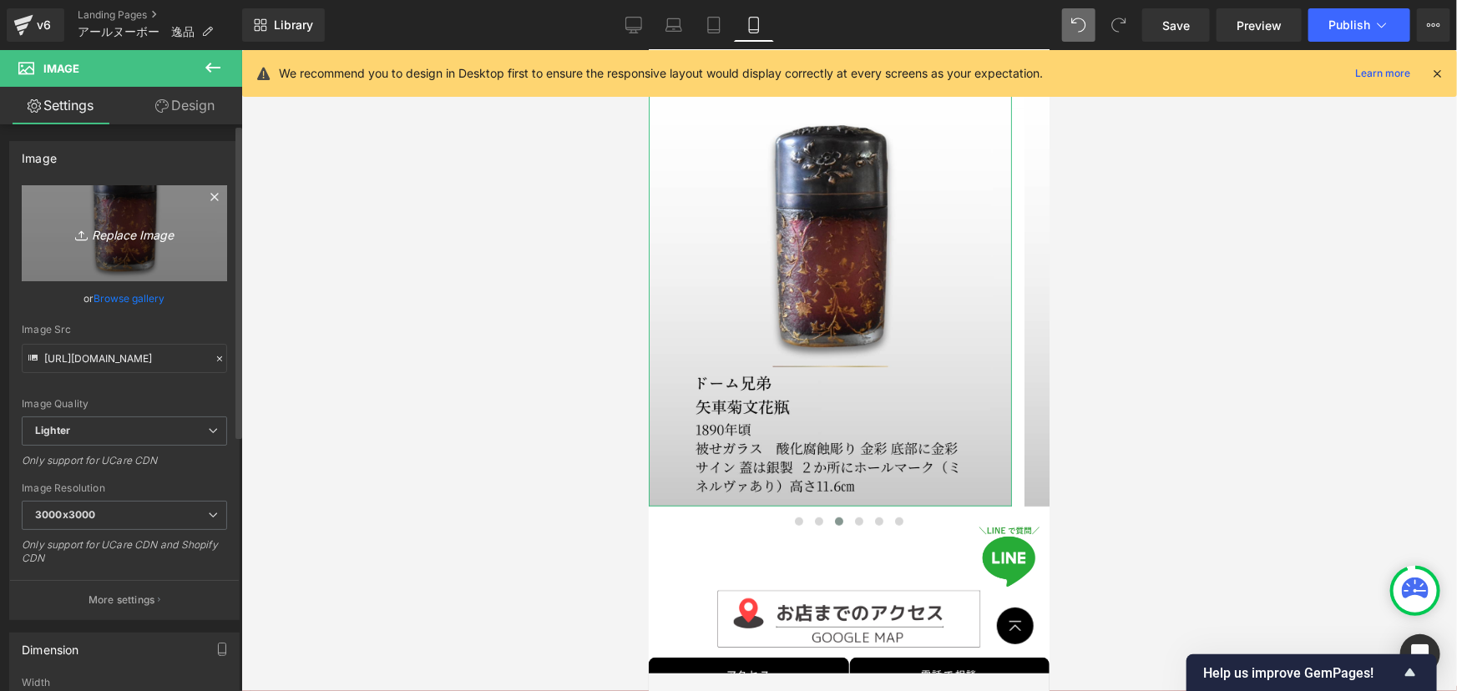
click at [134, 232] on icon "Replace Image" at bounding box center [125, 233] width 134 height 21
type input "C:\fakepath\ドーム香水瓶.jpg"
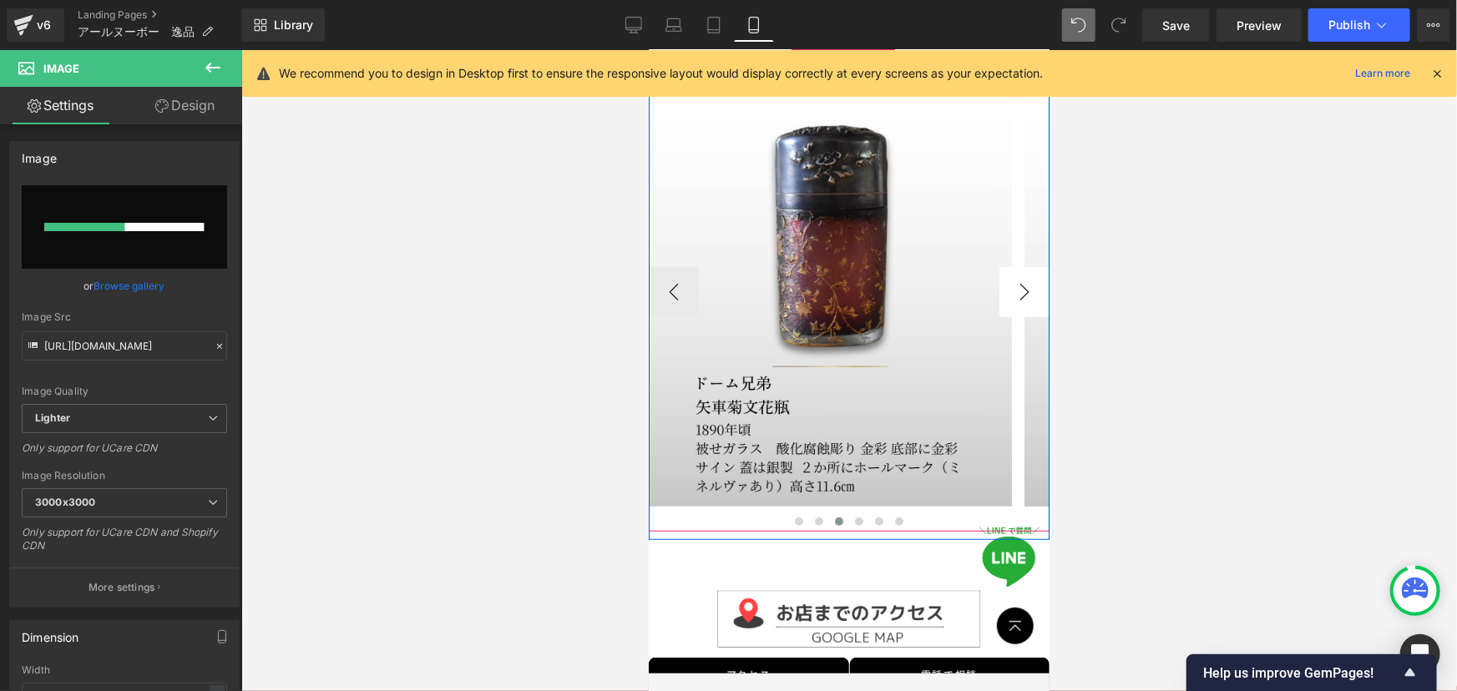
click at [1003, 275] on button "›" at bounding box center [1023, 291] width 50 height 50
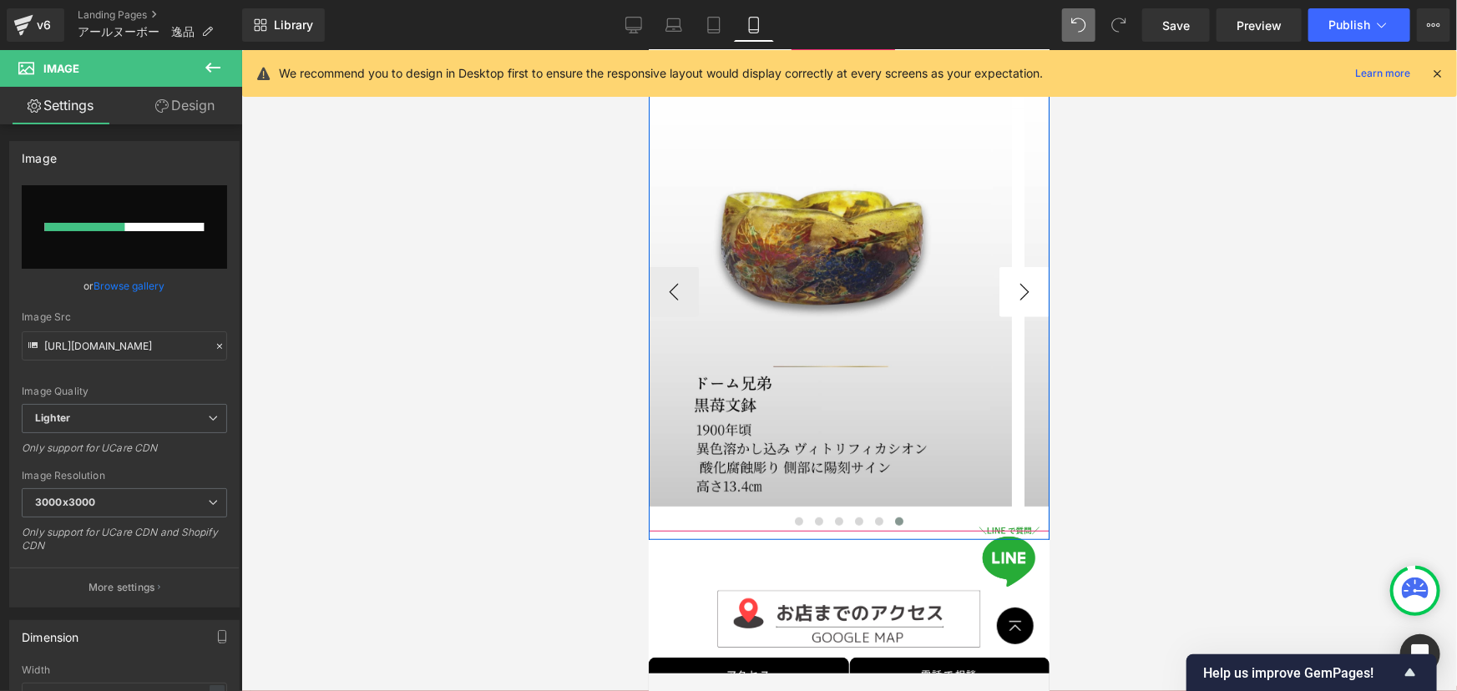
click at [1003, 275] on button "›" at bounding box center [1023, 291] width 50 height 50
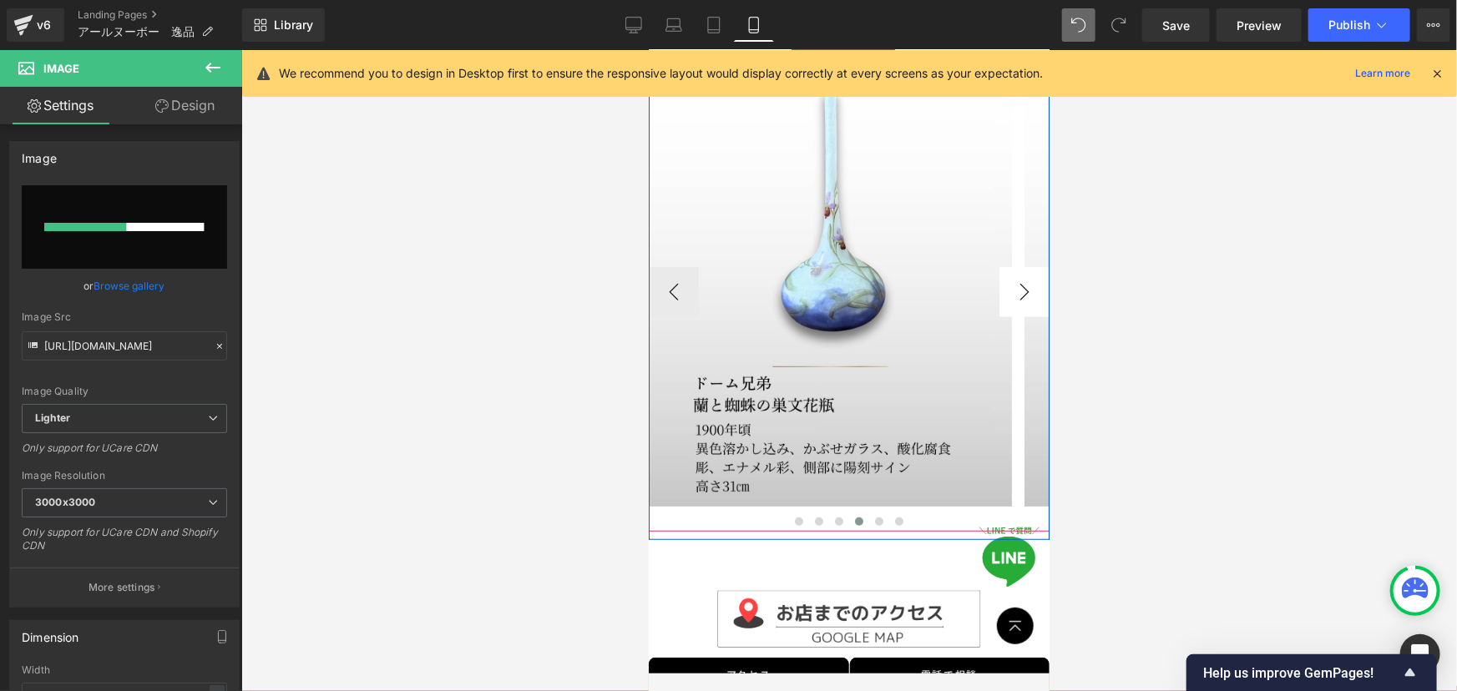
click at [1003, 275] on button "›" at bounding box center [1023, 291] width 50 height 50
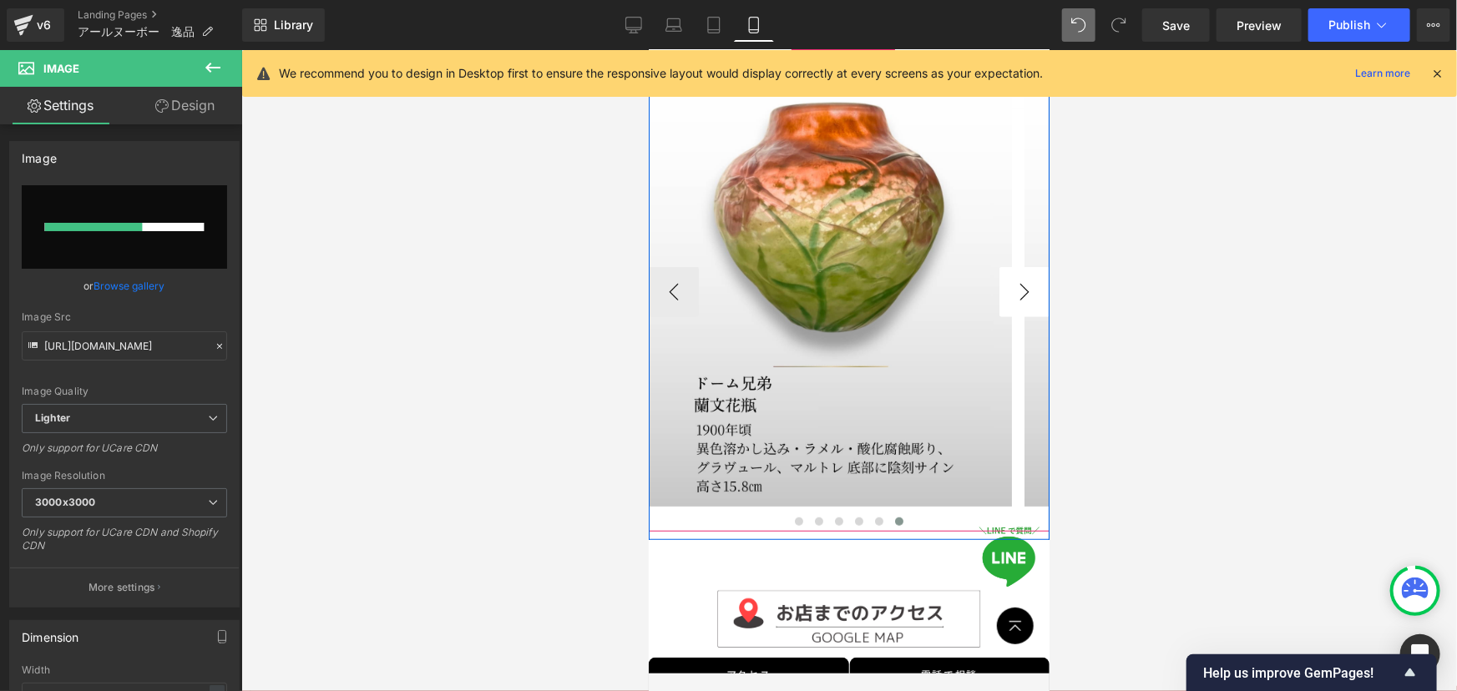
click at [1003, 275] on button "›" at bounding box center [1023, 291] width 50 height 50
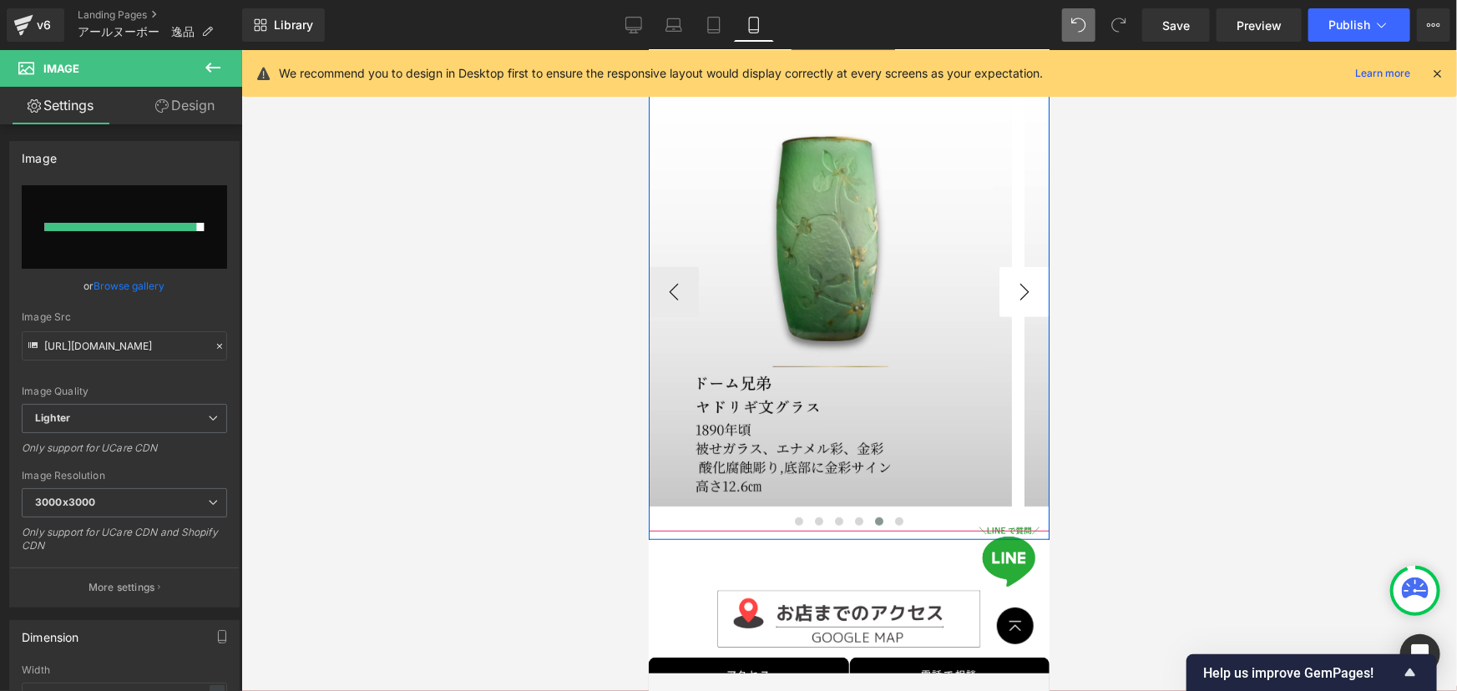
click at [1003, 275] on button "›" at bounding box center [1023, 291] width 50 height 50
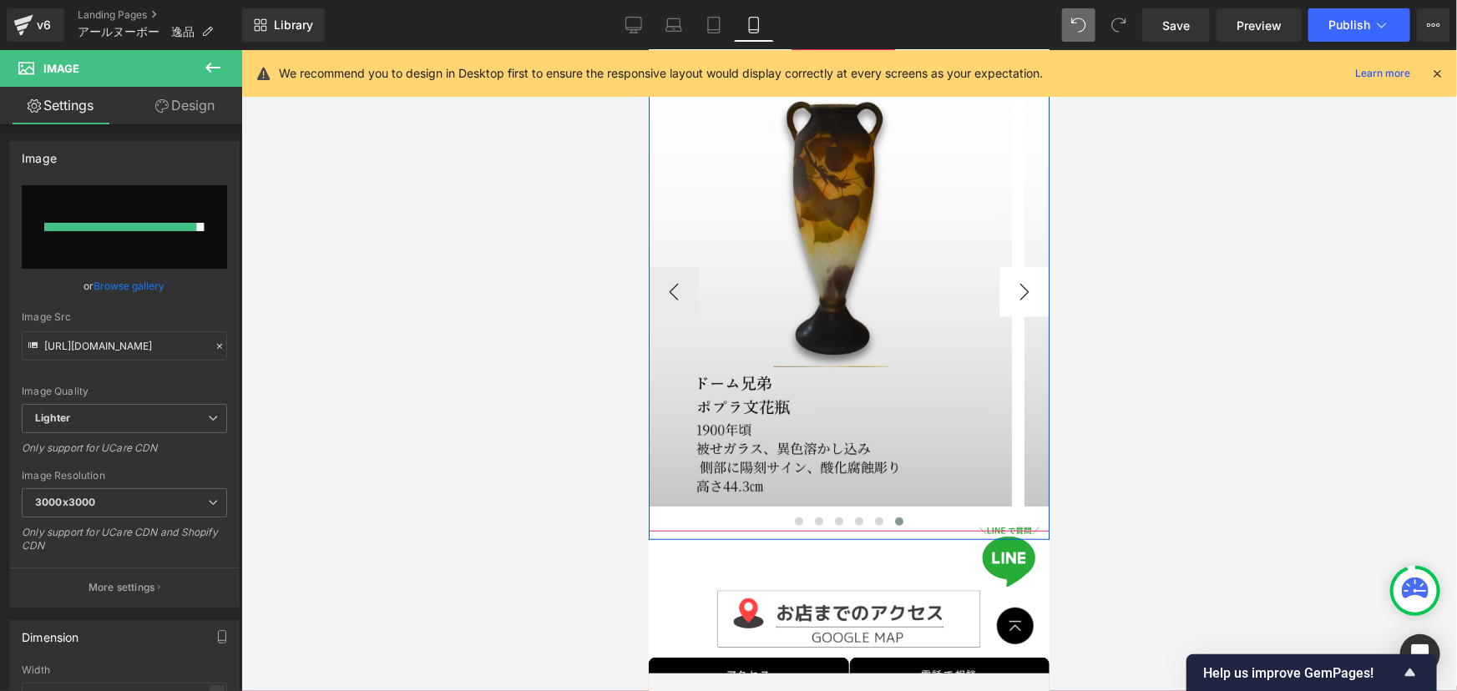
type input "[URL][DOMAIN_NAME]"
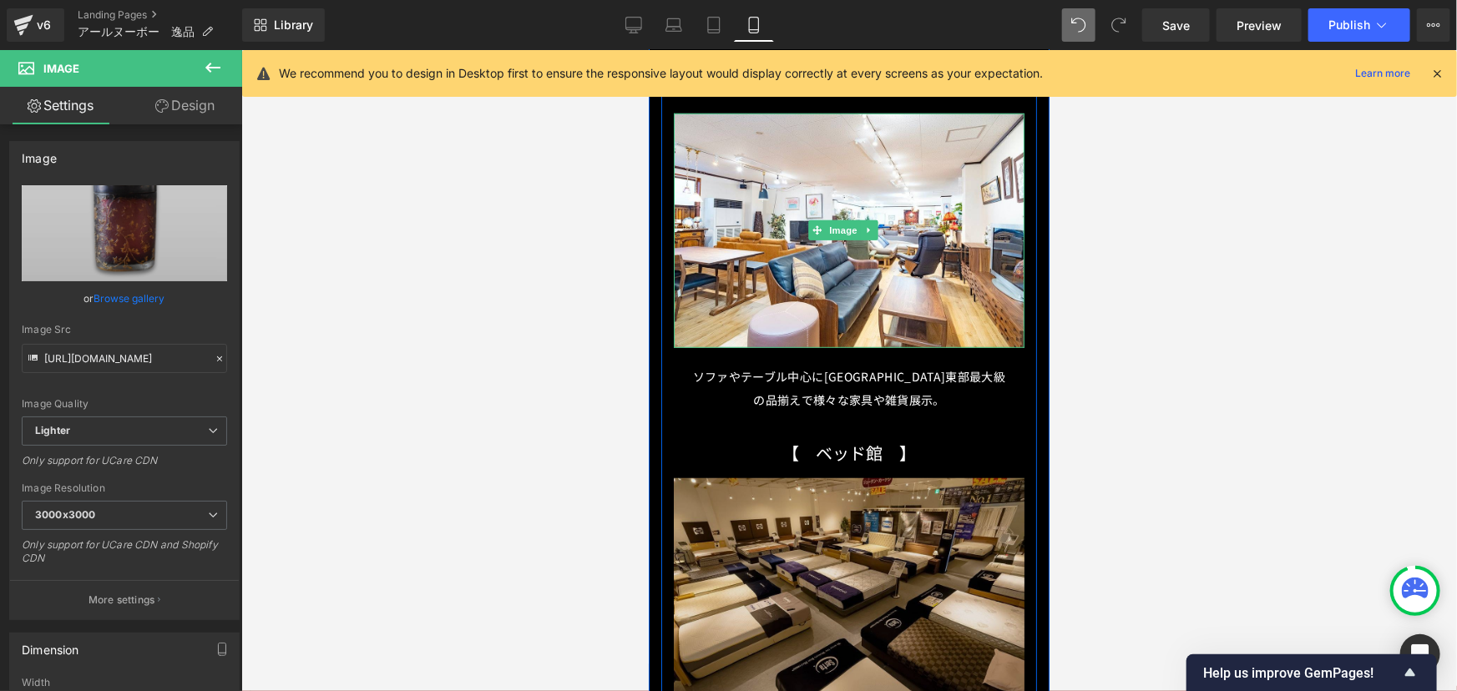
scroll to position [3642, 0]
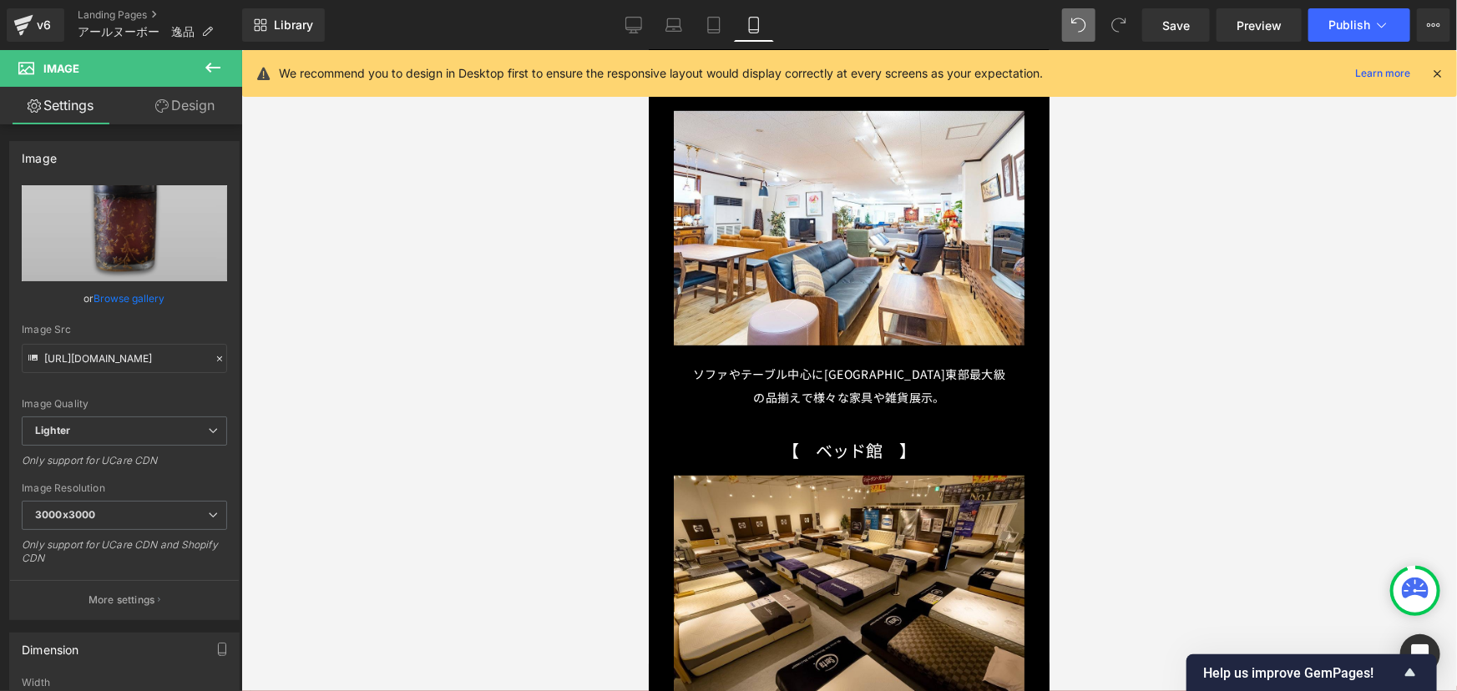
click at [1193, 350] on div at bounding box center [848, 370] width 1215 height 641
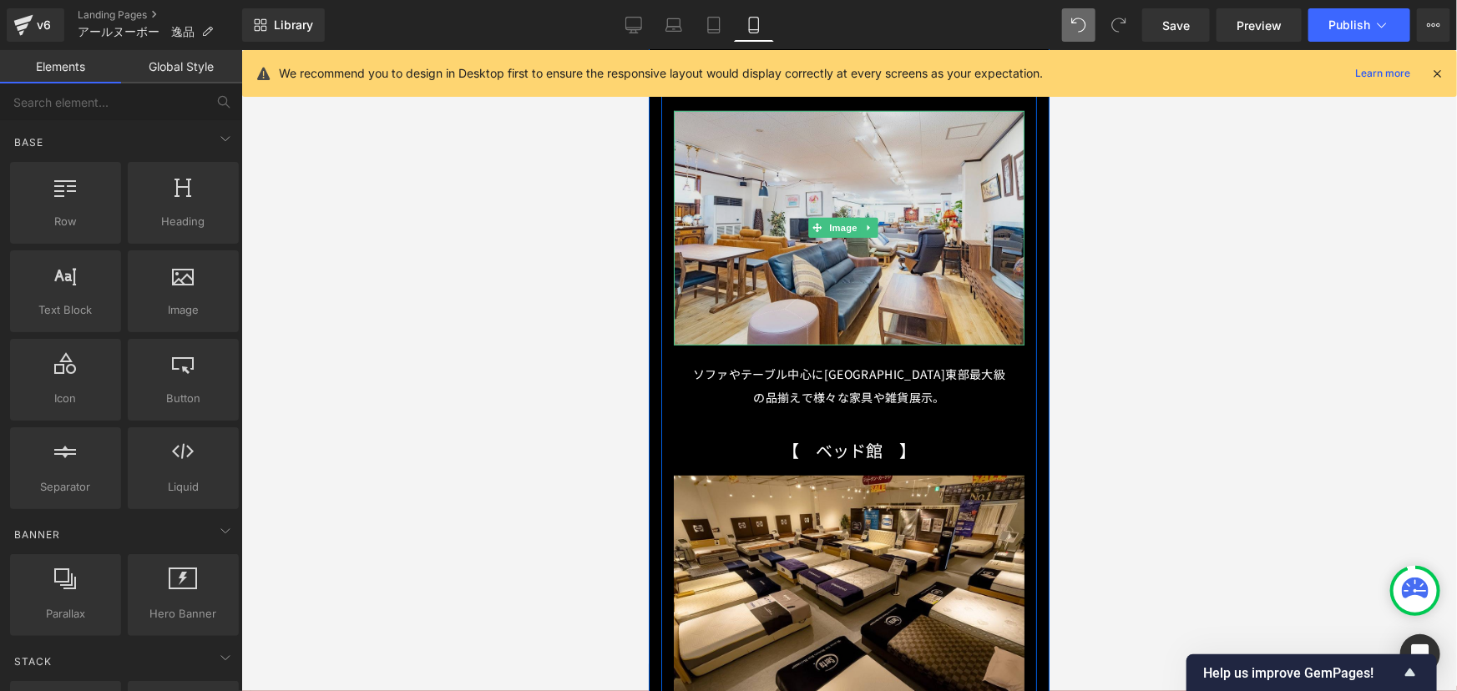
click at [887, 242] on img at bounding box center [848, 227] width 351 height 235
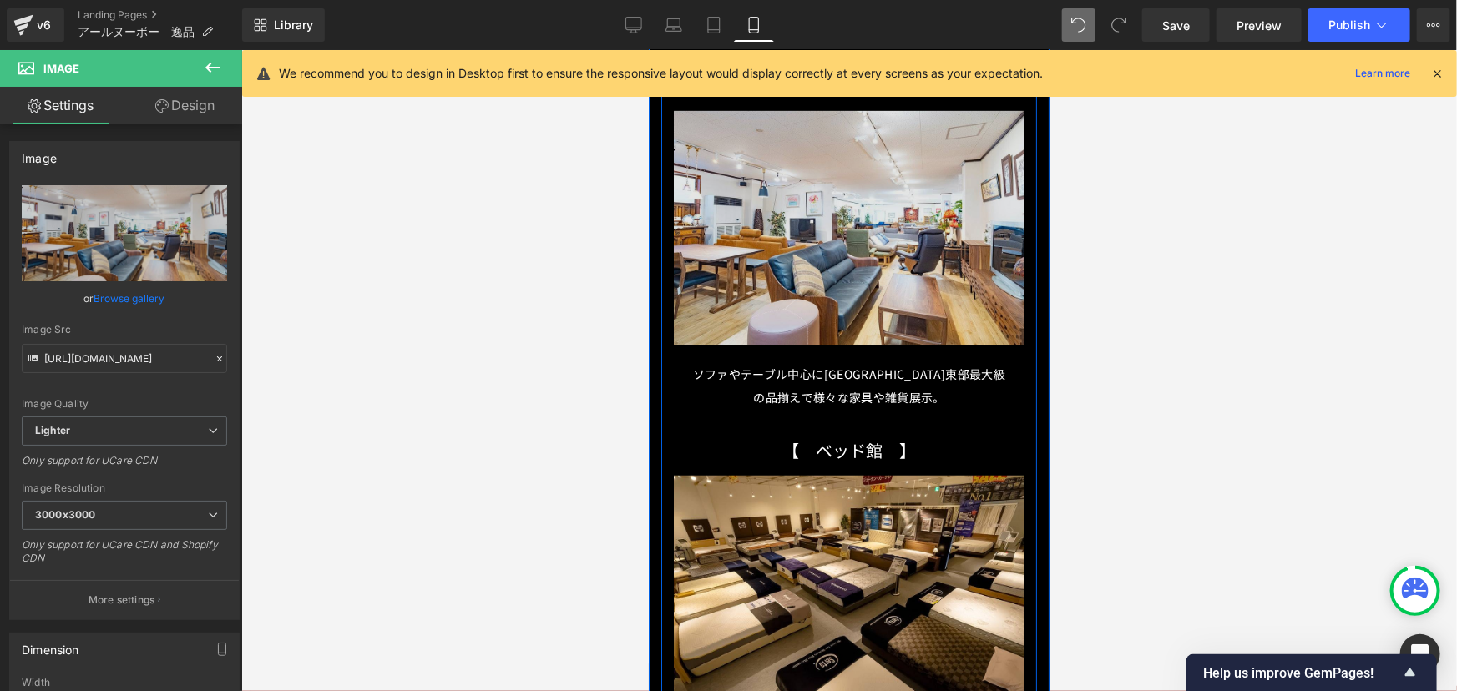
click at [863, 224] on div "Image" at bounding box center [848, 227] width 351 height 235
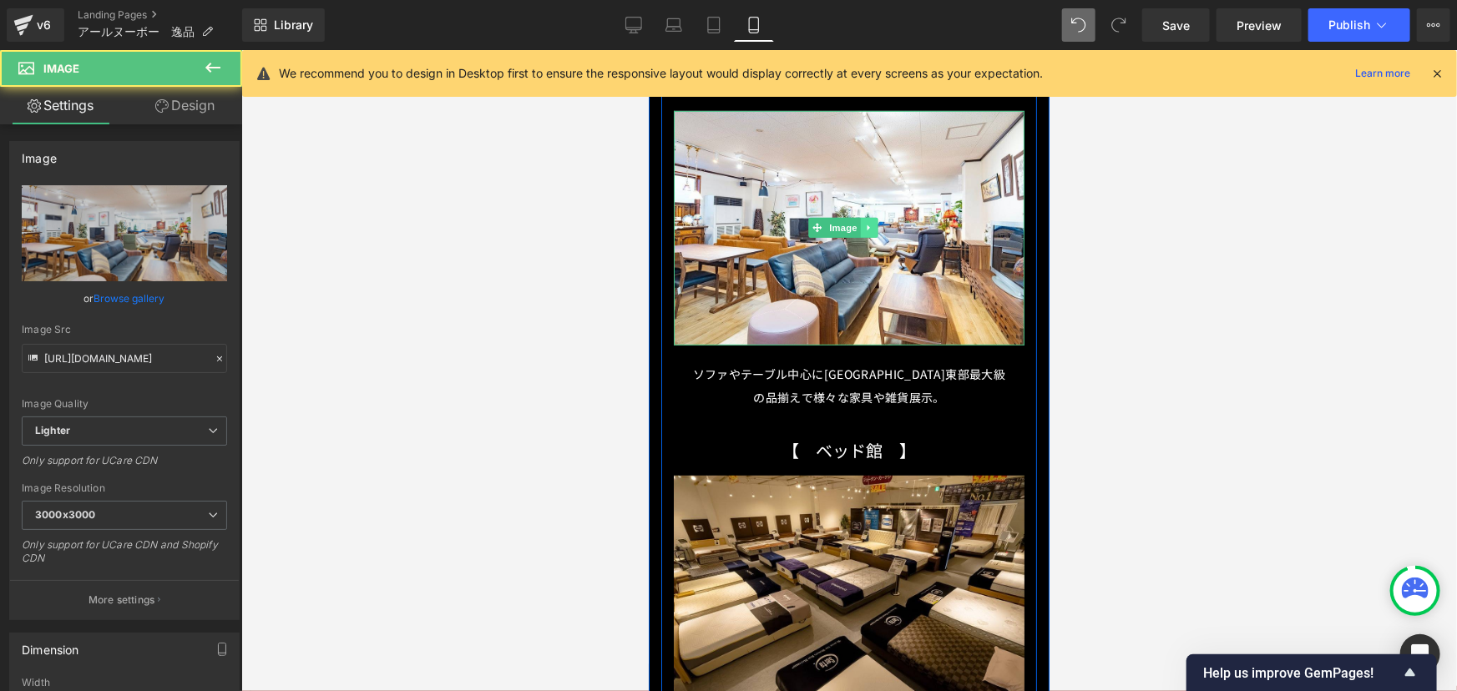
click at [862, 222] on link at bounding box center [869, 227] width 18 height 20
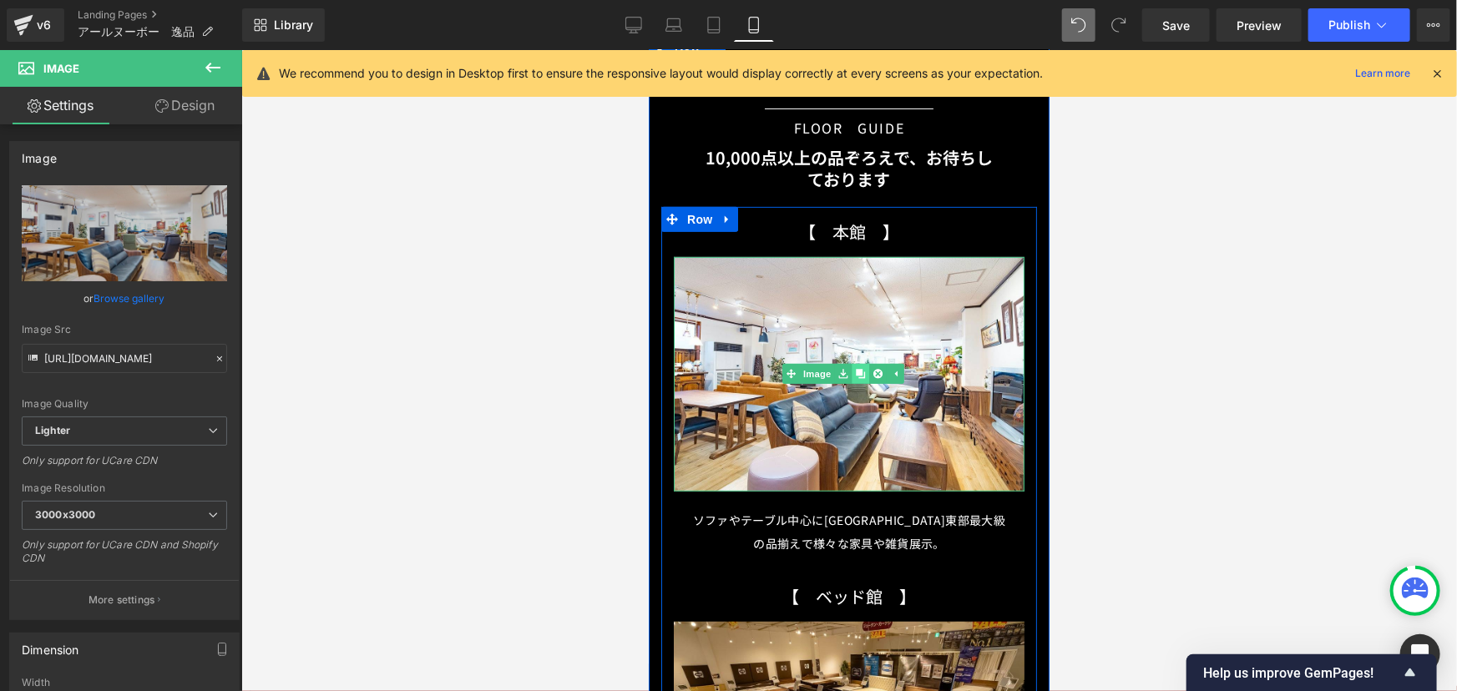
scroll to position [3490, 0]
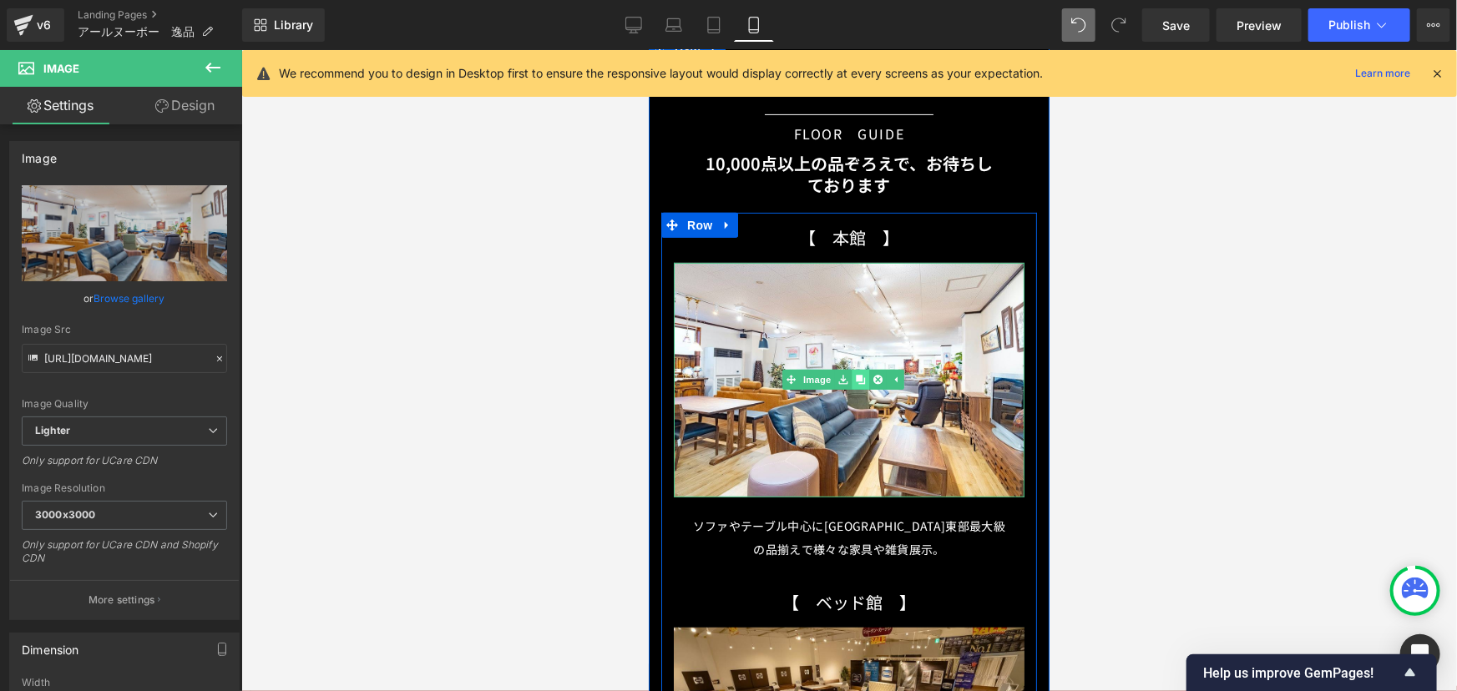
click at [860, 375] on icon at bounding box center [859, 379] width 9 height 9
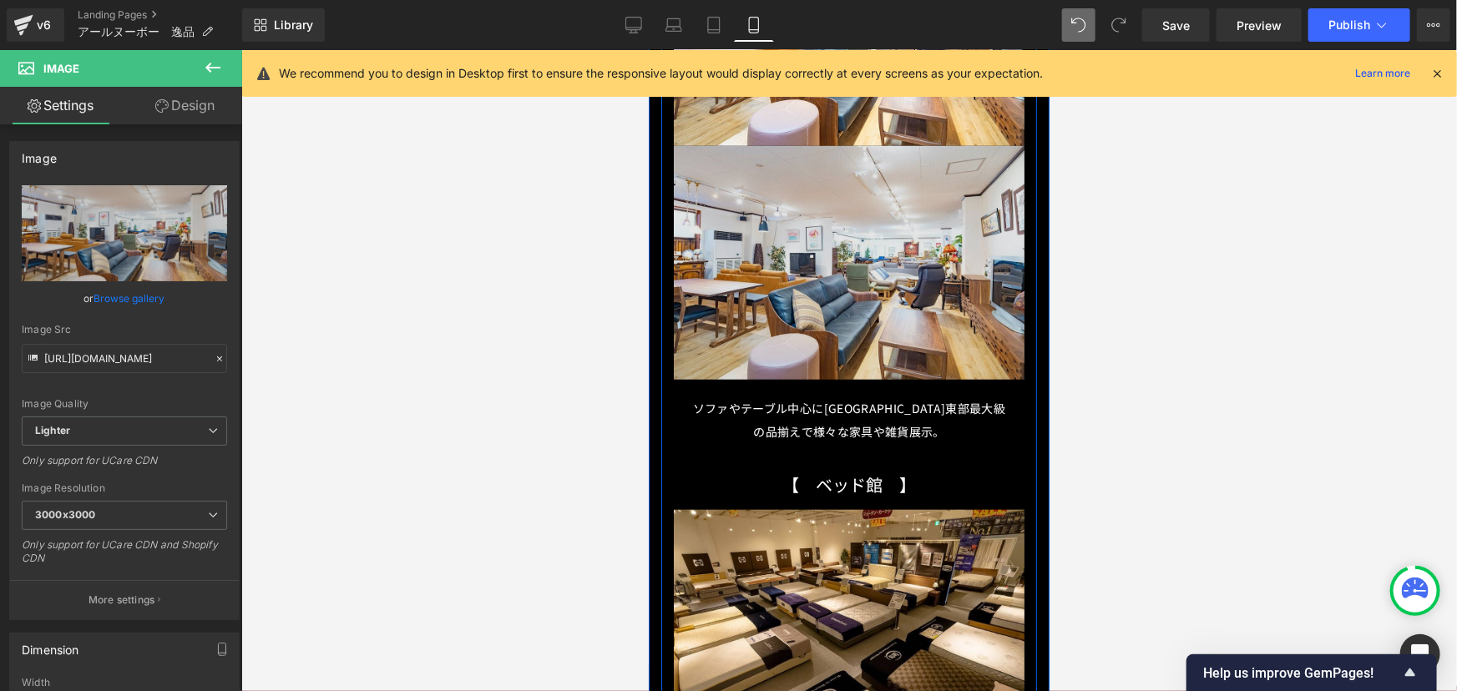
scroll to position [3858, 0]
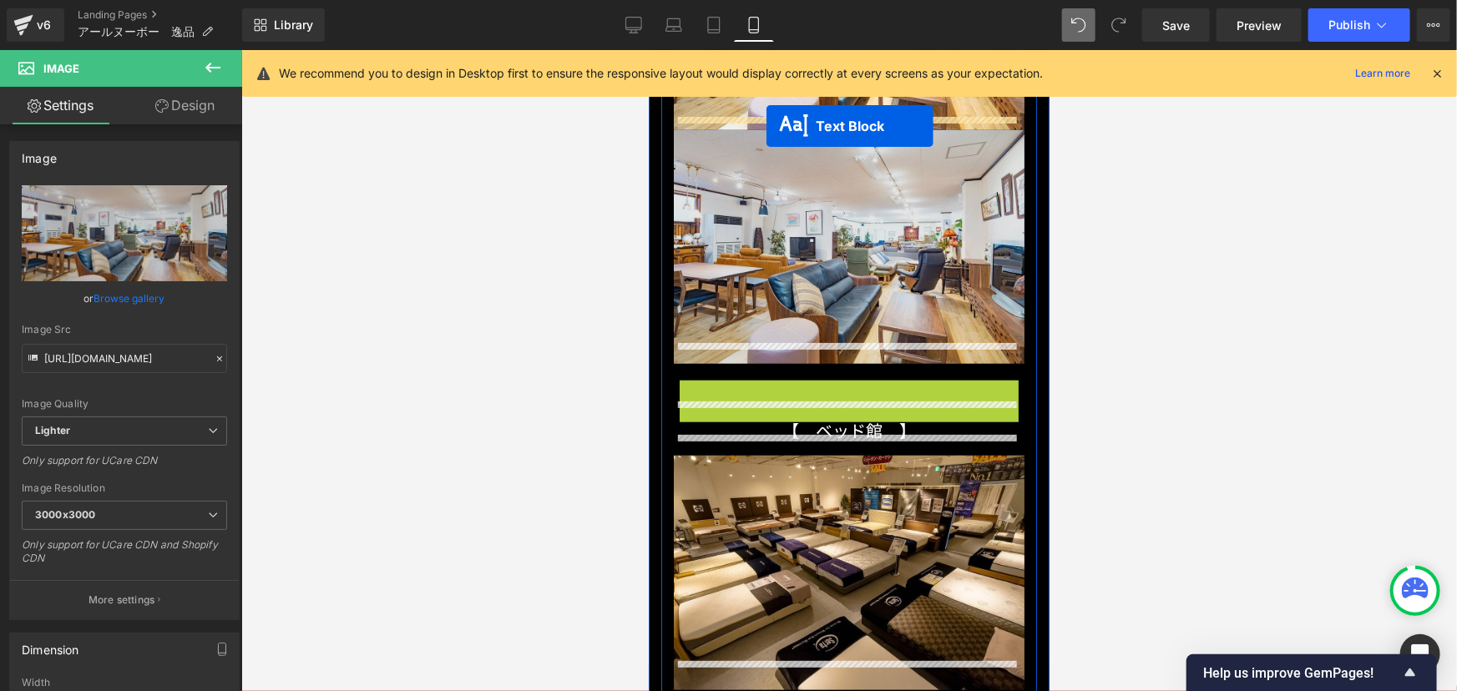
drag, startPoint x: 799, startPoint y: 401, endPoint x: 766, endPoint y: 125, distance: 277.5
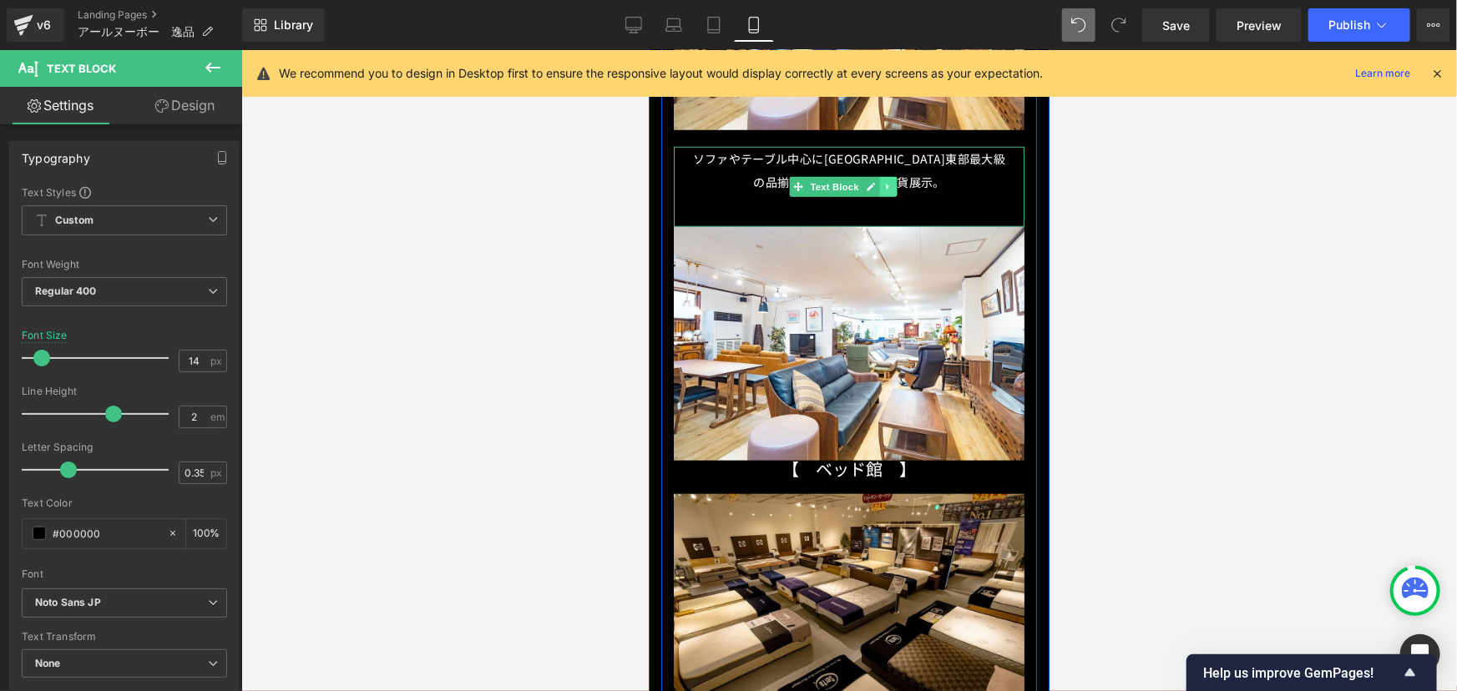
click at [882, 181] on icon at bounding box center [886, 186] width 9 height 10
click at [880, 181] on icon at bounding box center [878, 185] width 9 height 9
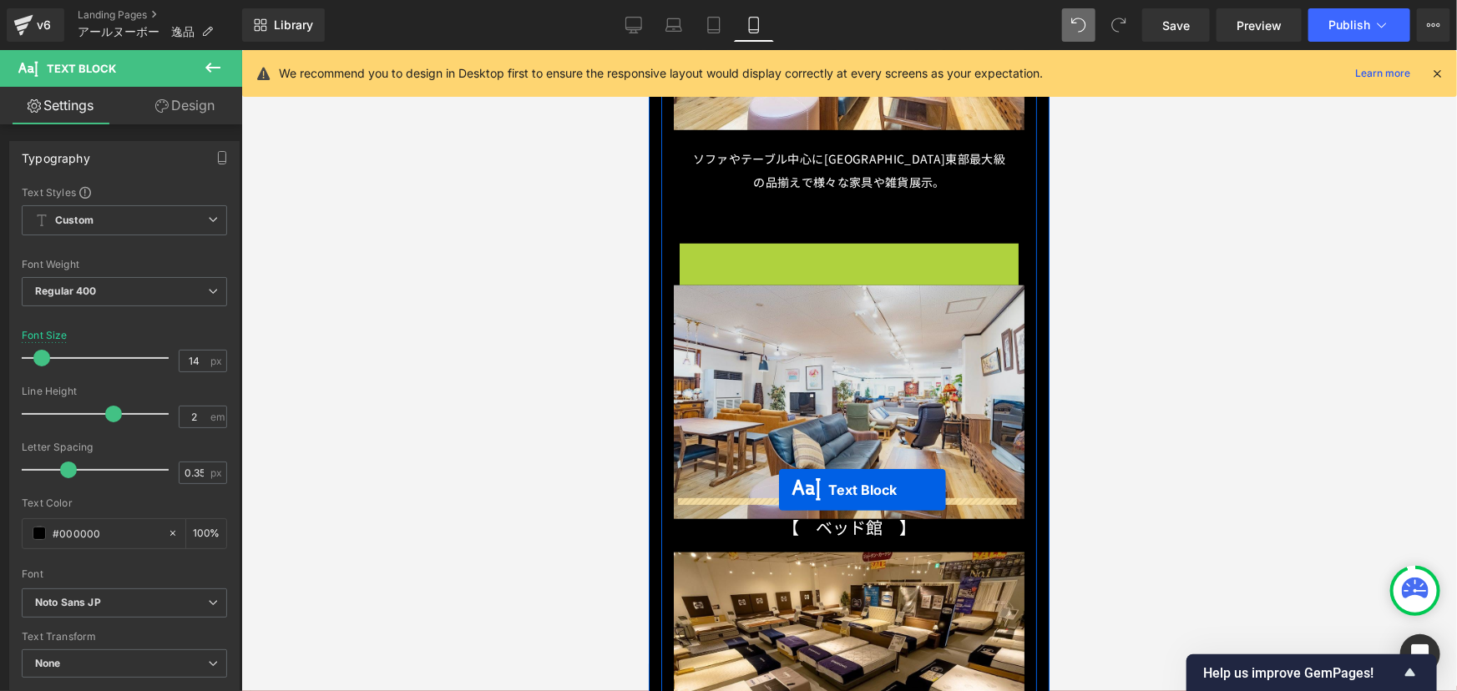
drag, startPoint x: 800, startPoint y: 260, endPoint x: 778, endPoint y: 488, distance: 228.9
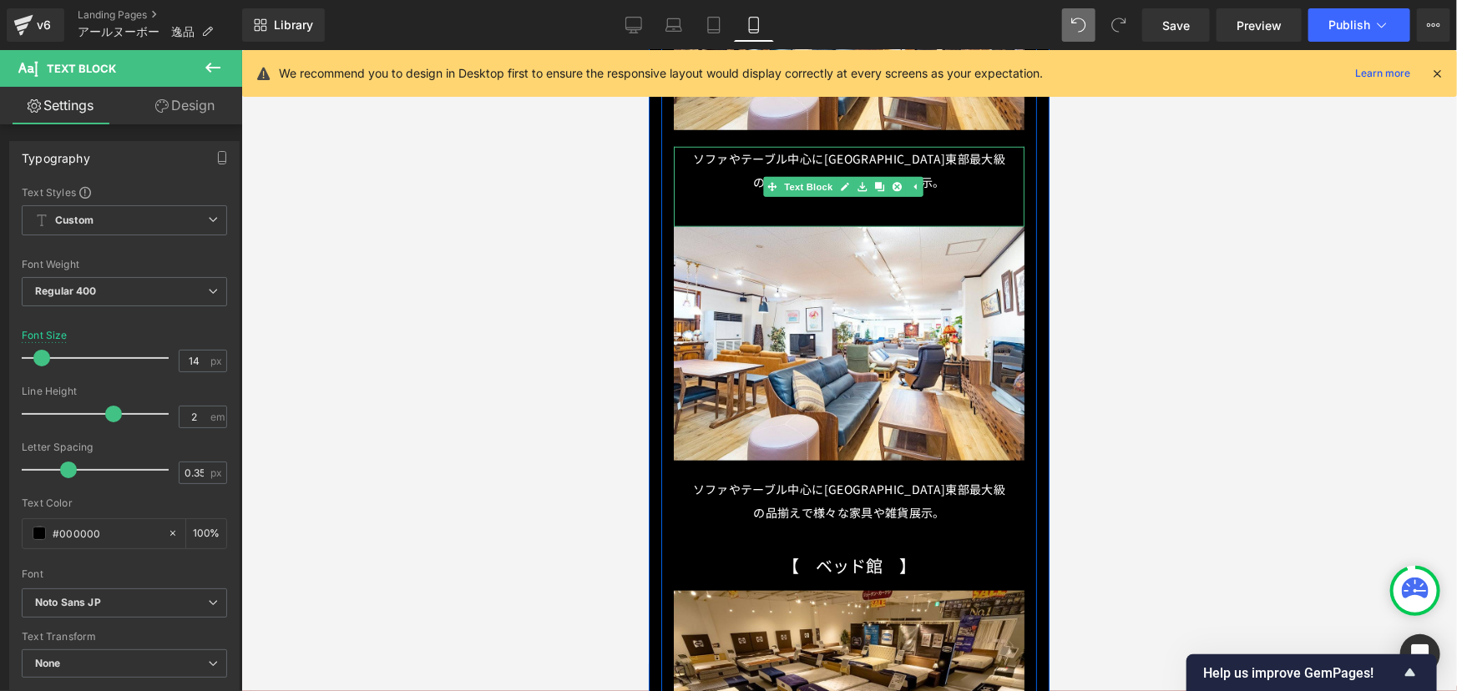
click at [838, 187] on div "ソファやテーブル中心に[GEOGRAPHIC_DATA]東部最大級の品揃えで様々な家具や雑貨展示。" at bounding box center [848, 186] width 351 height 80
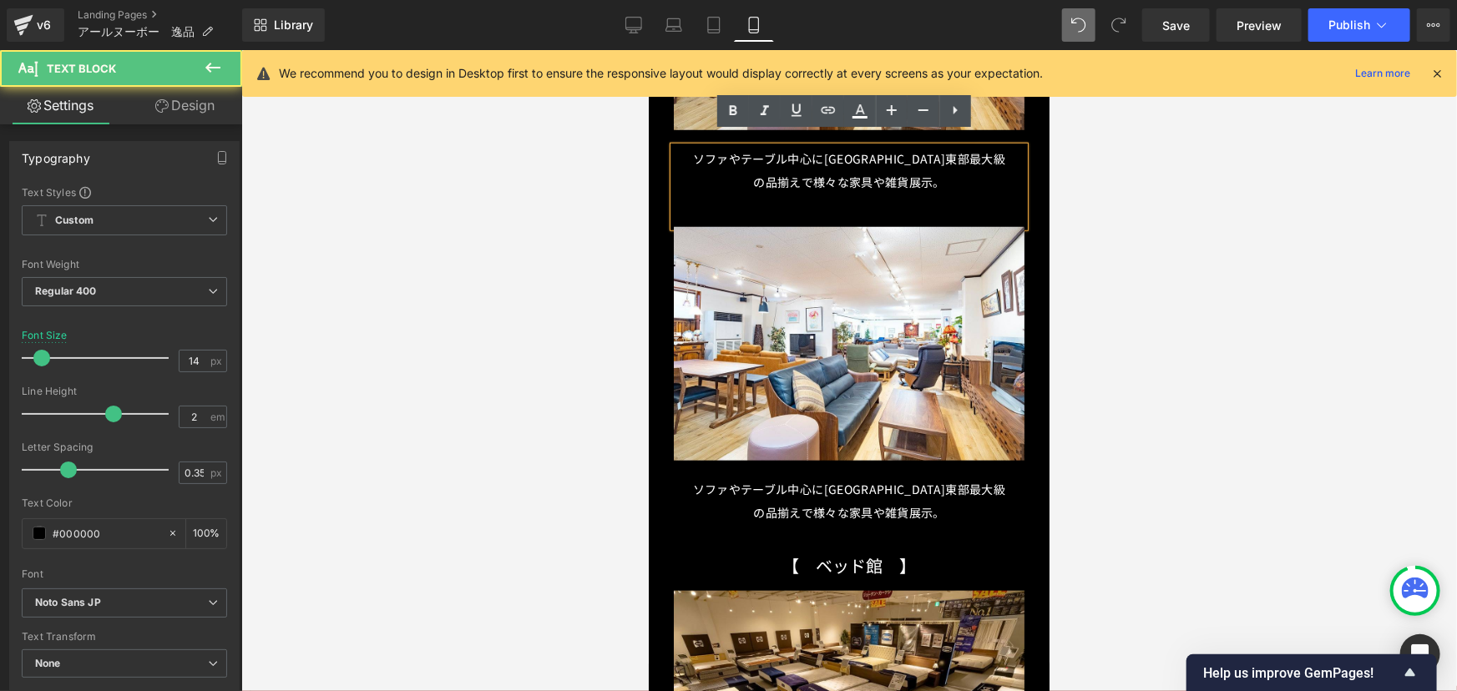
click at [833, 196] on div "ソファやテーブル中心に[GEOGRAPHIC_DATA]東部最大級の品揃えで様々な家具や雑貨展示。" at bounding box center [848, 186] width 351 height 80
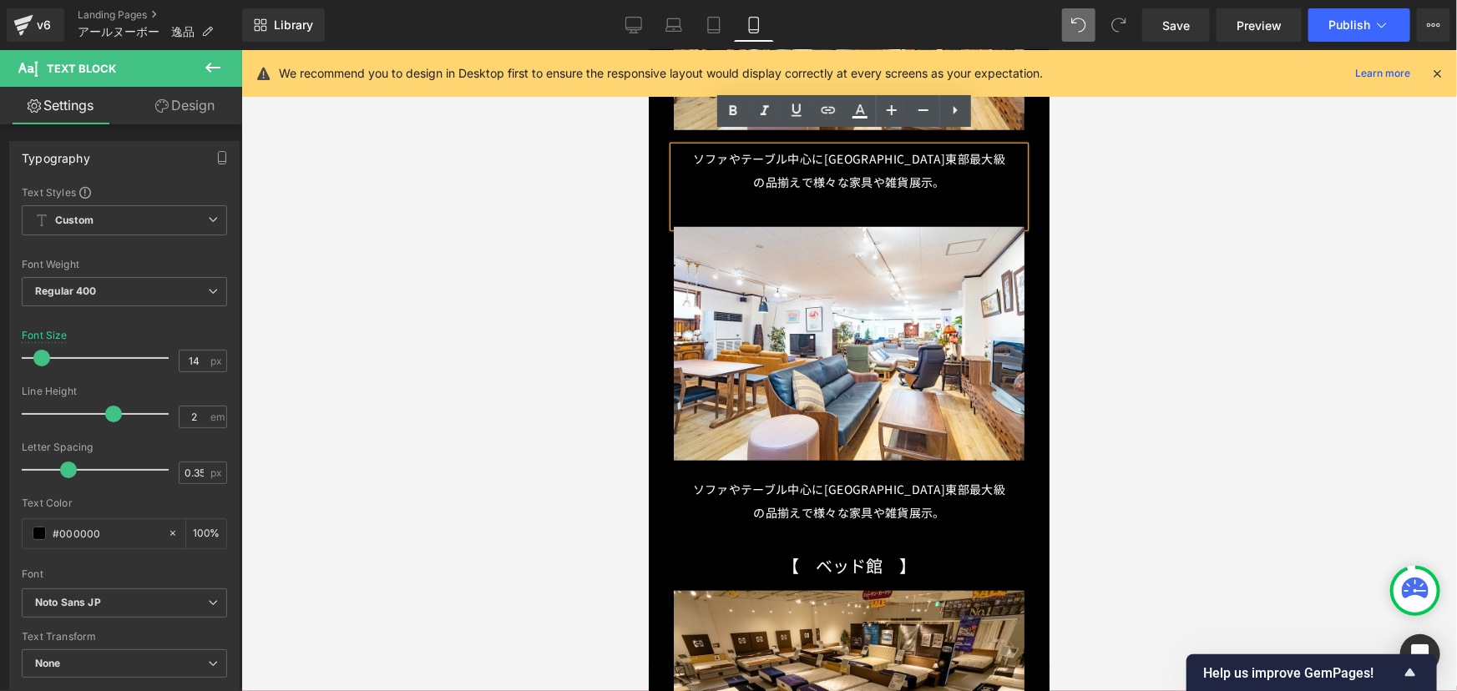
click at [910, 179] on p "ソファやテーブル中心に[GEOGRAPHIC_DATA]東部最大級の品揃えで様々な家具や雑貨展示。" at bounding box center [848, 169] width 317 height 47
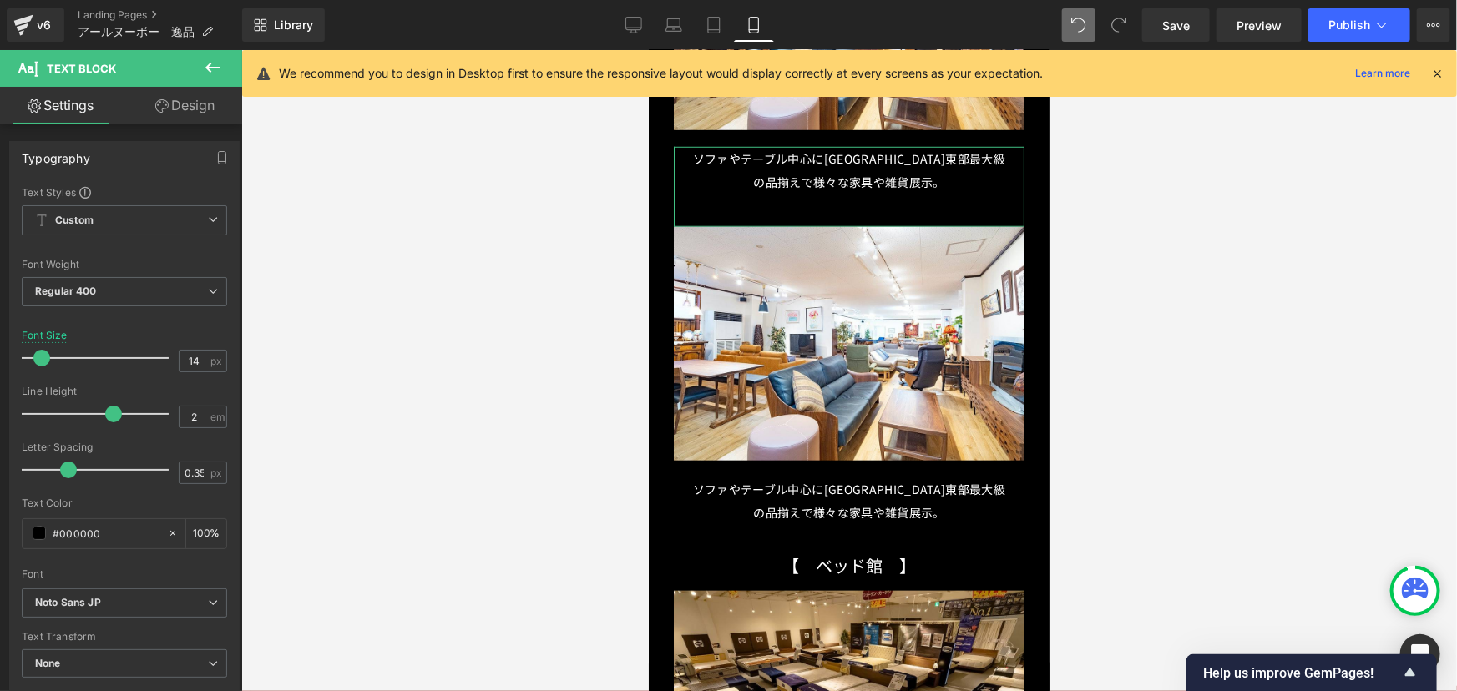
click at [205, 97] on link "Design" at bounding box center [184, 106] width 121 height 38
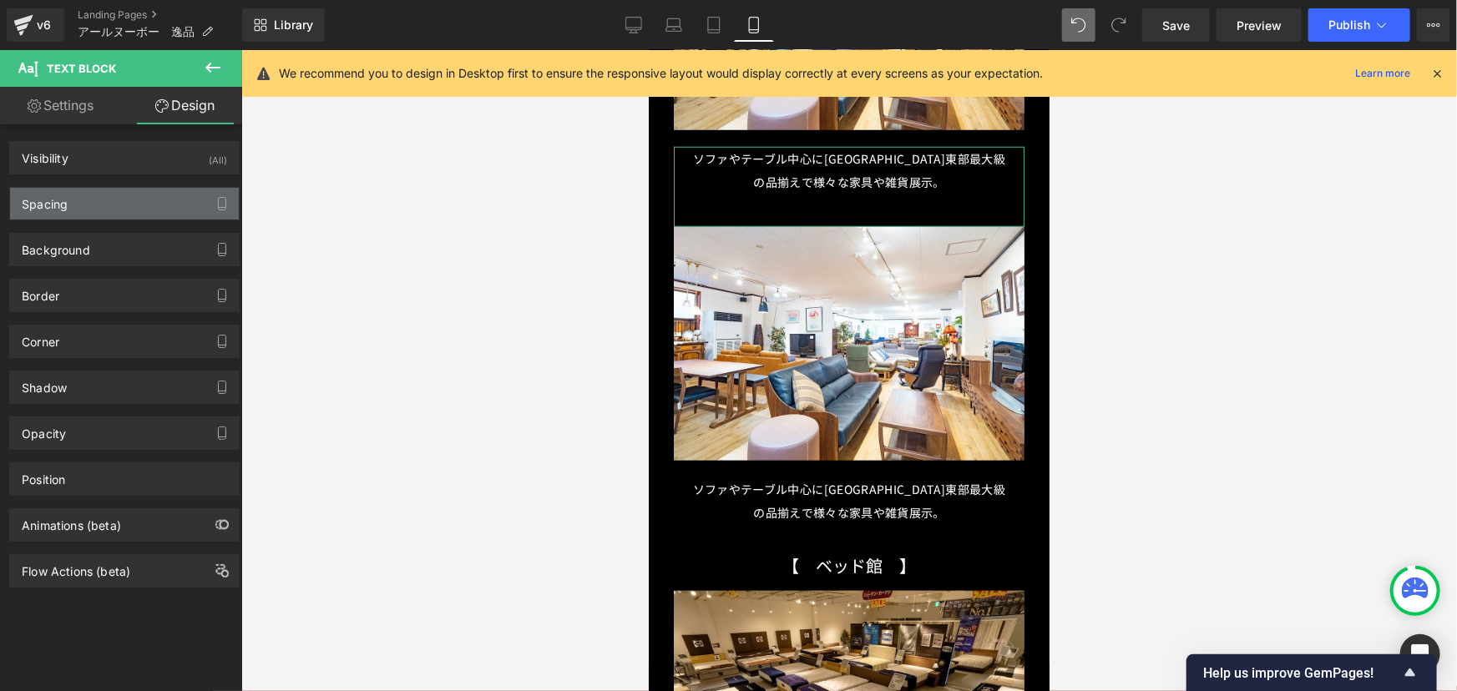
click at [91, 202] on div "Spacing" at bounding box center [124, 204] width 229 height 32
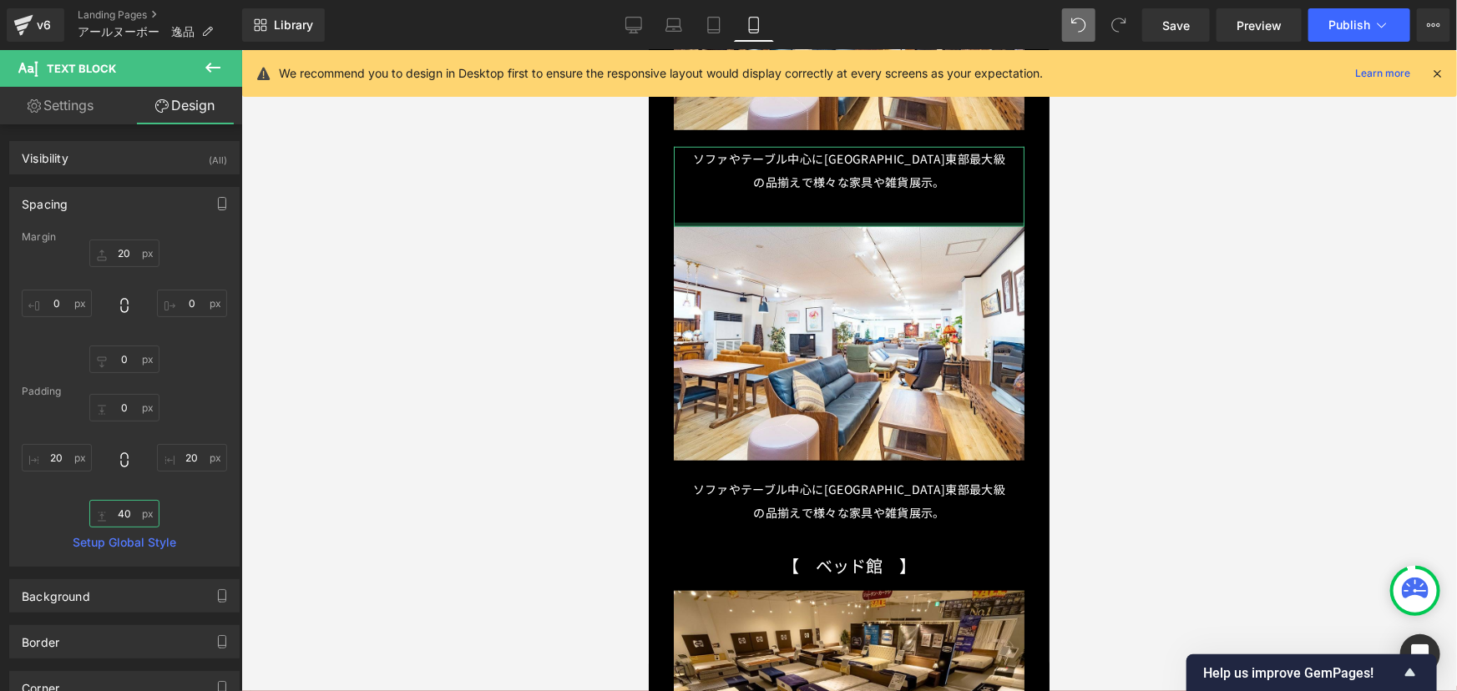
click at [123, 516] on input "40" at bounding box center [124, 514] width 70 height 28
type input "10"
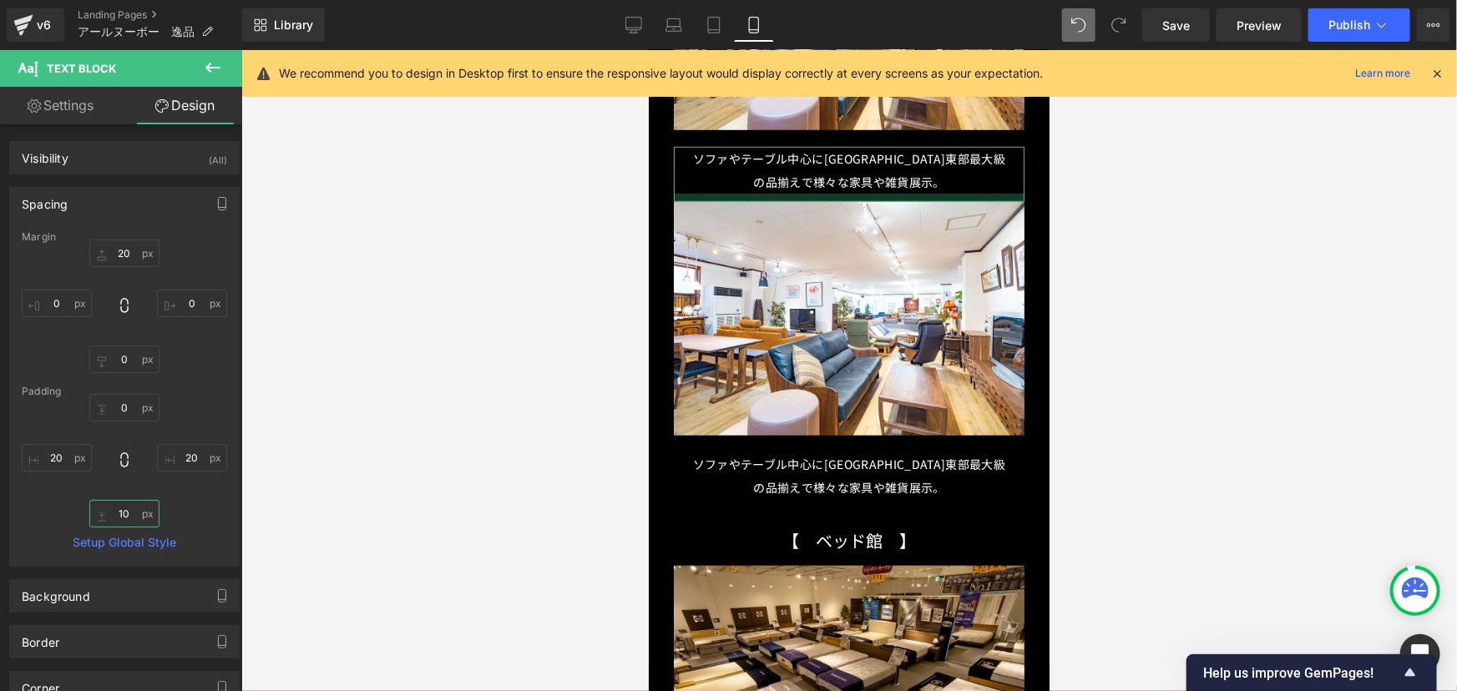
drag, startPoint x: 129, startPoint y: 513, endPoint x: 113, endPoint y: 510, distance: 16.1
click at [113, 510] on input "10" at bounding box center [124, 514] width 70 height 28
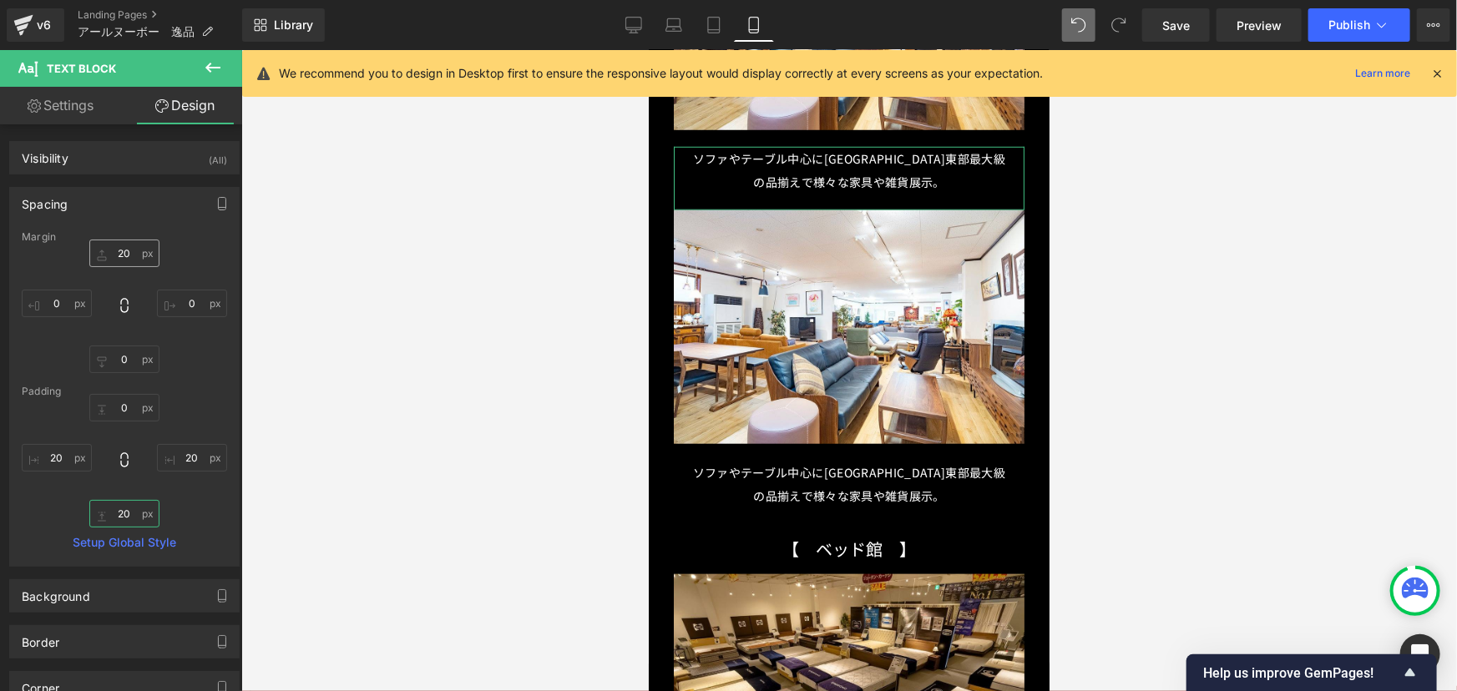
type input "20"
click at [129, 254] on input "20" at bounding box center [124, 254] width 70 height 28
type input "10"
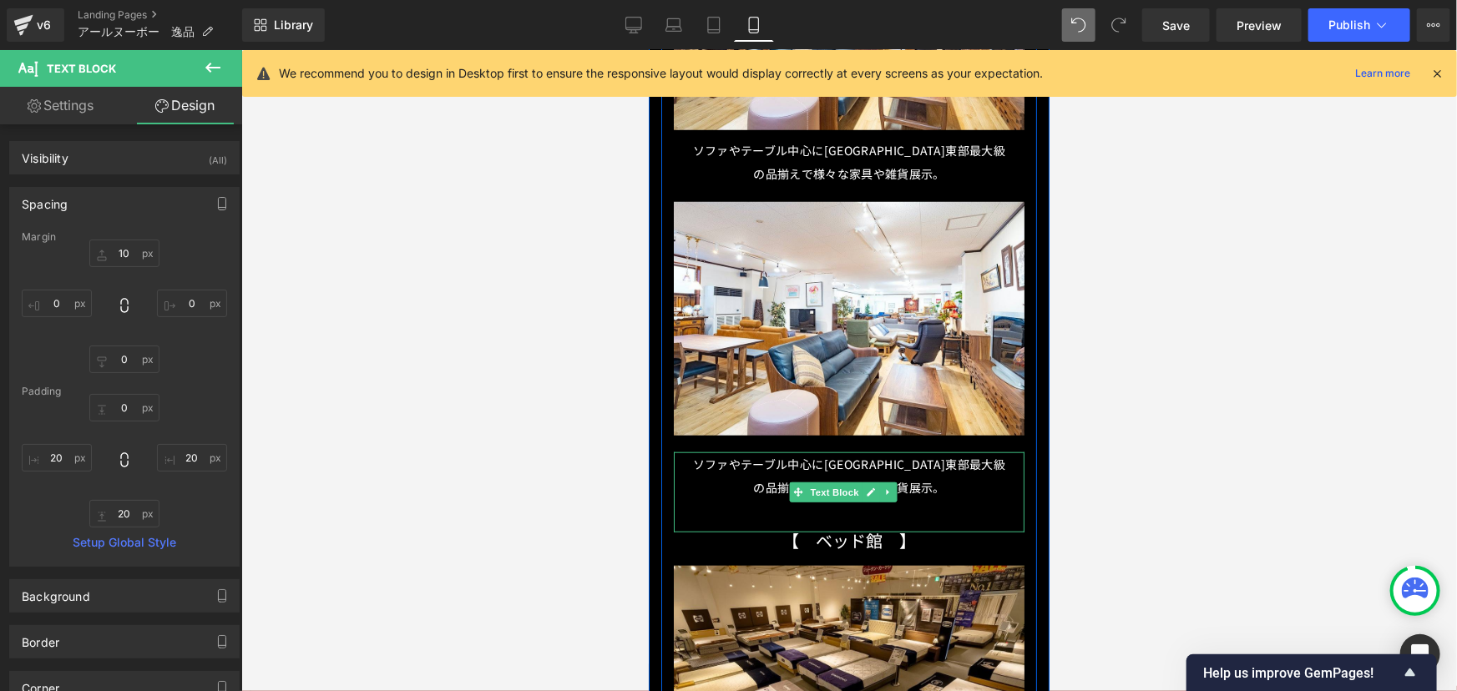
click at [779, 455] on span "ソファやテーブル中心に[GEOGRAPHIC_DATA]東部最大級の品揃えで様々な家具や雑貨展示。" at bounding box center [848, 475] width 313 height 40
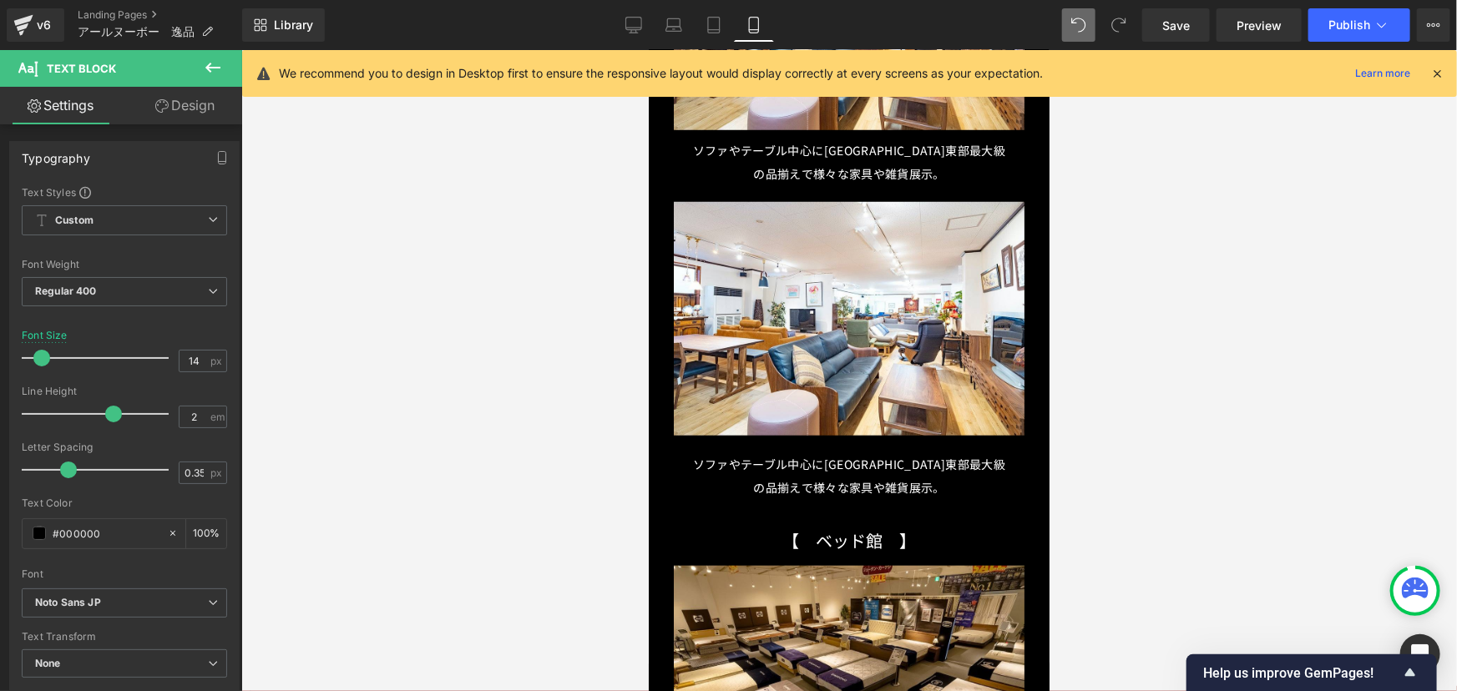
click at [193, 103] on link "Design" at bounding box center [184, 106] width 121 height 38
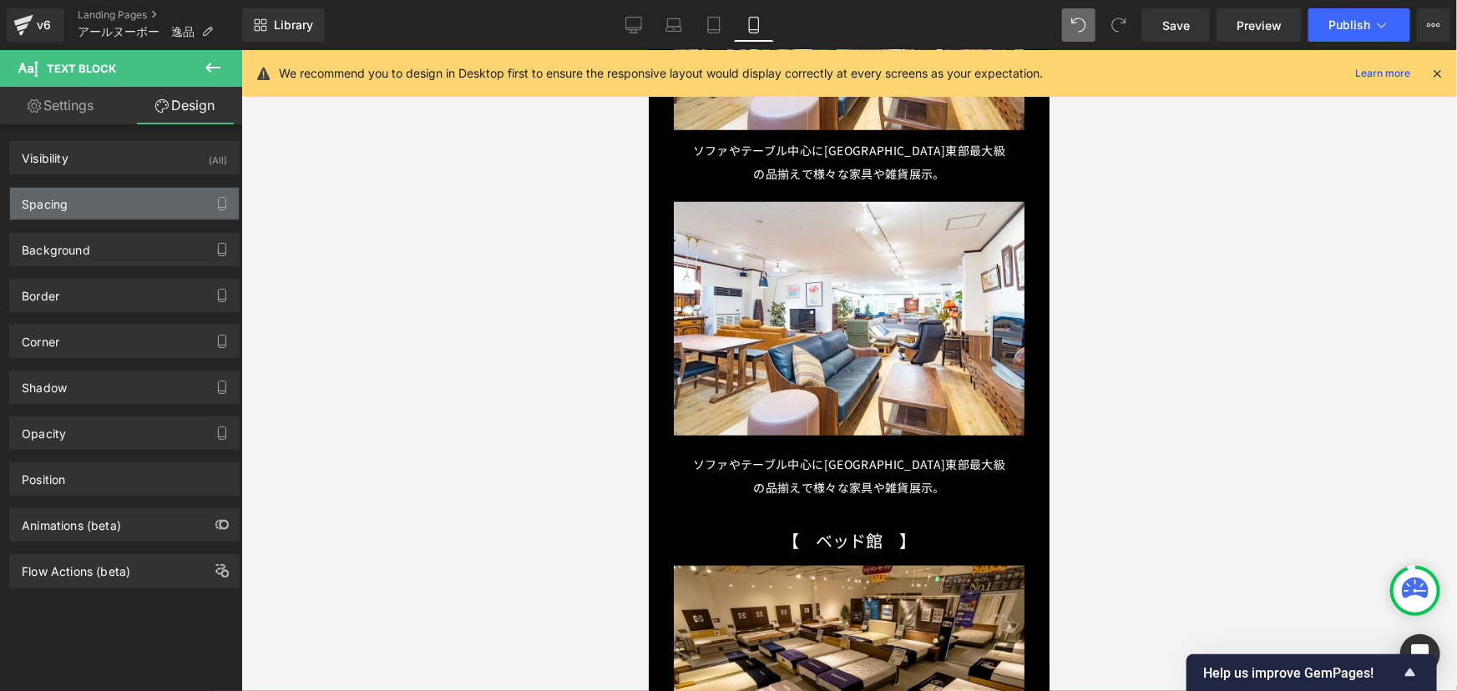
type input "20"
type input "0"
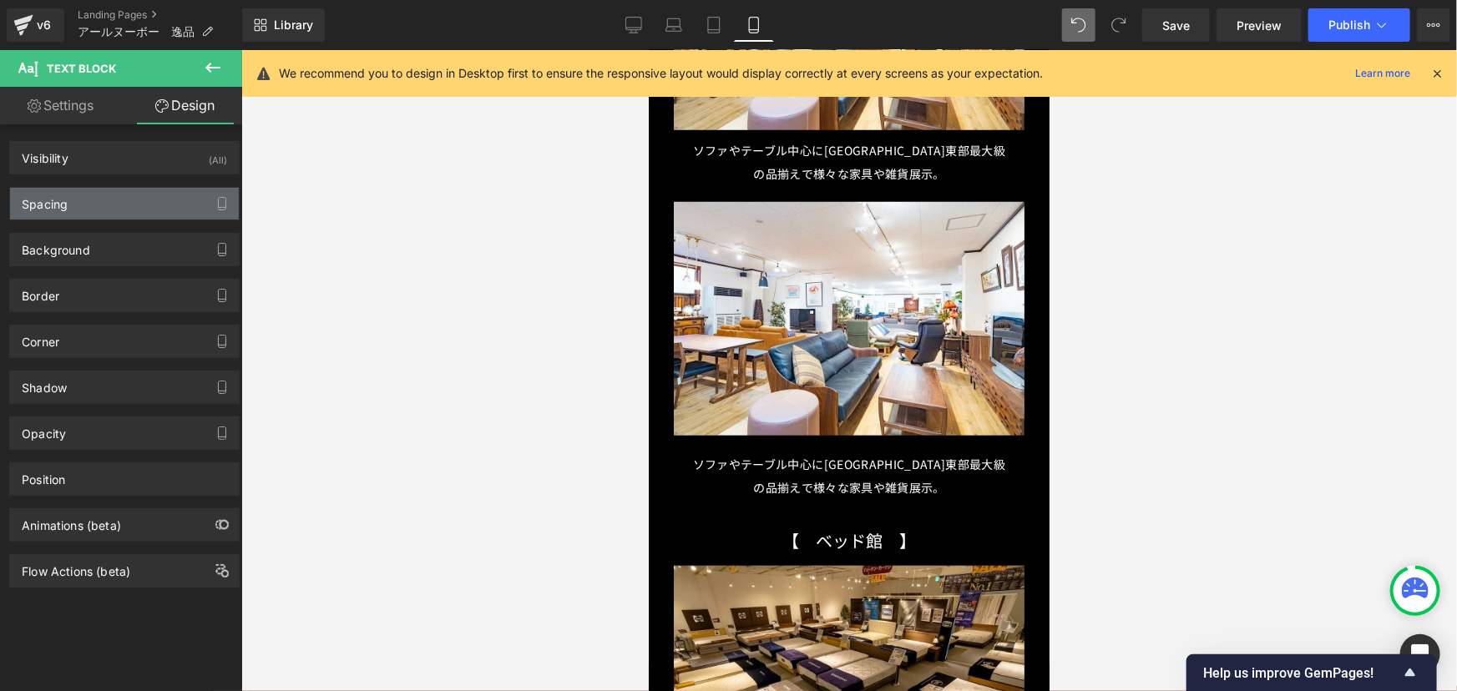
type input "20"
type input "40"
type input "20"
click at [117, 209] on div "Spacing" at bounding box center [124, 204] width 229 height 32
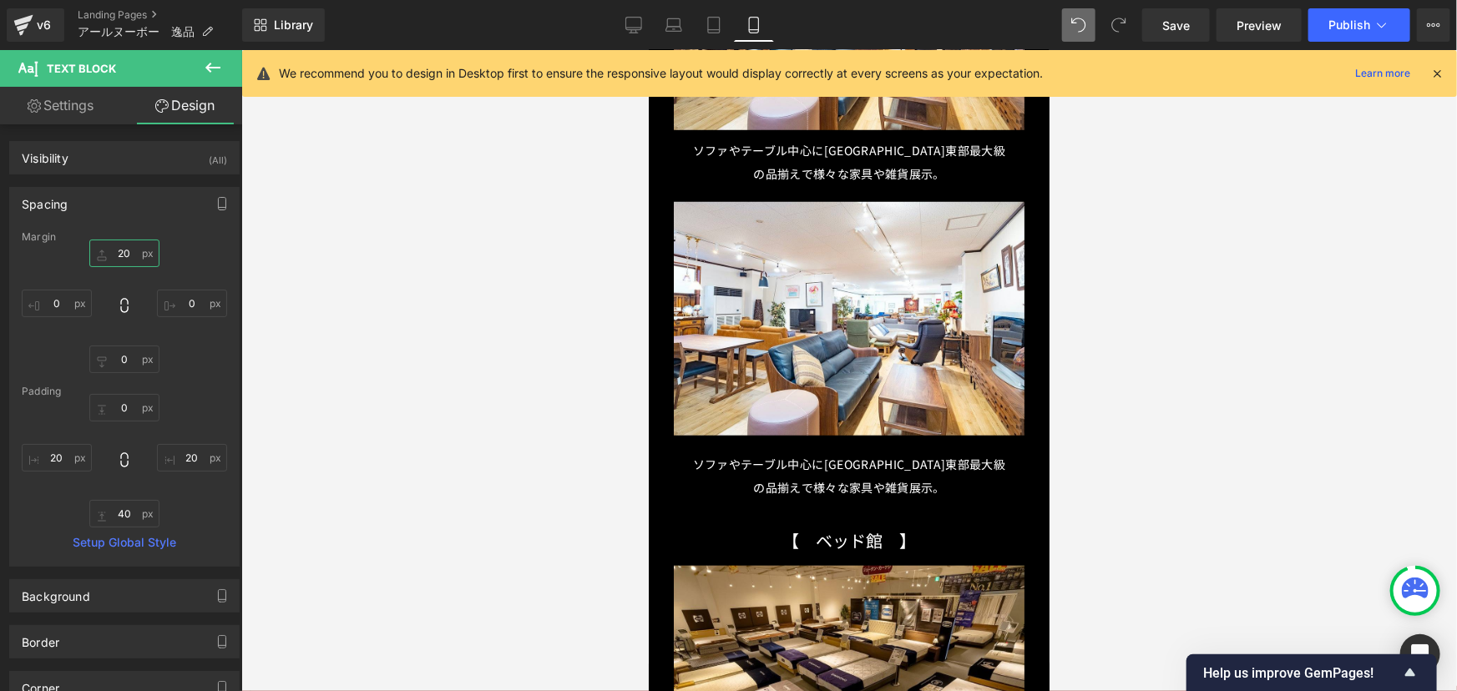
click at [138, 253] on input "20" at bounding box center [124, 254] width 70 height 28
type input "10"
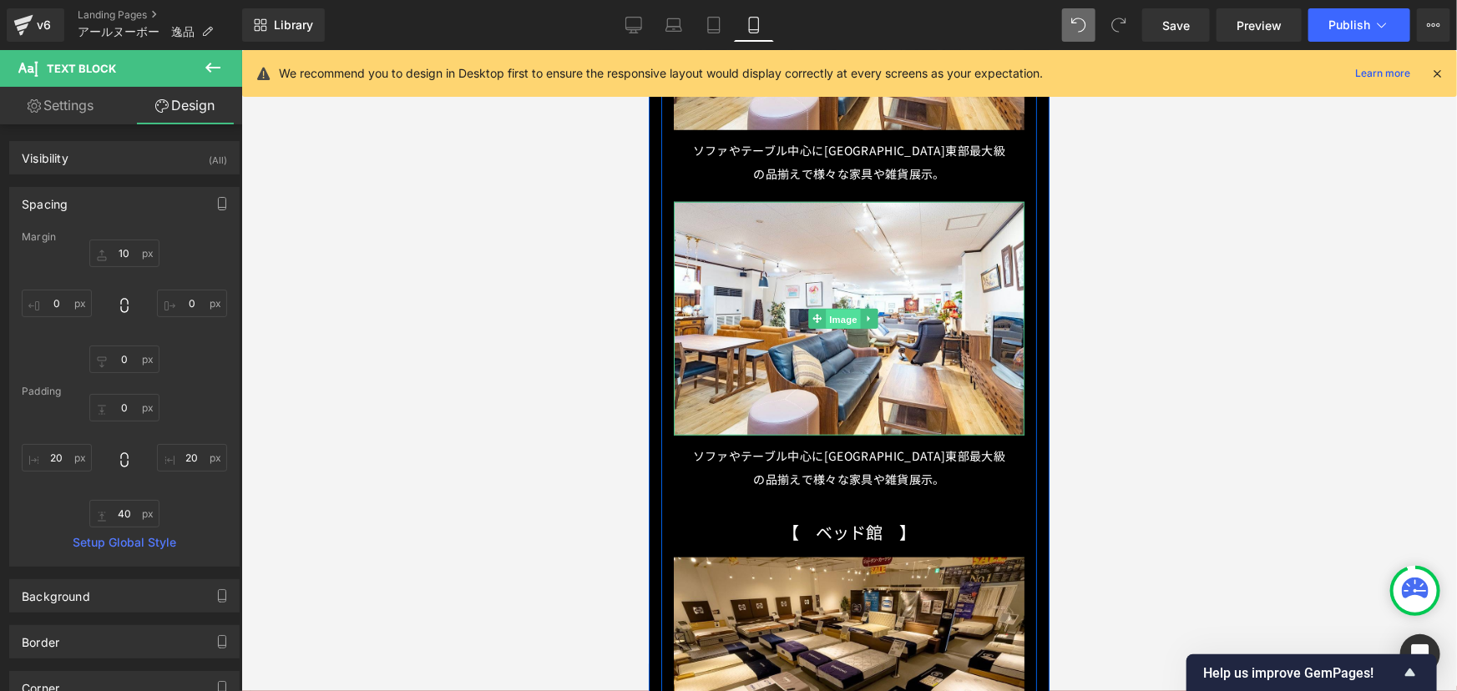
click at [846, 309] on span "Image" at bounding box center [842, 319] width 35 height 20
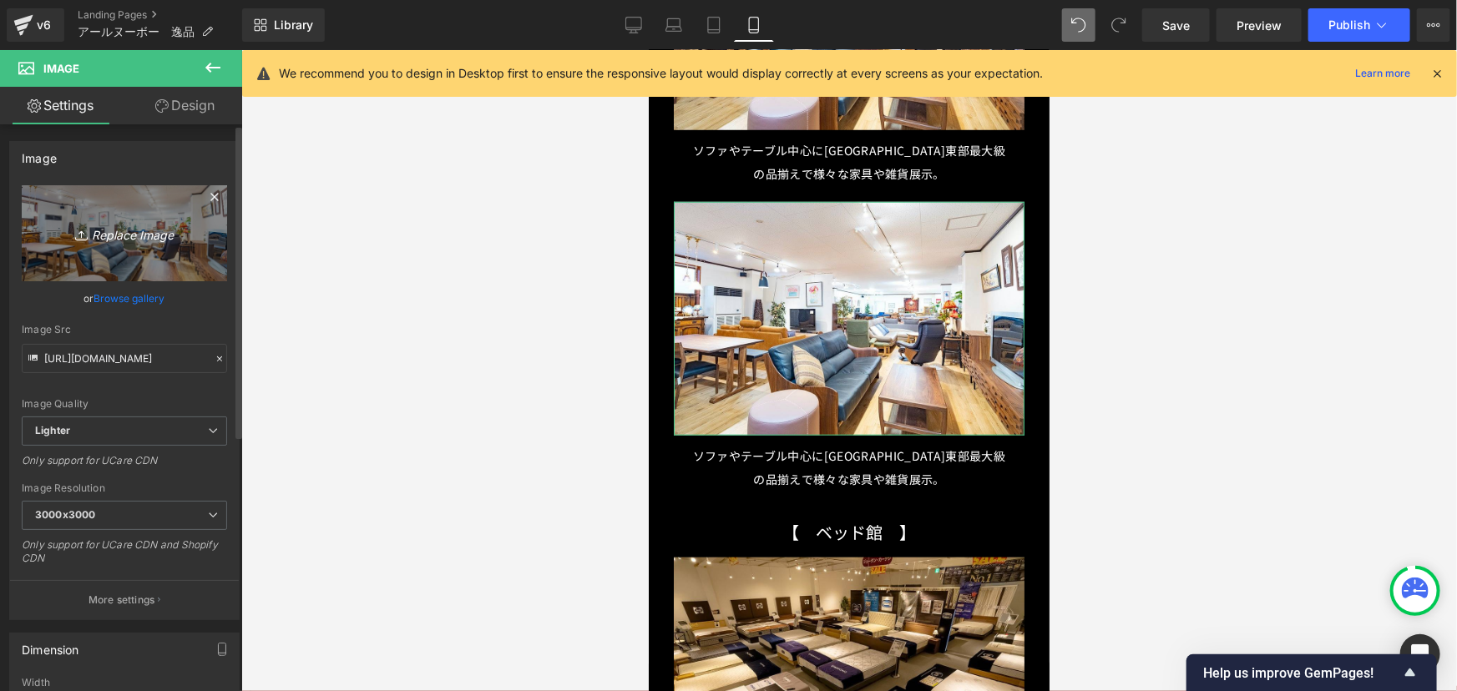
click at [142, 231] on icon "Replace Image" at bounding box center [125, 233] width 134 height 21
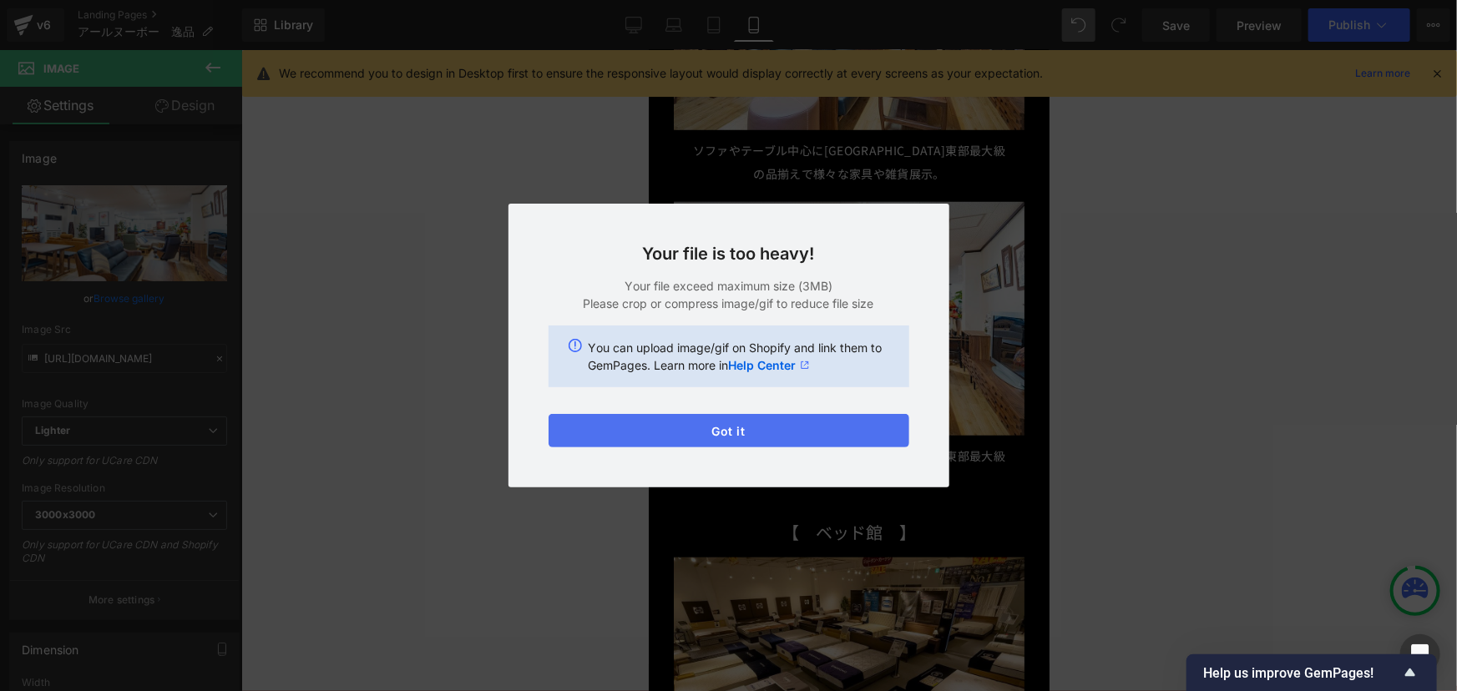
click at [767, 434] on button "Got it" at bounding box center [728, 430] width 361 height 33
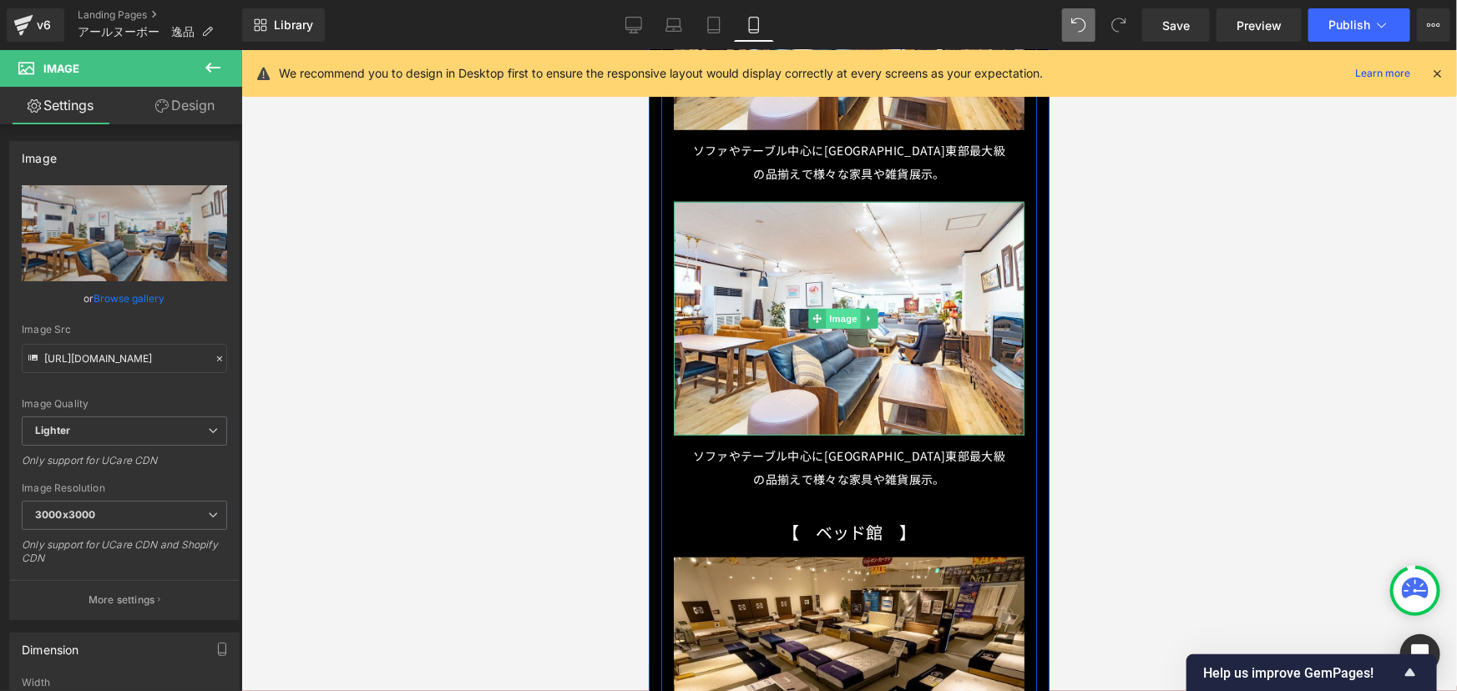
click at [839, 308] on span "Image" at bounding box center [842, 318] width 35 height 20
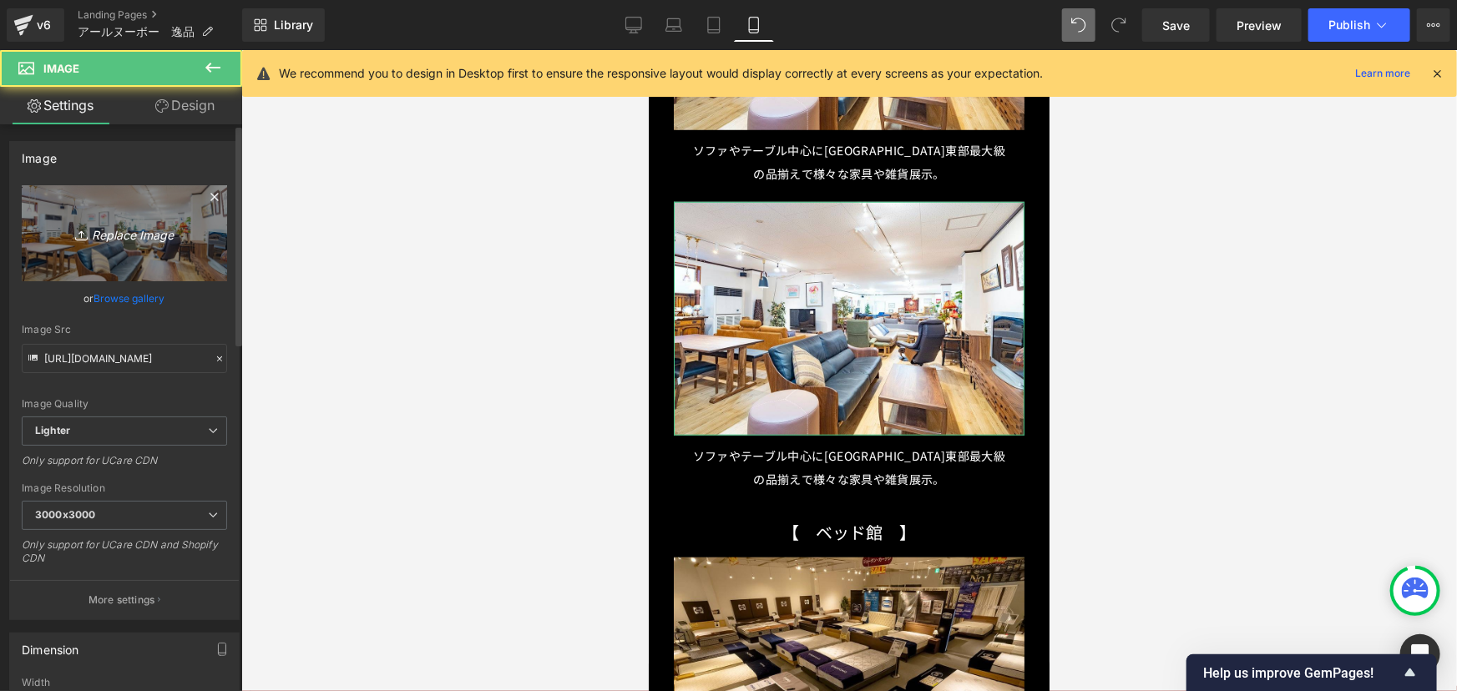
click at [153, 234] on icon "Replace Image" at bounding box center [125, 233] width 134 height 21
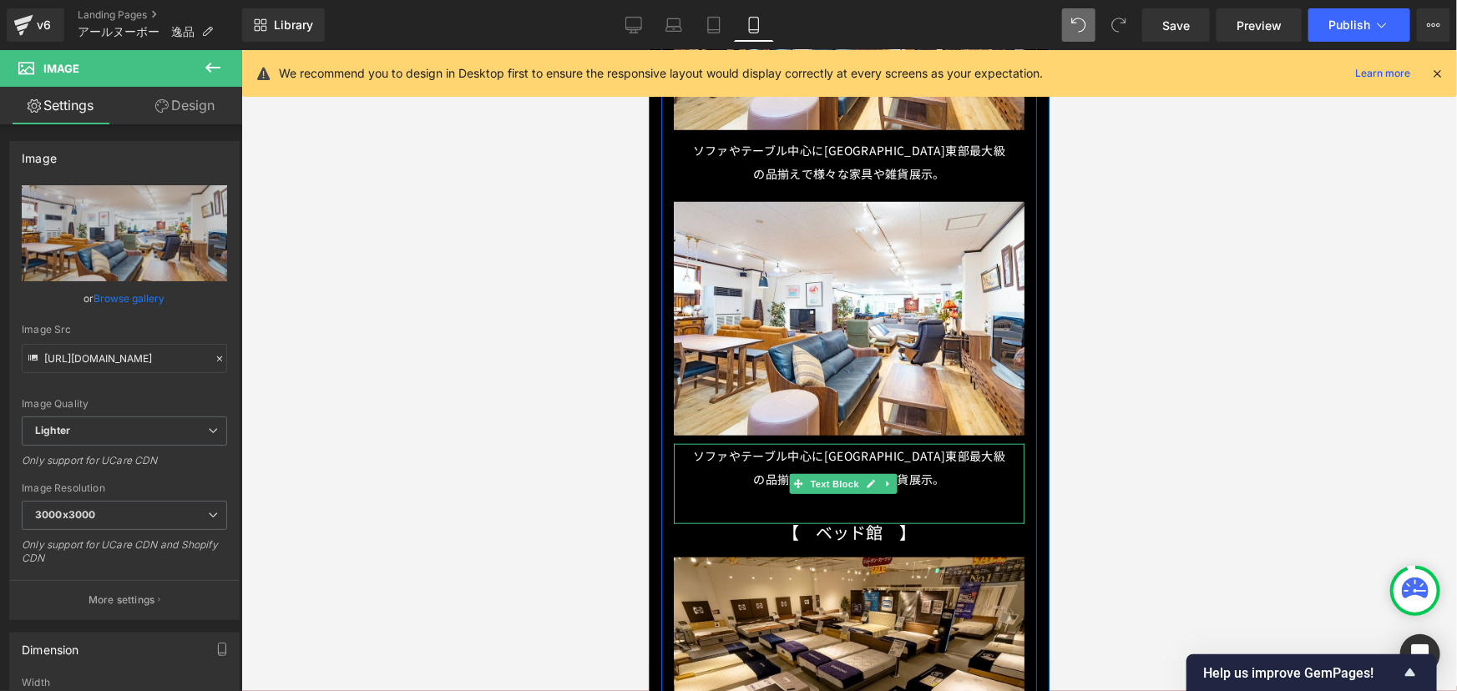
click at [712, 447] on span "ソファやテーブル中心に[GEOGRAPHIC_DATA]東部最大級の品揃えで様々な家具や雑貨展示。" at bounding box center [848, 467] width 313 height 40
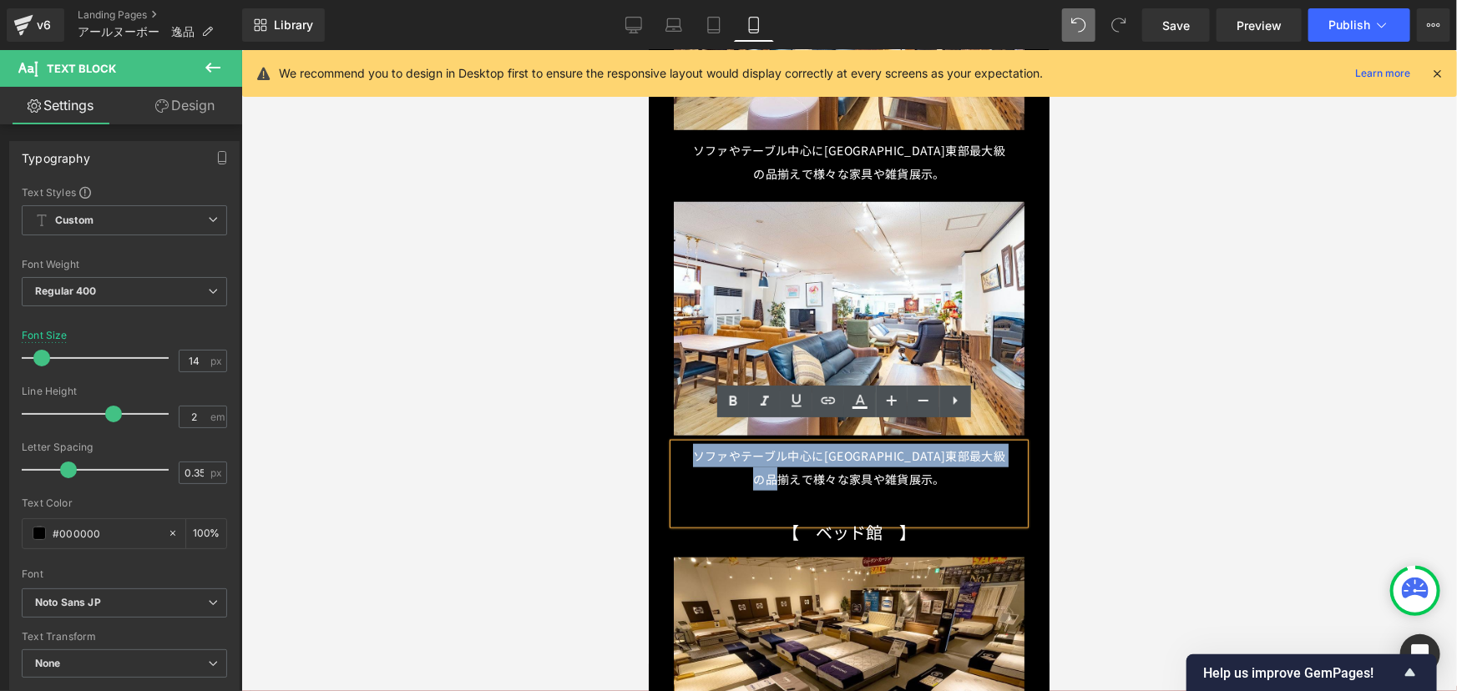
drag, startPoint x: 697, startPoint y: 434, endPoint x: 951, endPoint y: 457, distance: 254.9
click at [951, 457] on p "ソファやテーブル中心に[GEOGRAPHIC_DATA]東部最大級の品揃えで様々な家具や雑貨展示。" at bounding box center [848, 466] width 317 height 47
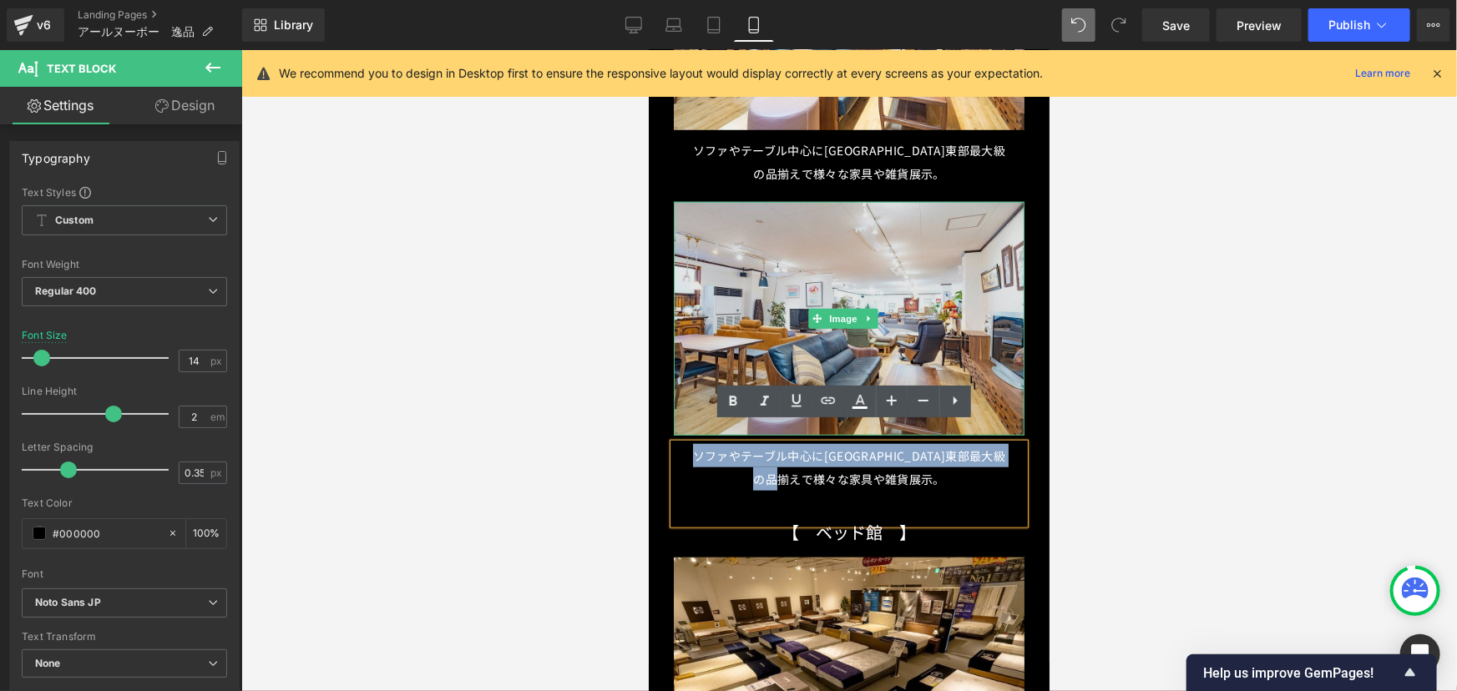
click at [830, 322] on img at bounding box center [848, 318] width 351 height 235
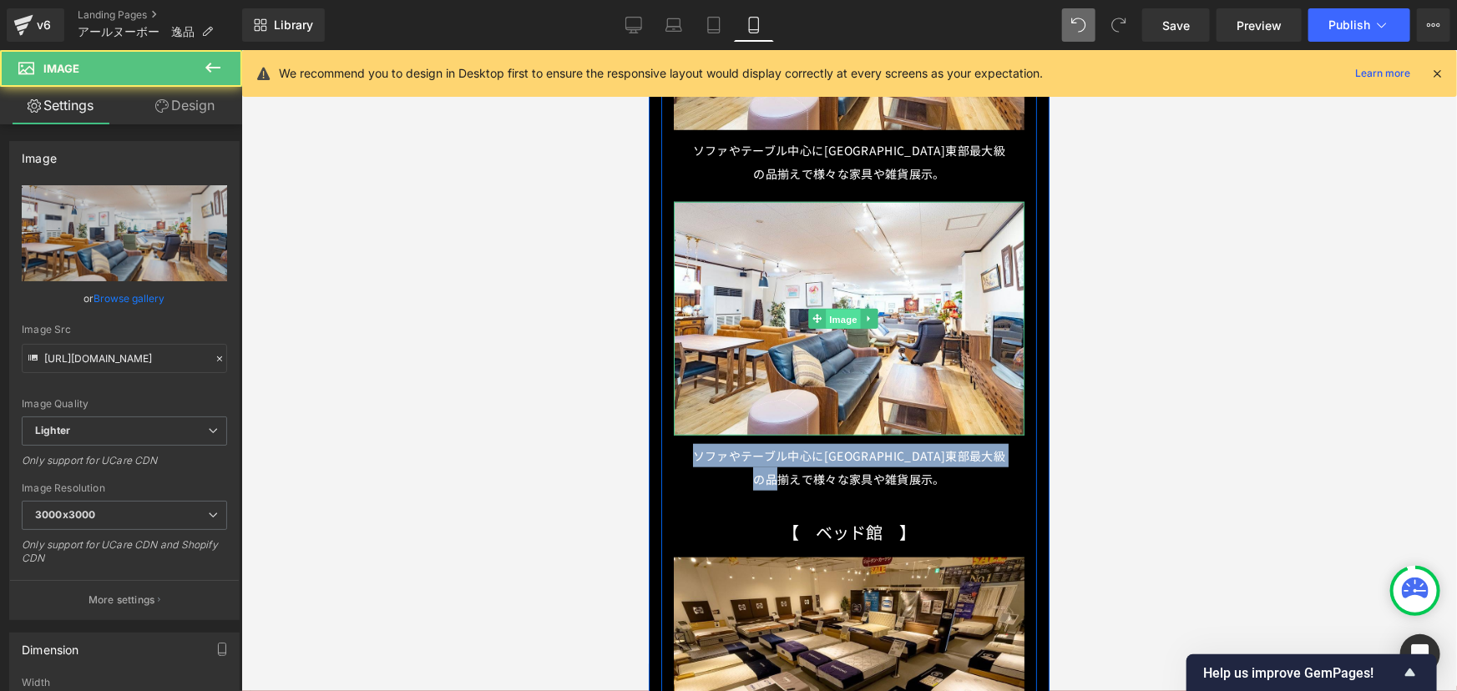
click at [847, 310] on span "Image" at bounding box center [842, 319] width 35 height 20
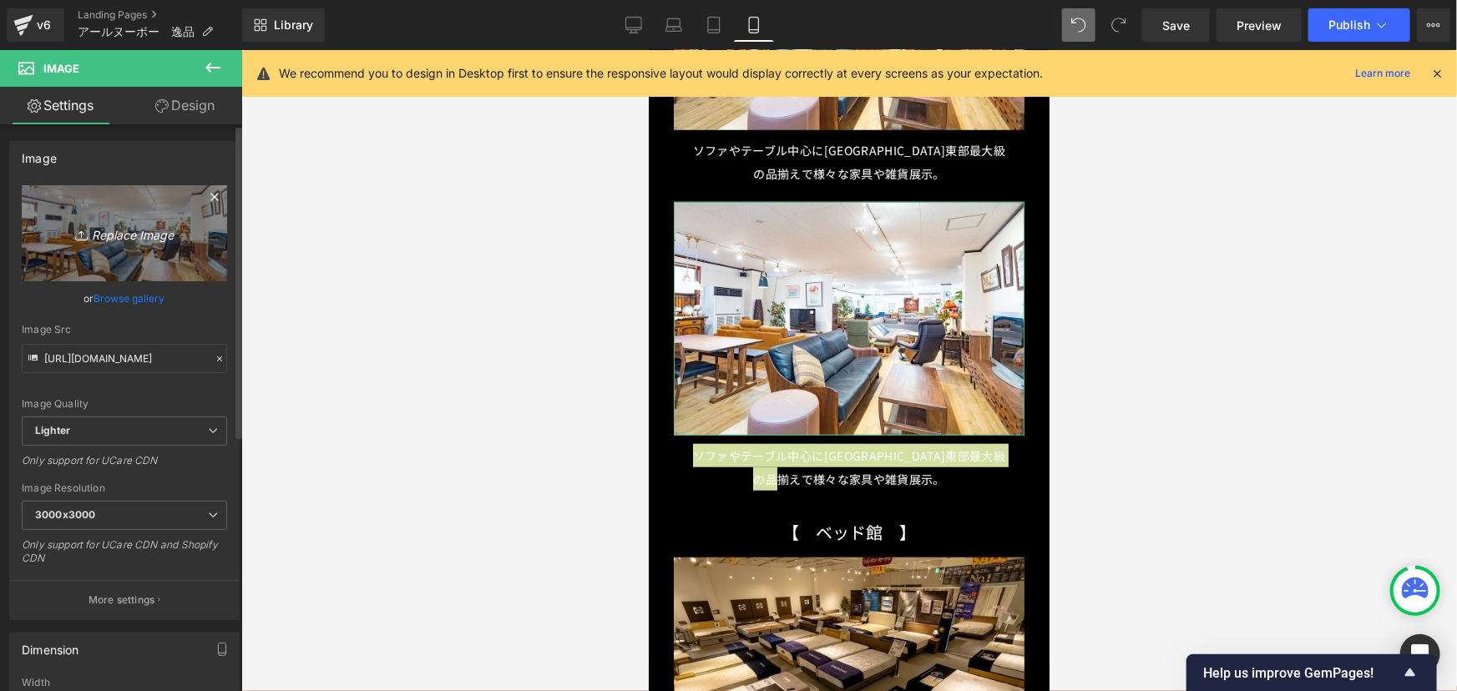
click at [128, 230] on icon "Replace Image" at bounding box center [125, 233] width 134 height 21
type input "C:\fakepath\アンティークコーナー.jpg"
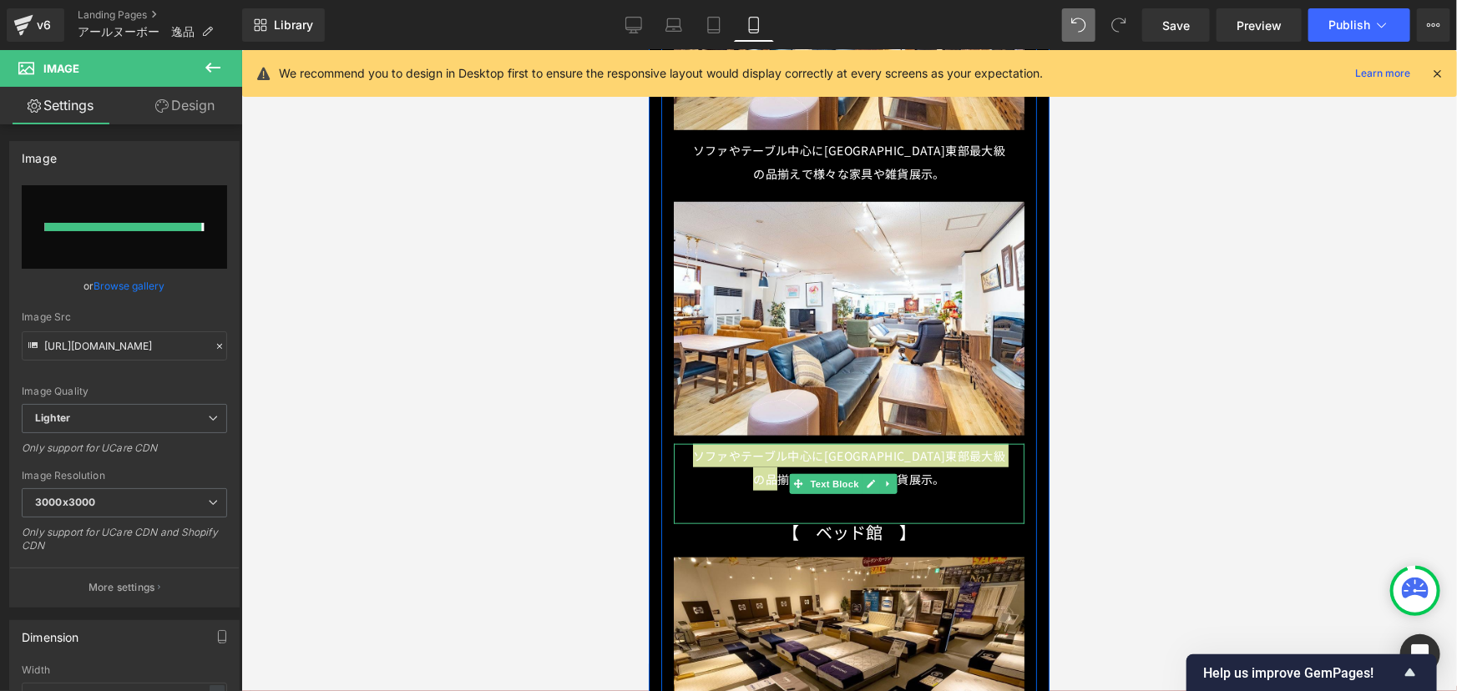
type input "[URL][DOMAIN_NAME]"
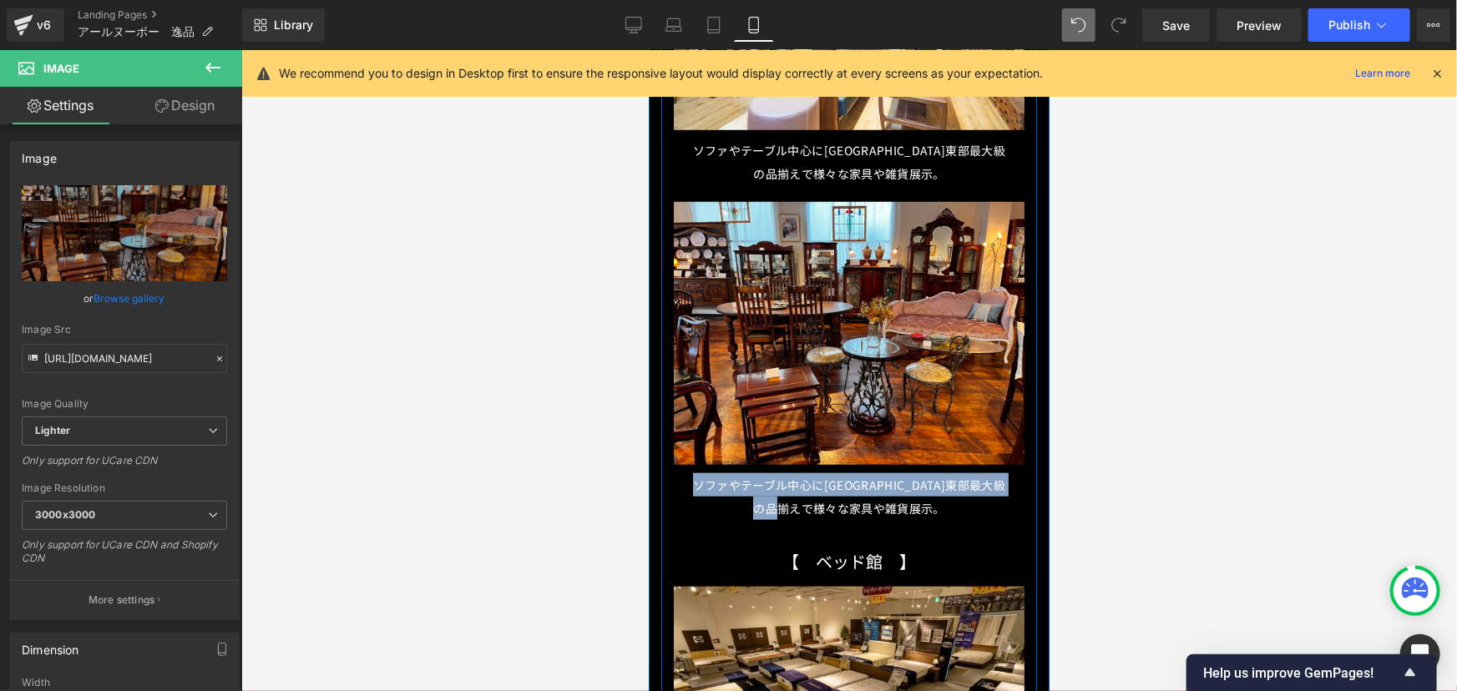
click at [715, 476] on span "ソファやテーブル中心に[GEOGRAPHIC_DATA]東部最大級の品揃えで様々な家具や雑貨展示。" at bounding box center [848, 496] width 313 height 40
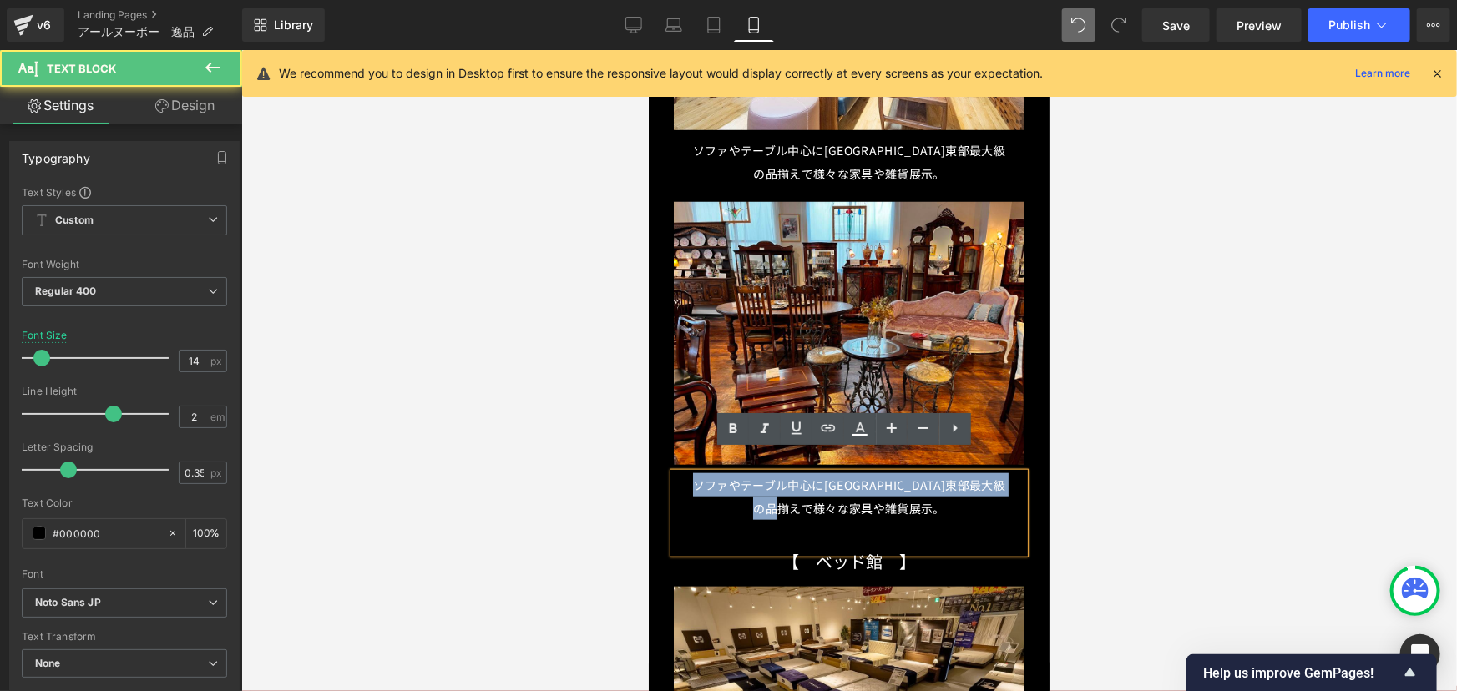
drag, startPoint x: 699, startPoint y: 462, endPoint x: 934, endPoint y: 483, distance: 236.3
click at [934, 483] on p "ソファやテーブル中心に[GEOGRAPHIC_DATA]東部最大級の品揃えで様々な家具や雑貨展示。" at bounding box center [848, 495] width 317 height 47
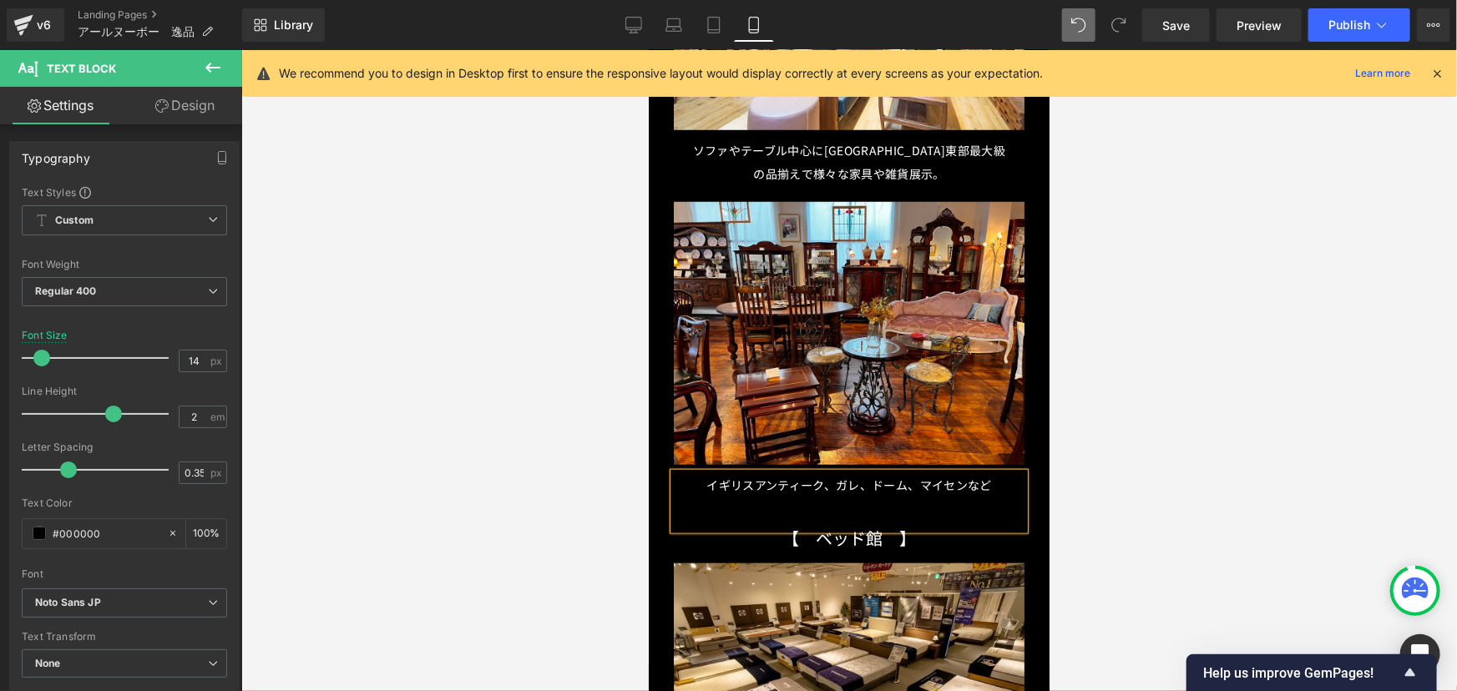
click at [750, 476] on span "イギリスアンティーク、ガレ、ドーム、マイセンなど" at bounding box center [847, 484] width 285 height 17
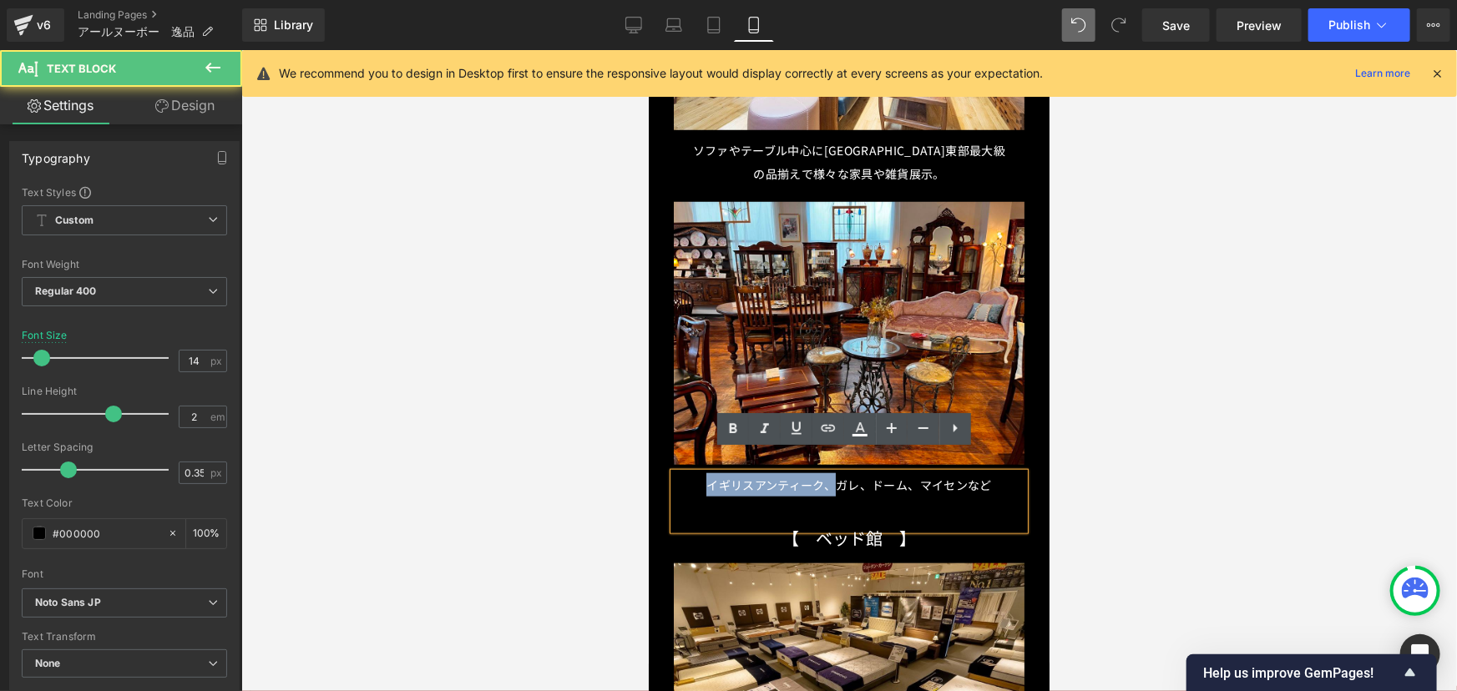
drag, startPoint x: 827, startPoint y: 463, endPoint x: 699, endPoint y: 462, distance: 128.6
click at [705, 476] on span "イギリスアンティーク、ガレ、ドーム、マイセンなど" at bounding box center [847, 484] width 285 height 17
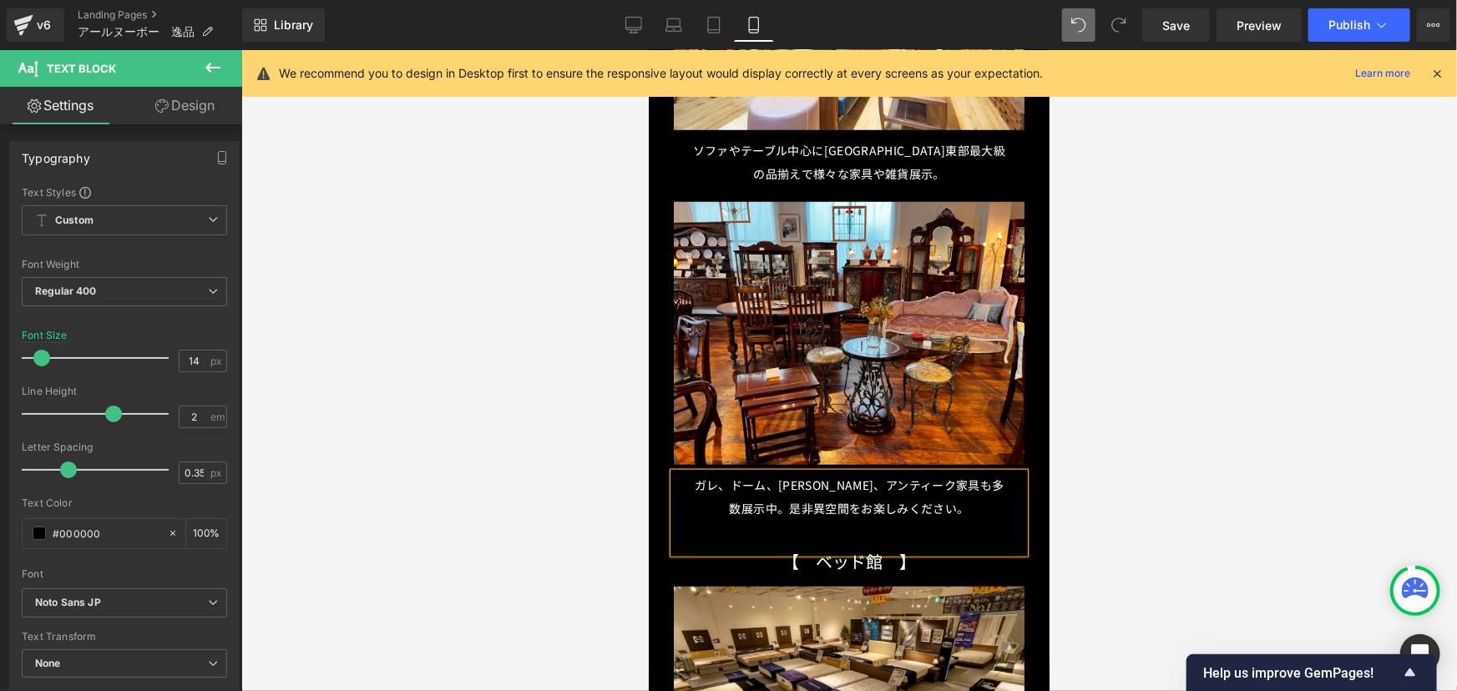
click at [779, 489] on span "ガレ、ドーム、[PERSON_NAME]、アンティーク家具も多数展示中。是非異空間をお楽しみください。" at bounding box center [849, 496] width 310 height 40
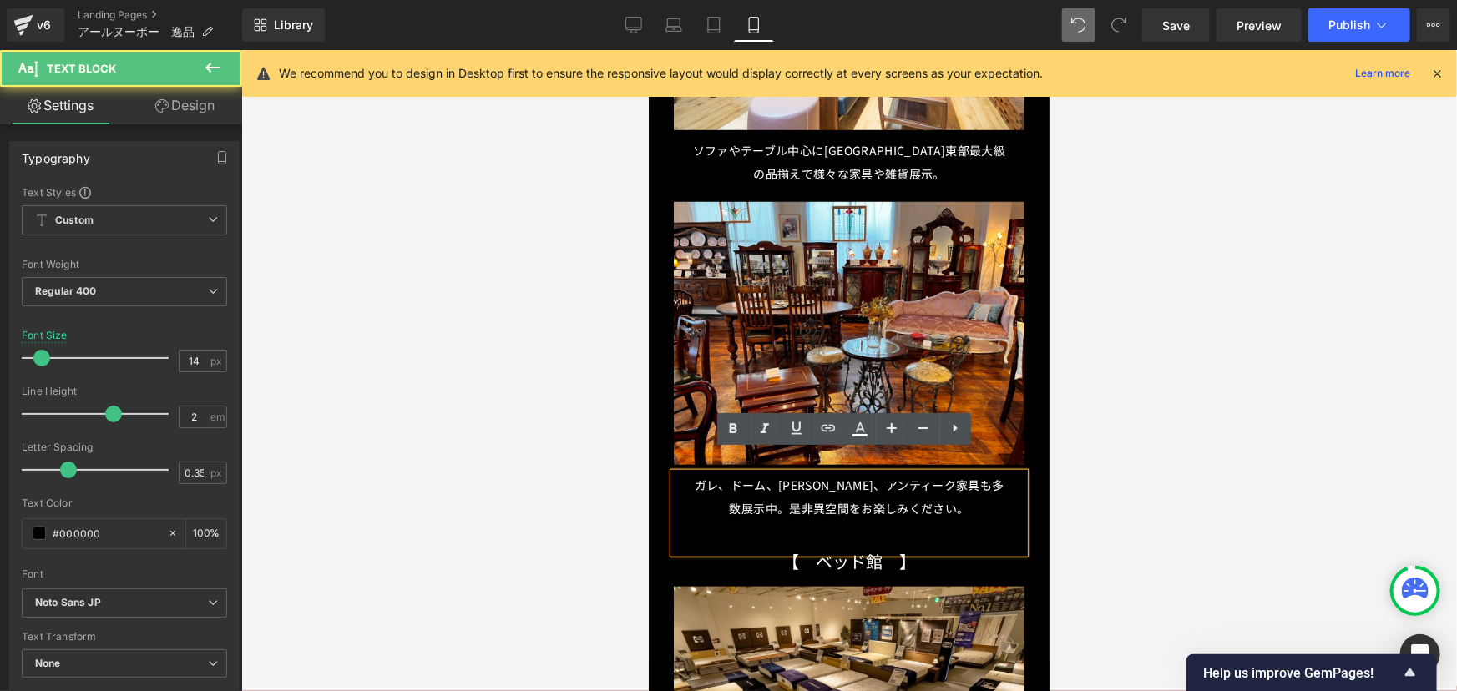
click at [786, 489] on span "ガレ、ドーム、[PERSON_NAME]、アンティーク家具も多数展示中。是非異空間をお楽しみください。" at bounding box center [849, 496] width 310 height 40
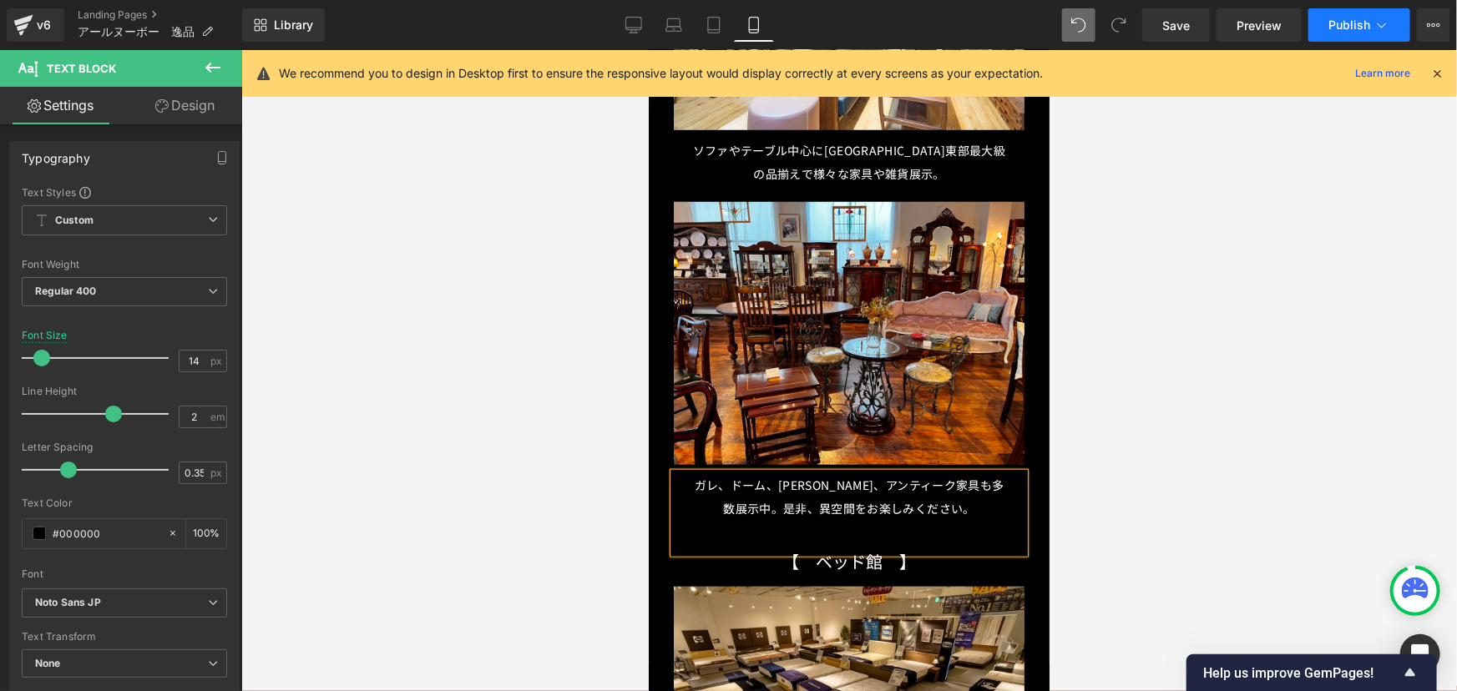
click at [1350, 24] on span "Publish" at bounding box center [1349, 24] width 42 height 13
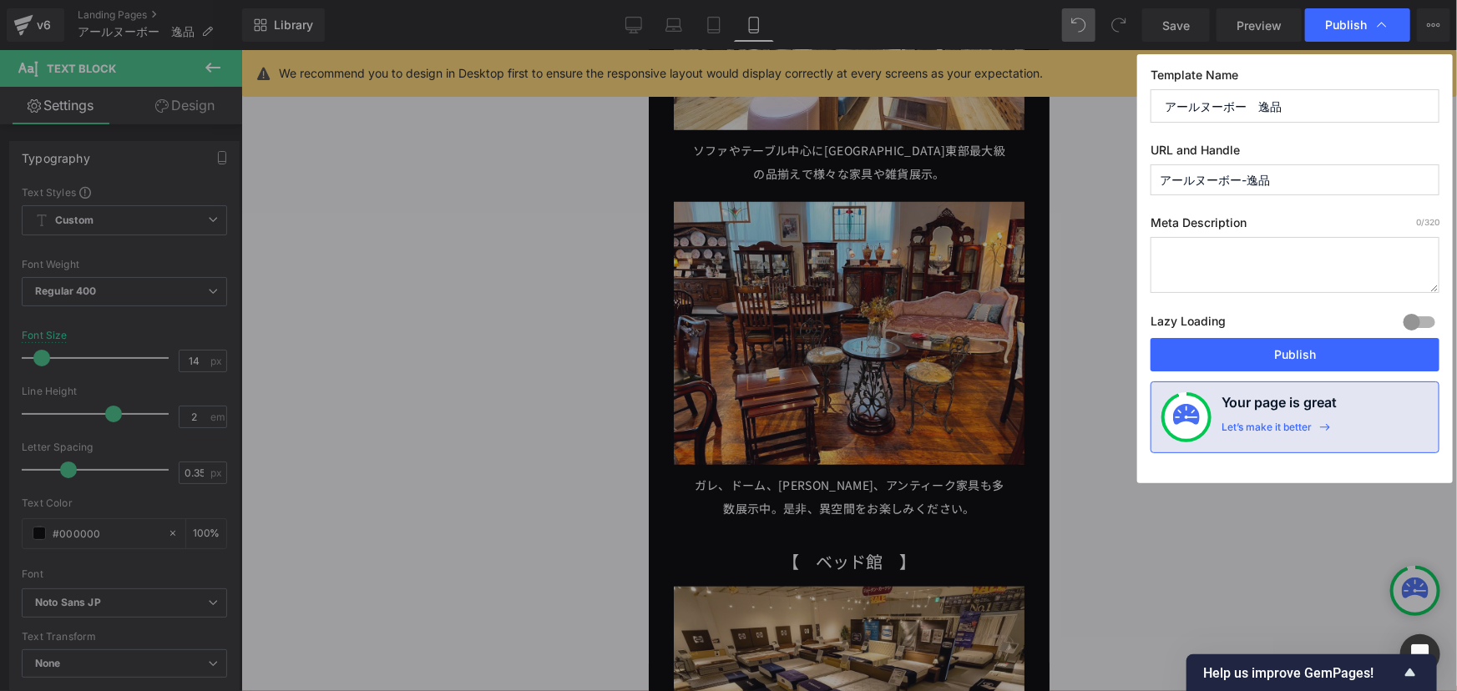
click at [1276, 366] on button "Publish" at bounding box center [1294, 354] width 289 height 33
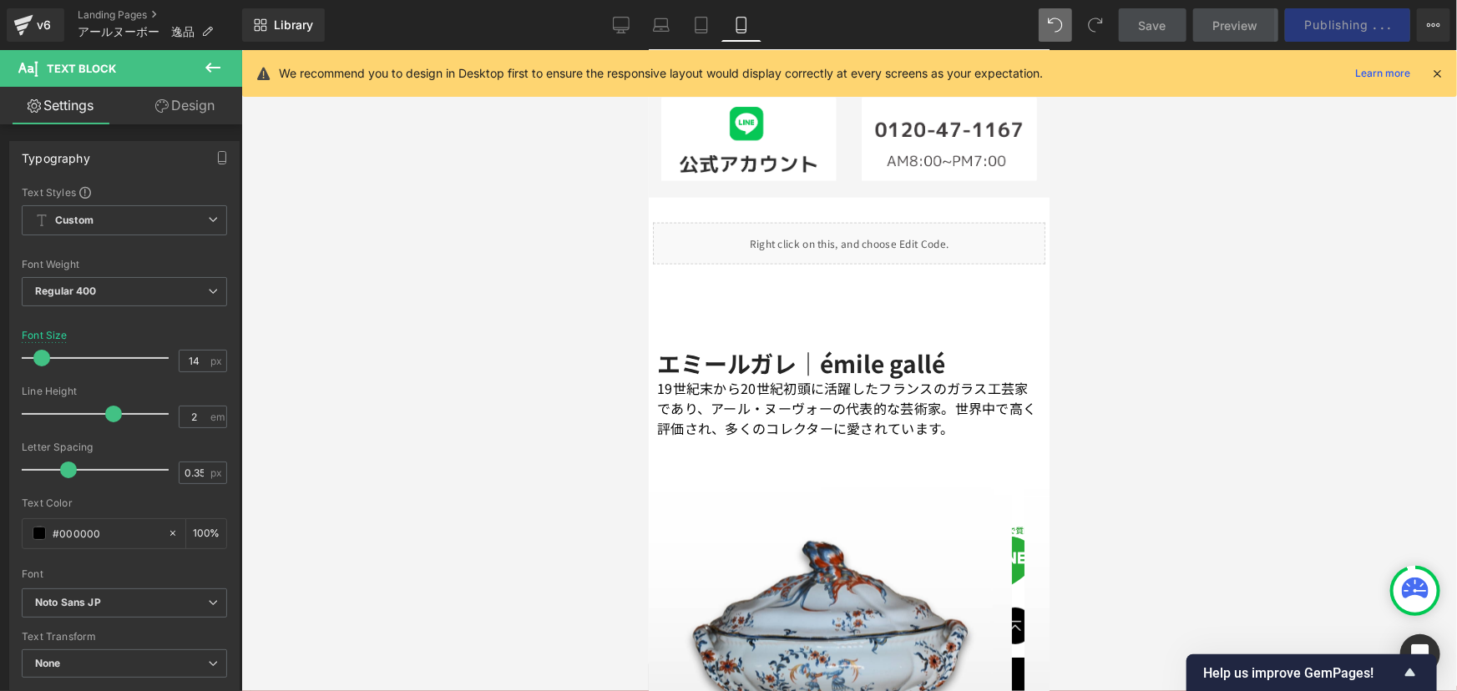
scroll to position [822, 0]
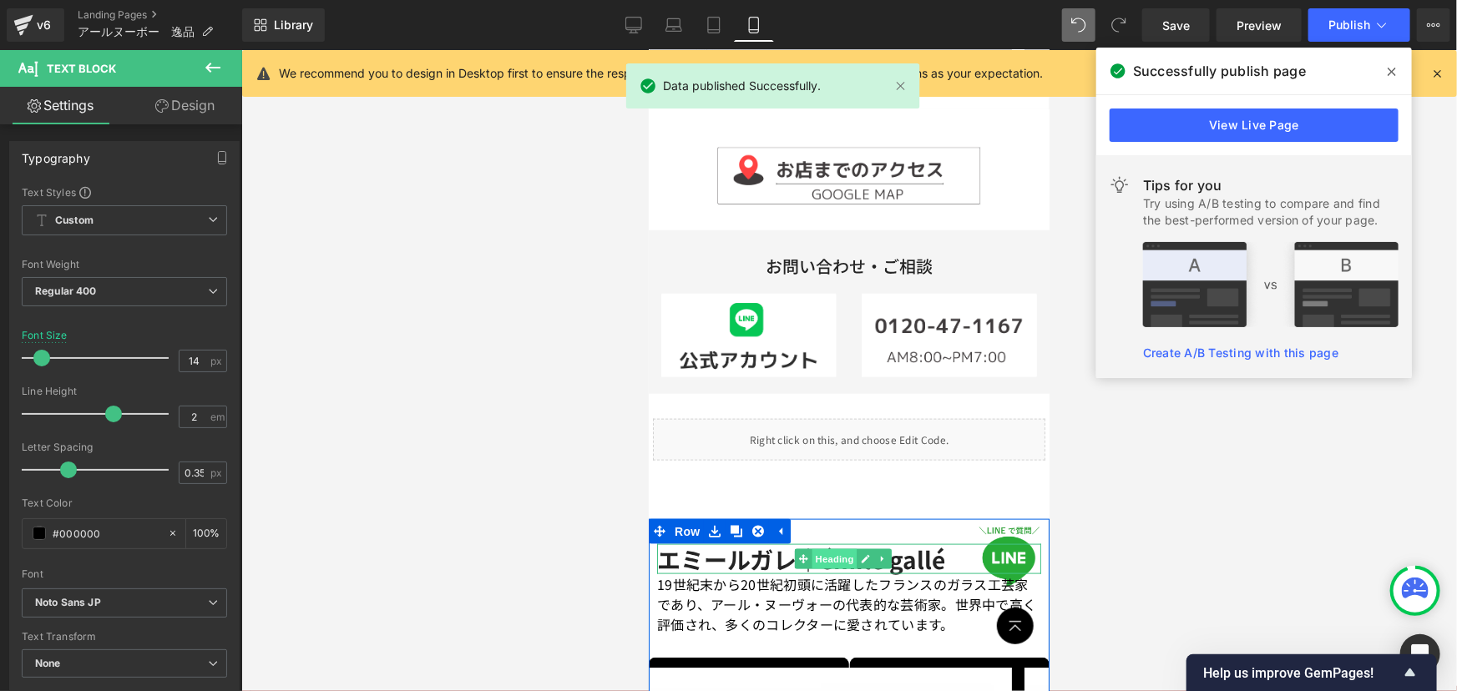
click at [826, 548] on span "Heading" at bounding box center [833, 558] width 45 height 20
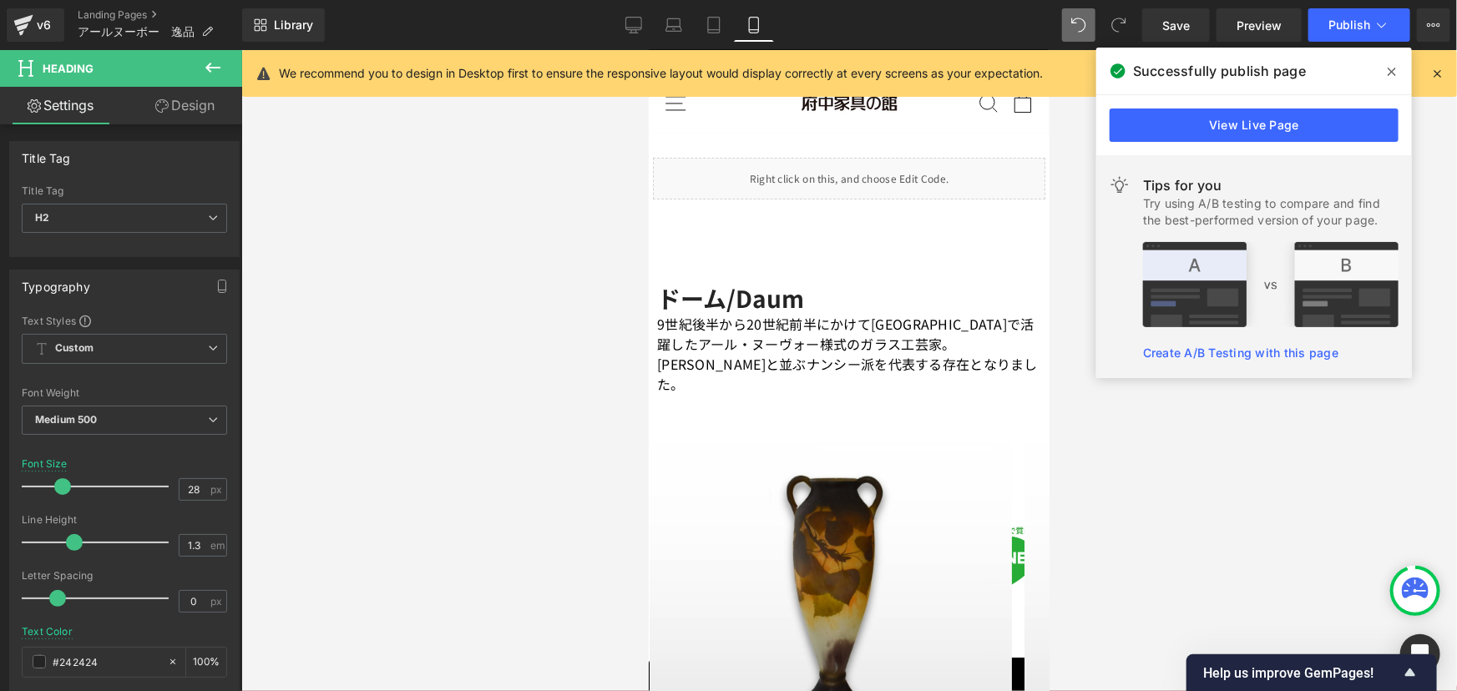
scroll to position [0, 0]
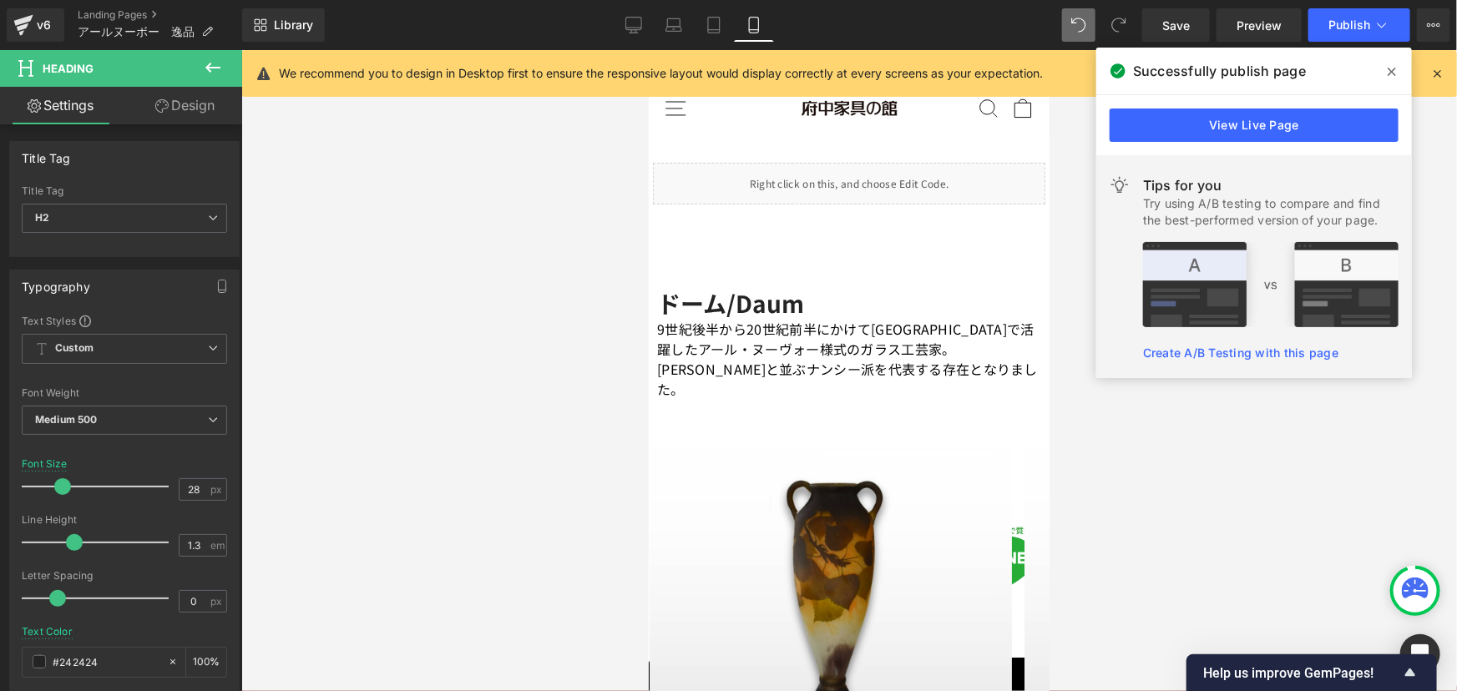
click at [1138, 463] on div at bounding box center [848, 370] width 1215 height 641
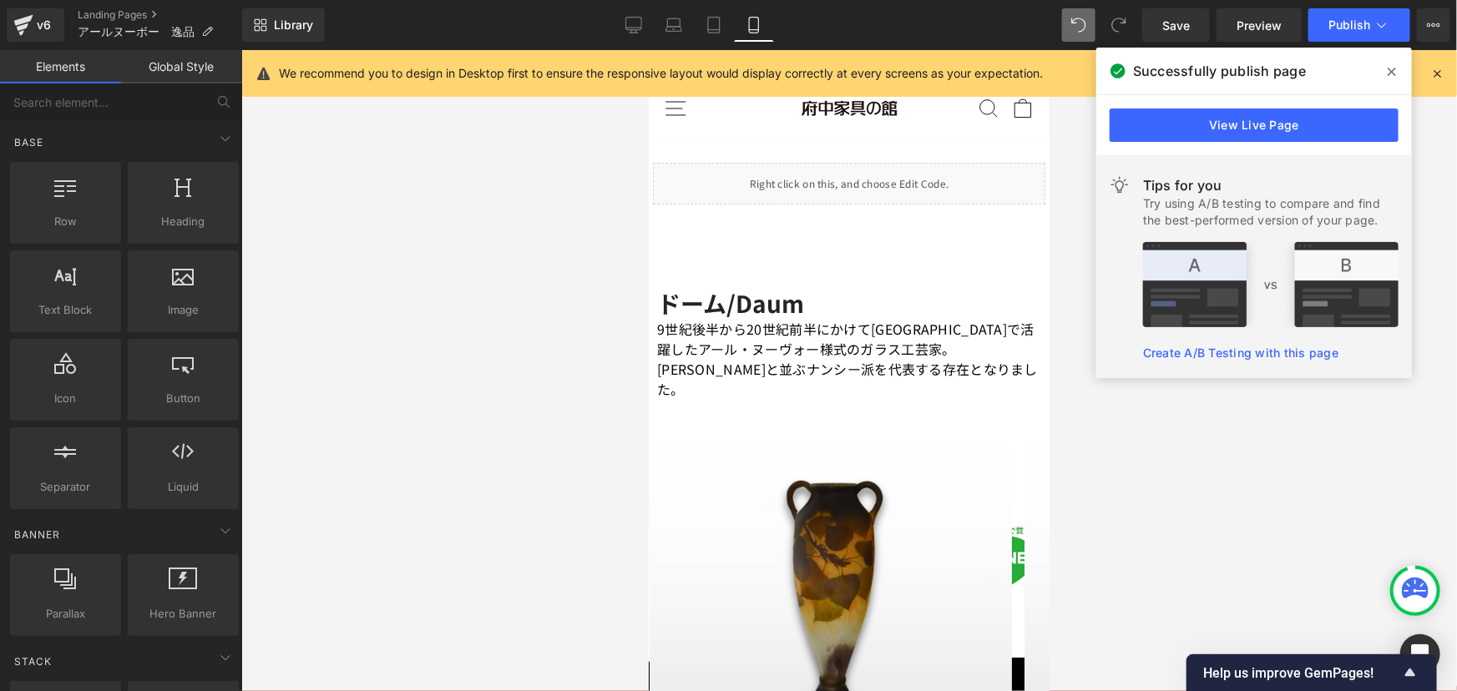
click at [1099, 483] on div at bounding box center [848, 370] width 1215 height 641
click at [1366, 26] on span "Publish" at bounding box center [1349, 24] width 42 height 13
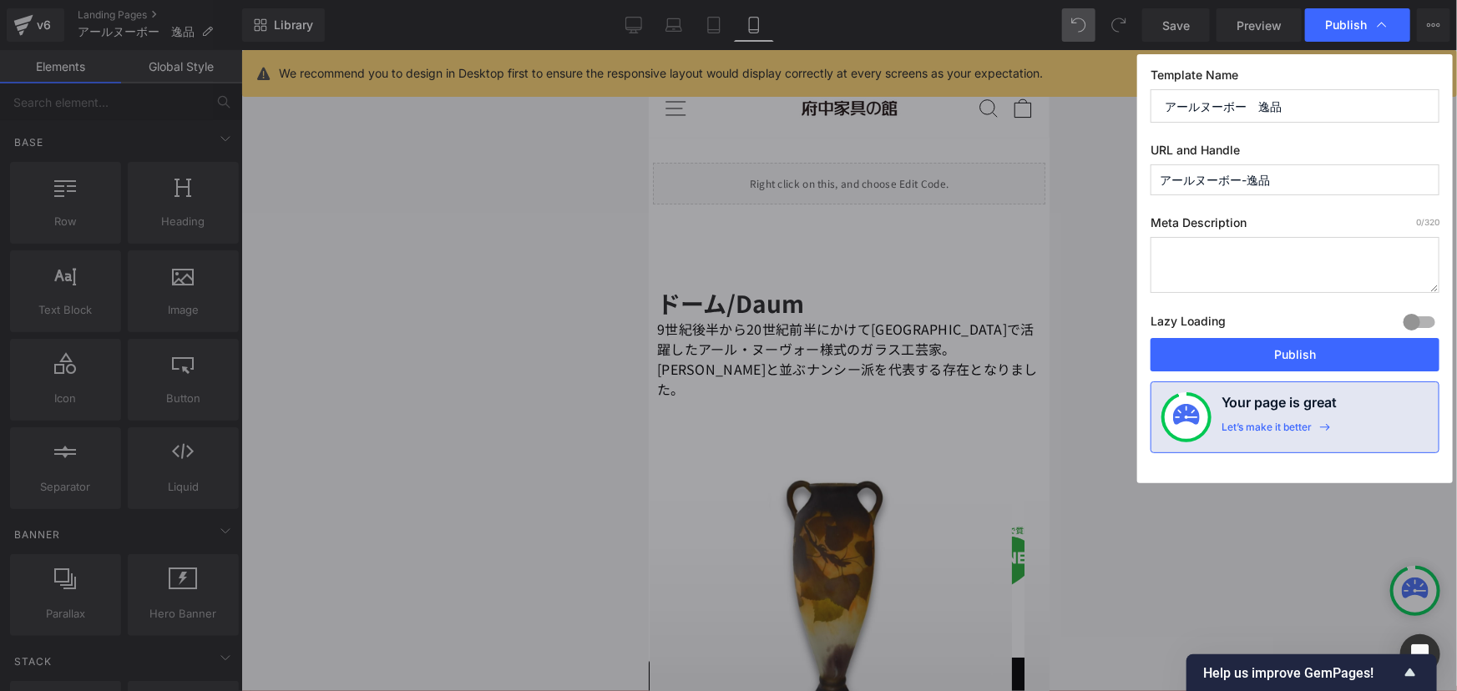
drag, startPoint x: 1289, startPoint y: 185, endPoint x: 1135, endPoint y: 183, distance: 153.6
click at [1135, 183] on div "Publish Template Name アールヌーボー　逸品 URL and Handle アールヌーボー-逸品 Meta Description 0 /…" at bounding box center [728, 345] width 1457 height 691
type input "ippin202510"
click at [1317, 351] on button "Publish" at bounding box center [1294, 354] width 289 height 33
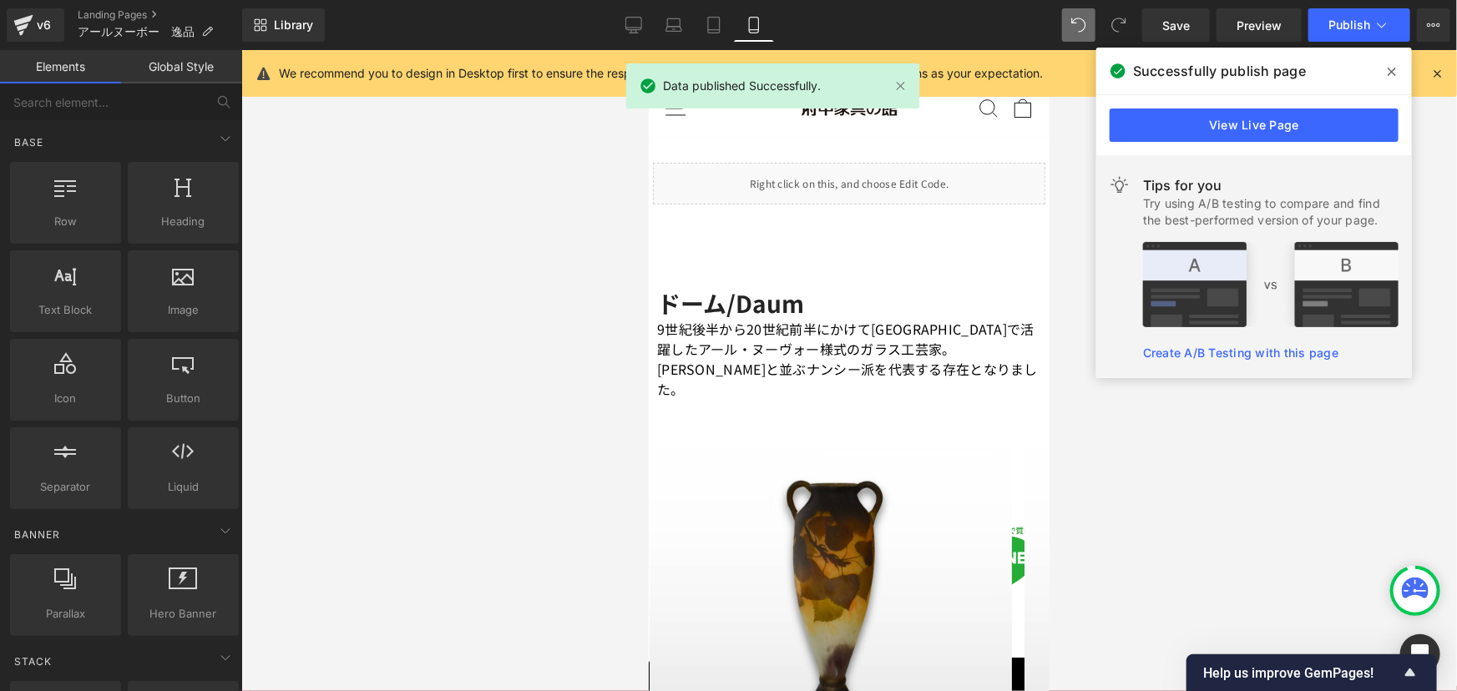
click at [356, 190] on div at bounding box center [848, 370] width 1215 height 641
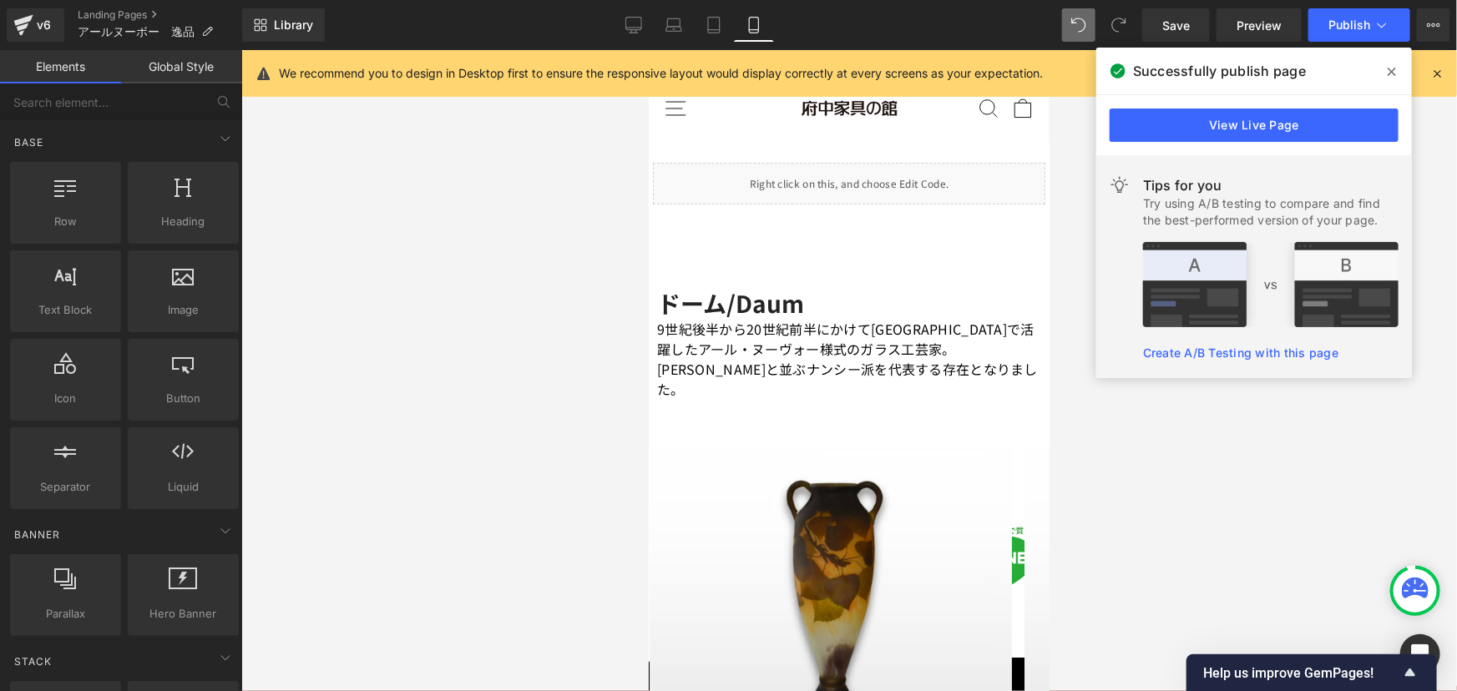
click at [386, 275] on div at bounding box center [848, 370] width 1215 height 641
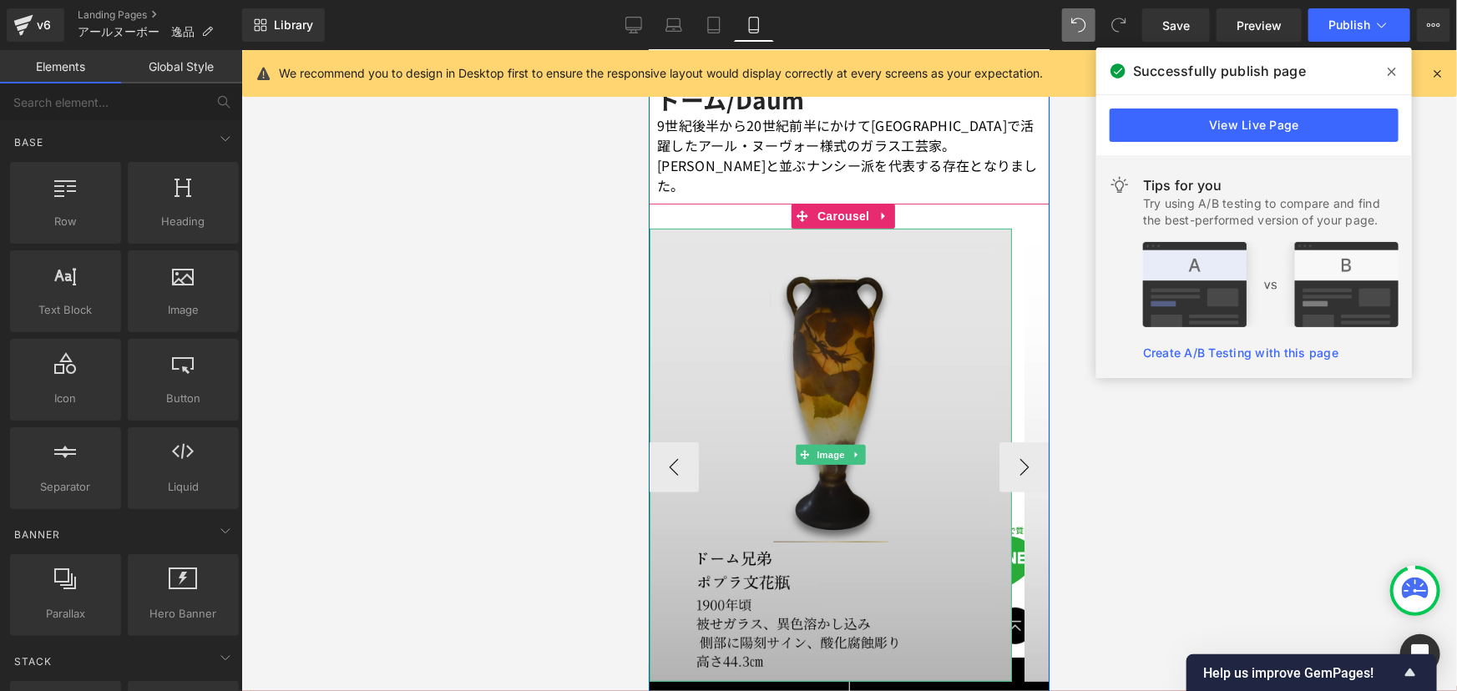
scroll to position [227, 0]
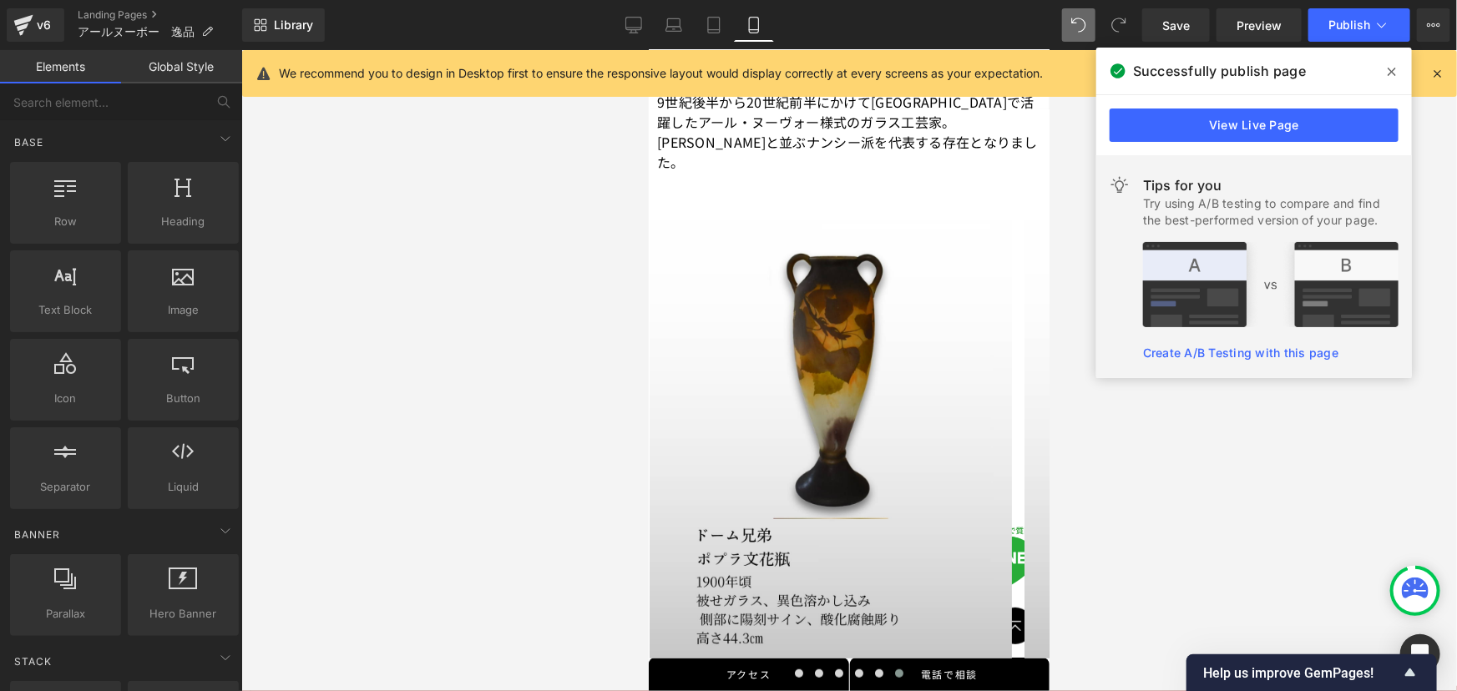
click at [1219, 534] on div at bounding box center [848, 370] width 1215 height 641
click at [1198, 462] on div at bounding box center [848, 370] width 1215 height 641
click at [410, 253] on div at bounding box center [848, 370] width 1215 height 641
